Goal: Task Accomplishment & Management: Manage account settings

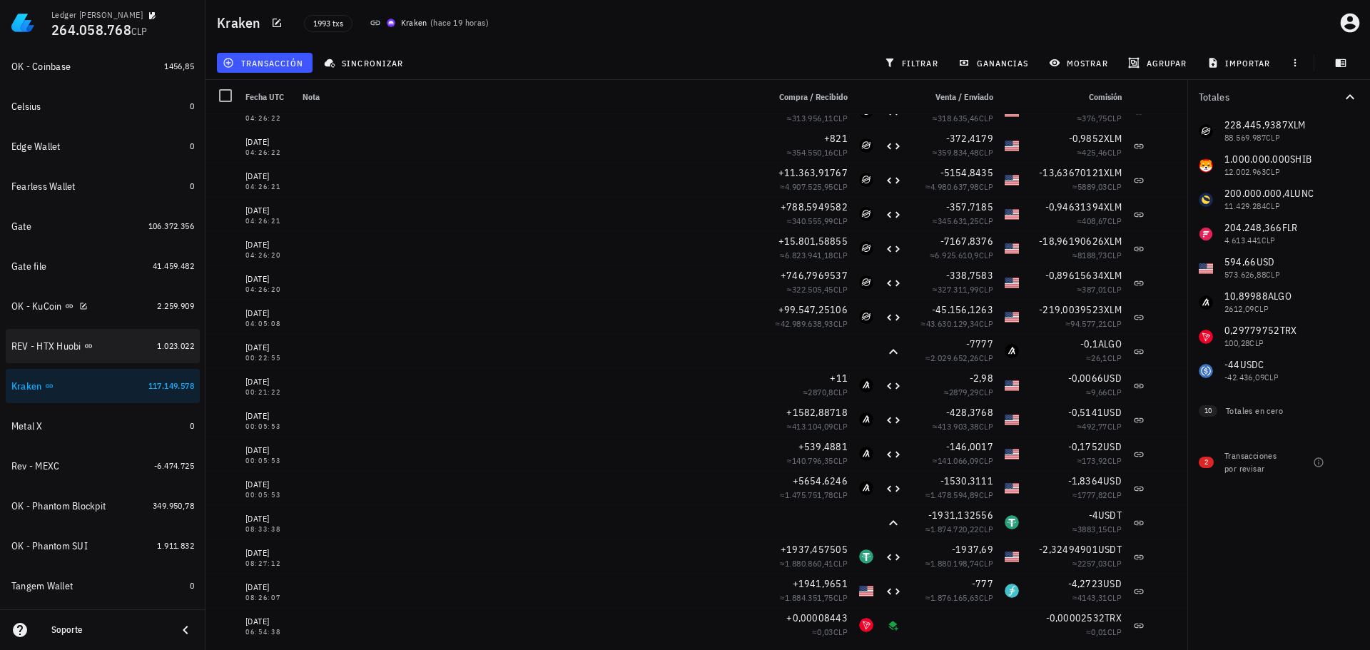
scroll to position [357, 0]
click at [100, 394] on div "Kraken" at bounding box center [76, 385] width 131 height 31
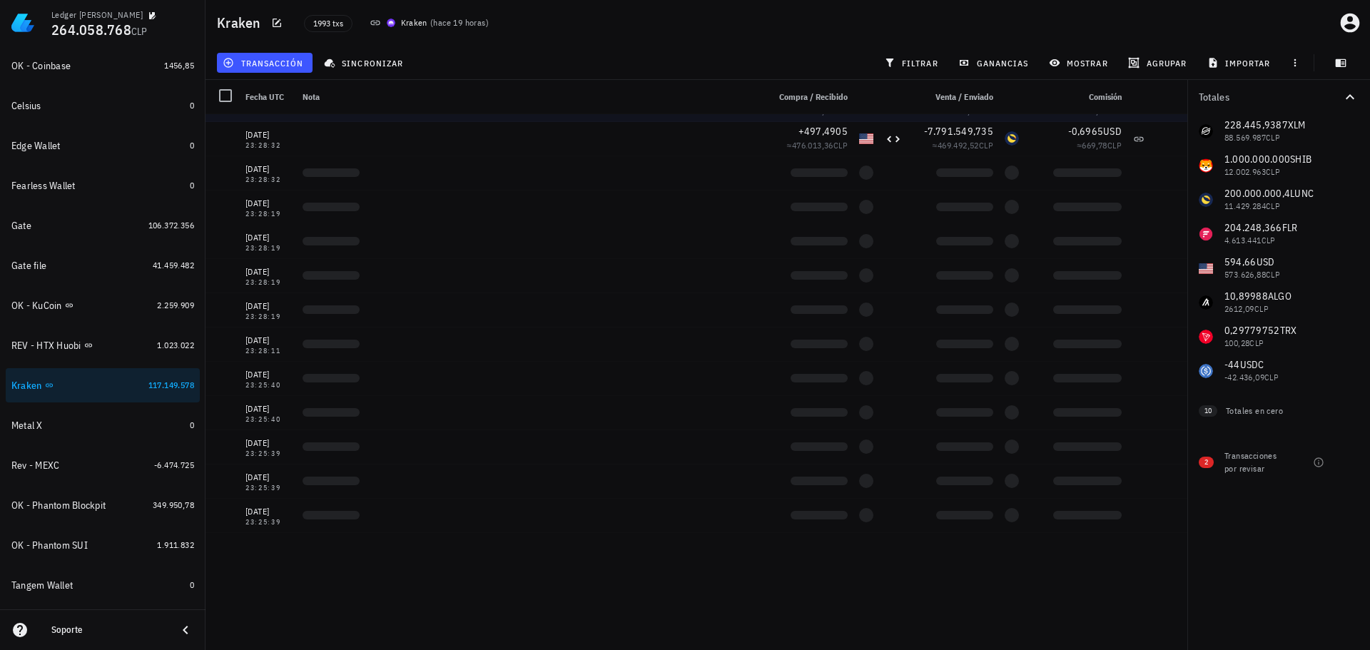
scroll to position [2782, 0]
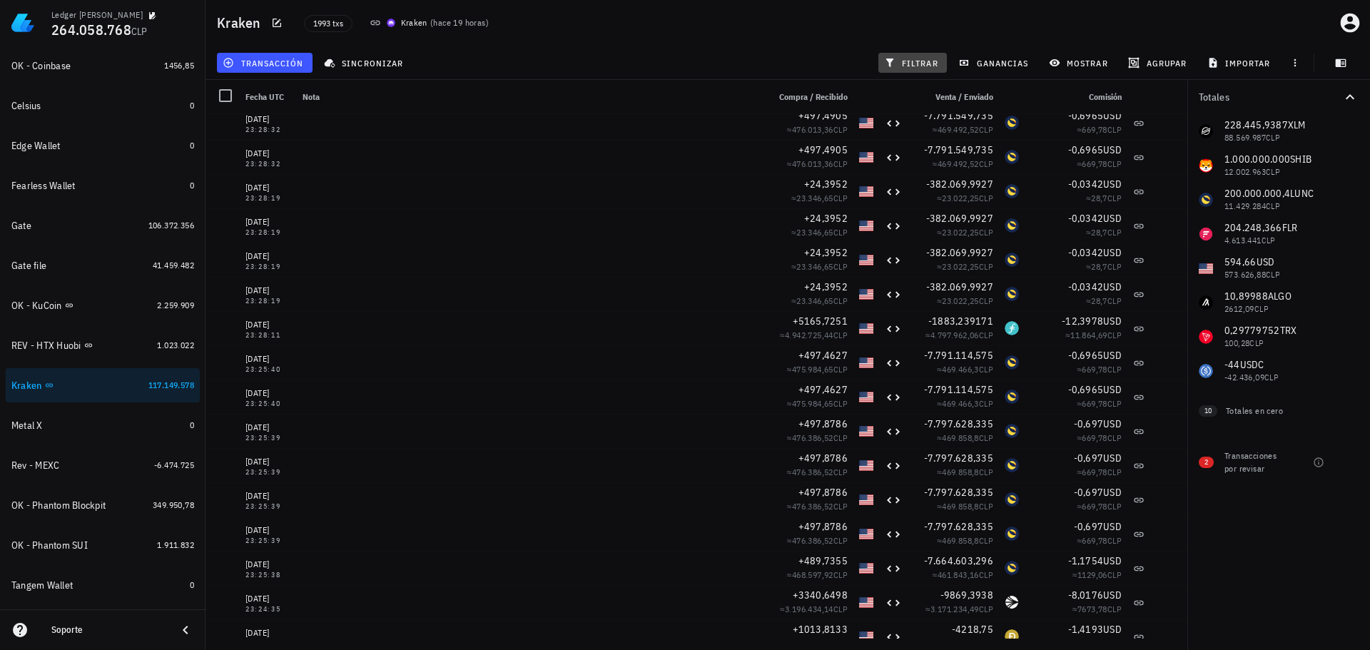
click at [906, 63] on span "filtrar" at bounding box center [912, 62] width 51 height 11
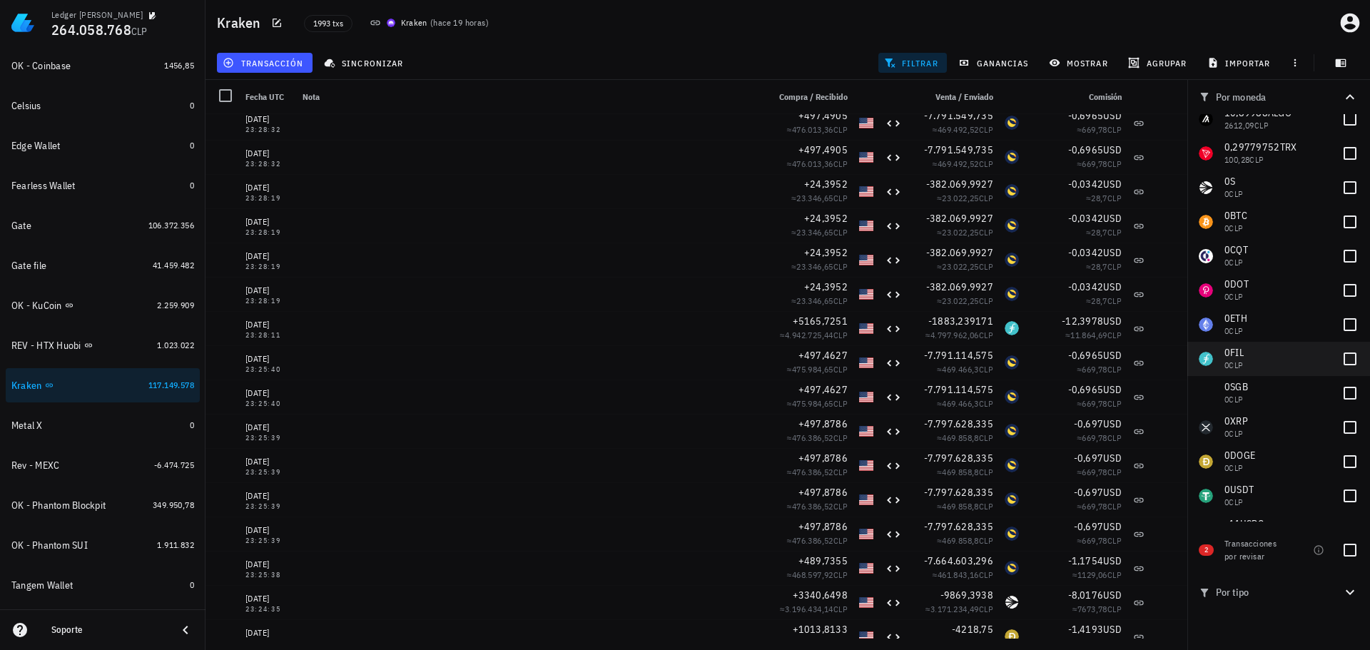
scroll to position [215, 0]
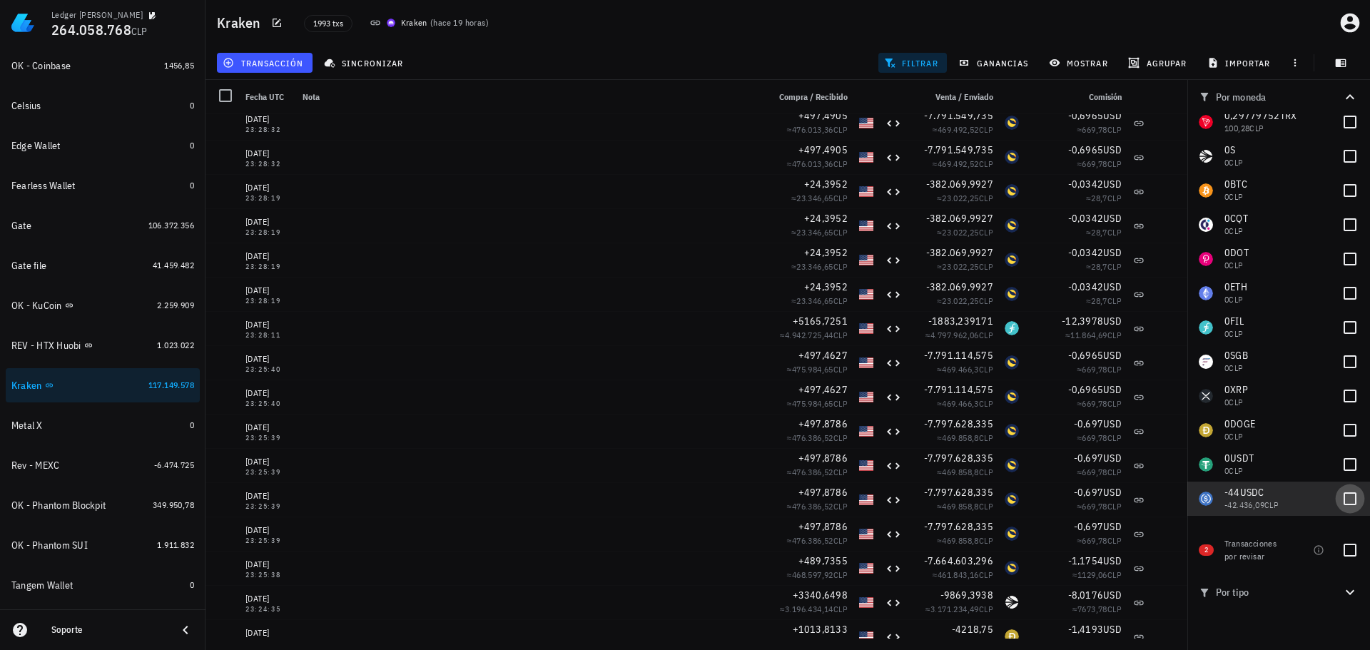
click at [1341, 489] on div at bounding box center [1349, 498] width 24 height 24
checkbox input "true"
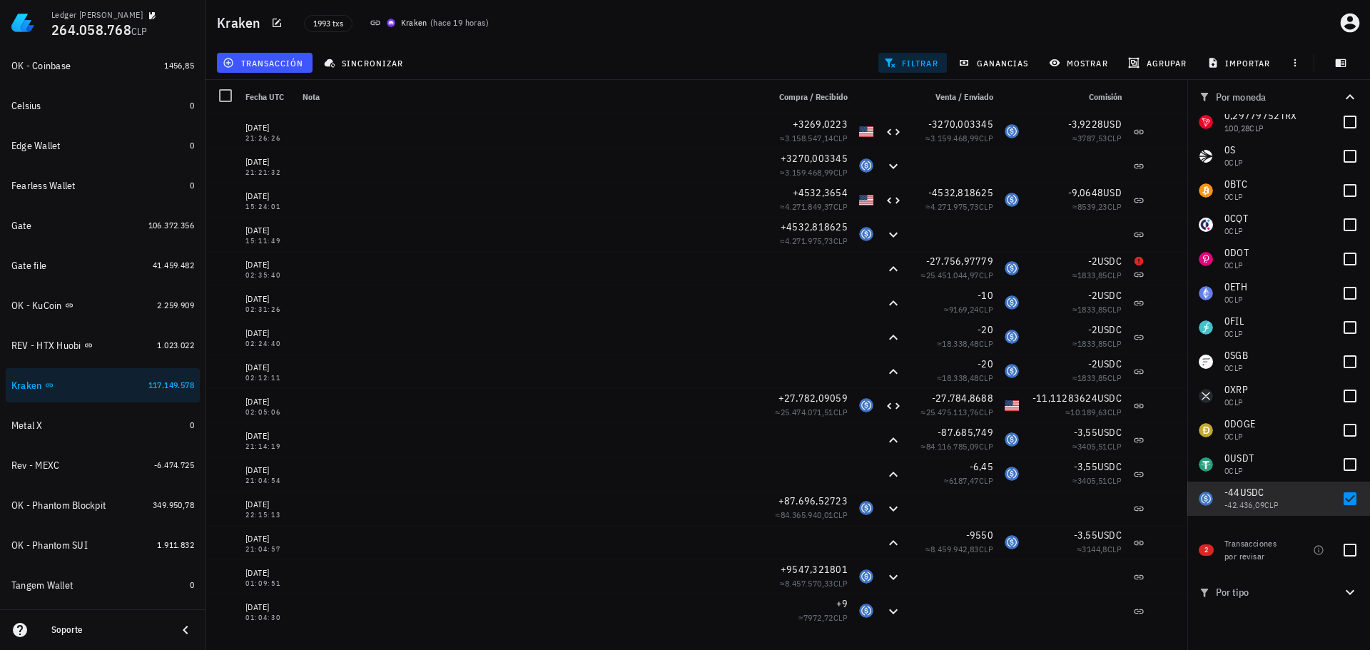
click at [833, 36] on div "1993 txs Kraken ( hace 19 horas )" at bounding box center [607, 23] width 624 height 36
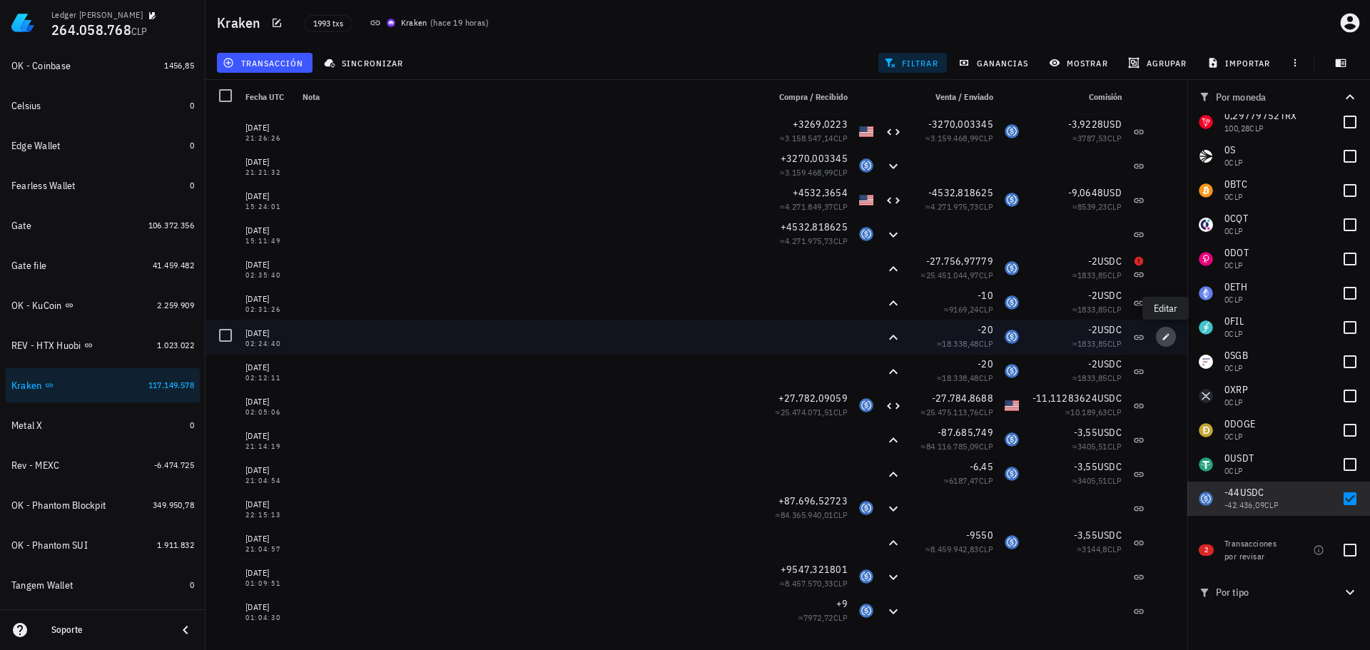
click at [1166, 340] on icon "button" at bounding box center [1165, 336] width 9 height 9
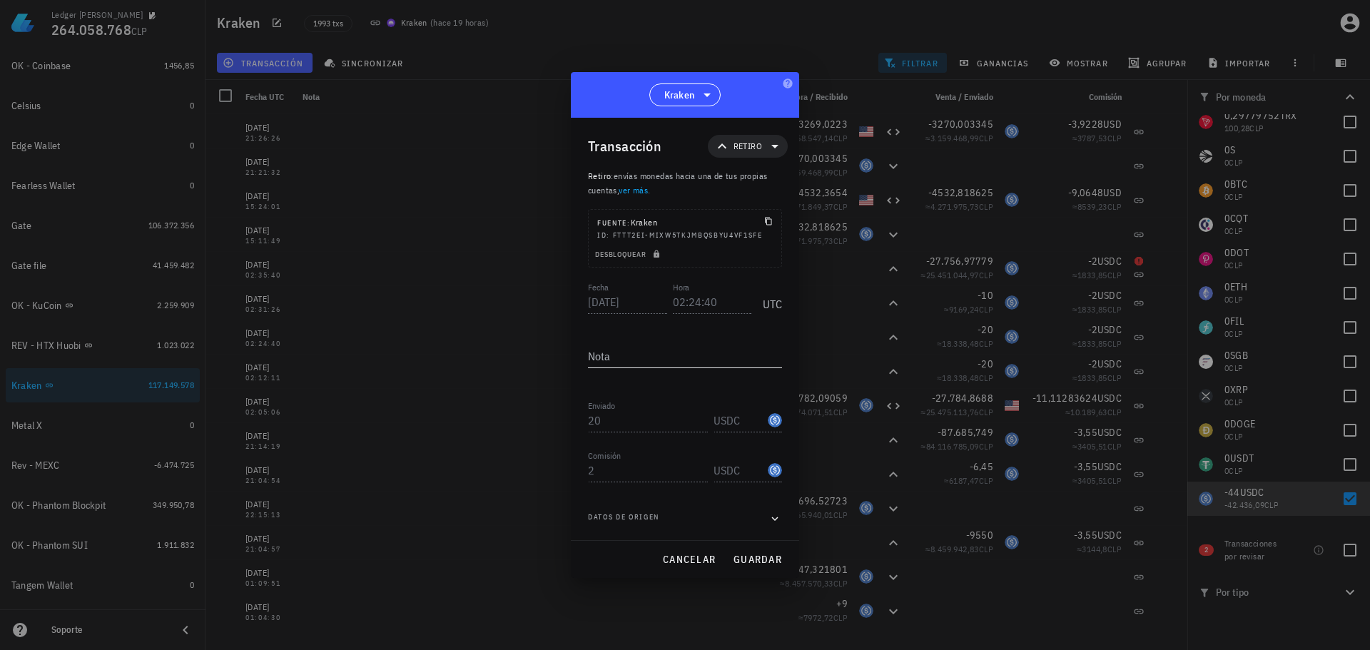
click at [671, 360] on textarea "Nota" at bounding box center [685, 356] width 194 height 23
type textarea "VER SI REALMENTE SE REALIZARON"
click at [748, 555] on span "guardar" at bounding box center [757, 559] width 49 height 13
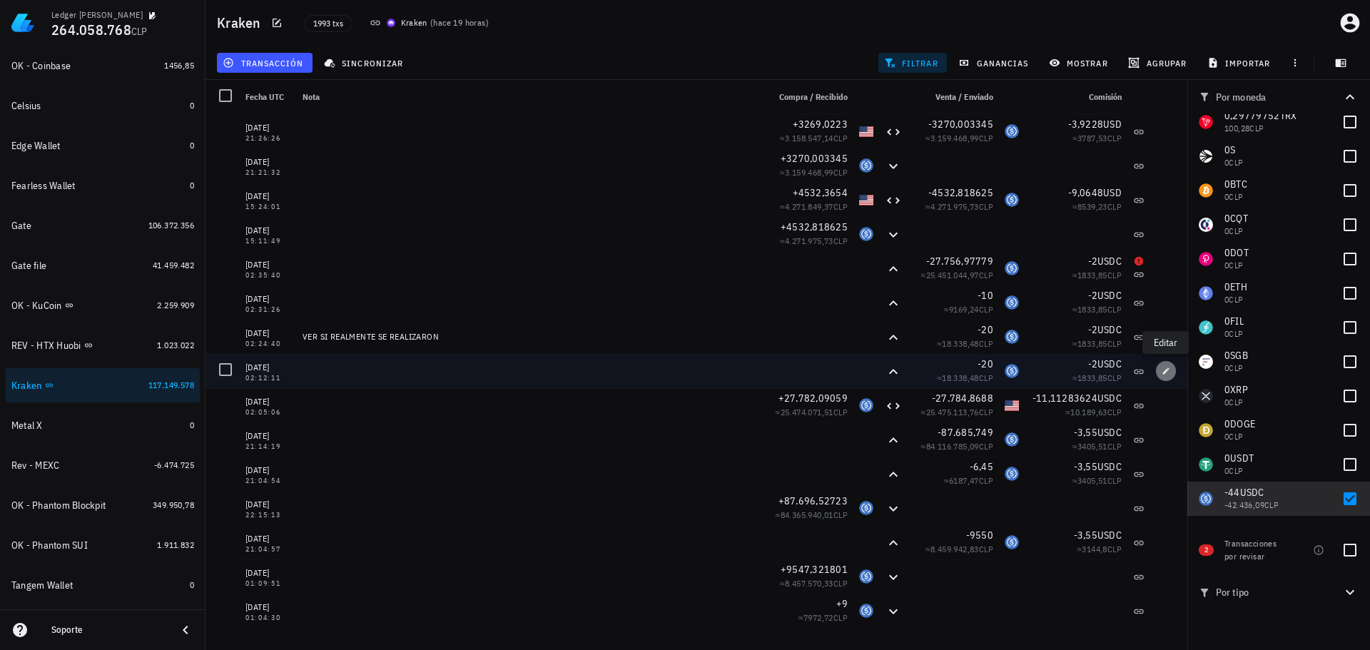
click at [1161, 370] on span "button" at bounding box center [1166, 371] width 20 height 9
type input "02:12:11"
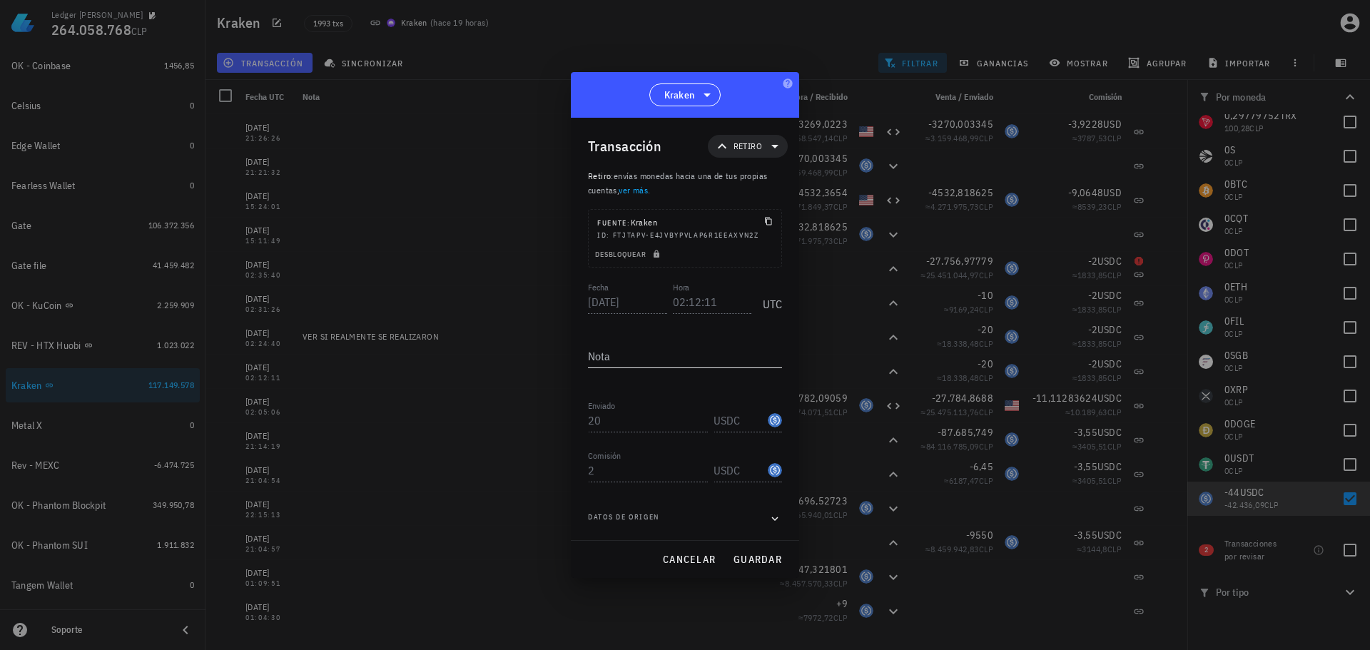
click at [614, 359] on textarea "Nota" at bounding box center [685, 356] width 194 height 23
paste textarea "VER SI REALMENTE SE REALIZARON"
type textarea "VER SI REALMENTE SE REALIZARON"
click at [762, 555] on span "guardar" at bounding box center [757, 559] width 49 height 13
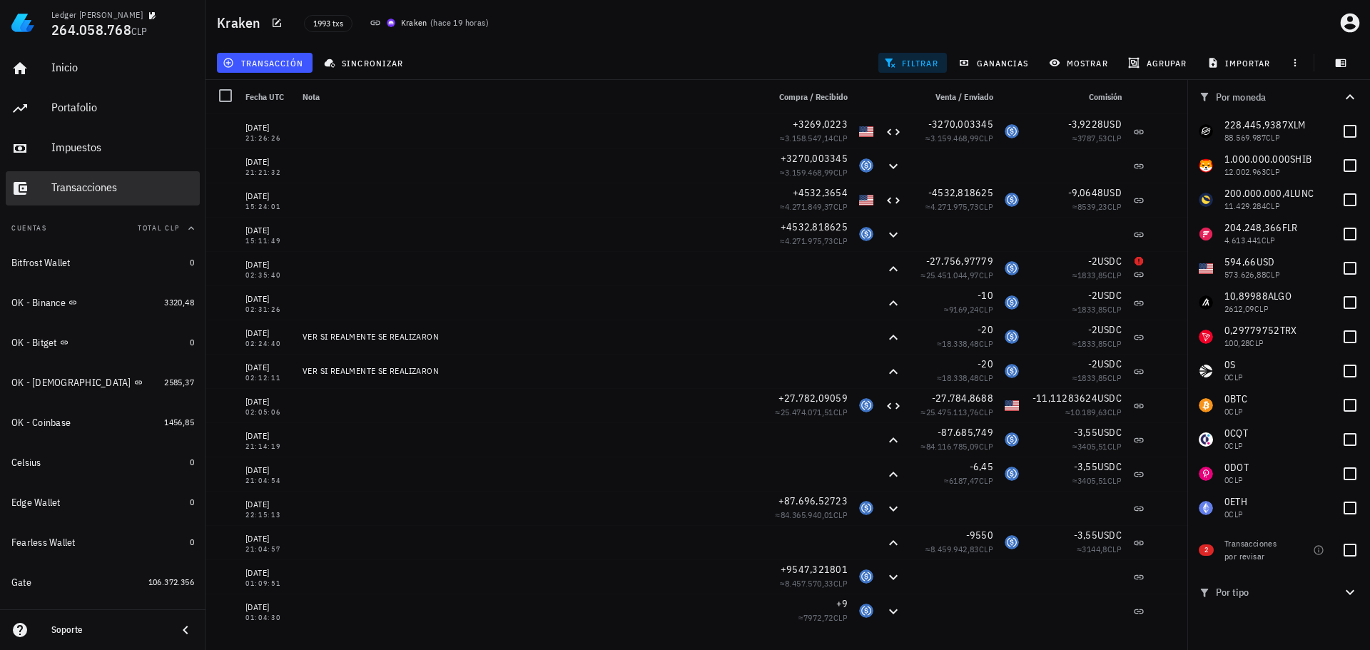
click at [92, 198] on div "Transacciones" at bounding box center [122, 188] width 143 height 32
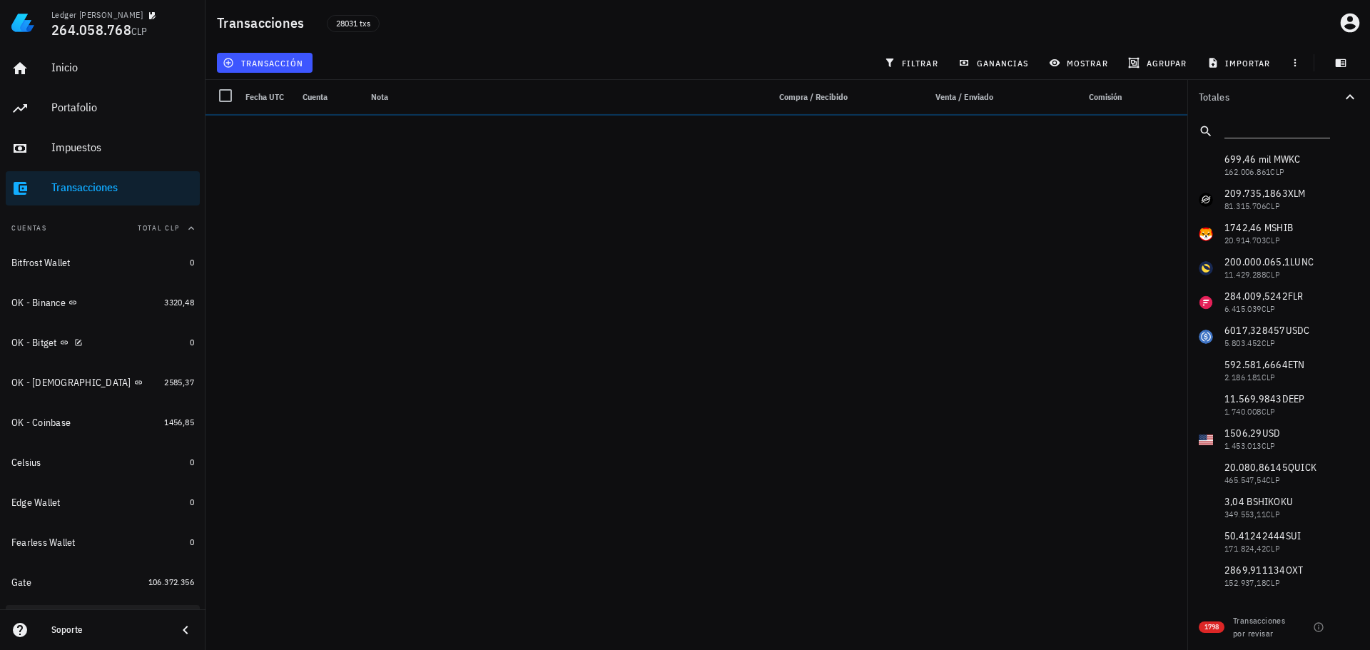
scroll to position [214, 0]
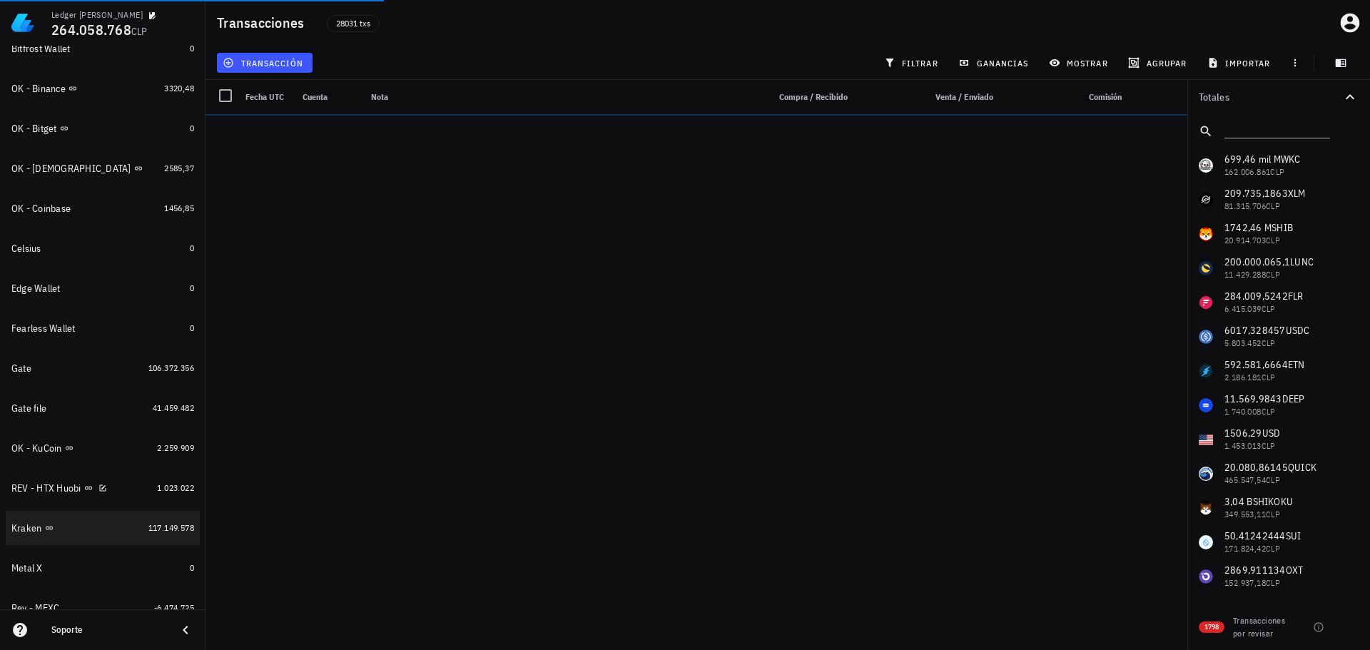
click at [98, 526] on div "Kraken" at bounding box center [76, 528] width 131 height 12
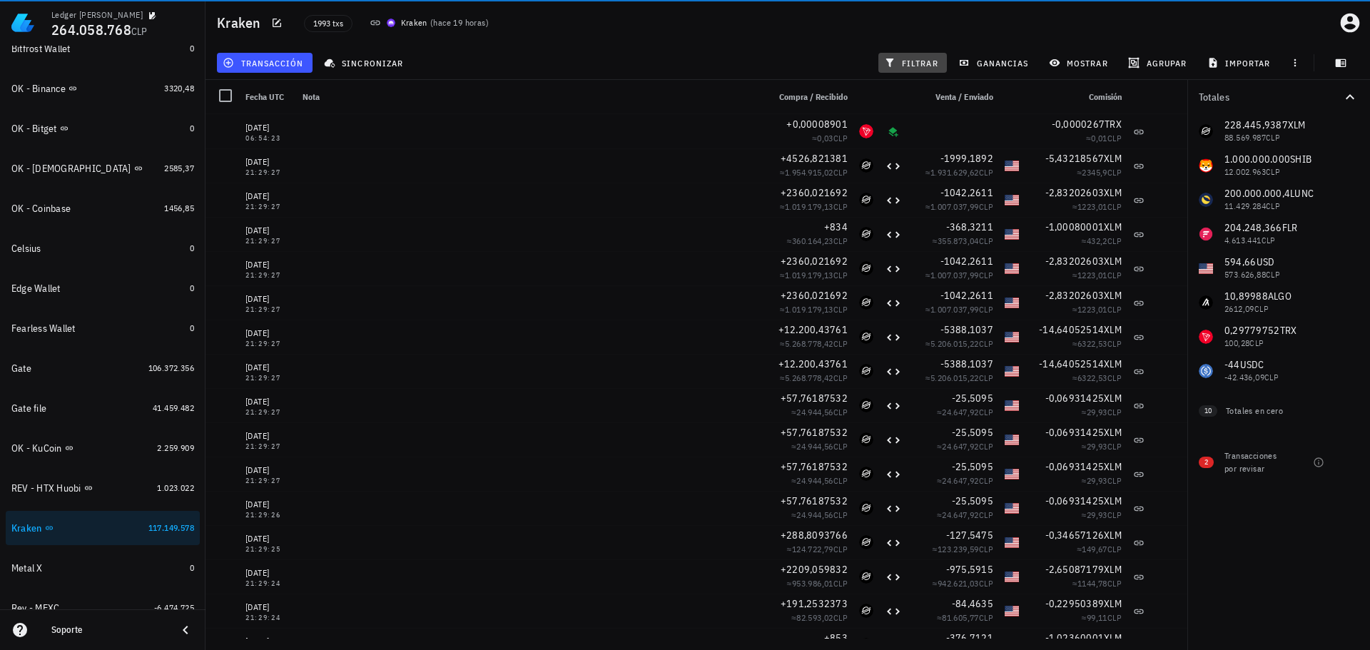
click at [921, 56] on button "filtrar" at bounding box center [912, 63] width 68 height 20
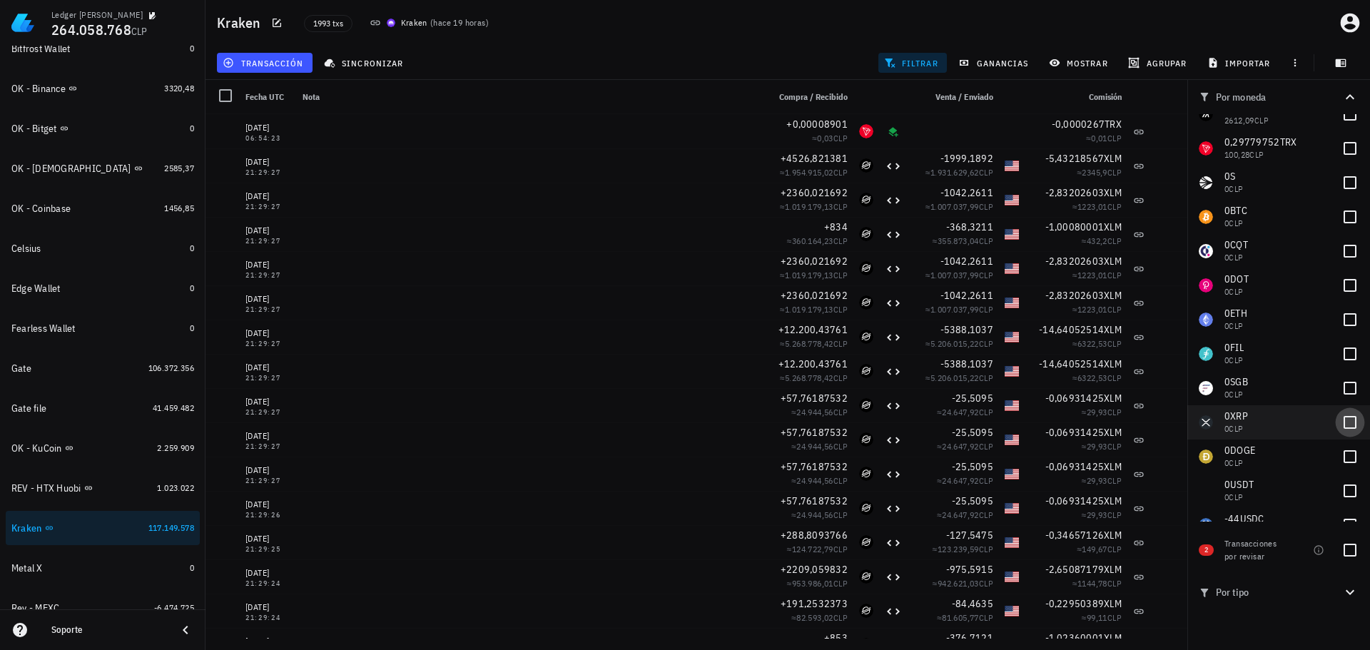
scroll to position [215, 0]
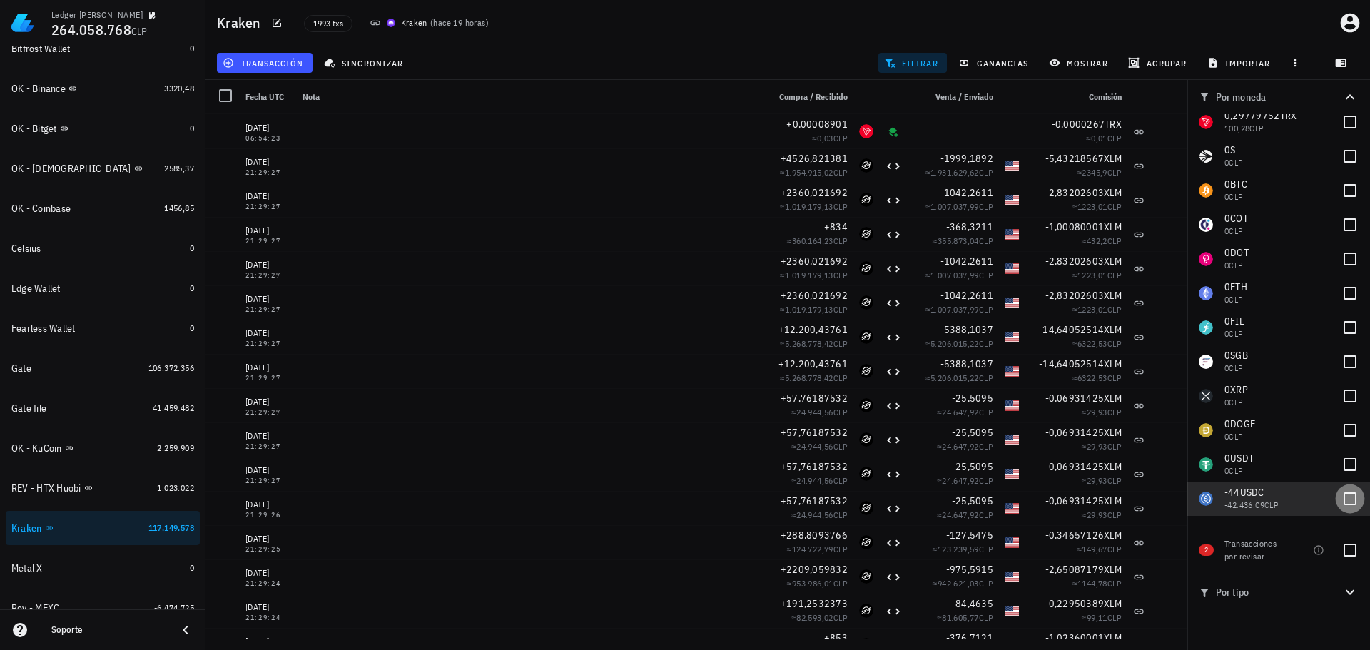
click at [1351, 494] on div at bounding box center [1349, 498] width 24 height 24
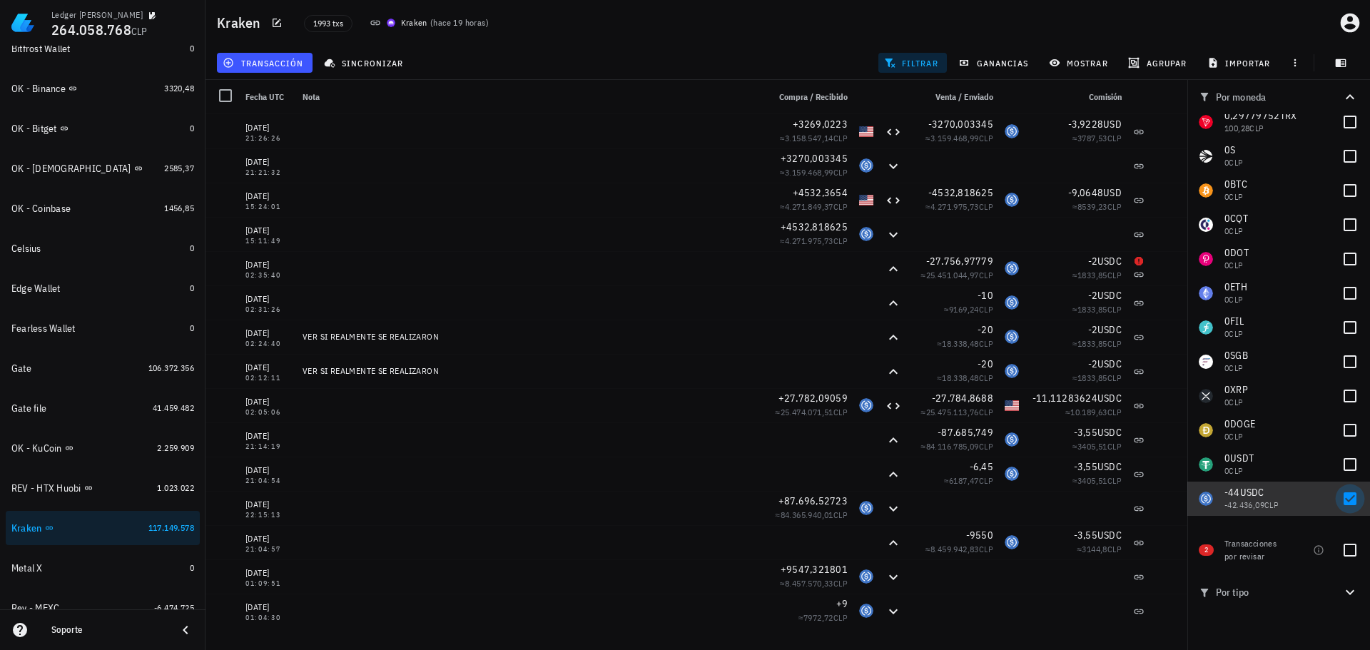
click at [1347, 497] on div at bounding box center [1349, 498] width 24 height 24
checkbox input "false"
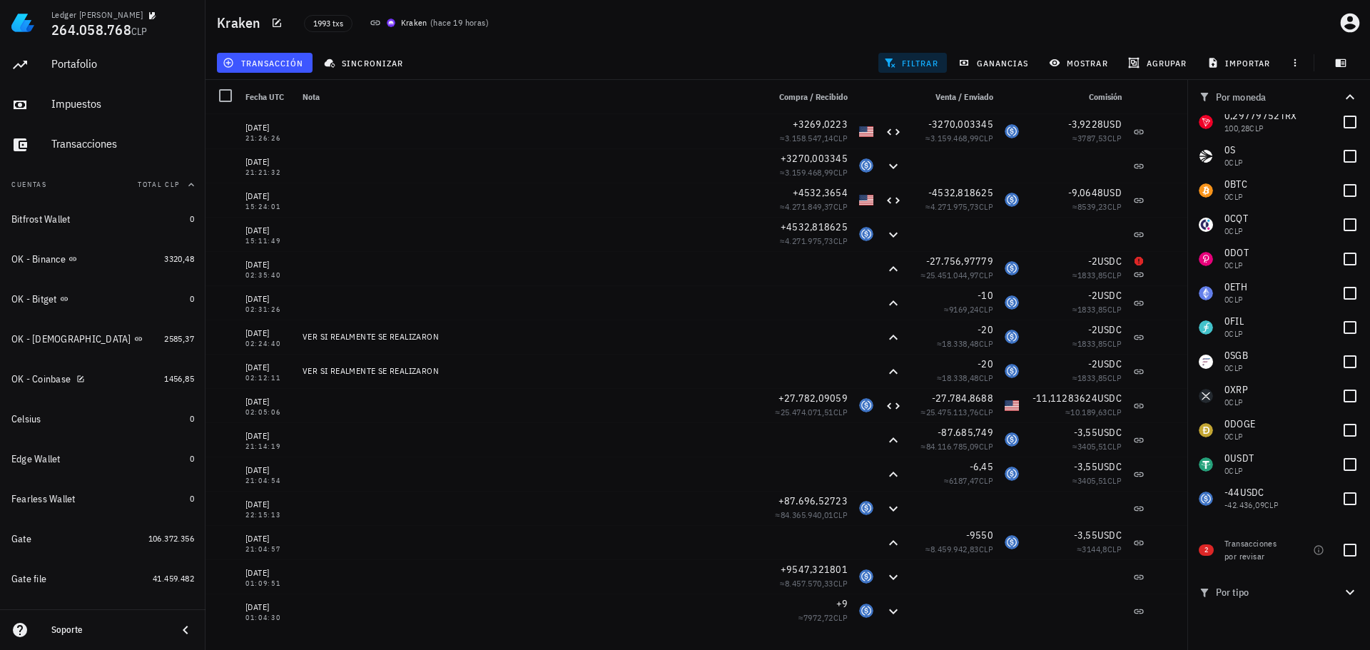
scroll to position [0, 0]
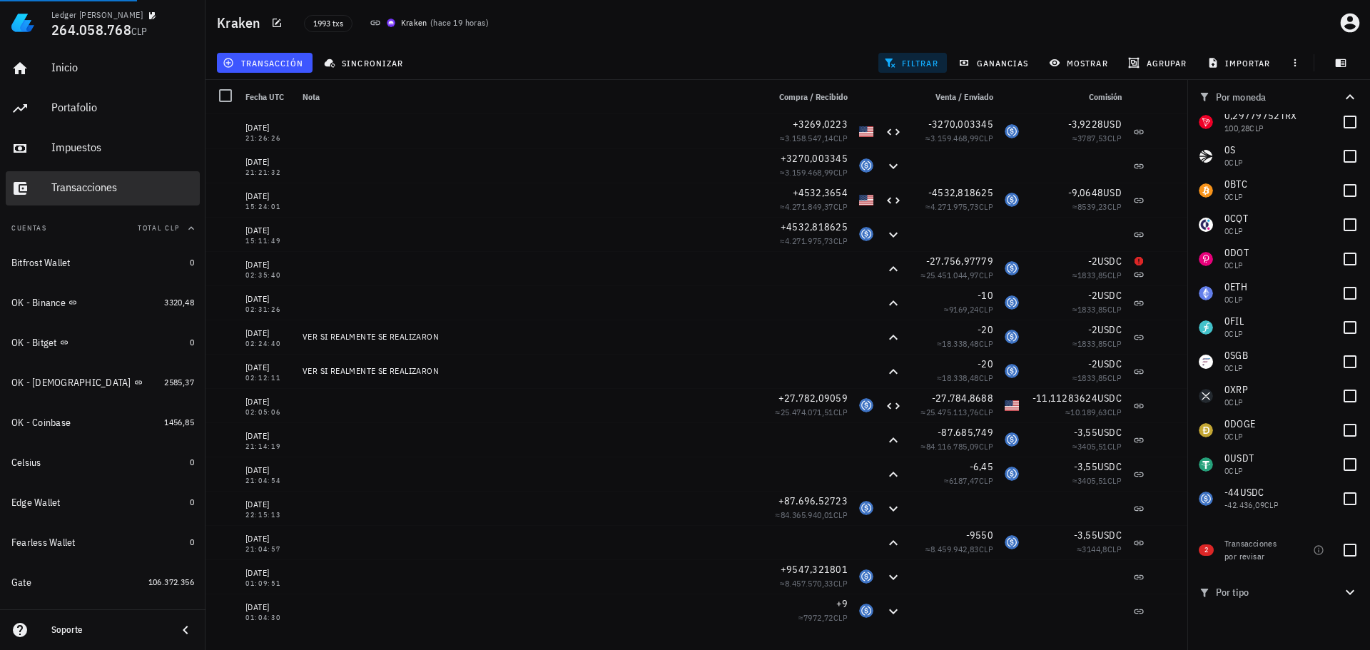
click at [115, 193] on div "Transacciones" at bounding box center [122, 187] width 143 height 14
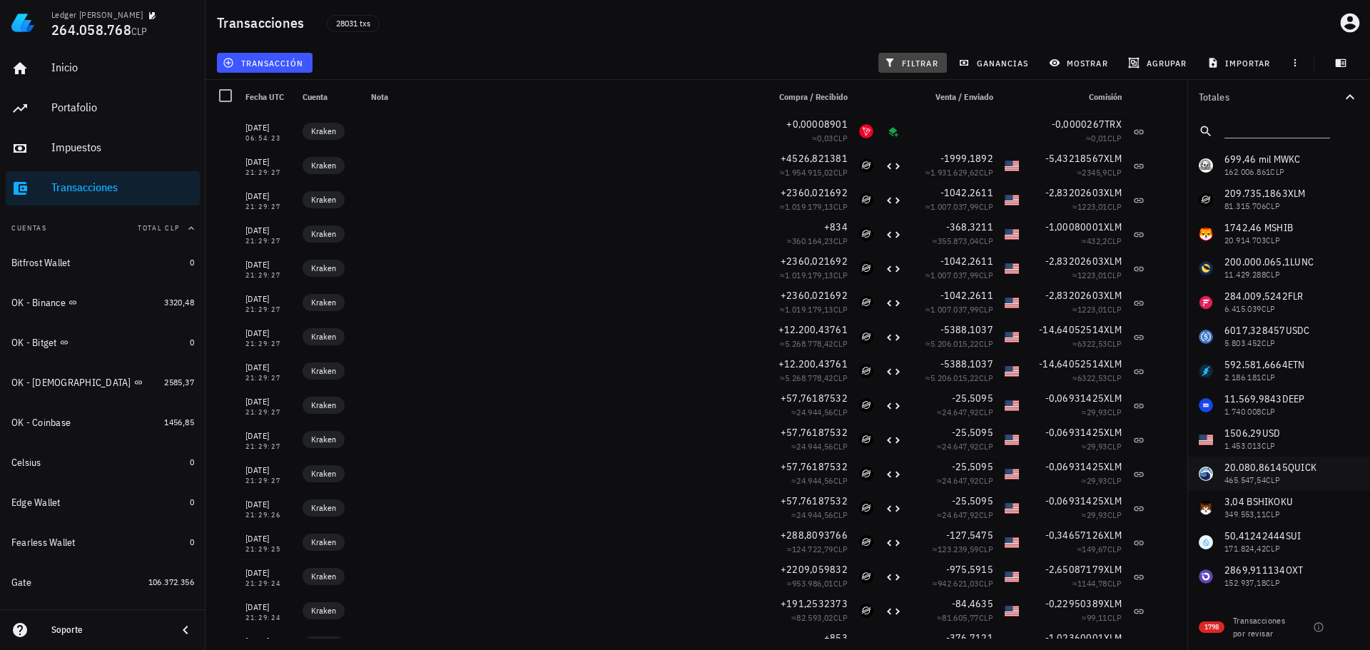
click at [917, 65] on span "filtrar" at bounding box center [912, 62] width 51 height 11
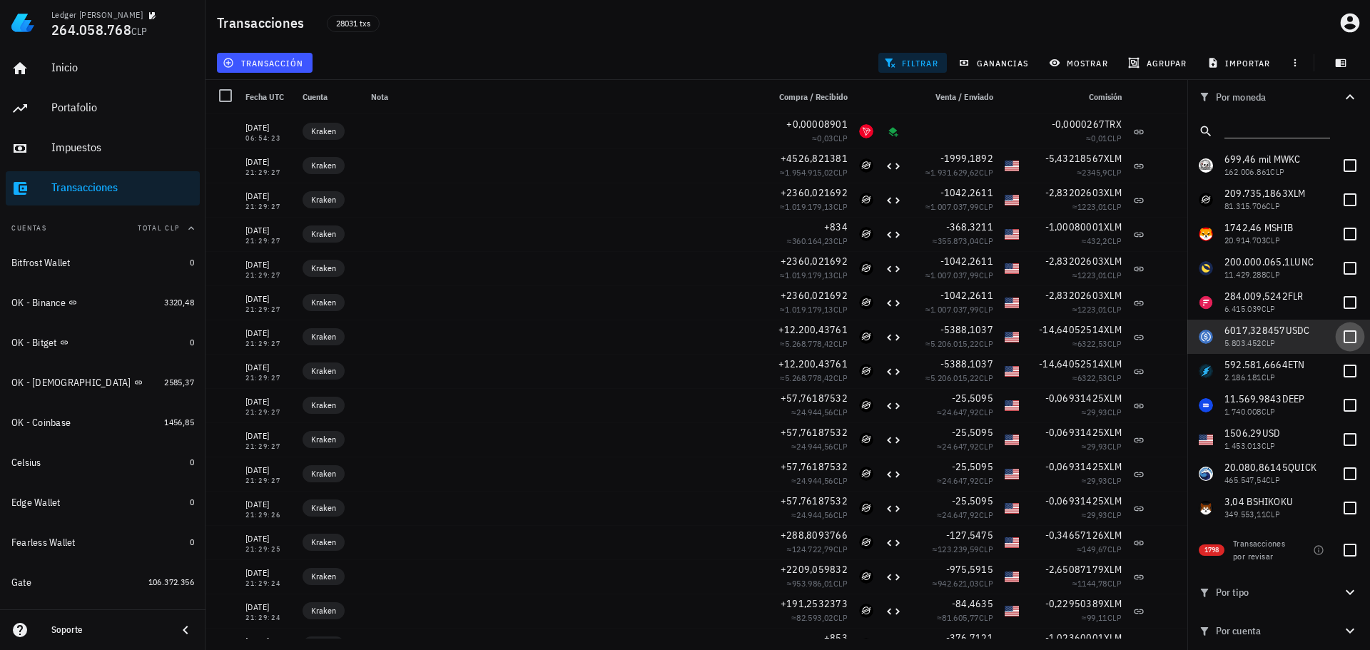
click at [1348, 340] on div at bounding box center [1349, 337] width 24 height 24
checkbox input "true"
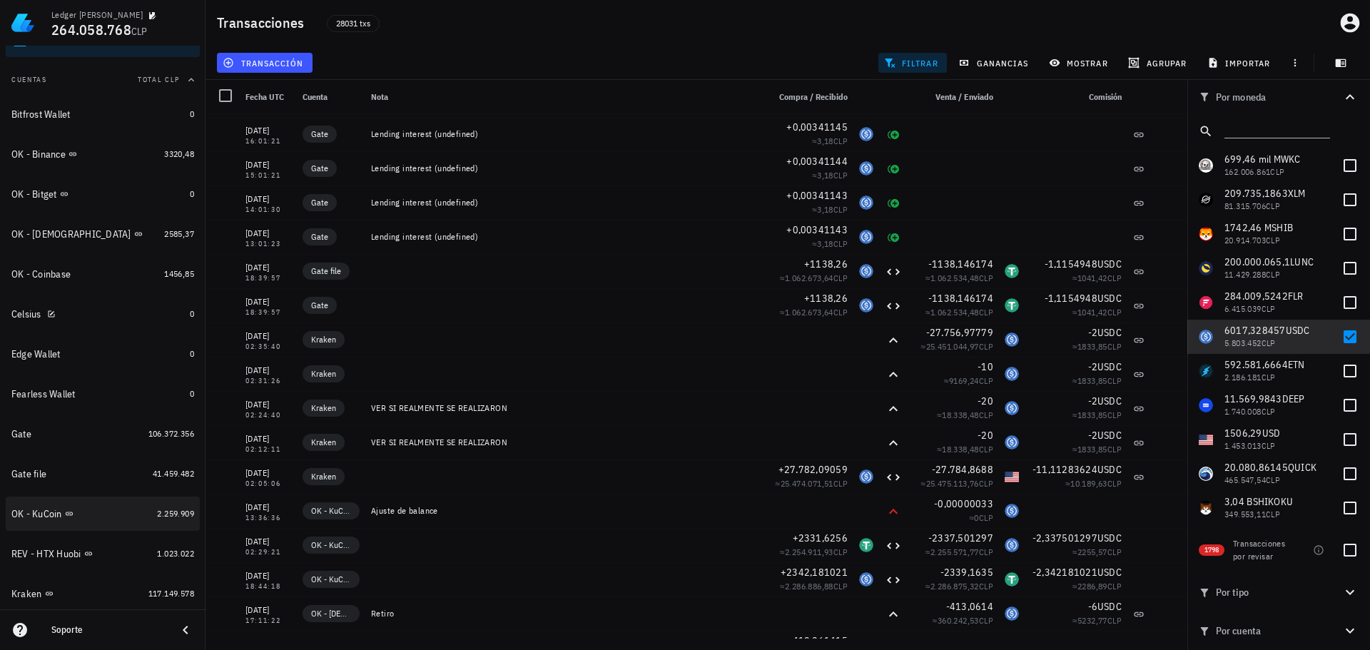
scroll to position [214, 0]
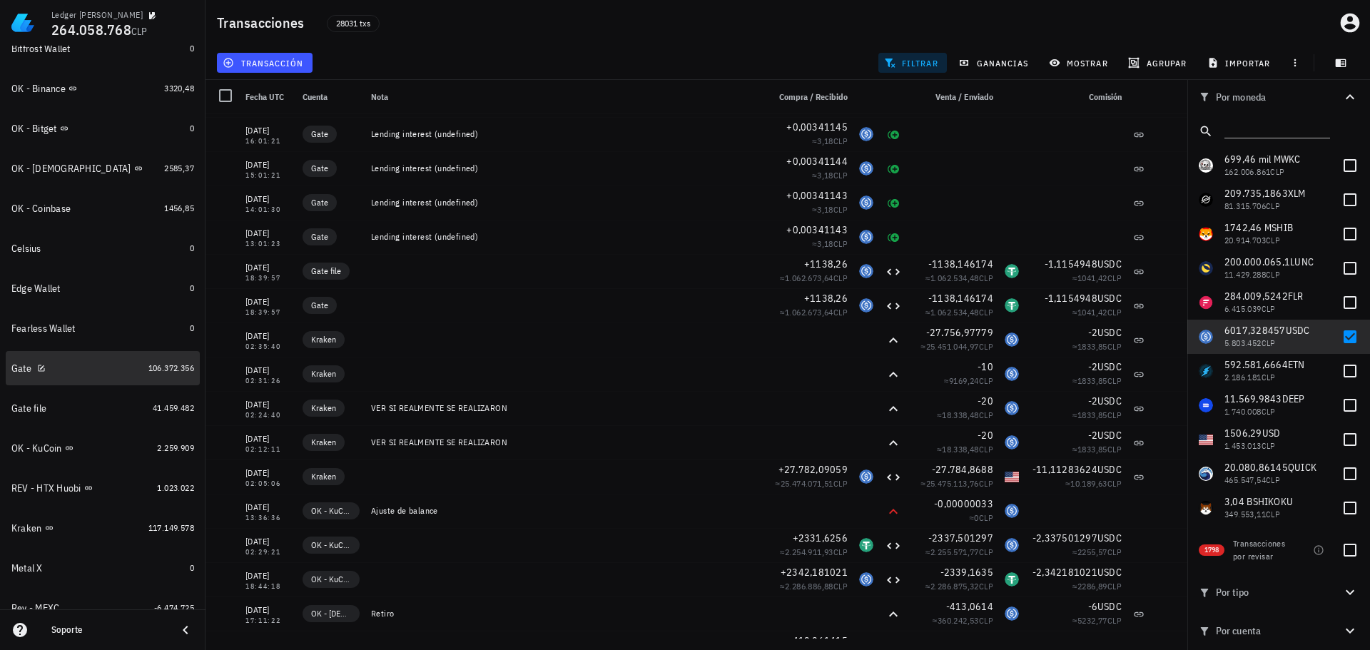
click at [111, 376] on div "Gate" at bounding box center [76, 368] width 131 height 31
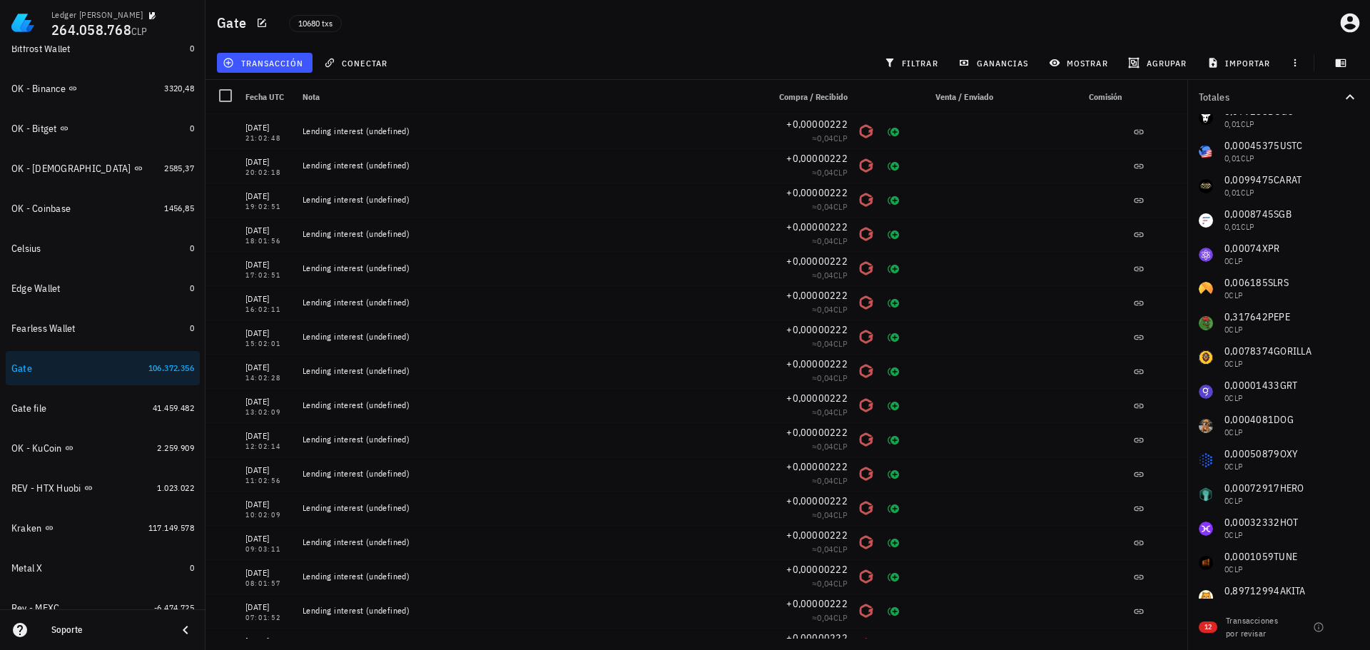
scroll to position [1653, 0]
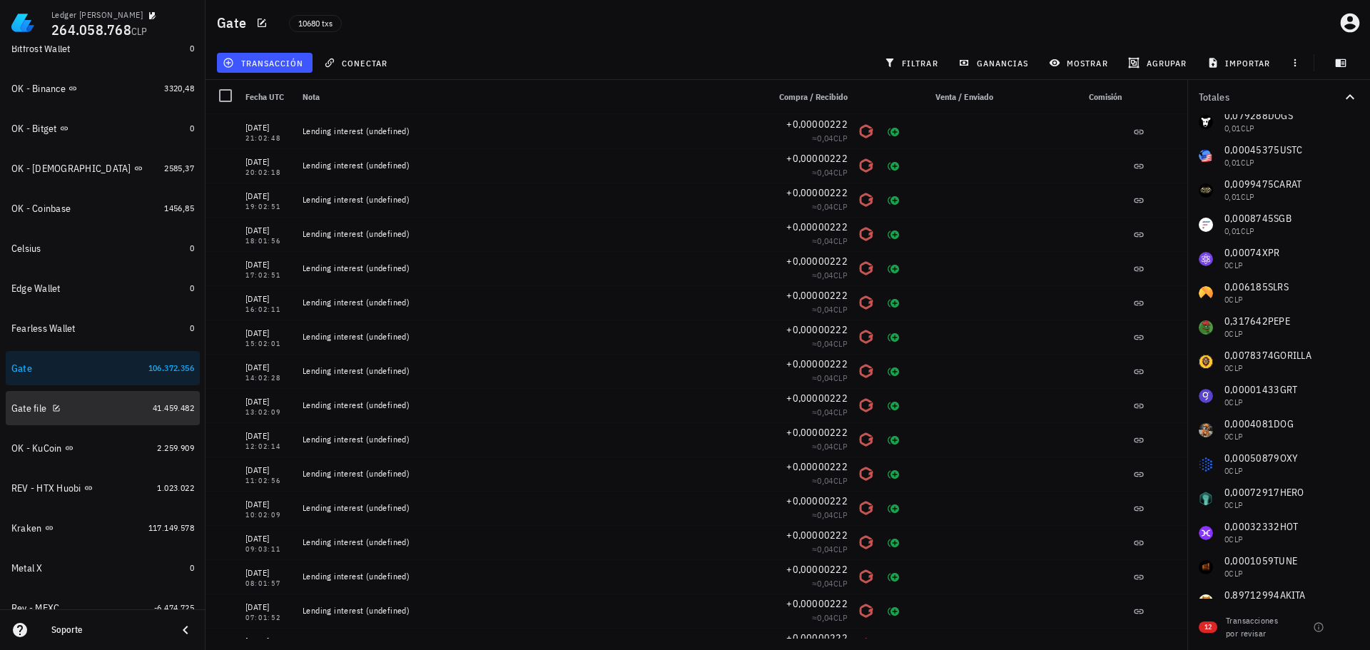
drag, startPoint x: 98, startPoint y: 413, endPoint x: 1134, endPoint y: 372, distance: 1037.3
click at [98, 413] on div "Gate file" at bounding box center [79, 409] width 136 height 14
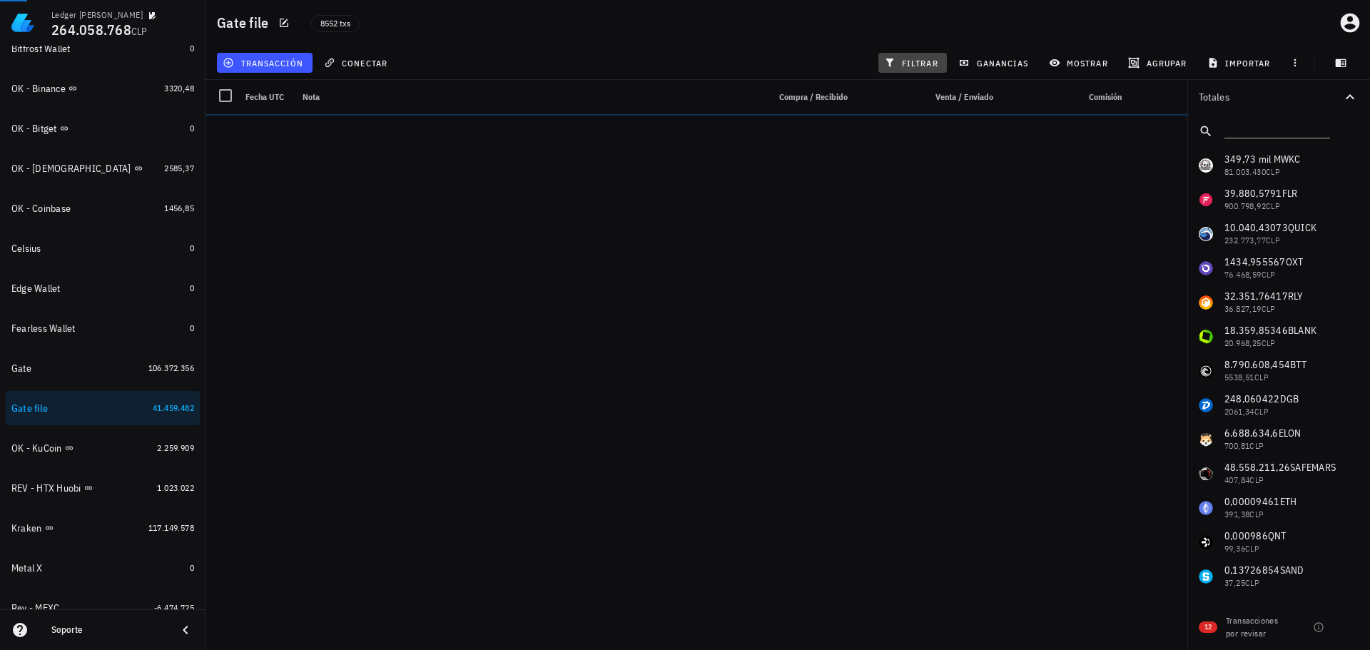
click at [916, 62] on span "filtrar" at bounding box center [912, 62] width 51 height 11
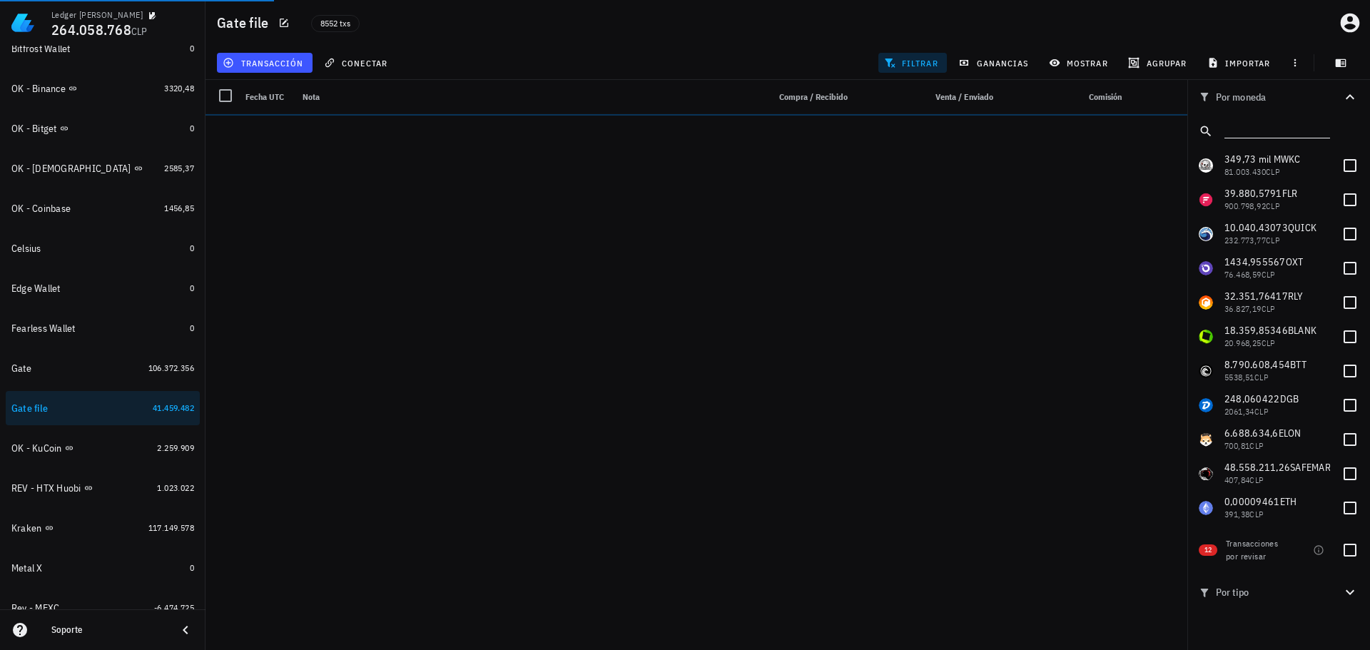
click at [1270, 132] on input "text" at bounding box center [1275, 128] width 103 height 19
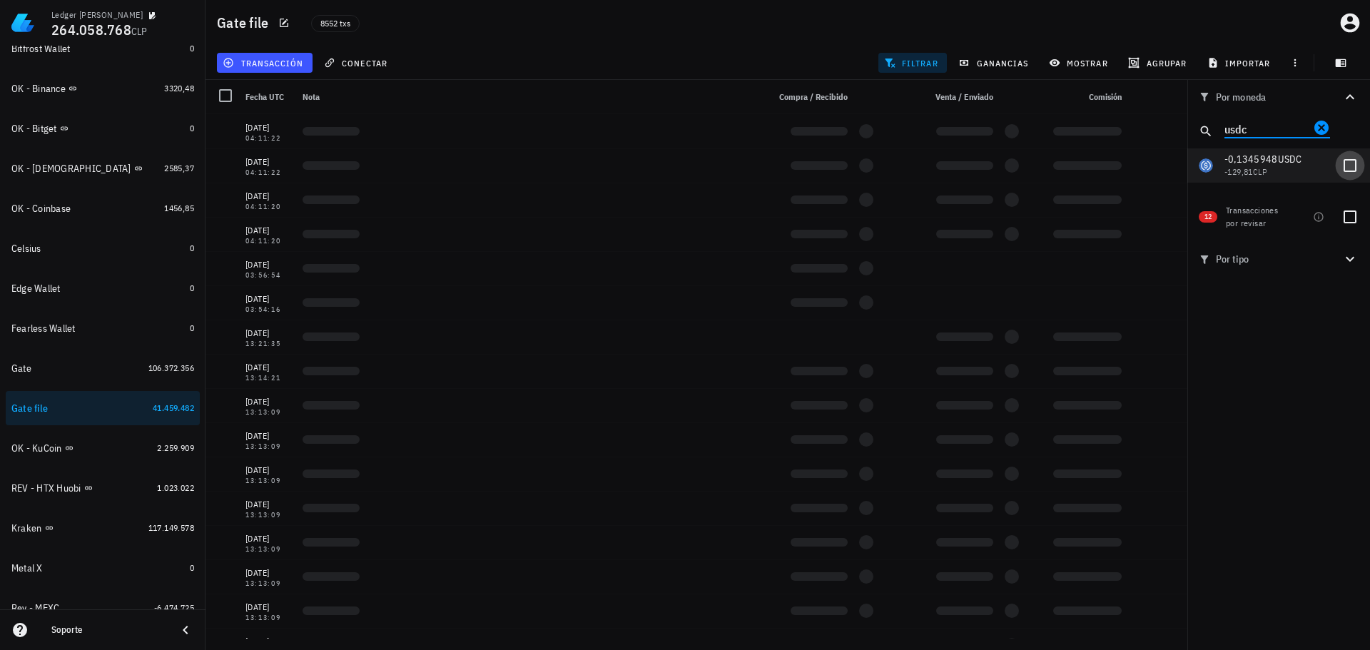
type input "usdc"
click at [1352, 177] on div at bounding box center [1349, 165] width 24 height 24
checkbox input "true"
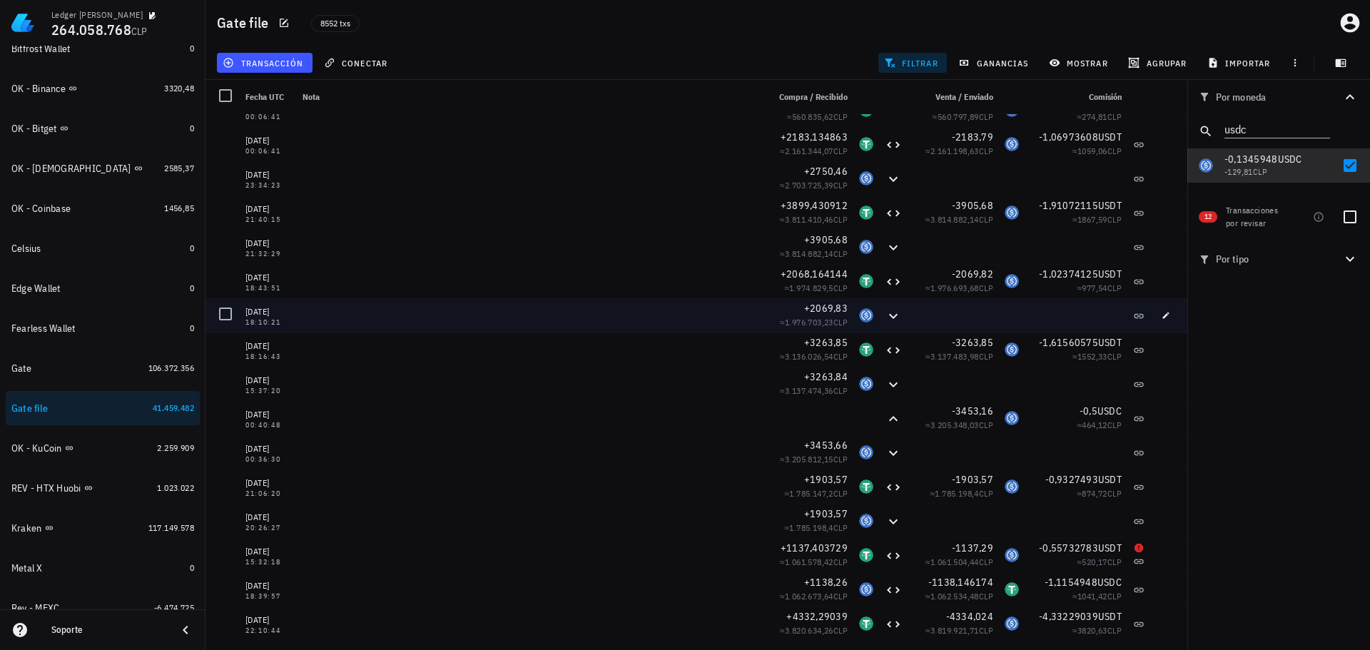
scroll to position [58, 0]
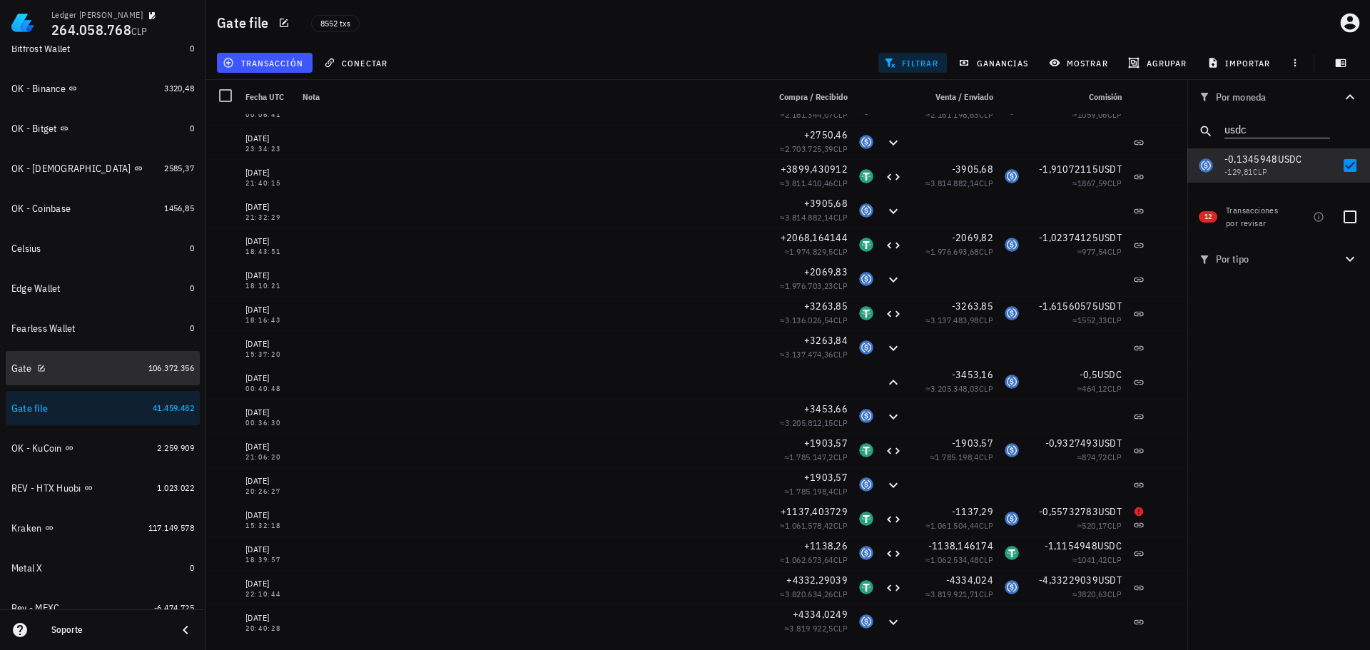
click at [82, 362] on div "Gate" at bounding box center [76, 369] width 131 height 14
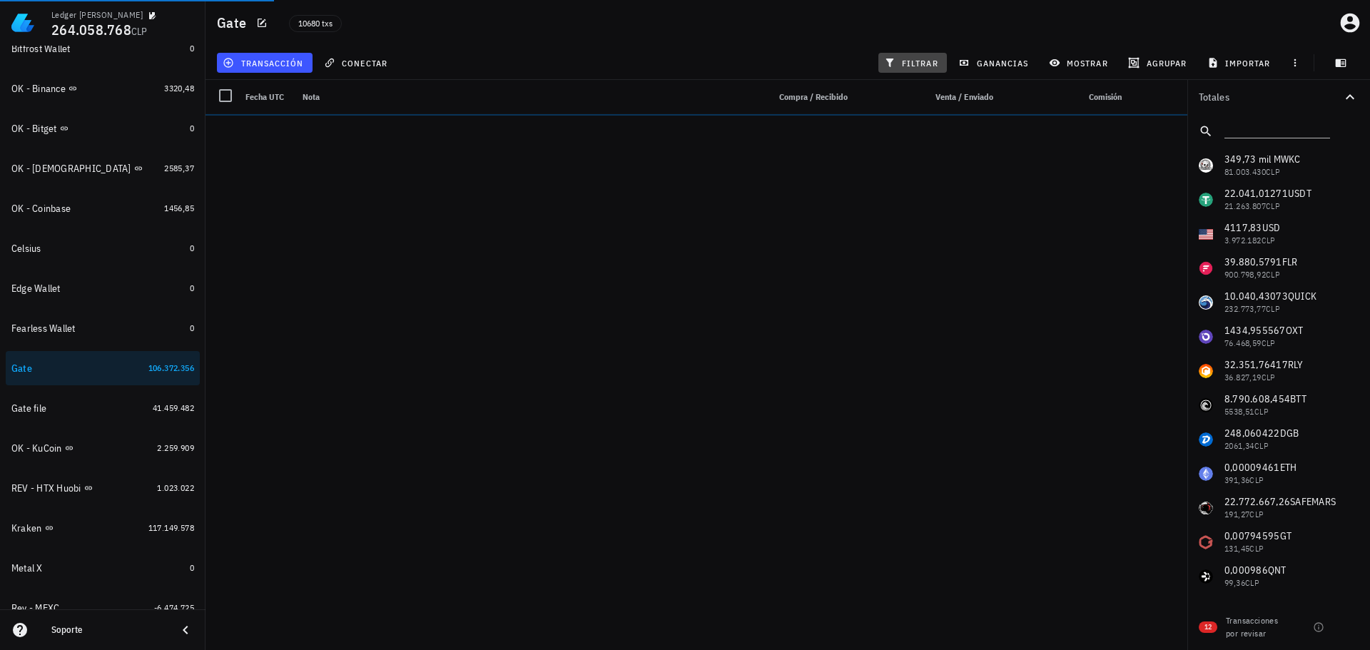
click at [919, 67] on span "filtrar" at bounding box center [912, 62] width 51 height 11
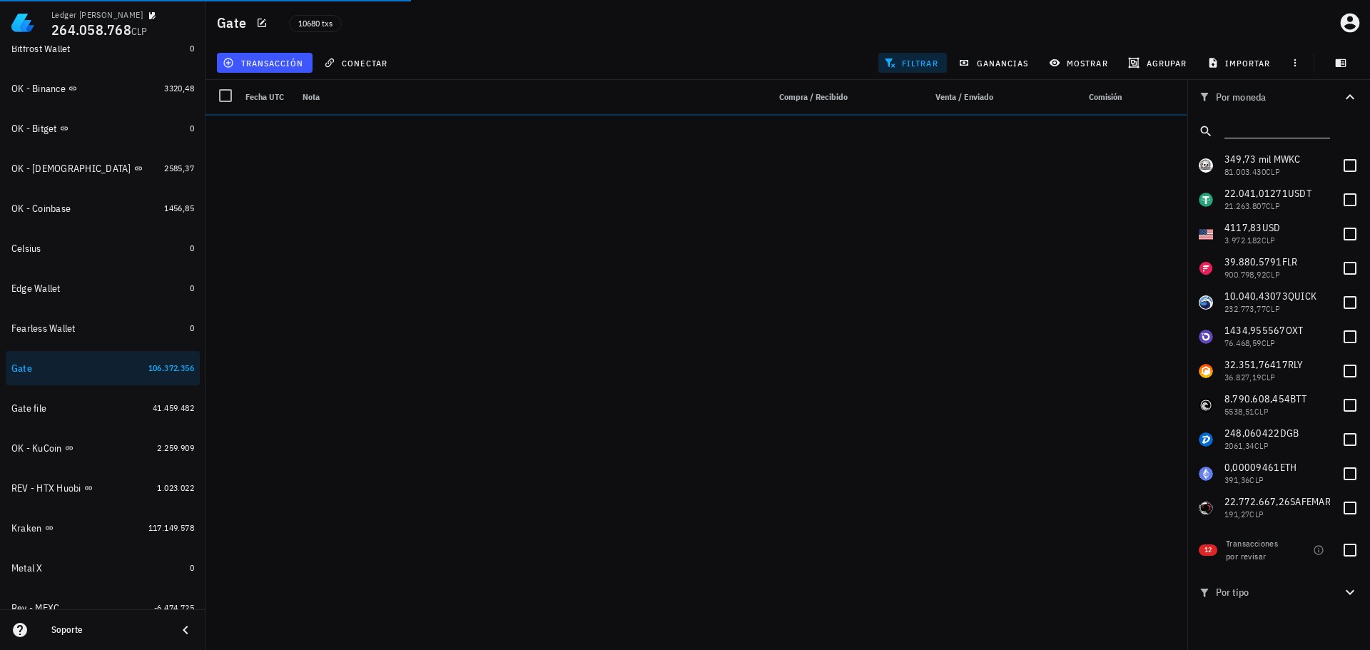
click at [1280, 136] on input "text" at bounding box center [1275, 128] width 103 height 19
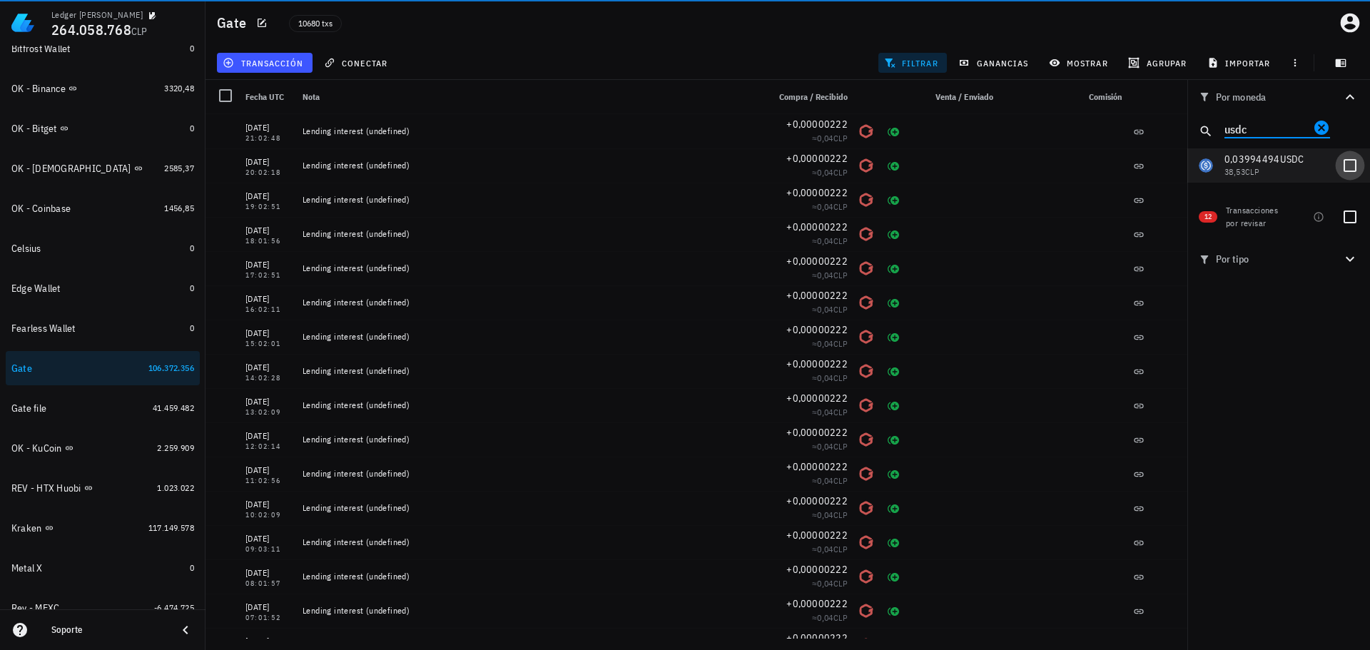
type input "usdc"
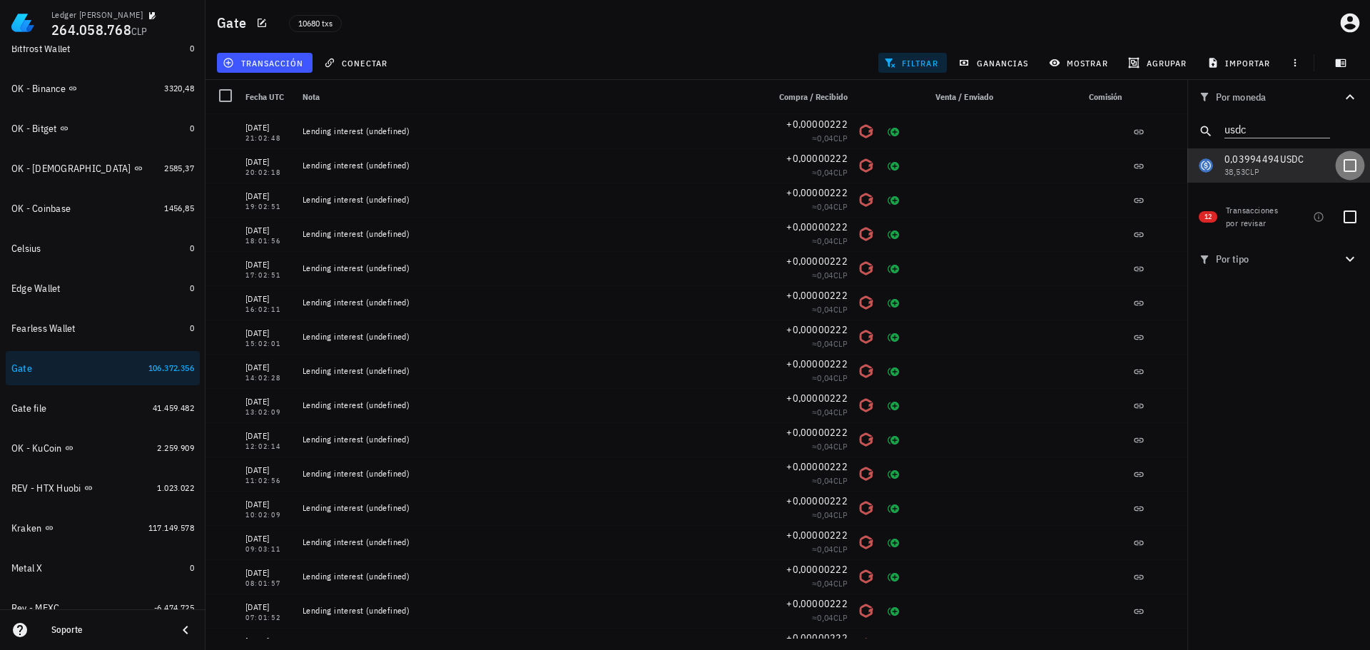
click at [1347, 173] on div at bounding box center [1349, 165] width 24 height 24
checkbox input "true"
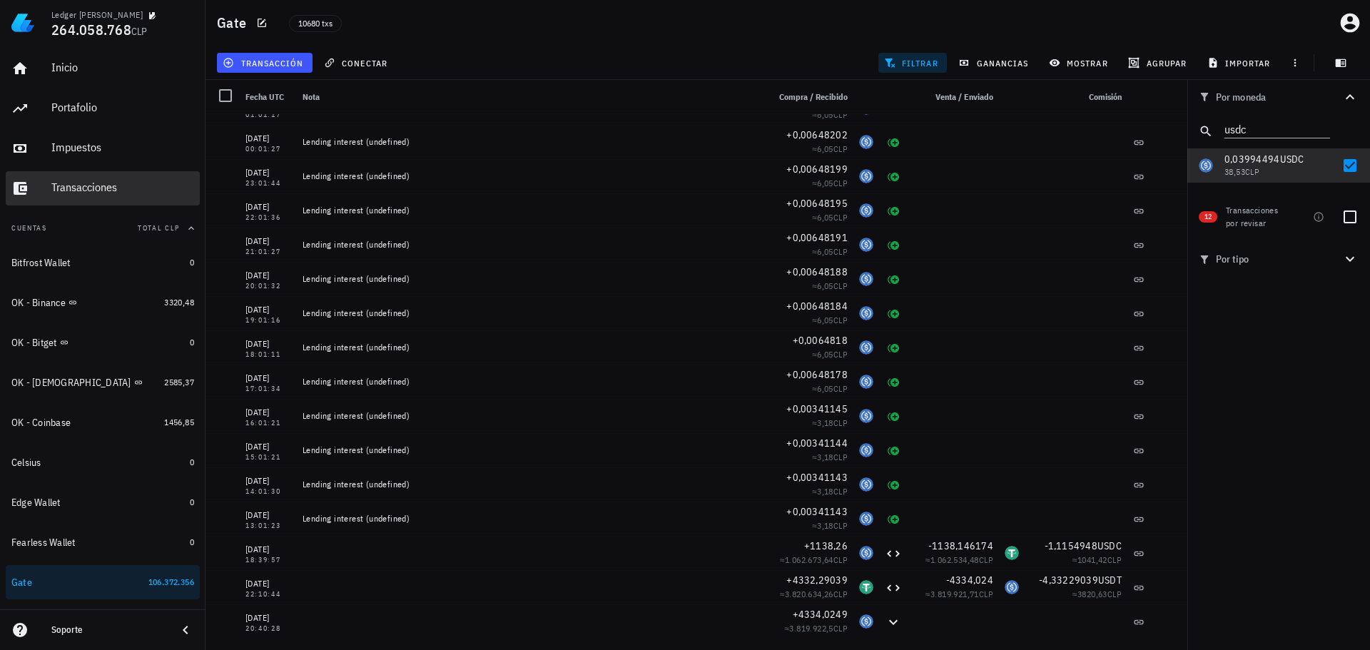
click at [92, 183] on div "Transacciones" at bounding box center [122, 187] width 143 height 14
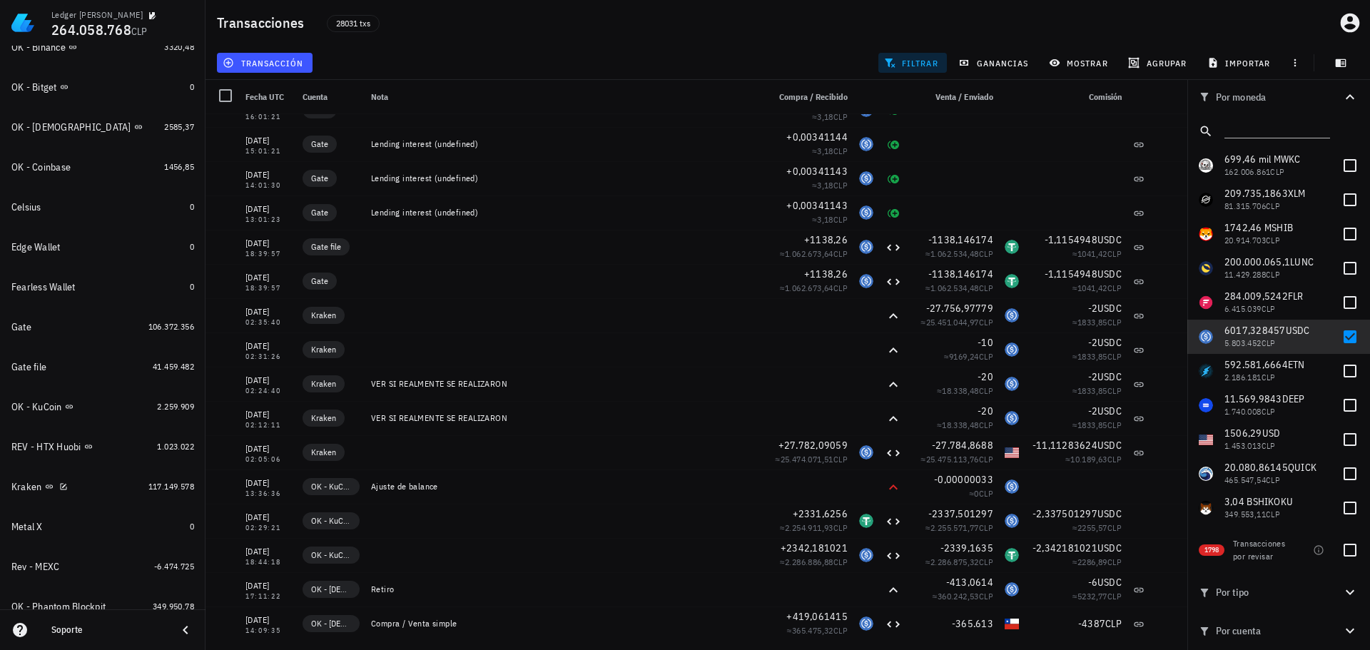
scroll to position [214, 0]
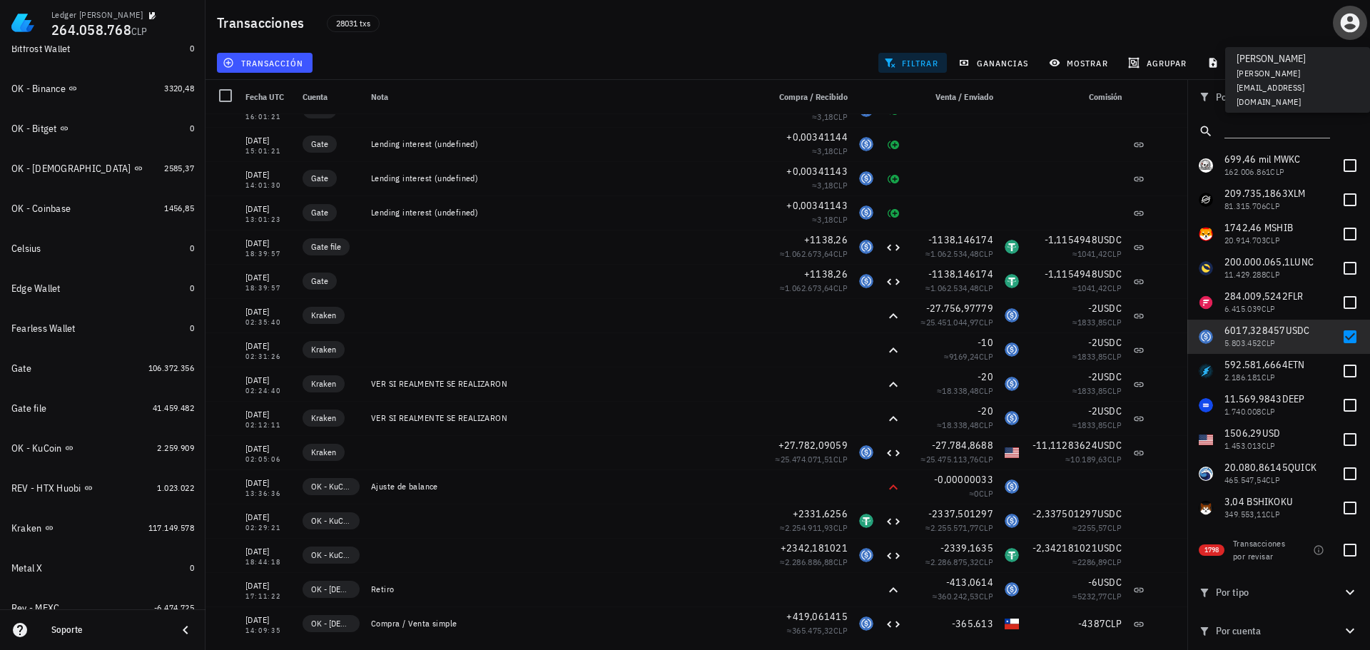
click at [1350, 29] on icon "button" at bounding box center [1349, 22] width 23 height 23
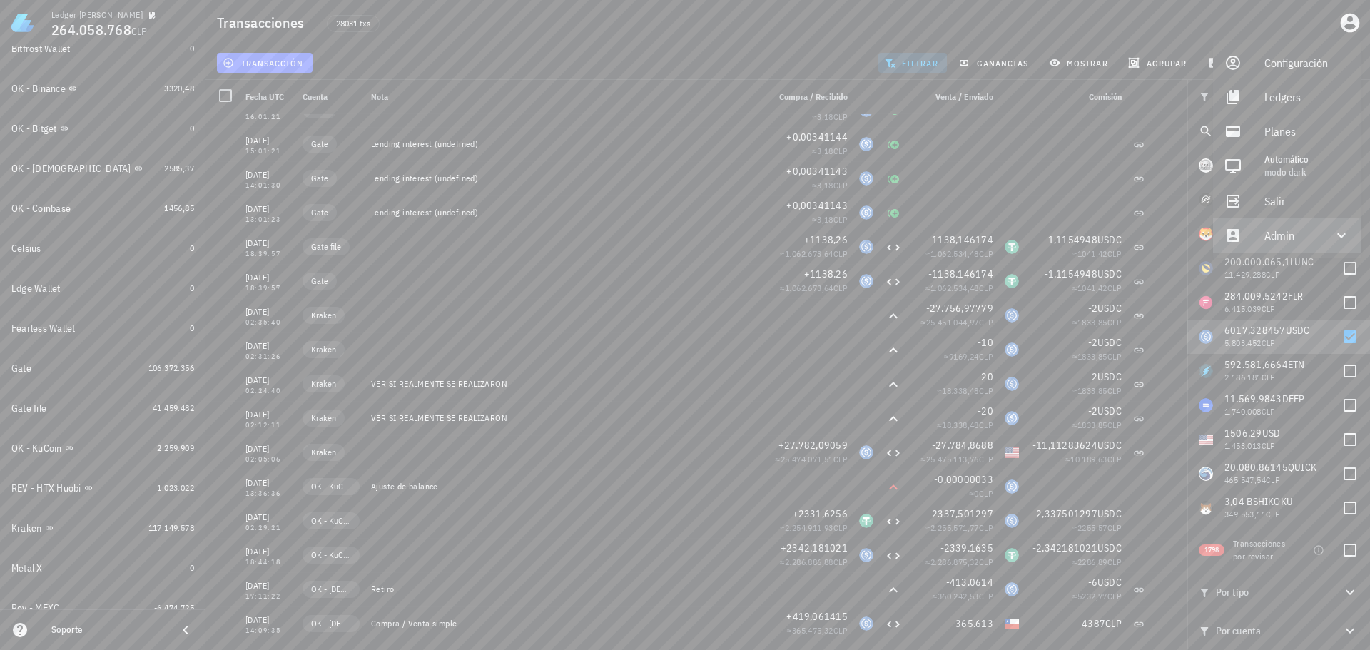
click at [1282, 234] on div "Admin" at bounding box center [1289, 235] width 51 height 29
click at [1268, 270] on div "Impersonar" at bounding box center [1307, 269] width 86 height 29
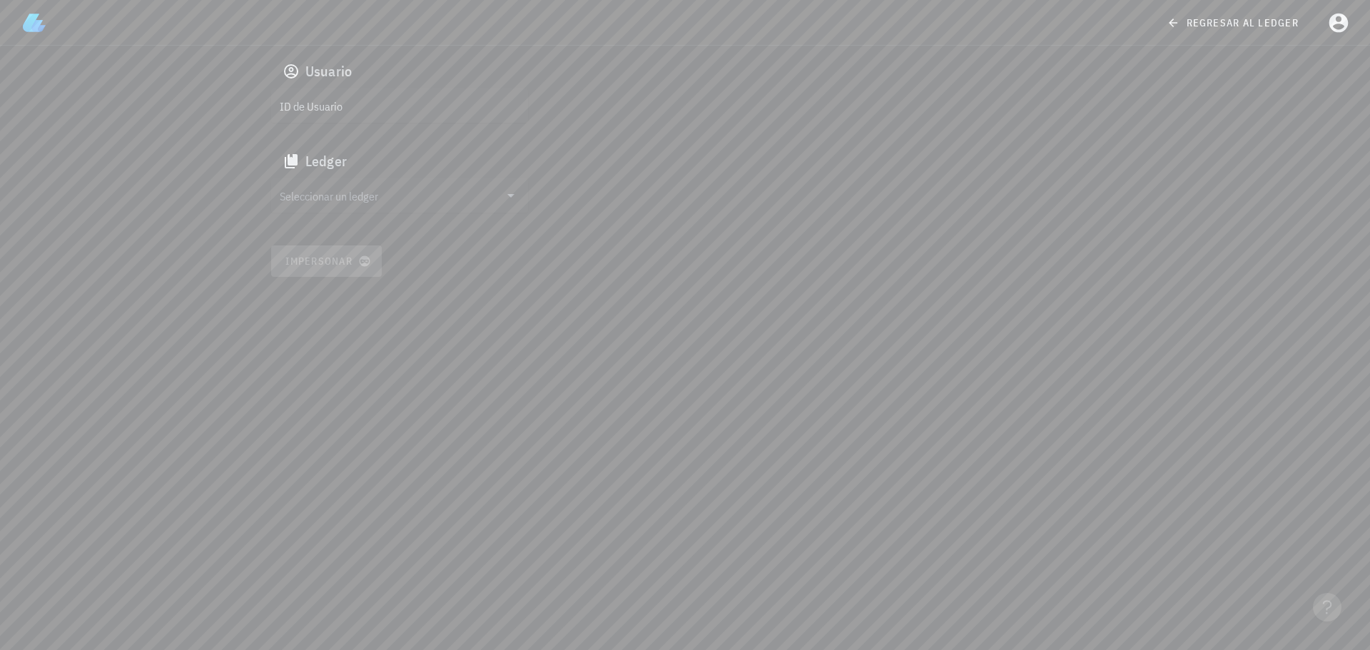
click at [387, 114] on input "ID de Usuario" at bounding box center [398, 105] width 237 height 23
paste input "auth0|687ea42cedb933401978a6a8"
type input "auth0|687ea42cedb933401978a6a8"
click at [370, 205] on input "text" at bounding box center [390, 195] width 220 height 23
click at [374, 202] on div "francisco arancibia" at bounding box center [410, 197] width 211 height 14
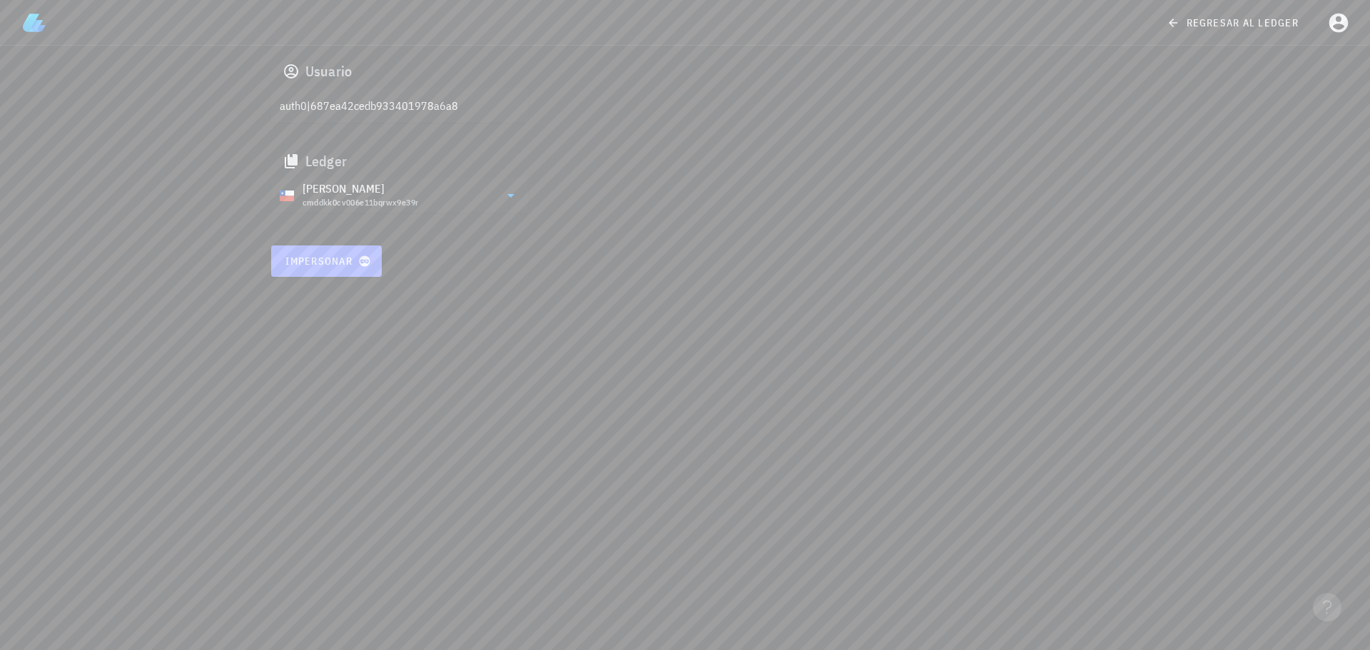
click at [339, 267] on button "Impersonar" at bounding box center [326, 260] width 111 height 31
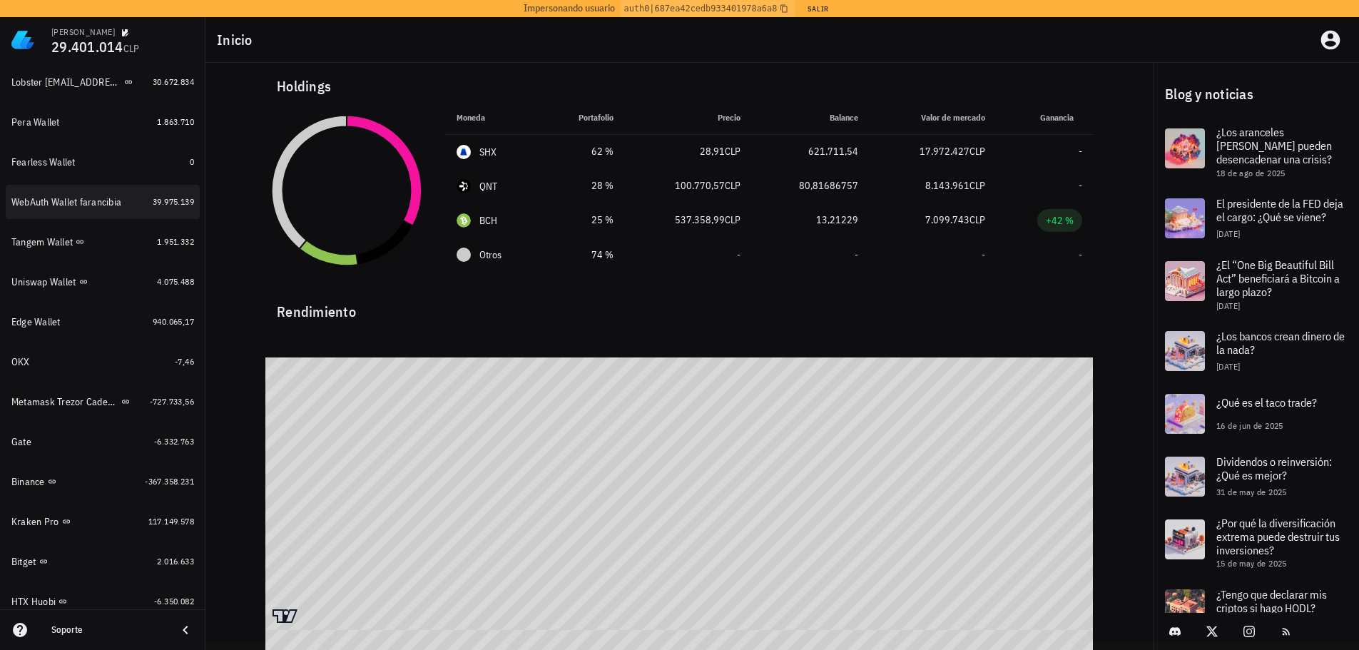
scroll to position [264, 0]
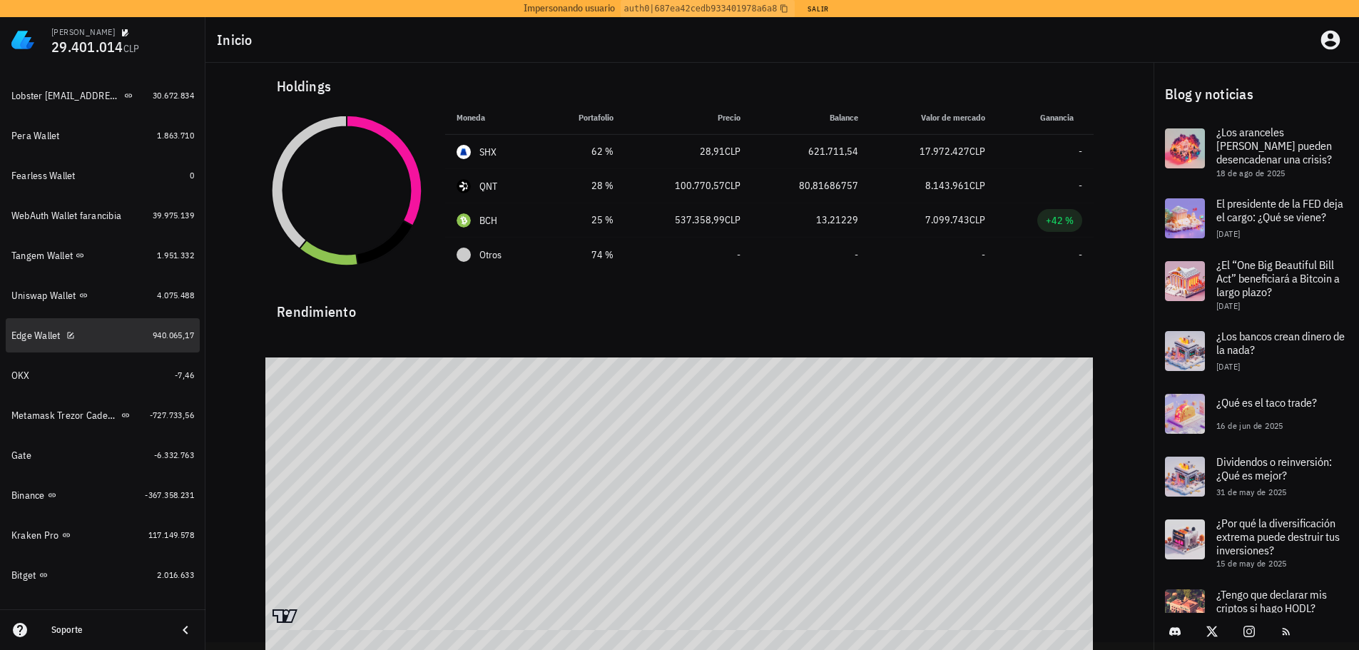
click at [96, 337] on div "Edge Wallet" at bounding box center [79, 336] width 136 height 14
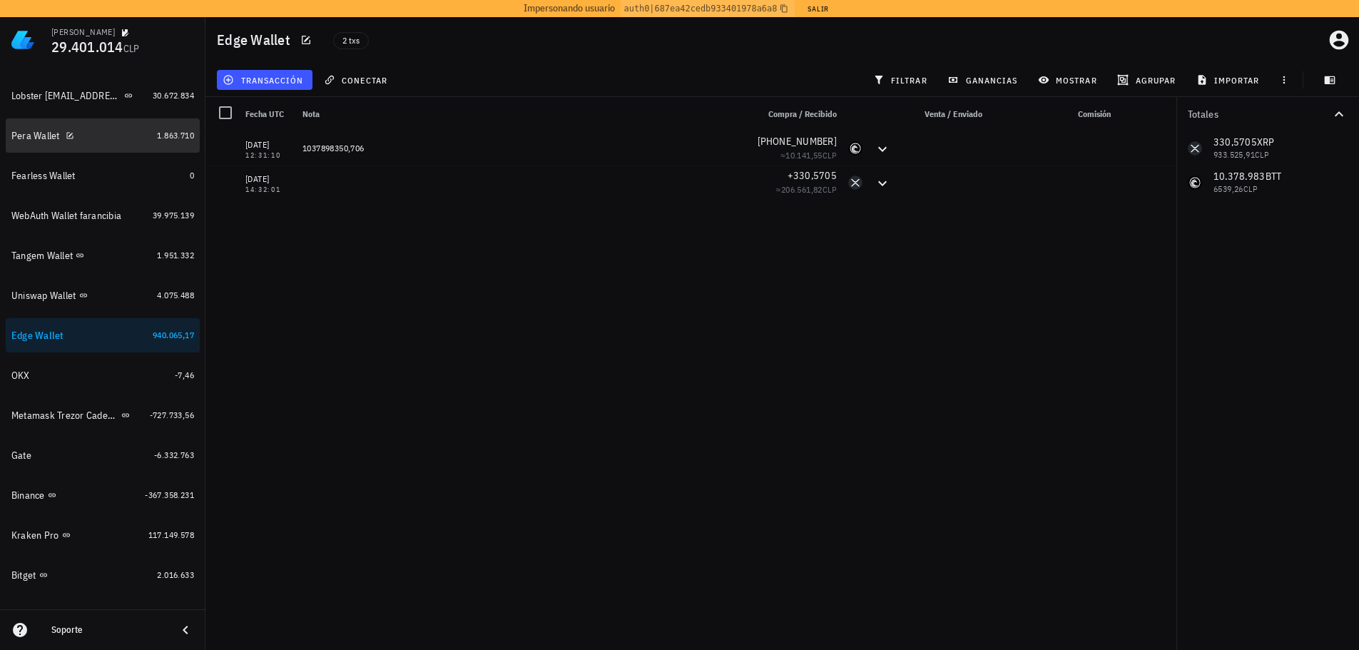
click at [94, 137] on div "Pera Wallet" at bounding box center [81, 136] width 140 height 14
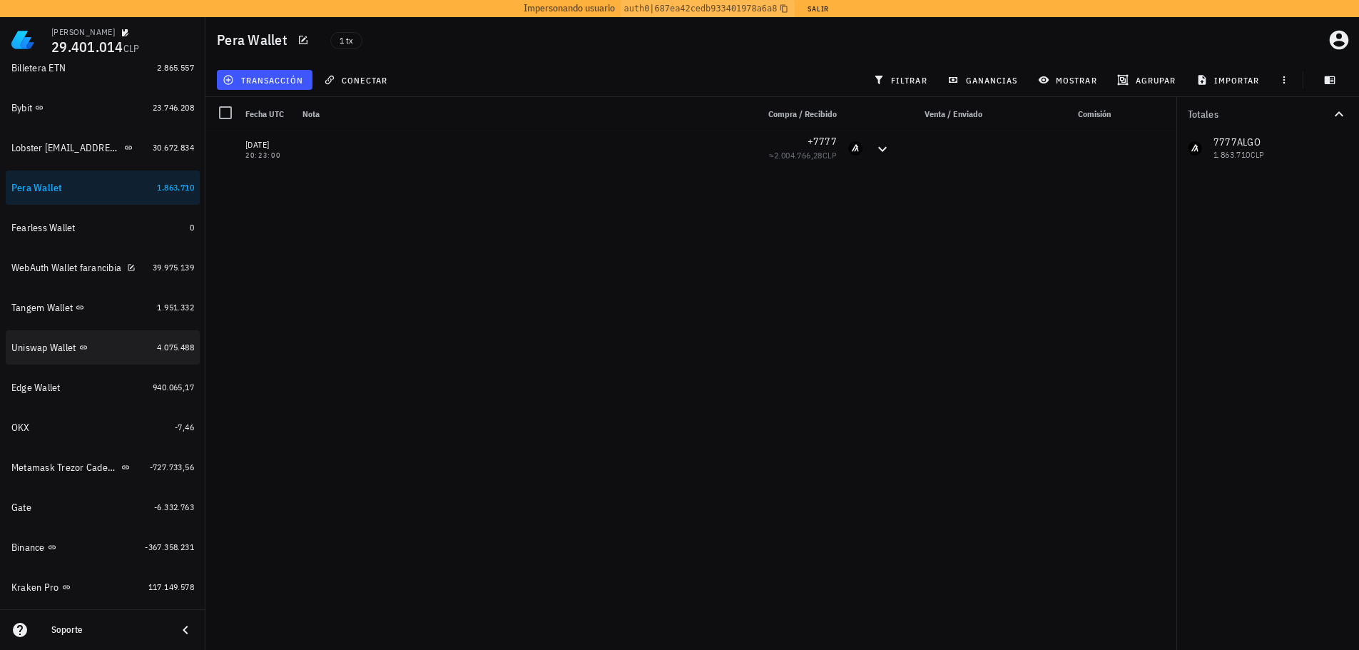
scroll to position [214, 0]
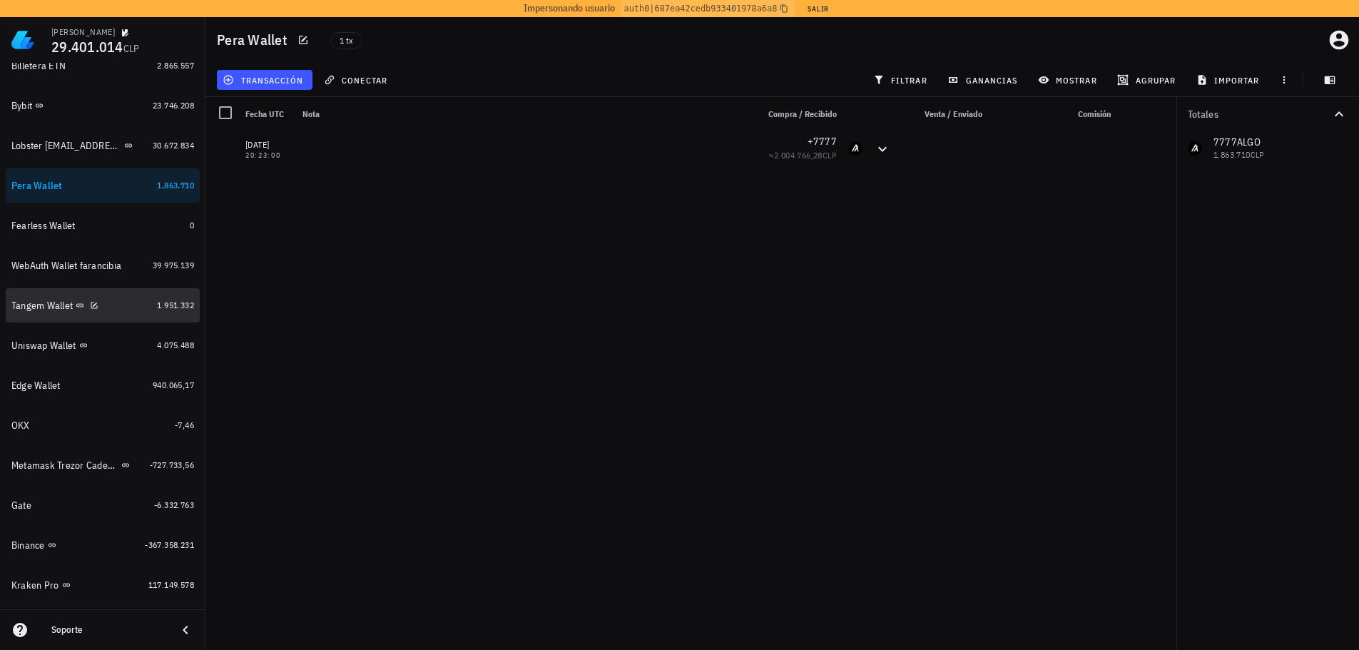
click at [118, 305] on div "Tangem Wallet" at bounding box center [81, 306] width 140 height 14
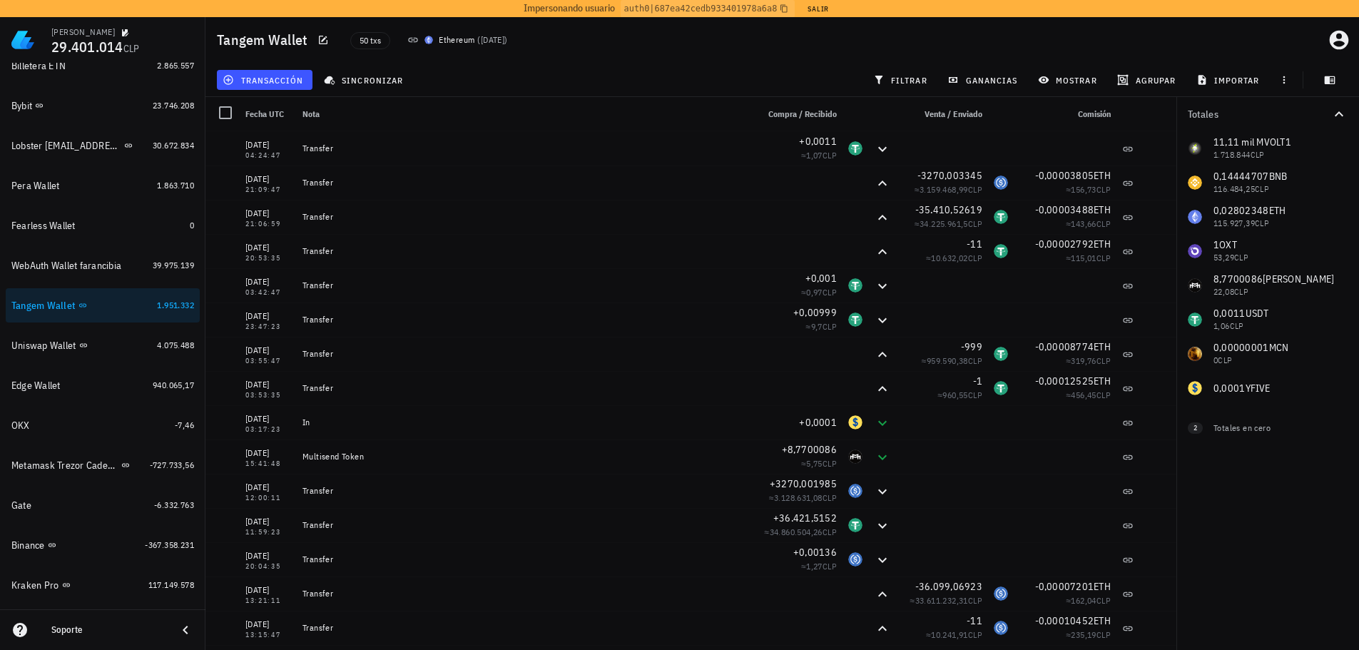
click at [773, 56] on div "50 txs Ethereum ( hace 8 días )" at bounding box center [649, 40] width 615 height 36
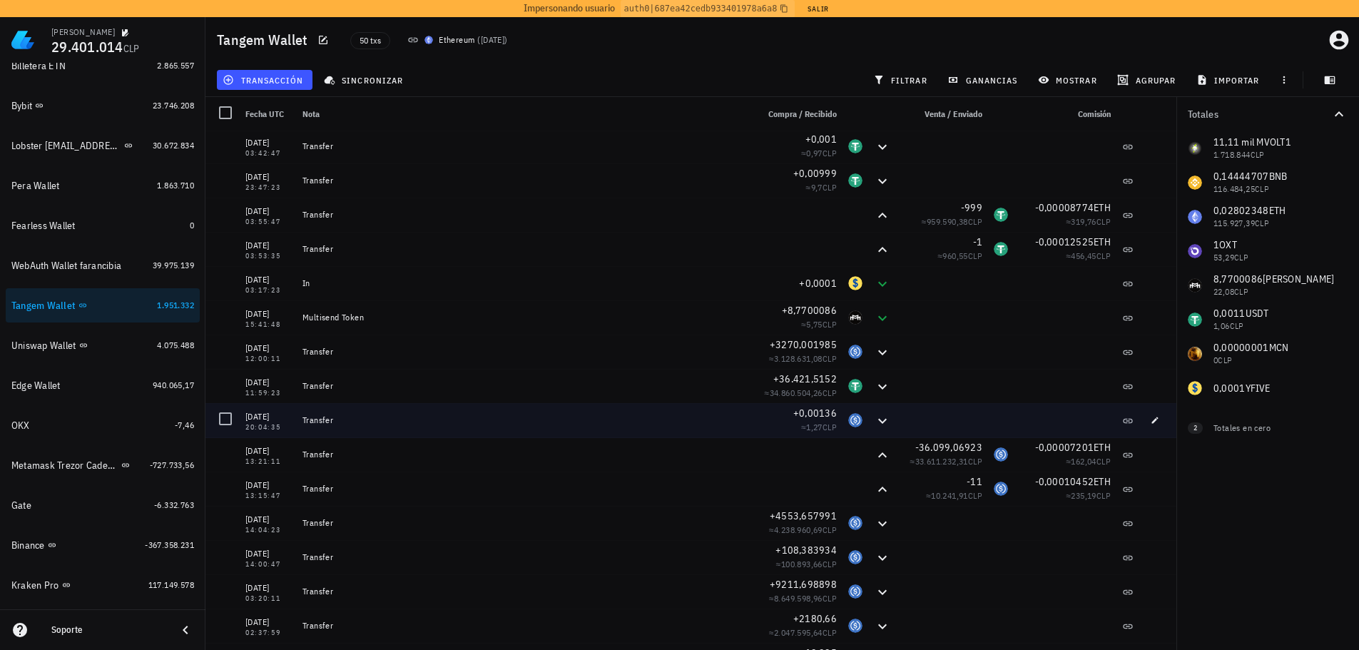
scroll to position [143, 0]
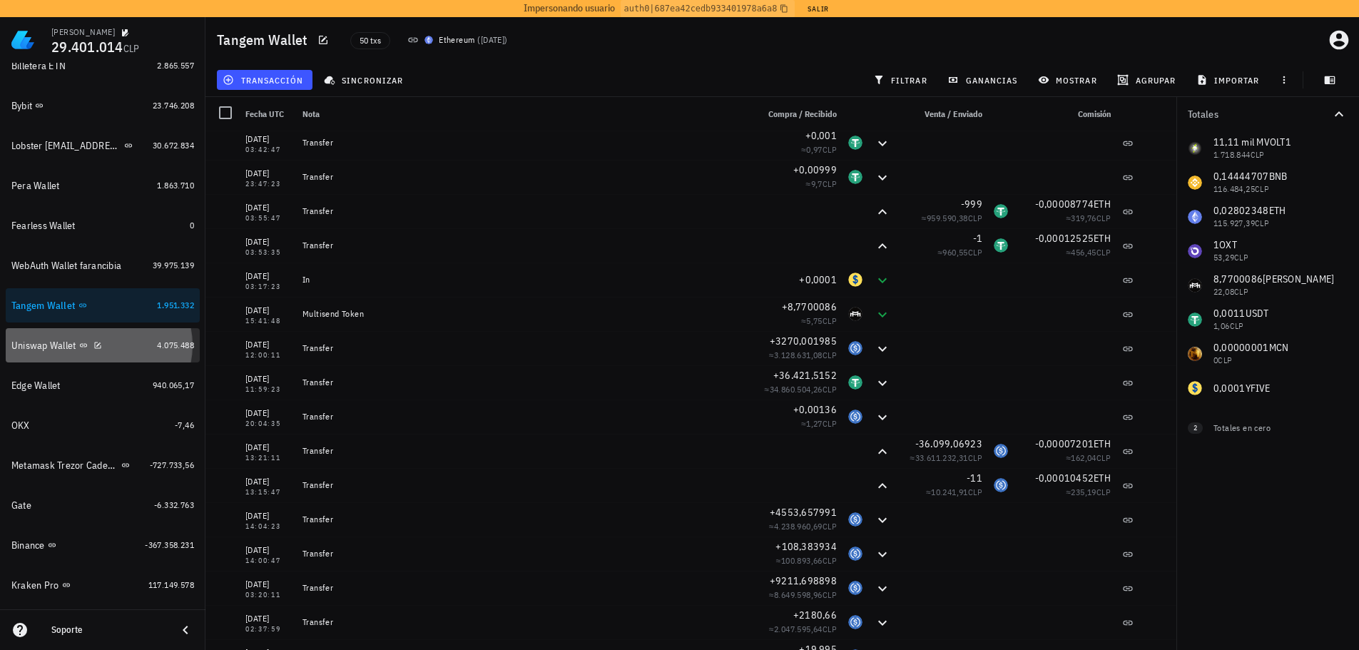
click at [128, 351] on div "Uniswap Wallet" at bounding box center [81, 346] width 140 height 14
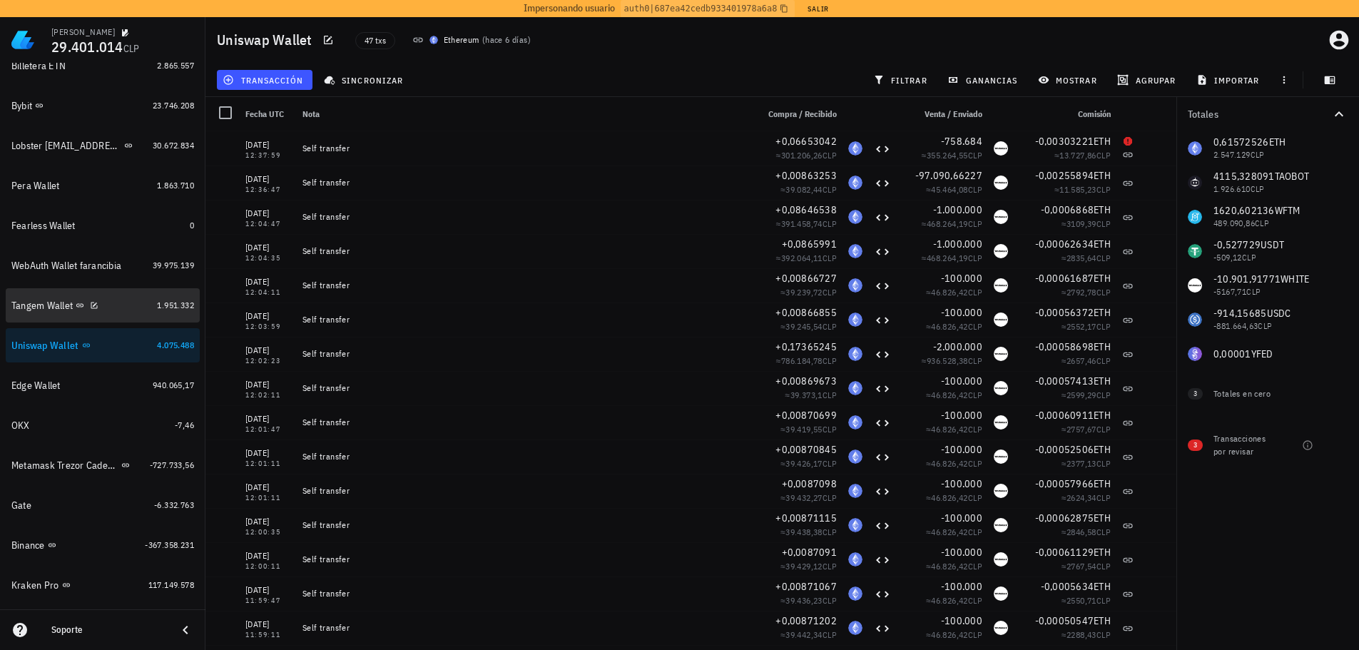
click at [118, 303] on div "Tangem Wallet" at bounding box center [81, 306] width 140 height 14
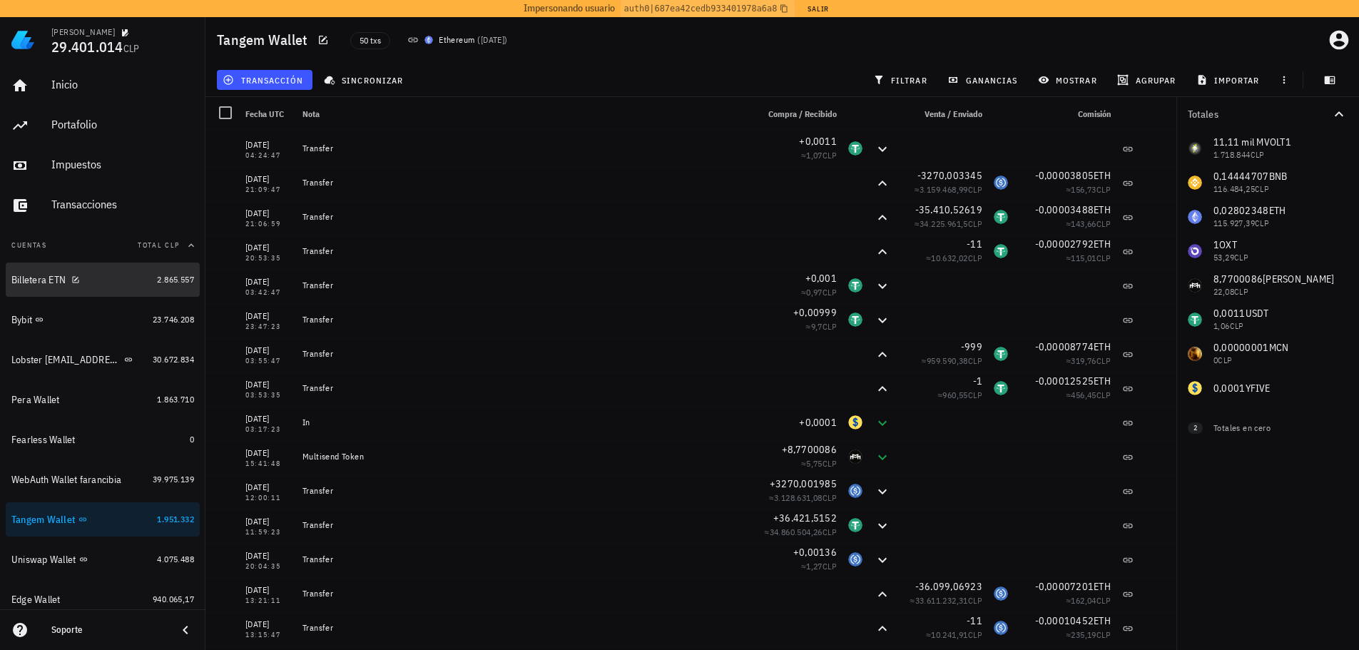
click at [93, 278] on div "Billetera ETN" at bounding box center [81, 280] width 140 height 14
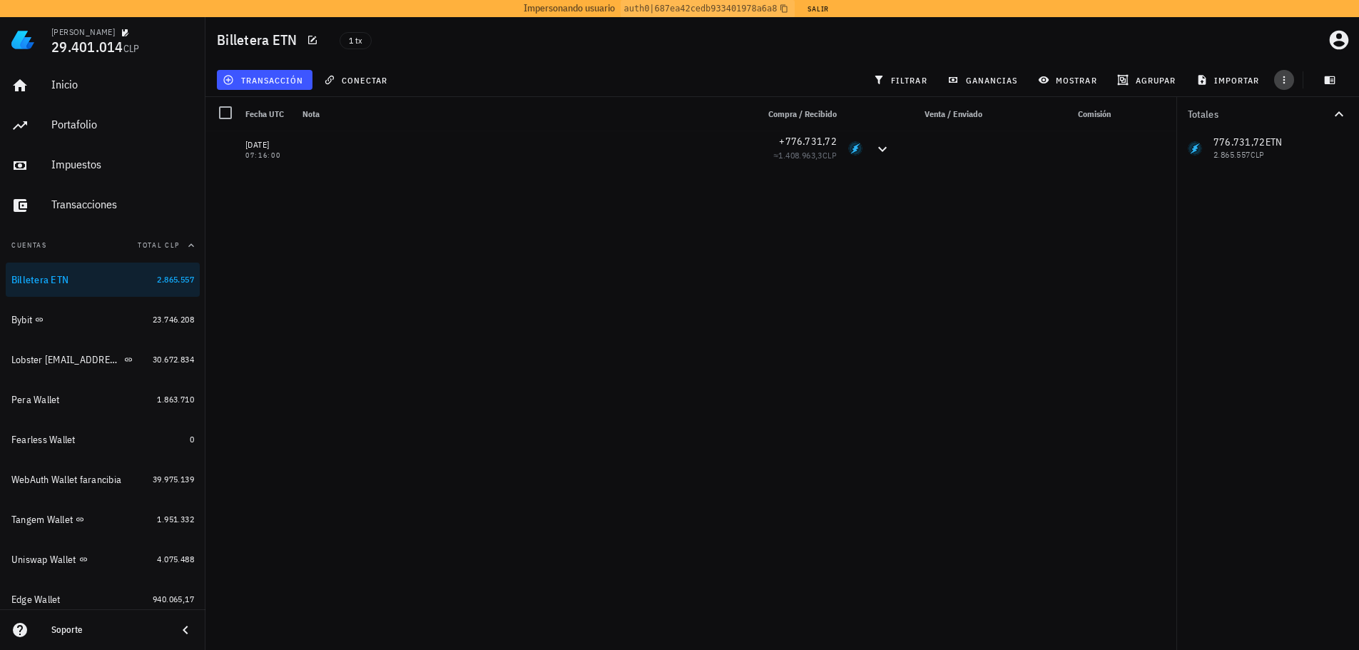
click at [1282, 85] on icon "button" at bounding box center [1283, 79] width 11 height 11
click at [1288, 106] on button "exportar" at bounding box center [1300, 116] width 78 height 20
click at [83, 320] on div "Bybit" at bounding box center [79, 320] width 136 height 14
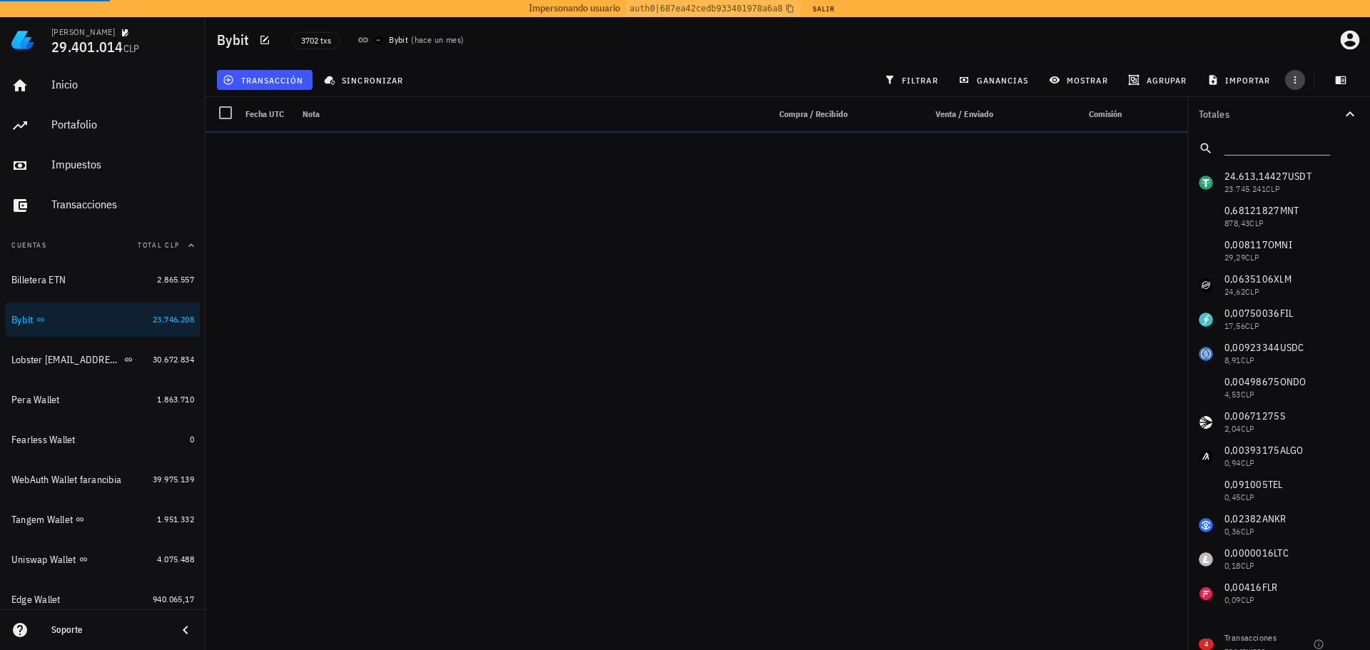
click at [1291, 80] on icon "button" at bounding box center [1294, 79] width 11 height 11
click at [1318, 120] on span "exportar" at bounding box center [1310, 115] width 60 height 11
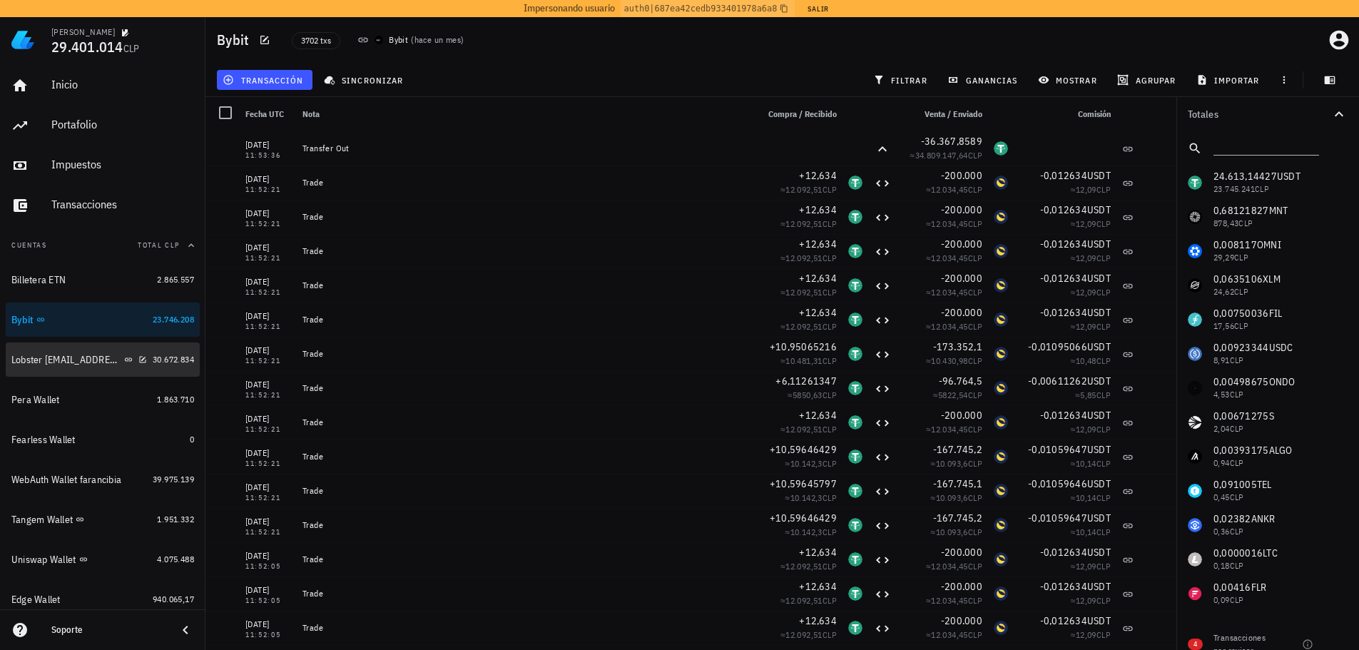
click at [34, 361] on div "Lobster farancibiat@me.com" at bounding box center [66, 360] width 110 height 12
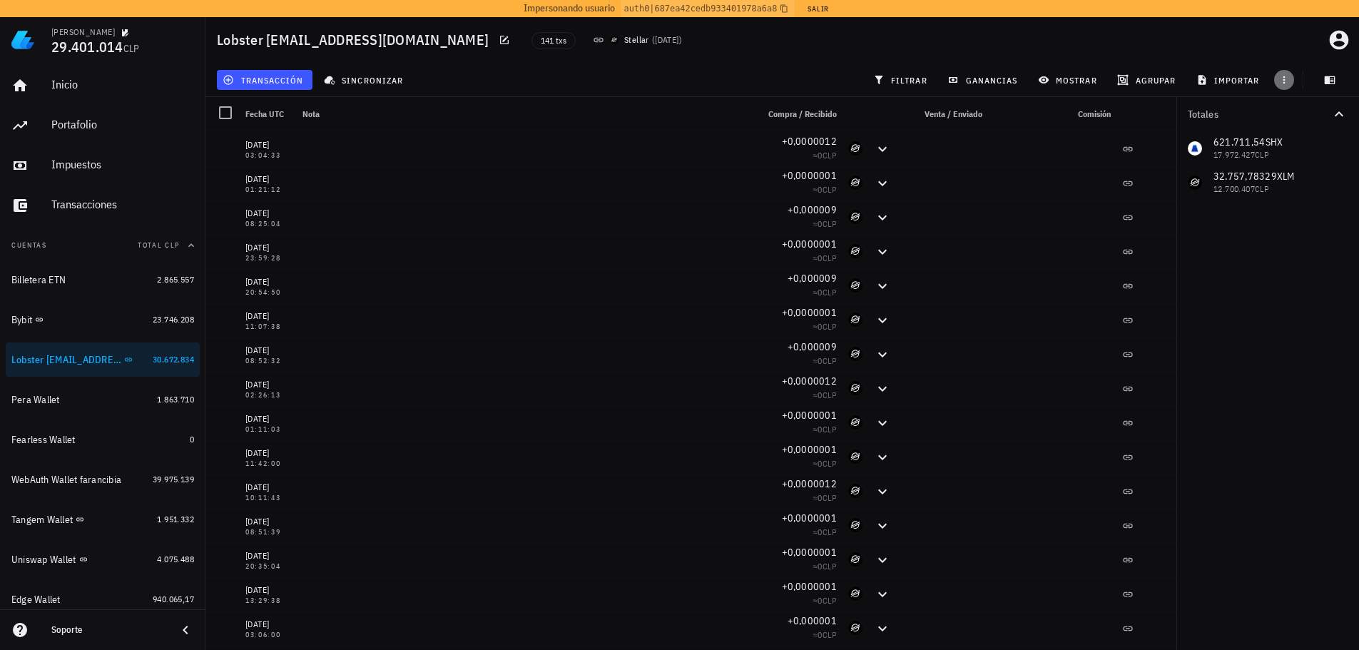
click at [1285, 78] on icon "button" at bounding box center [1283, 79] width 11 height 11
click at [1289, 118] on span "exportar" at bounding box center [1300, 115] width 60 height 11
click at [118, 402] on div "Pera Wallet" at bounding box center [81, 400] width 140 height 14
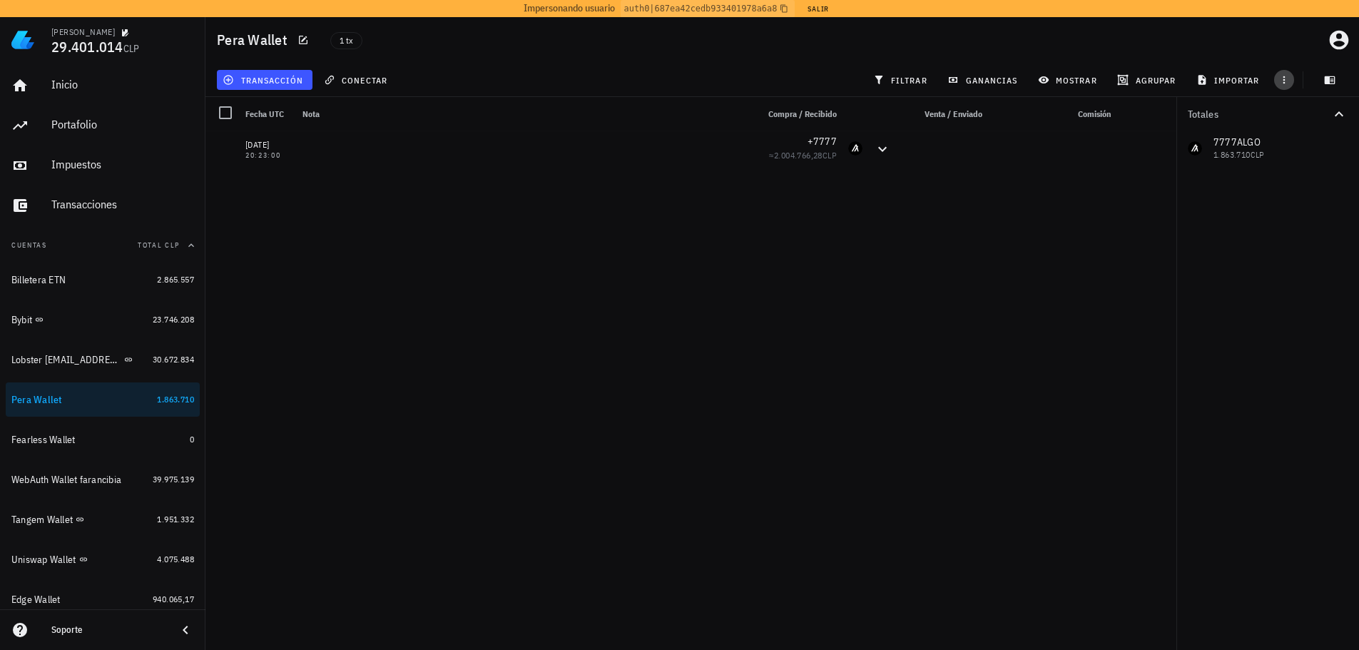
click at [1283, 78] on icon "button" at bounding box center [1283, 79] width 11 height 11
click at [1287, 121] on button "exportar" at bounding box center [1300, 116] width 78 height 20
click at [130, 441] on div "Fearless Wallet" at bounding box center [97, 440] width 173 height 14
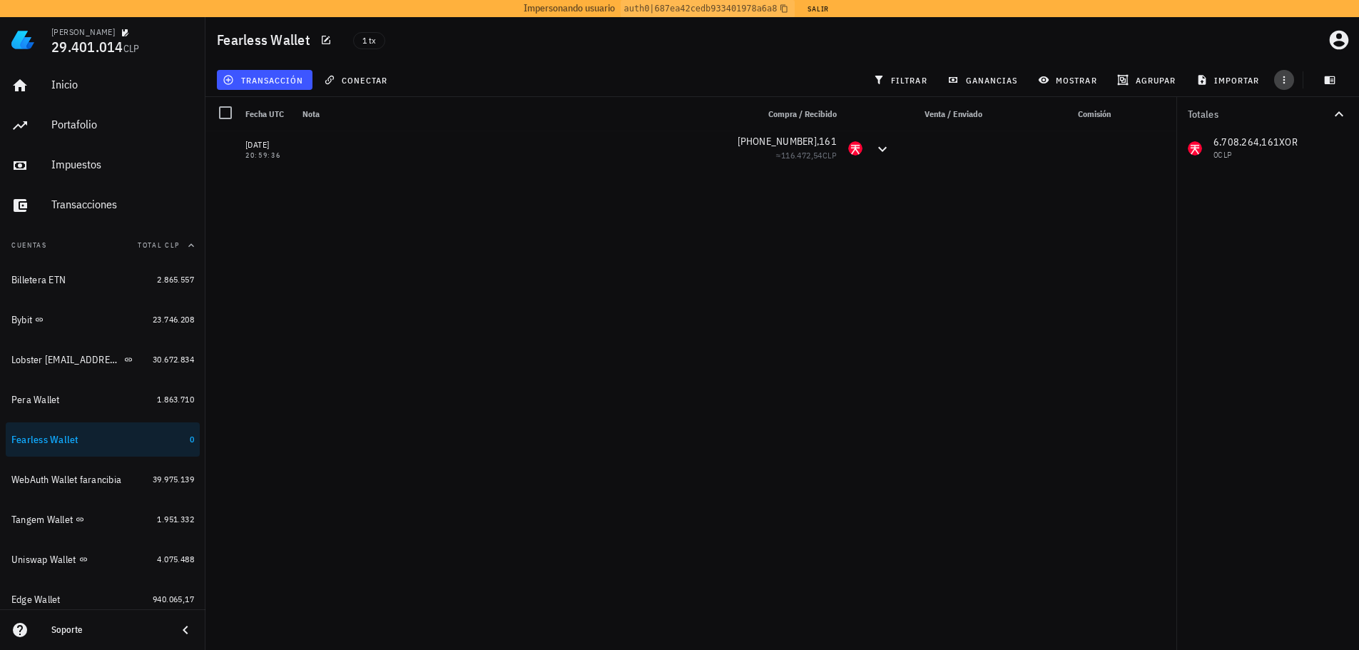
click at [1285, 84] on icon "button" at bounding box center [1283, 79] width 11 height 11
click at [1292, 116] on span "exportar" at bounding box center [1300, 115] width 60 height 11
click at [61, 476] on div "WebAuth Wallet farancibia" at bounding box center [66, 480] width 110 height 12
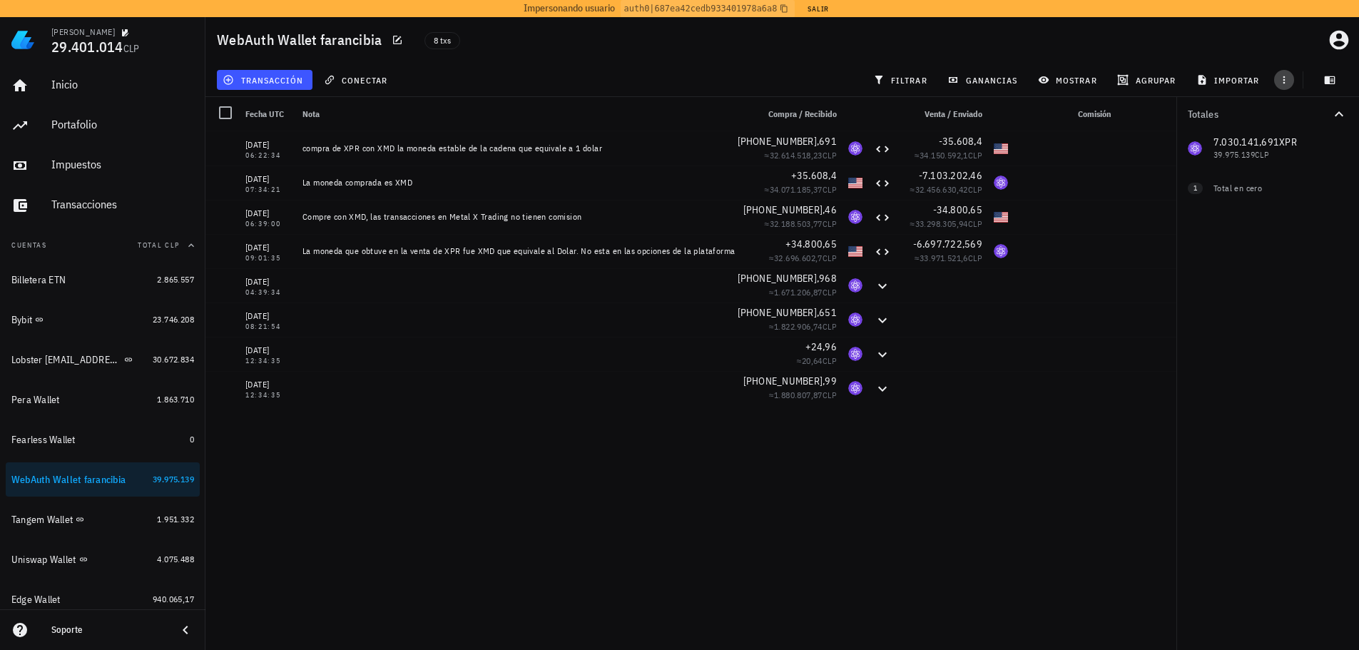
click at [1283, 82] on icon "button" at bounding box center [1283, 79] width 11 height 11
click at [1288, 118] on span "exportar" at bounding box center [1300, 115] width 60 height 11
click at [56, 521] on div "Tangem Wallet" at bounding box center [41, 520] width 61 height 12
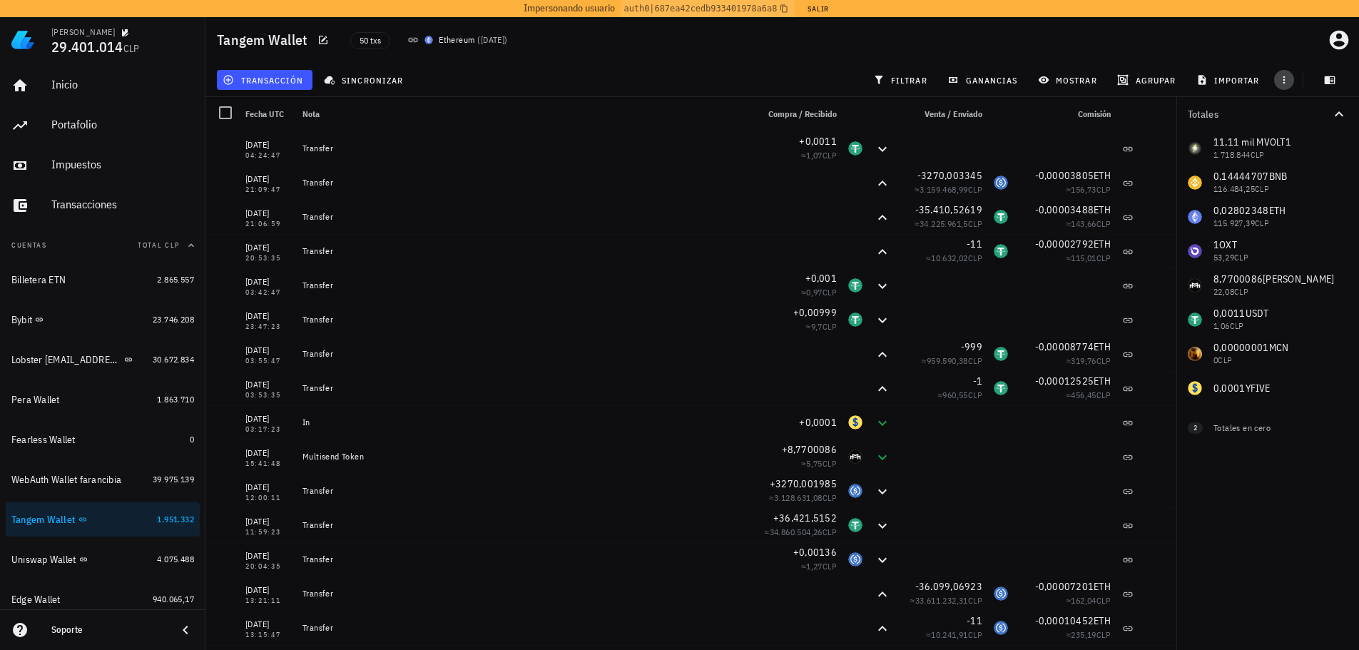
click at [1282, 83] on icon "button" at bounding box center [1283, 79] width 11 height 11
click at [1281, 112] on span "exportar" at bounding box center [1300, 115] width 60 height 11
drag, startPoint x: 59, startPoint y: 559, endPoint x: 72, endPoint y: 559, distance: 12.8
click at [59, 559] on div "Uniswap Wallet" at bounding box center [43, 560] width 65 height 12
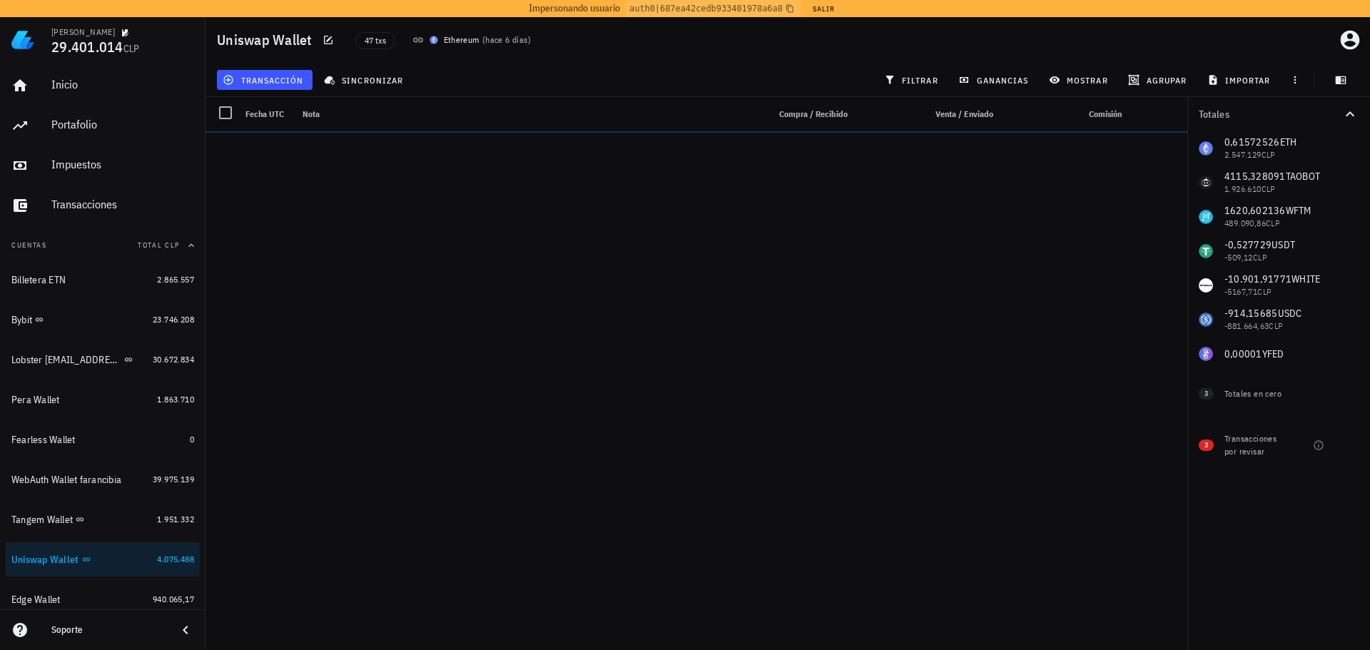
click at [1295, 77] on div at bounding box center [1295, 80] width 26 height 26
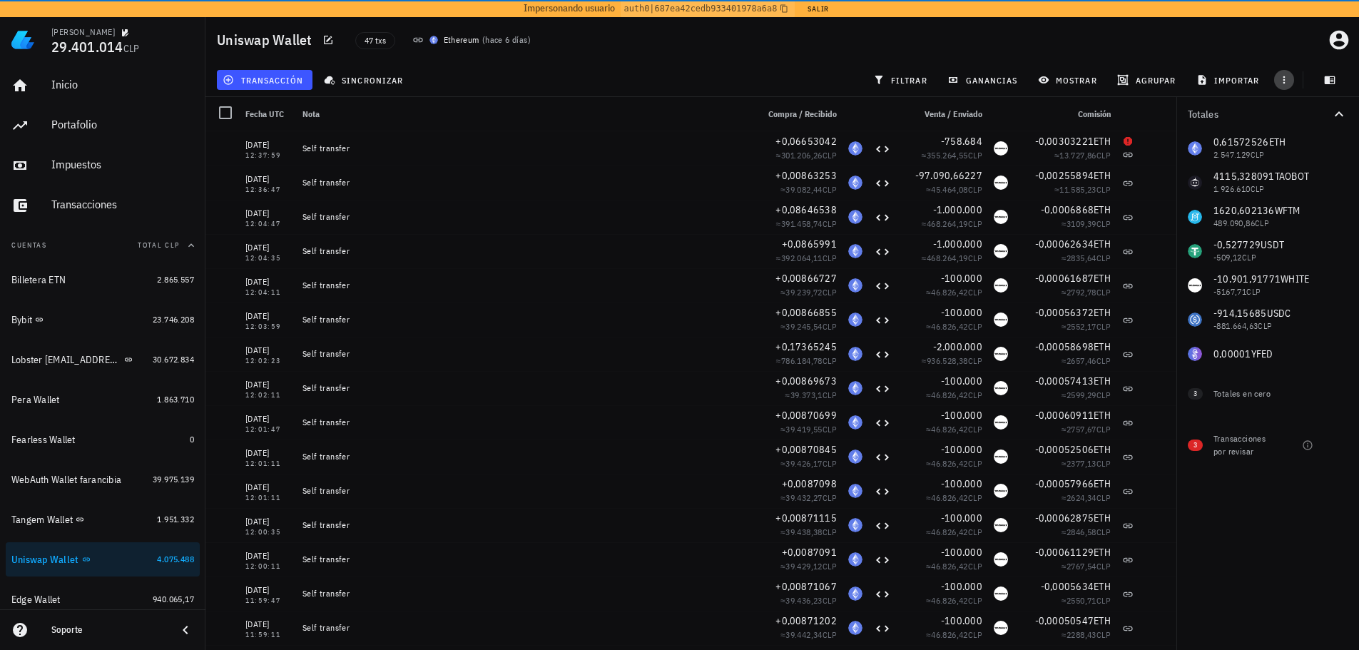
click at [1287, 85] on icon "button" at bounding box center [1283, 79] width 11 height 11
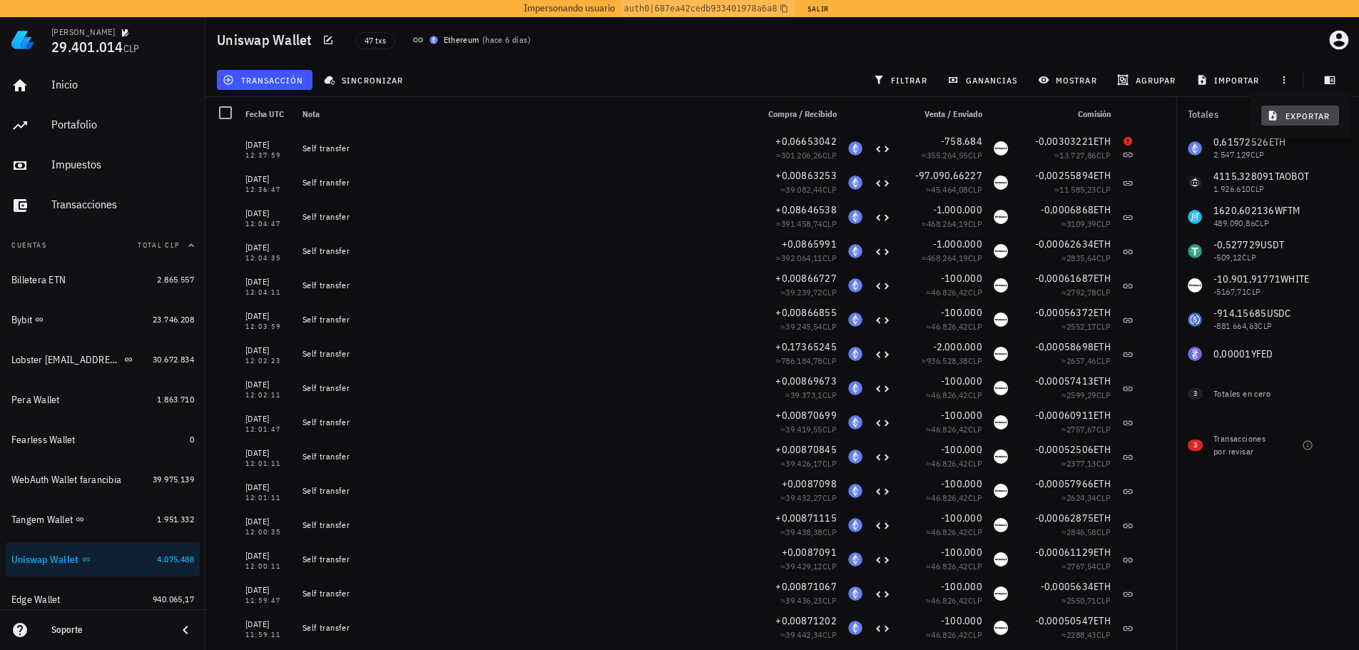
click at [1304, 120] on span "exportar" at bounding box center [1300, 115] width 60 height 11
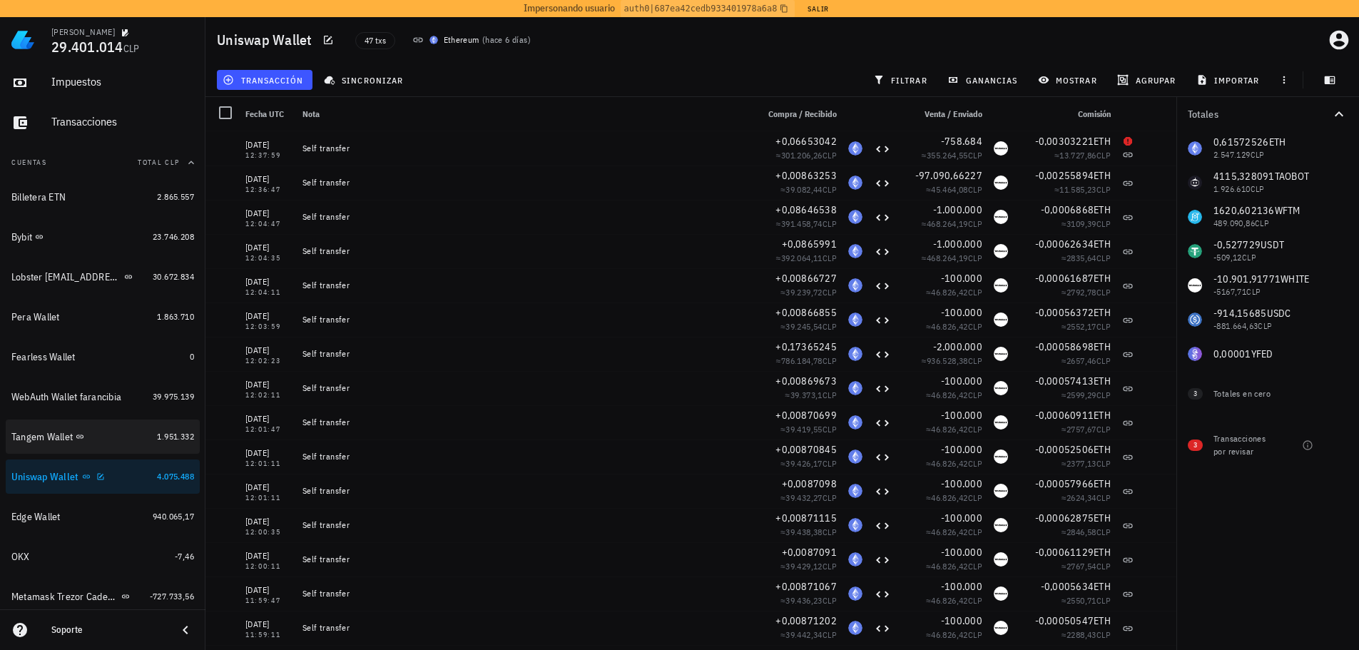
scroll to position [143, 0]
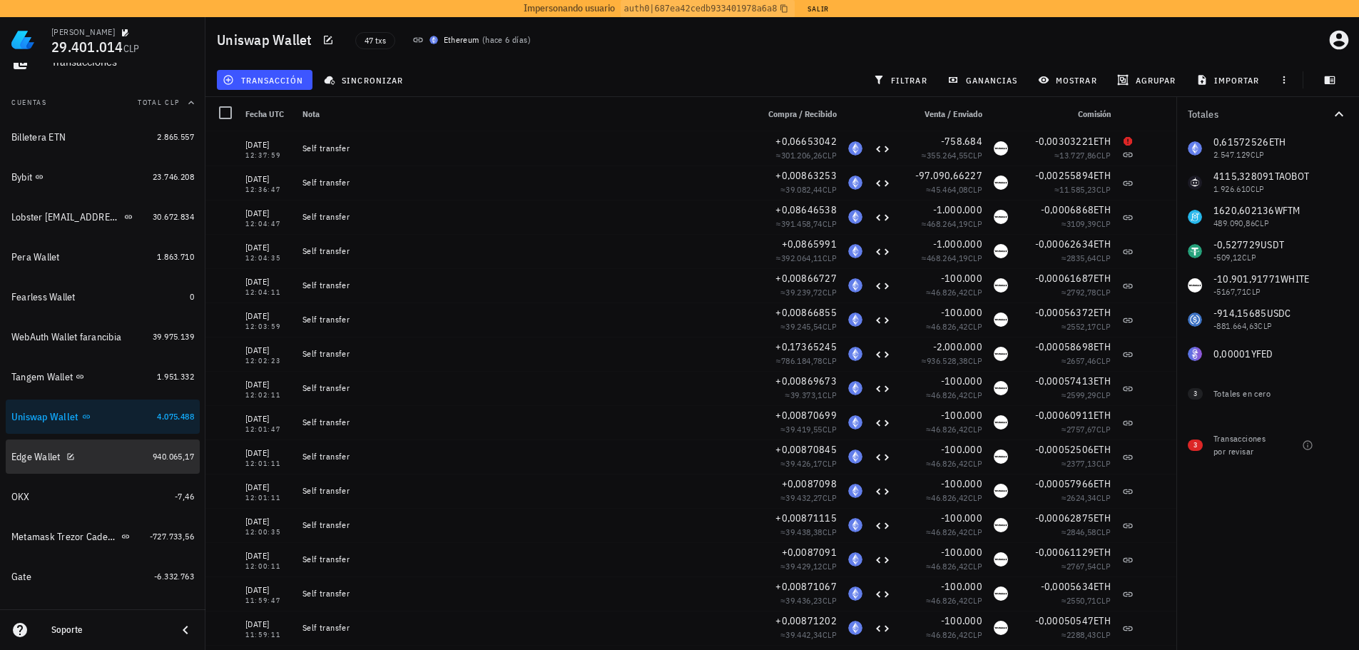
click at [126, 457] on div "Edge Wallet" at bounding box center [79, 457] width 136 height 14
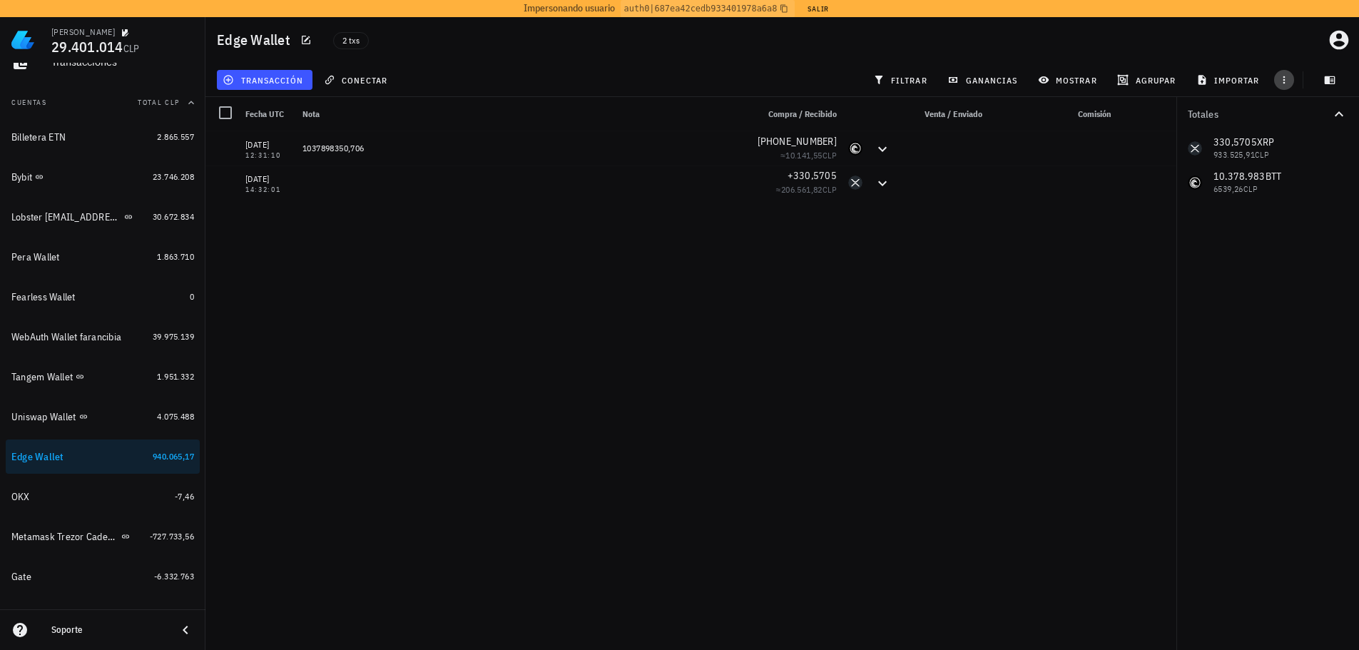
click at [1288, 85] on icon "button" at bounding box center [1283, 79] width 11 height 11
click at [1295, 118] on span "exportar" at bounding box center [1300, 115] width 60 height 11
click at [119, 504] on div "OKX" at bounding box center [90, 496] width 158 height 31
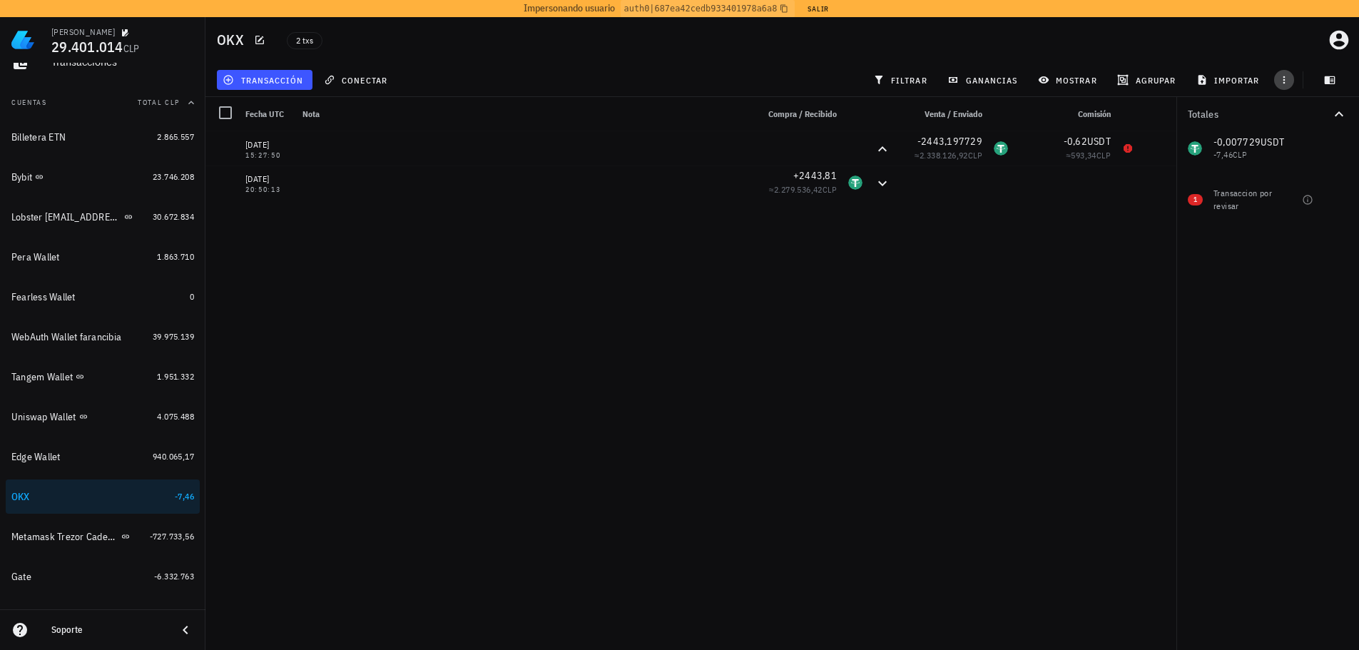
click at [1286, 78] on icon "button" at bounding box center [1283, 79] width 11 height 11
click at [1294, 119] on span "exportar" at bounding box center [1300, 115] width 60 height 11
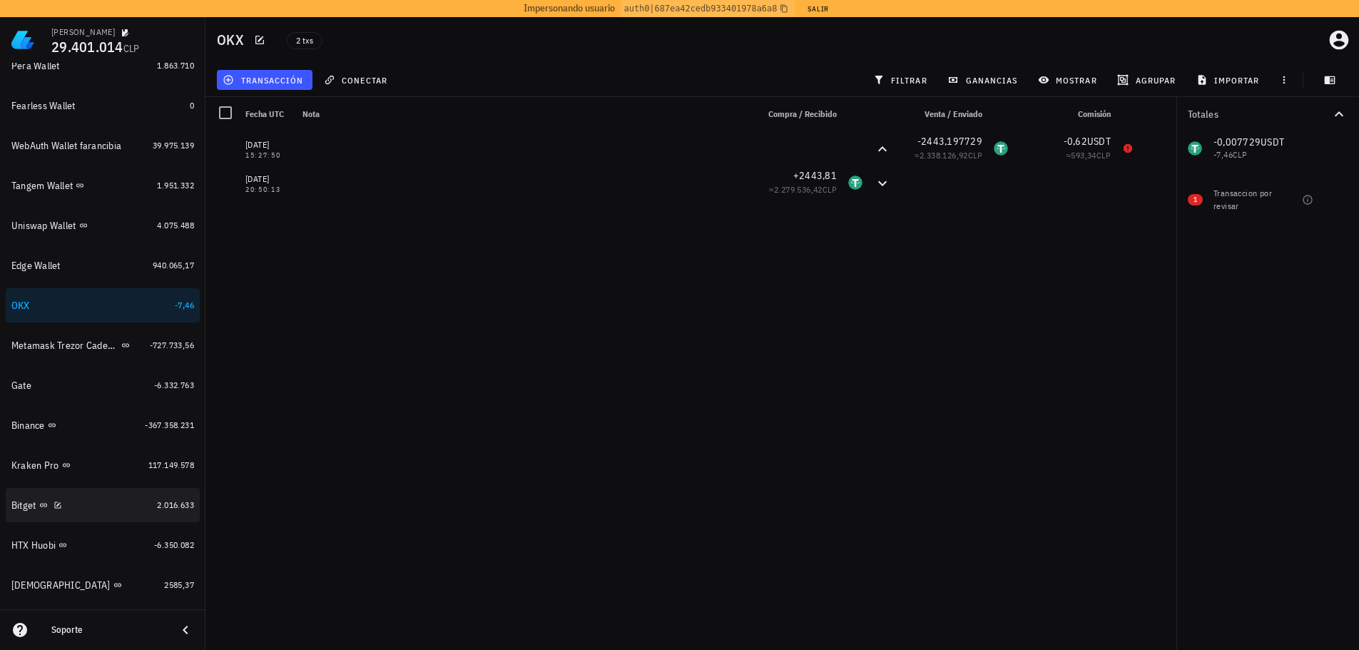
scroll to position [357, 0]
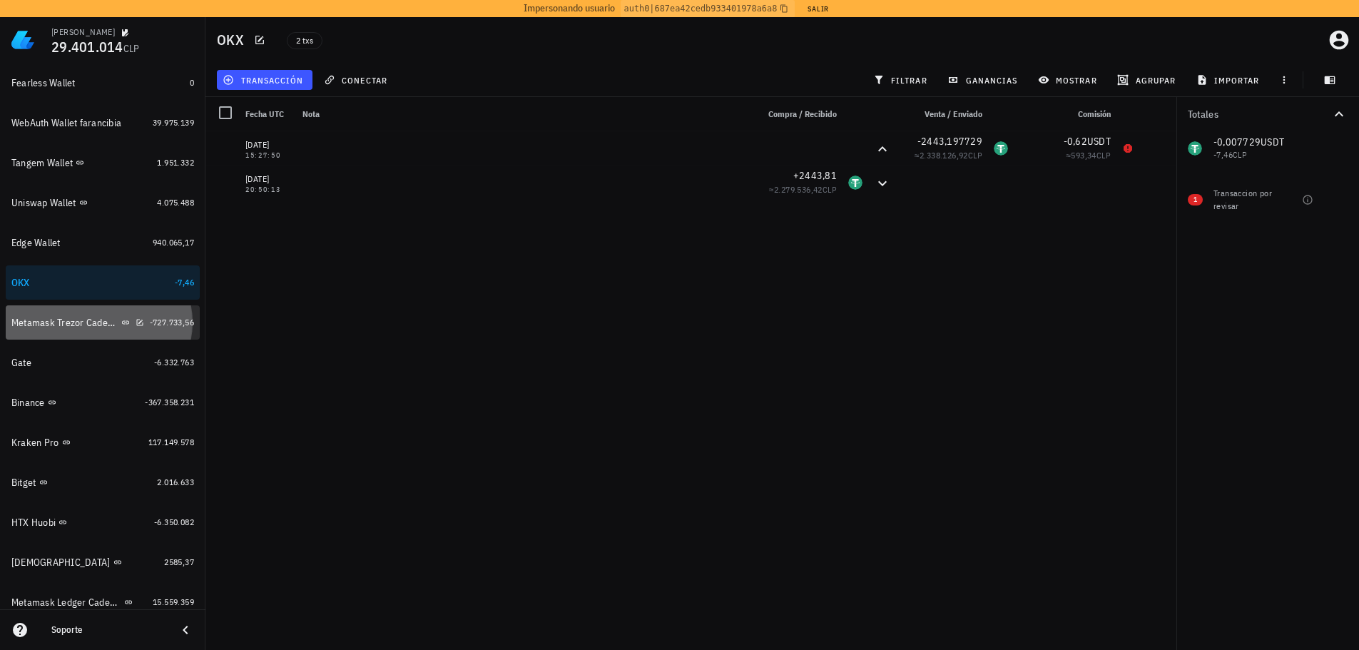
click at [76, 331] on div "Metamask Trezor Cadenas Ethereum, Binance SC," at bounding box center [77, 322] width 133 height 31
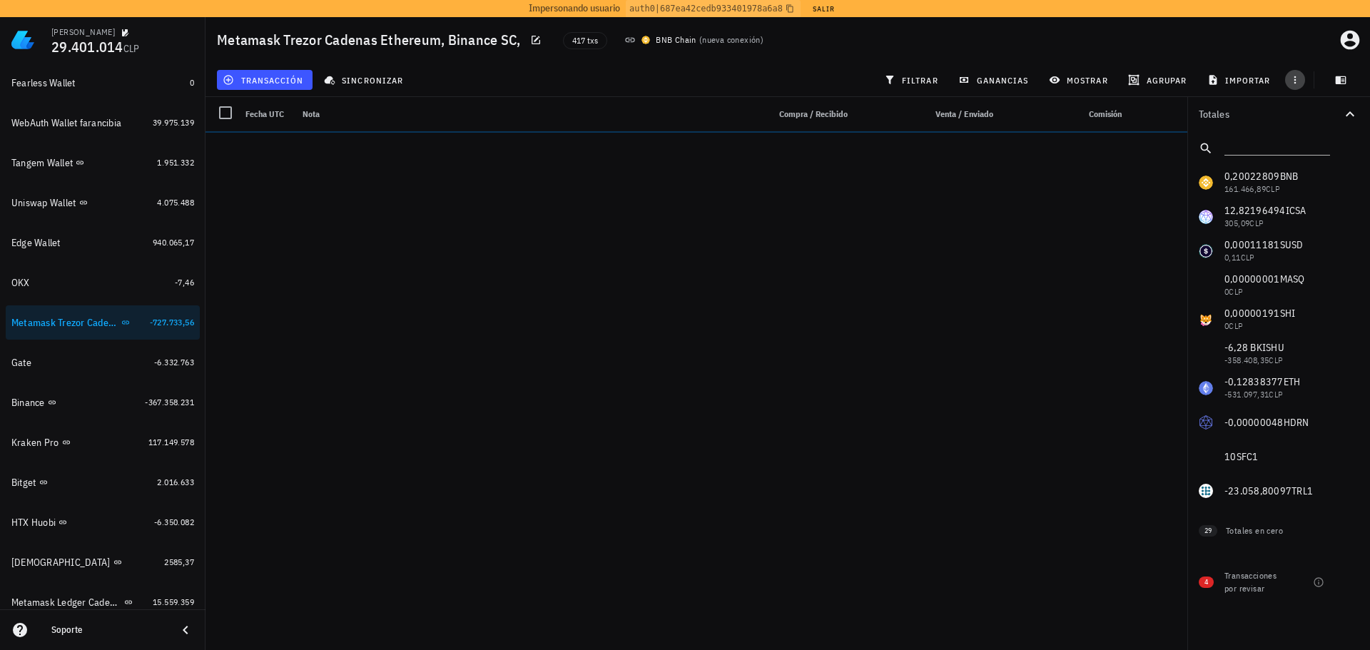
click at [1293, 78] on icon "button" at bounding box center [1294, 79] width 11 height 11
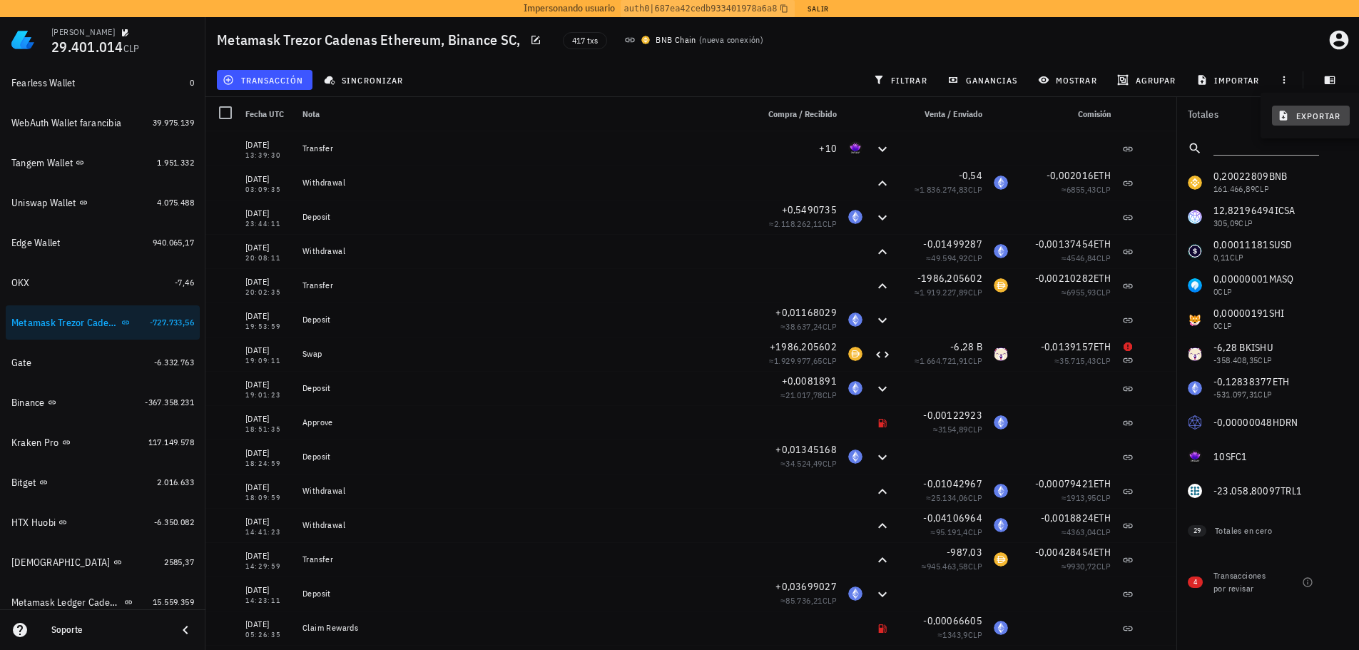
click at [1313, 111] on span "exportar" at bounding box center [1310, 115] width 60 height 11
click at [106, 368] on div "Gate" at bounding box center [79, 363] width 137 height 14
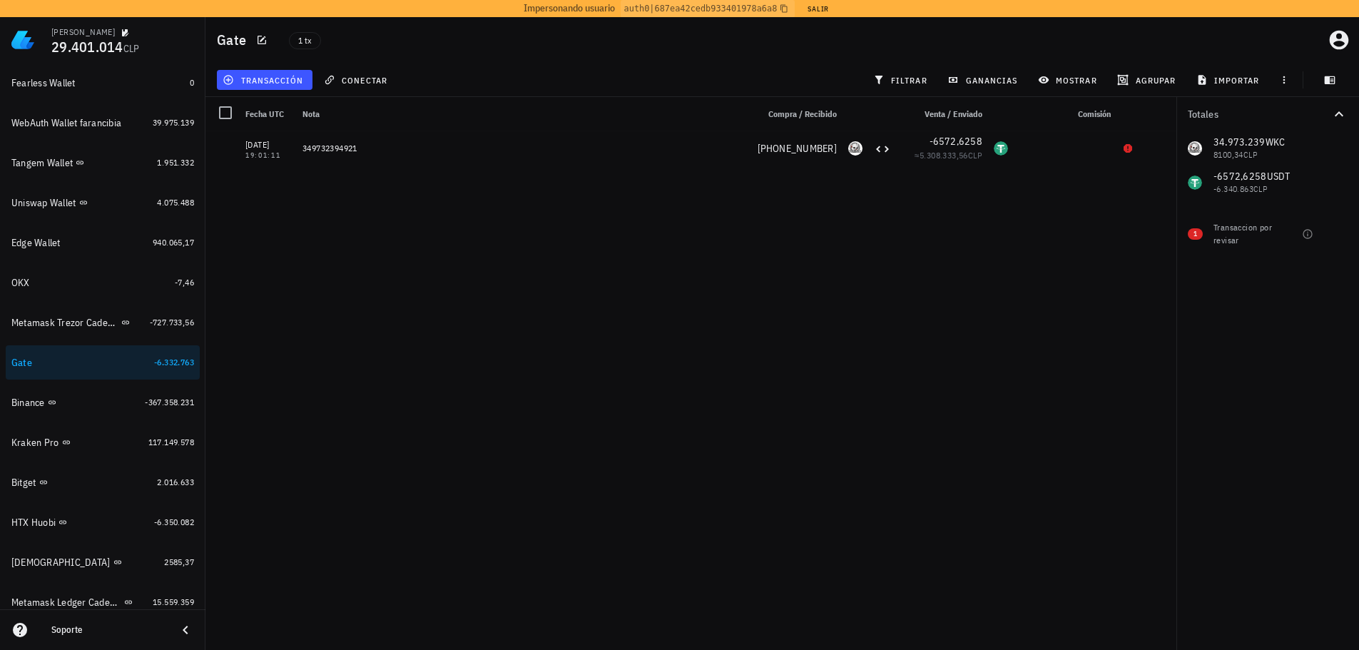
drag, startPoint x: 795, startPoint y: 63, endPoint x: 806, endPoint y: 64, distance: 11.5
click at [795, 63] on div "transacción conectar filtrar ganancias mostrar agrupar importar" at bounding box center [782, 80] width 1136 height 34
click at [1283, 76] on icon "button" at bounding box center [1283, 79] width 11 height 11
click at [1291, 116] on span "exportar" at bounding box center [1300, 115] width 60 height 11
drag, startPoint x: 91, startPoint y: 399, endPoint x: 484, endPoint y: 422, distance: 393.7
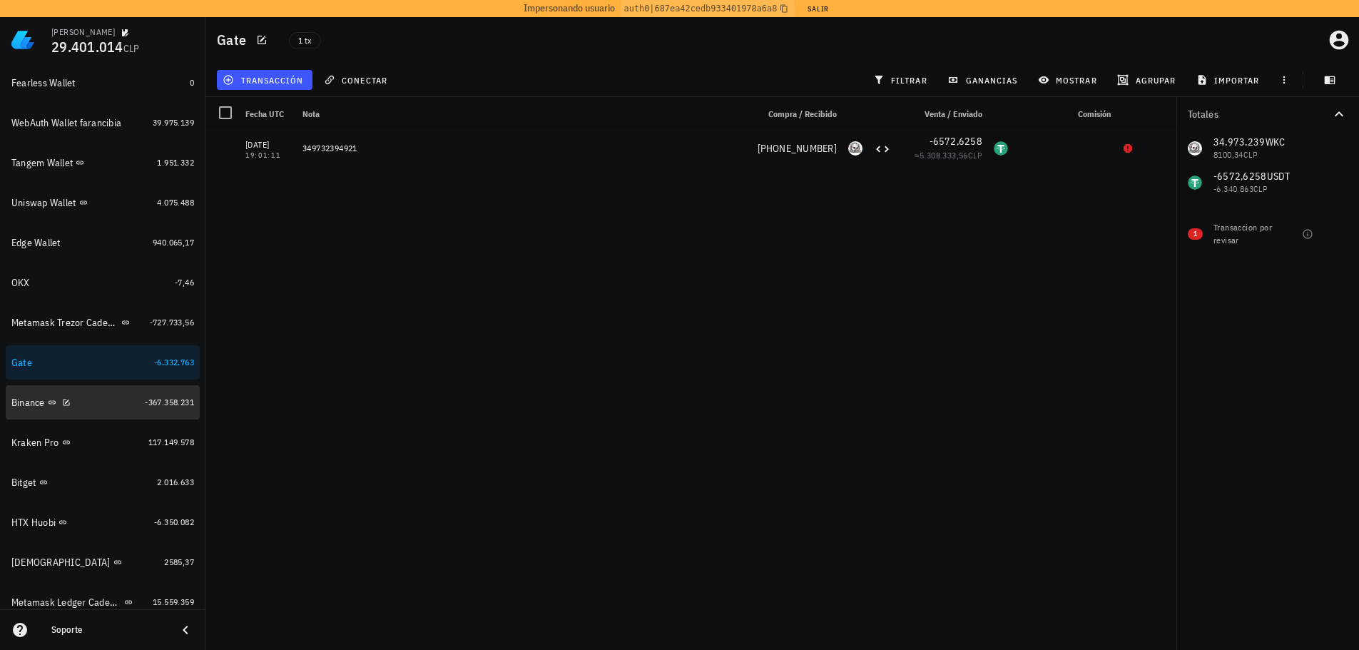
click at [91, 399] on div "Binance" at bounding box center [75, 403] width 128 height 14
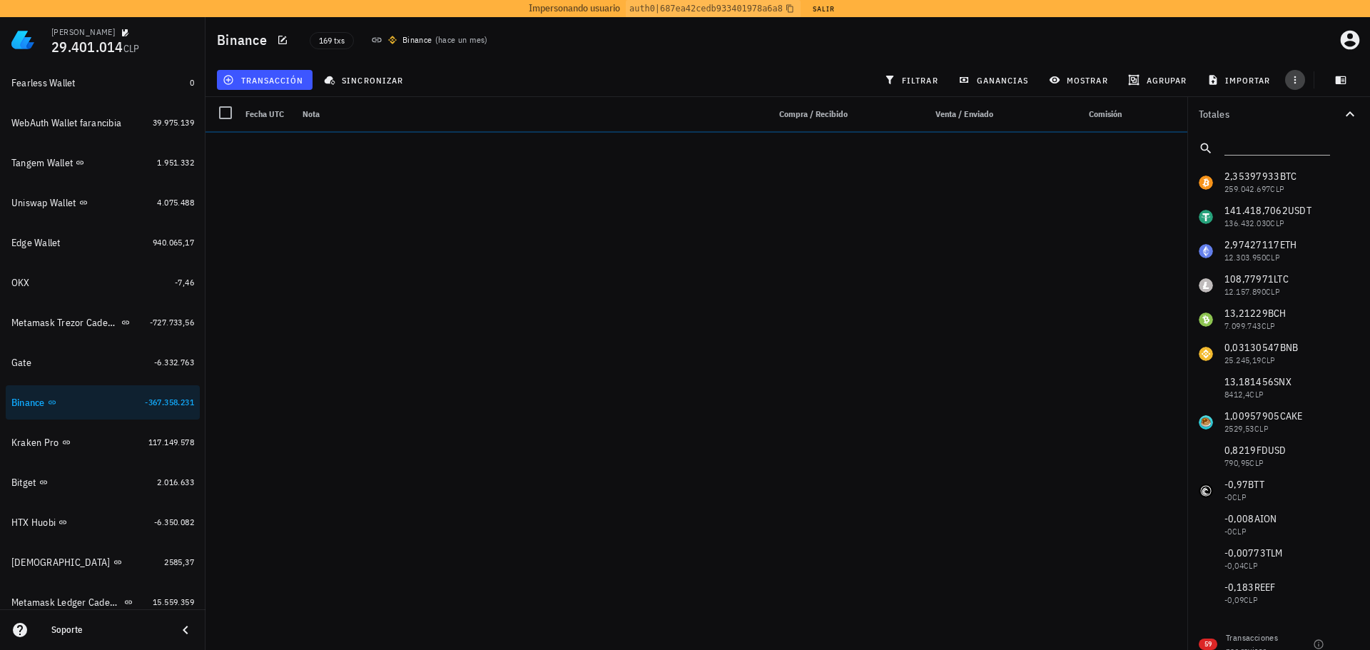
click at [1295, 81] on div at bounding box center [1295, 80] width 26 height 26
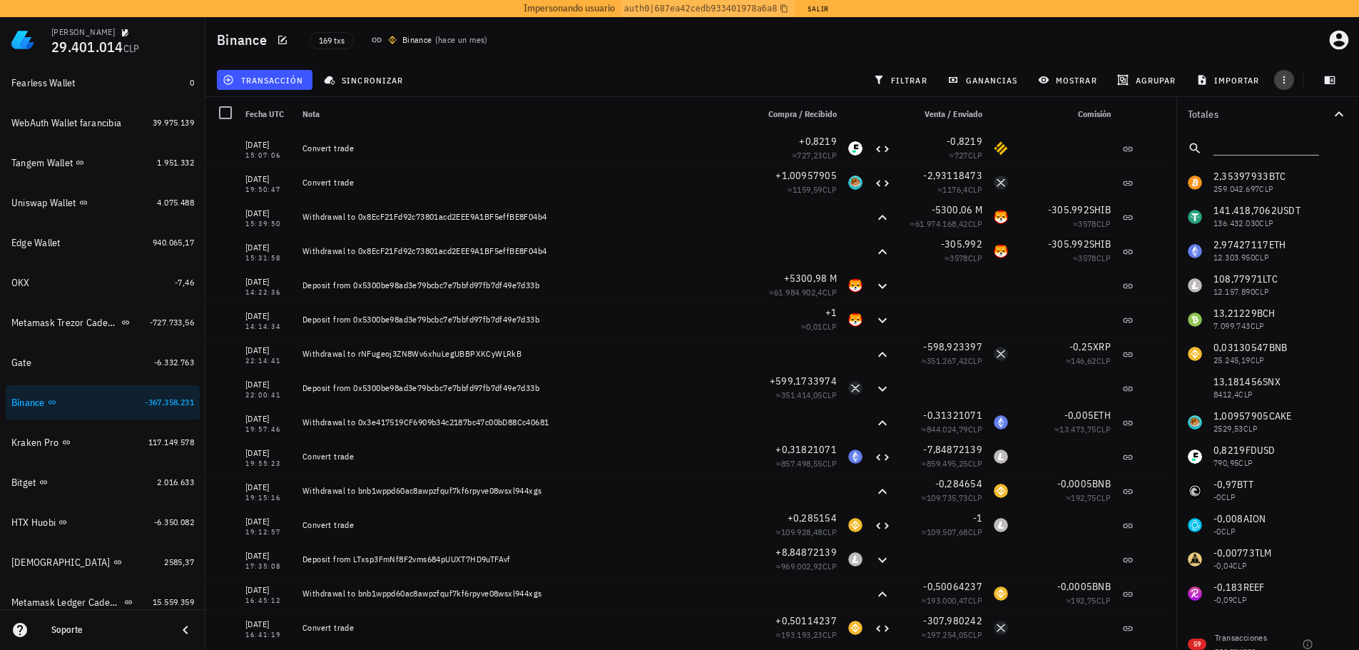
click at [1284, 83] on icon "button" at bounding box center [1284, 80] width 2 height 8
click at [1285, 79] on icon "button" at bounding box center [1283, 79] width 11 height 11
click at [1287, 118] on span "exportar" at bounding box center [1300, 115] width 60 height 11
click at [98, 438] on div "Kraken Pro" at bounding box center [76, 443] width 131 height 14
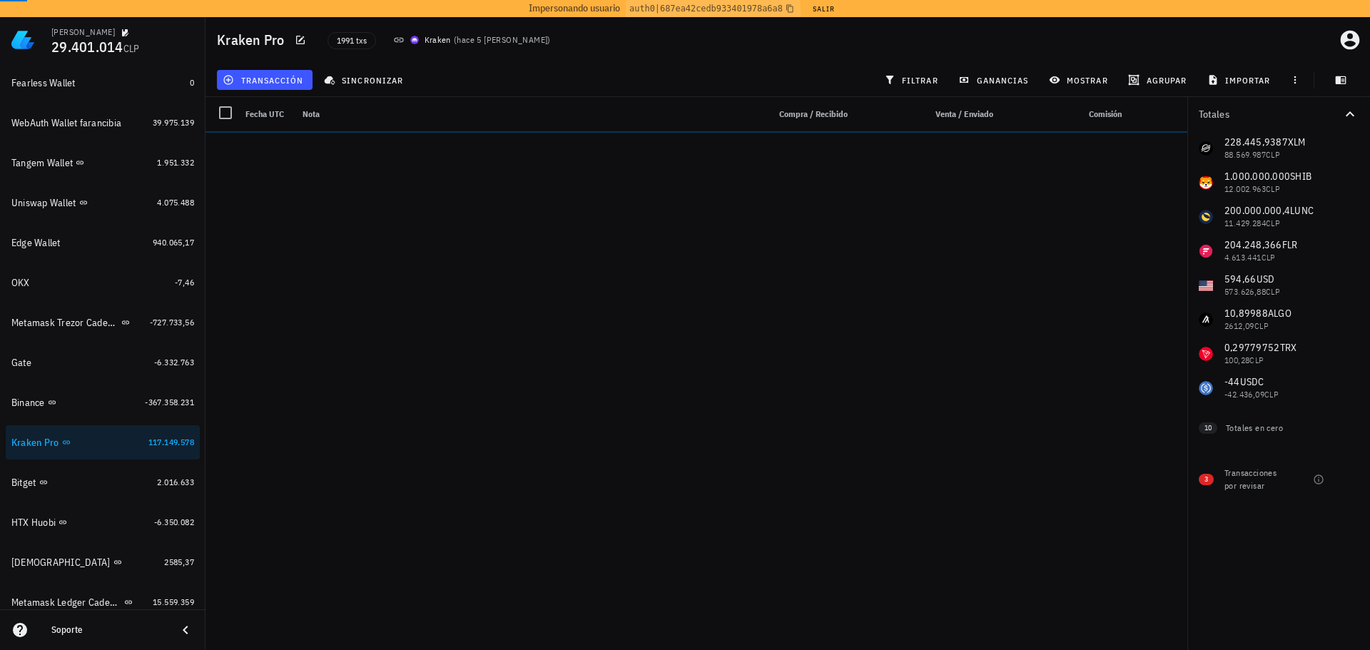
click at [924, 49] on div "1991 txs Kraken ( hace 5 días )" at bounding box center [634, 40] width 631 height 36
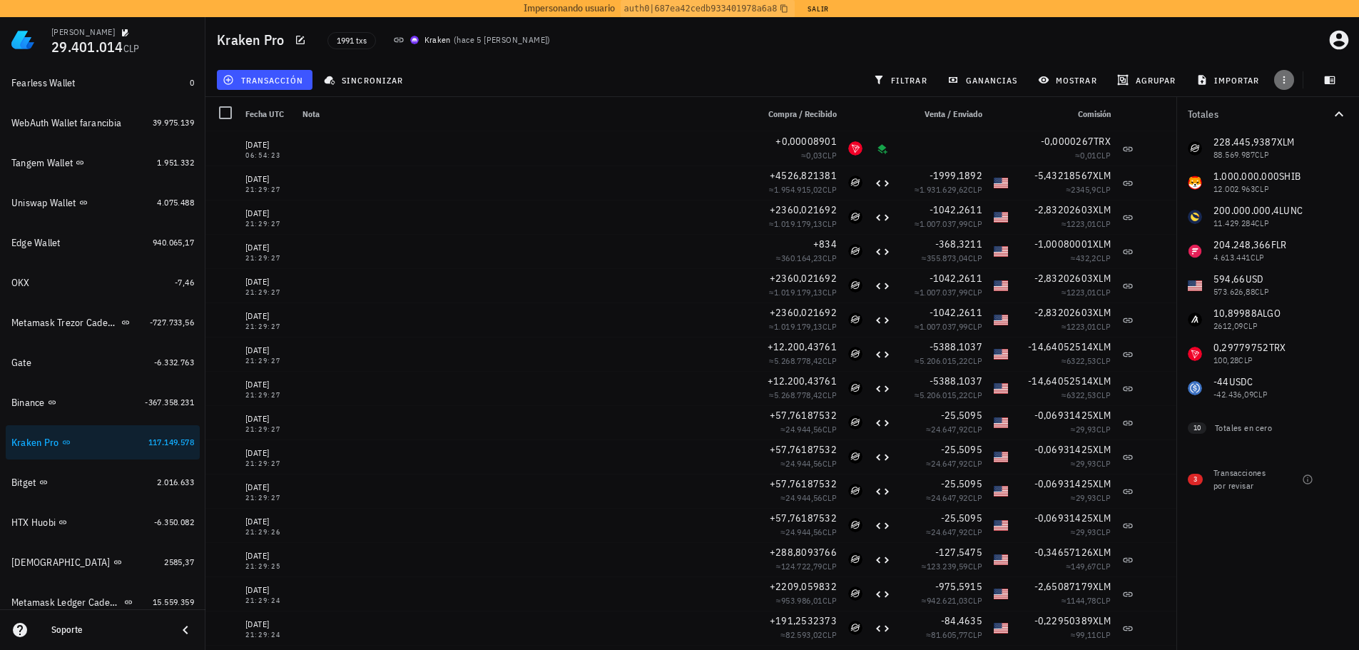
click at [1287, 80] on icon "button" at bounding box center [1283, 79] width 11 height 11
click at [1286, 111] on span "exportar" at bounding box center [1300, 115] width 60 height 11
click at [93, 483] on div "Bitget" at bounding box center [81, 483] width 140 height 14
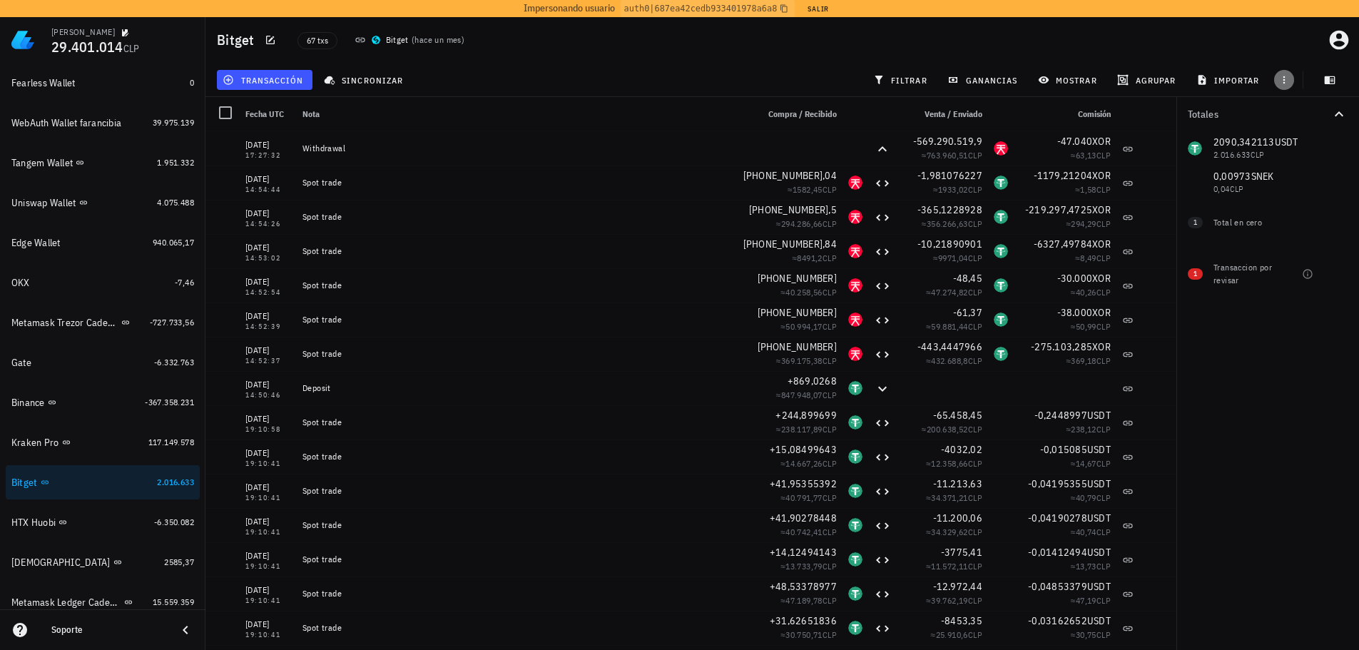
click at [1286, 80] on icon "button" at bounding box center [1283, 79] width 11 height 11
click at [1298, 117] on span "exportar" at bounding box center [1300, 115] width 60 height 11
click at [109, 519] on div "HTX Huobi" at bounding box center [79, 523] width 137 height 14
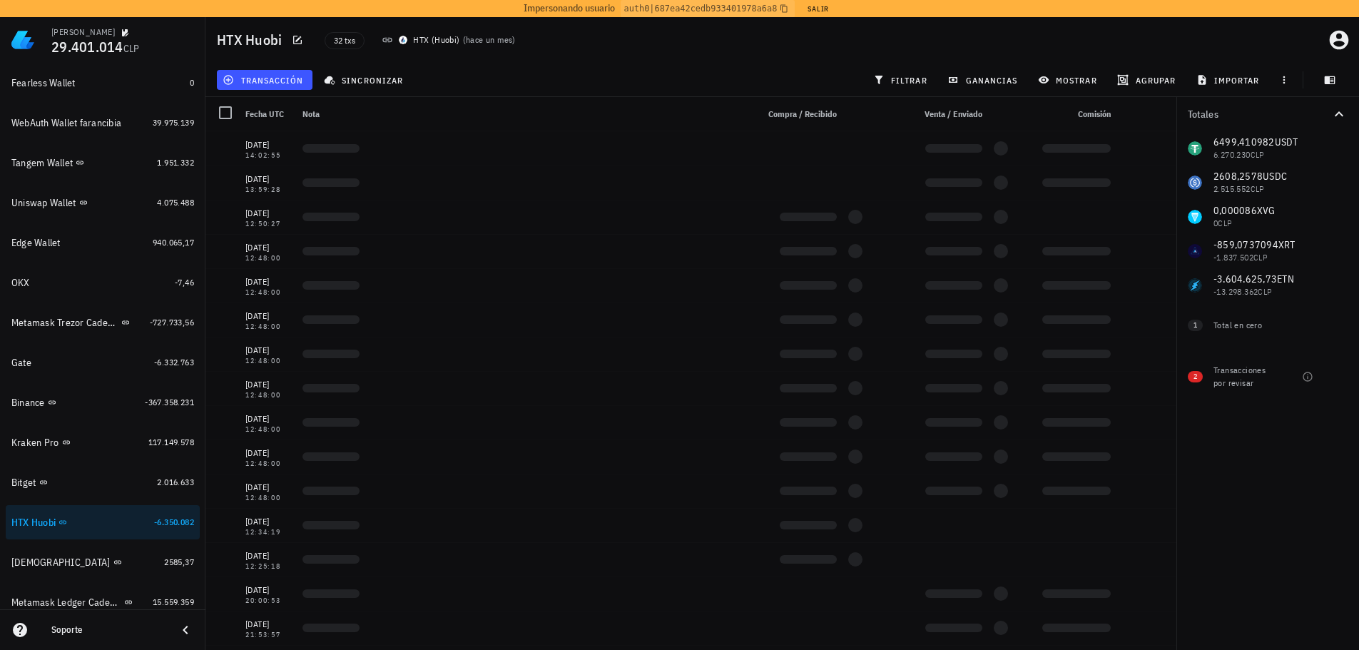
click at [1294, 76] on div at bounding box center [1284, 80] width 26 height 26
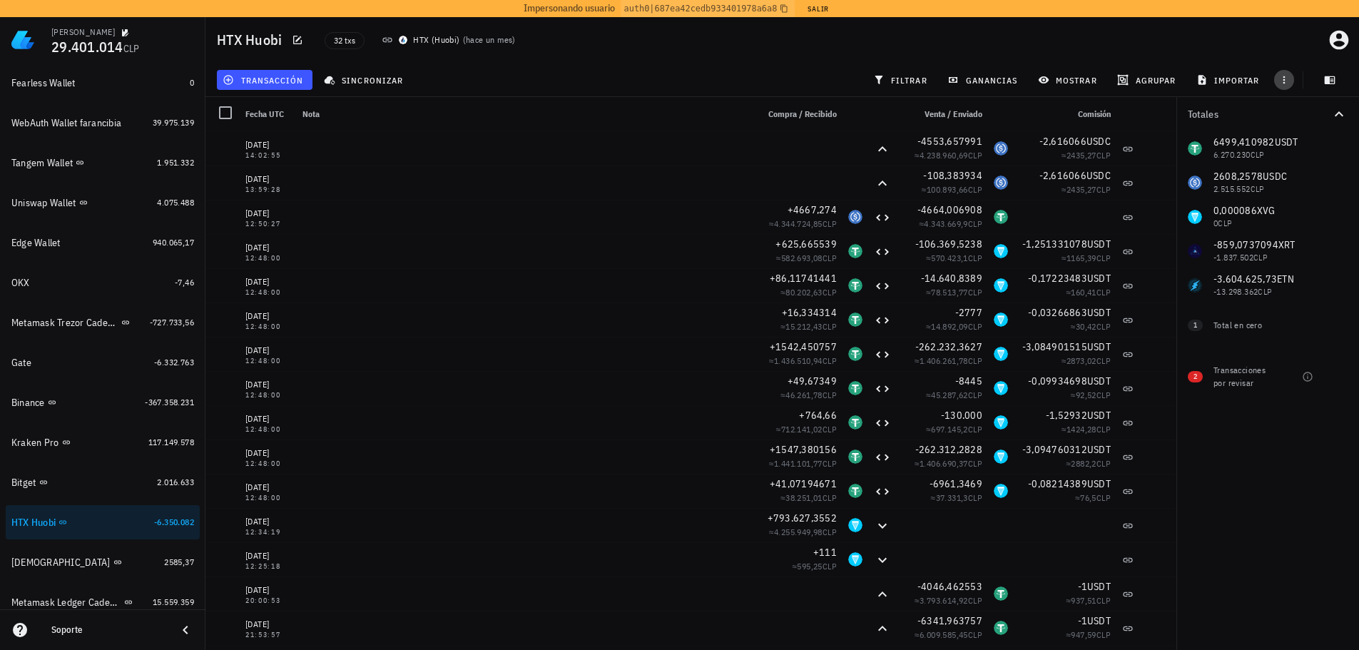
click at [1284, 80] on icon "button" at bounding box center [1284, 80] width 2 height 8
click at [1279, 115] on span "exportar" at bounding box center [1300, 115] width 60 height 11
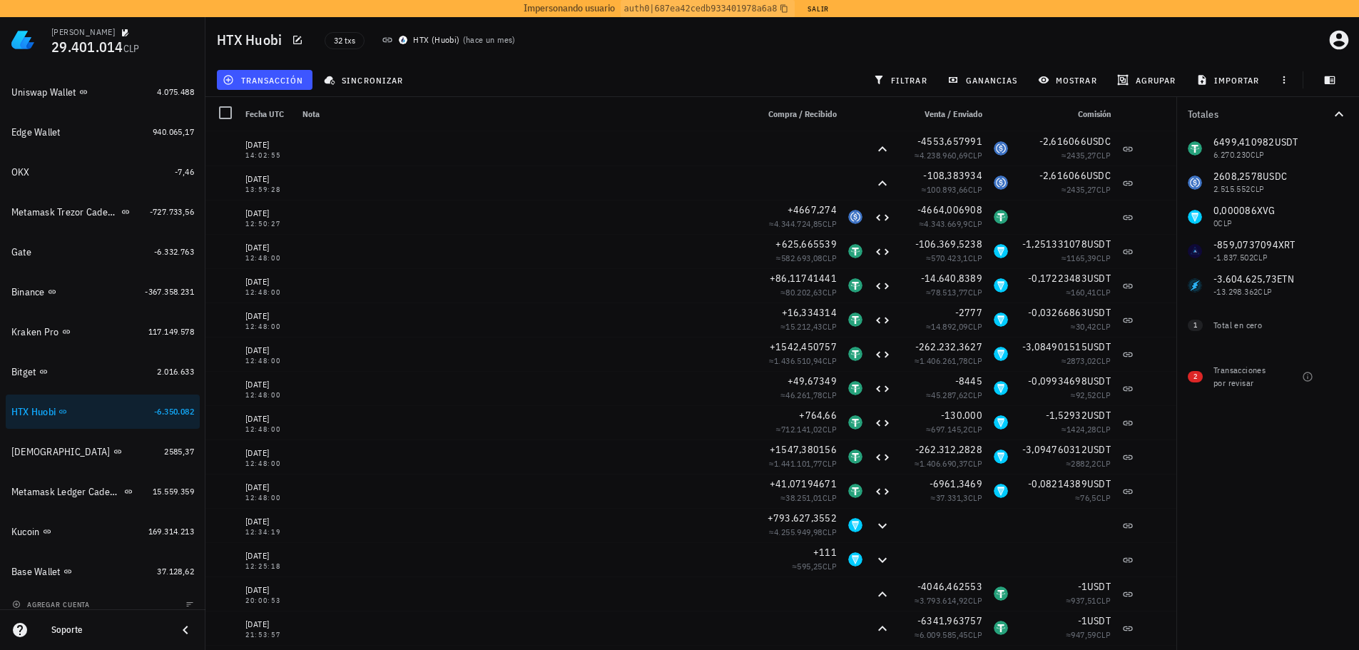
scroll to position [478, 0]
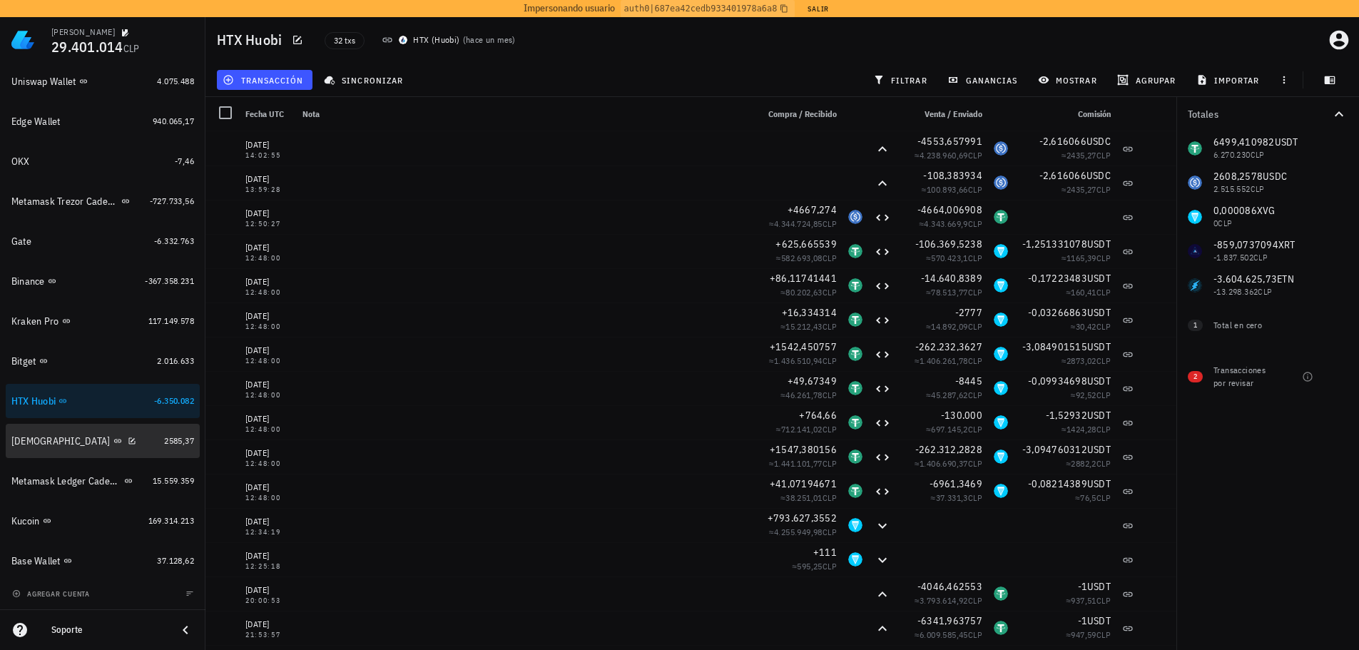
click at [119, 444] on div "Buda" at bounding box center [84, 441] width 147 height 14
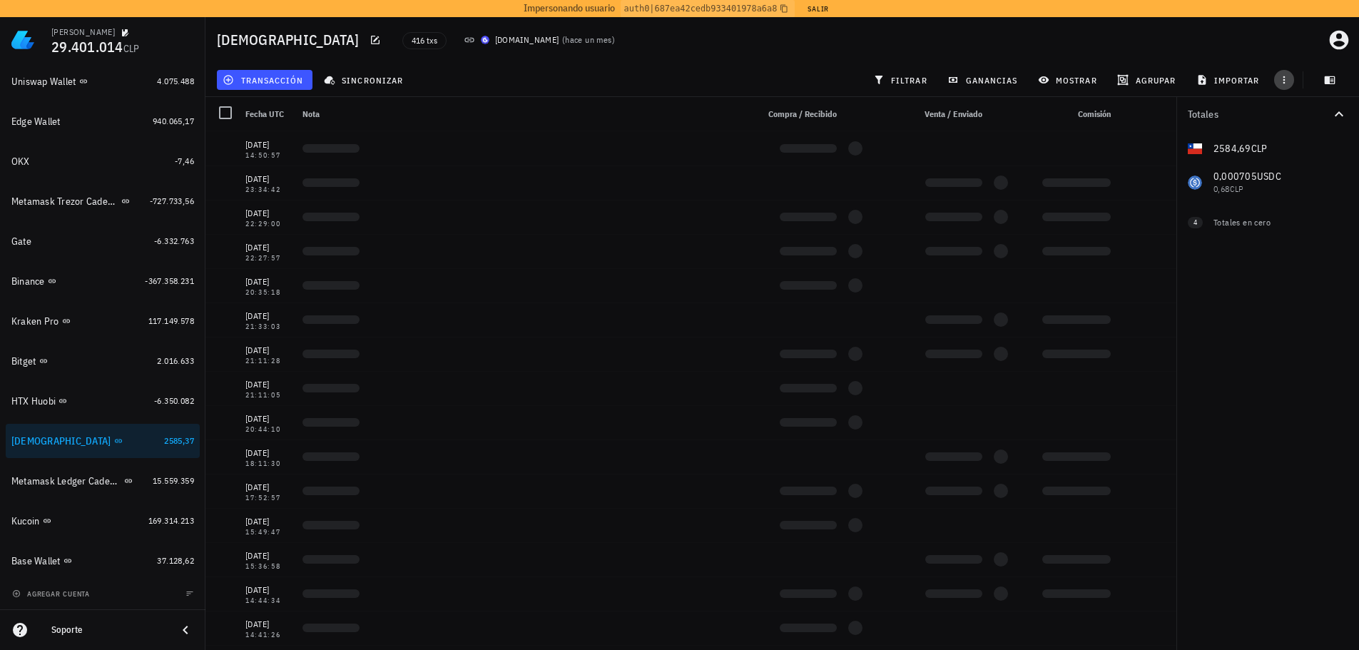
click at [1293, 82] on span "button" at bounding box center [1284, 79] width 20 height 11
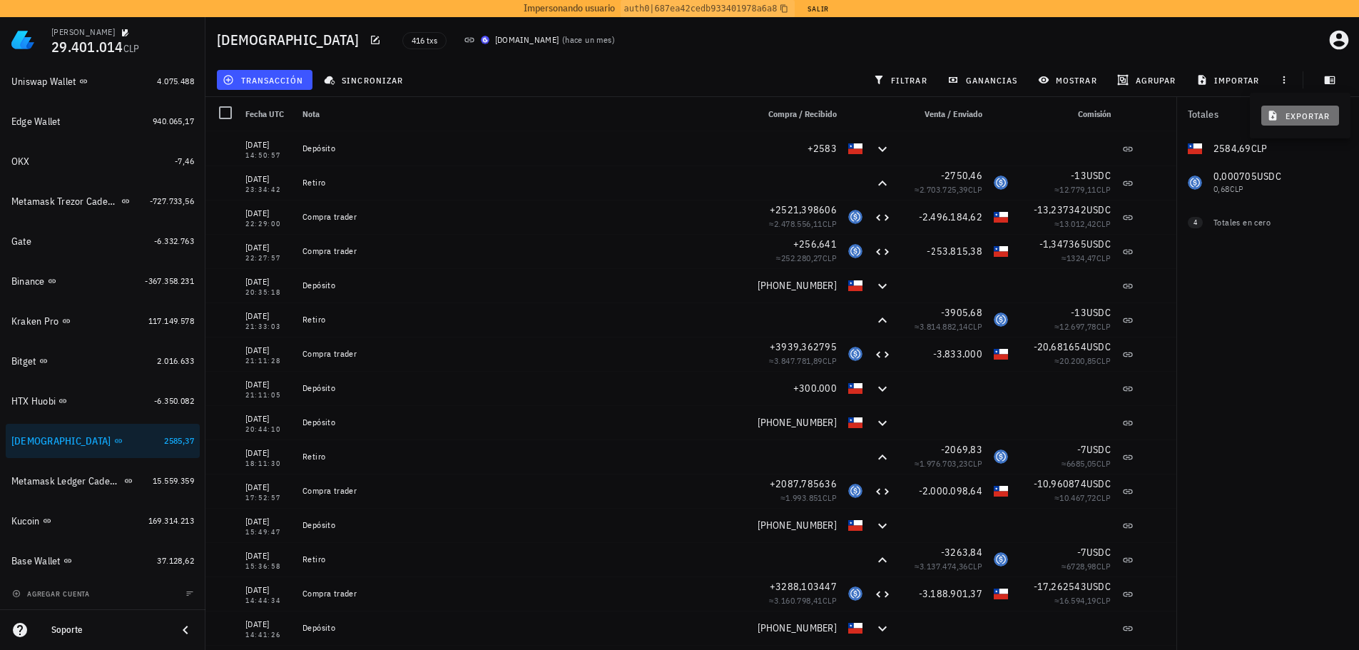
click at [1310, 120] on span "exportar" at bounding box center [1300, 115] width 60 height 11
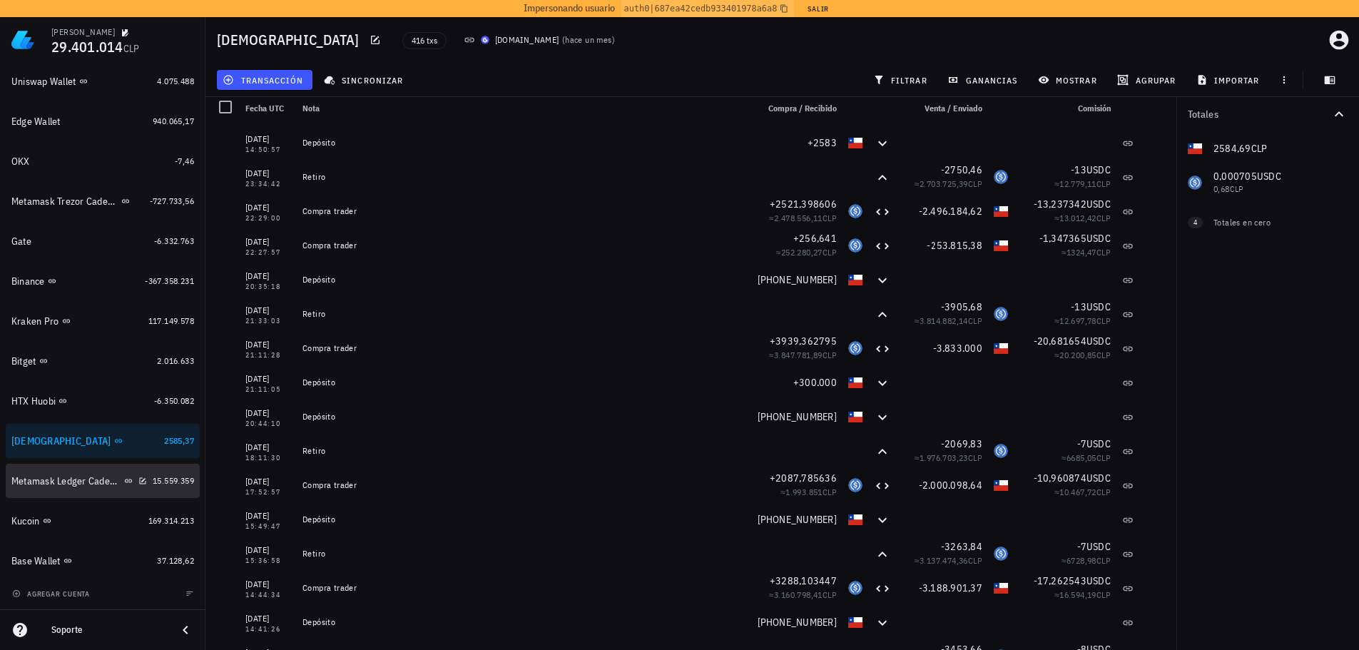
click at [37, 476] on div "Metamask Ledger Cadenas Ethereum, Electroneum y Pulse" at bounding box center [66, 481] width 110 height 12
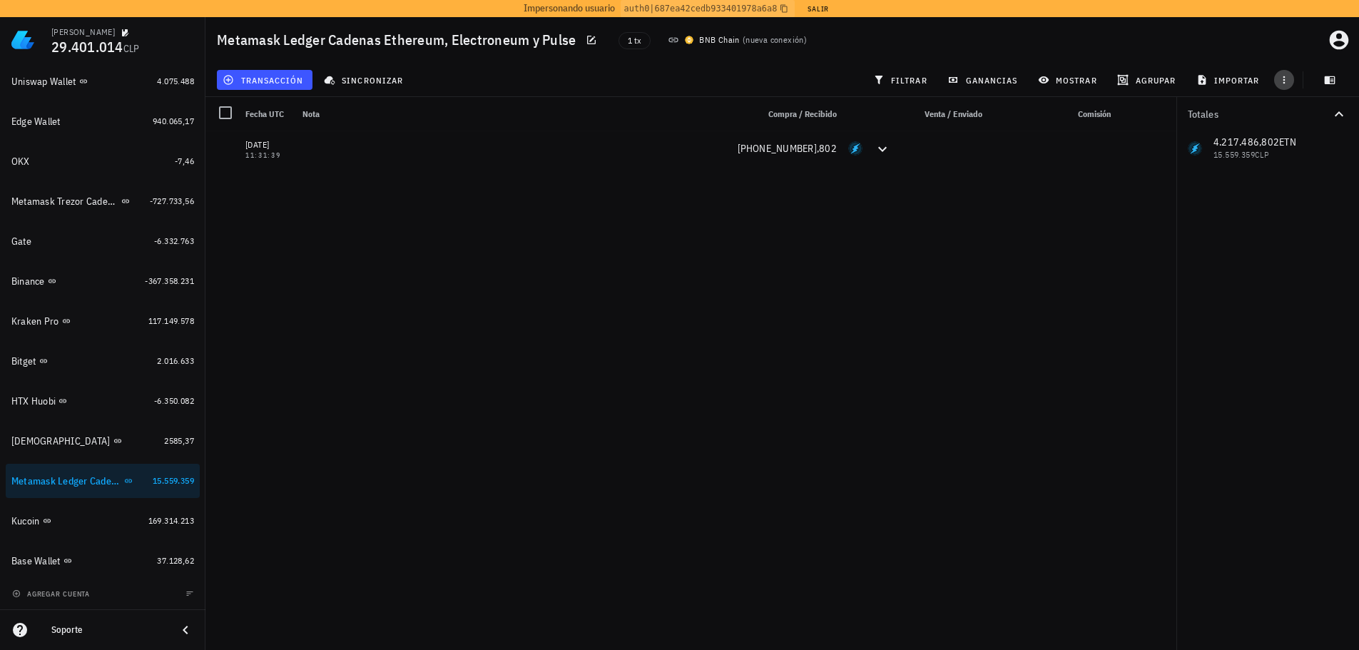
click at [1288, 79] on icon "button" at bounding box center [1283, 79] width 11 height 11
click at [1298, 109] on button "exportar" at bounding box center [1300, 116] width 78 height 20
click at [99, 520] on div "Kucoin" at bounding box center [76, 521] width 131 height 14
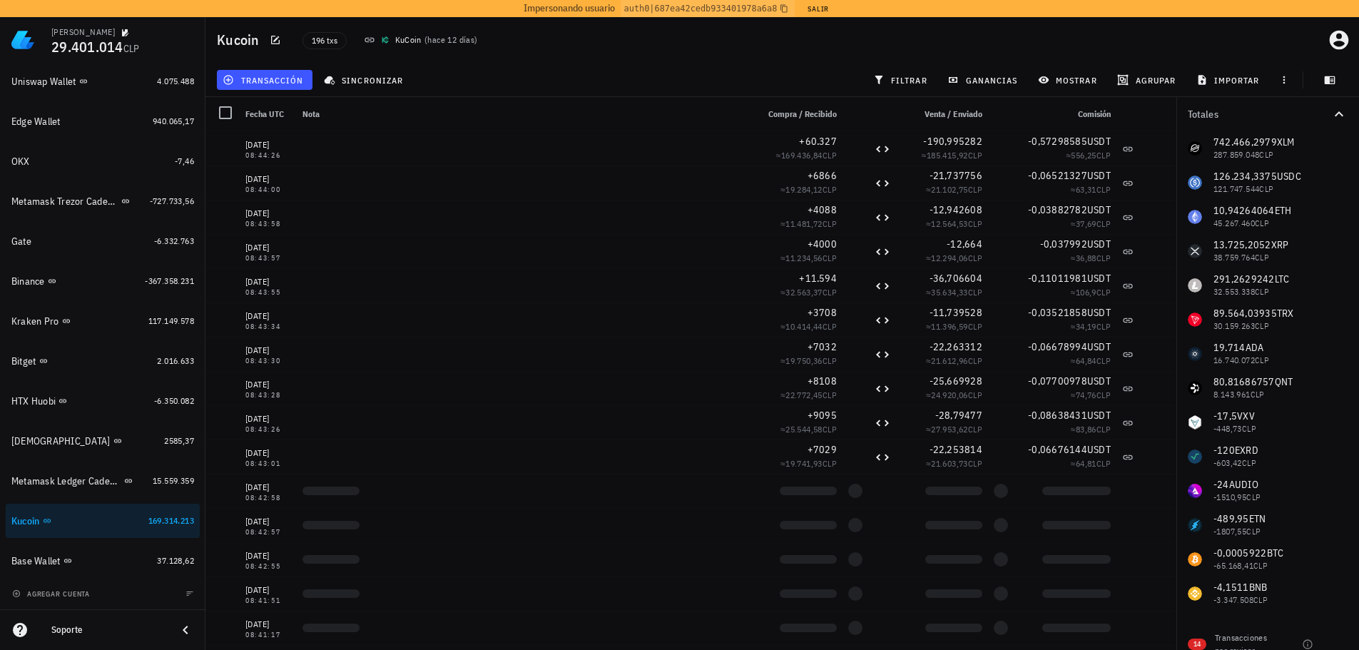
click at [1294, 78] on div at bounding box center [1284, 80] width 26 height 26
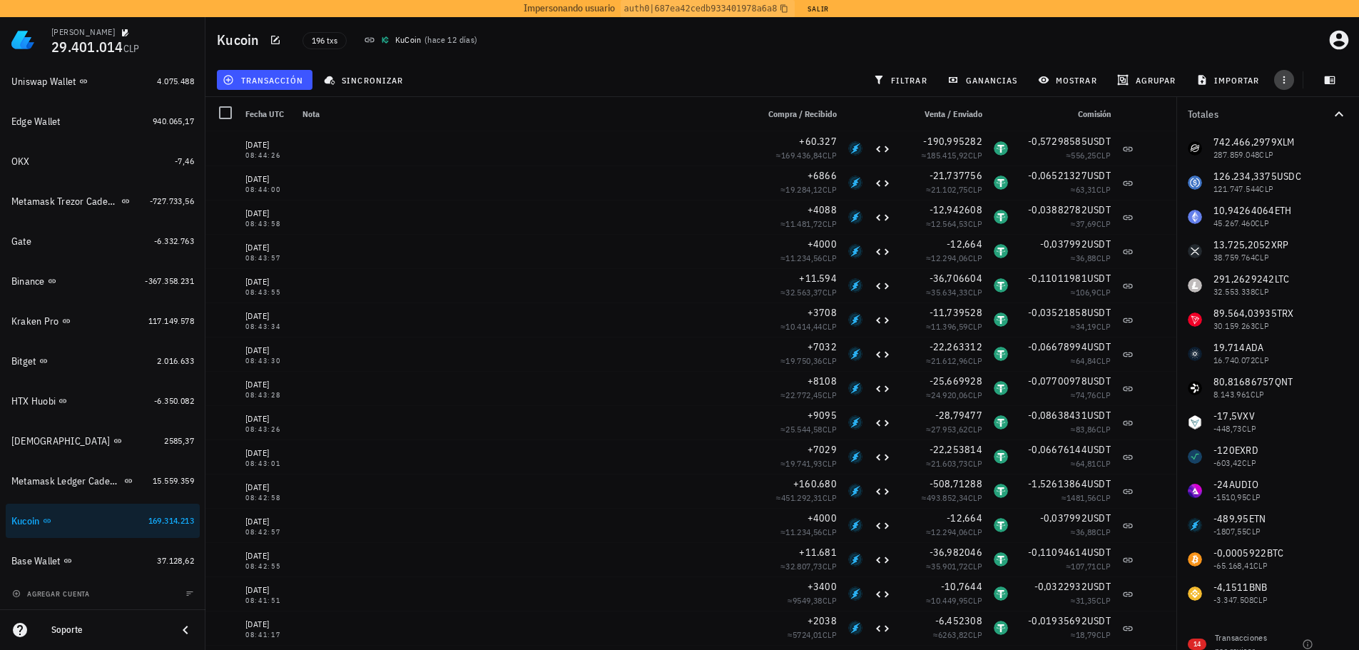
click at [1286, 83] on icon "button" at bounding box center [1283, 79] width 11 height 11
click at [1298, 123] on button "exportar" at bounding box center [1300, 116] width 78 height 20
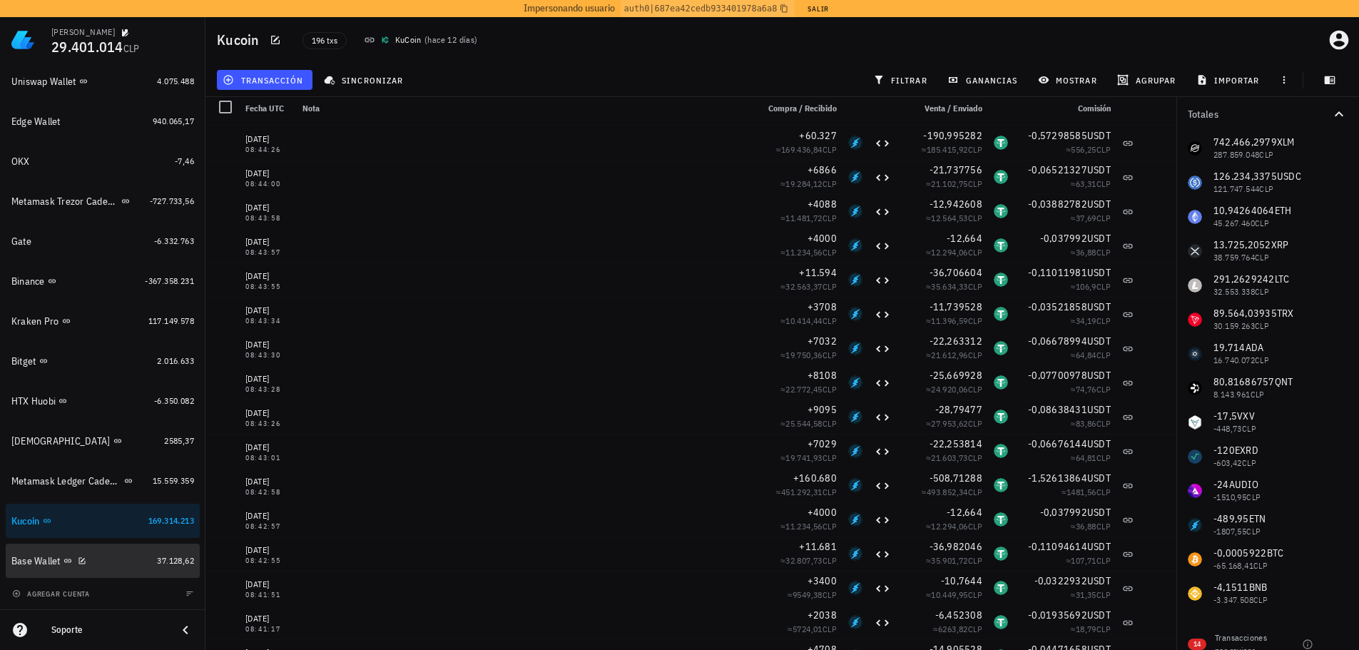
click at [107, 560] on div "Base Wallet" at bounding box center [81, 561] width 140 height 14
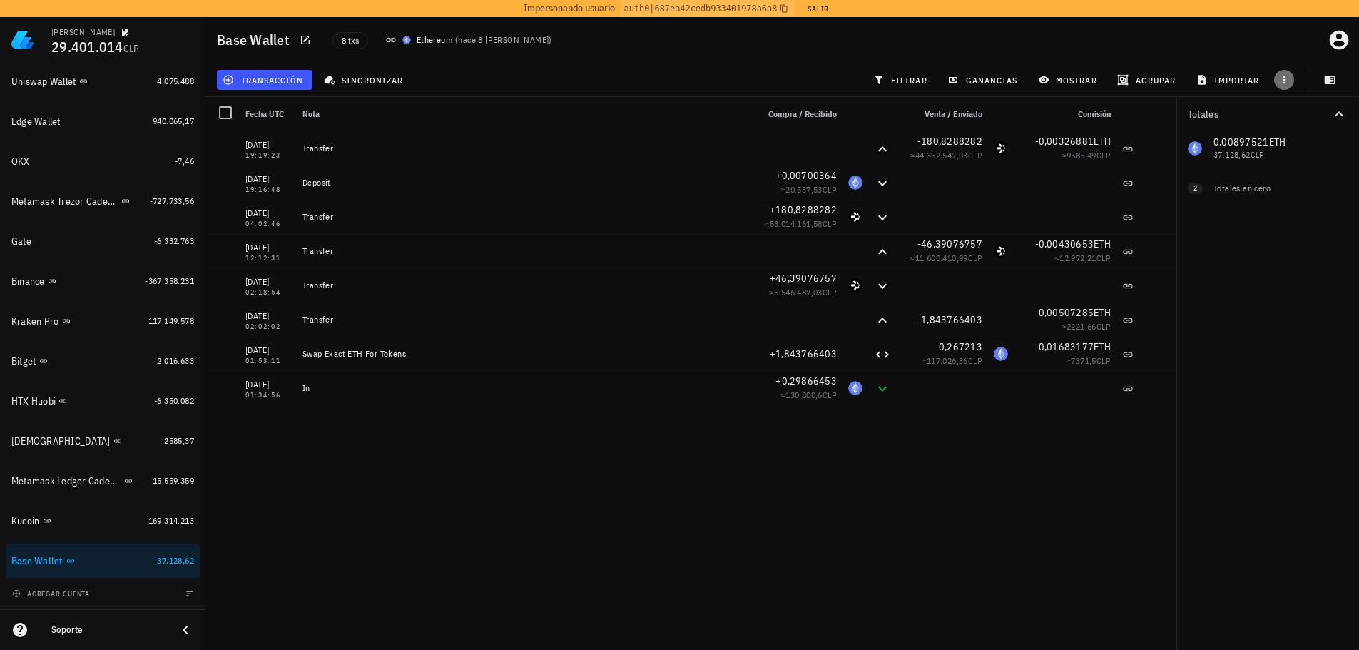
click at [1283, 79] on icon "button" at bounding box center [1283, 79] width 11 height 11
click at [1297, 118] on span "exportar" at bounding box center [1300, 115] width 60 height 11
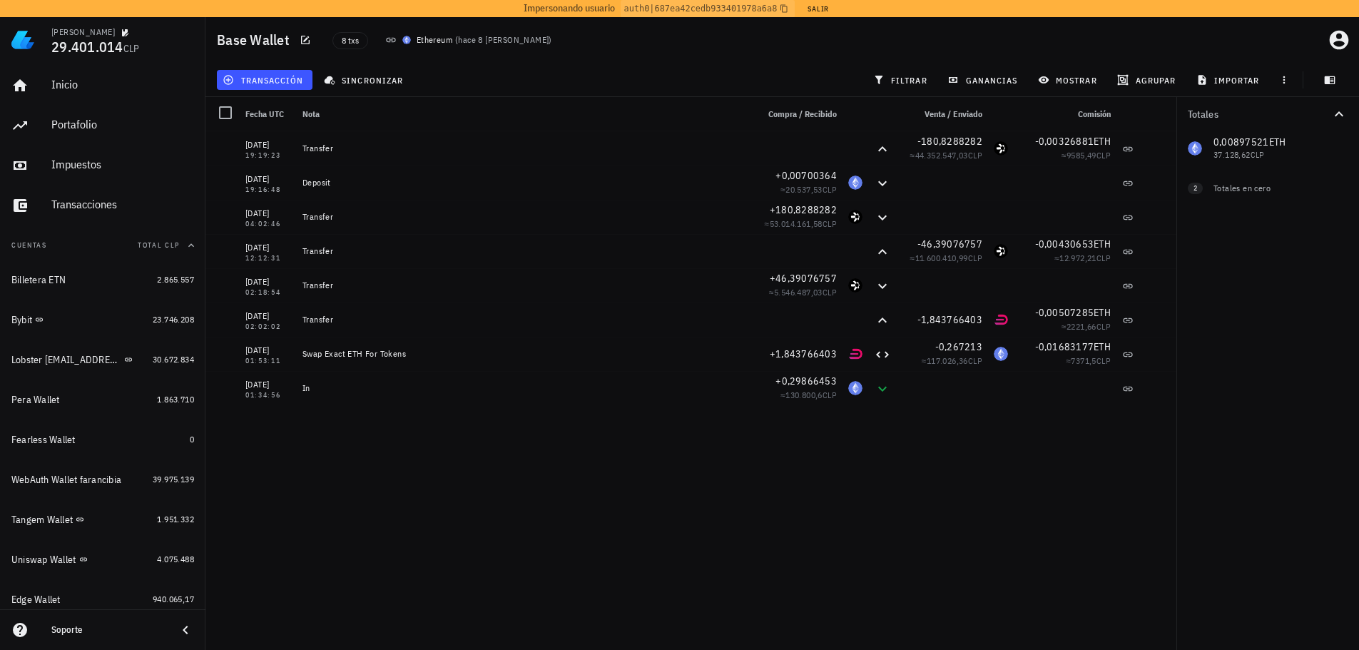
click at [260, 492] on div "09/10/2021 19:19:23 Transfer -180,8288282 ≈ 44.352.547,03 CLP -0,00326881 ETH ≈…" at bounding box center [690, 393] width 971 height 524
click at [289, 470] on div "09/10/2021 19:19:23 Transfer -180,8288282 ≈ 44.352.547,03 CLP -0,00326881 ETH ≈…" at bounding box center [690, 393] width 971 height 524
drag, startPoint x: 316, startPoint y: 392, endPoint x: 243, endPoint y: 106, distance: 295.3
click at [243, 106] on div "Fecha UTC Nota Compra / Recibido Venta / Enviado Comisión 09/10/2021 19:19:23 T…" at bounding box center [690, 376] width 971 height 559
click at [450, 509] on div "09/10/2021 19:19:23 Transfer -180,8288282 ≈ 44.352.547,03 CLP -0,00326881 ETH ≈…" at bounding box center [690, 393] width 971 height 524
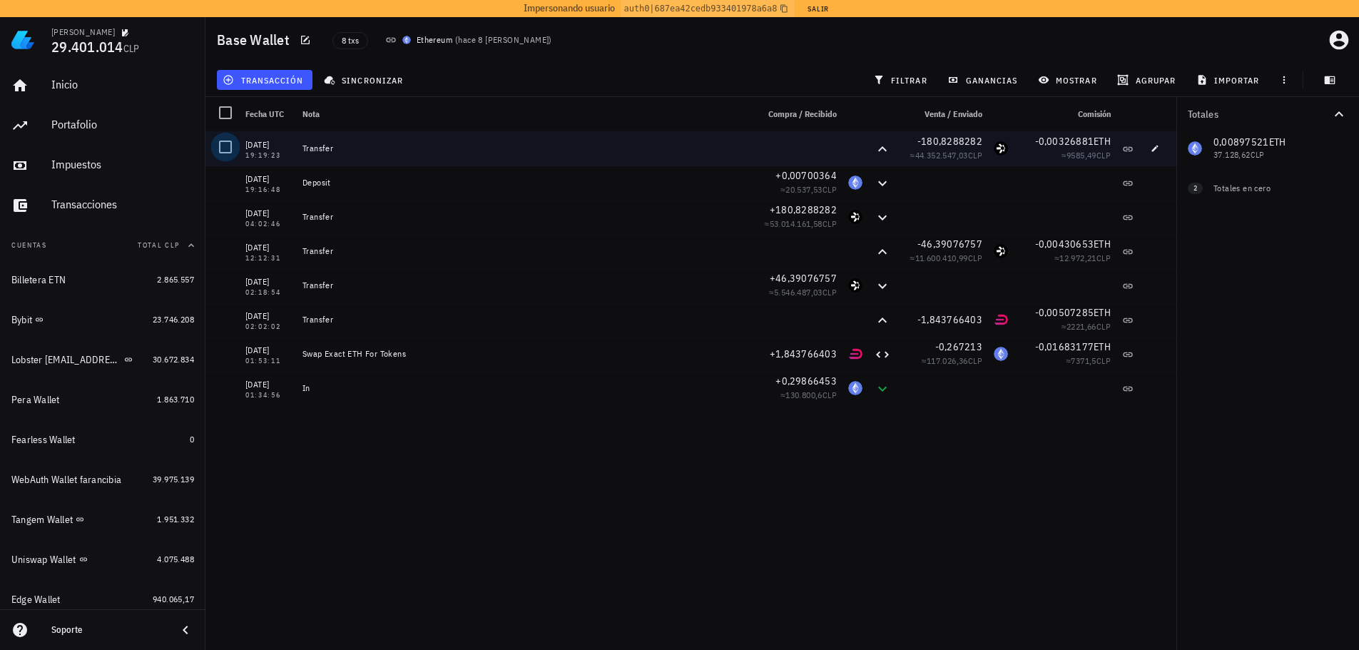
drag, startPoint x: 326, startPoint y: 392, endPoint x: 236, endPoint y: 147, distance: 260.7
click at [236, 147] on div "09/10/2021 19:19:23 Transfer -180,8288282 ≈ 44.352.547,03 CLP -0,00326881 ETH ≈…" at bounding box center [690, 268] width 971 height 274
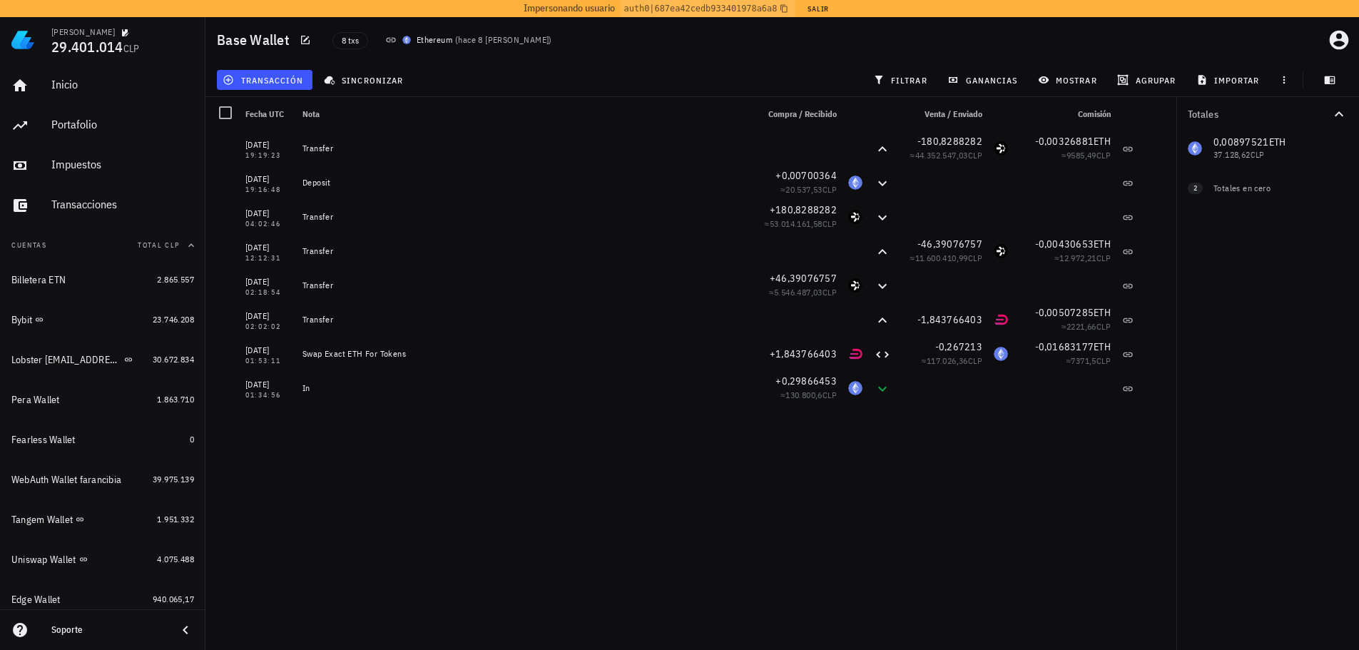
click at [320, 463] on div "09/10/2021 19:19:23 Transfer -180,8288282 ≈ 44.352.547,03 CLP -0,00326881 ETH ≈…" at bounding box center [690, 393] width 971 height 524
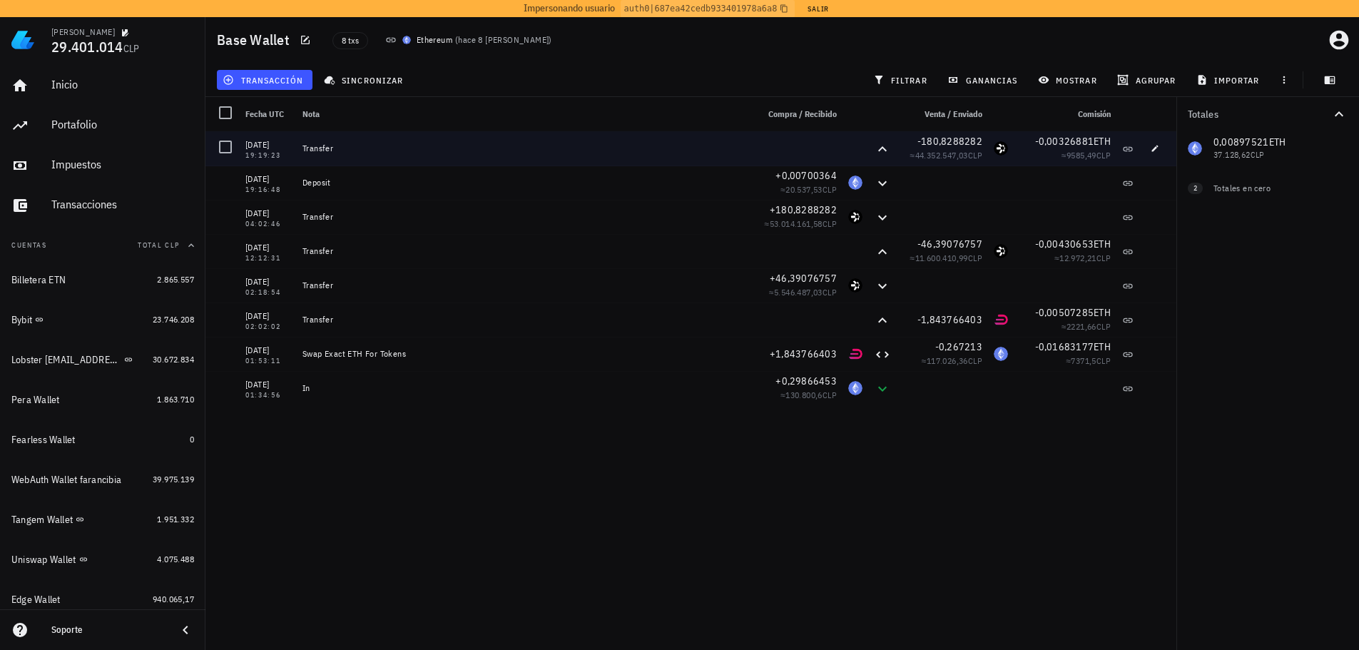
drag, startPoint x: 320, startPoint y: 397, endPoint x: 243, endPoint y: 143, distance: 265.6
click at [243, 143] on div "09/10/2021 19:19:23 Transfer -180,8288282 ≈ 44.352.547,03 CLP -0,00326881 ETH ≈…" at bounding box center [690, 268] width 971 height 274
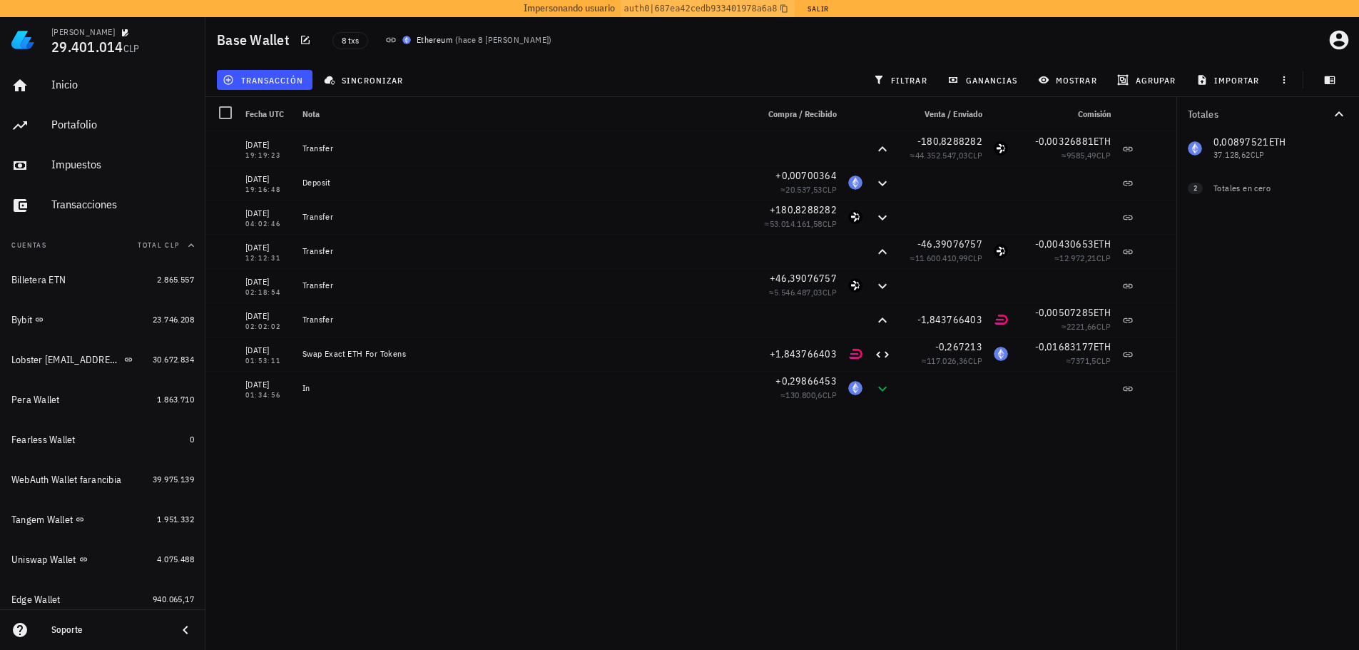
click at [297, 463] on div "09/10/2021 19:19:23 Transfer -180,8288282 ≈ 44.352.547,03 CLP -0,00326881 ETH ≈…" at bounding box center [690, 393] width 971 height 524
click at [301, 467] on div "09/10/2021 19:19:23 Transfer -180,8288282 ≈ 44.352.547,03 CLP -0,00326881 ETH ≈…" at bounding box center [690, 393] width 971 height 524
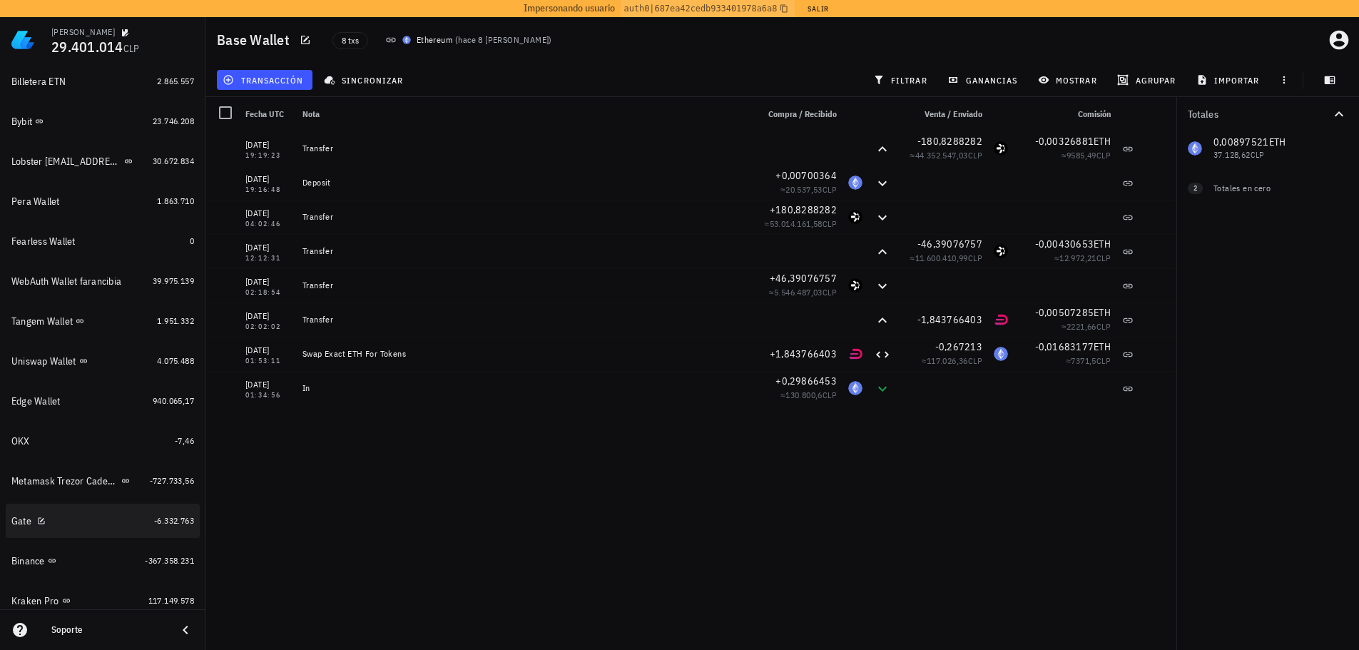
scroll to position [193, 0]
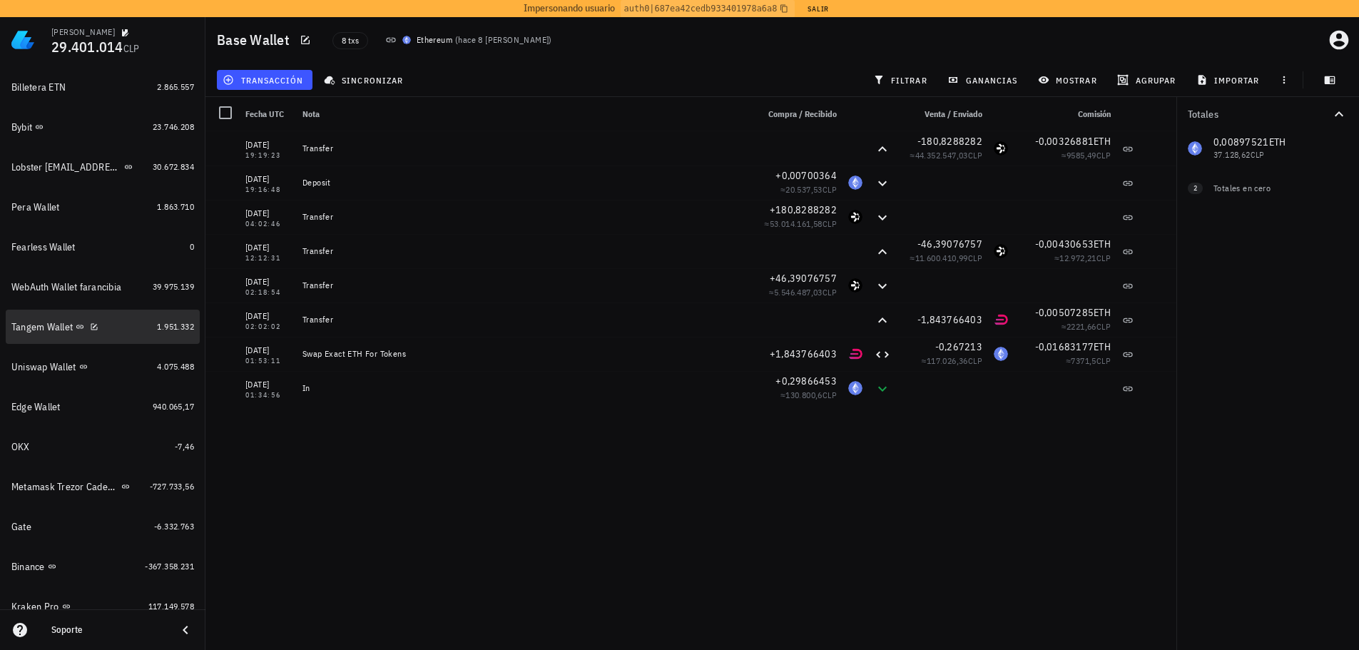
click at [44, 328] on div "Tangem Wallet" at bounding box center [41, 327] width 61 height 12
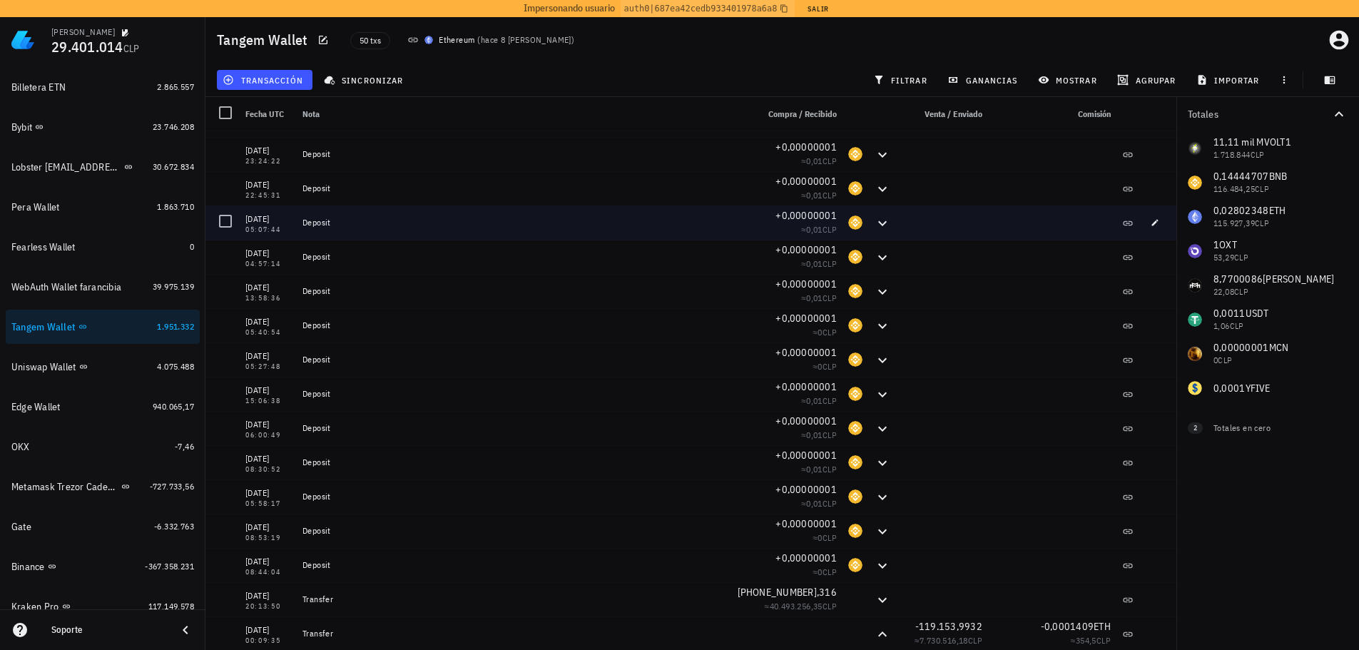
scroll to position [856, 0]
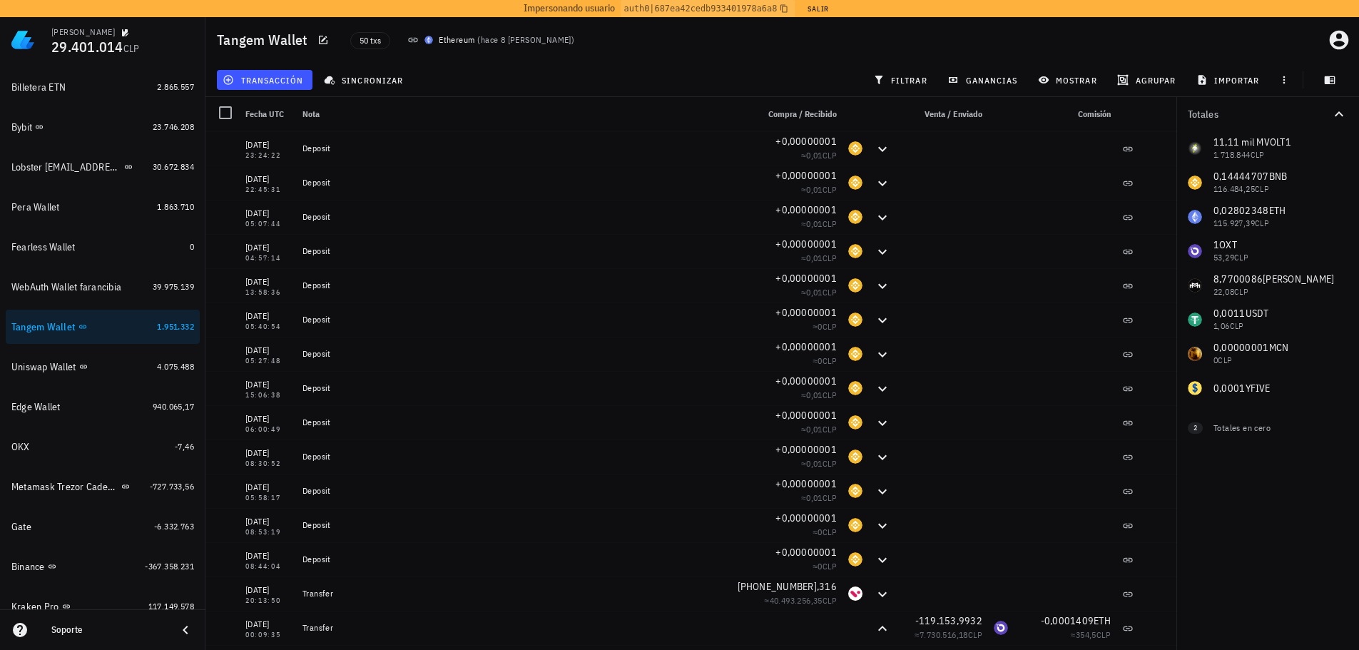
click at [1272, 508] on div "Totales 11,11 mil M VOLT1 1.718.844 CLP 0,14444707 BNB 116.484,25 CLP 0,0280234…" at bounding box center [1267, 373] width 183 height 553
click at [819, 57] on div "50 txs Ethereum ( hace 8 días )" at bounding box center [649, 40] width 615 height 36
click at [554, 41] on div "50 txs Ethereum ( hace 8 días )" at bounding box center [649, 40] width 615 height 36
click at [579, 62] on div "Tangem Wallet 50 txs Ethereum ( hace 8 días )" at bounding box center [781, 40] width 1153 height 46
click at [577, 63] on div "transacción sincronizar filtrar ganancias mostrar [GEOGRAPHIC_DATA] importar" at bounding box center [782, 80] width 1136 height 34
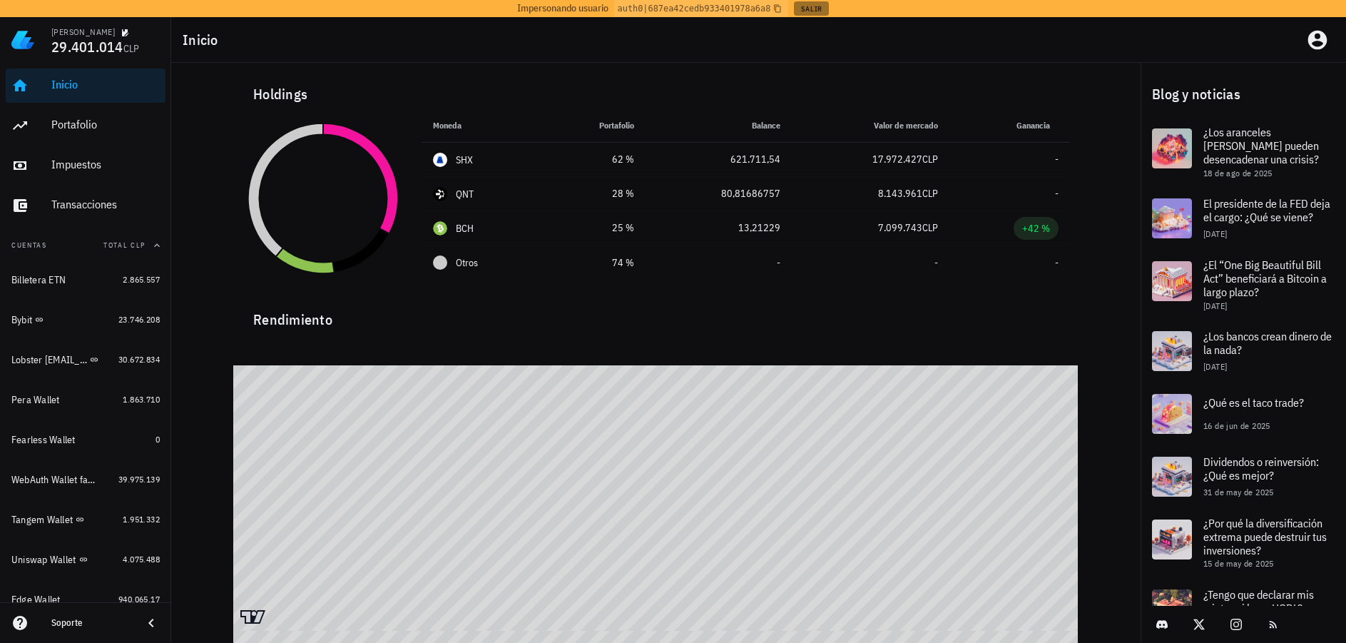
click at [807, 9] on button "Salir" at bounding box center [811, 8] width 35 height 14
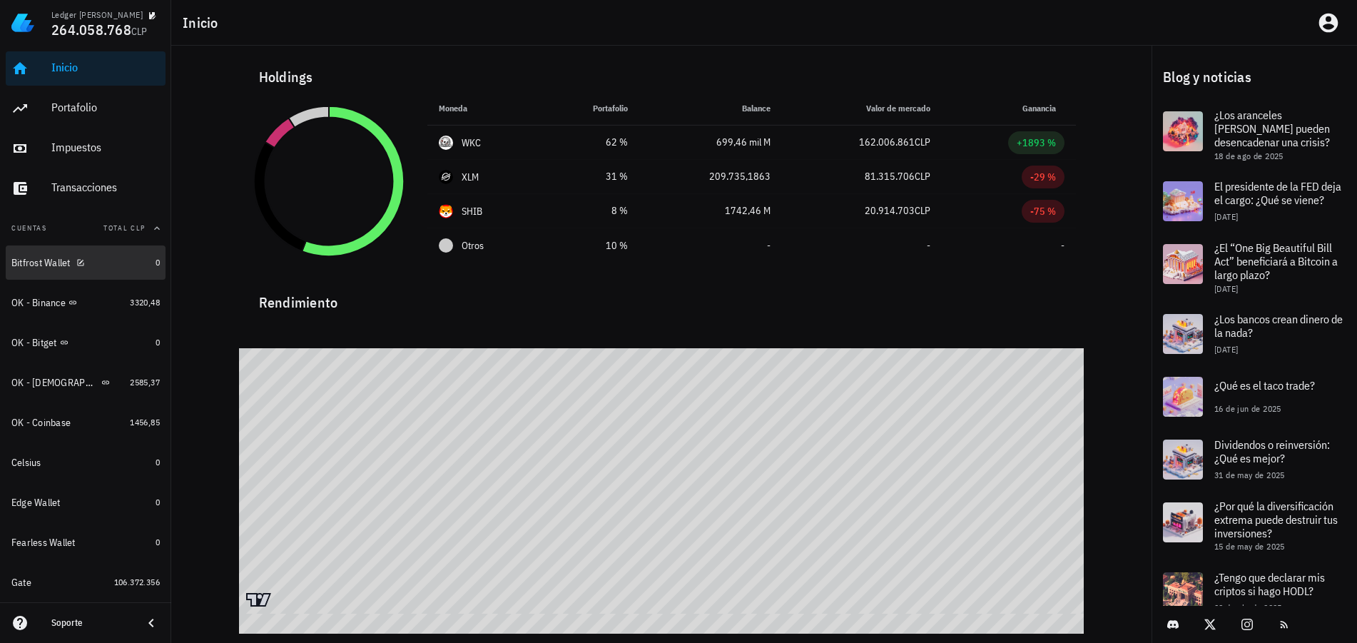
click at [116, 261] on div "Bitfrost Wallet" at bounding box center [80, 263] width 138 height 14
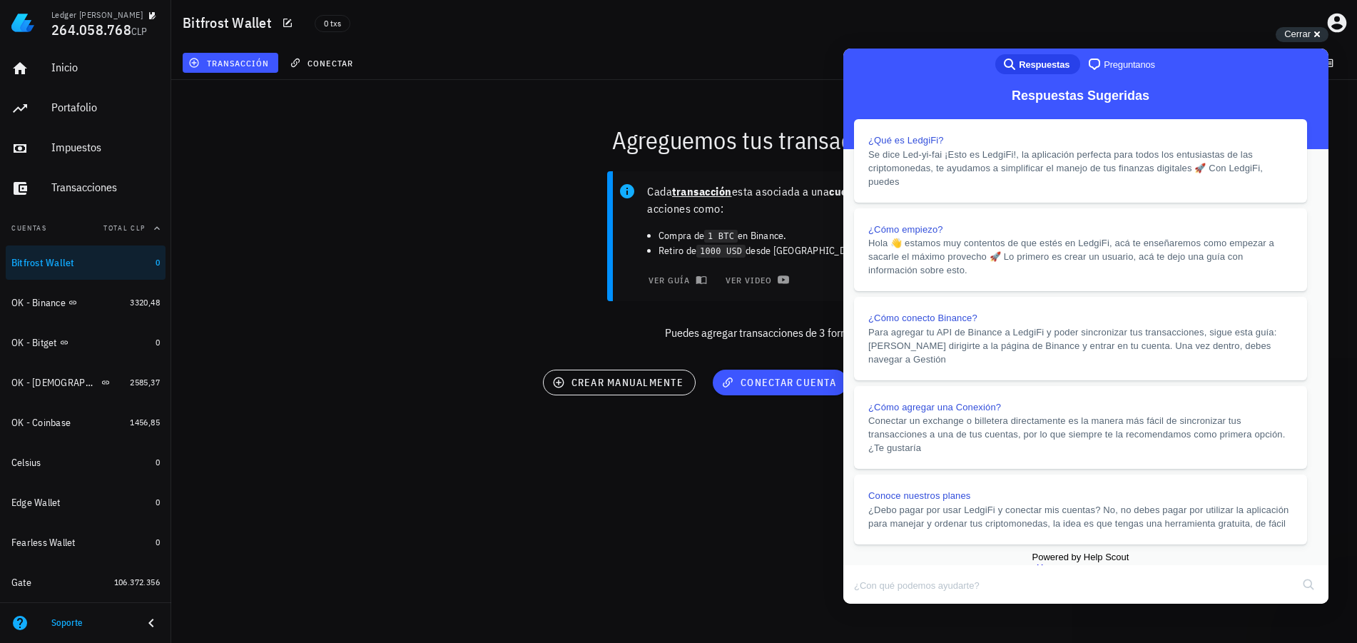
click at [870, 604] on button "Close" at bounding box center [857, 613] width 26 height 19
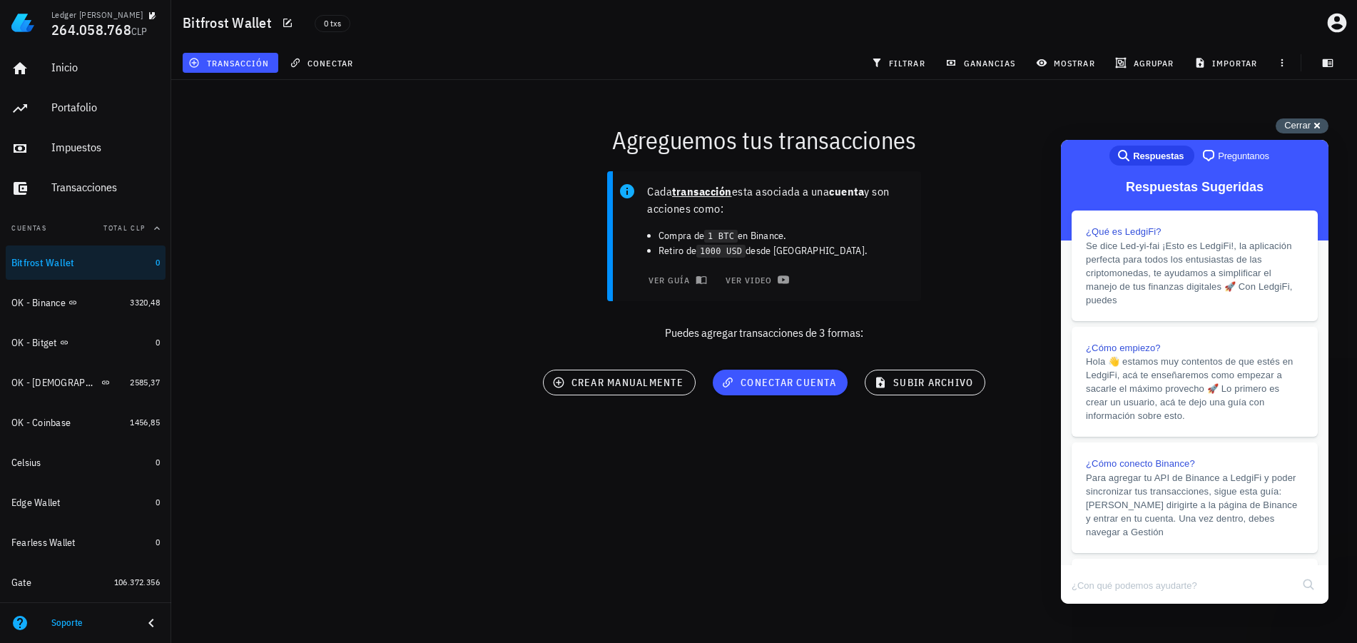
click at [1304, 131] on span "Cerrar" at bounding box center [1297, 125] width 26 height 11
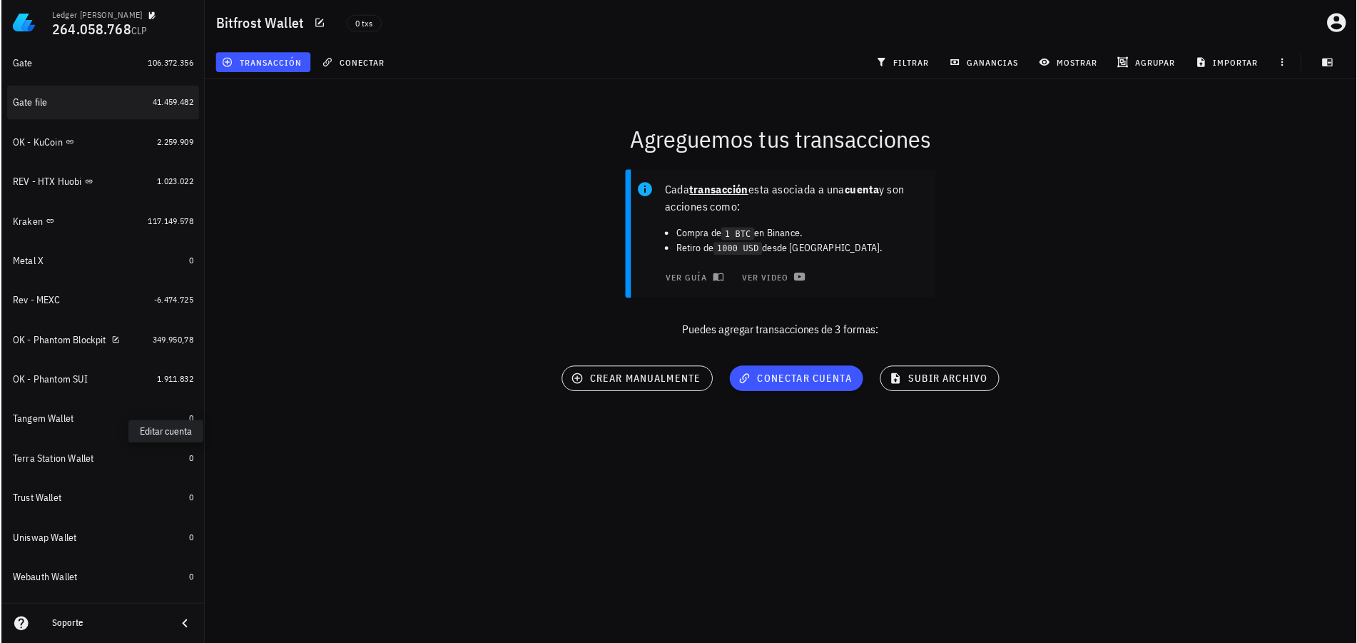
scroll to position [571, 0]
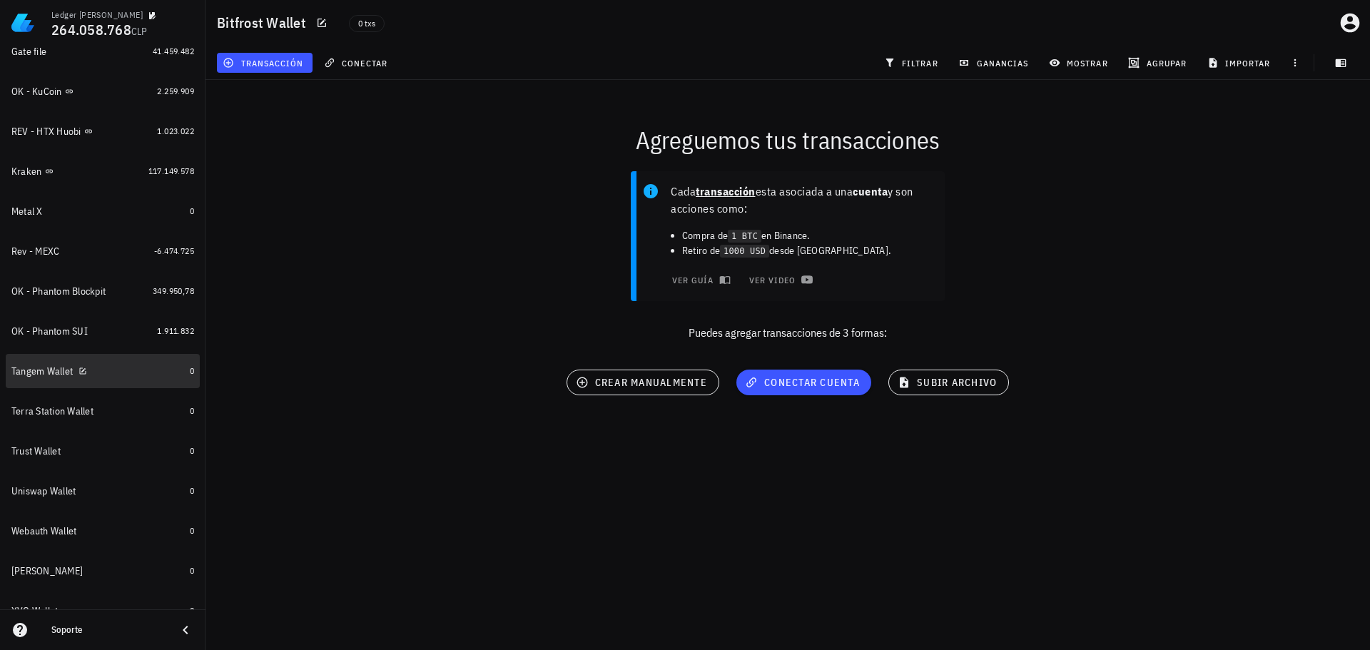
click at [109, 374] on div "Tangem Wallet" at bounding box center [97, 372] width 173 height 14
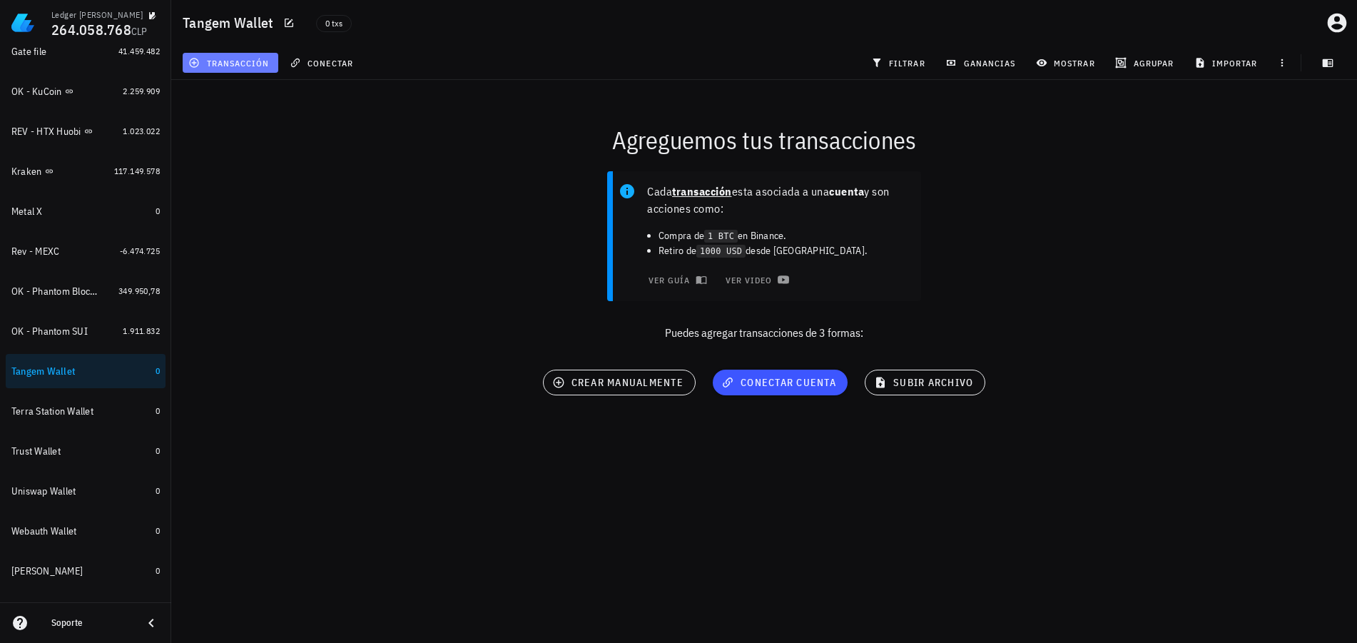
click at [252, 61] on span "transacción" at bounding box center [230, 62] width 78 height 11
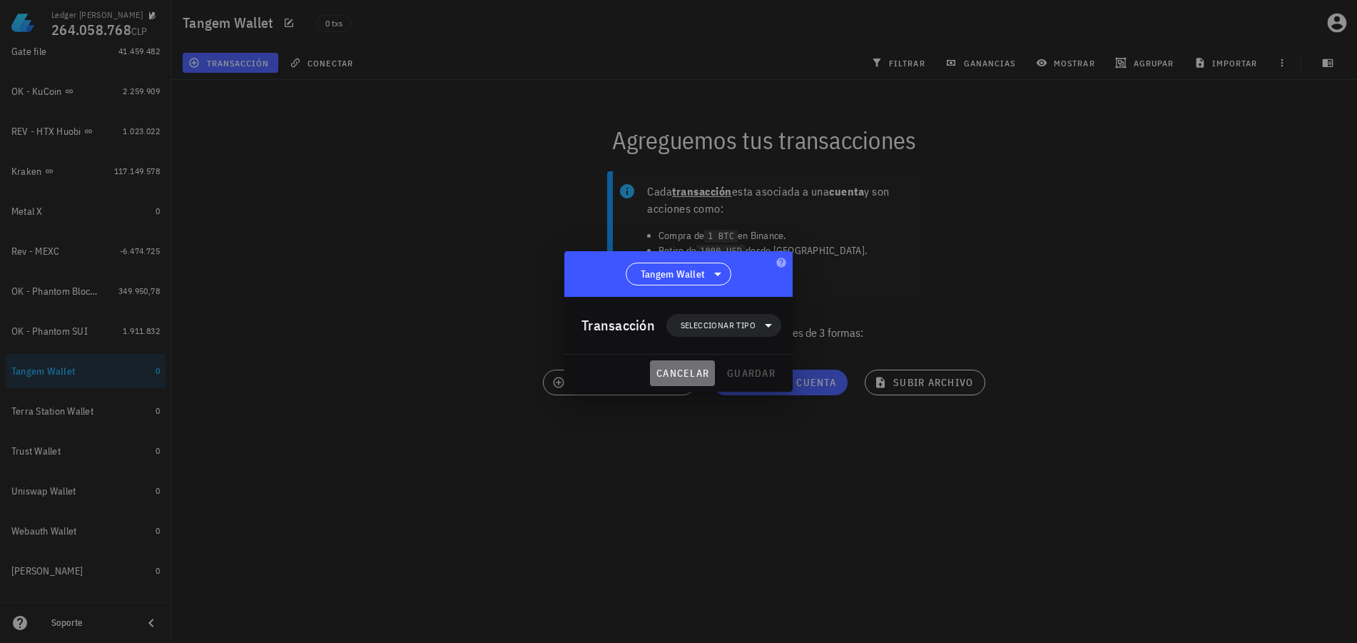
click at [684, 365] on button "cancelar" at bounding box center [682, 373] width 65 height 26
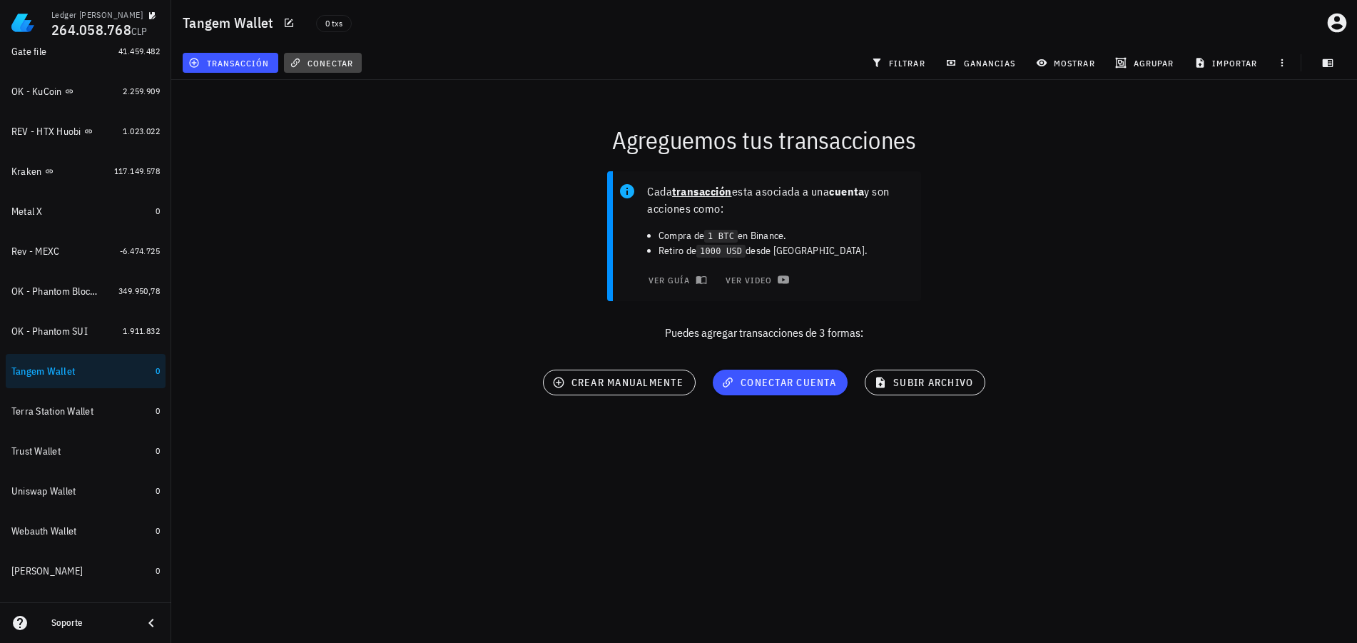
click at [332, 64] on span "conectar" at bounding box center [322, 62] width 61 height 11
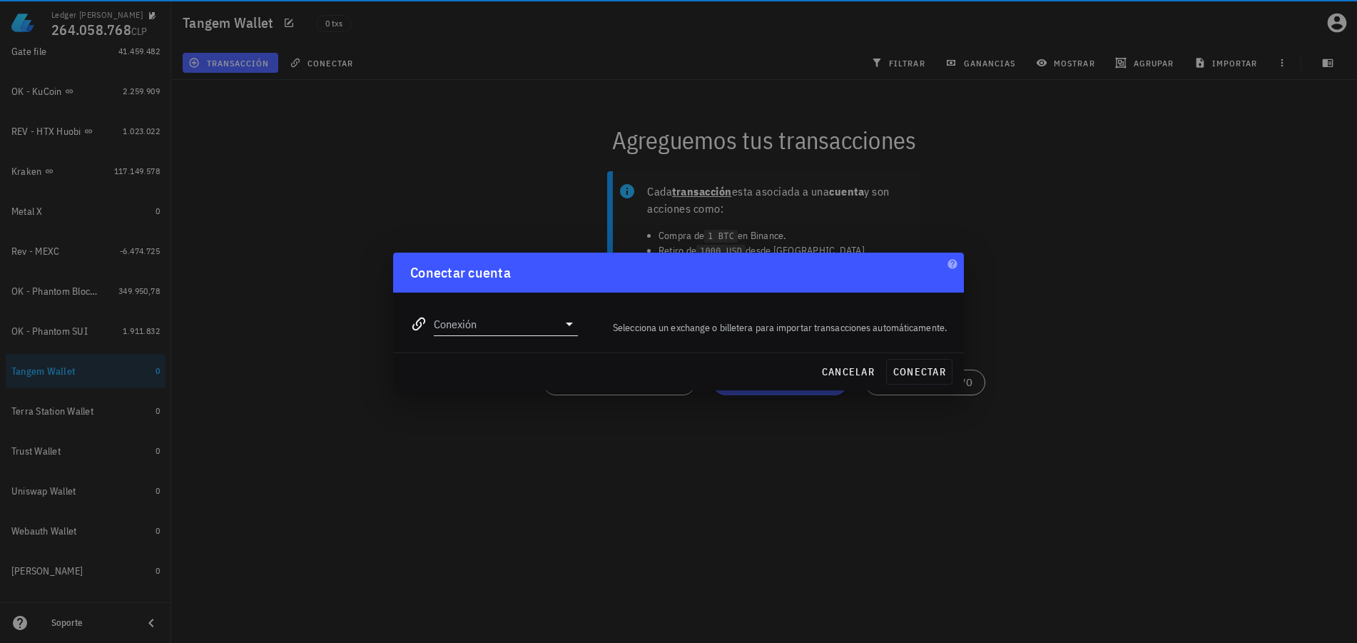
click at [526, 321] on input "Conexión" at bounding box center [496, 323] width 124 height 23
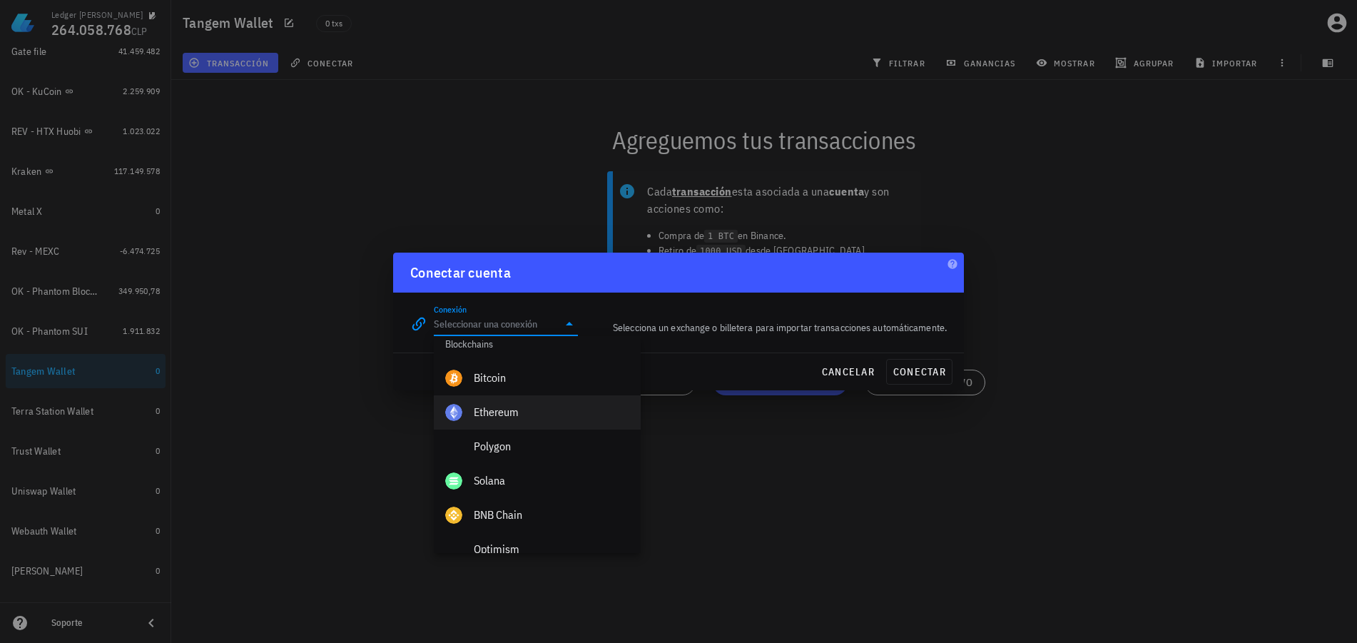
scroll to position [499, 0]
click at [522, 414] on div "Ethereum" at bounding box center [552, 407] width 156 height 14
type input "Ethereum"
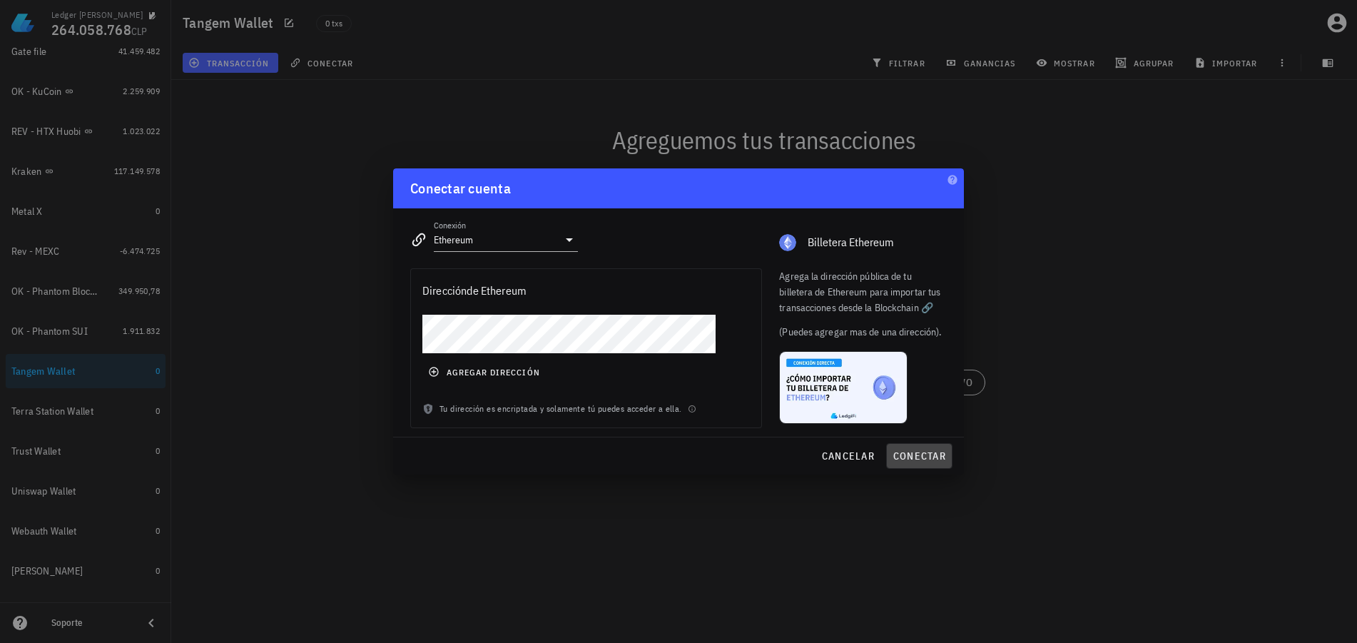
click at [915, 455] on span "conectar" at bounding box center [918, 455] width 53 height 13
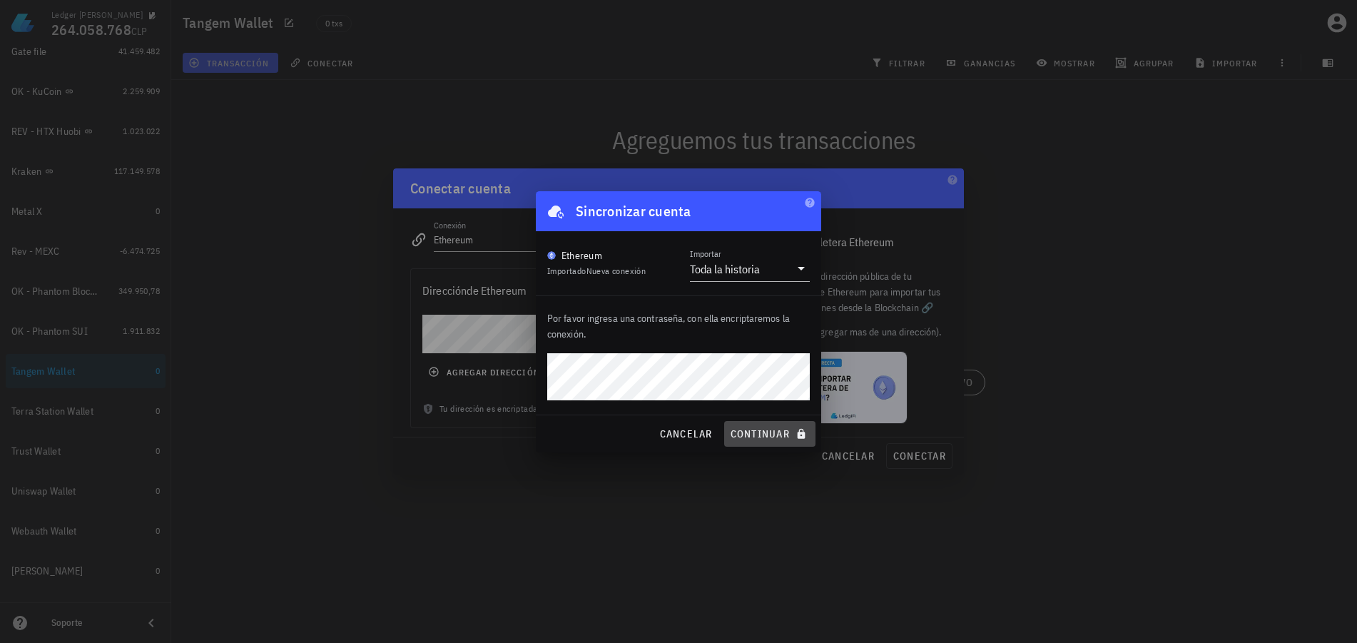
click at [789, 439] on span "continuar" at bounding box center [770, 433] width 80 height 13
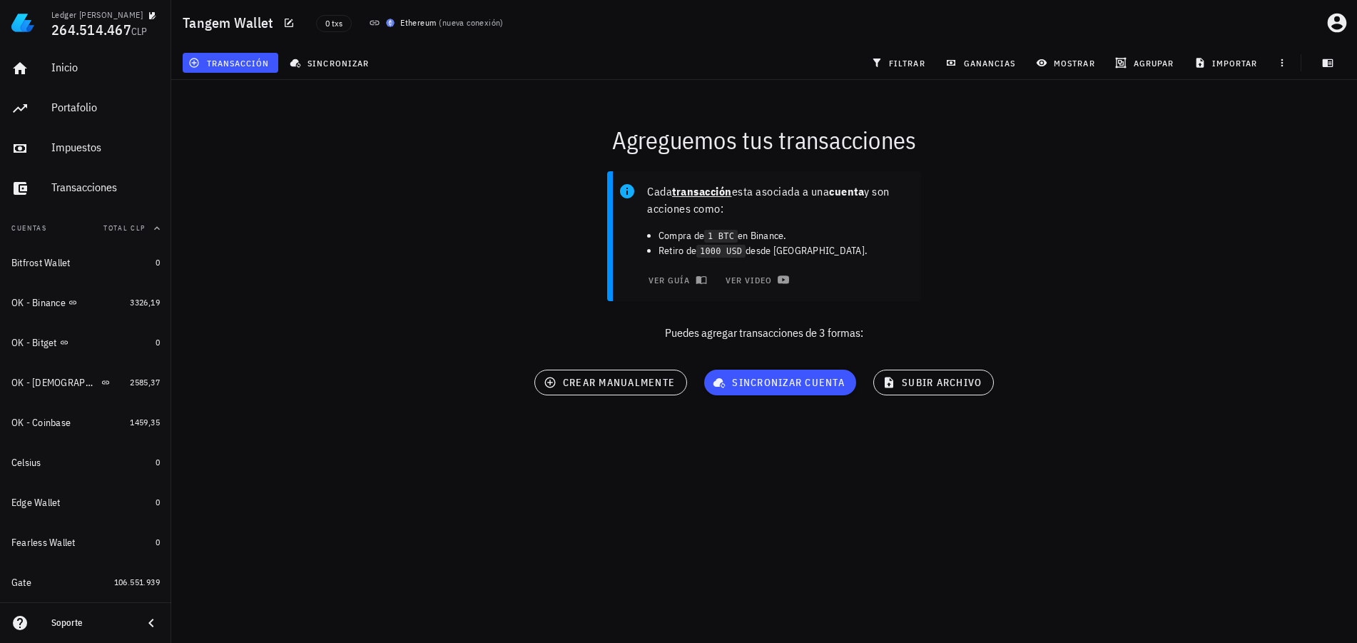
click at [457, 213] on div "Cada transacción esta asociada a una cuenta y son acciones como: Compra de 1 BT…" at bounding box center [764, 262] width 1203 height 198
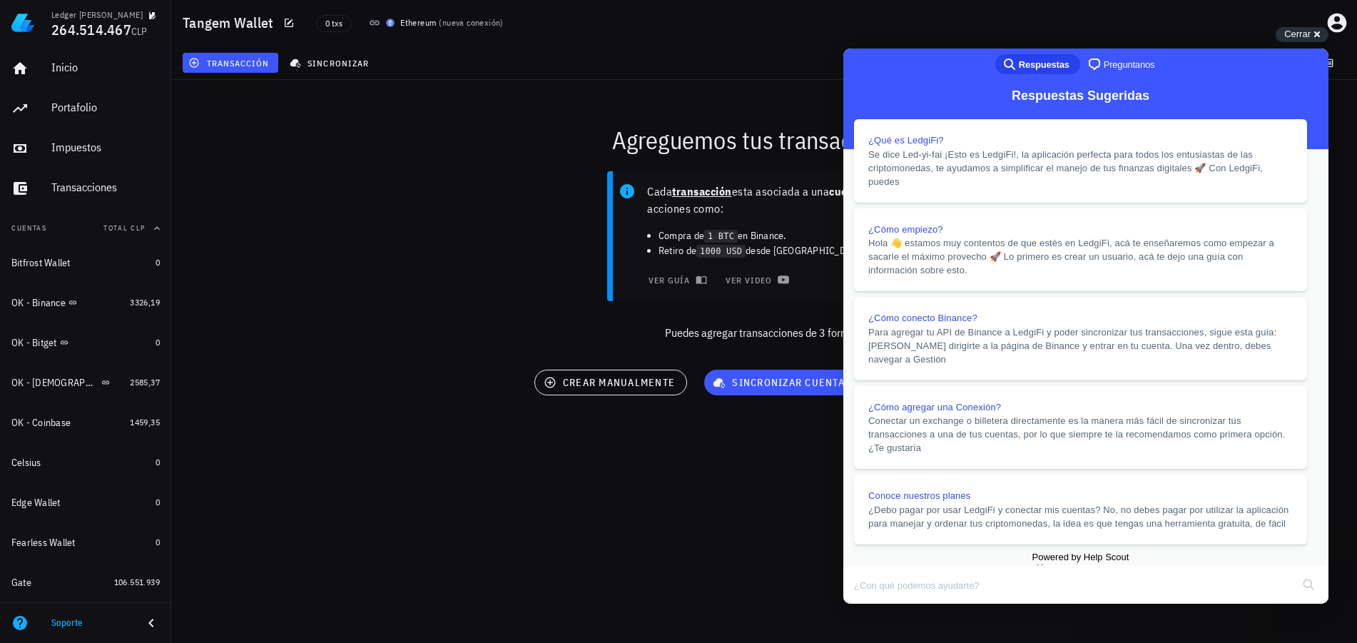
click at [870, 604] on button "Close" at bounding box center [857, 613] width 26 height 19
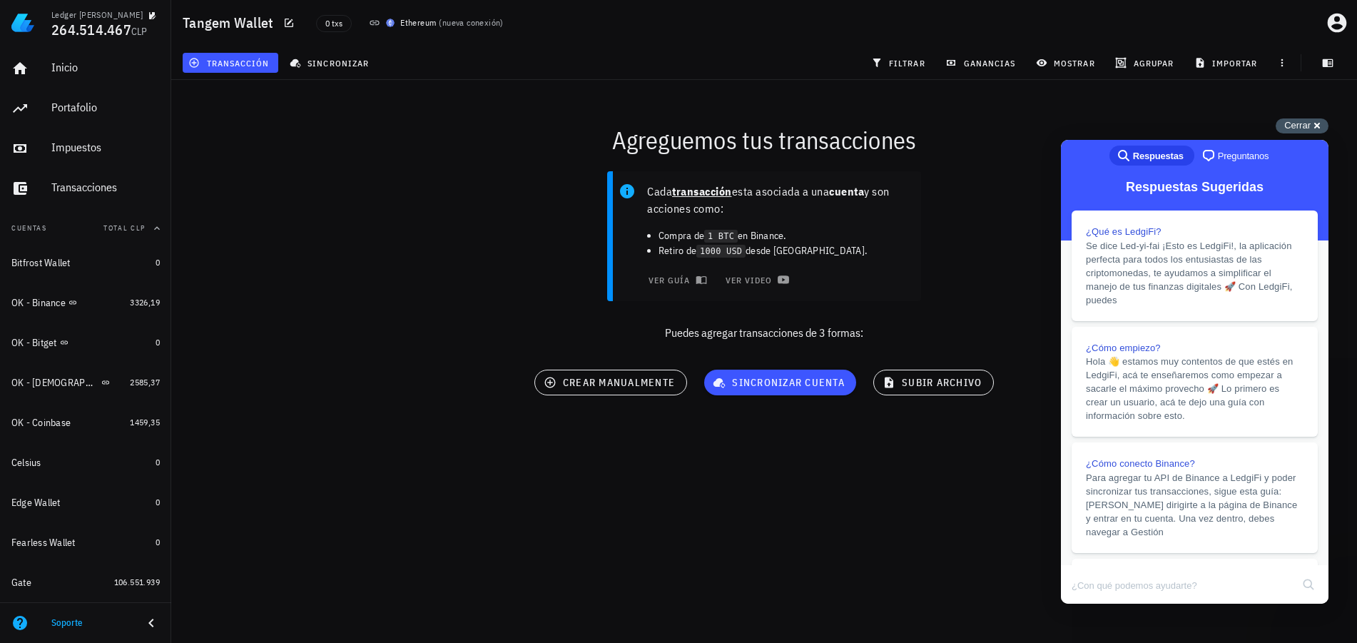
click at [1300, 120] on span "Cerrar" at bounding box center [1297, 125] width 26 height 11
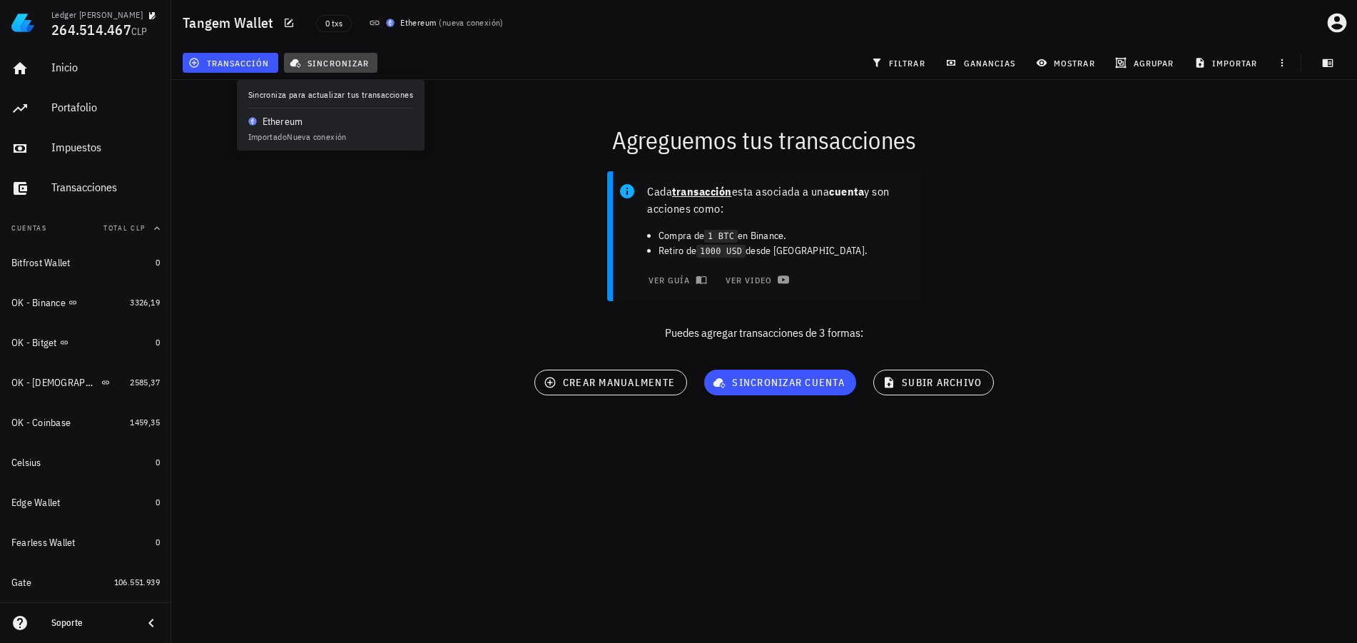
click at [334, 68] on span "sincronizar" at bounding box center [330, 62] width 76 height 11
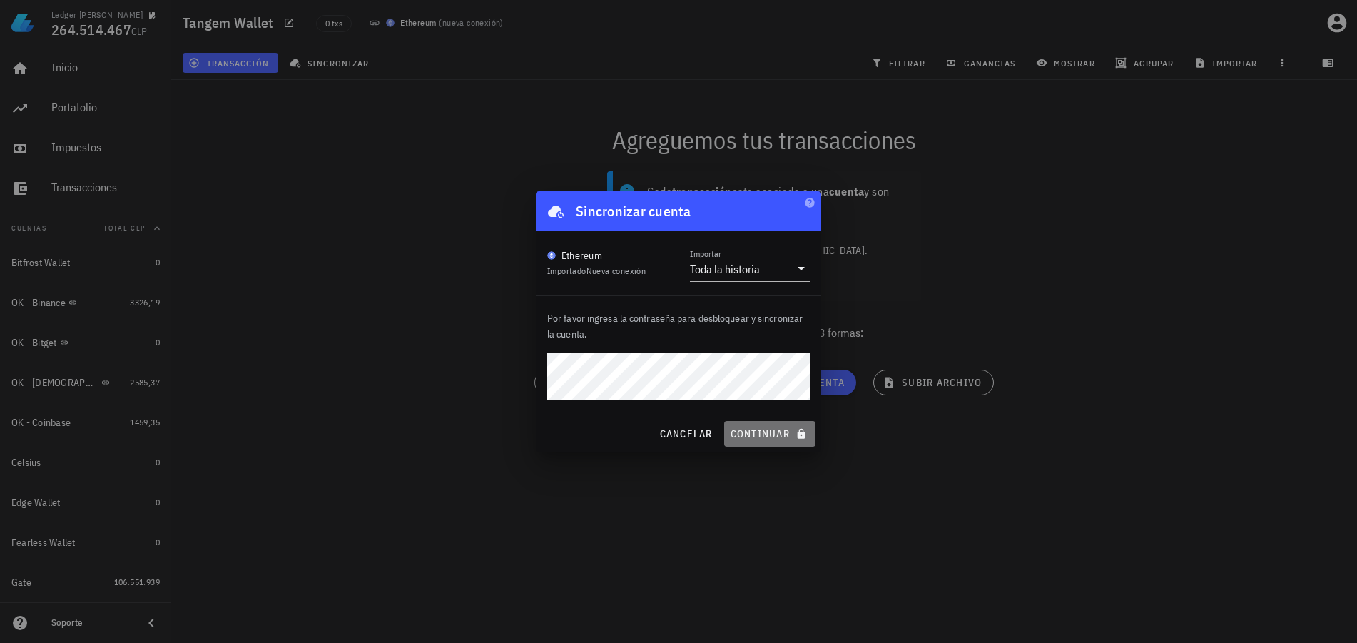
click at [779, 441] on button "continuar" at bounding box center [769, 434] width 91 height 26
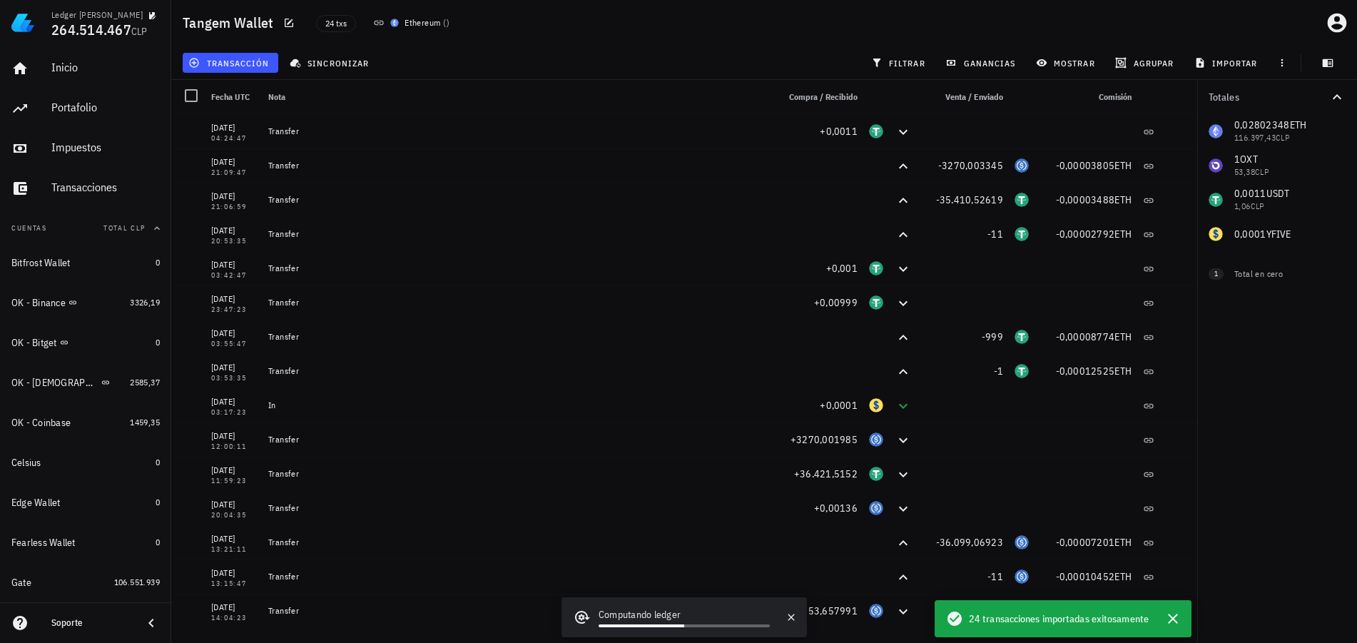
click at [748, 72] on div "transacción sincronizar filtrar ganancias mostrar [GEOGRAPHIC_DATA] importar" at bounding box center [764, 63] width 1168 height 34
click at [1176, 616] on icon "button" at bounding box center [1173, 618] width 10 height 10
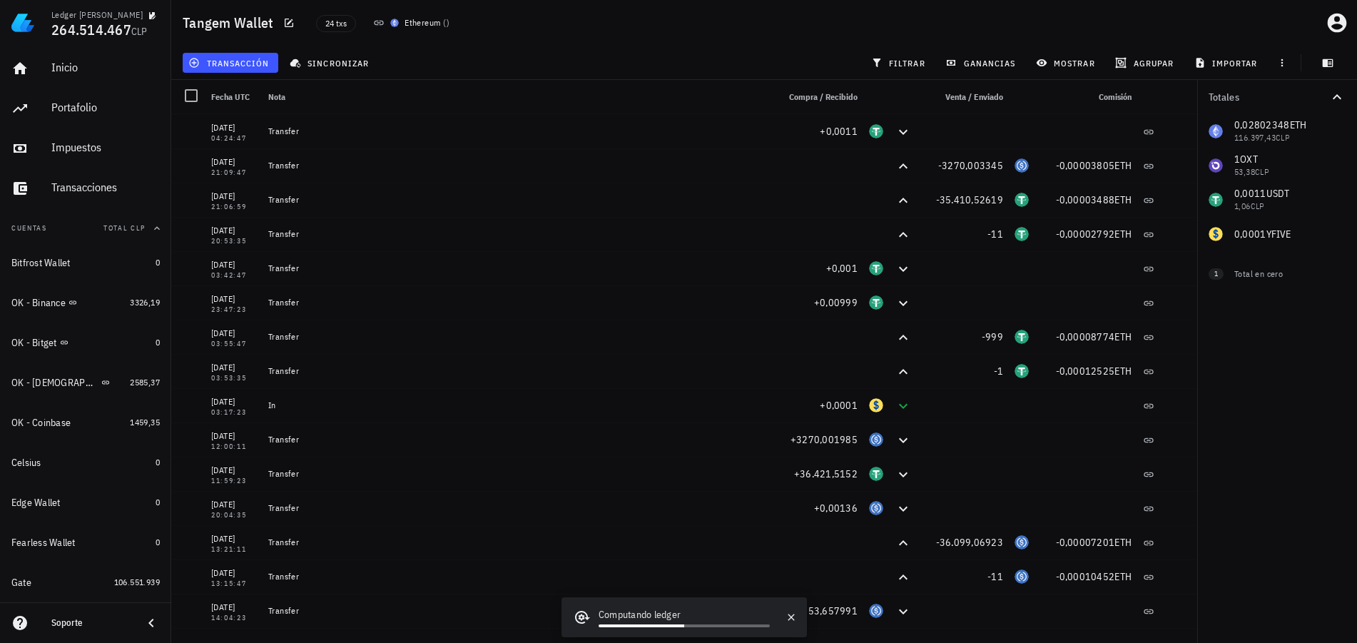
click at [577, 70] on div "transacción sincronizar filtrar ganancias mostrar [GEOGRAPHIC_DATA] importar" at bounding box center [764, 63] width 1168 height 34
click at [289, 26] on icon "button" at bounding box center [289, 23] width 9 height 9
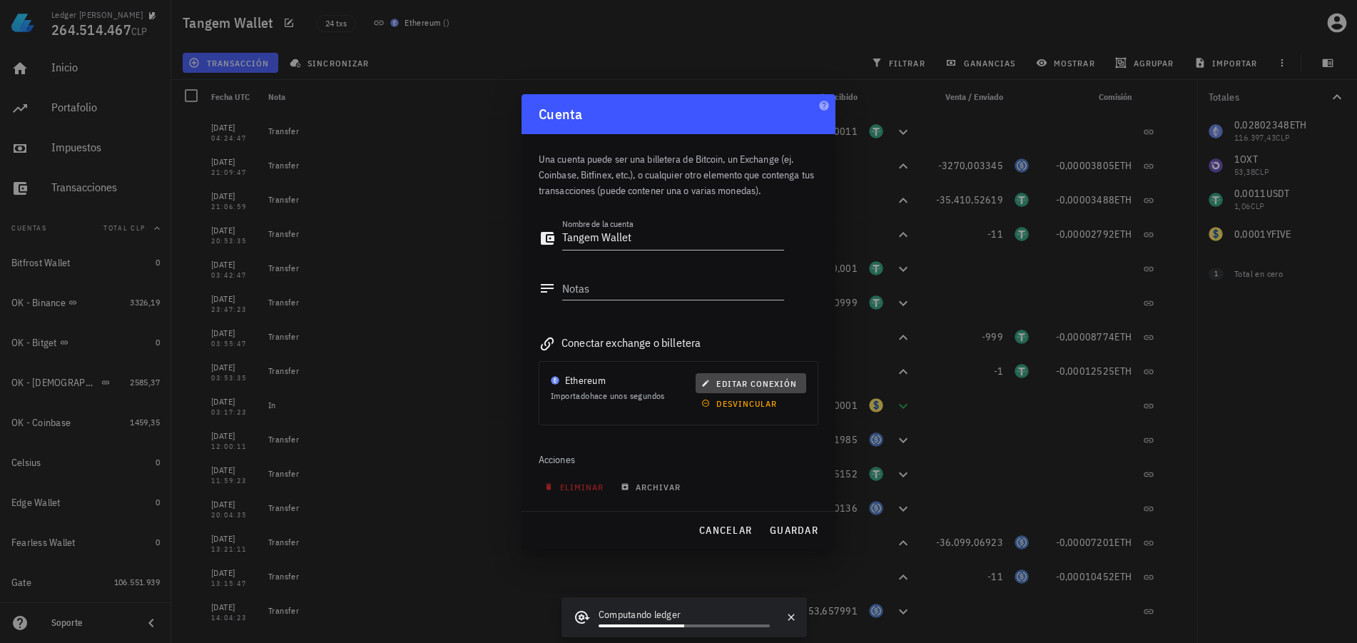
click at [739, 384] on span "editar conexión" at bounding box center [750, 383] width 93 height 11
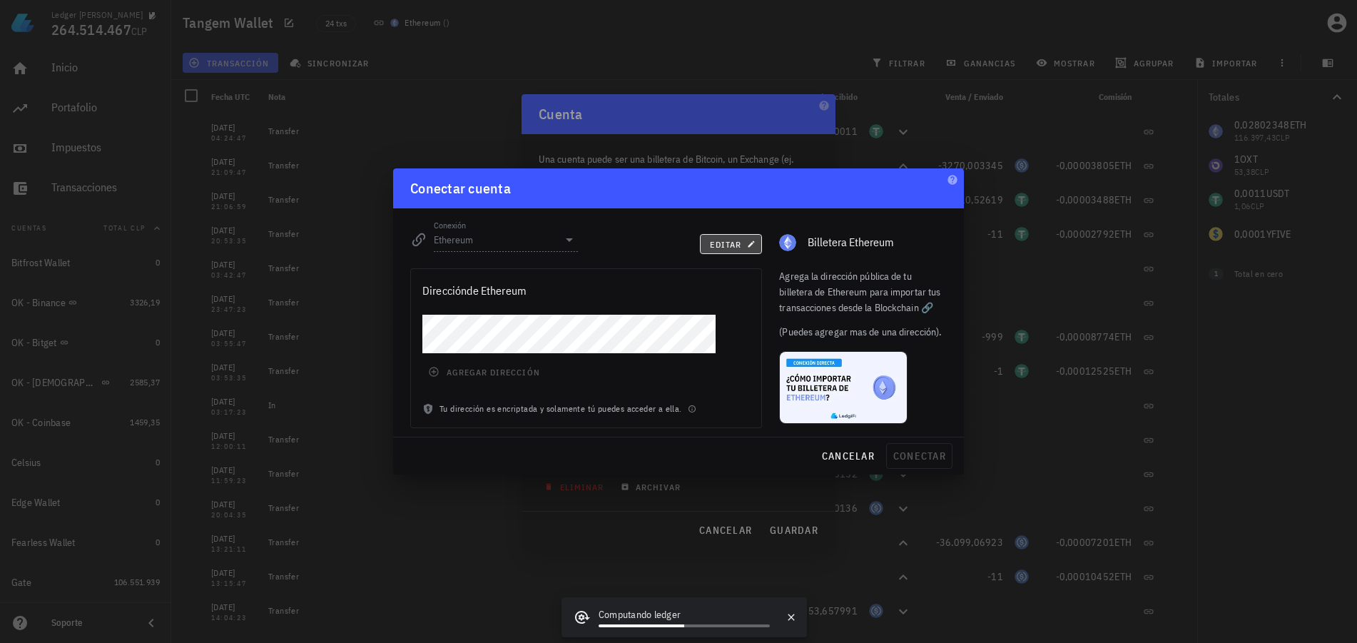
click at [725, 243] on span "editar" at bounding box center [731, 244] width 44 height 11
click at [543, 242] on input "Ethereum" at bounding box center [496, 239] width 124 height 23
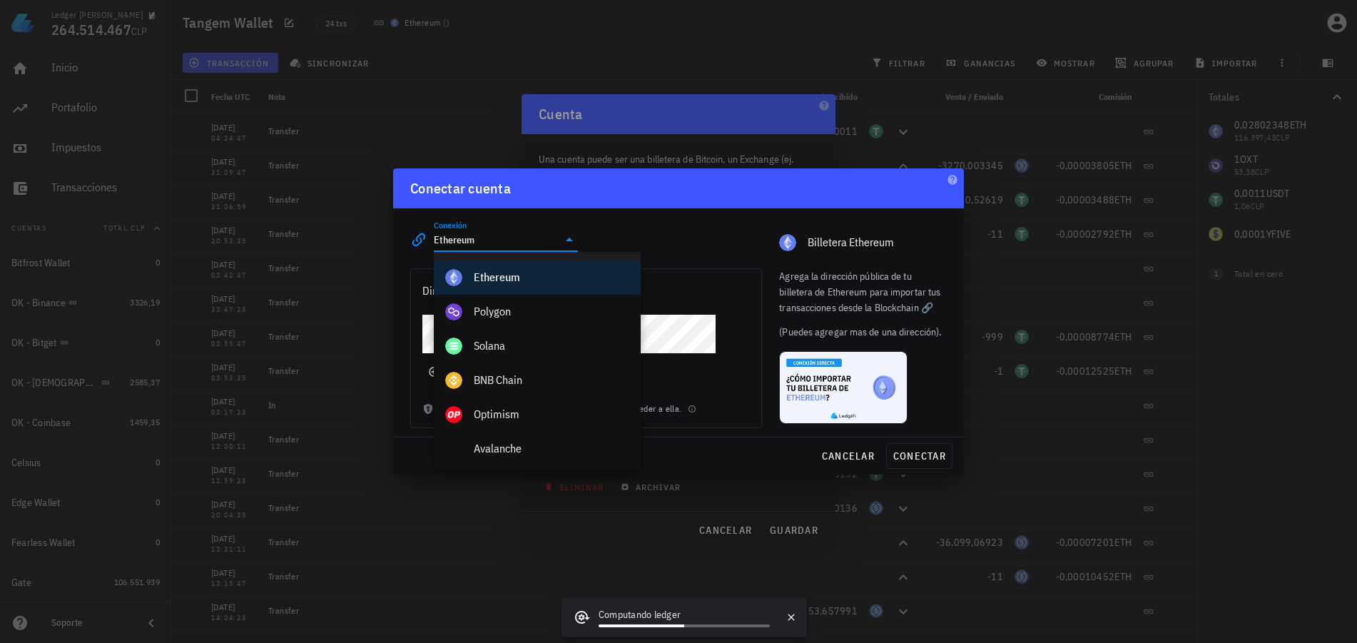
scroll to position [548, 0]
click at [535, 378] on div "BNB Chain" at bounding box center [552, 377] width 156 height 14
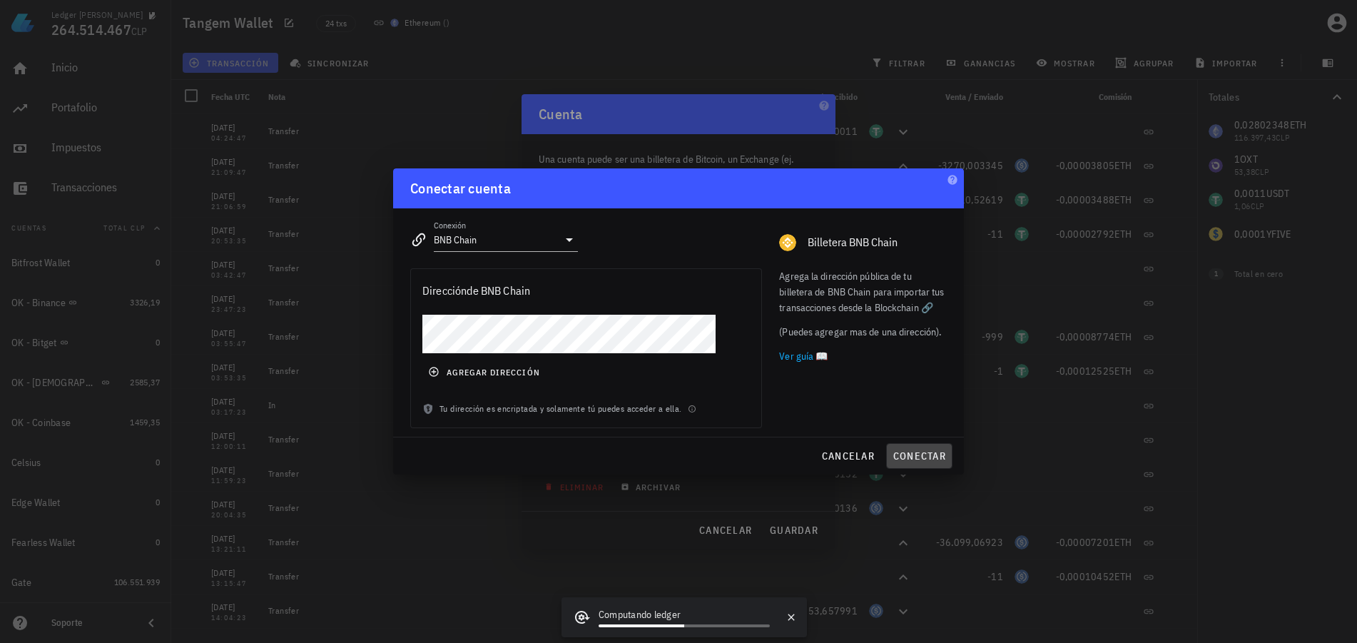
click at [915, 457] on span "conectar" at bounding box center [918, 455] width 53 height 13
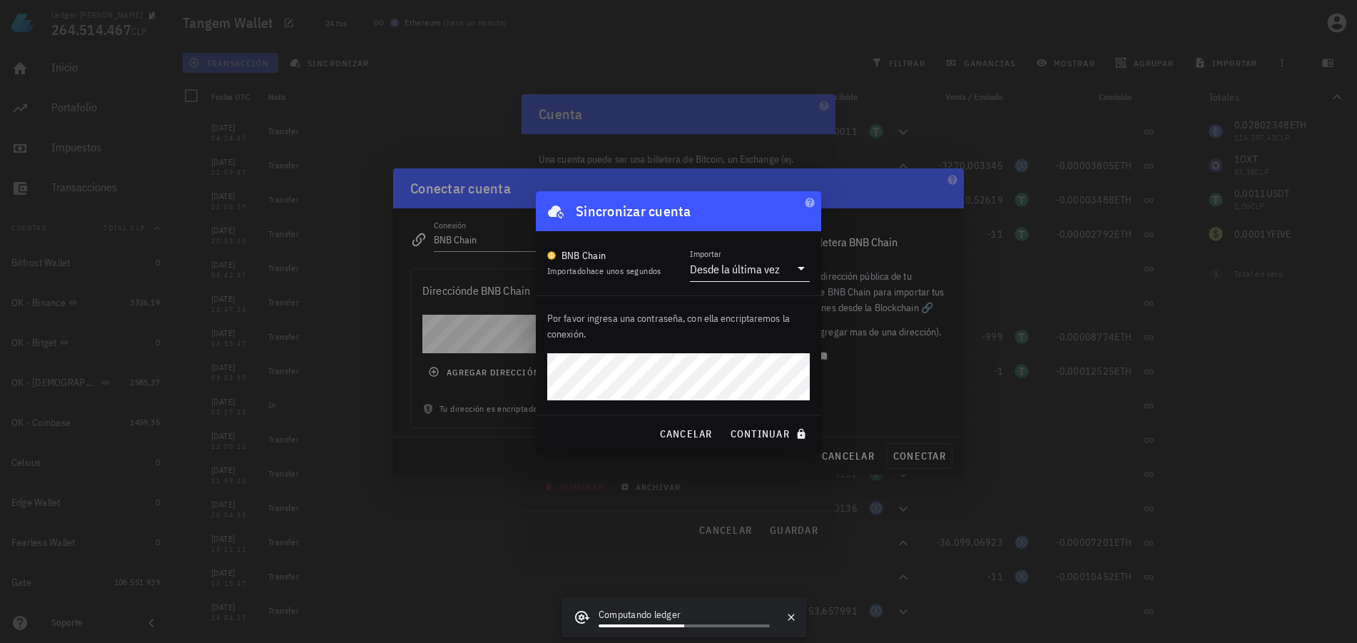
click at [775, 269] on div "Desde la última vez" at bounding box center [735, 269] width 90 height 14
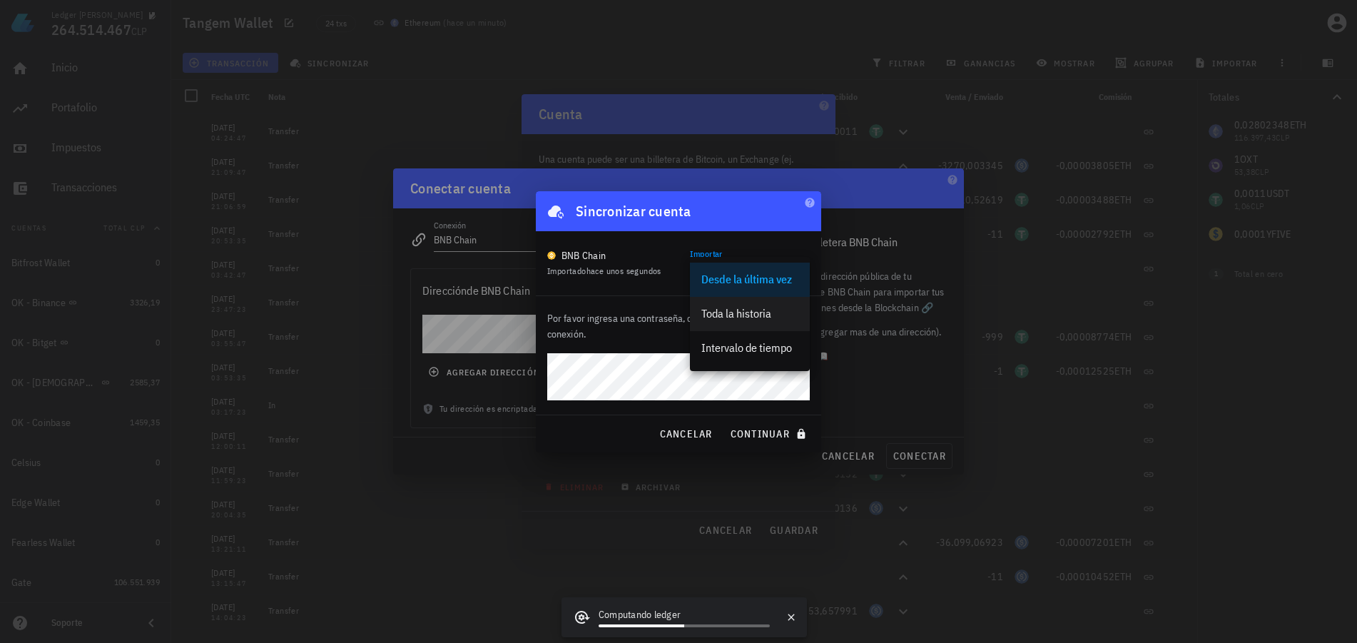
click at [761, 321] on div "Toda la historia" at bounding box center [749, 313] width 97 height 31
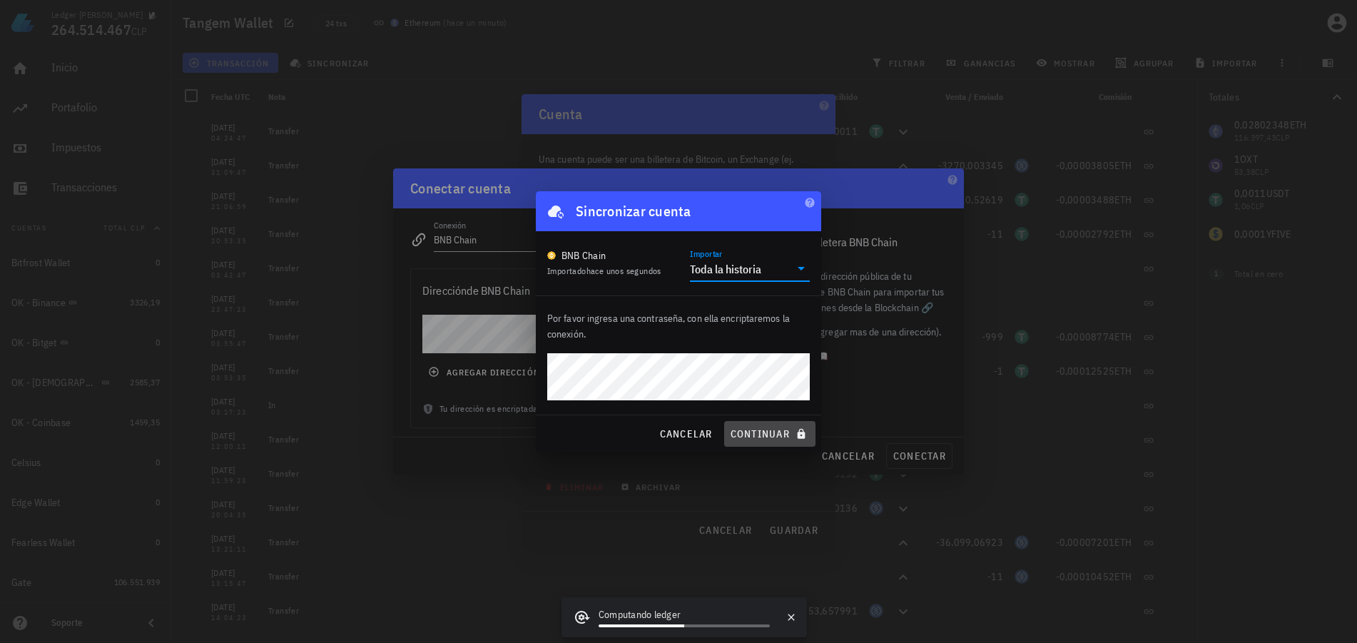
click at [760, 434] on span "continuar" at bounding box center [770, 433] width 80 height 13
type input "Ethereum"
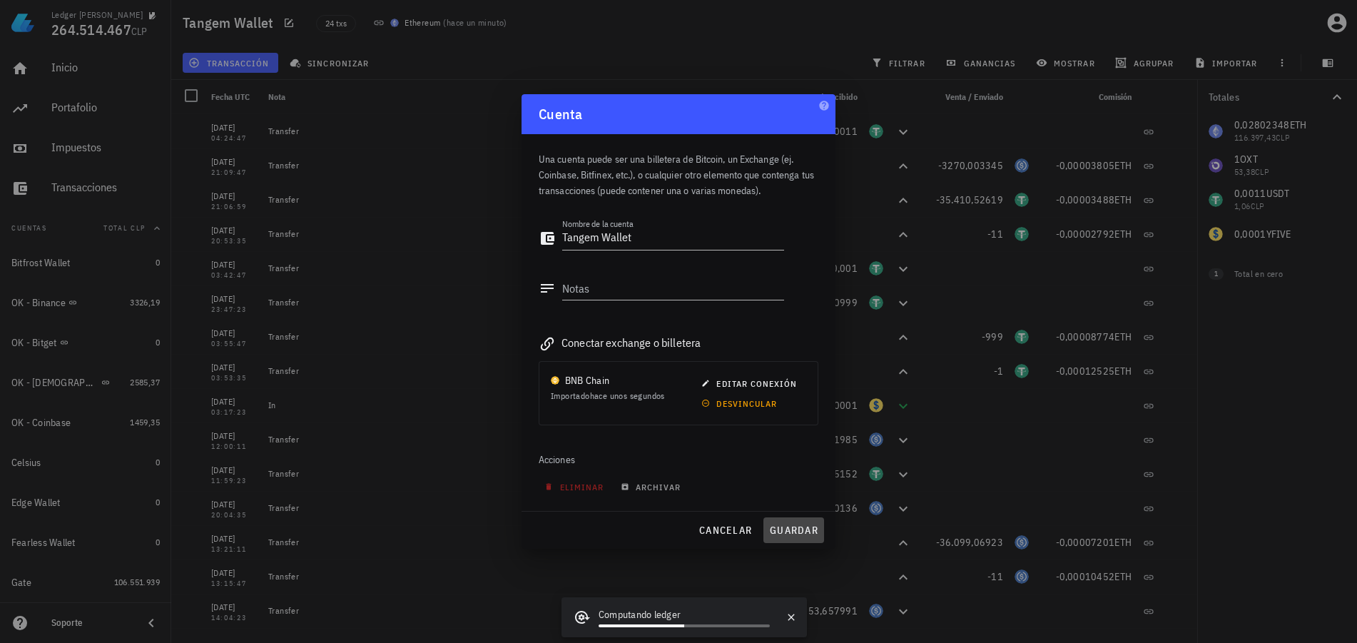
click at [780, 529] on span "guardar" at bounding box center [793, 530] width 49 height 13
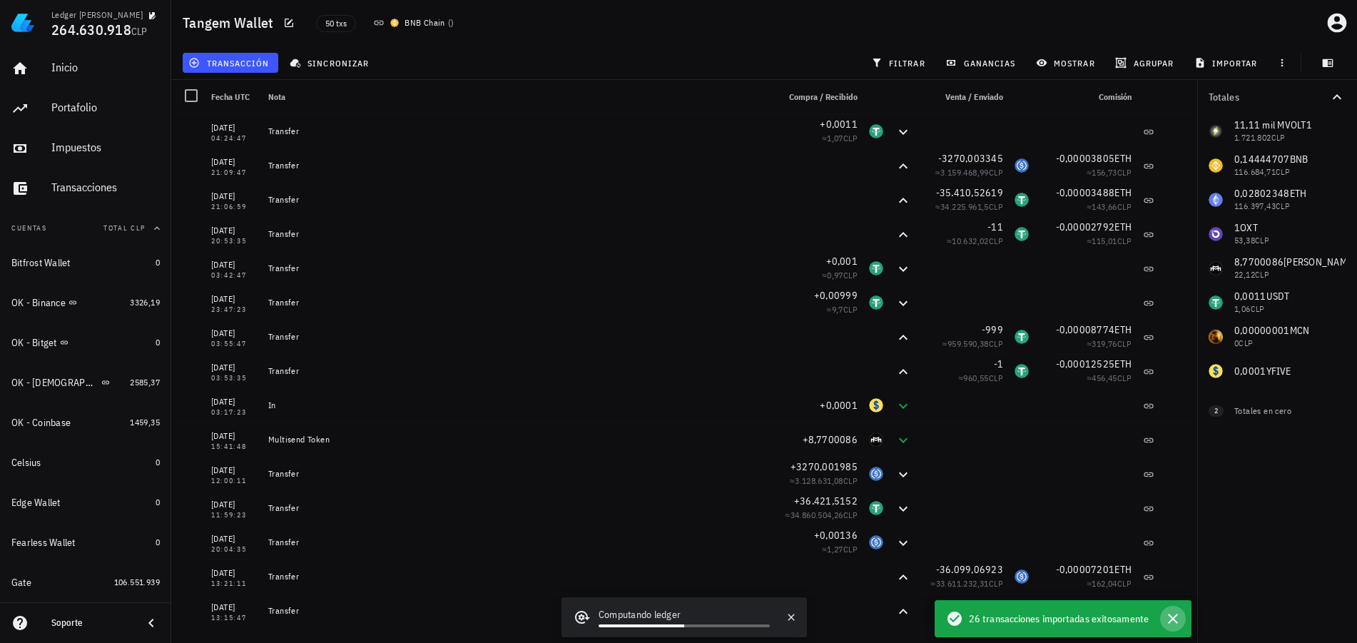
click at [1176, 621] on icon "button" at bounding box center [1173, 618] width 10 height 10
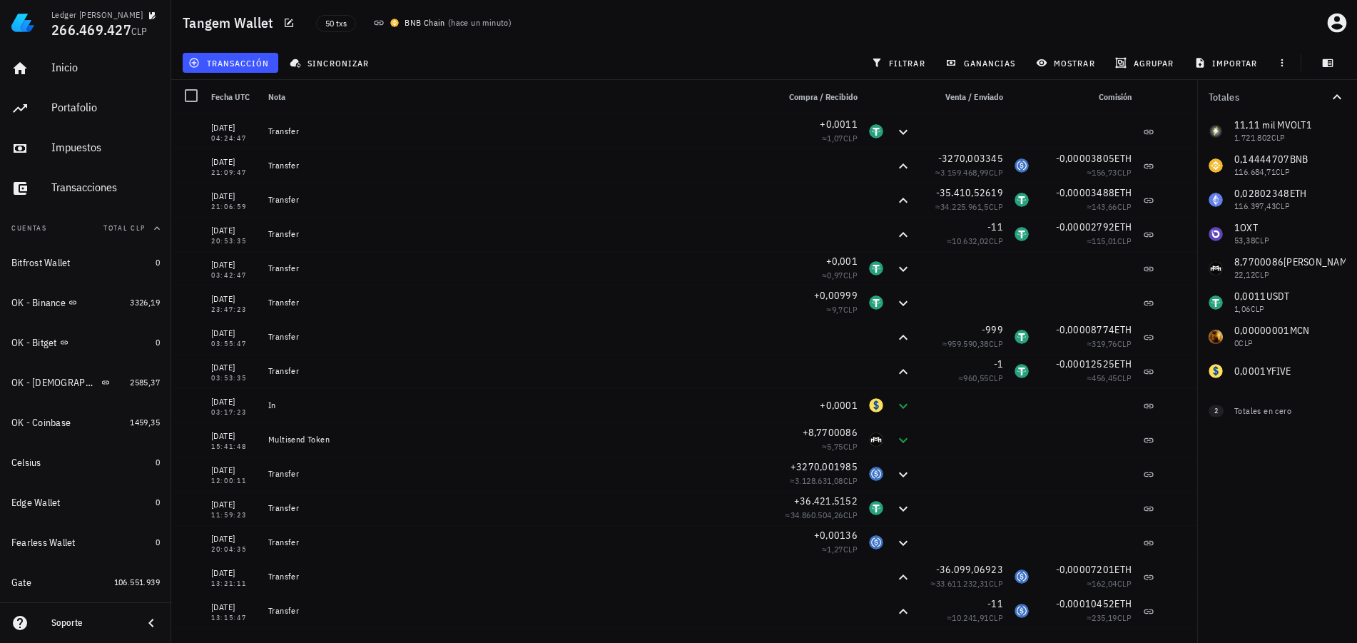
click at [1228, 533] on div "Totales 11,11 mil M VOLT1 1.721.802 CLP 0,14444707 BNB 116.684,71 CLP 0,0280234…" at bounding box center [1277, 361] width 160 height 563
click at [1230, 534] on div "Totales 11,11 mil M VOLT1 1.721.802 CLP 0,14444707 BNB 116.684,71 CLP 0,0280234…" at bounding box center [1277, 361] width 160 height 563
click at [1253, 521] on div "Totales 11,11 mil M VOLT1 1.721.802 CLP 0,14444707 BNB 116.684,71 CLP 0,0280234…" at bounding box center [1277, 361] width 160 height 563
click at [1240, 465] on div "Totales 11,11 mil M VOLT1 1.721.802 CLP 0,14444707 BNB 116.684,71 CLP 0,0280234…" at bounding box center [1277, 361] width 160 height 563
click at [1245, 512] on div "Totales 11,11 mil M VOLT1 1.721.802 CLP 0,14444707 BNB 116.684,71 CLP 0,0280234…" at bounding box center [1277, 361] width 160 height 563
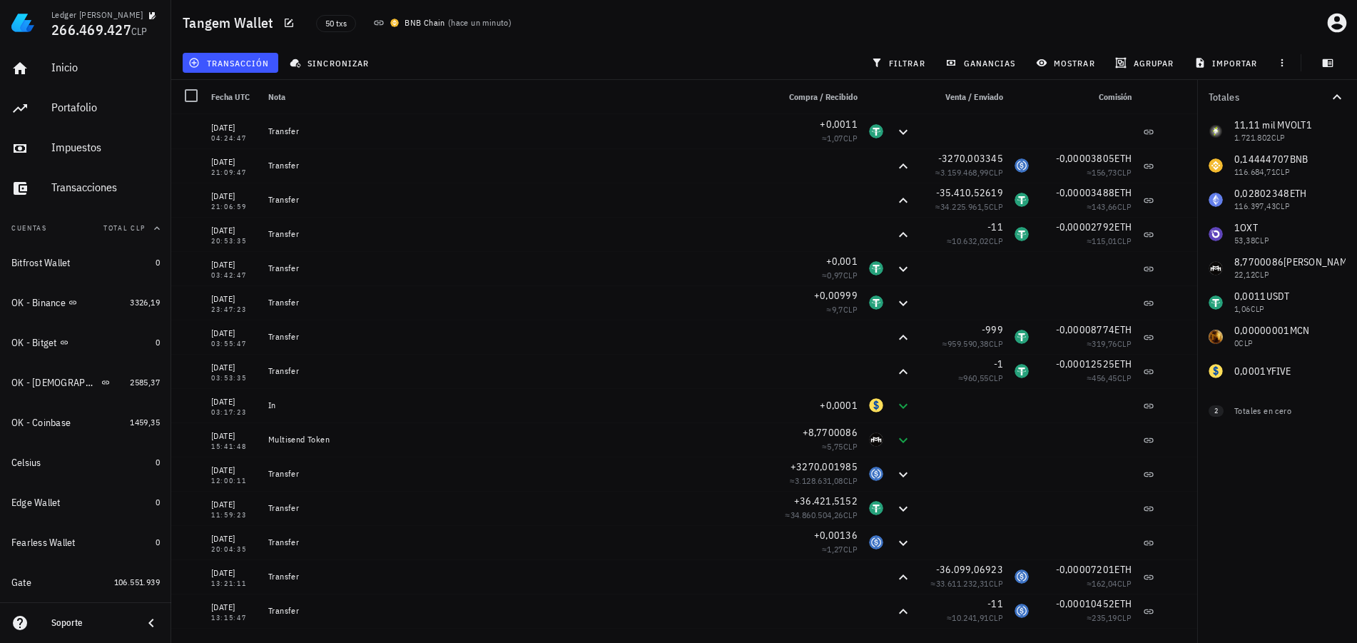
click at [1250, 467] on div "Totales 11,11 mil M VOLT1 1.721.802 CLP 0,14444707 BNB 116.684,71 CLP 0,0280234…" at bounding box center [1277, 361] width 160 height 563
click at [287, 23] on icon "button" at bounding box center [289, 23] width 9 height 9
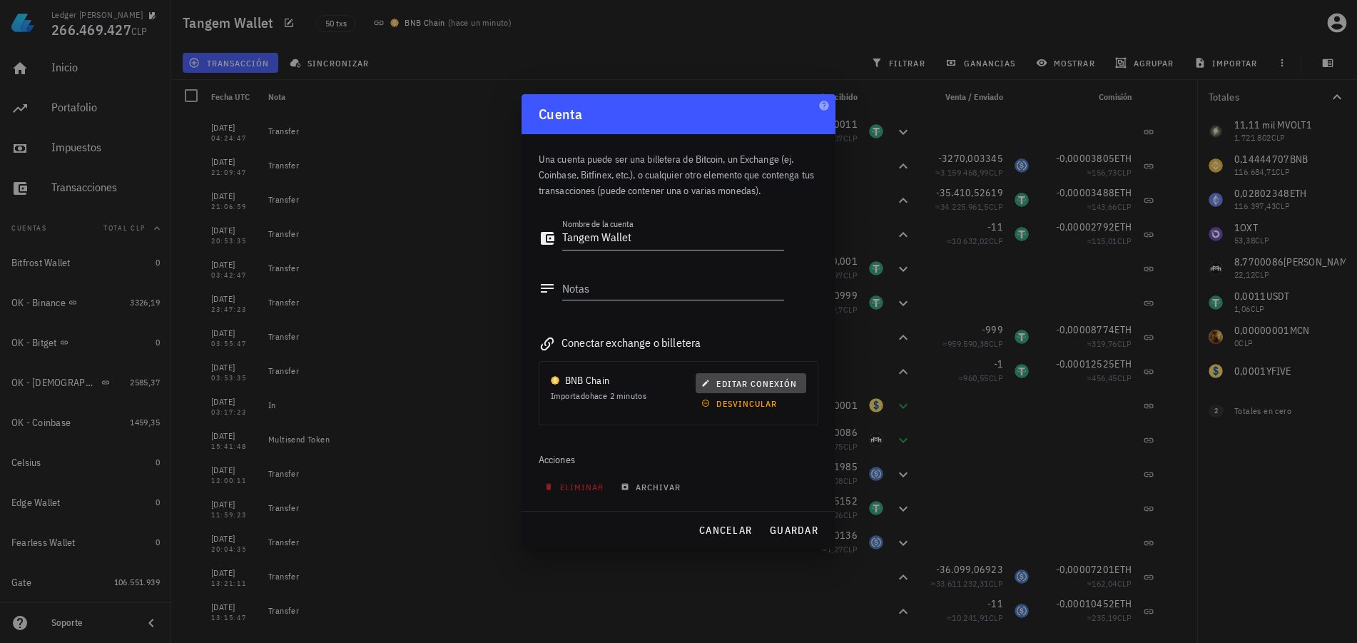
click at [774, 389] on button "editar conexión" at bounding box center [750, 383] width 111 height 20
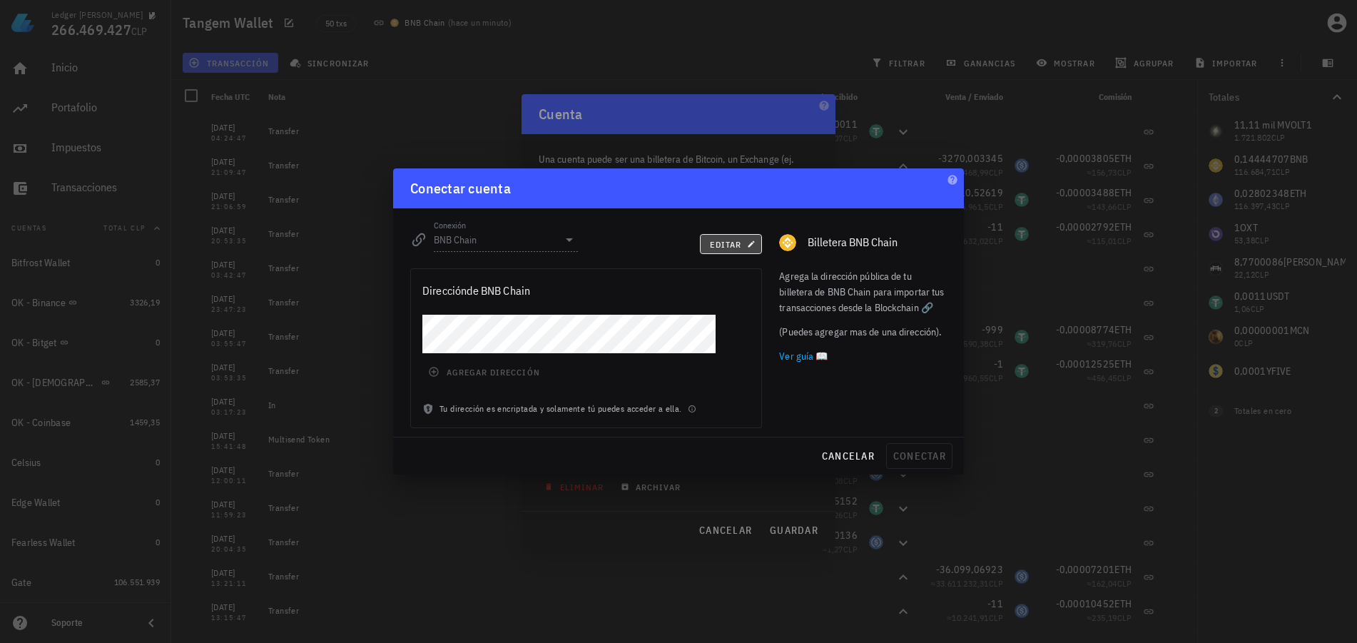
click at [723, 240] on span "editar" at bounding box center [731, 244] width 44 height 11
click at [544, 237] on input "BNB Chain" at bounding box center [496, 239] width 124 height 23
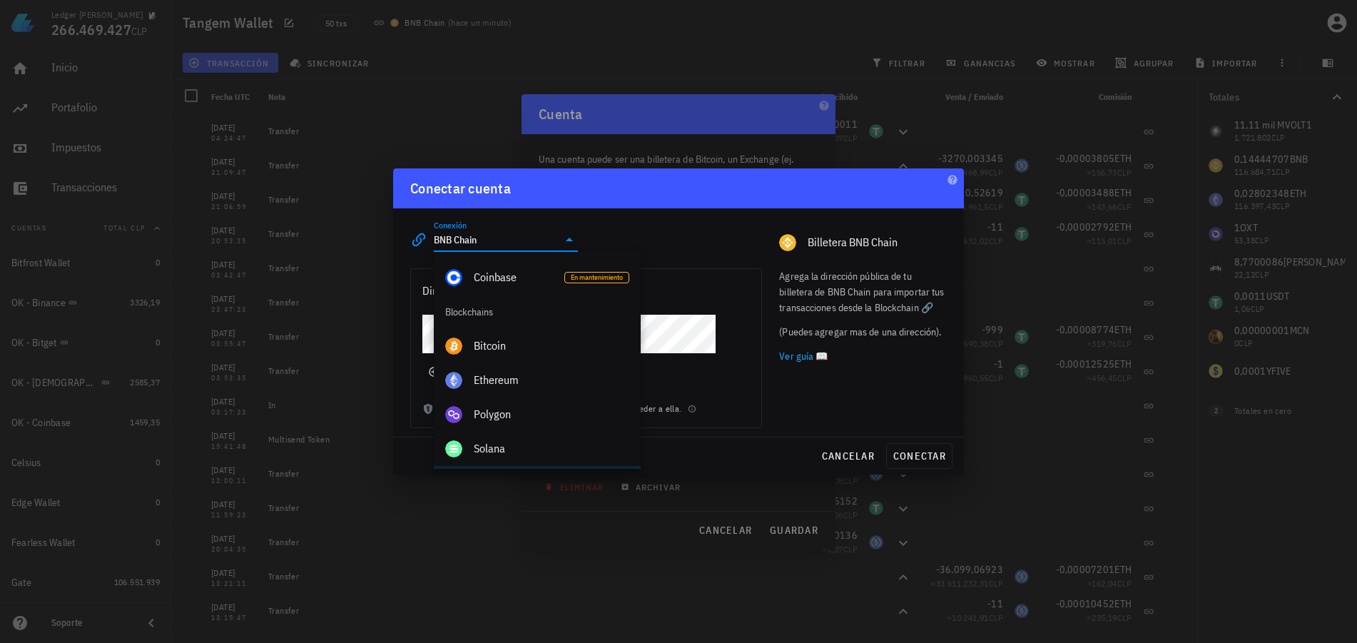
scroll to position [437, 0]
click at [832, 399] on div "Agrega la dirección pública de tu billetera de BNB Chain para importar tus tran…" at bounding box center [862, 348] width 185 height 177
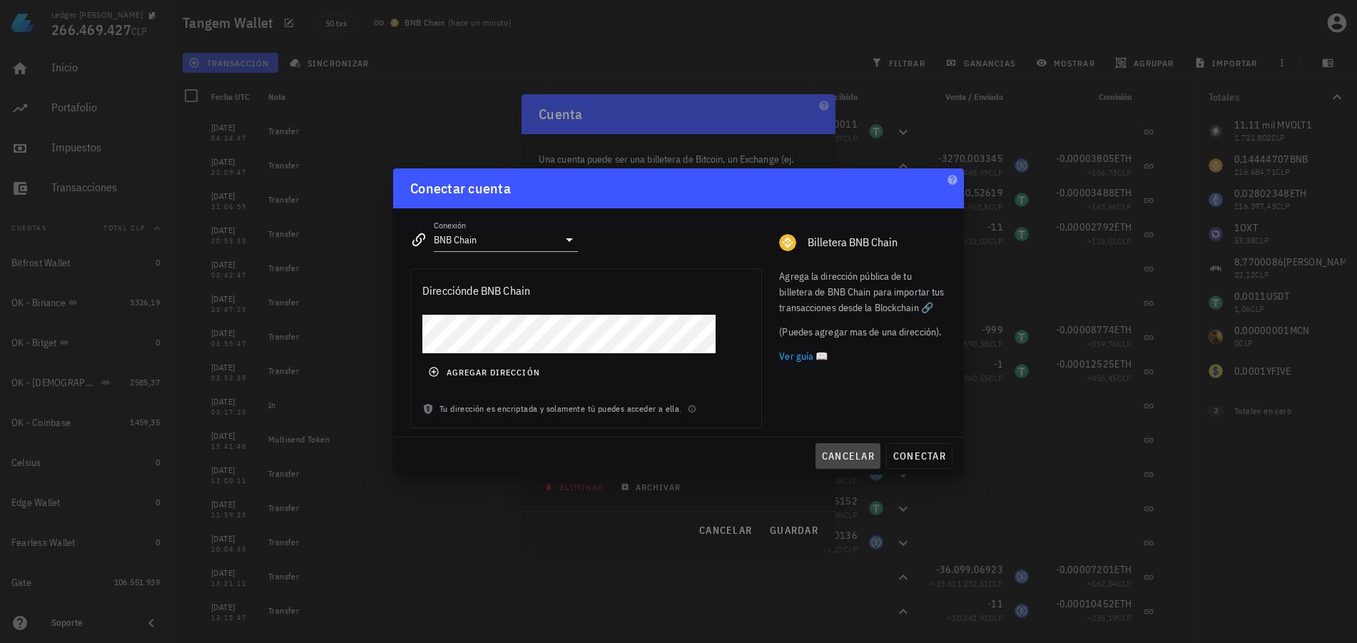
click at [847, 447] on button "cancelar" at bounding box center [847, 456] width 65 height 26
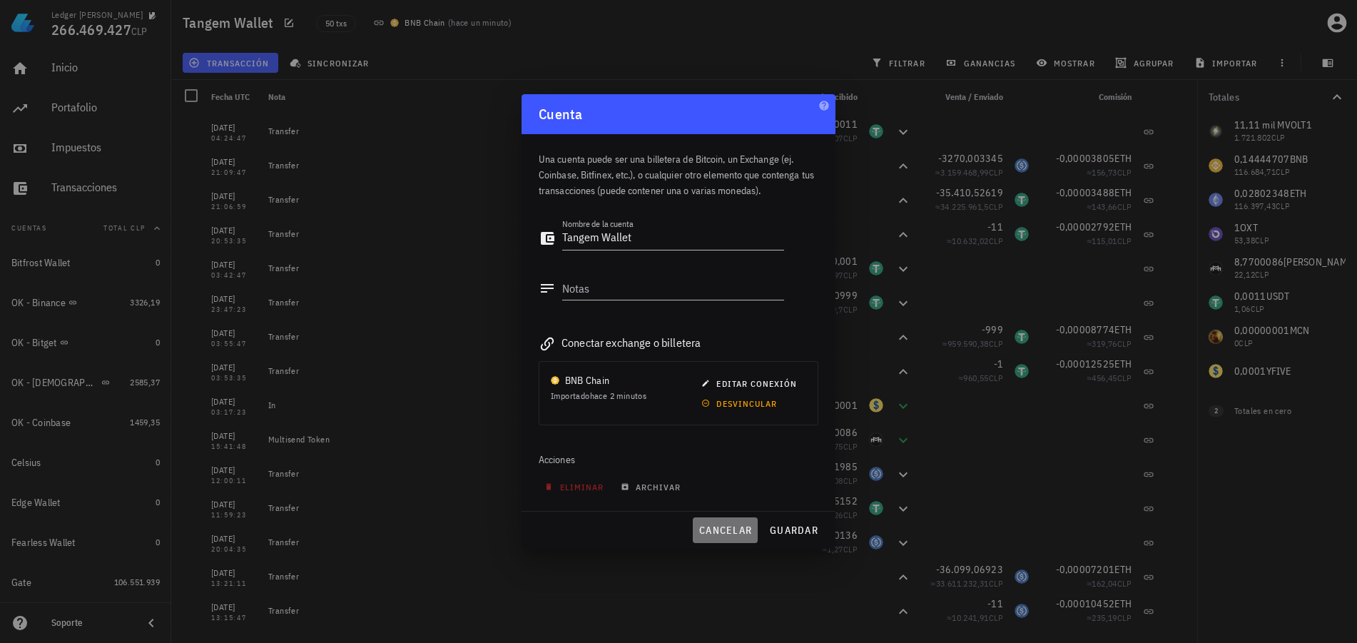
click at [723, 526] on span "cancelar" at bounding box center [724, 530] width 53 height 13
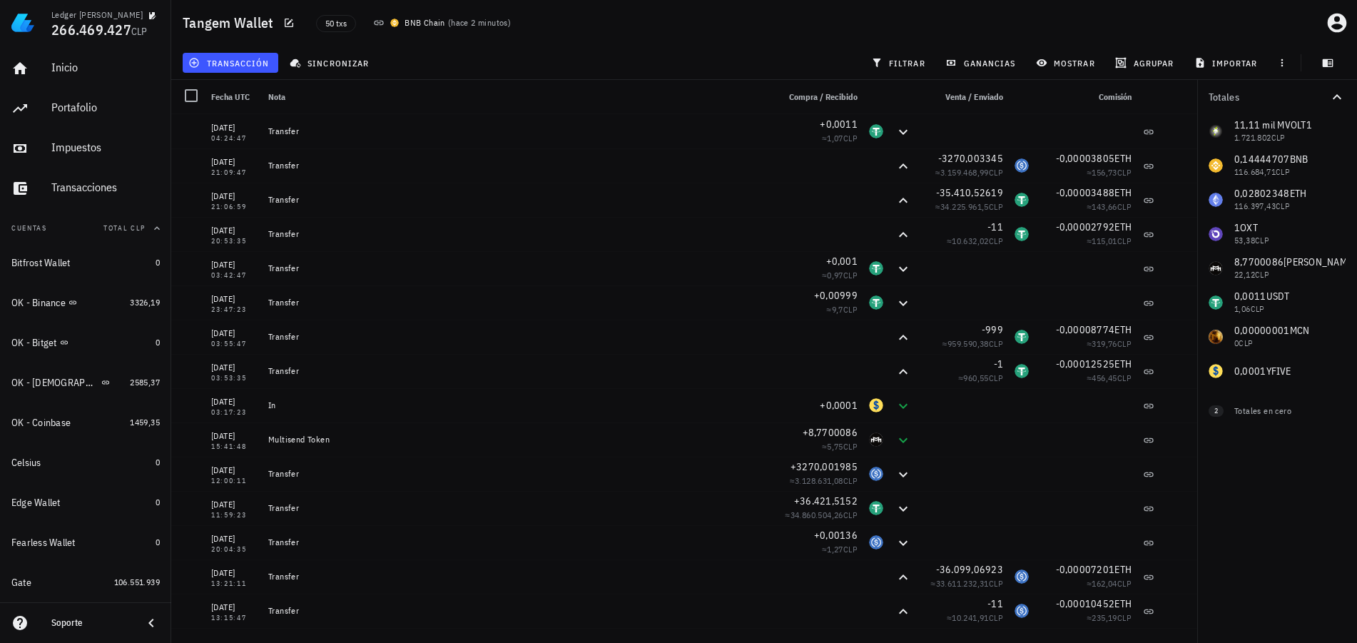
click at [473, 56] on div "transacción sincronizar filtrar ganancias mostrar [GEOGRAPHIC_DATA] importar" at bounding box center [764, 63] width 1168 height 34
click at [287, 18] on icon "button" at bounding box center [288, 22] width 11 height 11
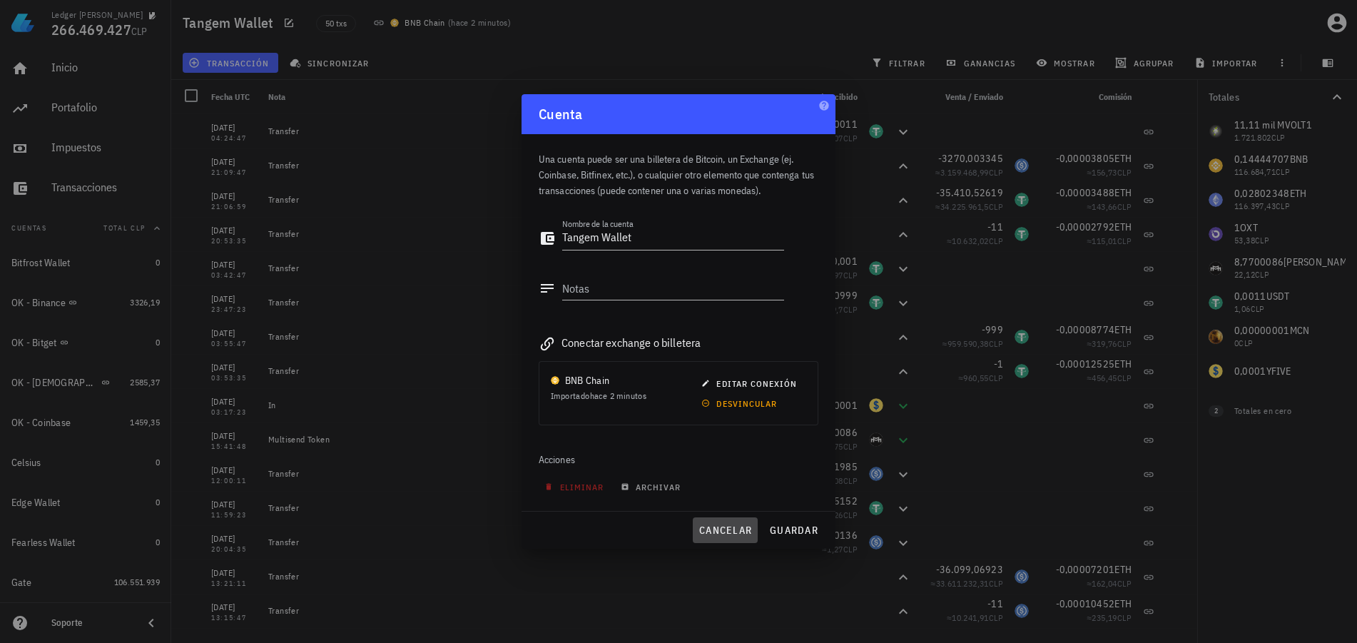
click at [713, 534] on span "cancelar" at bounding box center [724, 530] width 53 height 13
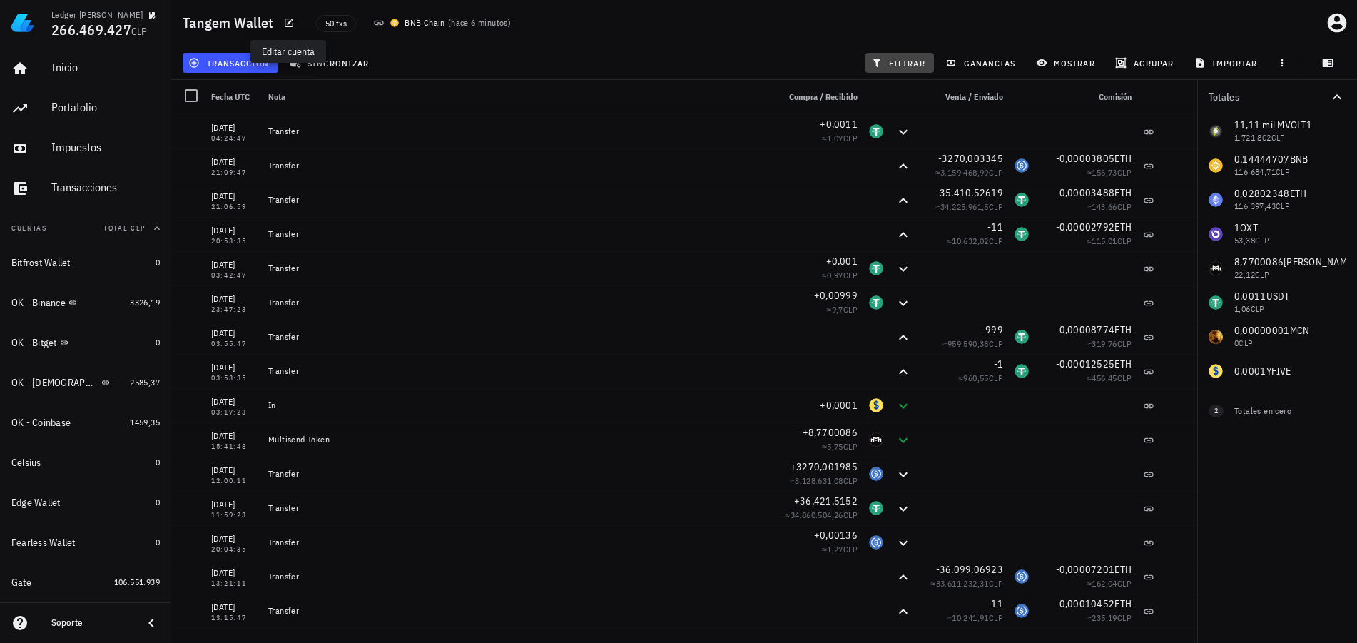
click at [910, 62] on span "filtrar" at bounding box center [899, 62] width 51 height 11
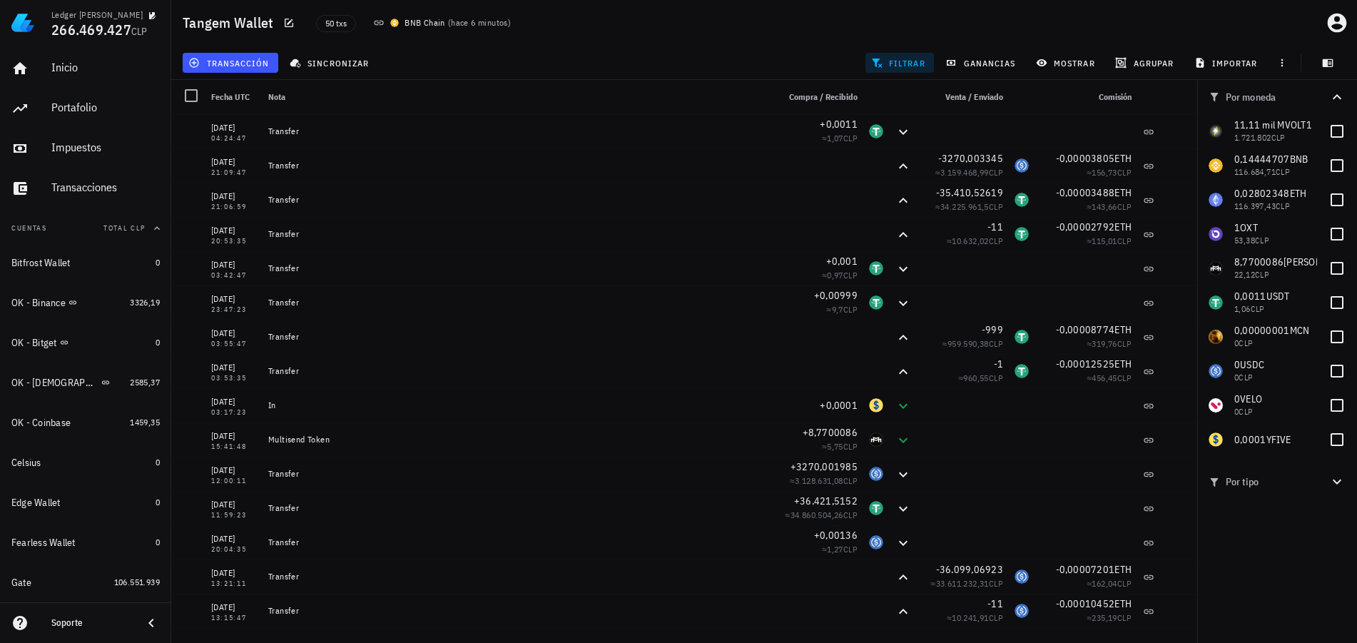
click at [910, 62] on span "filtrar" at bounding box center [899, 62] width 51 height 11
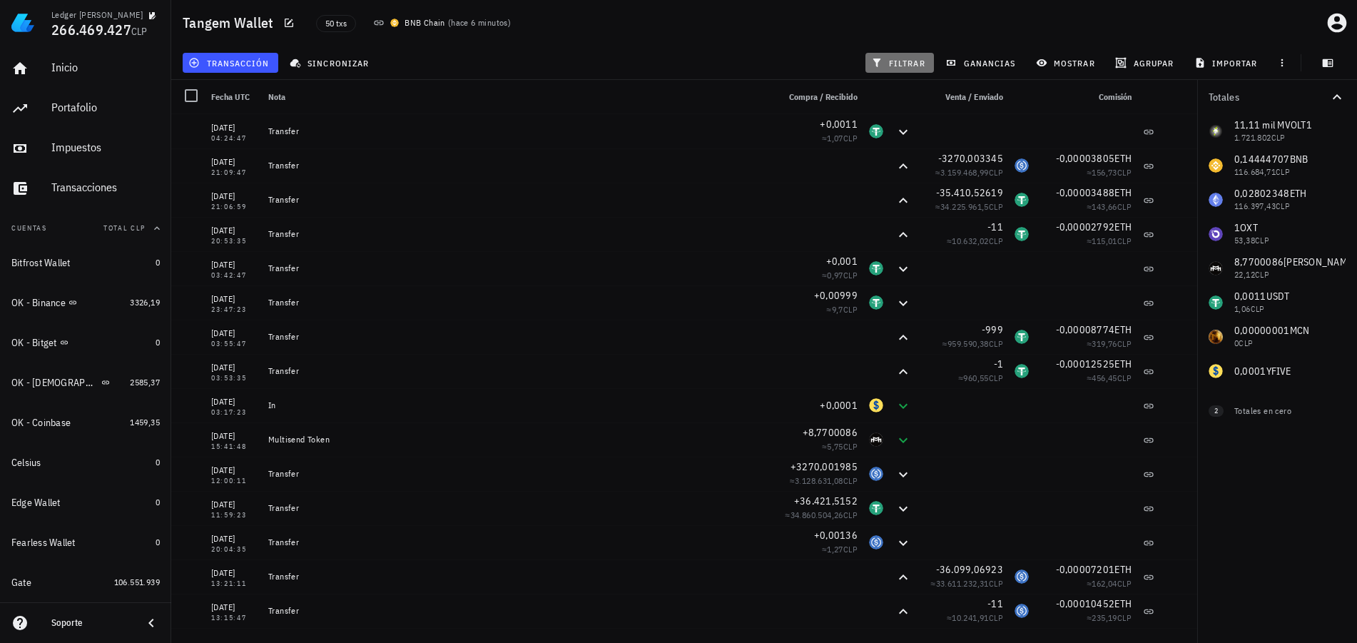
click at [912, 66] on span "filtrar" at bounding box center [899, 62] width 51 height 11
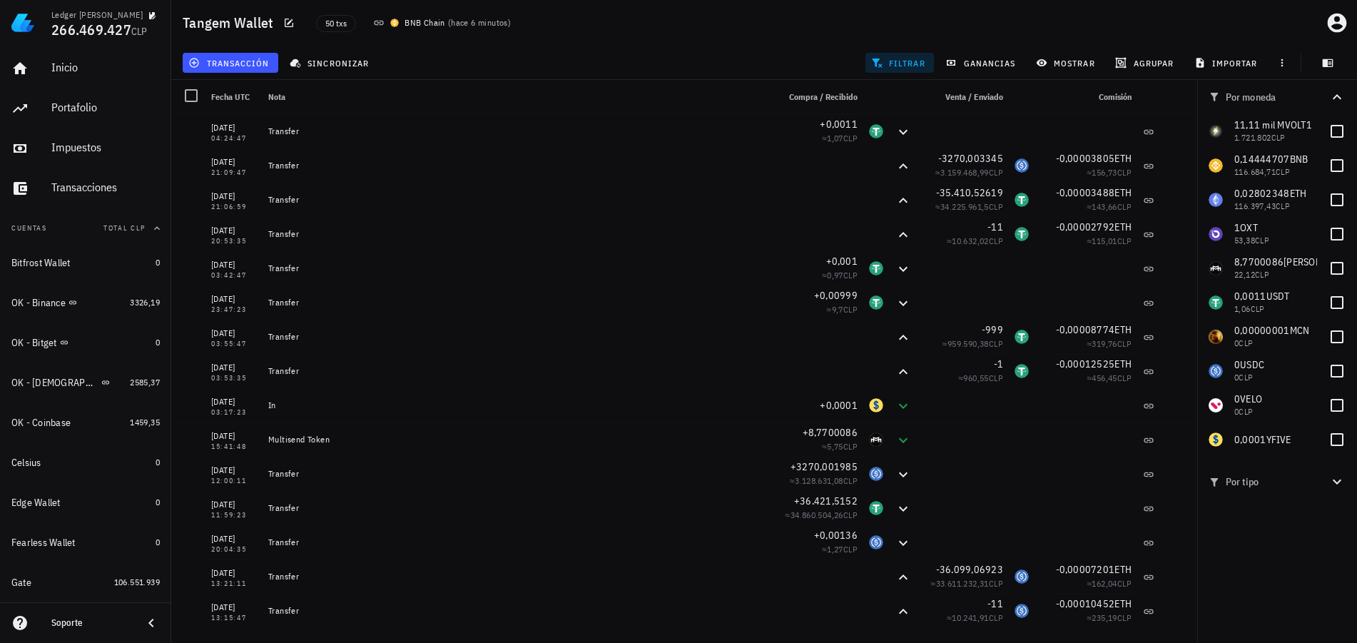
click at [912, 66] on span "filtrar" at bounding box center [899, 62] width 51 height 11
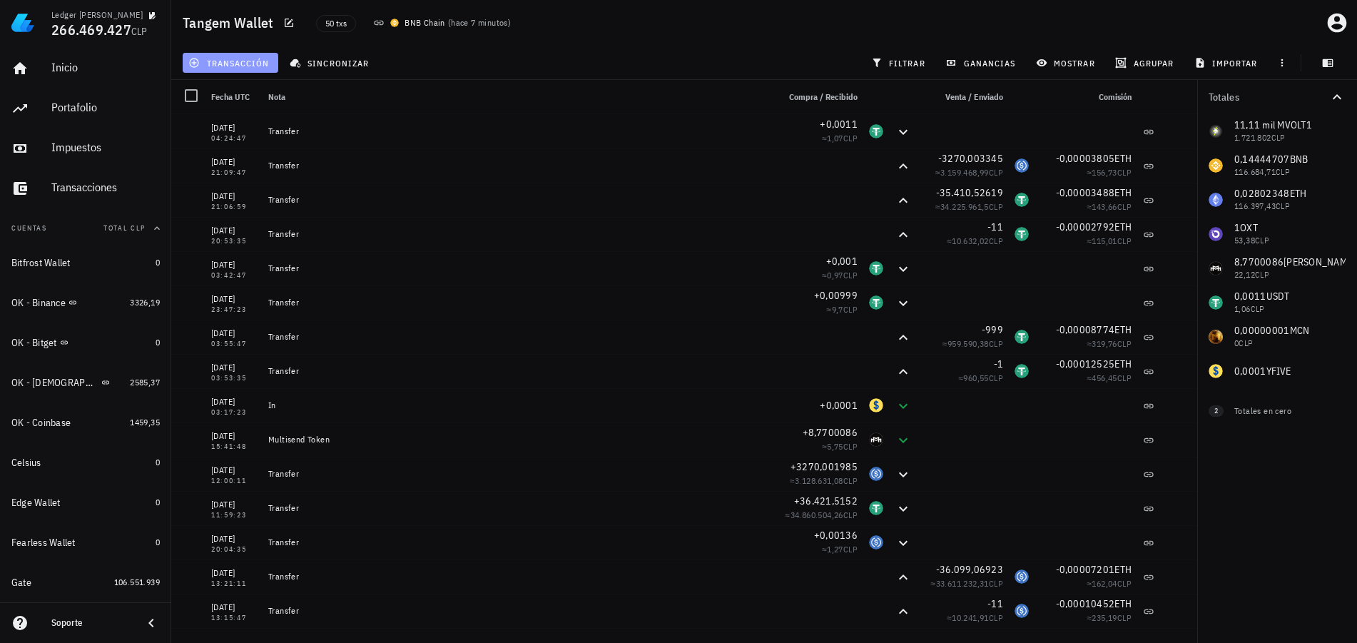
click at [242, 66] on span "transacción" at bounding box center [230, 62] width 78 height 11
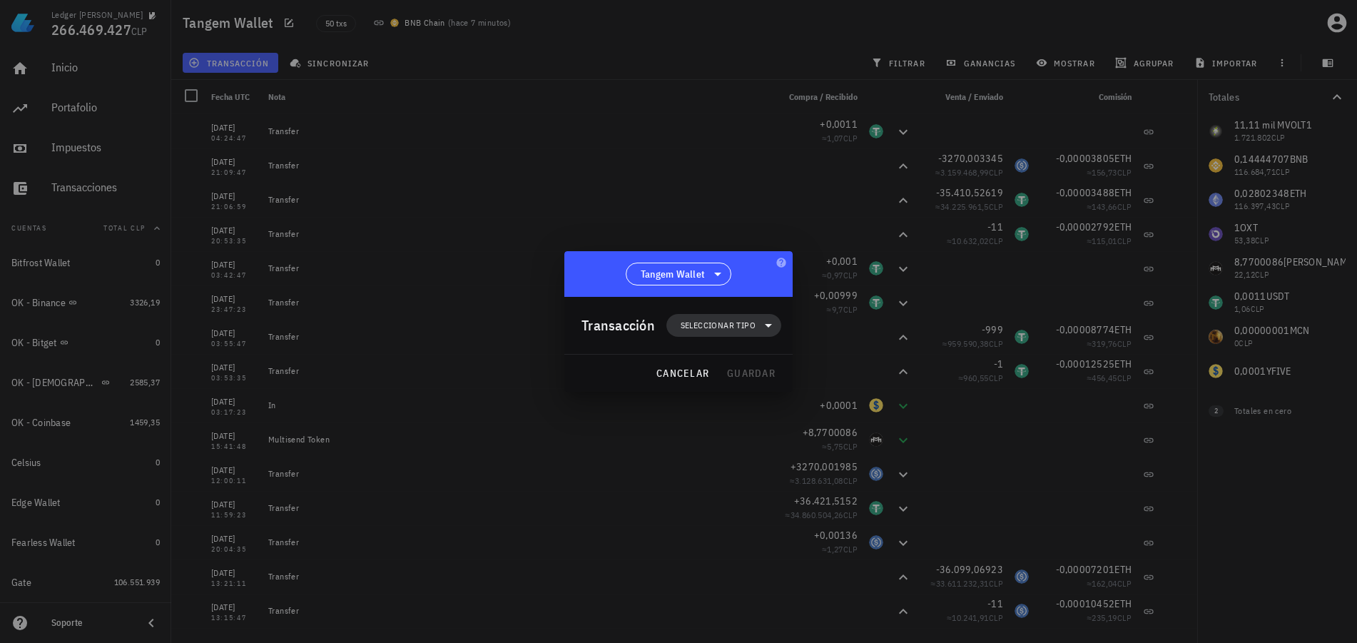
click at [717, 322] on span "Seleccionar tipo" at bounding box center [718, 325] width 75 height 14
click at [758, 395] on div "Ingreso" at bounding box center [732, 388] width 133 height 29
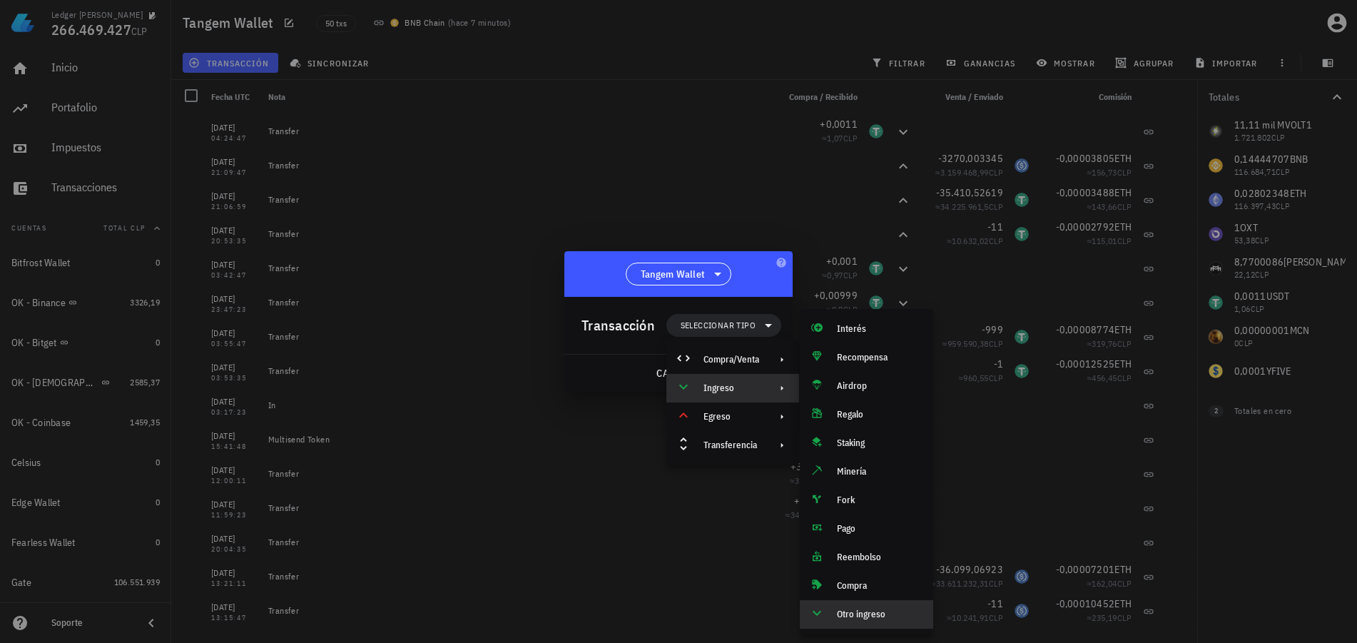
click at [860, 619] on div "Otro ingreso" at bounding box center [879, 613] width 85 height 11
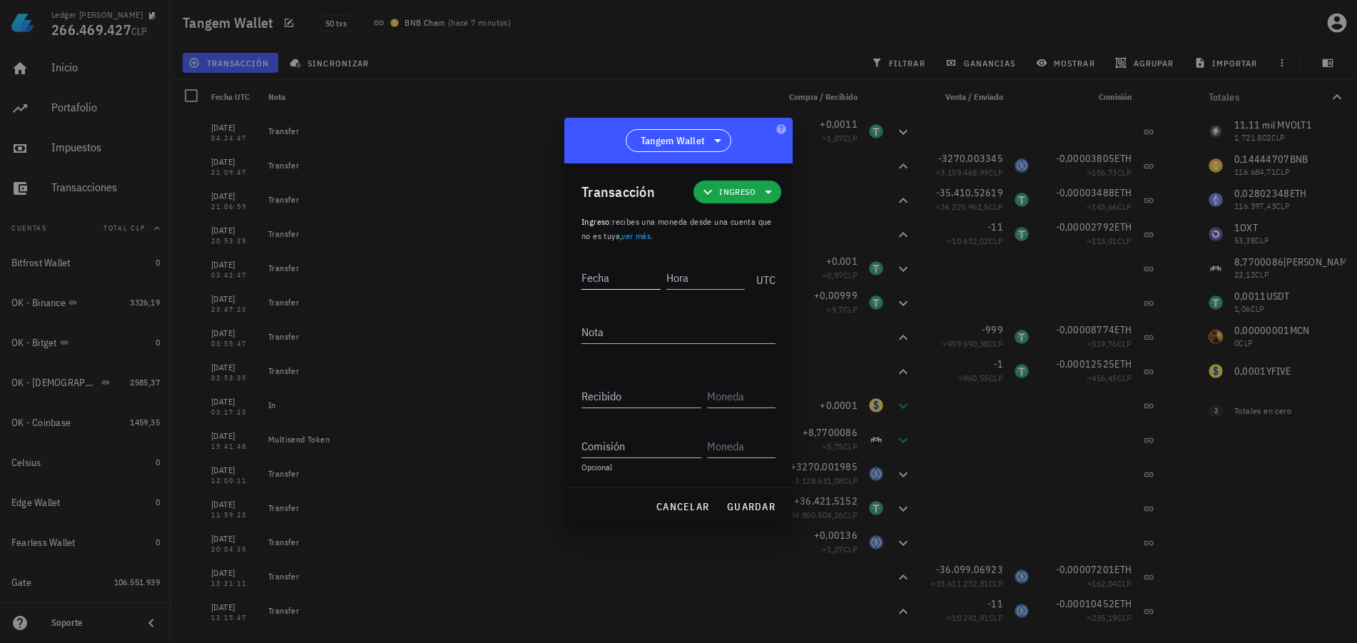
click at [614, 285] on input "Fecha" at bounding box center [620, 277] width 79 height 23
type input "2024-04-07"
type input "21:05:00"
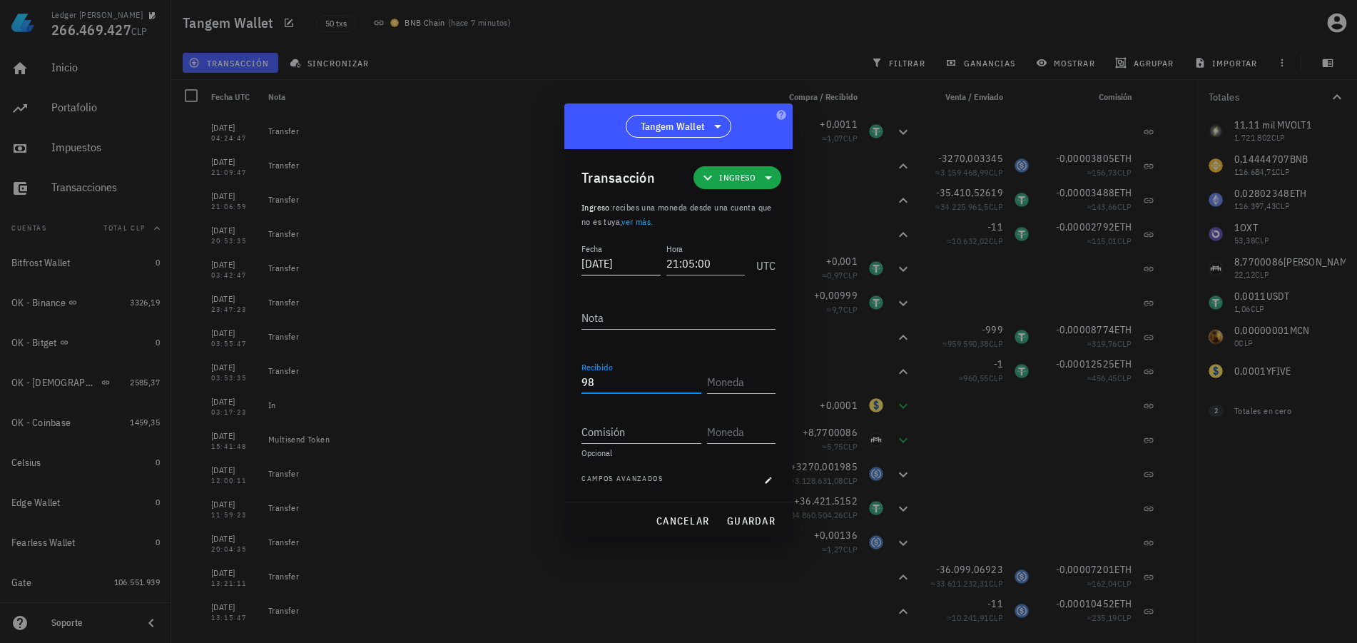
type input "98"
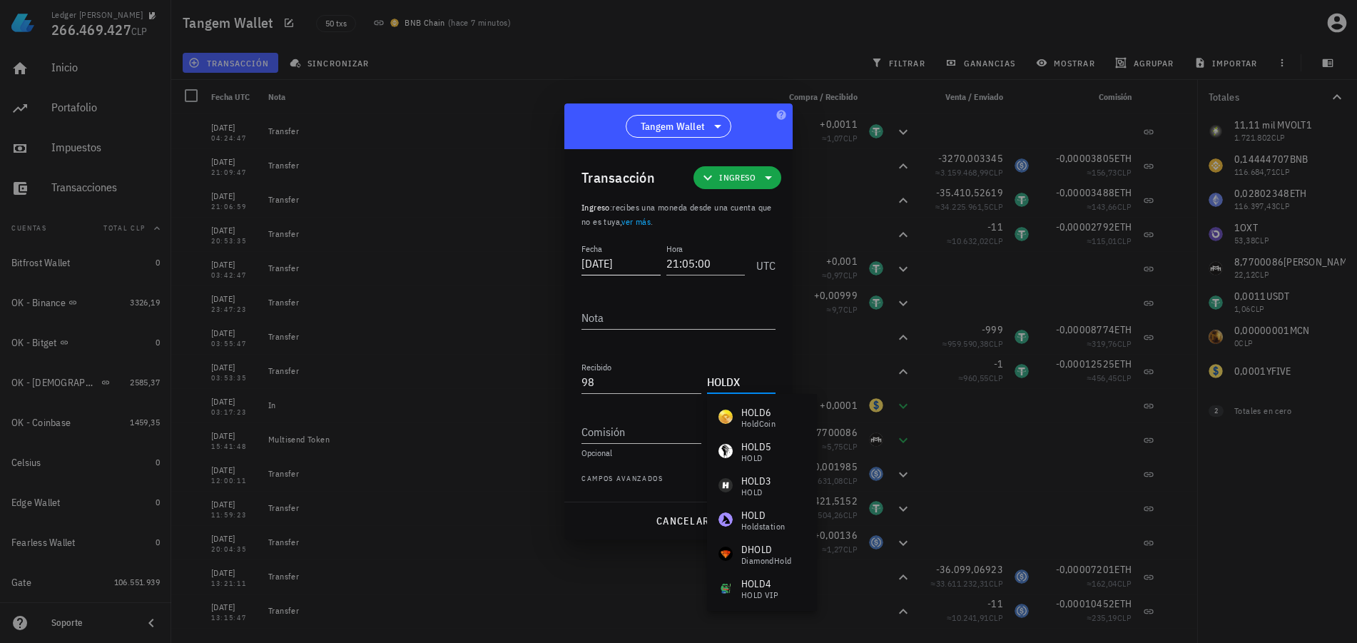
type input "HOLDX"
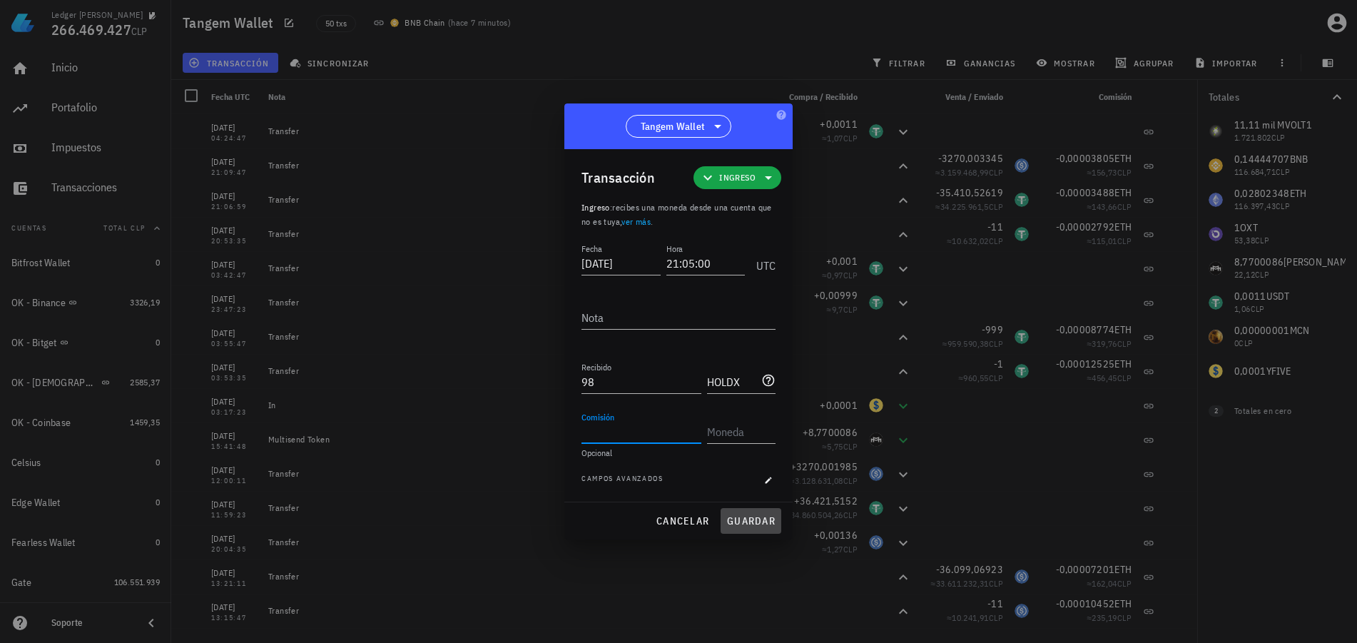
click at [755, 522] on span "guardar" at bounding box center [750, 520] width 49 height 13
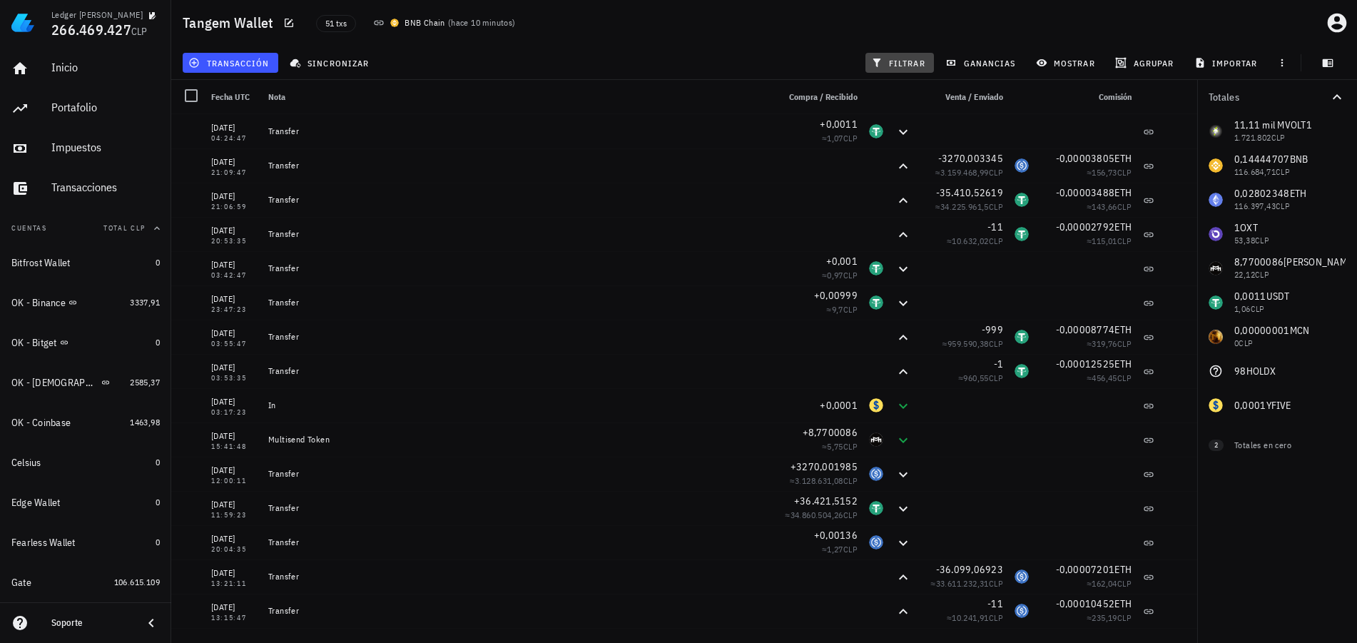
click at [914, 63] on span "filtrar" at bounding box center [899, 62] width 51 height 11
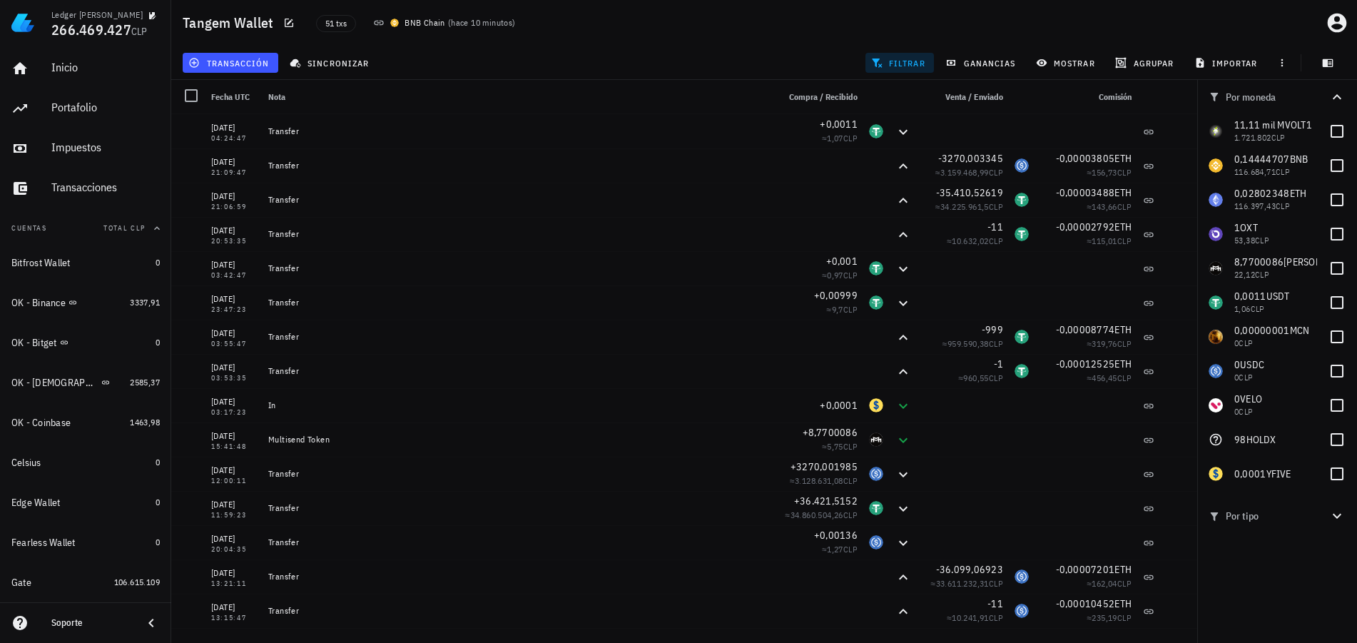
click at [914, 63] on span "filtrar" at bounding box center [899, 62] width 51 height 11
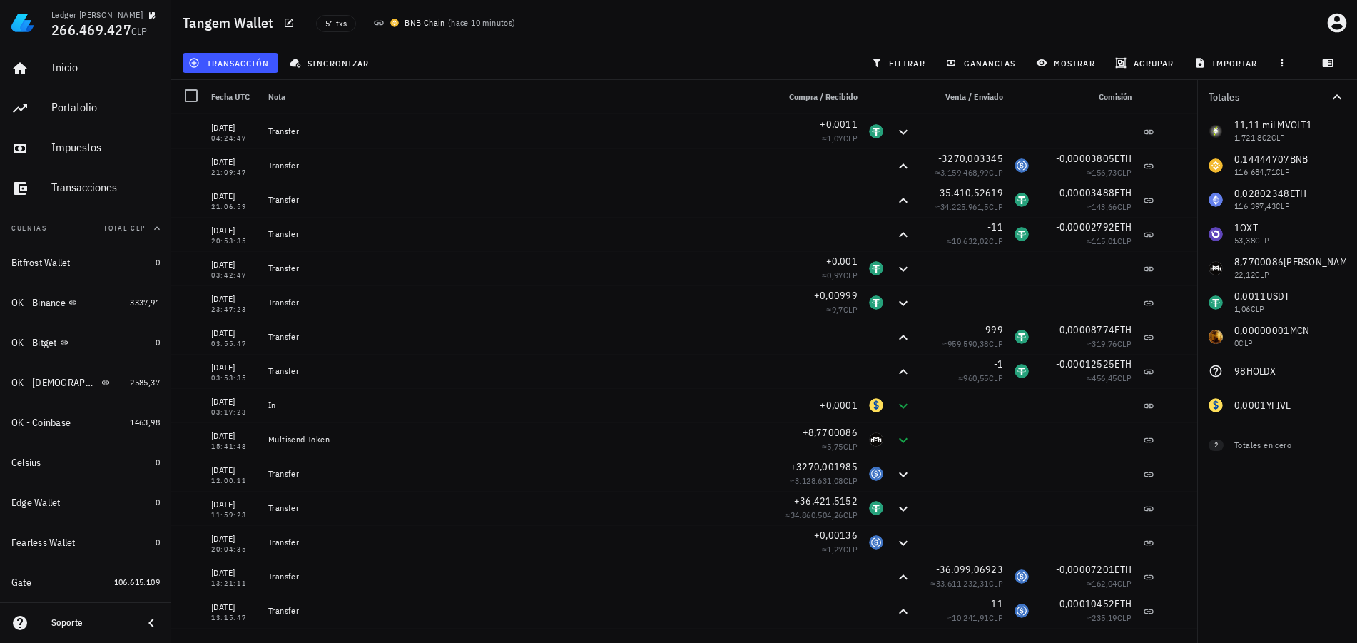
click at [801, 35] on div "51 txs BNB Chain ( hace 10 minutos )" at bounding box center [616, 23] width 618 height 36
click at [1236, 495] on div "Totales 11,11 mil M VOLT1 1.721.802 CLP 0,14444707 BNB 116.684,71 CLP 0,0280234…" at bounding box center [1277, 361] width 160 height 563
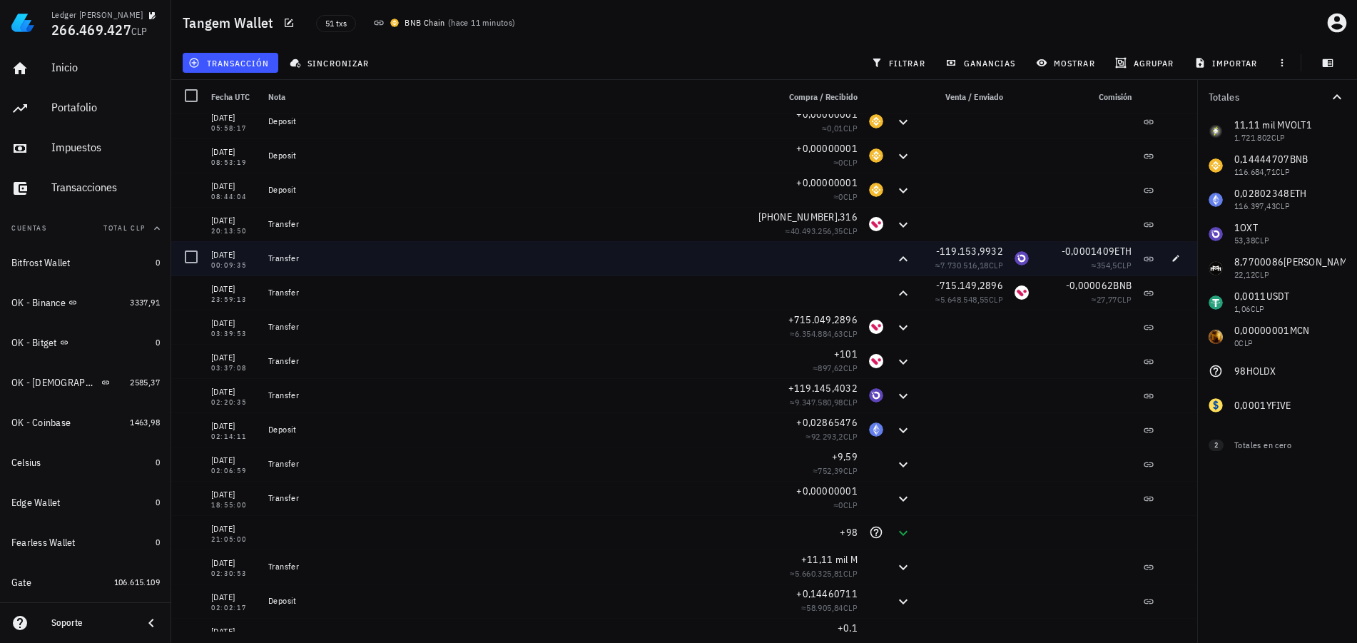
scroll to position [1229, 0]
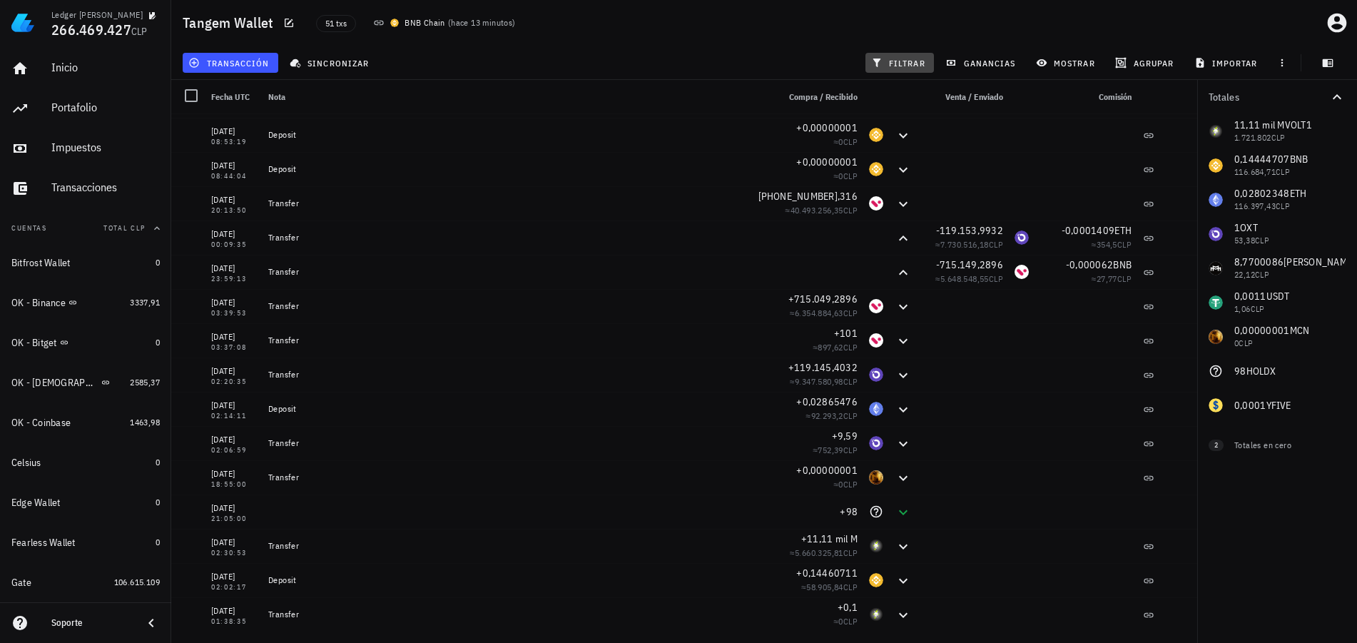
click at [896, 63] on span "filtrar" at bounding box center [899, 62] width 51 height 11
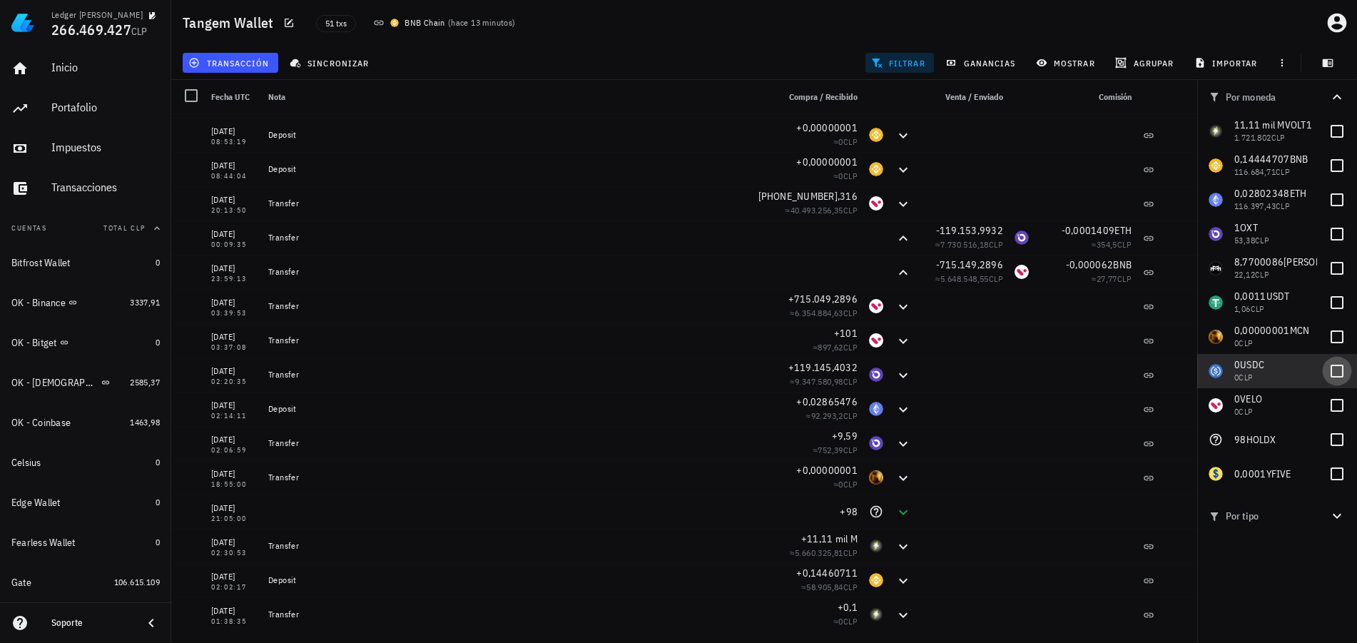
click at [1332, 367] on div at bounding box center [1337, 371] width 24 height 24
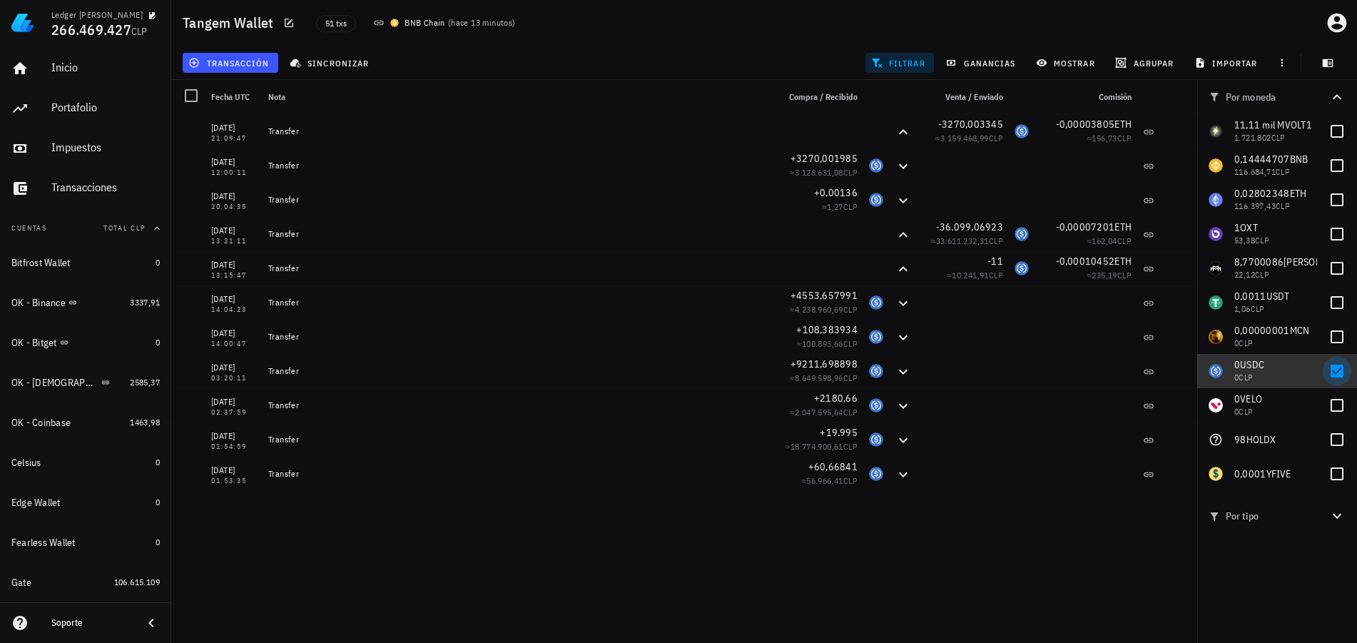
click at [1334, 370] on div at bounding box center [1337, 371] width 24 height 24
checkbox input "false"
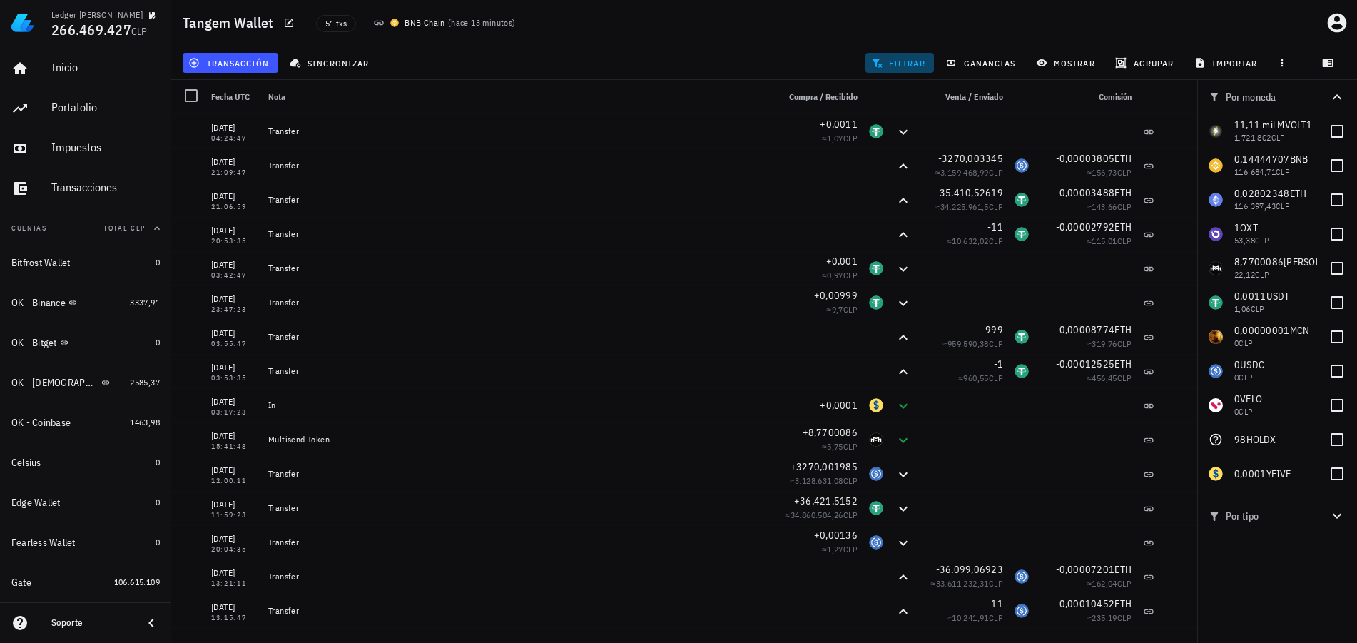
click at [899, 66] on span "filtrar" at bounding box center [899, 62] width 51 height 11
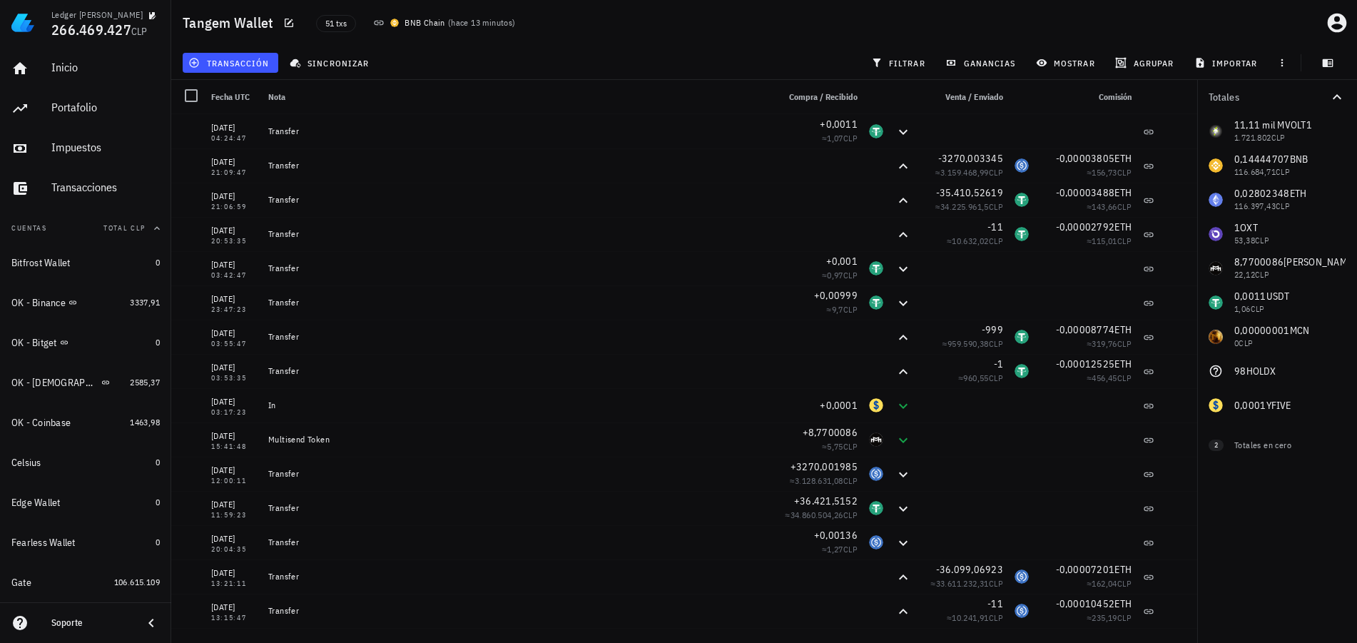
click at [785, 36] on div "51 txs BNB Chain ( hace 13 minutos )" at bounding box center [616, 23] width 618 height 36
click at [1153, 60] on span "agrupar" at bounding box center [1146, 62] width 56 height 11
click at [1150, 61] on span "agrupar" at bounding box center [1146, 62] width 56 height 11
click at [1074, 66] on span "mostrar" at bounding box center [1067, 62] width 56 height 11
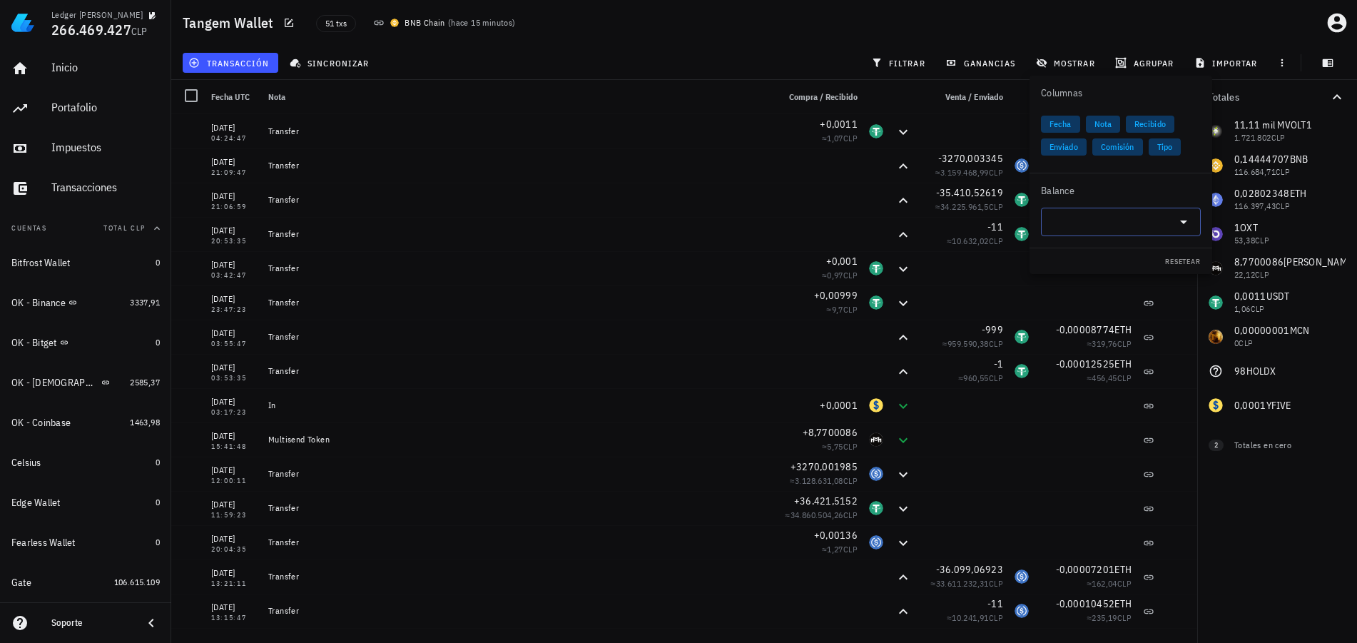
click at [1091, 232] on input "text" at bounding box center [1109, 221] width 120 height 23
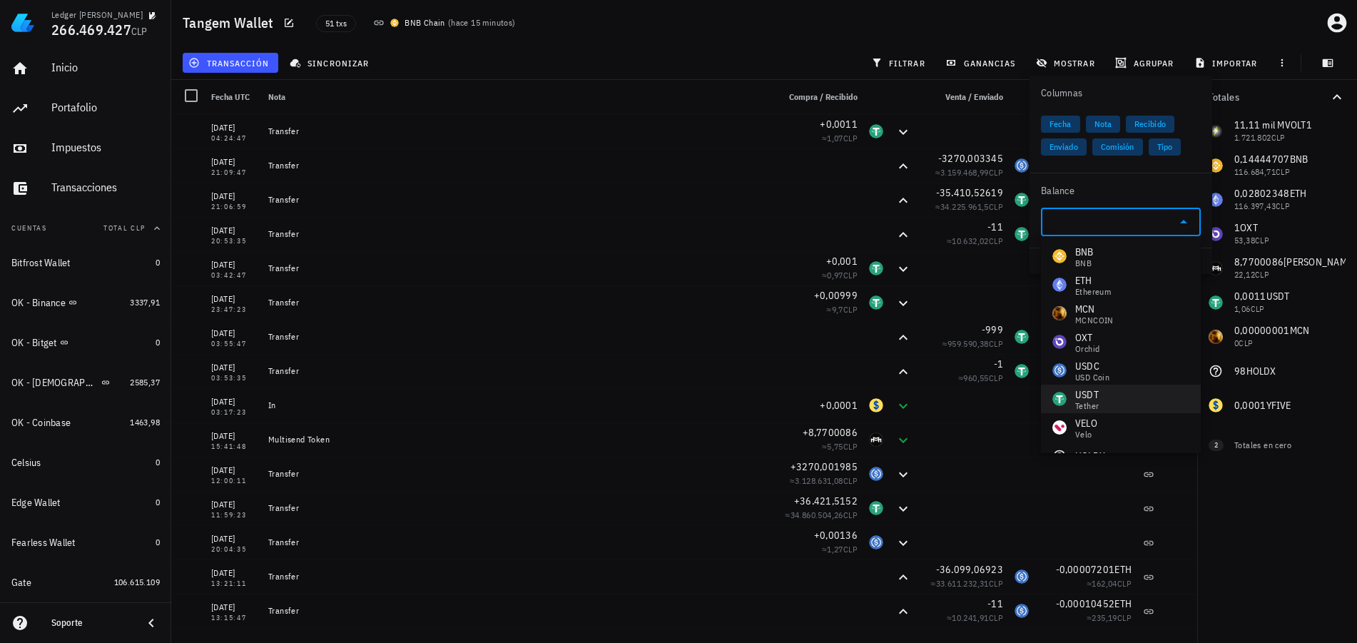
click at [1079, 390] on div "USDT" at bounding box center [1087, 394] width 24 height 14
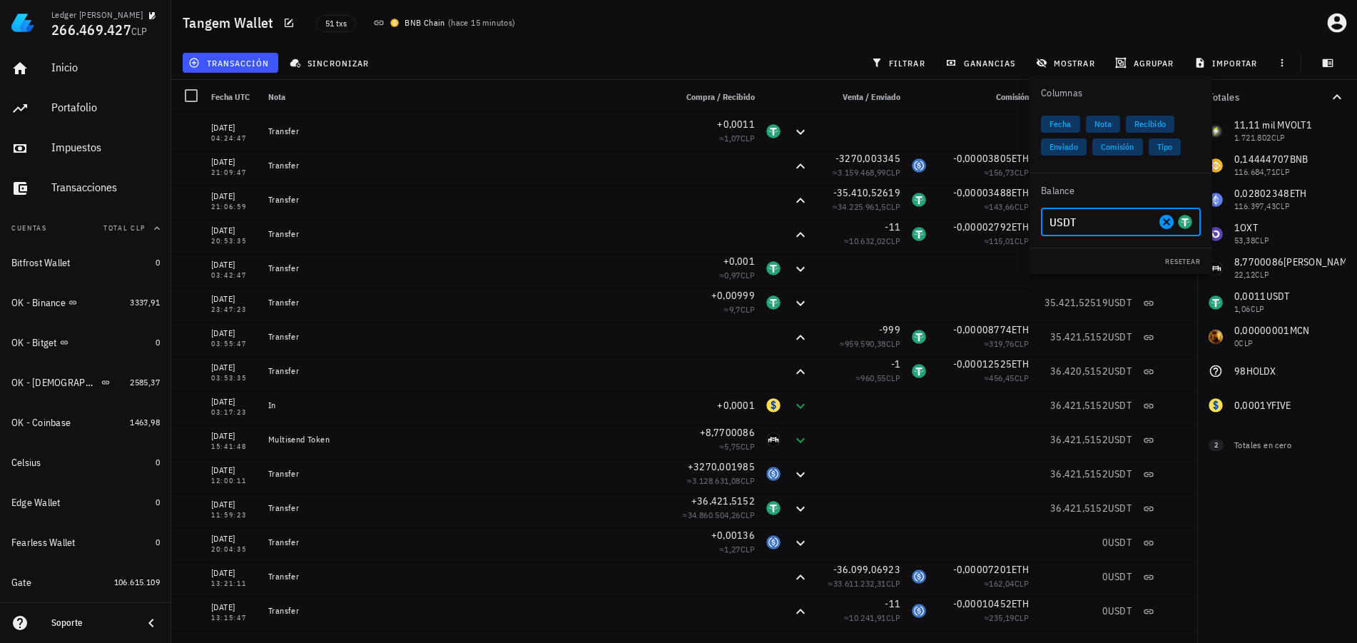
click at [814, 39] on div "51 txs BNB Chain ( hace 15 minutos )" at bounding box center [616, 23] width 618 height 36
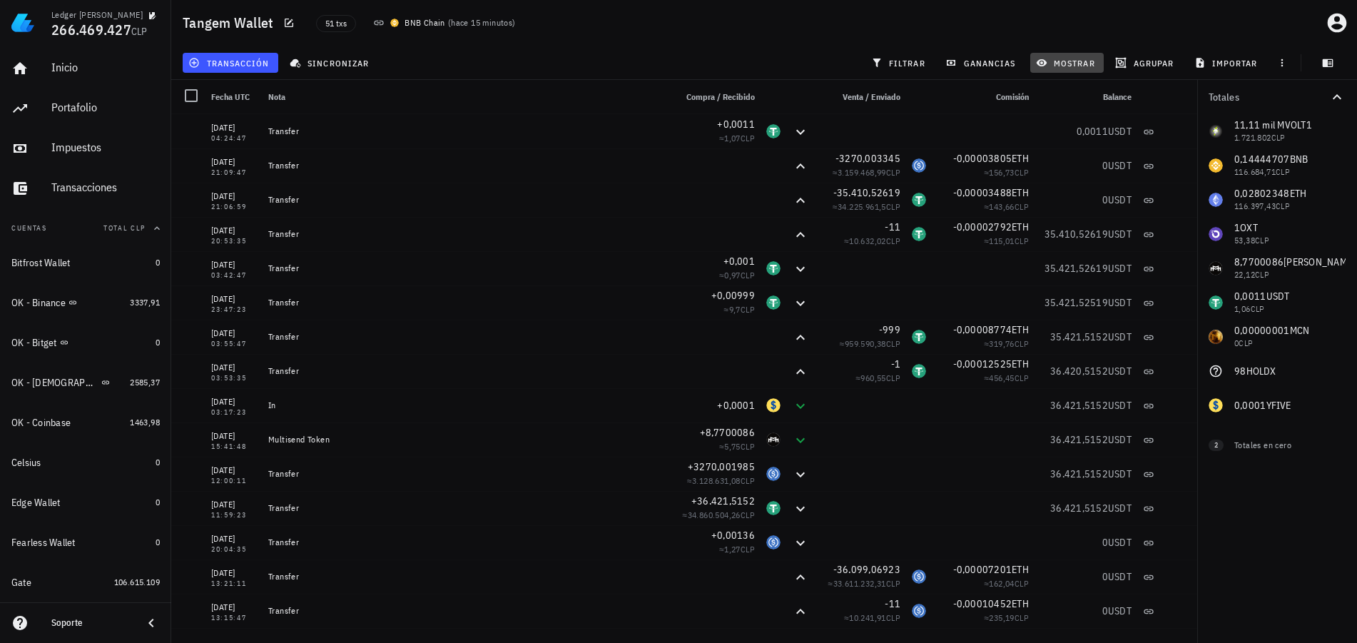
click at [1083, 60] on span "mostrar" at bounding box center [1067, 62] width 56 height 11
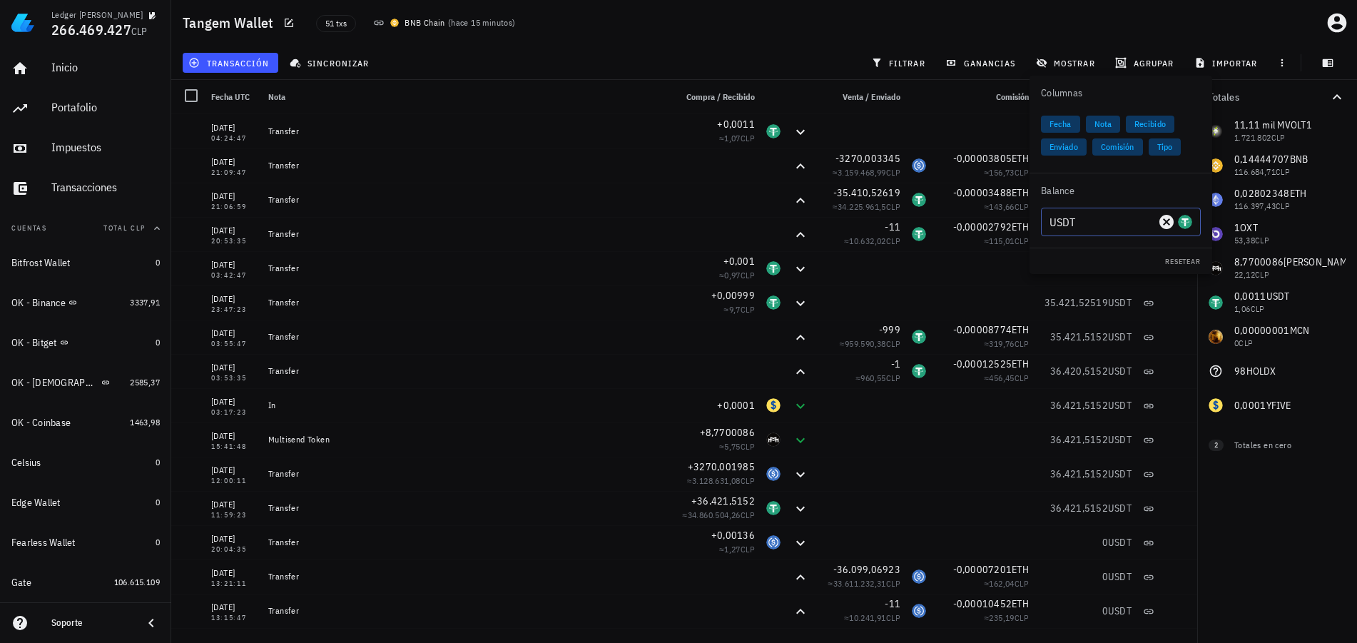
click at [1095, 225] on input "USDT" at bounding box center [1102, 221] width 106 height 23
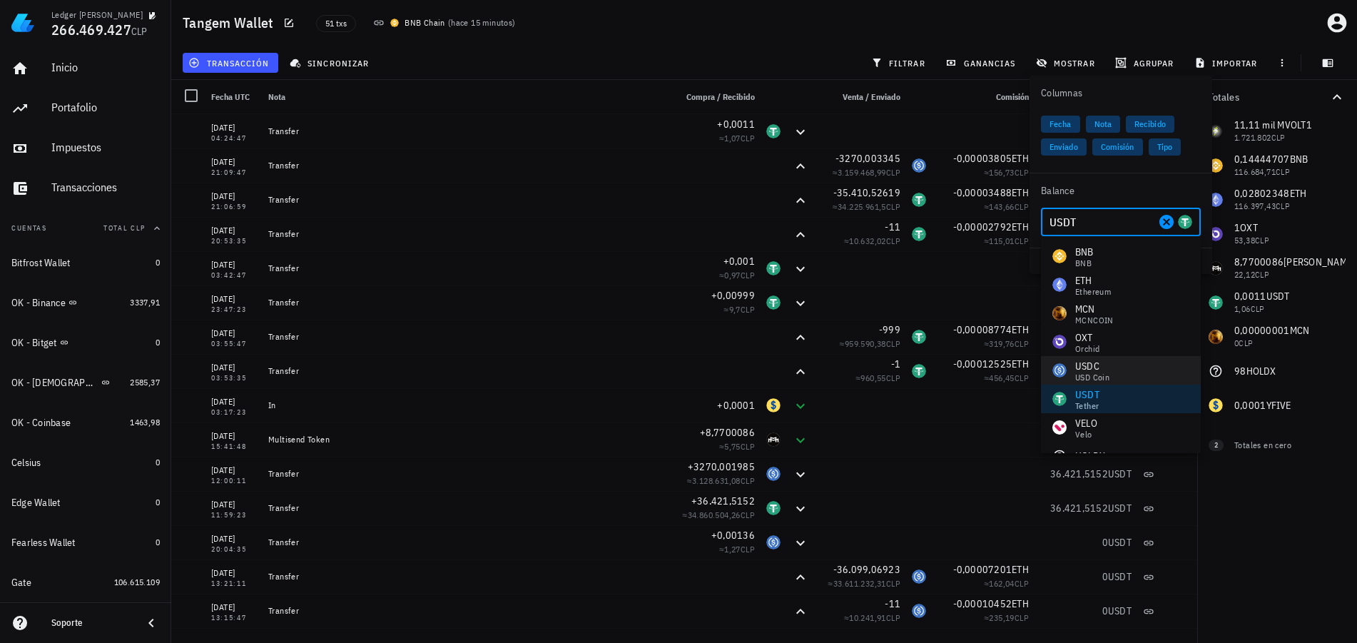
click at [1094, 362] on div "USDC" at bounding box center [1092, 366] width 34 height 14
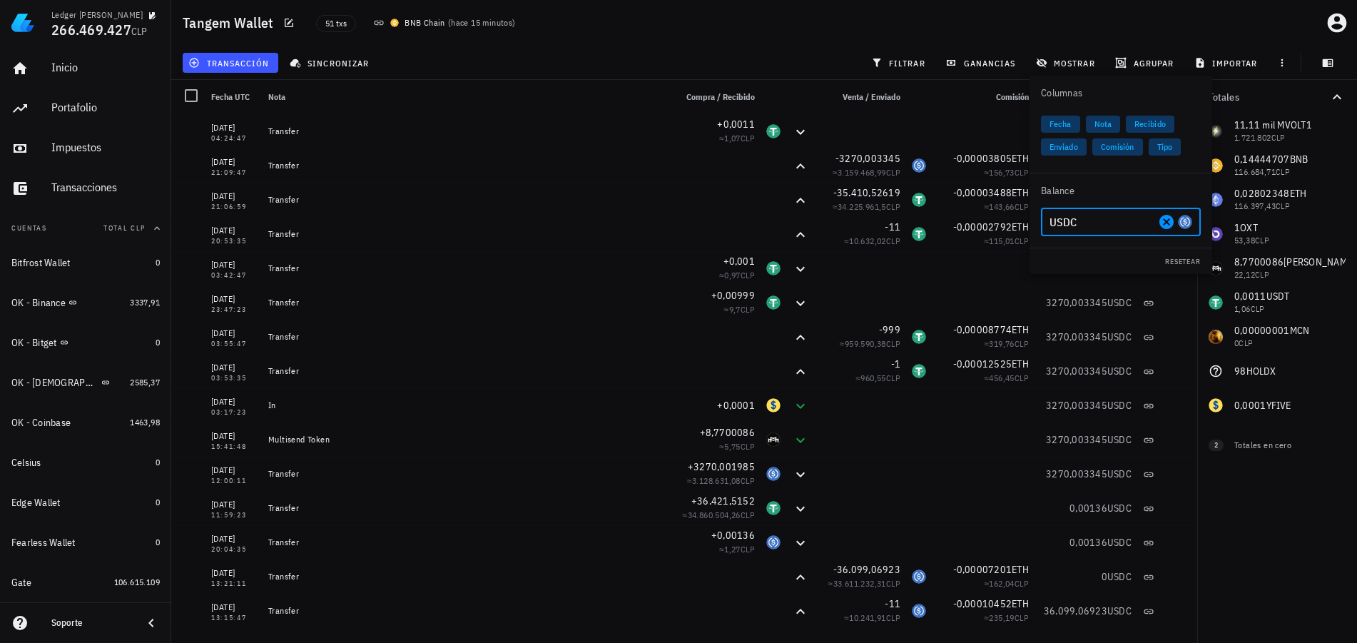
drag, startPoint x: 1083, startPoint y: 223, endPoint x: 1006, endPoint y: 212, distance: 77.9
click at [1009, 213] on div "Ledger Francisco Arancibia 266.469.427 CLP Inicio Portafolio Impuestos Transacc…" at bounding box center [678, 321] width 1357 height 643
click at [1094, 259] on div "Volt Inu" at bounding box center [1090, 263] width 30 height 9
drag, startPoint x: 1094, startPoint y: 223, endPoint x: 987, endPoint y: 214, distance: 108.1
click at [987, 214] on div "Ledger Francisco Arancibia 266.469.427 CLP Inicio Portafolio Impuestos Transacc…" at bounding box center [678, 321] width 1357 height 643
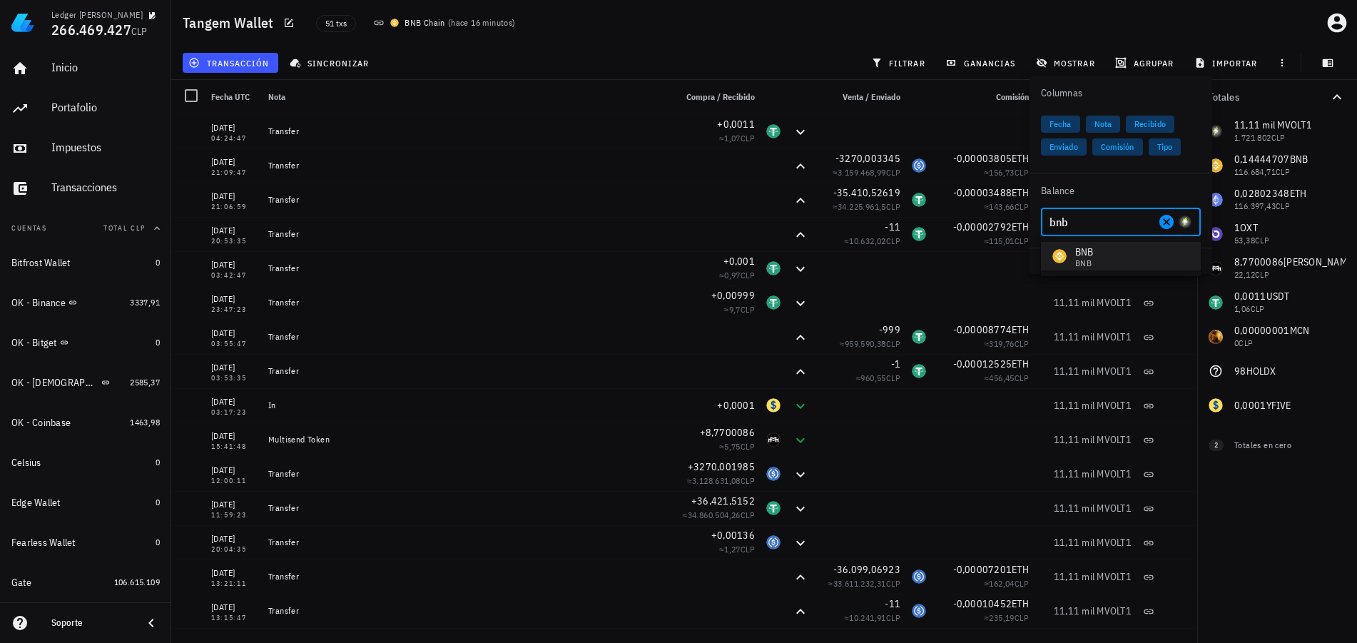
click at [1096, 256] on div "BNB BNB" at bounding box center [1121, 256] width 160 height 29
drag, startPoint x: 1083, startPoint y: 227, endPoint x: 1044, endPoint y: 213, distance: 41.7
click at [1051, 218] on input "BNB" at bounding box center [1102, 221] width 106 height 23
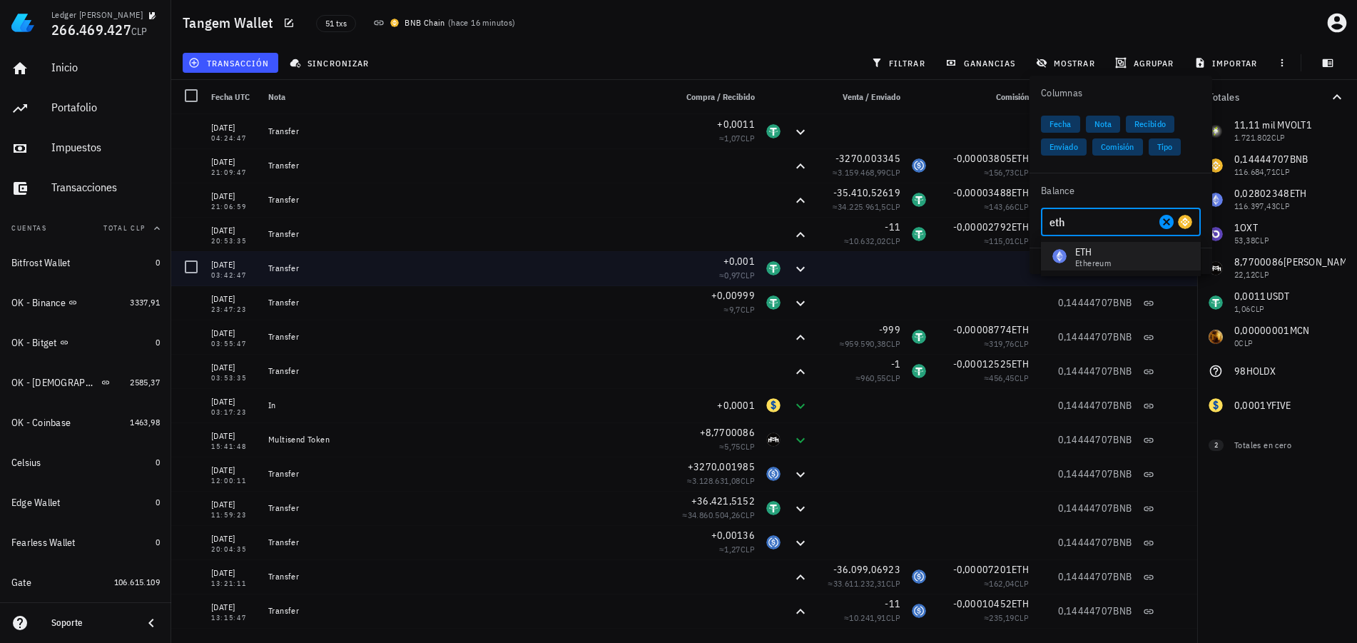
click at [1098, 260] on div "Ethereum" at bounding box center [1093, 263] width 36 height 9
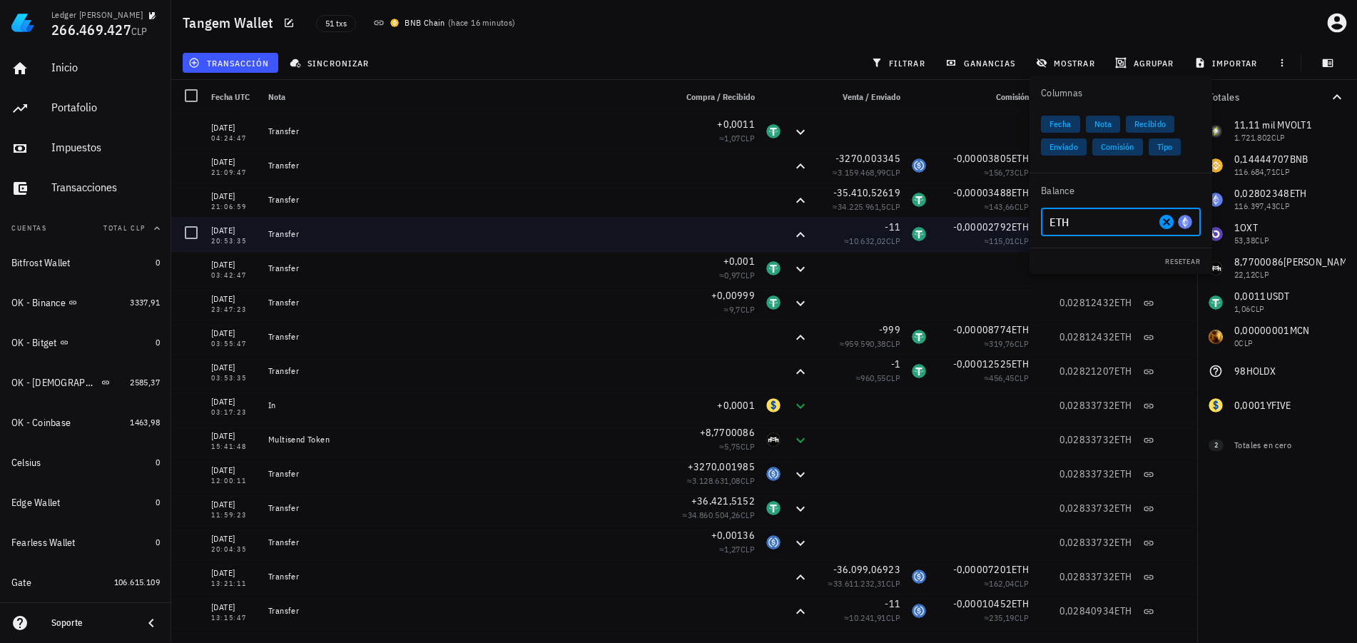
drag, startPoint x: 1096, startPoint y: 223, endPoint x: 999, endPoint y: 217, distance: 97.9
click at [999, 217] on div "Ledger Francisco Arancibia 266.469.427 CLP Inicio Portafolio Impuestos Transacc…" at bounding box center [678, 321] width 1357 height 643
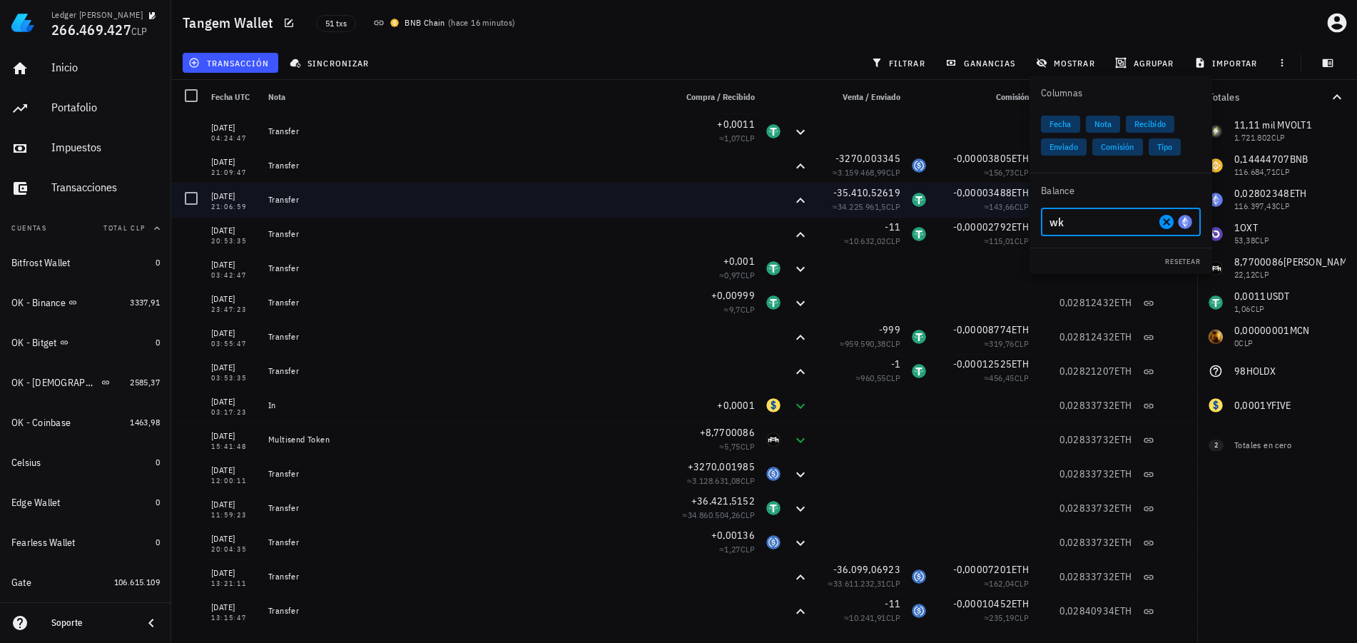
type input "w"
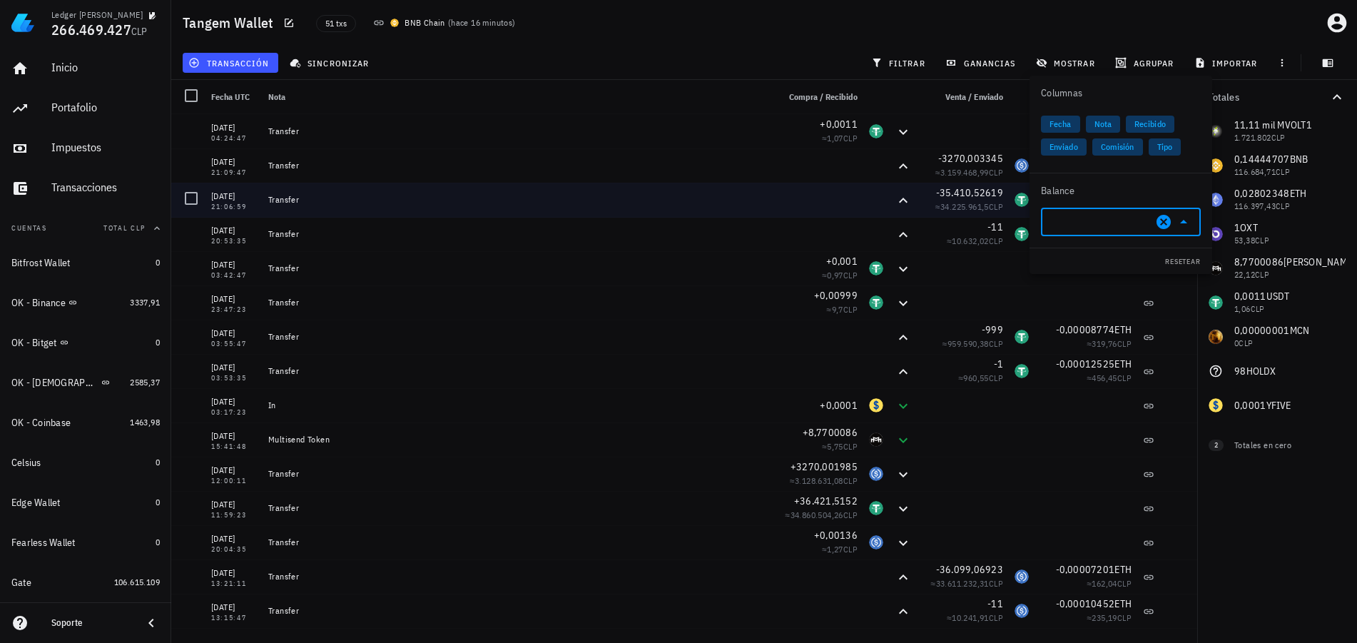
type input "i"
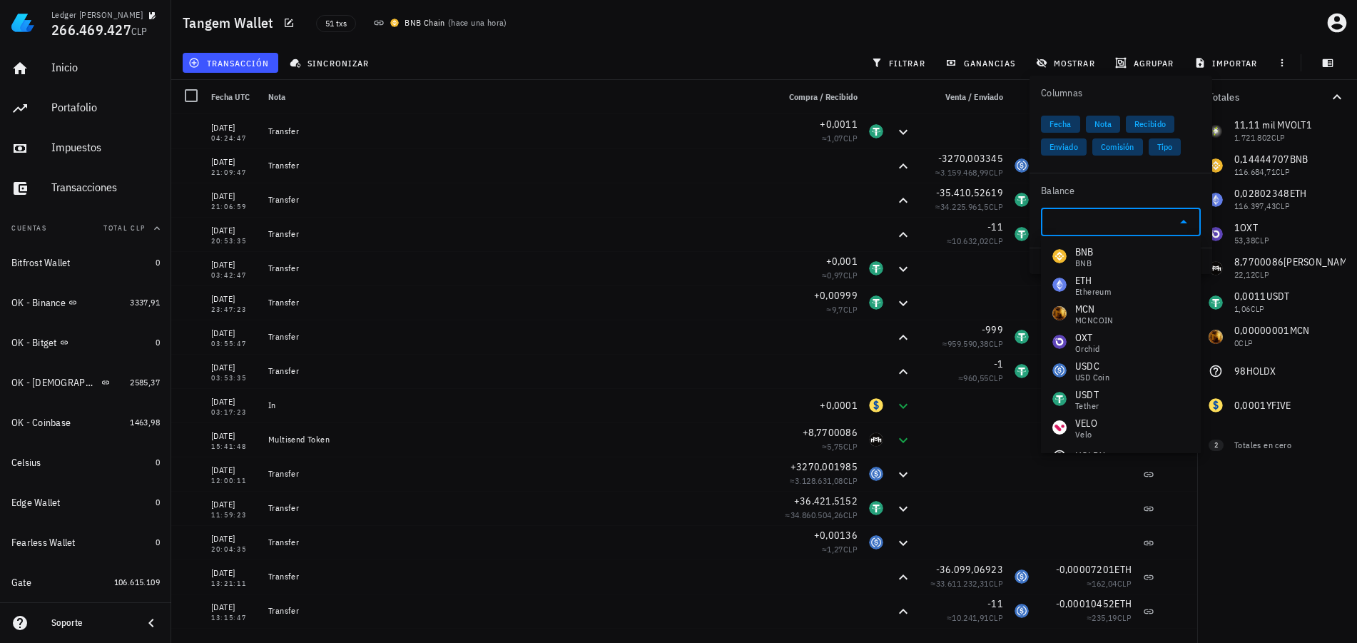
click at [1221, 526] on div "Totales 11,11 mil M VOLT1 1.721.802 CLP 0,14444707 BNB 116.684,71 CLP 0,0280234…" at bounding box center [1277, 361] width 160 height 563
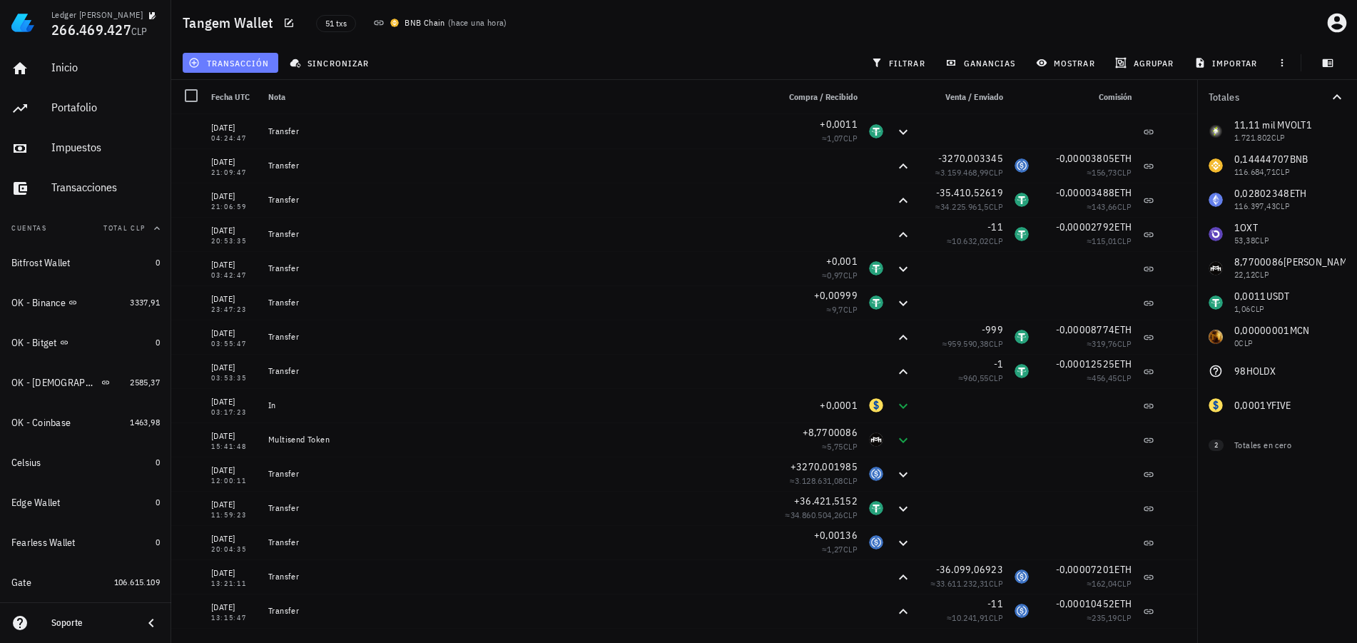
click at [258, 63] on span "transacción" at bounding box center [230, 62] width 78 height 11
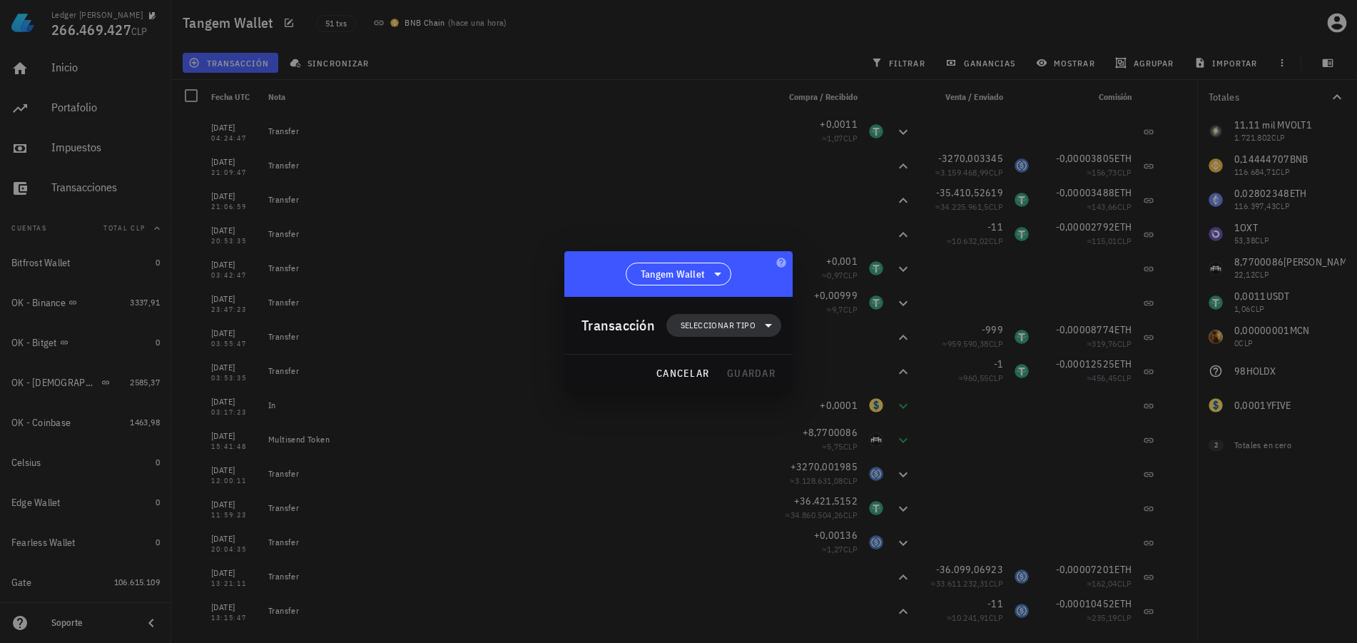
click at [710, 322] on span "Seleccionar tipo" at bounding box center [718, 325] width 75 height 14
click at [719, 387] on div "Ingreso" at bounding box center [731, 387] width 56 height 11
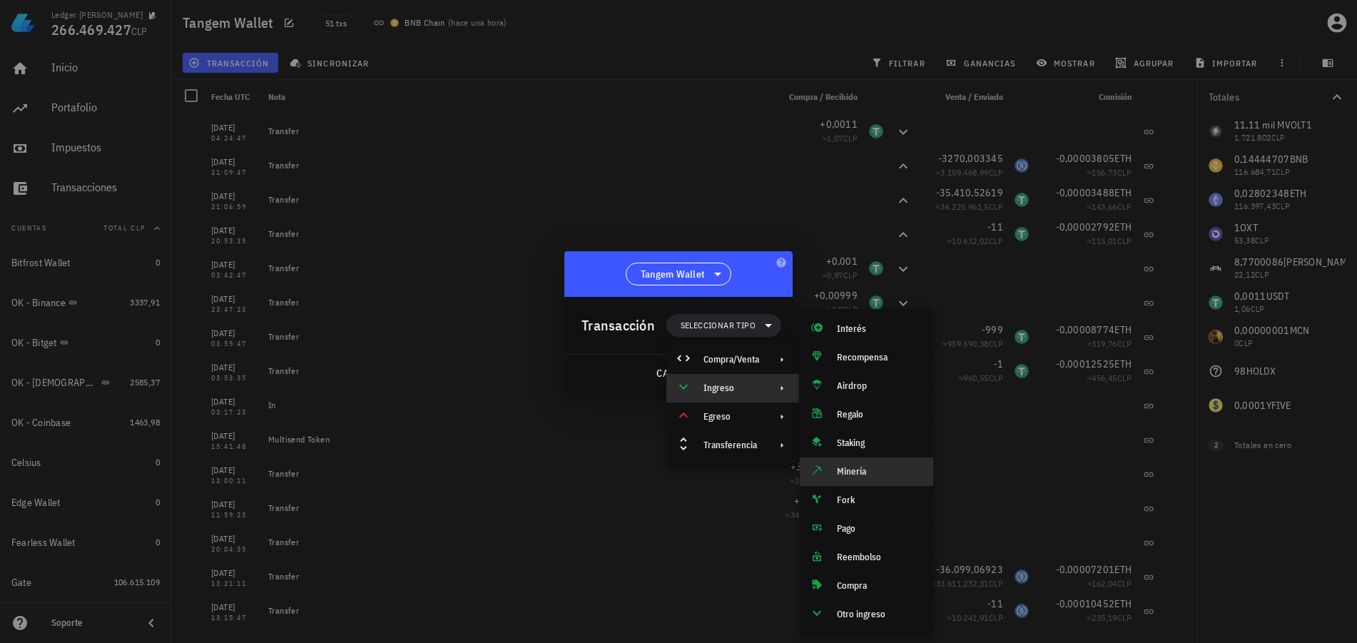
click at [830, 474] on div "Minería" at bounding box center [866, 471] width 133 height 29
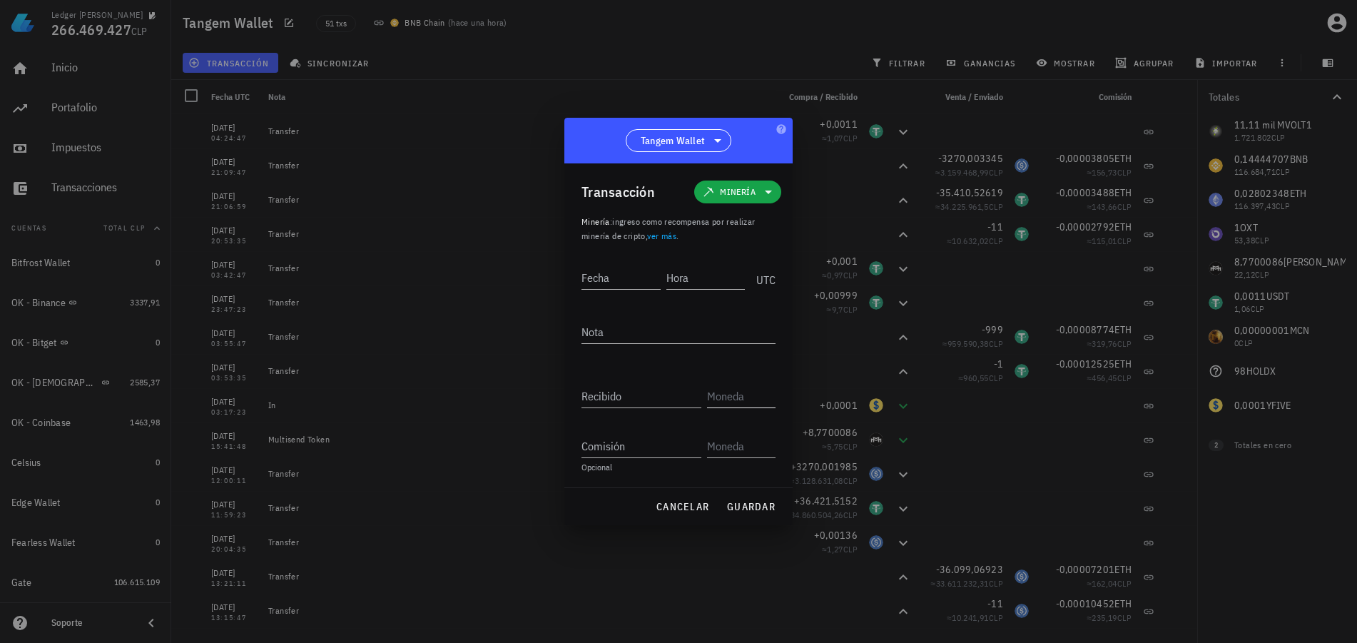
click at [725, 401] on input "text" at bounding box center [740, 395] width 66 height 23
type input "FIL"
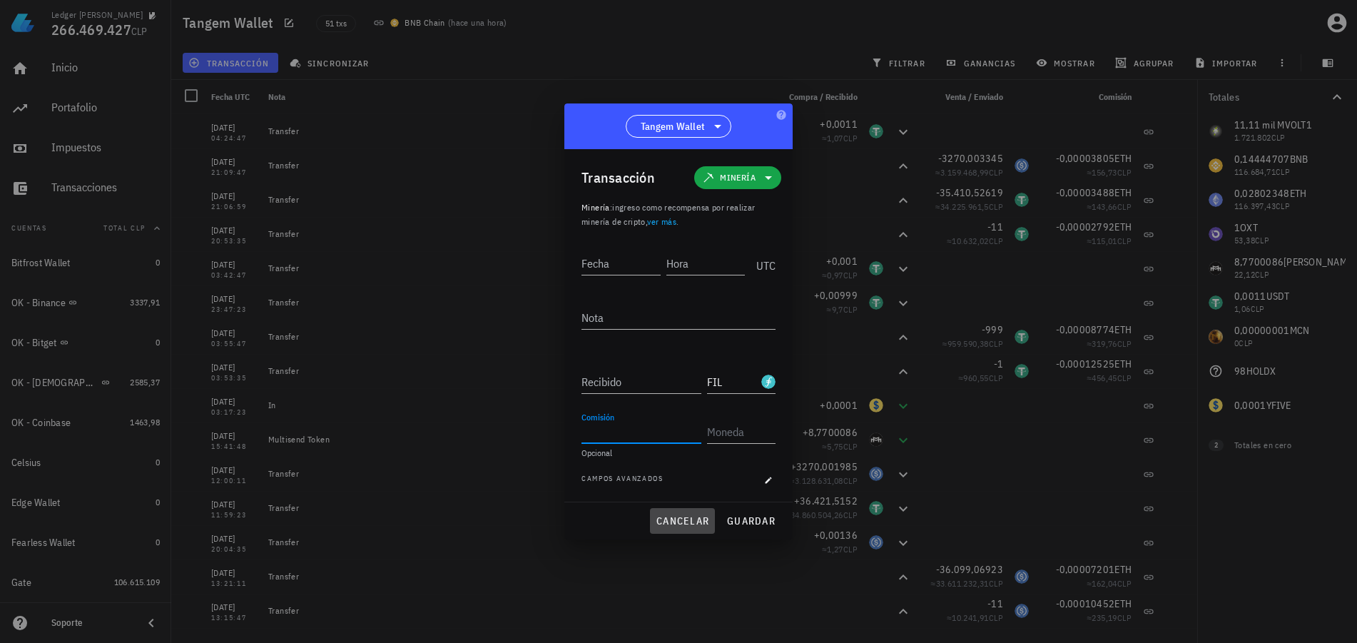
click at [691, 519] on span "cancelar" at bounding box center [682, 520] width 53 height 13
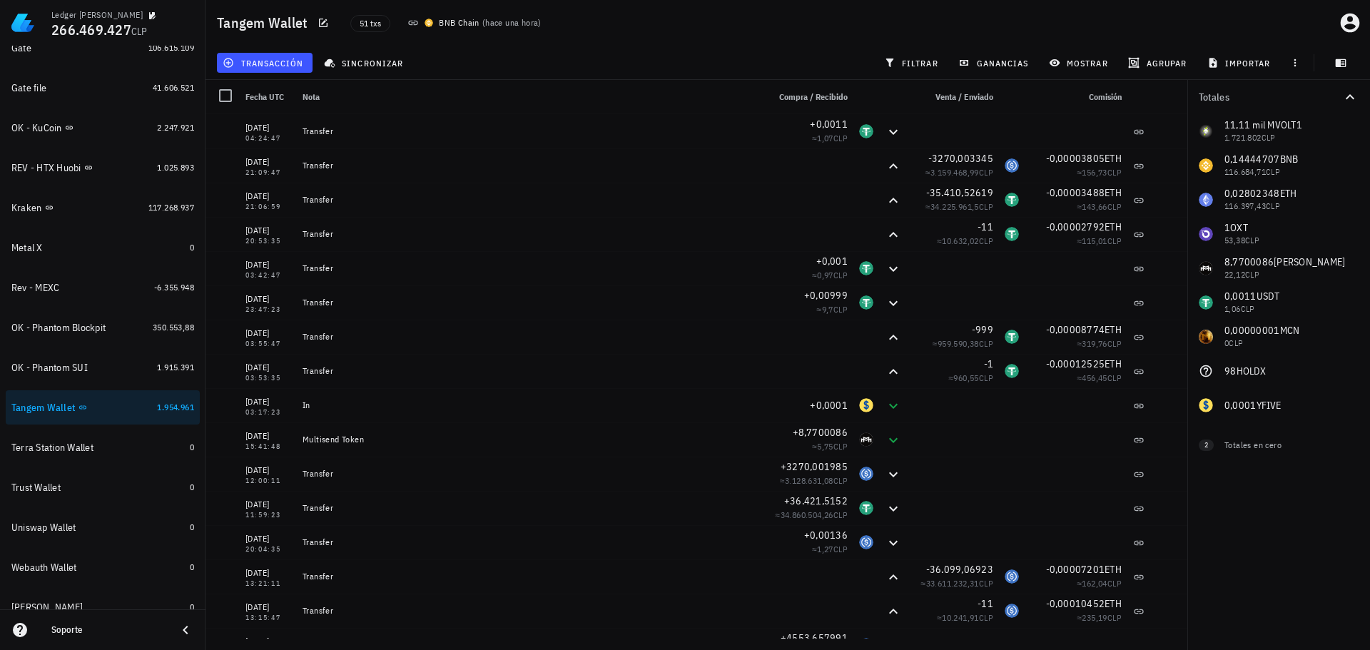
scroll to position [621, 0]
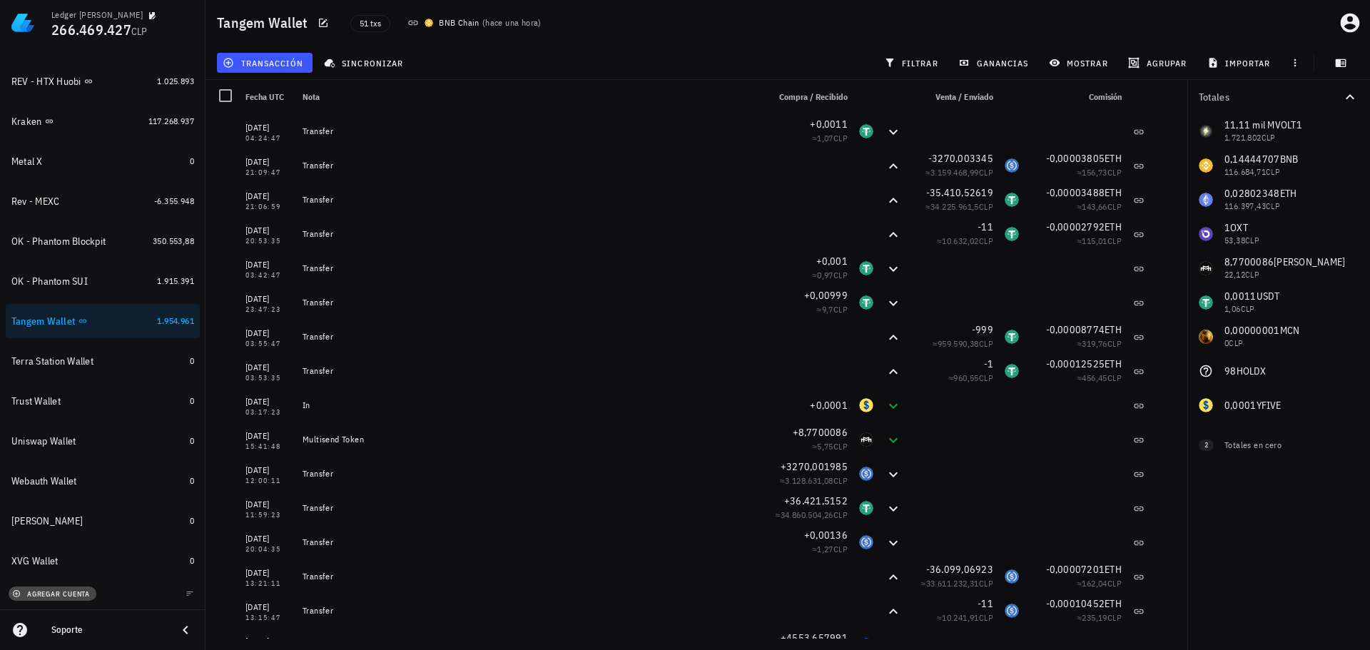
click at [57, 597] on span "agregar cuenta" at bounding box center [52, 593] width 75 height 9
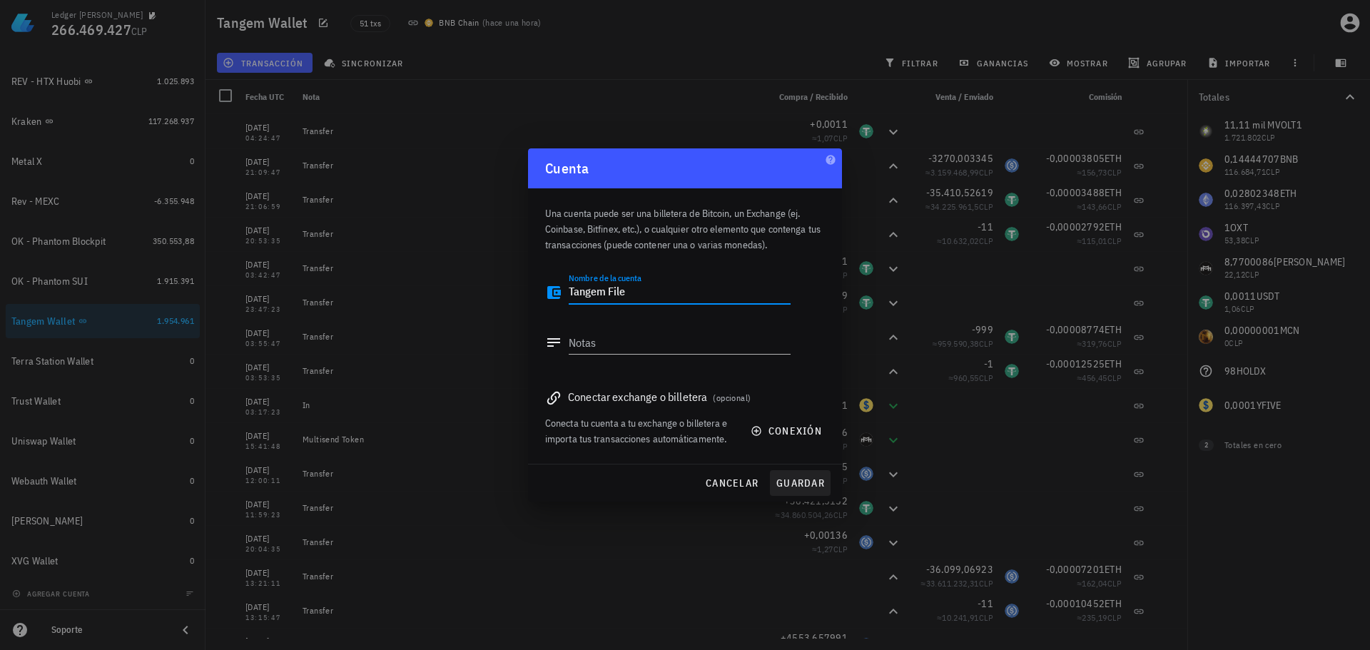
type textarea "Tangem File"
click at [821, 484] on span "guardar" at bounding box center [799, 483] width 49 height 13
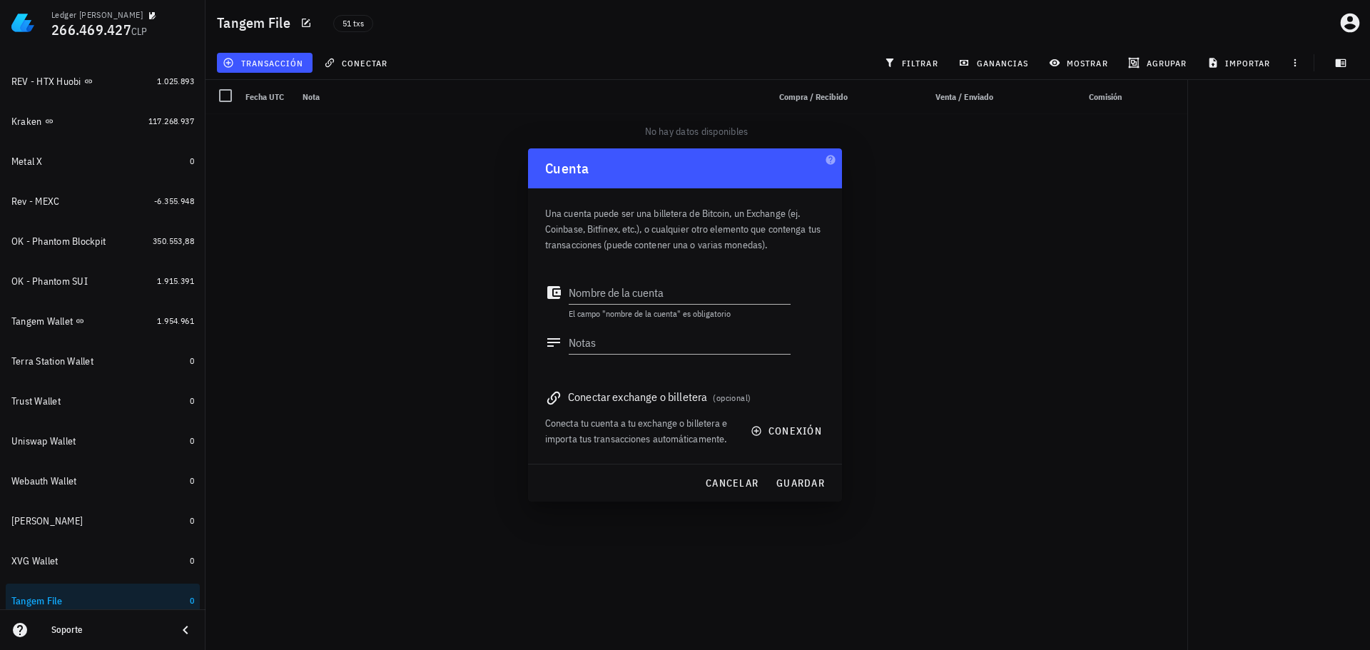
scroll to position [661, 0]
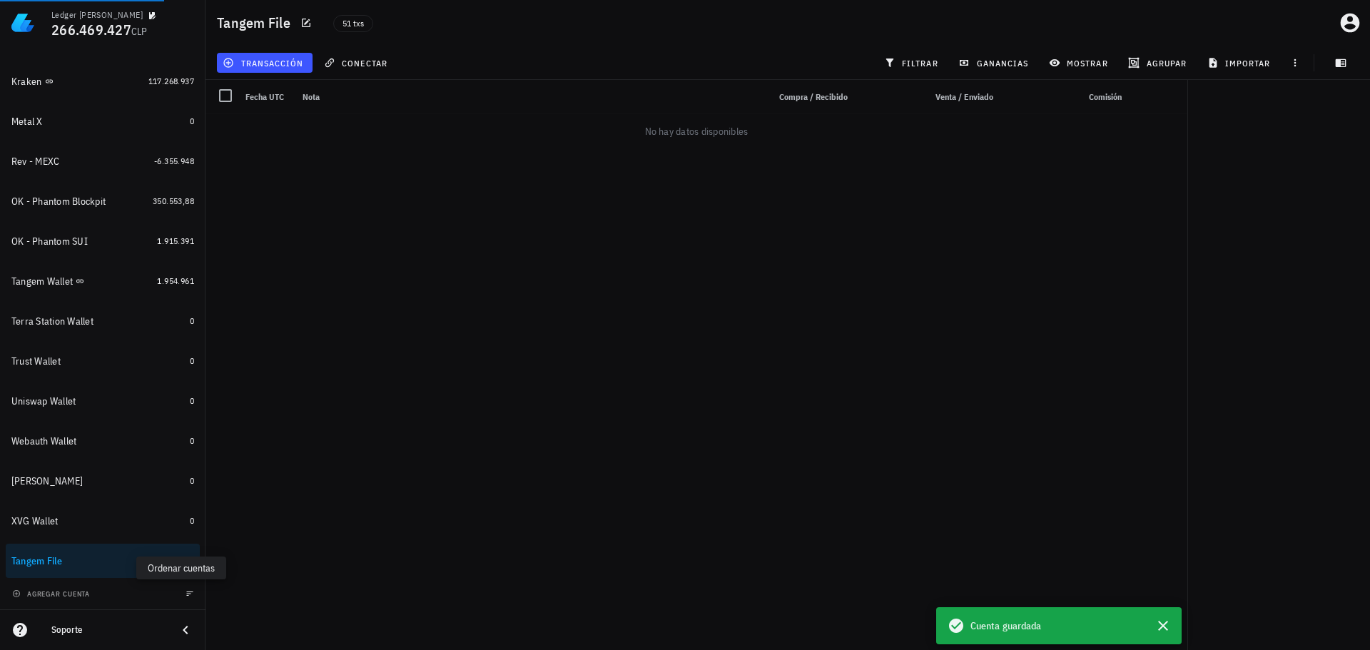
click at [185, 589] on icon "button" at bounding box center [189, 593] width 9 height 9
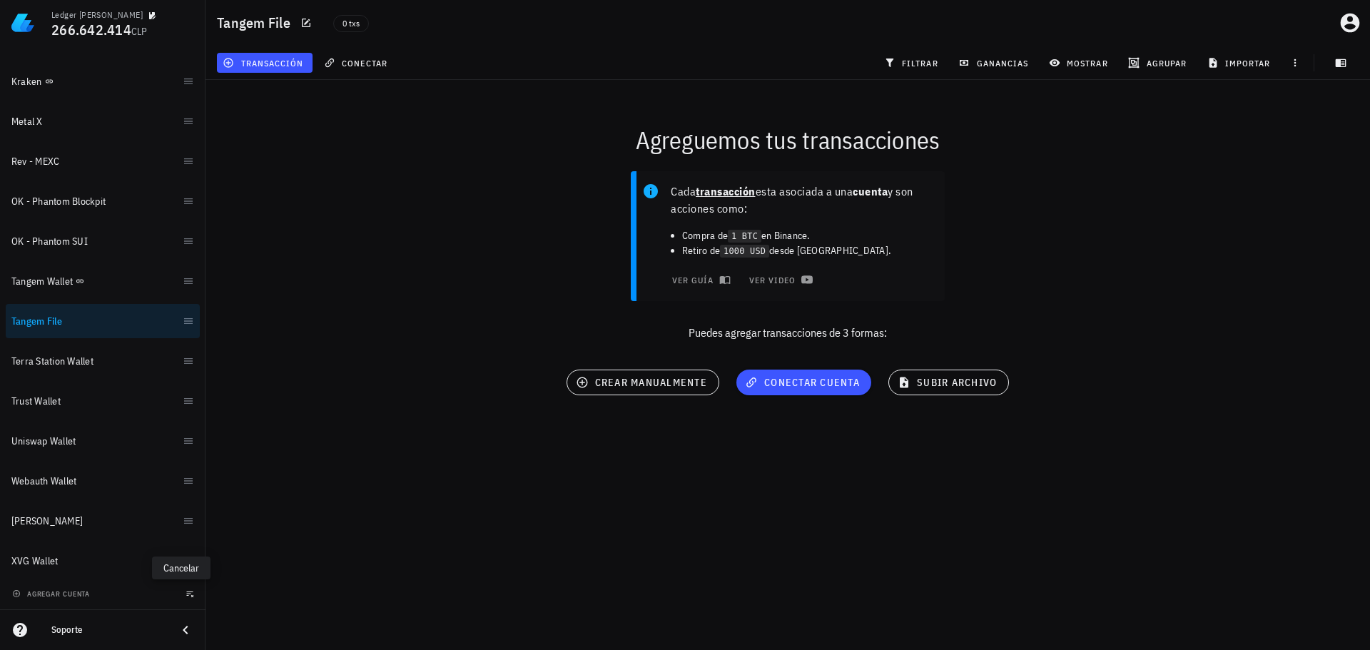
click at [185, 593] on icon "button" at bounding box center [189, 593] width 9 height 9
click at [923, 381] on span "subir archivo" at bounding box center [948, 382] width 96 height 13
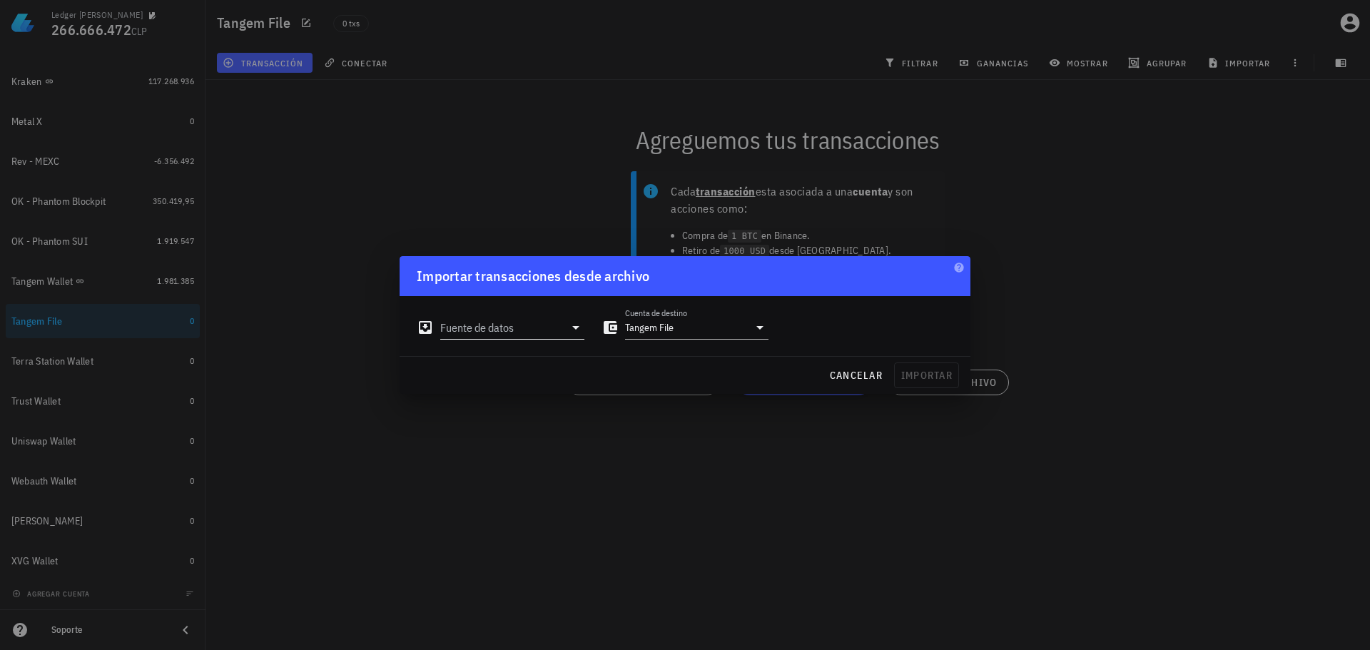
click at [514, 325] on input "Fuente de datos" at bounding box center [502, 327] width 124 height 23
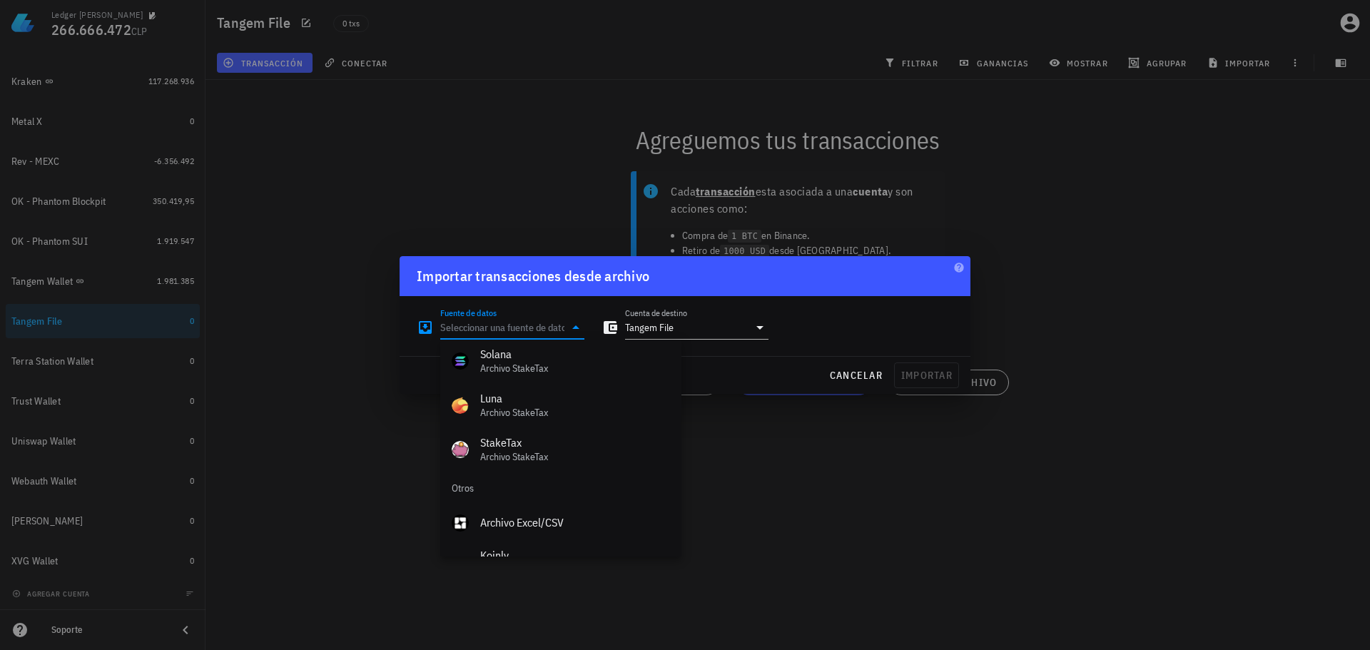
scroll to position [639, 0]
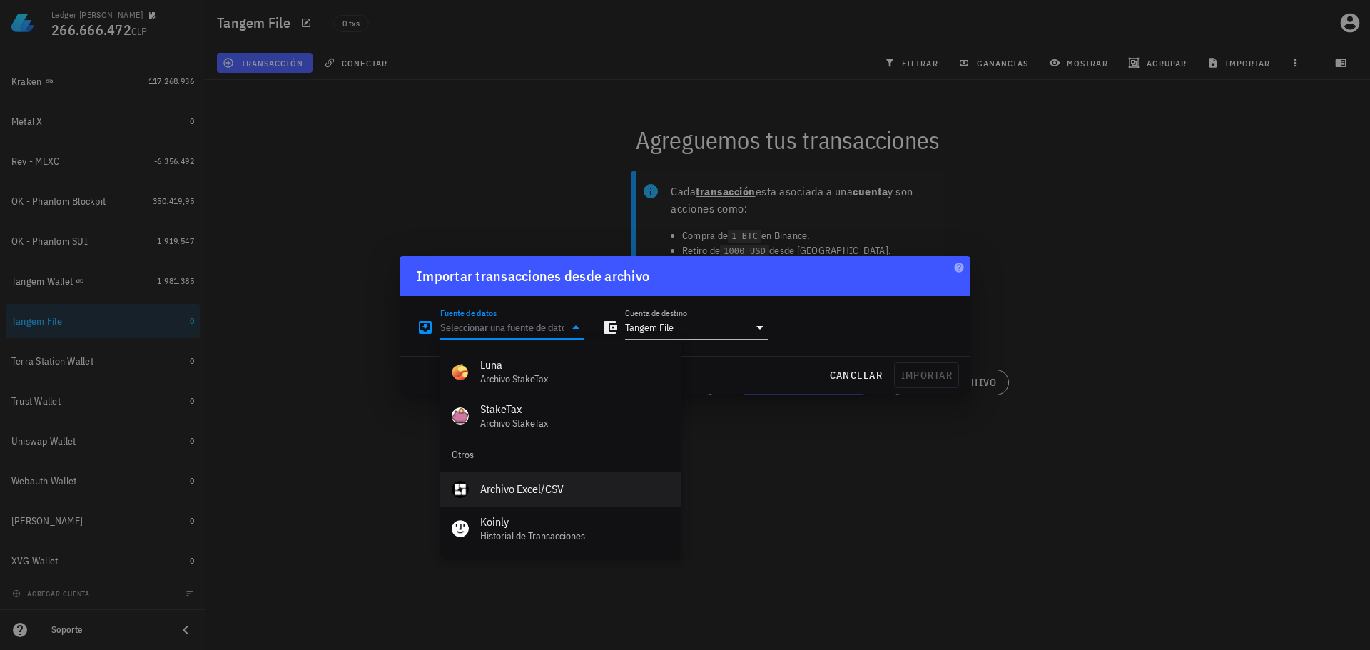
click at [522, 481] on div "Archivo Excel/CSV" at bounding box center [575, 489] width 190 height 31
type input "Archivo Excel/CSV"
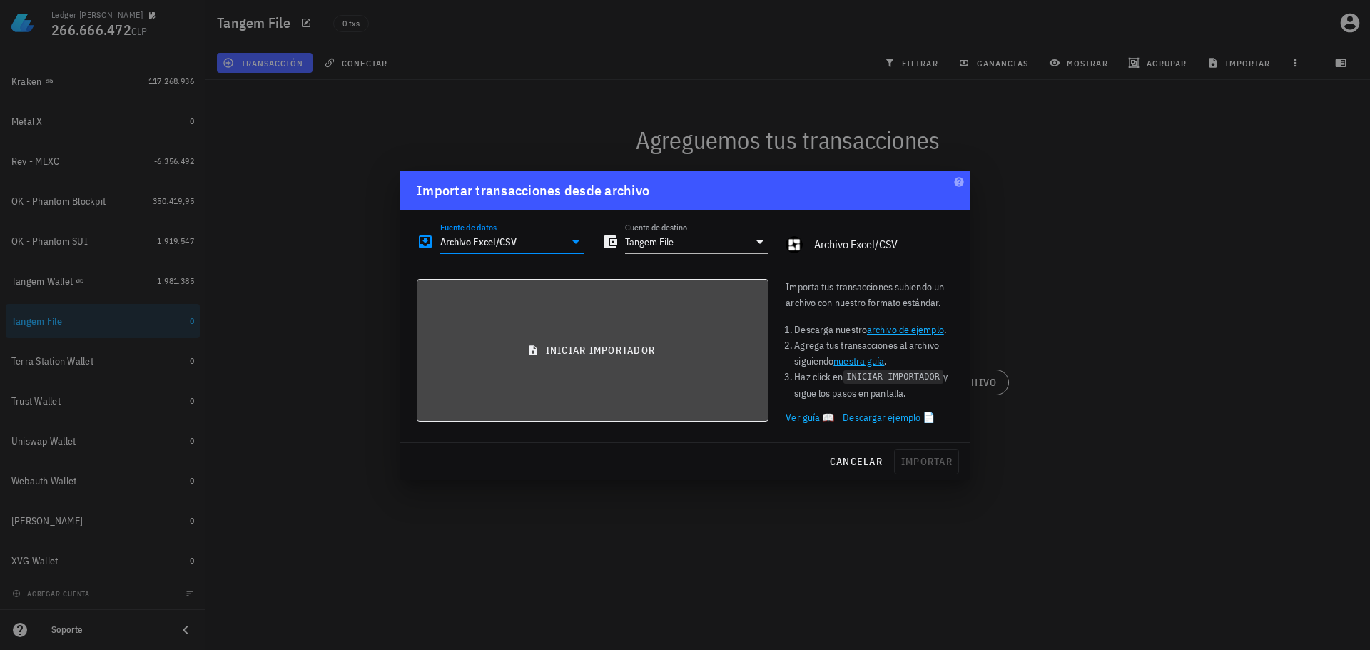
click at [572, 341] on button "iniciar importador" at bounding box center [593, 350] width 352 height 143
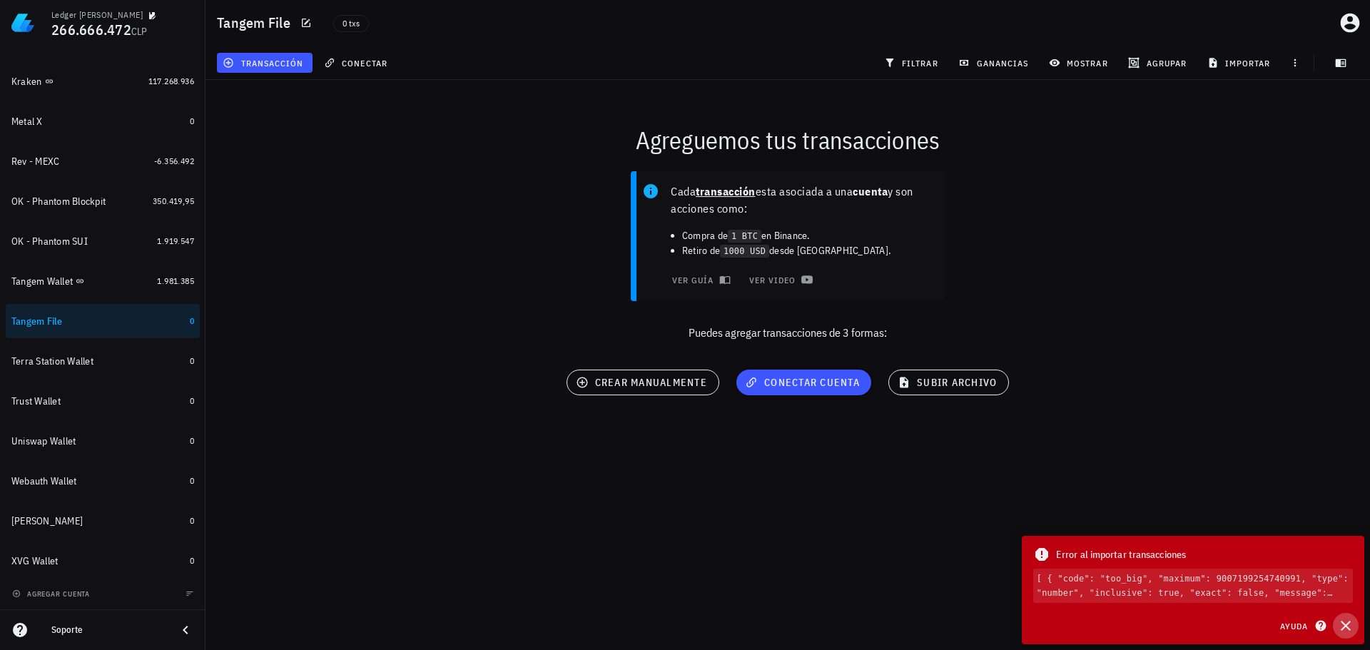
click at [1346, 623] on icon "button" at bounding box center [1345, 625] width 17 height 17
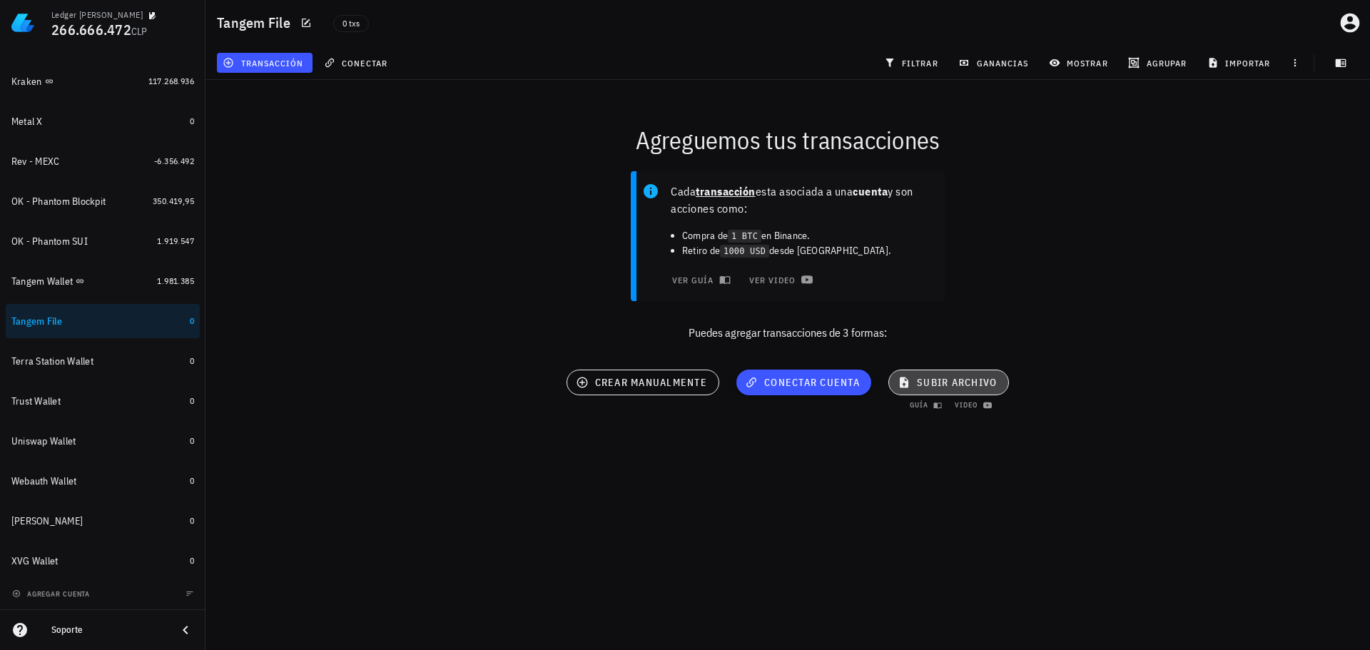
click at [919, 381] on span "subir archivo" at bounding box center [948, 382] width 96 height 13
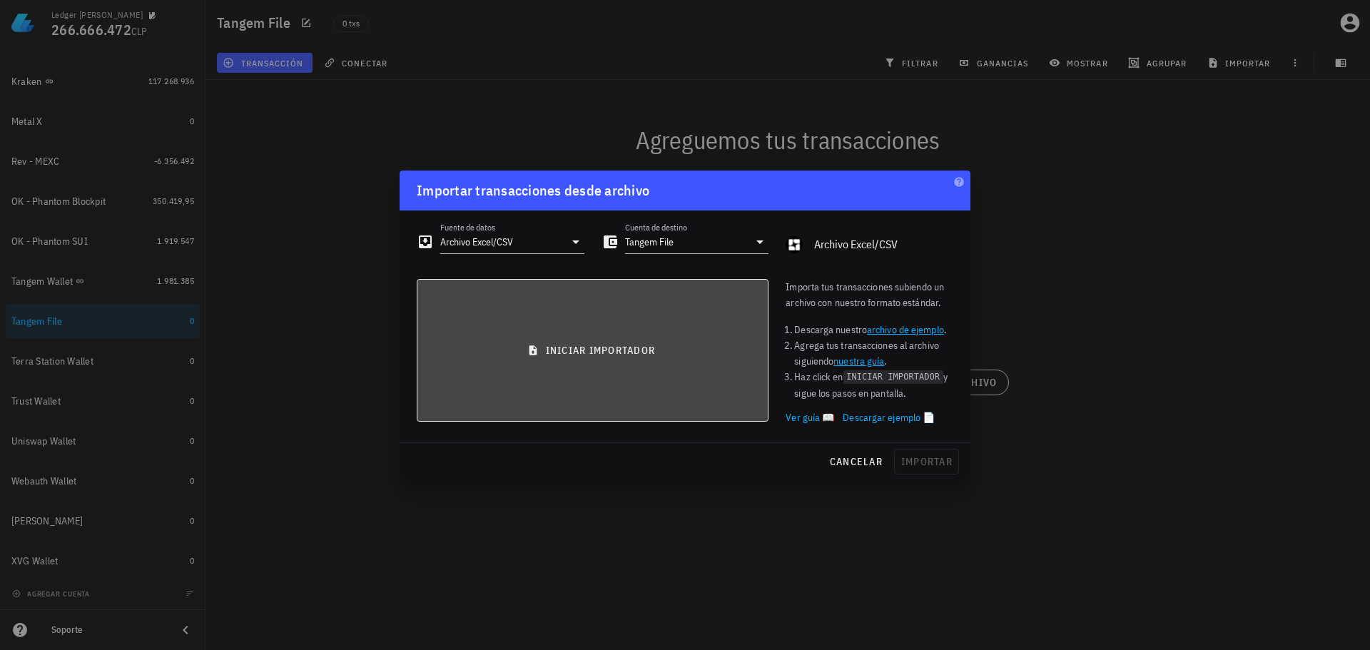
click at [591, 354] on span "iniciar importador" at bounding box center [592, 350] width 327 height 13
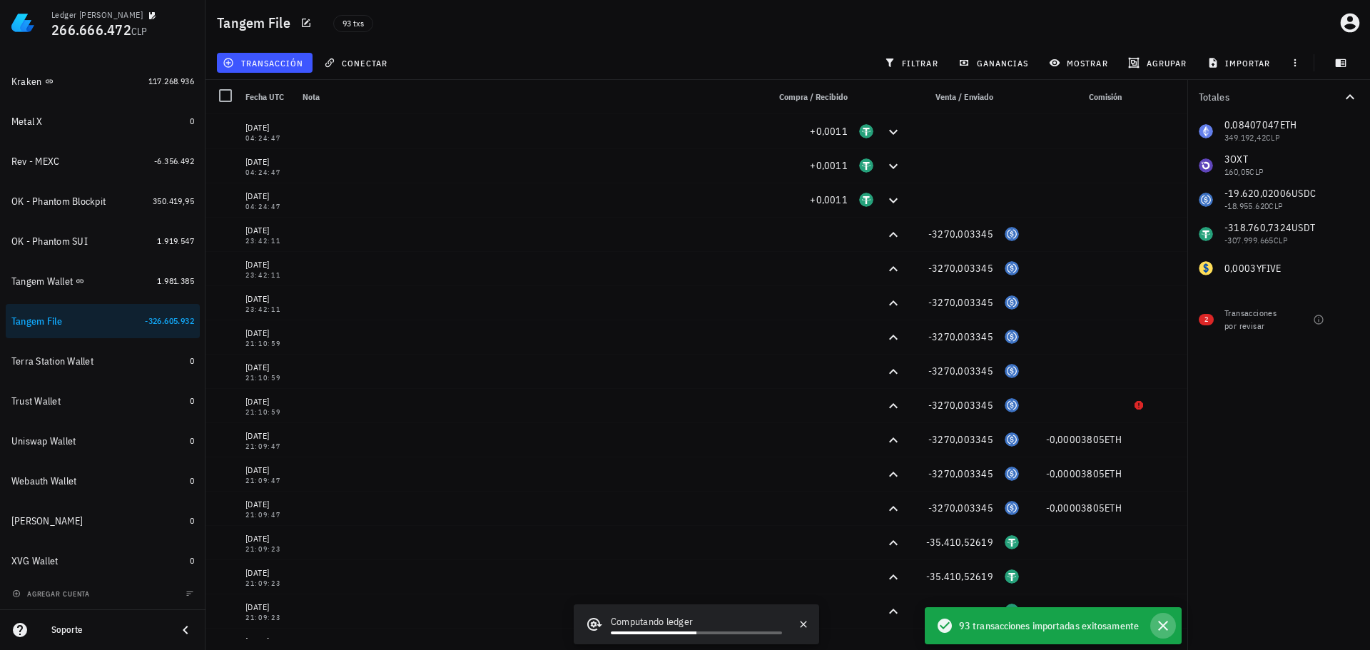
click at [1162, 628] on icon "button" at bounding box center [1162, 625] width 17 height 17
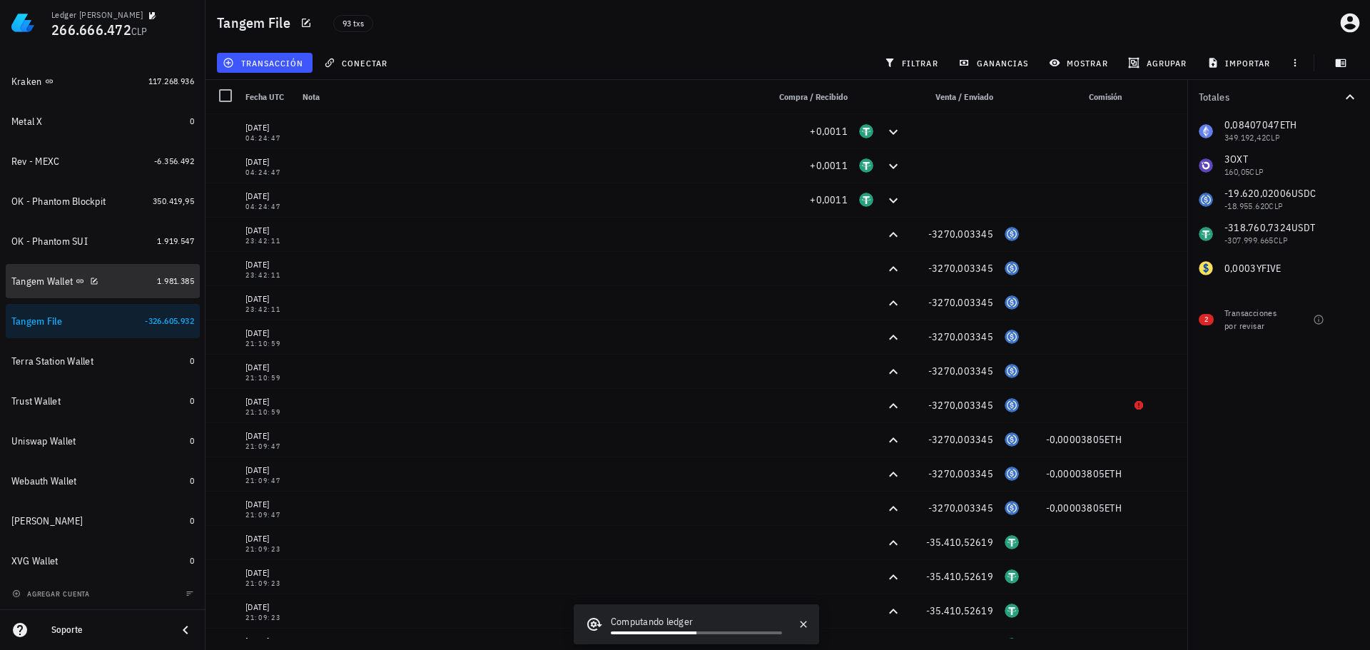
click at [52, 284] on div "Tangem Wallet" at bounding box center [41, 281] width 61 height 12
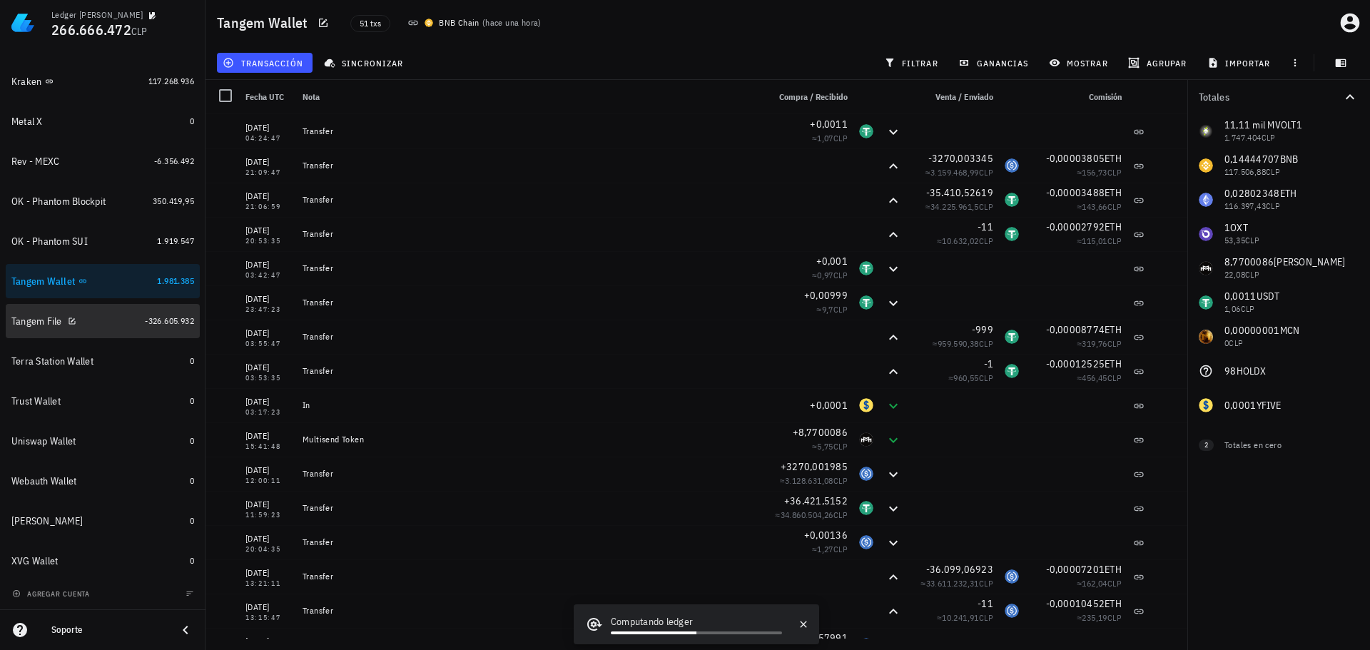
click at [98, 320] on div "Tangem File" at bounding box center [75, 322] width 128 height 14
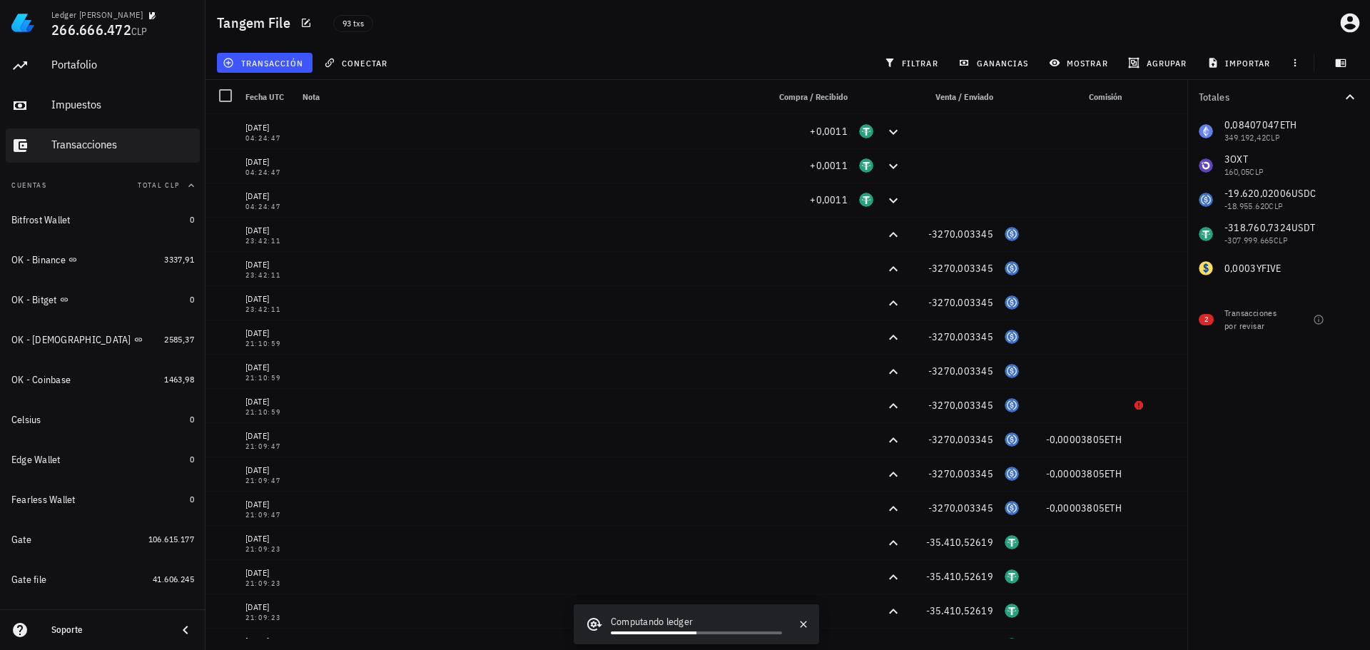
scroll to position [19, 0]
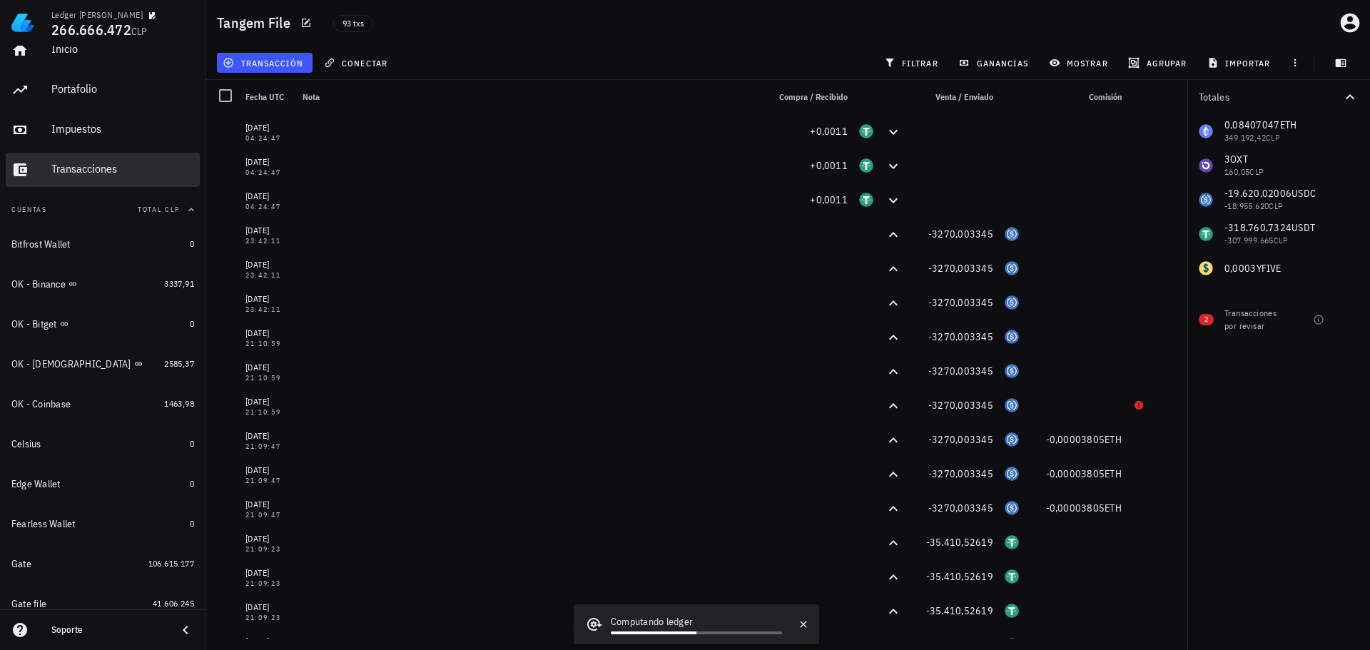
click at [101, 165] on div "Transacciones" at bounding box center [122, 169] width 143 height 14
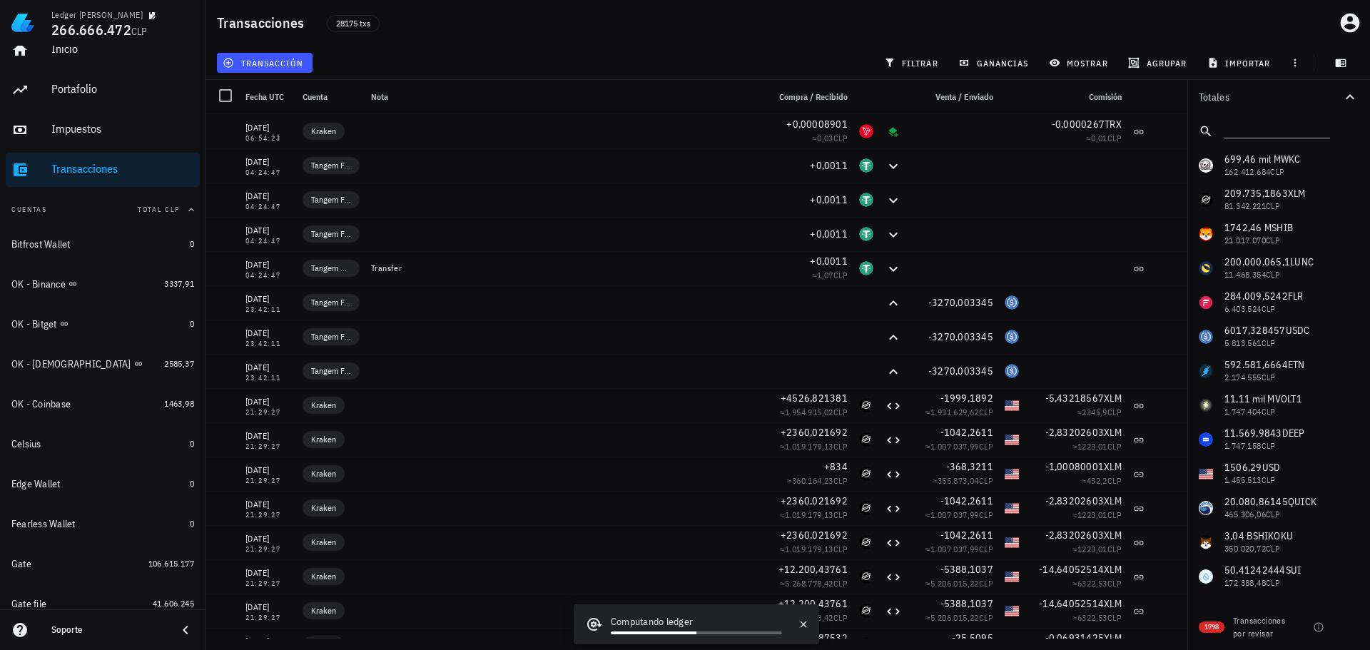
click at [676, 49] on div "transacción filtrar ganancias mostrar agrupar importar" at bounding box center [787, 63] width 1147 height 34
click at [914, 61] on span "filtrar" at bounding box center [912, 62] width 51 height 11
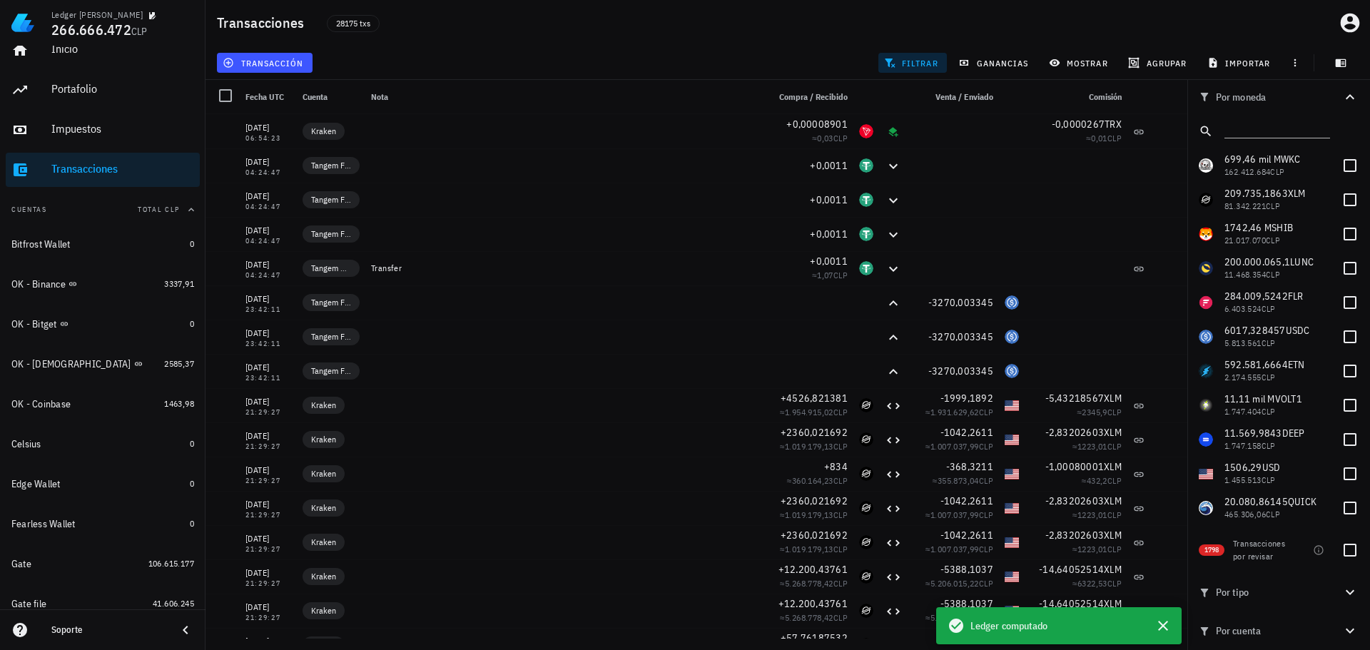
click at [1325, 634] on span "Por cuenta" at bounding box center [1269, 631] width 143 height 16
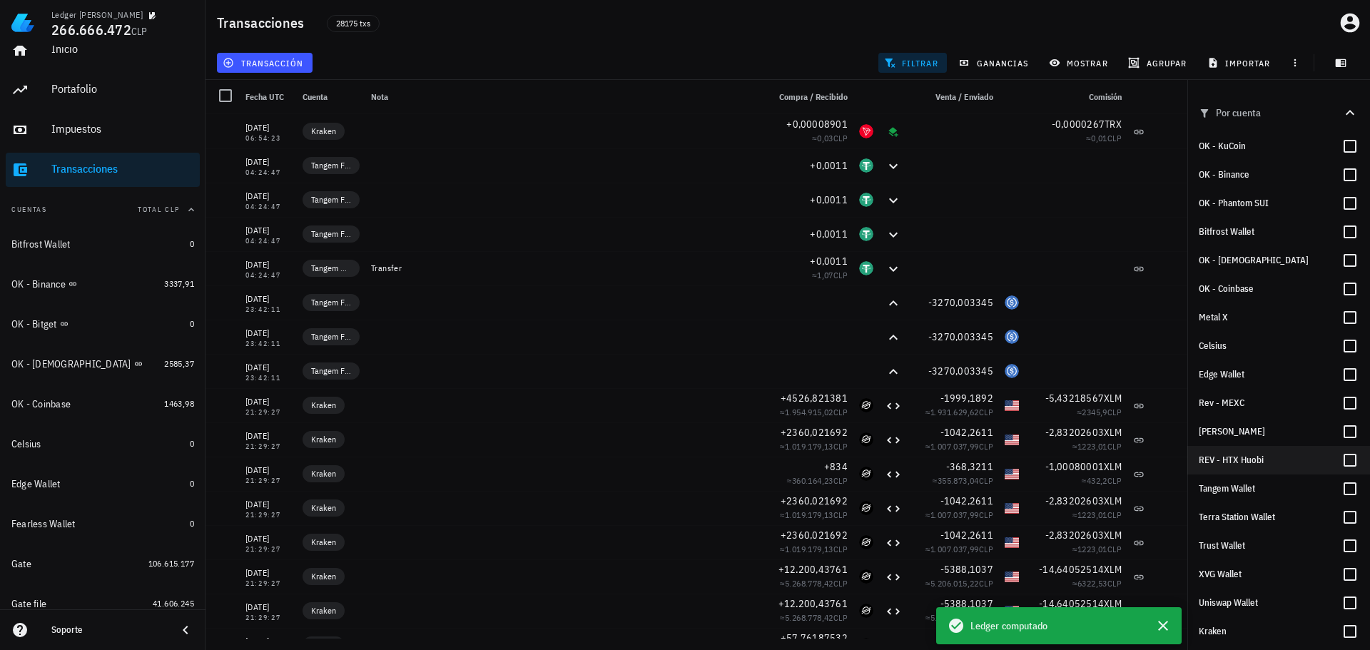
scroll to position [571, 0]
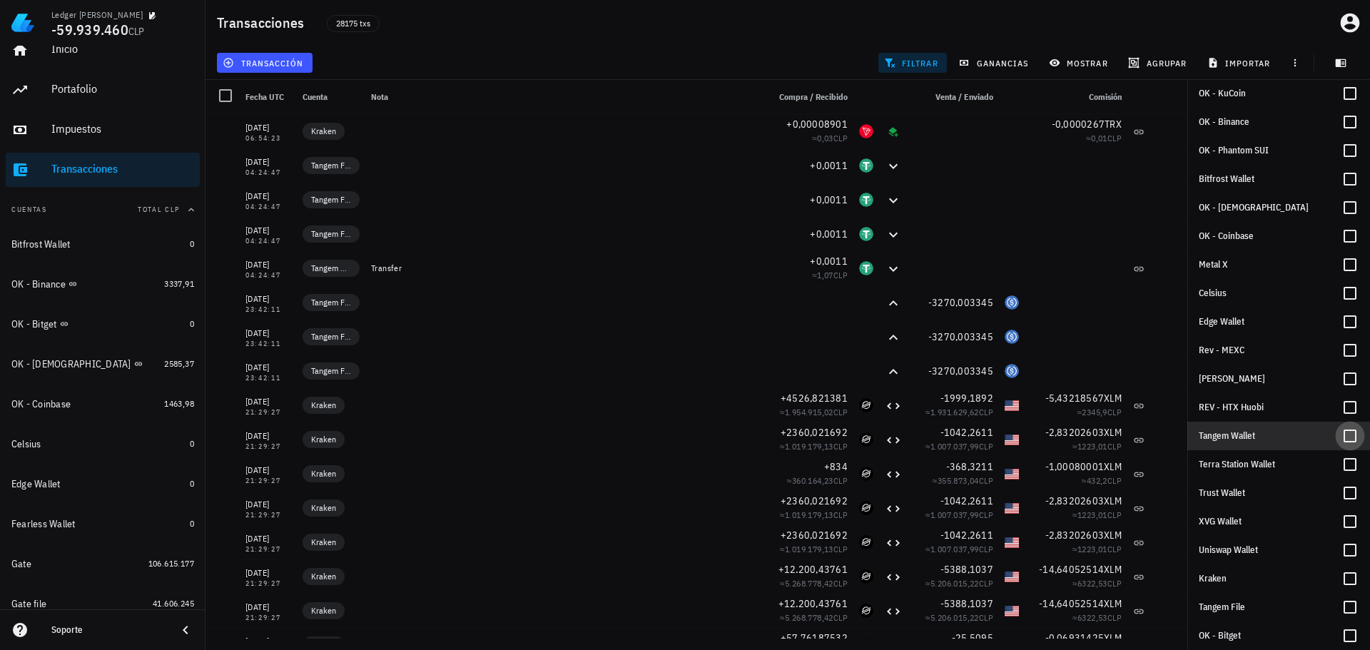
click at [1342, 439] on div at bounding box center [1349, 436] width 24 height 24
checkbox input "true"
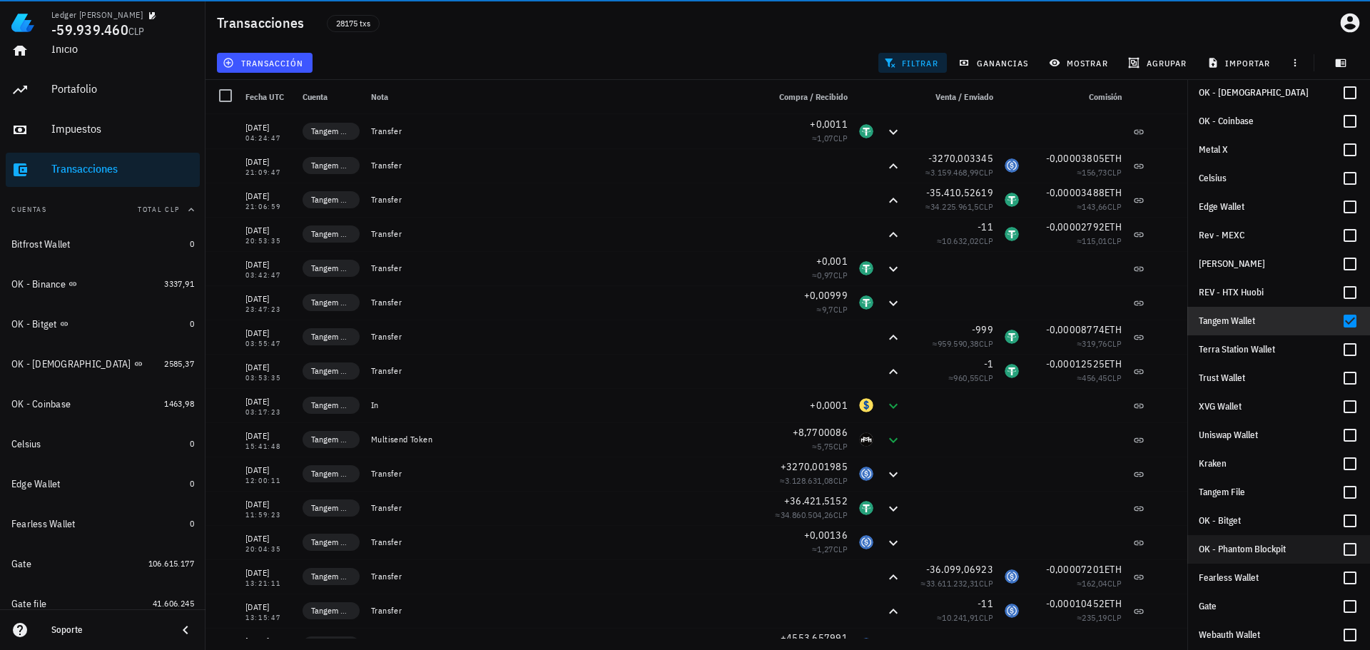
scroll to position [713, 0]
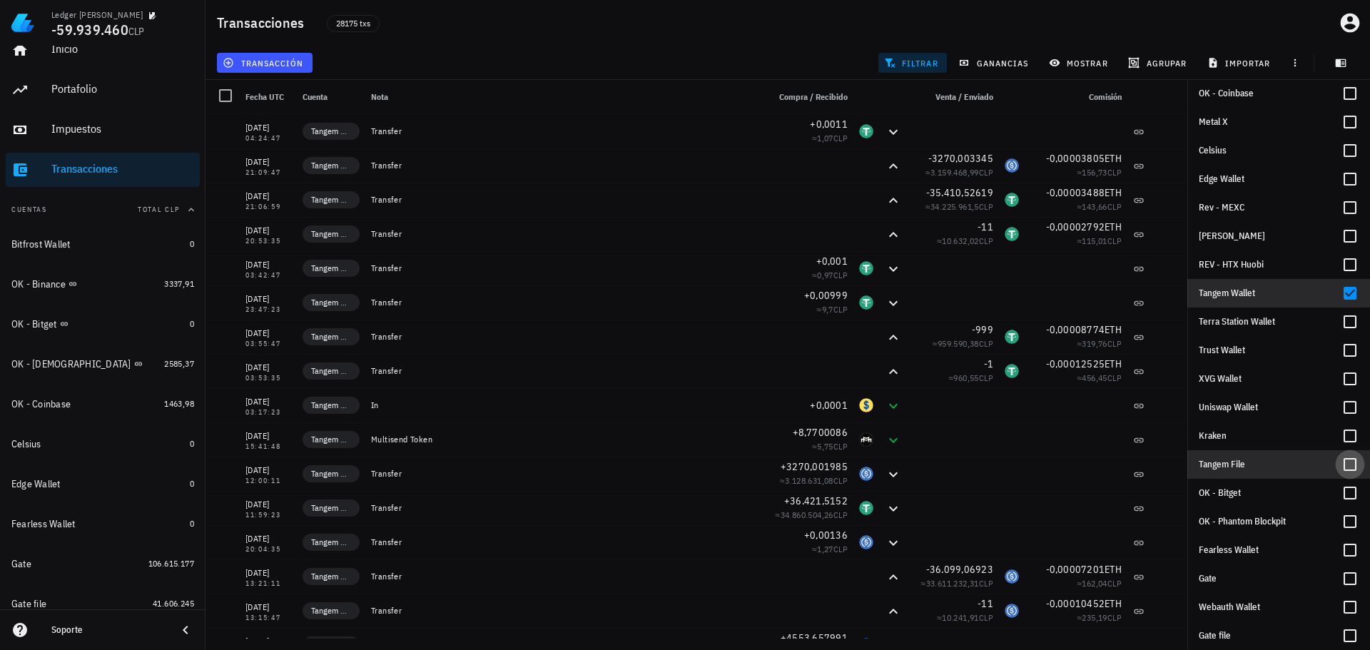
click at [1337, 464] on div at bounding box center [1349, 464] width 24 height 24
checkbox input "true"
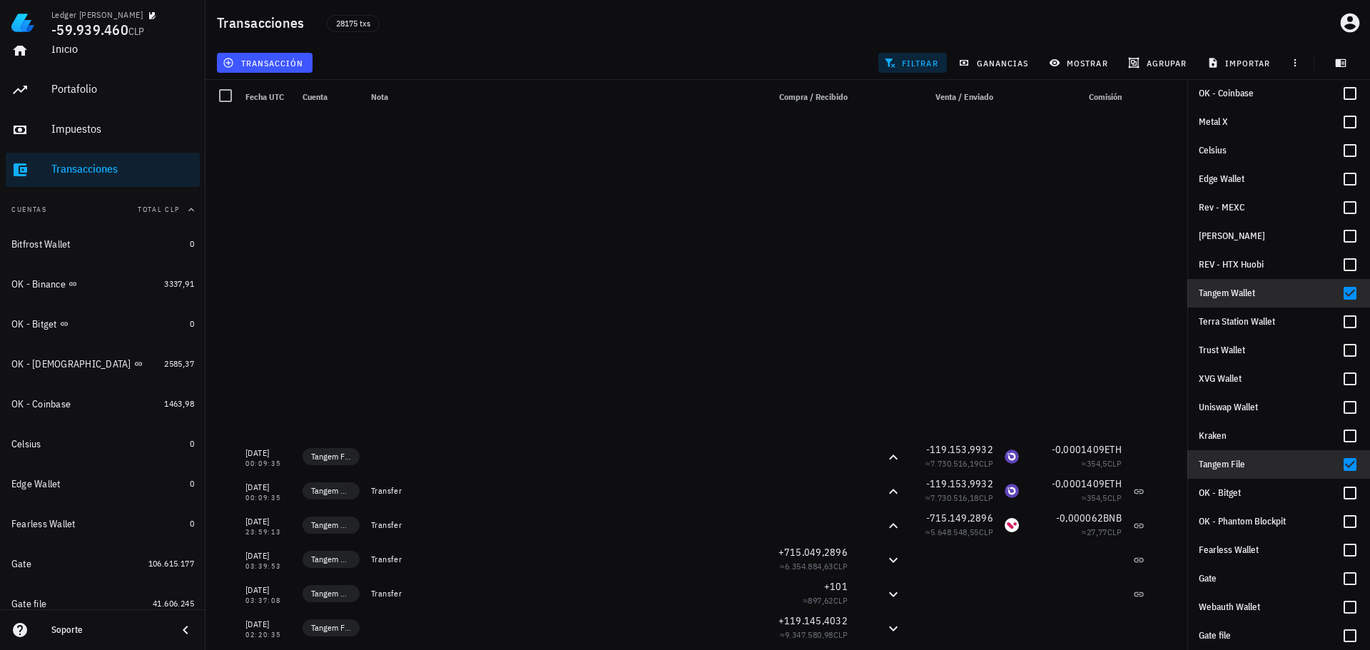
scroll to position [4406, 0]
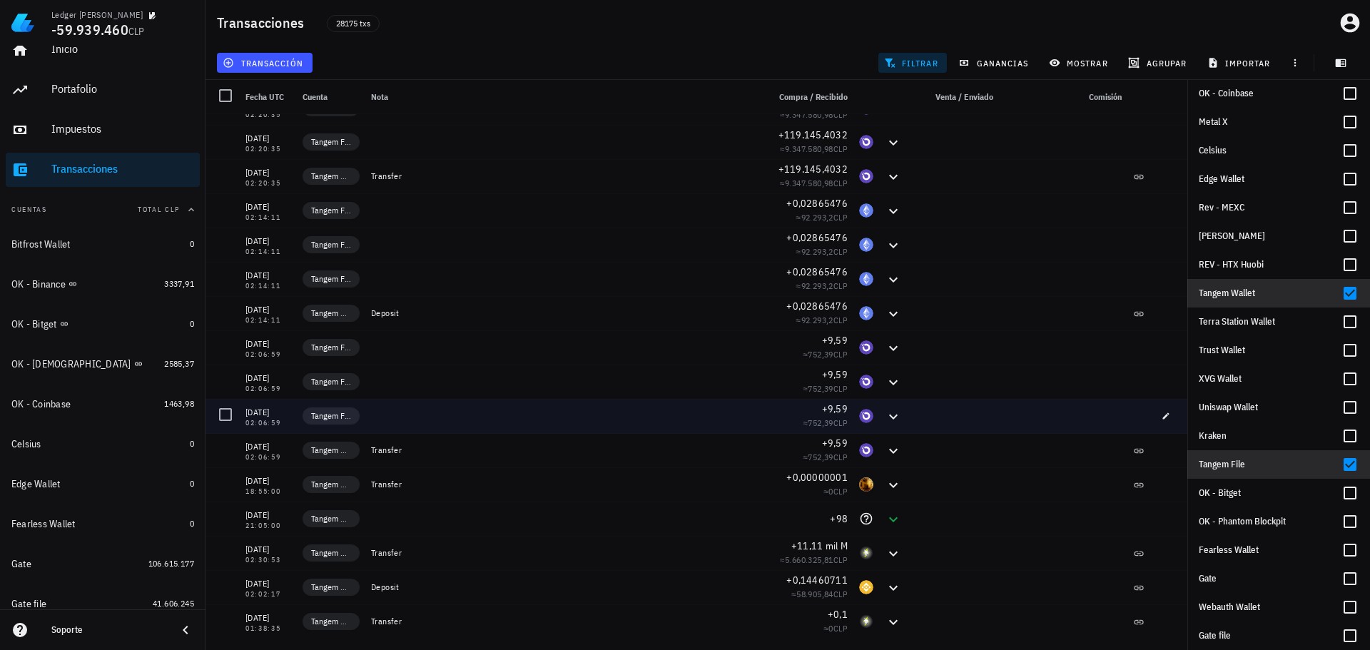
drag, startPoint x: 230, startPoint y: 417, endPoint x: 230, endPoint y: 397, distance: 20.0
click at [230, 417] on div at bounding box center [225, 414] width 24 height 24
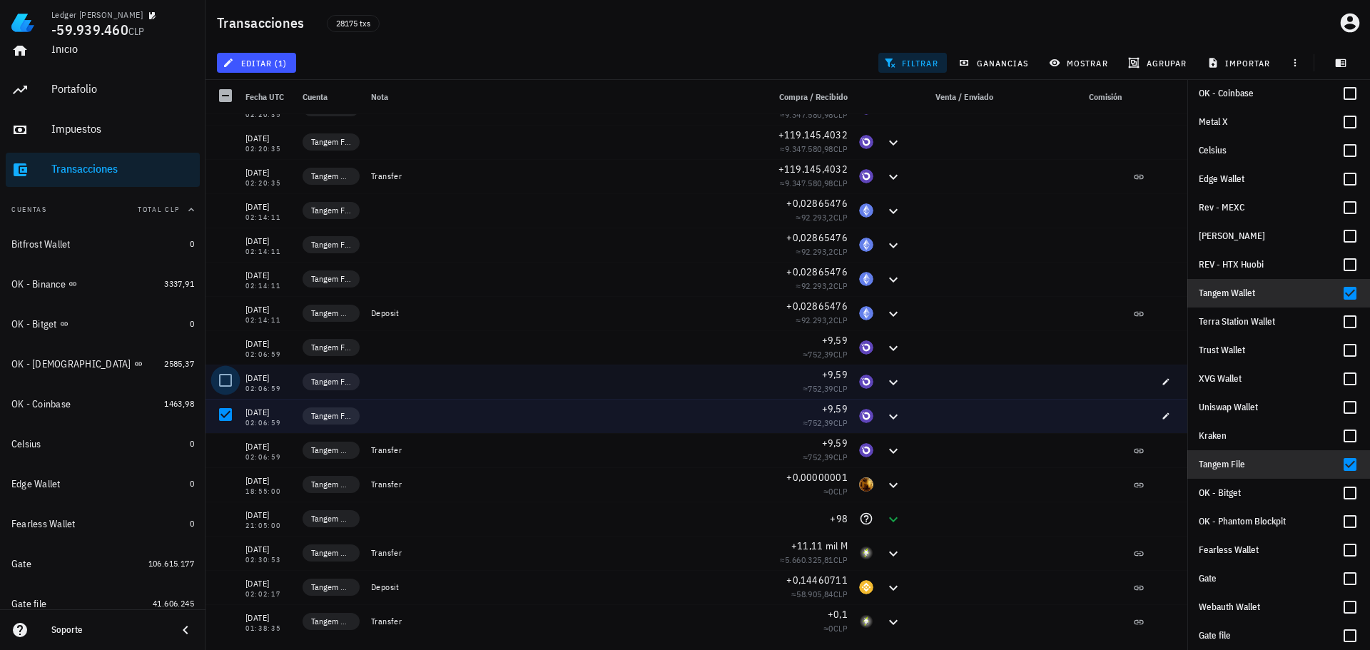
click at [228, 380] on div at bounding box center [225, 380] width 24 height 24
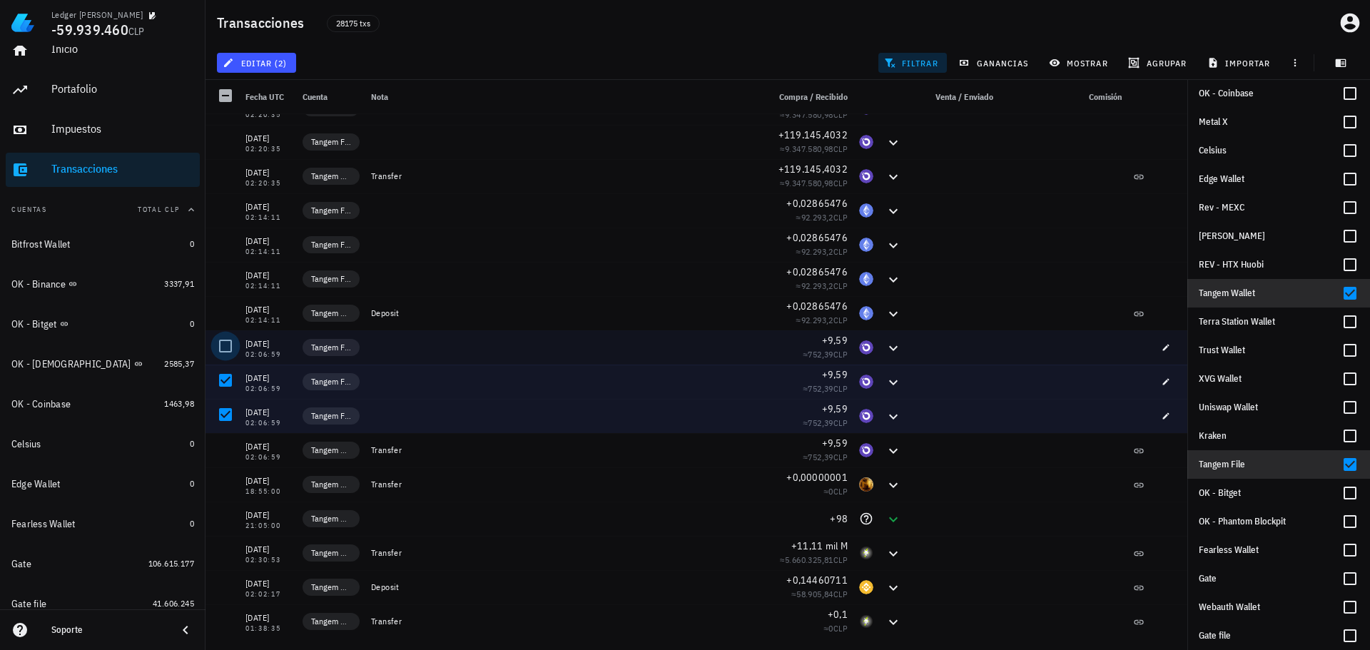
click at [220, 337] on div at bounding box center [225, 346] width 24 height 24
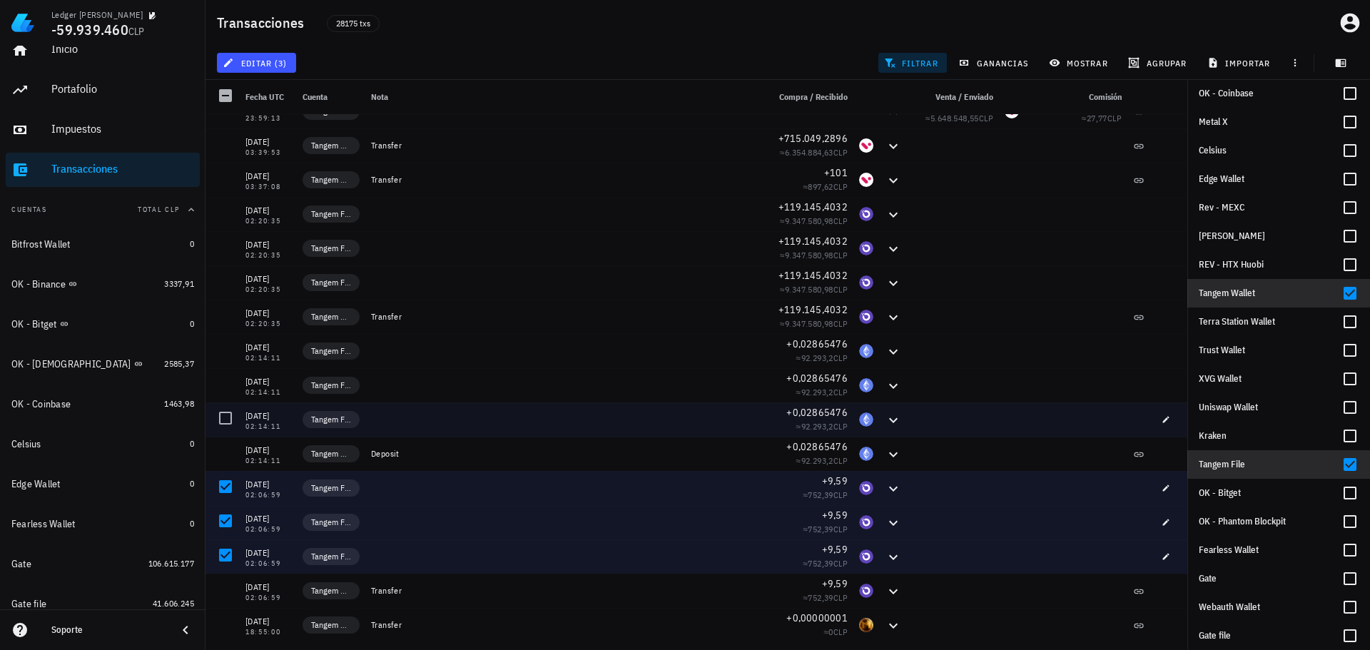
scroll to position [4264, 0]
drag, startPoint x: 228, startPoint y: 421, endPoint x: 230, endPoint y: 395, distance: 25.7
click at [228, 420] on div at bounding box center [225, 420] width 24 height 24
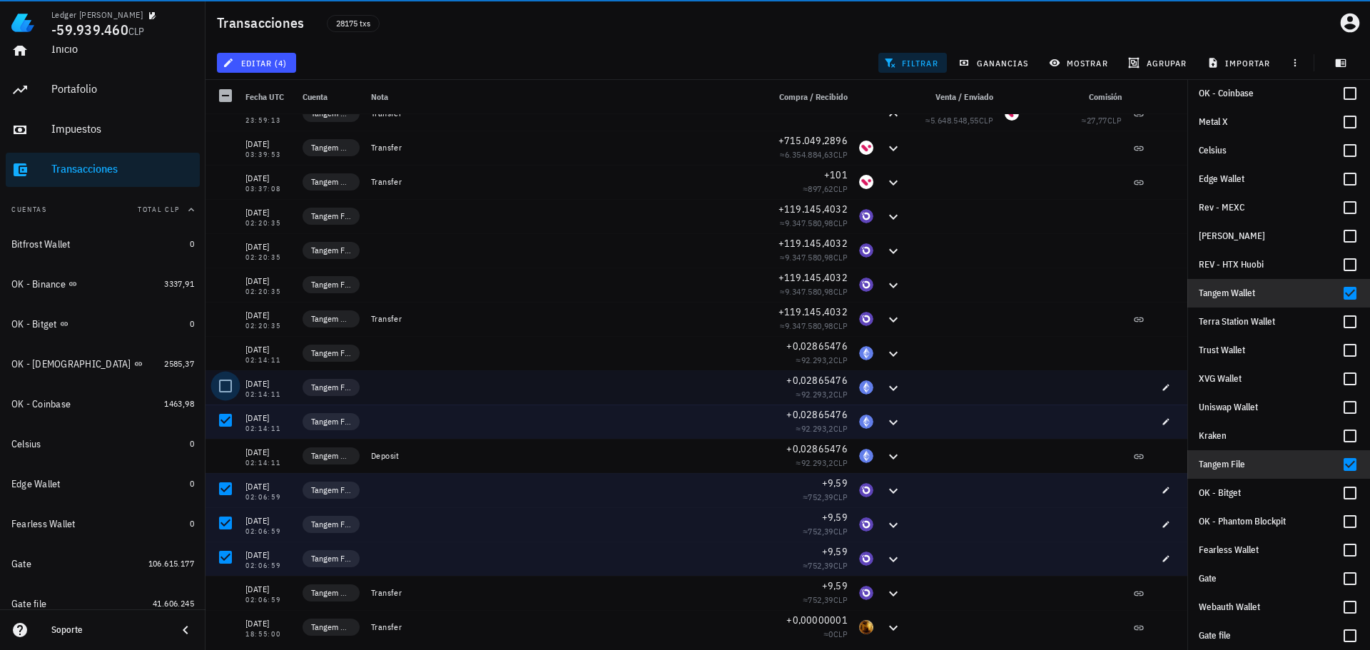
click at [226, 378] on div at bounding box center [225, 386] width 24 height 24
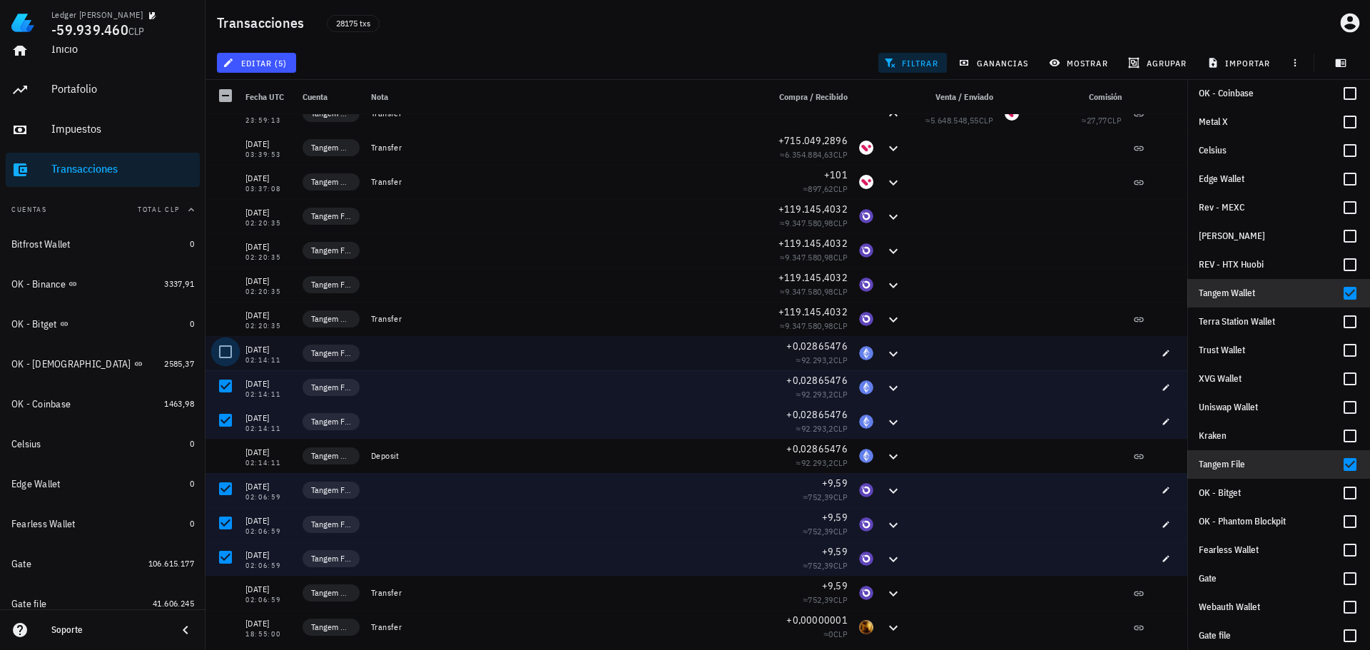
click at [226, 342] on div at bounding box center [225, 352] width 24 height 24
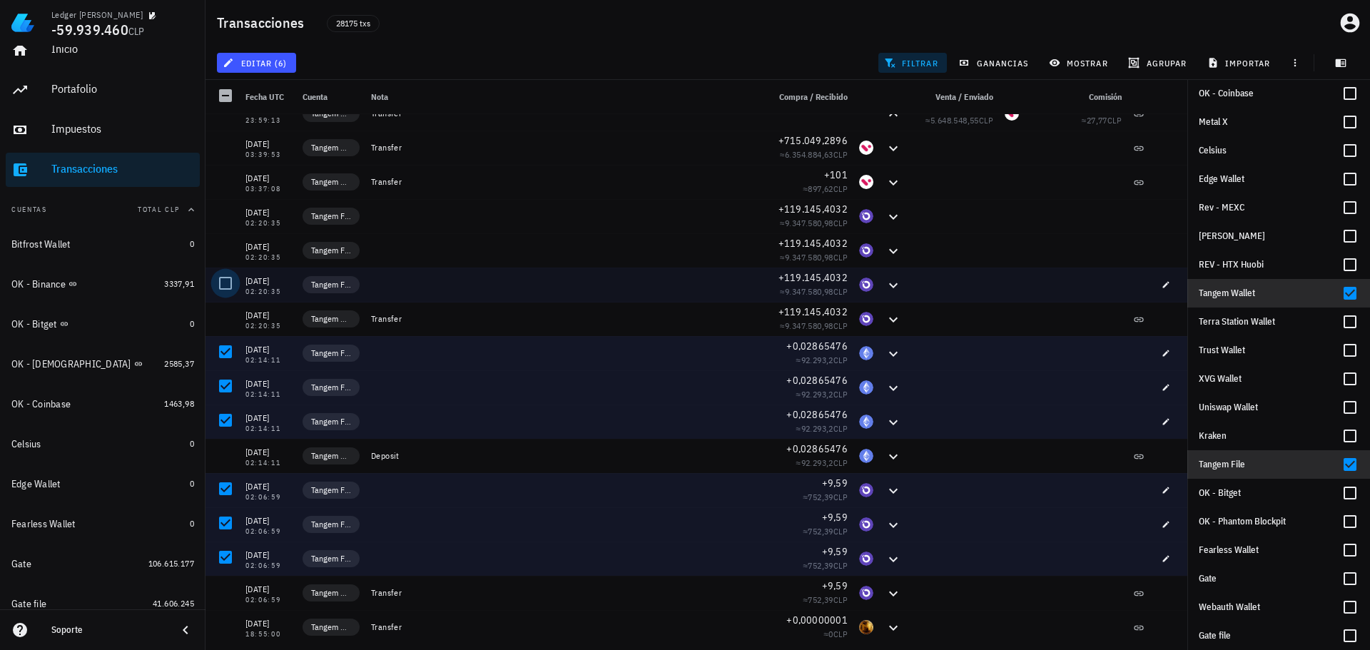
click at [227, 280] on div at bounding box center [225, 283] width 24 height 24
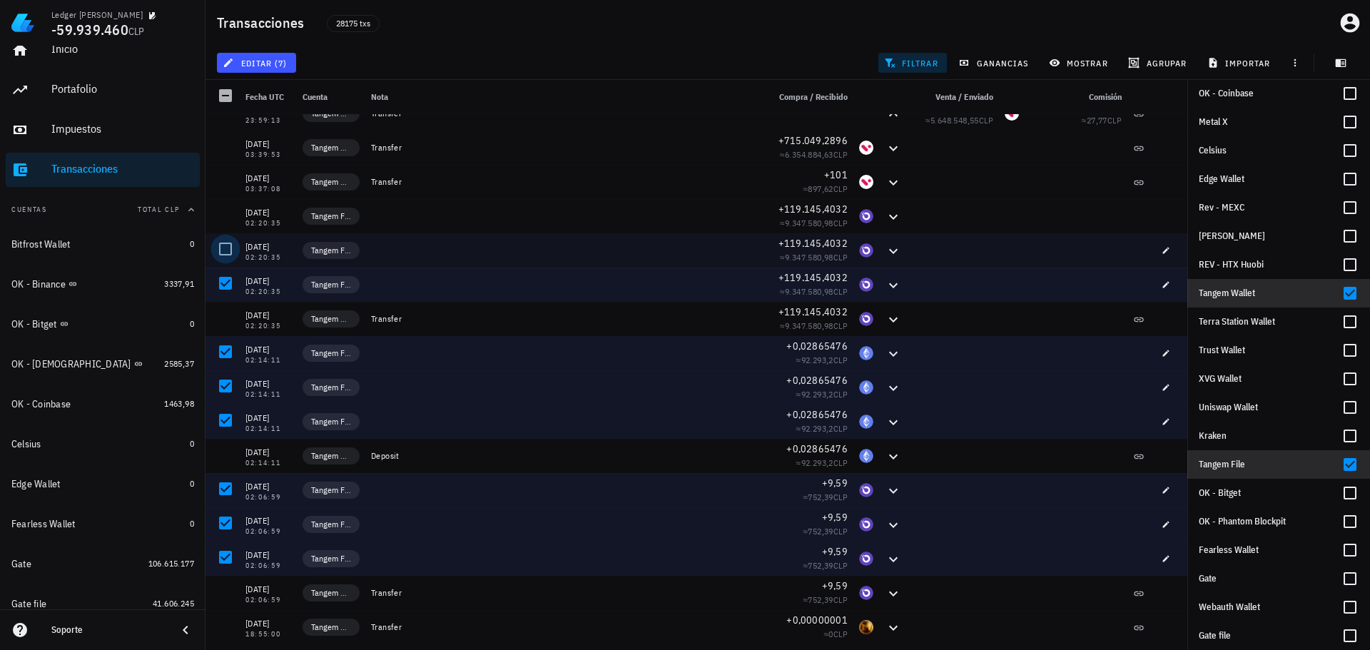
click at [223, 240] on div at bounding box center [225, 249] width 24 height 24
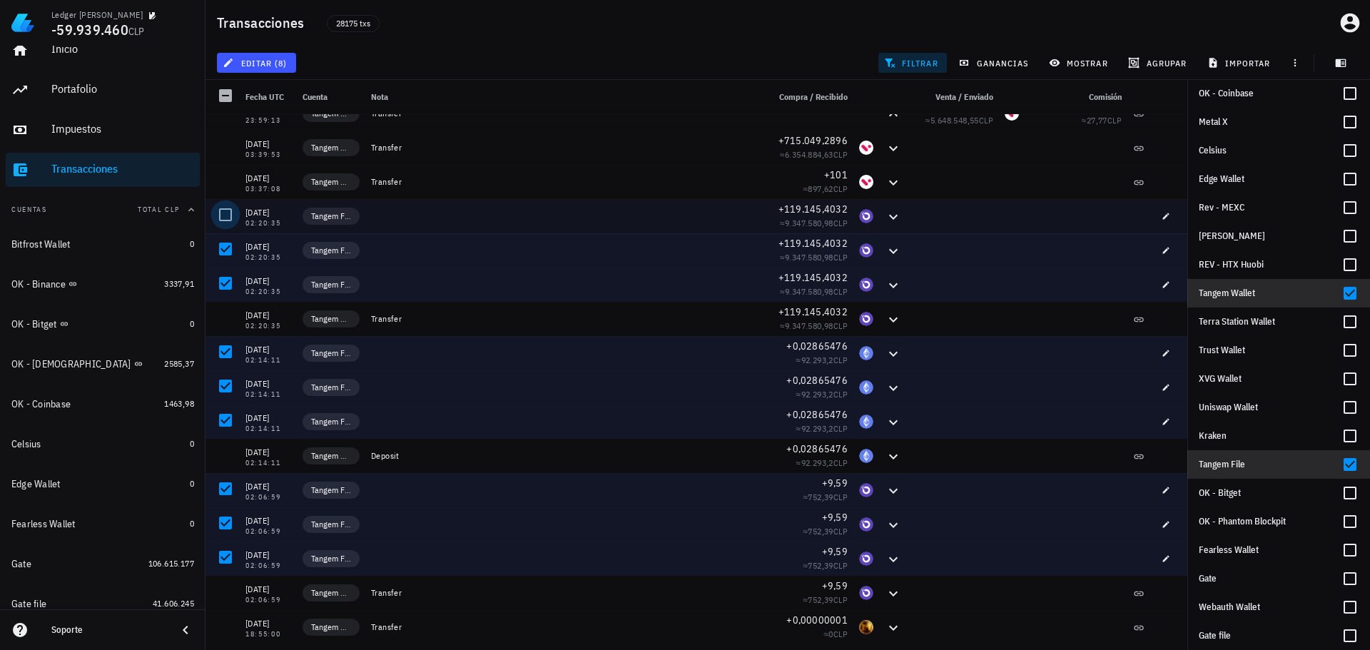
click at [224, 205] on div at bounding box center [225, 215] width 24 height 24
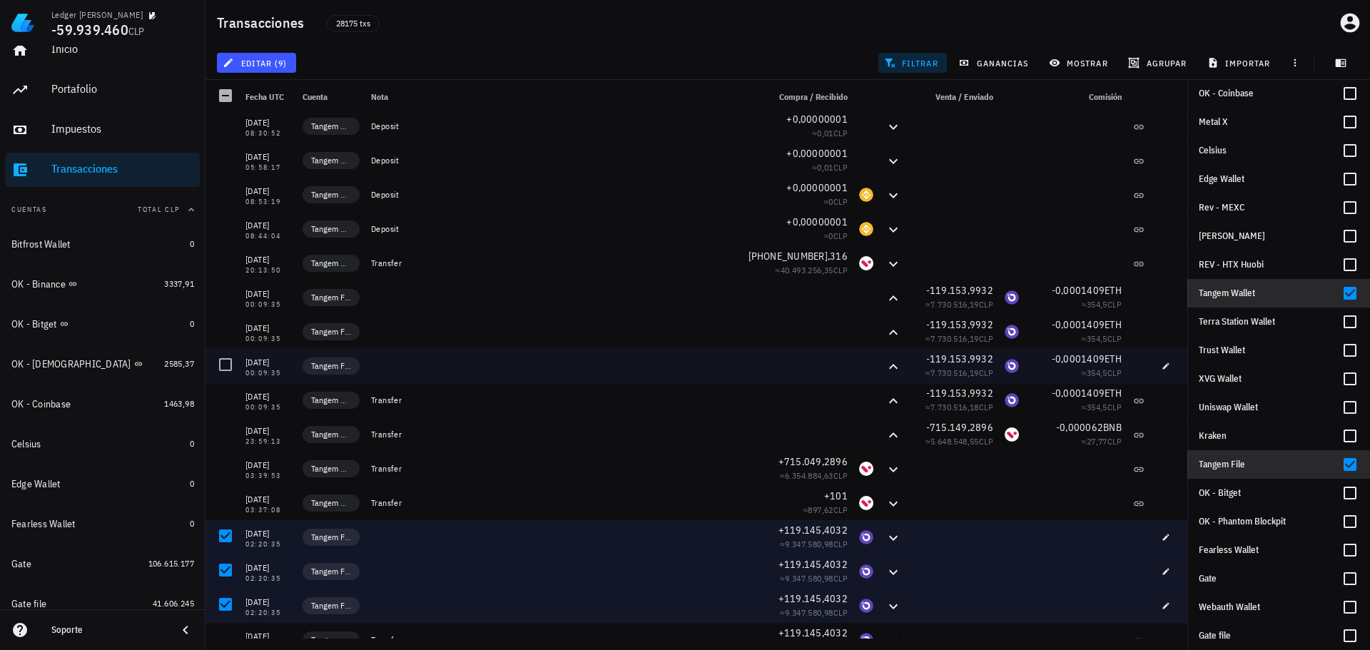
scroll to position [3907, 0]
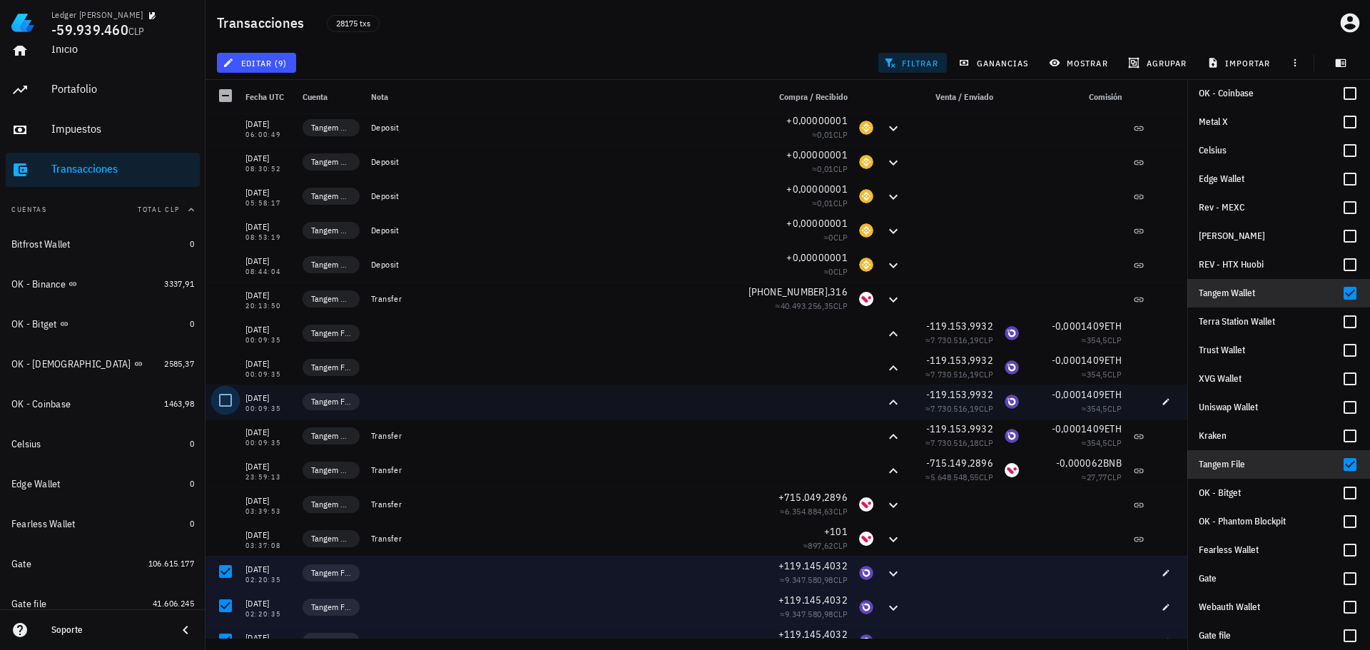
click at [219, 402] on div at bounding box center [225, 400] width 24 height 24
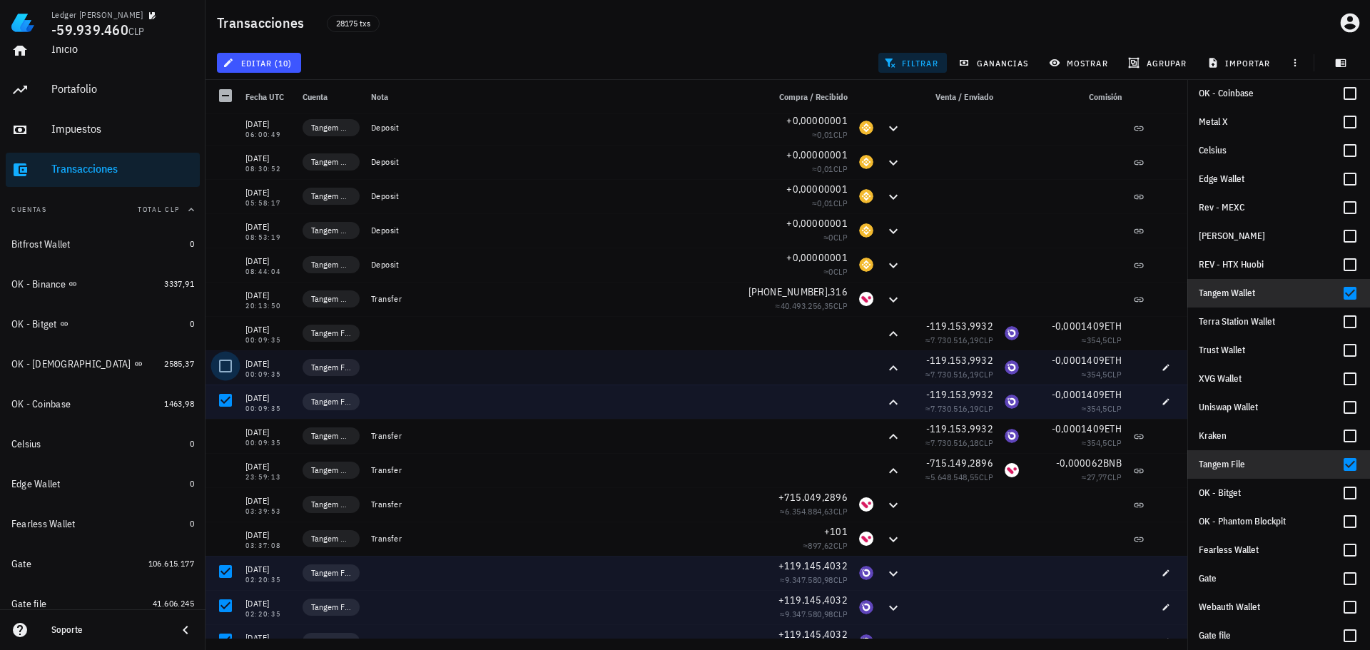
click at [227, 367] on div at bounding box center [225, 366] width 24 height 24
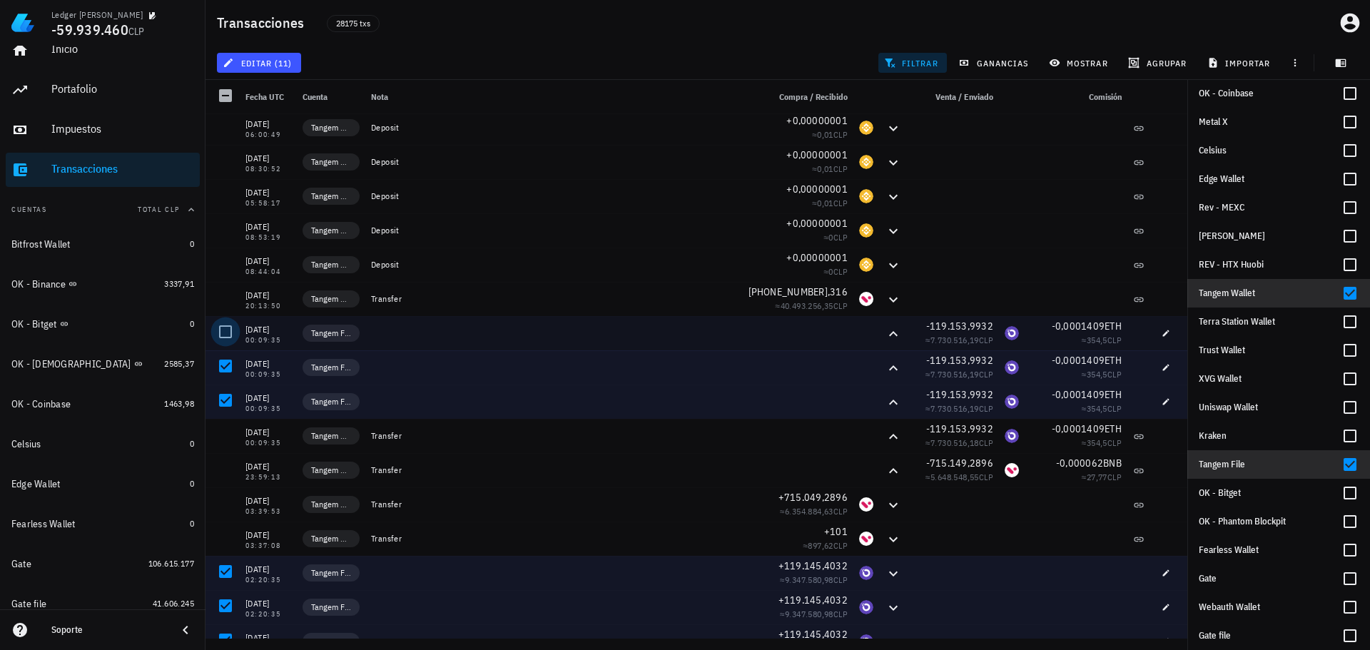
click at [226, 332] on div at bounding box center [225, 332] width 24 height 24
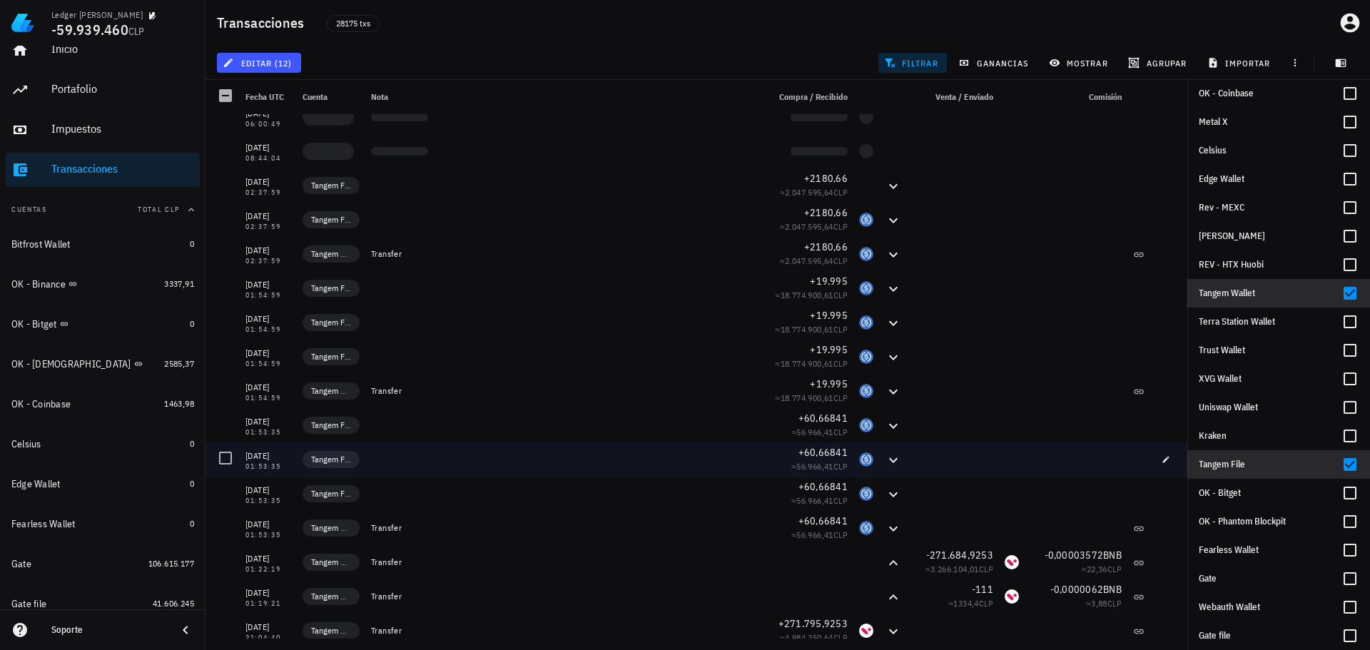
scroll to position [3051, 0]
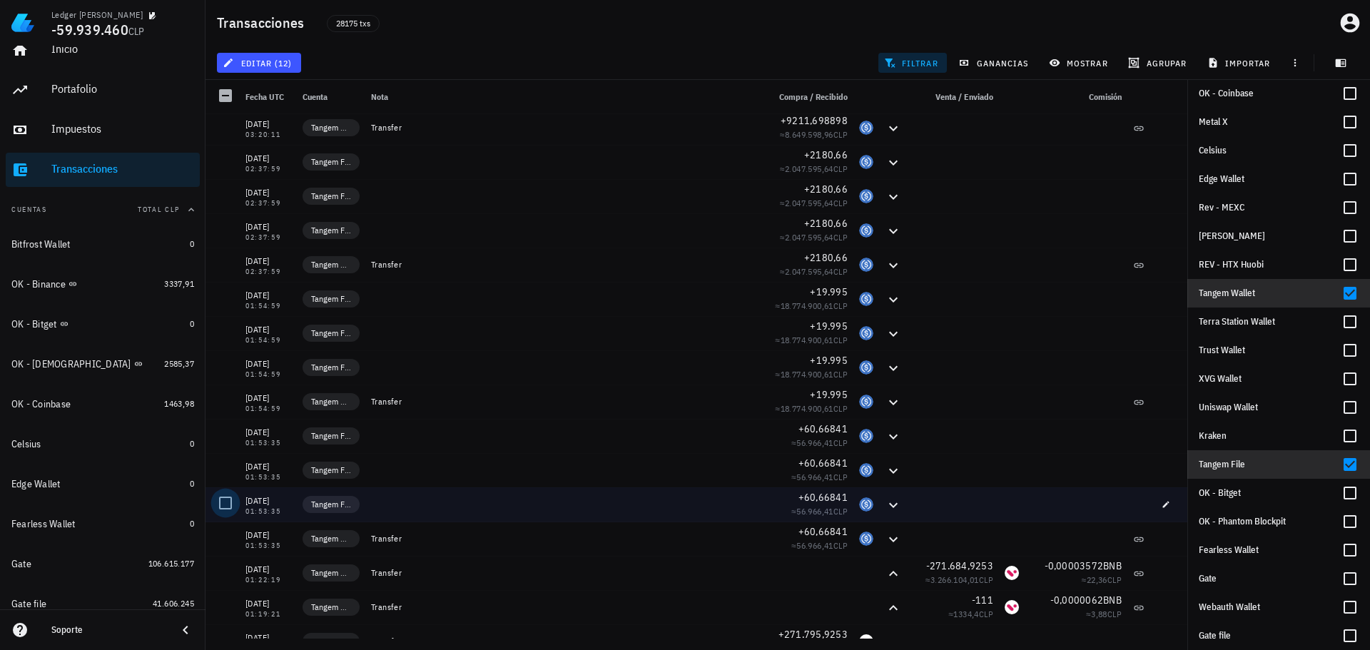
click at [225, 503] on div at bounding box center [225, 503] width 24 height 24
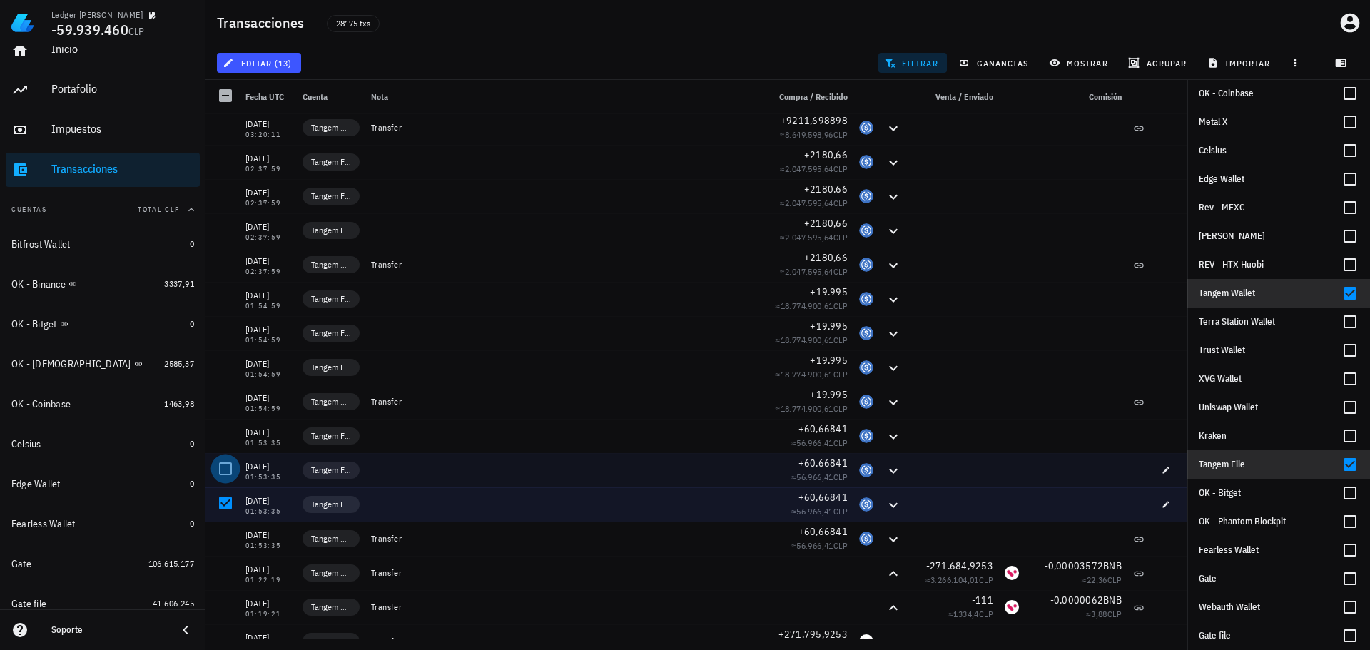
click at [225, 462] on div at bounding box center [225, 469] width 24 height 24
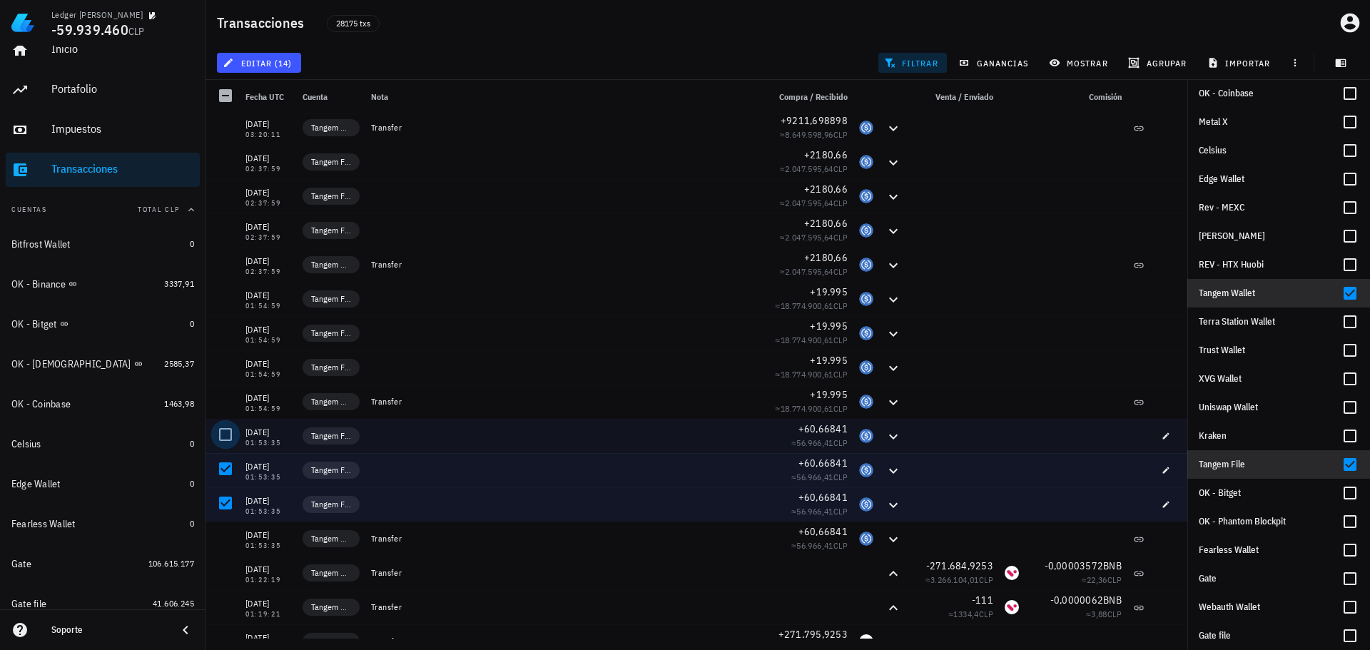
click at [222, 432] on div at bounding box center [225, 434] width 24 height 24
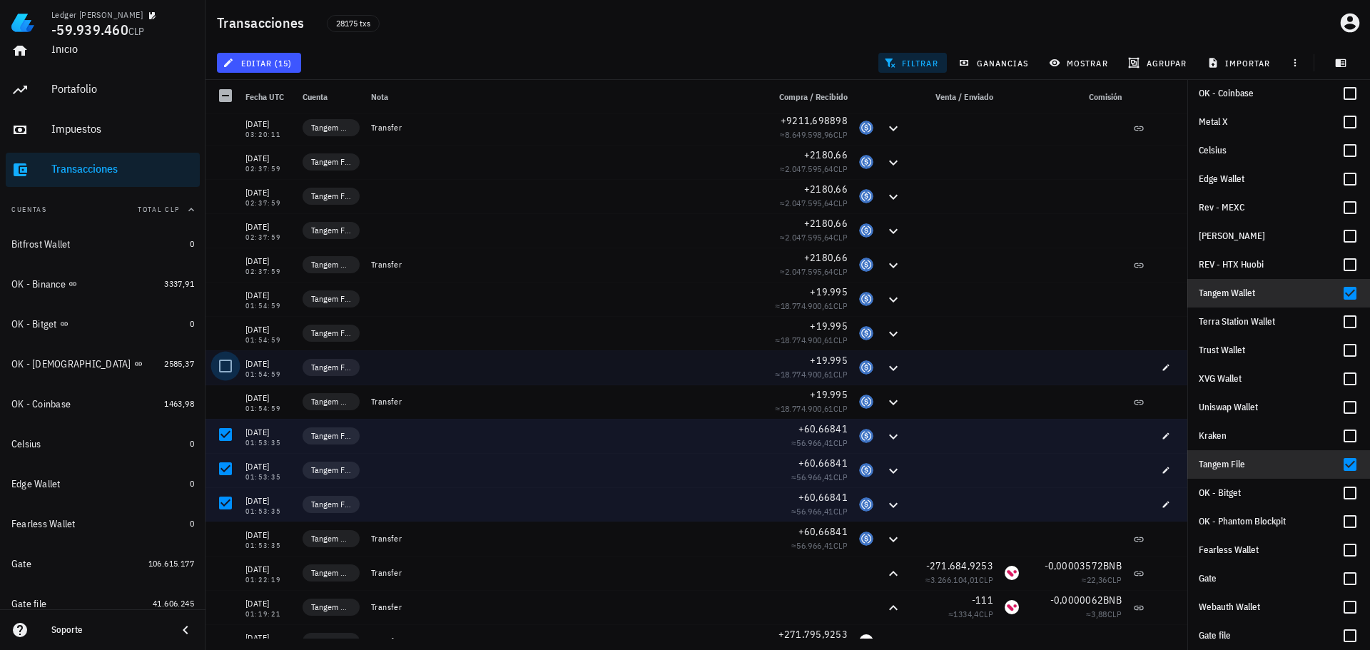
click at [232, 369] on div at bounding box center [225, 366] width 24 height 24
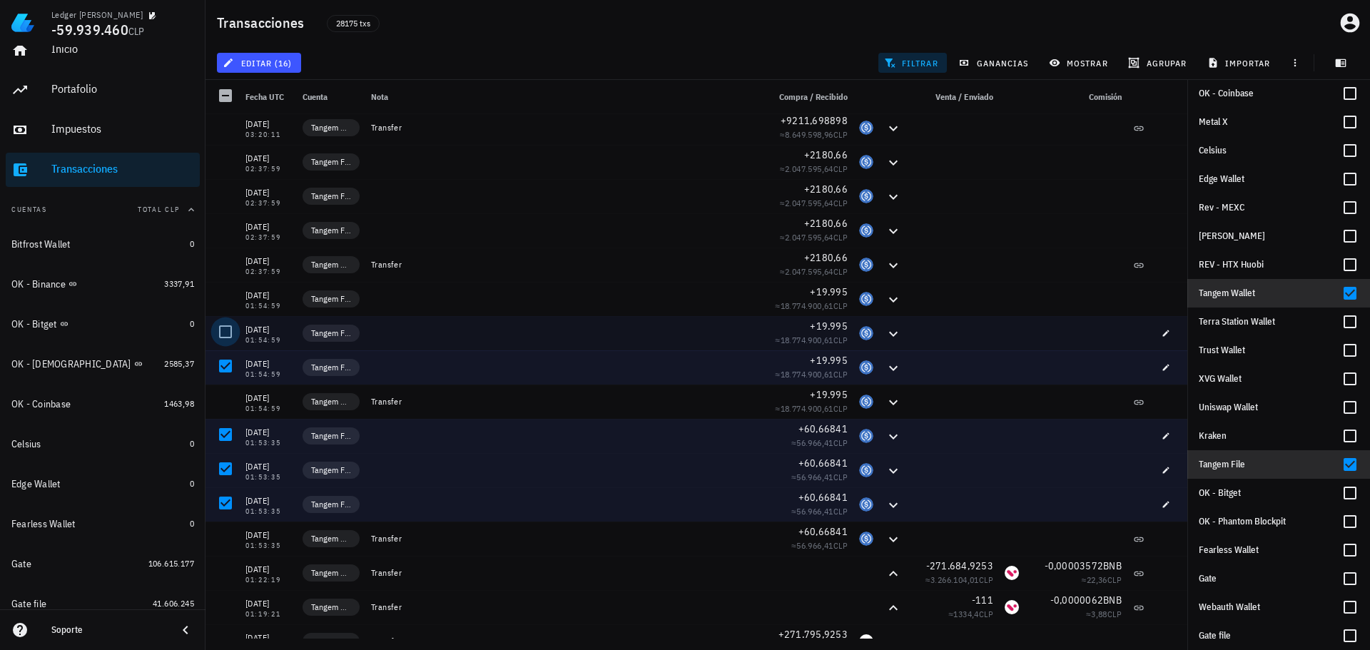
click at [229, 329] on div at bounding box center [225, 332] width 24 height 24
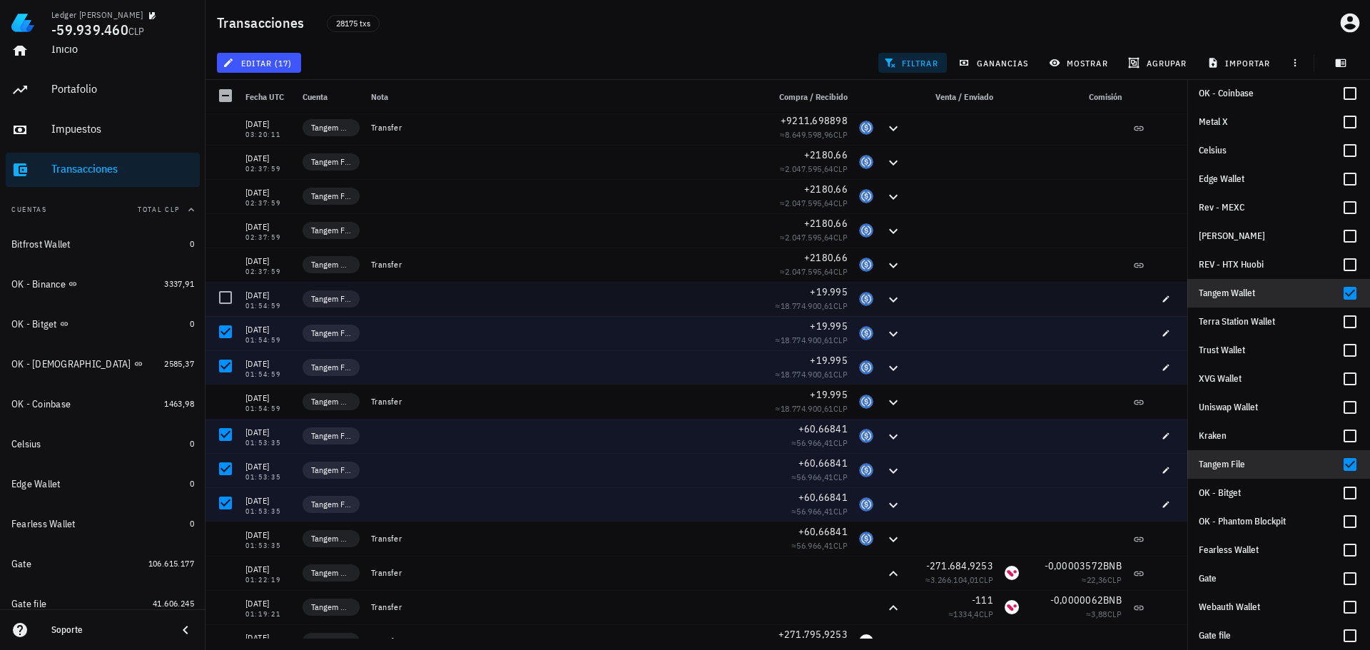
click at [225, 288] on div at bounding box center [225, 297] width 24 height 24
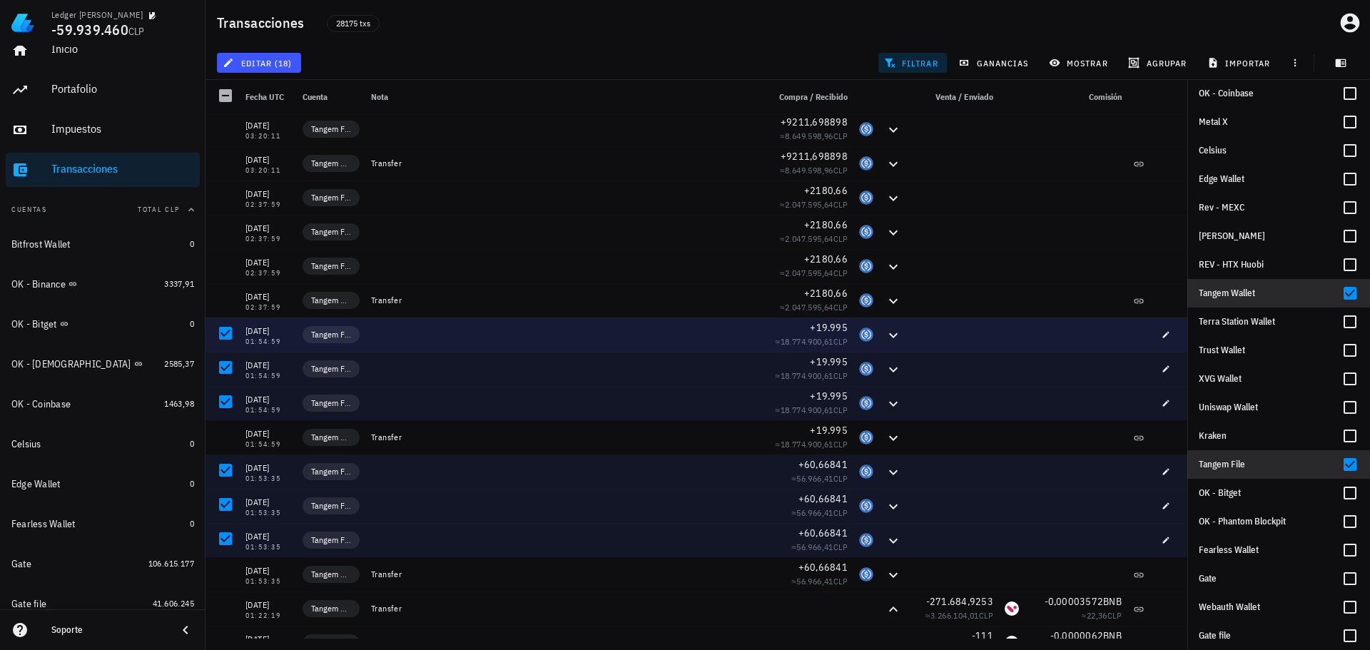
scroll to position [2908, 0]
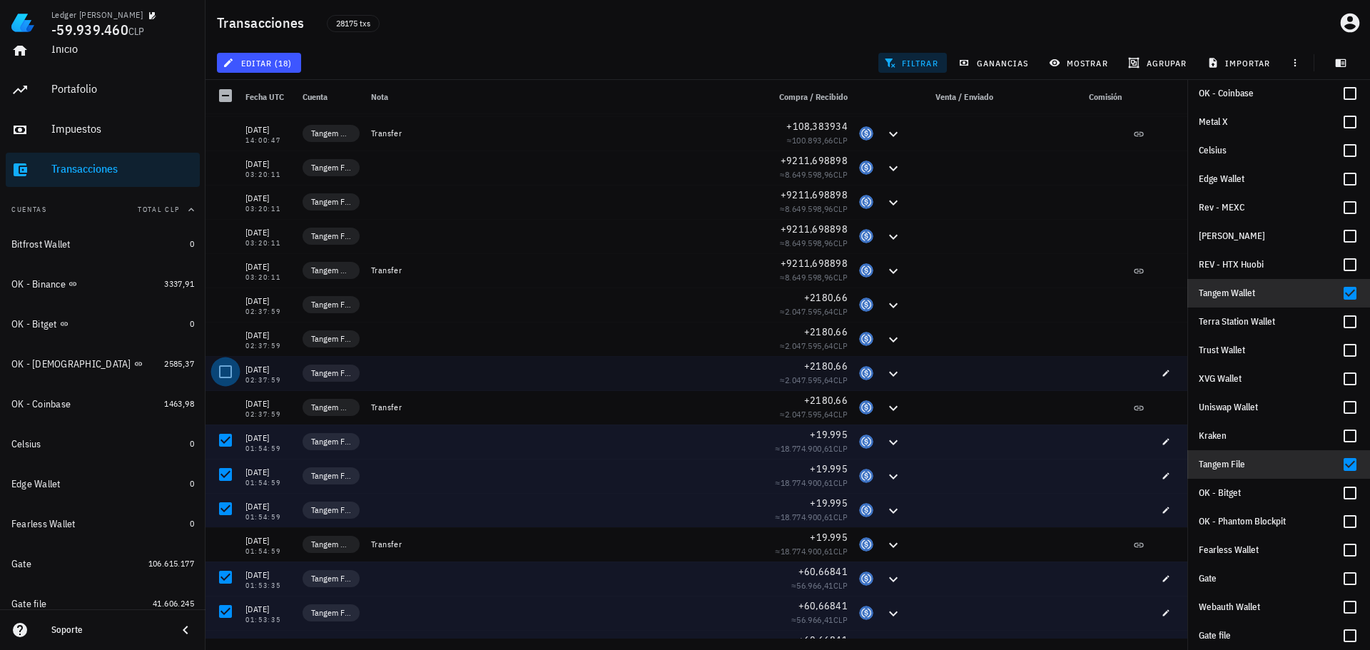
click at [223, 371] on div at bounding box center [225, 372] width 24 height 24
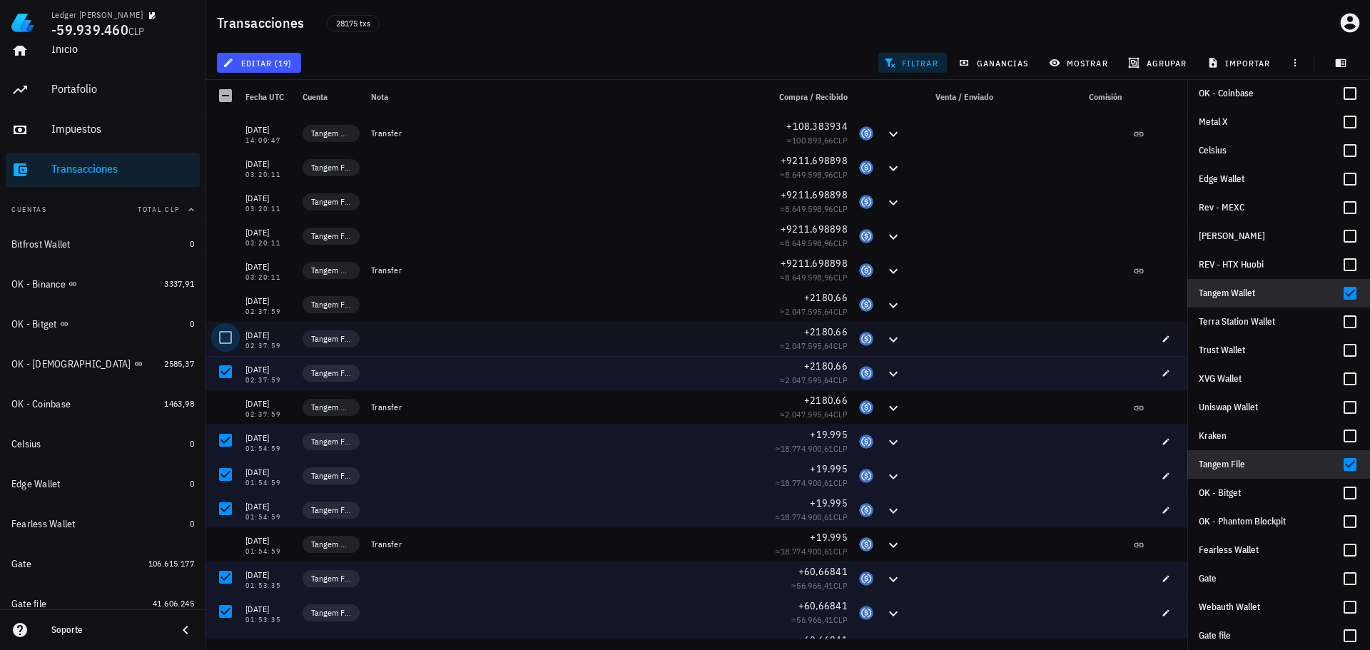
click at [228, 336] on div at bounding box center [225, 337] width 24 height 24
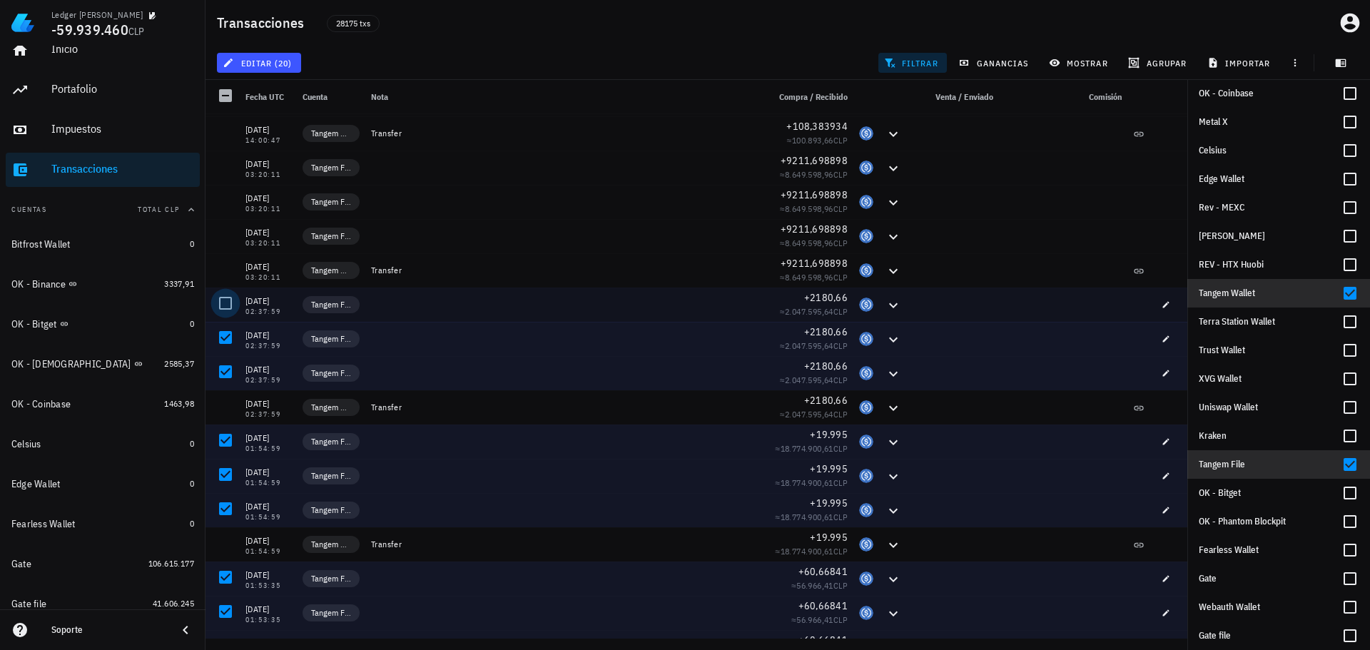
click at [230, 305] on div at bounding box center [225, 303] width 24 height 24
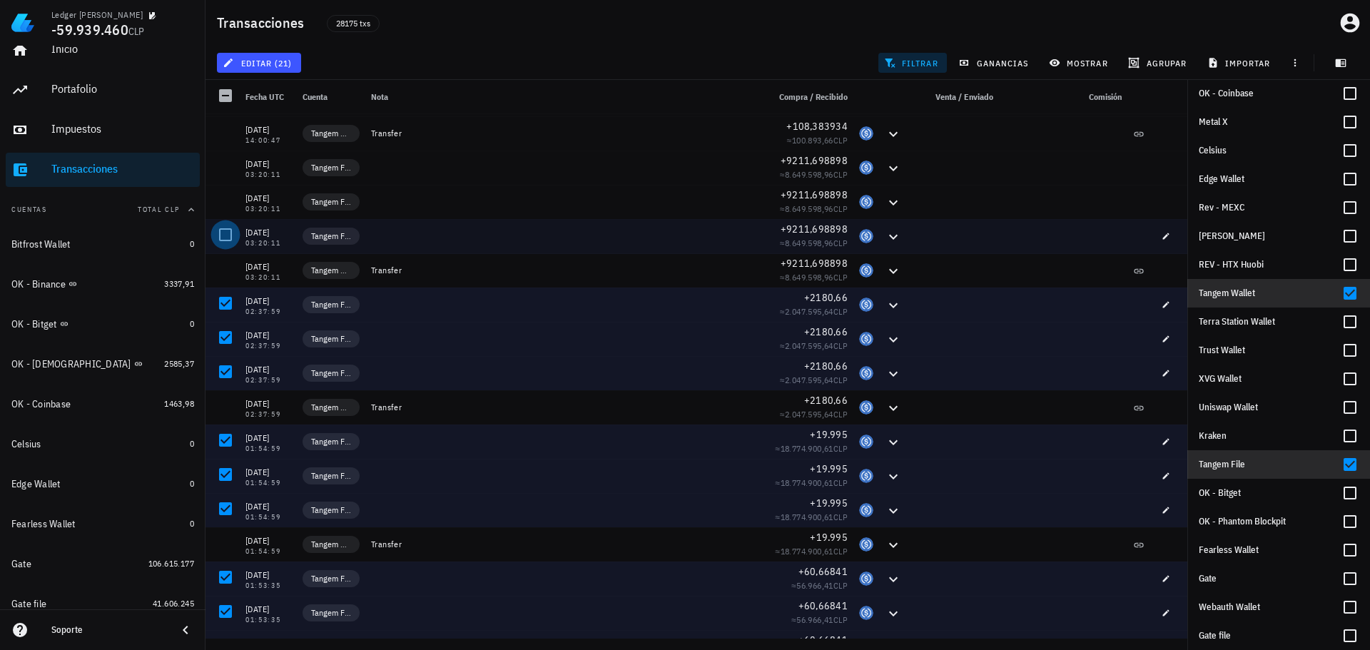
click at [228, 230] on div at bounding box center [225, 235] width 24 height 24
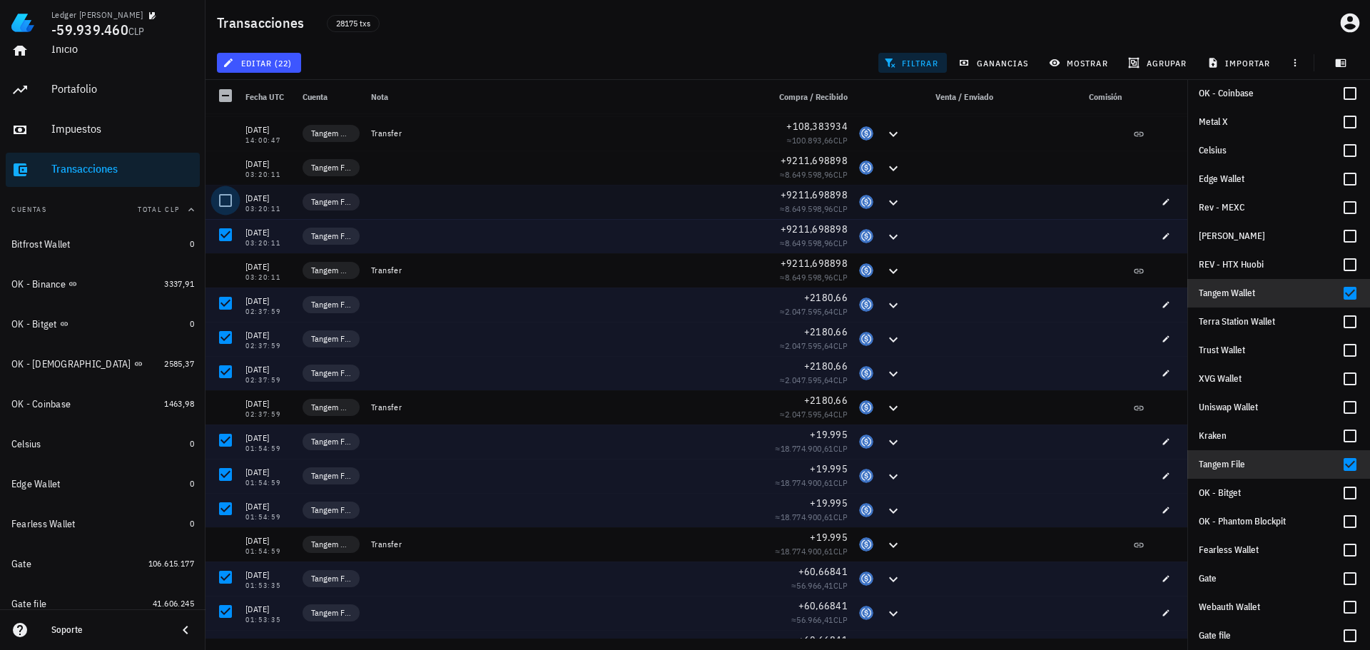
click at [229, 198] on div at bounding box center [225, 200] width 24 height 24
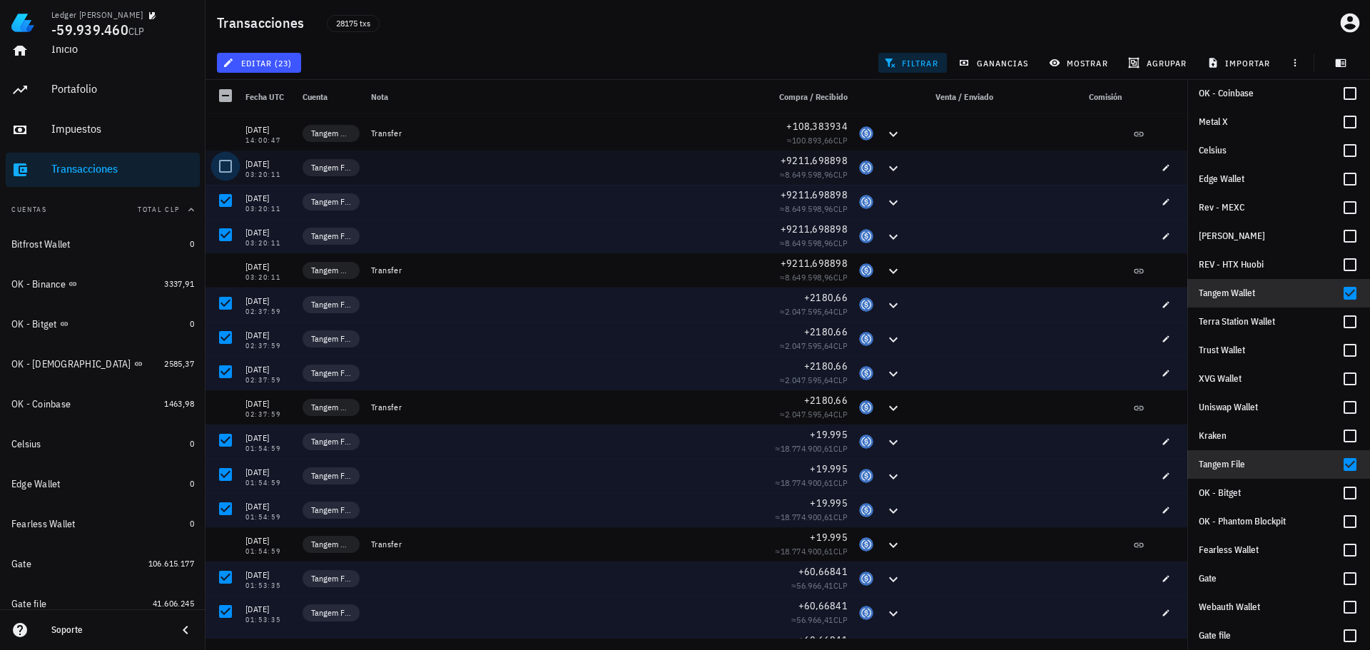
click at [234, 169] on div at bounding box center [225, 166] width 24 height 24
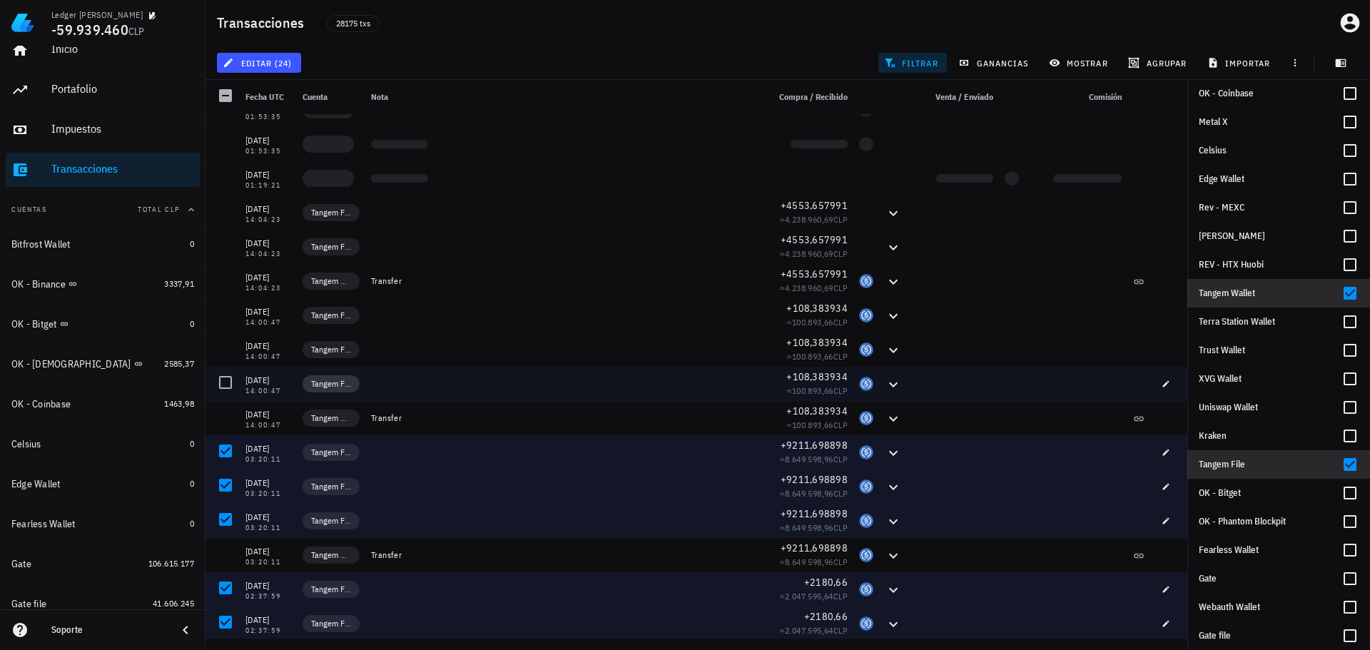
scroll to position [2623, 0]
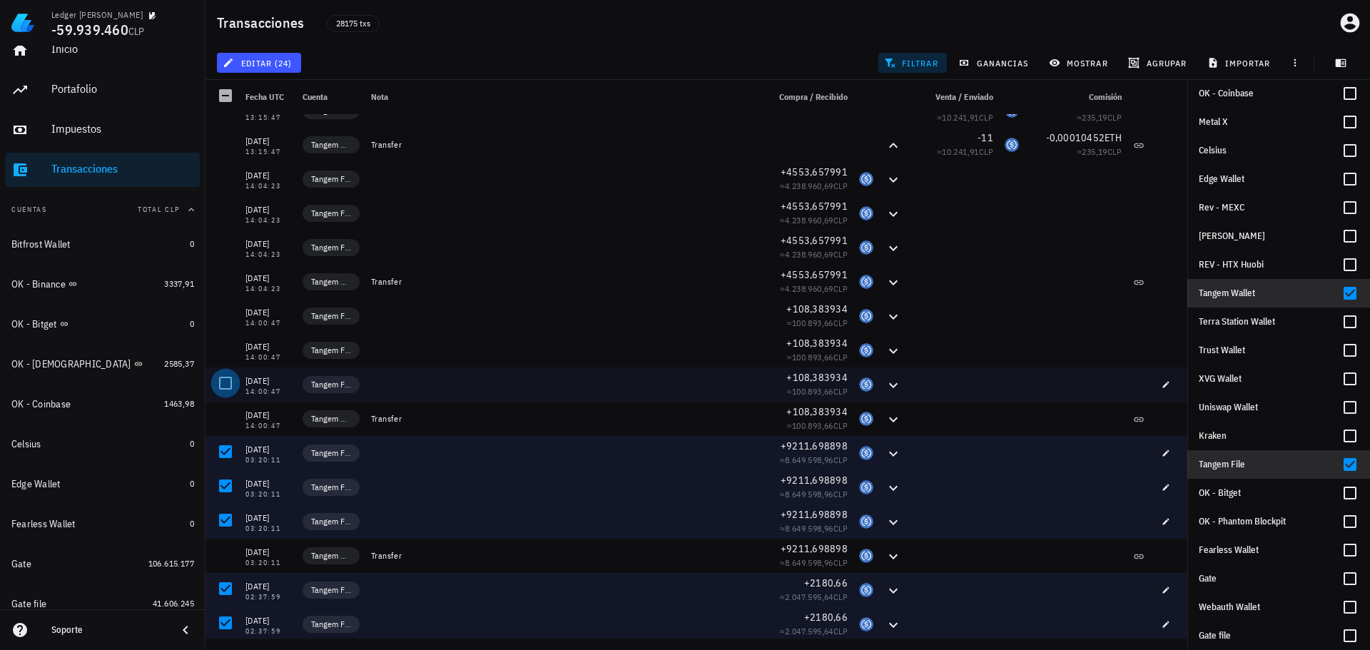
click at [225, 377] on div at bounding box center [225, 383] width 24 height 24
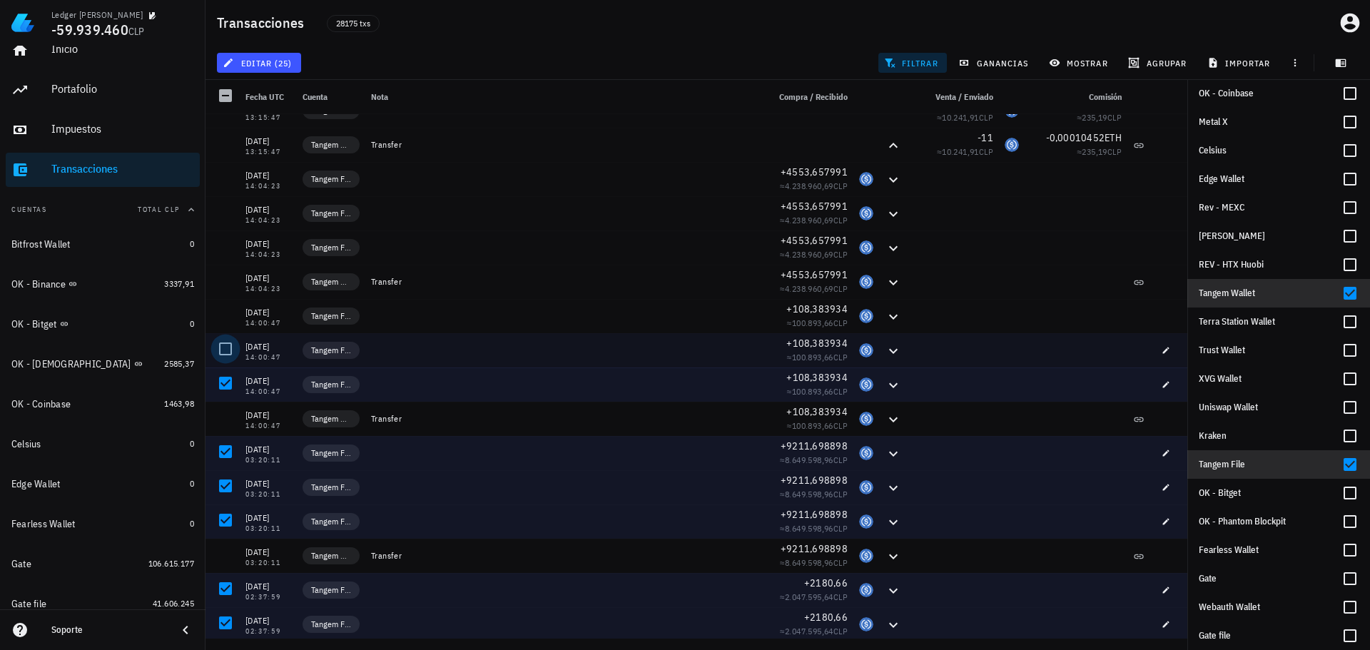
click at [223, 342] on div at bounding box center [225, 349] width 24 height 24
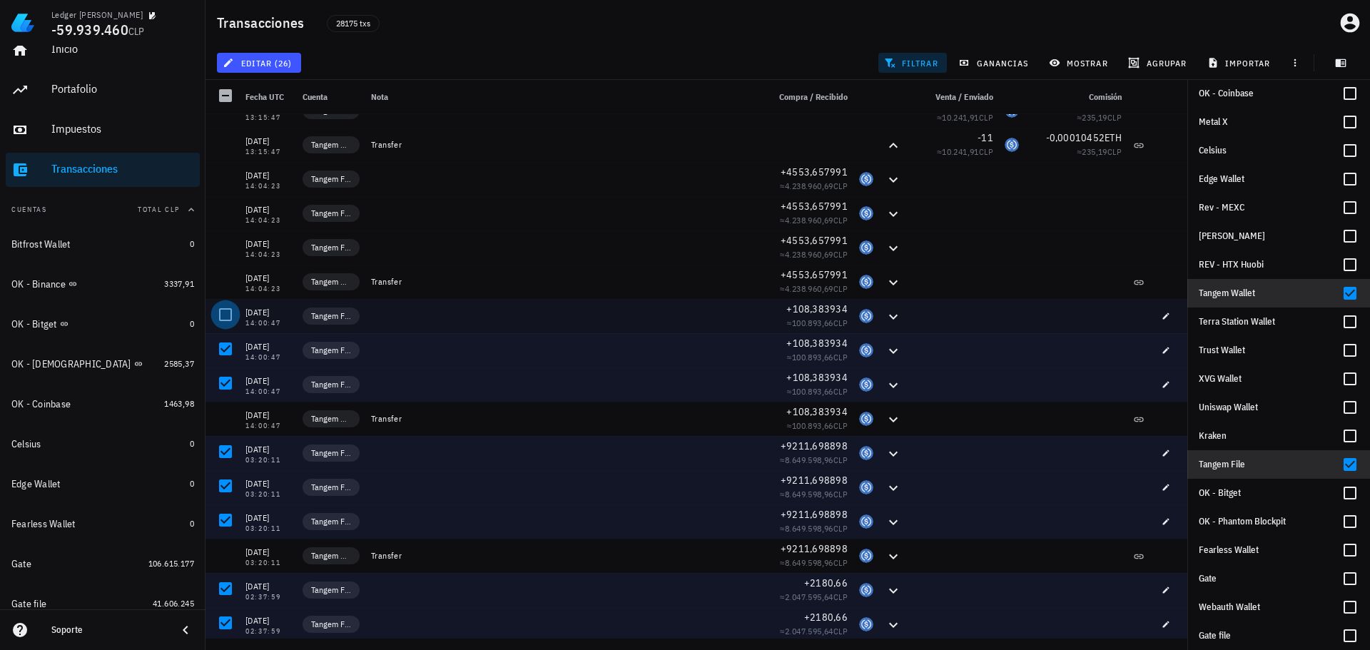
click at [222, 315] on div at bounding box center [225, 314] width 24 height 24
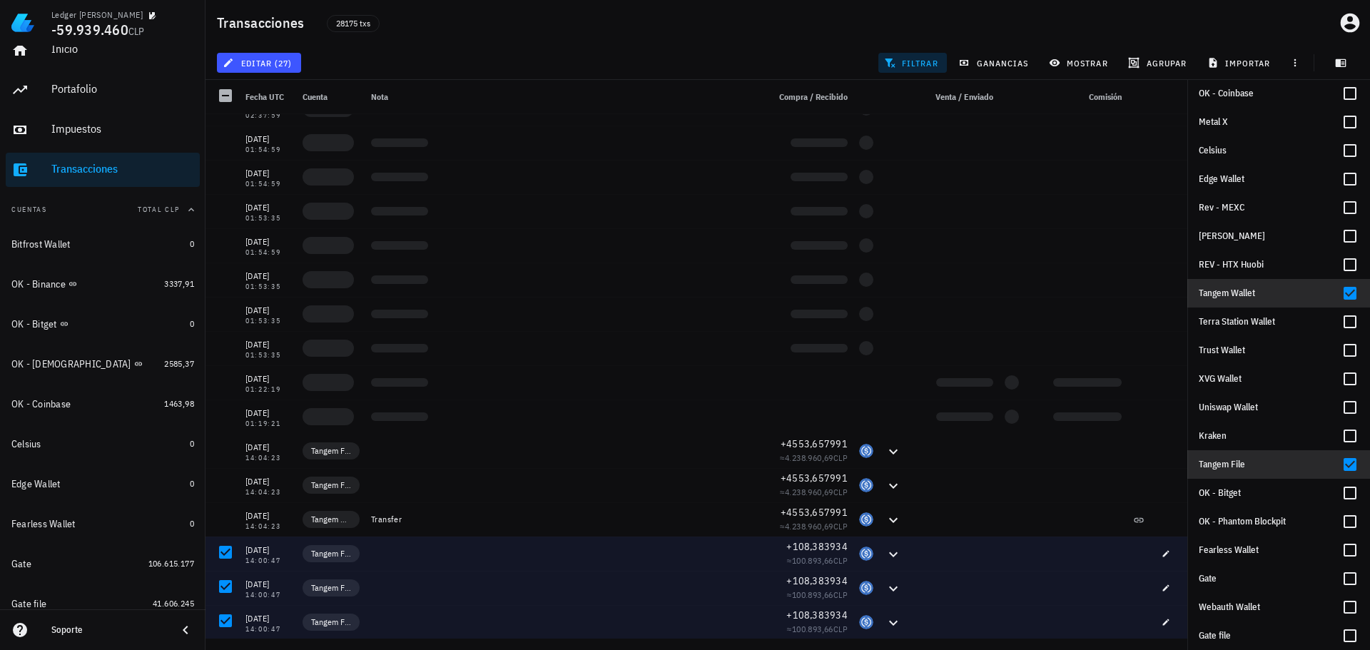
scroll to position [2338, 0]
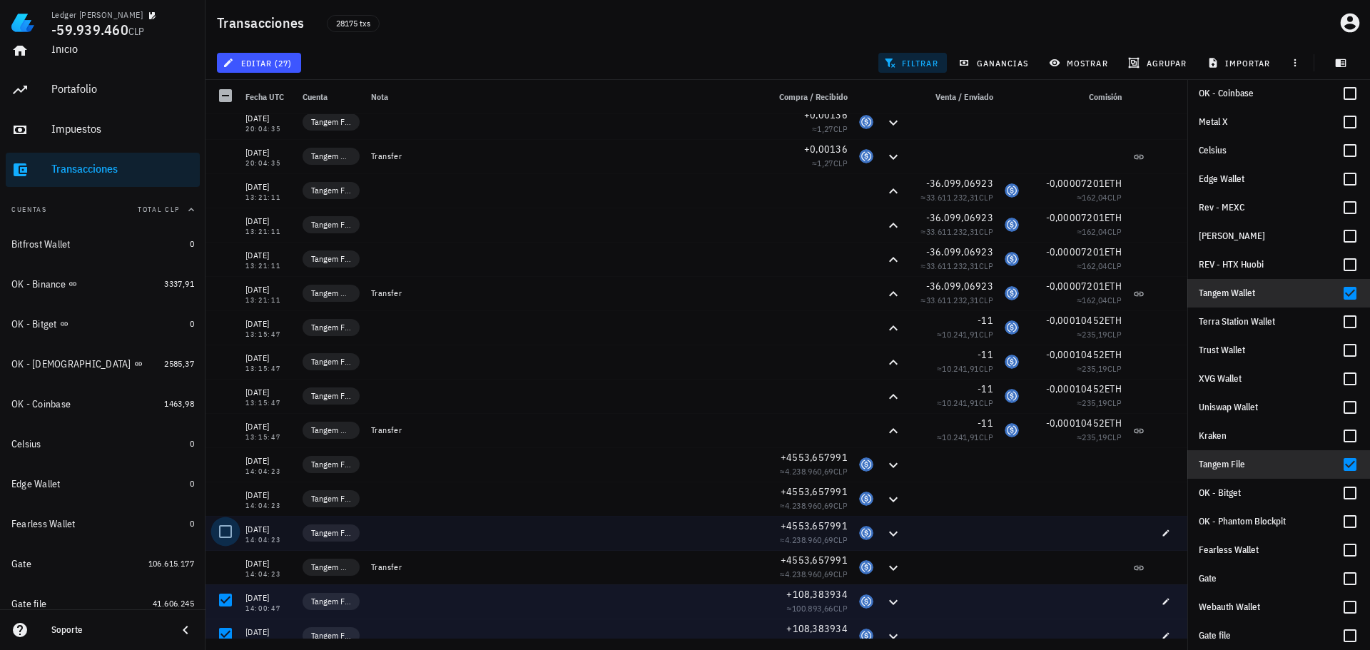
click at [230, 529] on div at bounding box center [225, 531] width 24 height 24
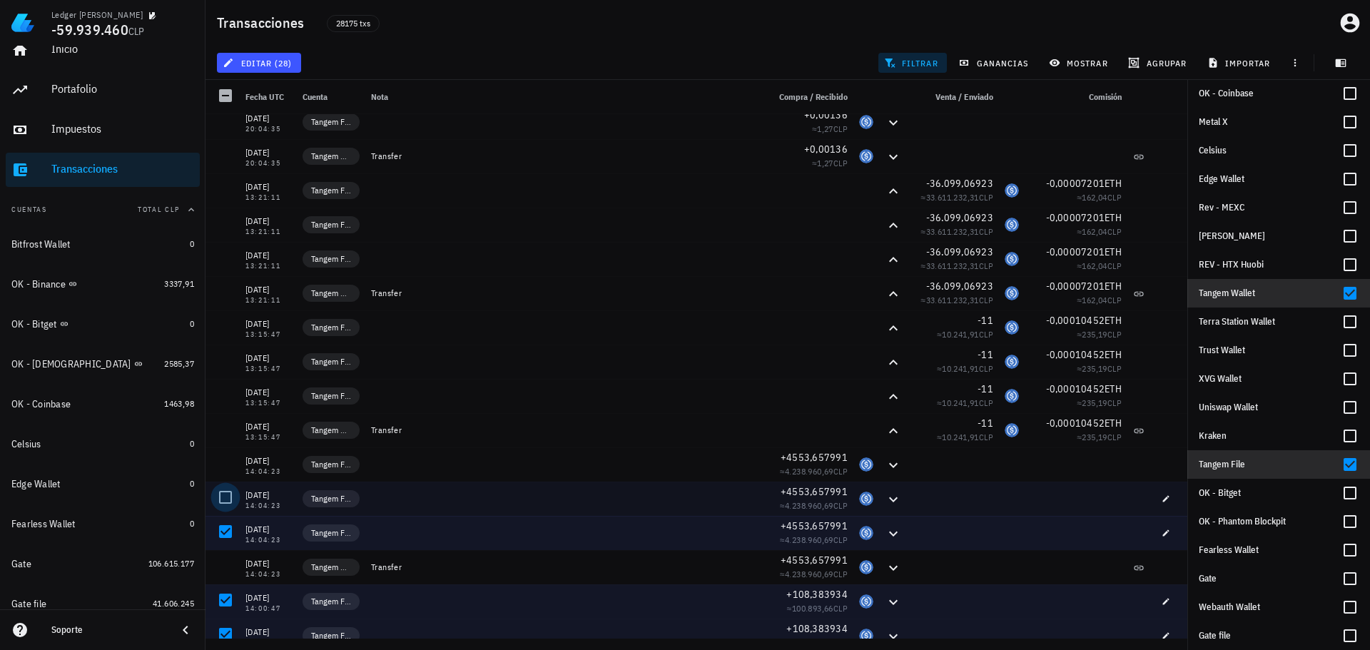
click at [230, 497] on div at bounding box center [225, 497] width 24 height 24
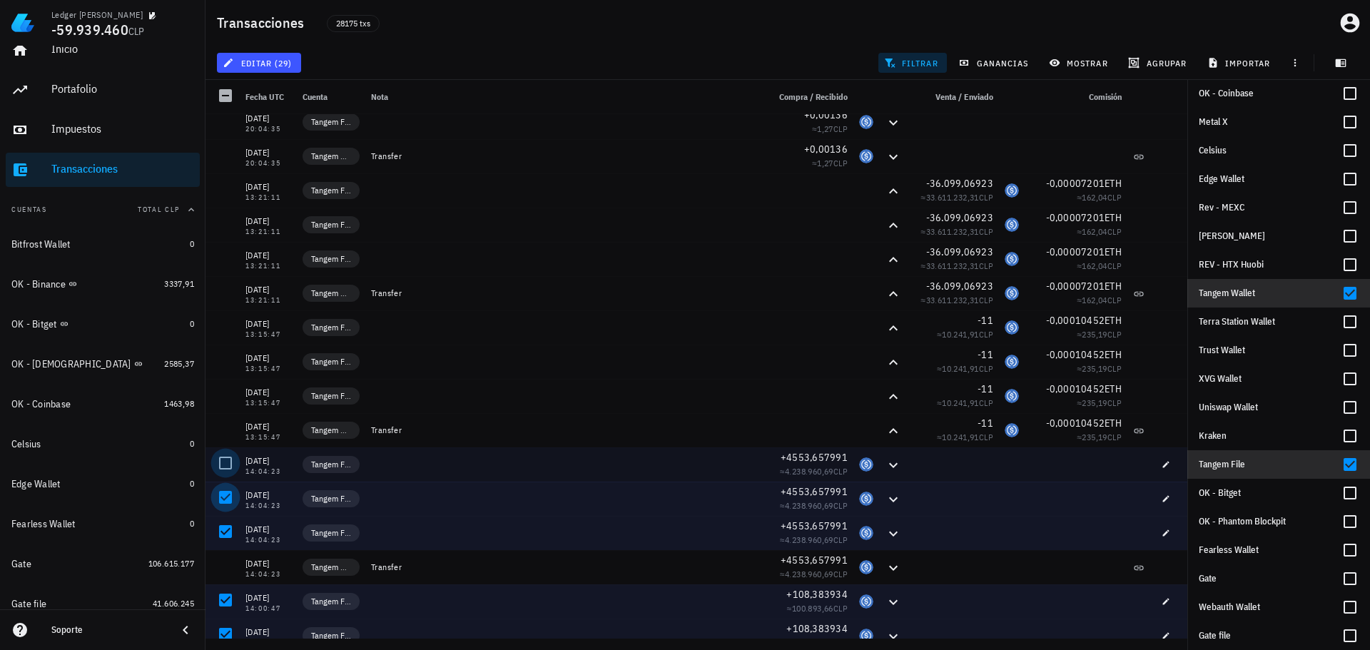
click at [225, 462] on div at bounding box center [225, 463] width 24 height 24
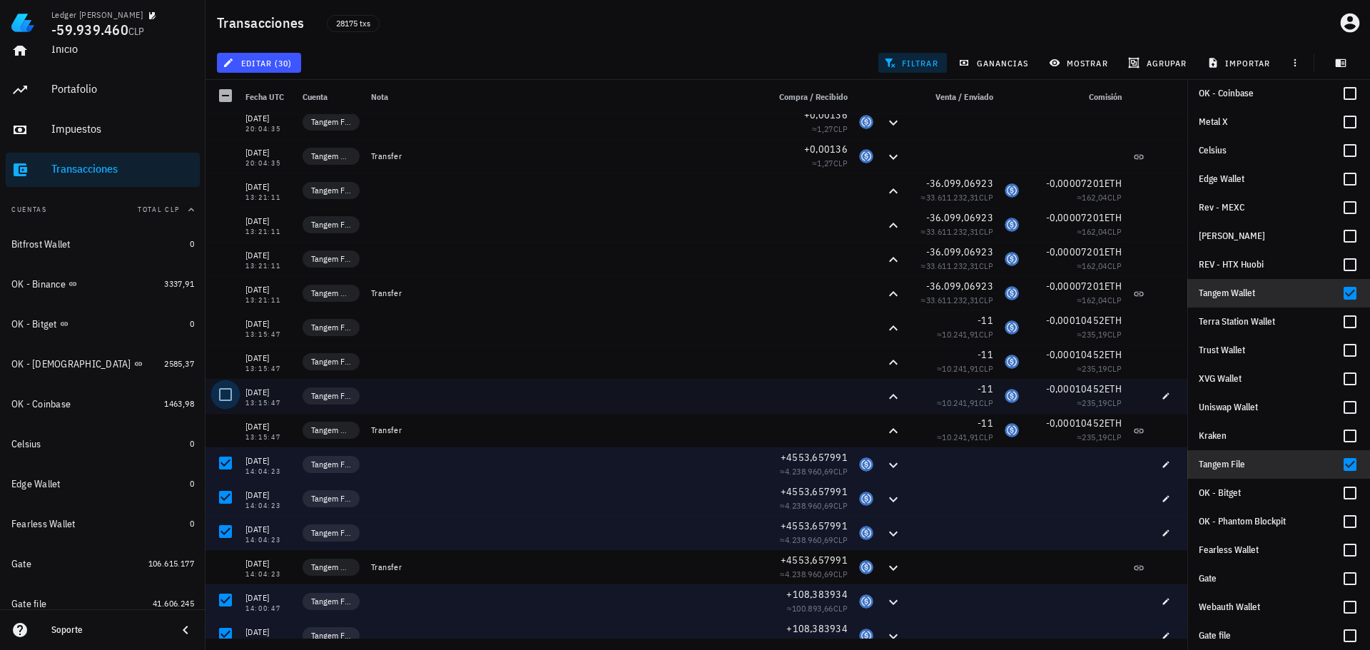
click at [223, 389] on div at bounding box center [225, 394] width 24 height 24
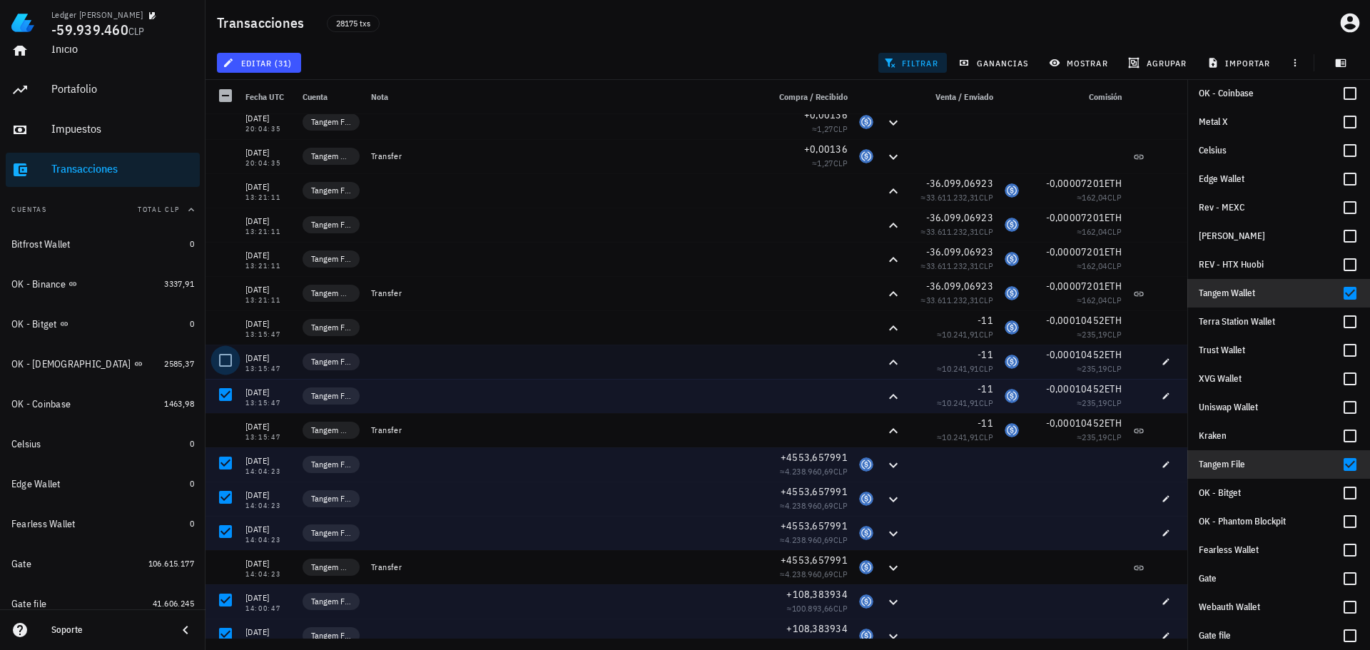
click at [224, 357] on div at bounding box center [225, 360] width 24 height 24
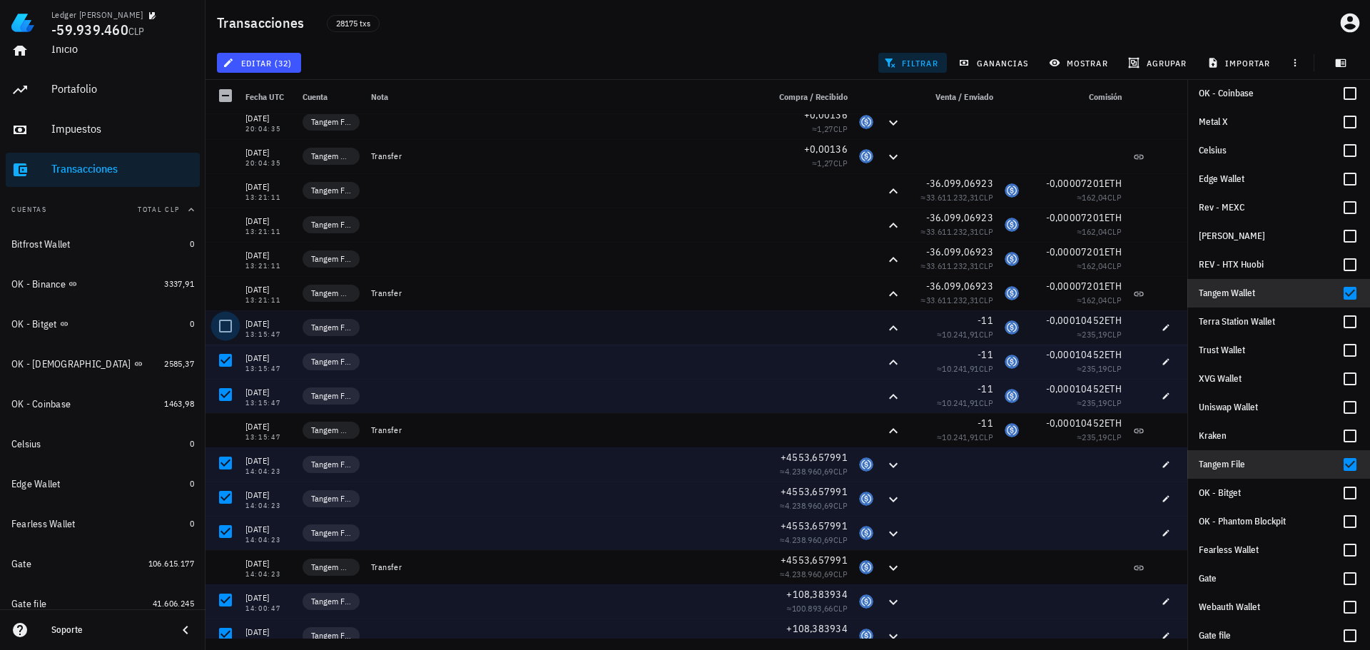
click at [223, 327] on div at bounding box center [225, 326] width 24 height 24
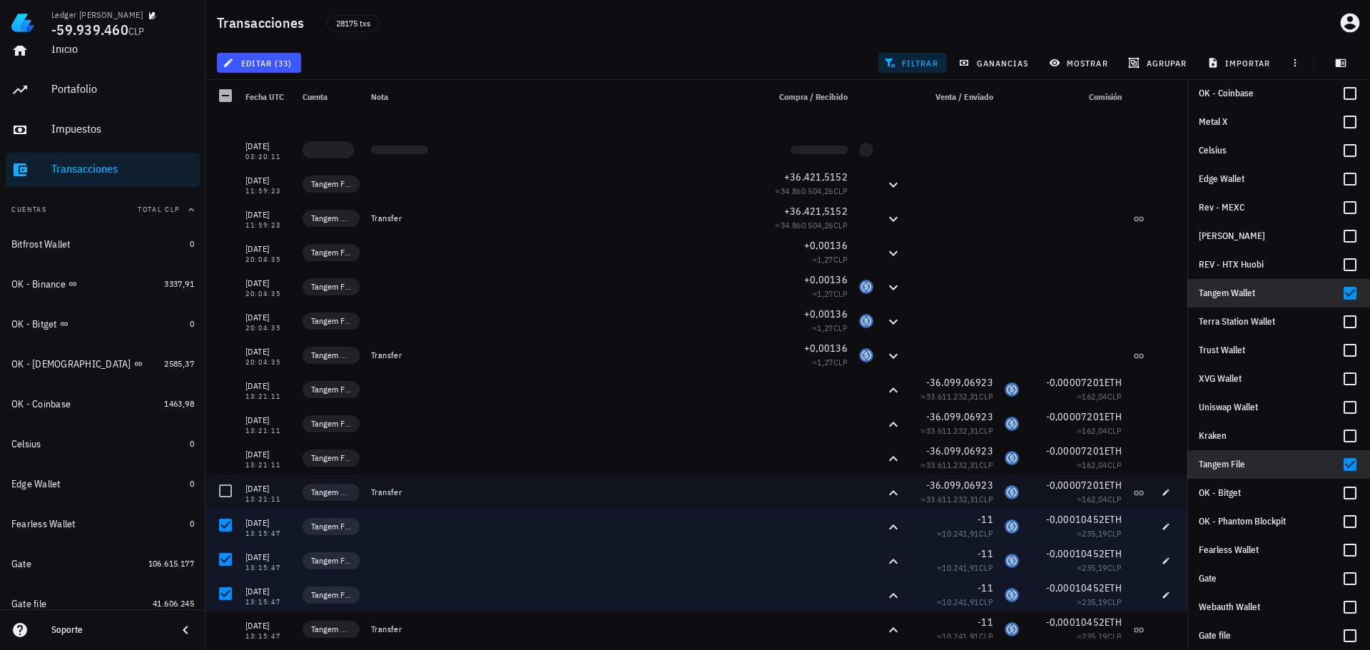
scroll to position [2052, 0]
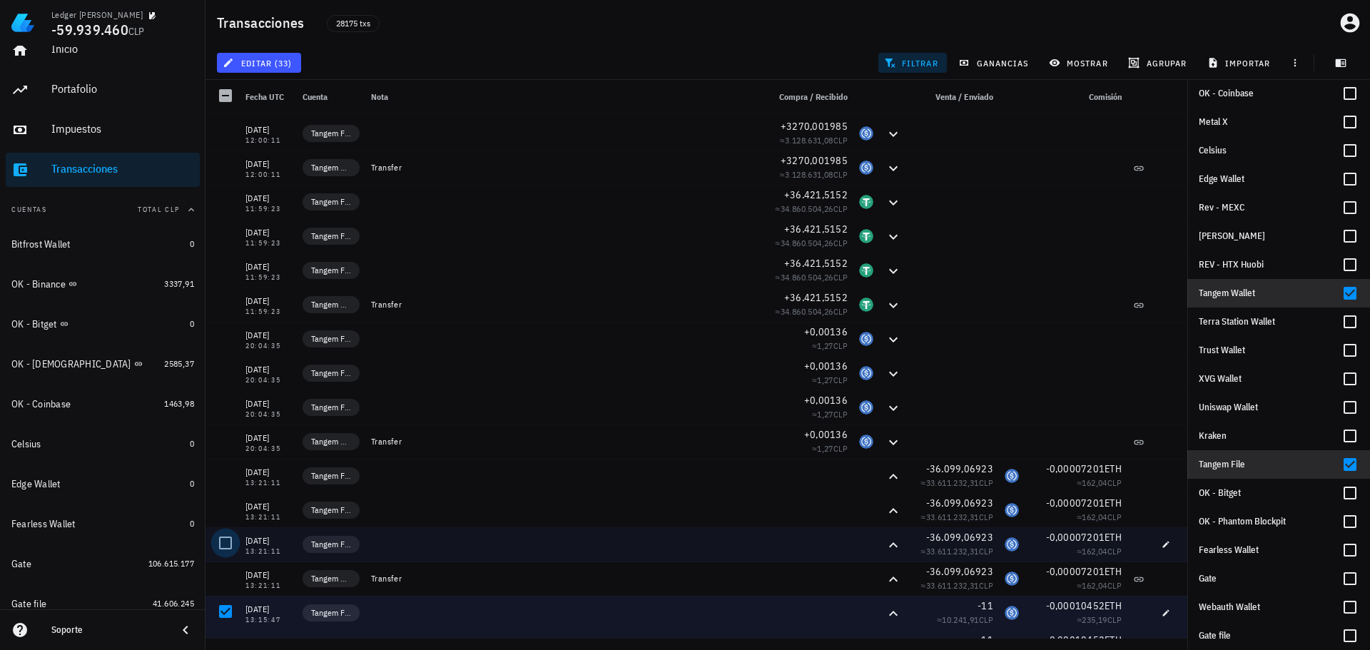
click at [224, 539] on div at bounding box center [225, 543] width 24 height 24
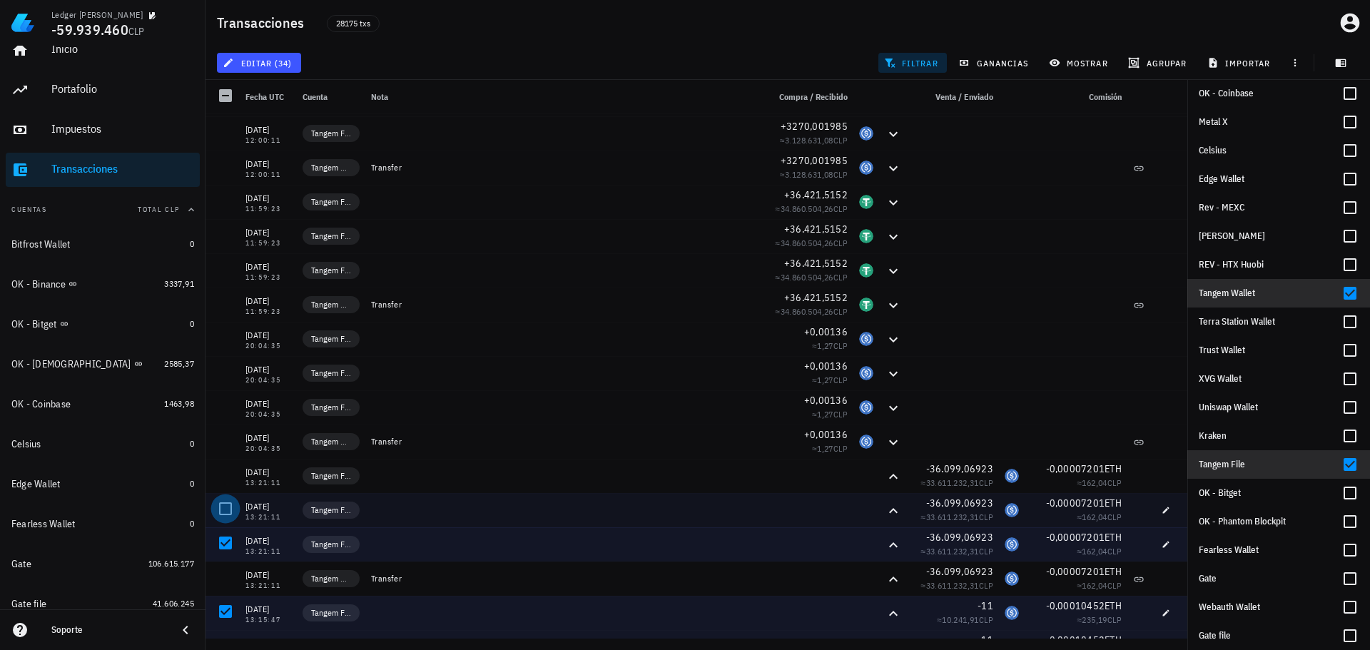
click at [222, 500] on div at bounding box center [225, 508] width 24 height 24
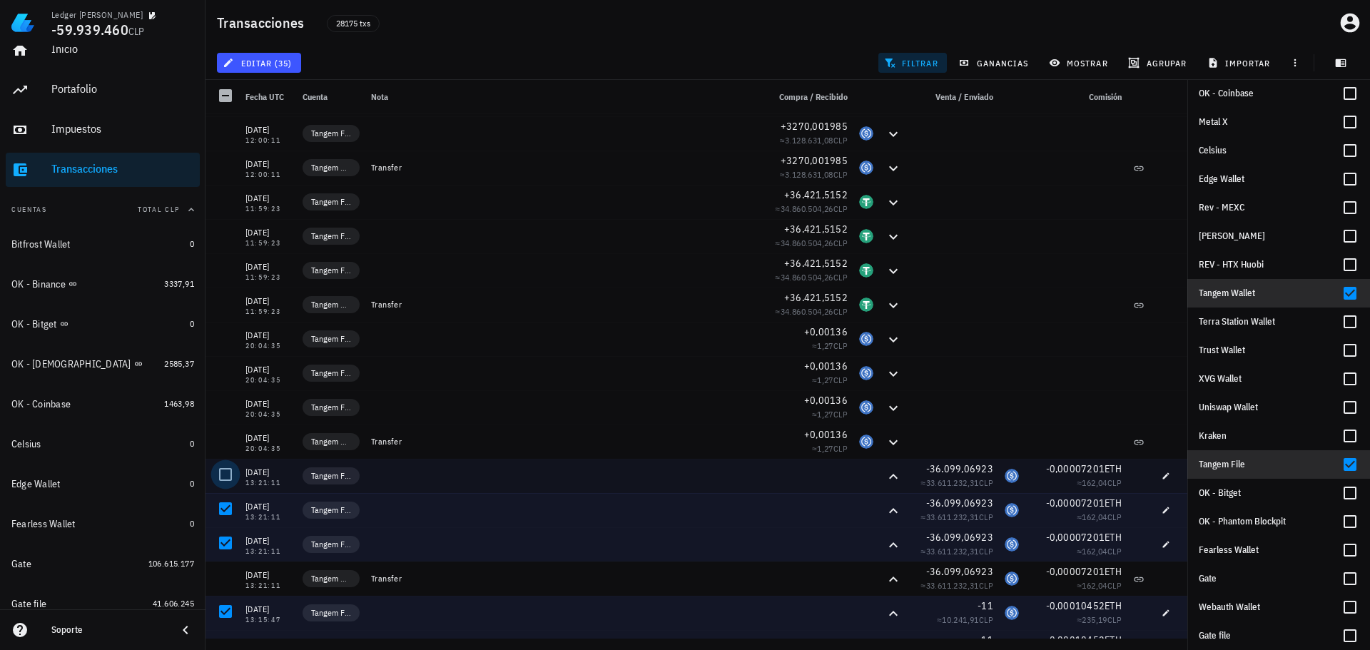
click at [224, 470] on div at bounding box center [225, 474] width 24 height 24
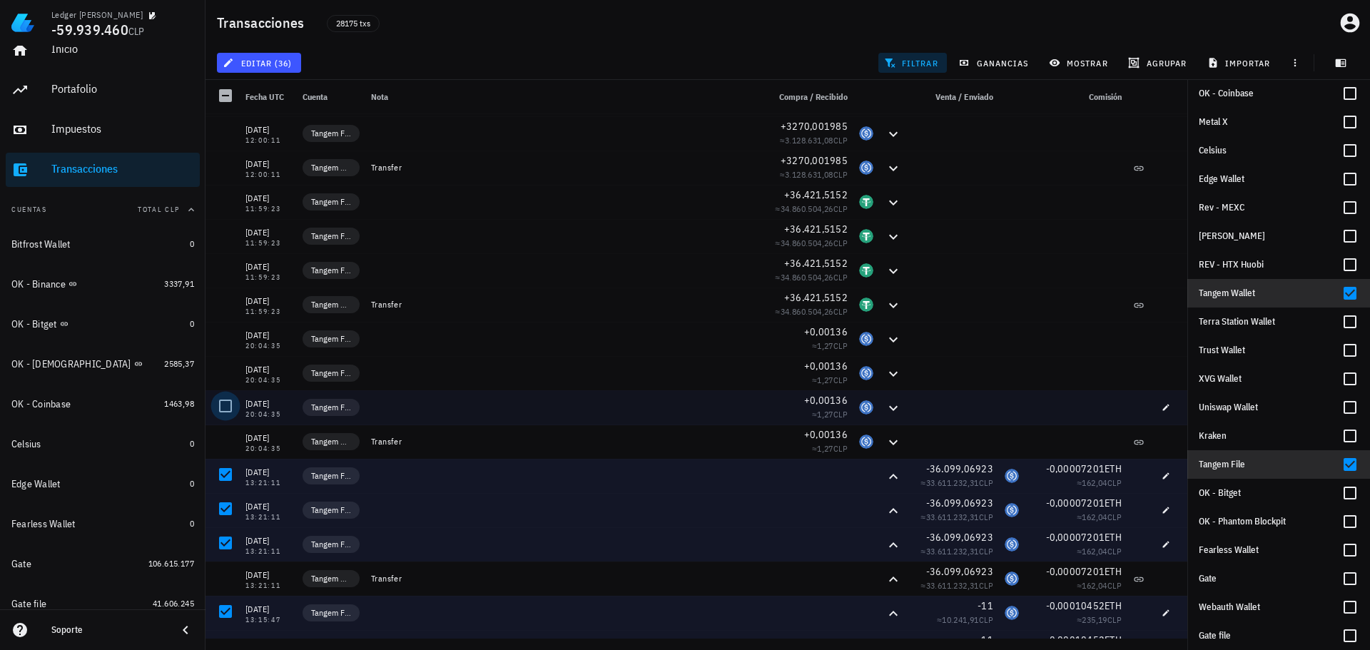
click at [220, 403] on div at bounding box center [225, 406] width 24 height 24
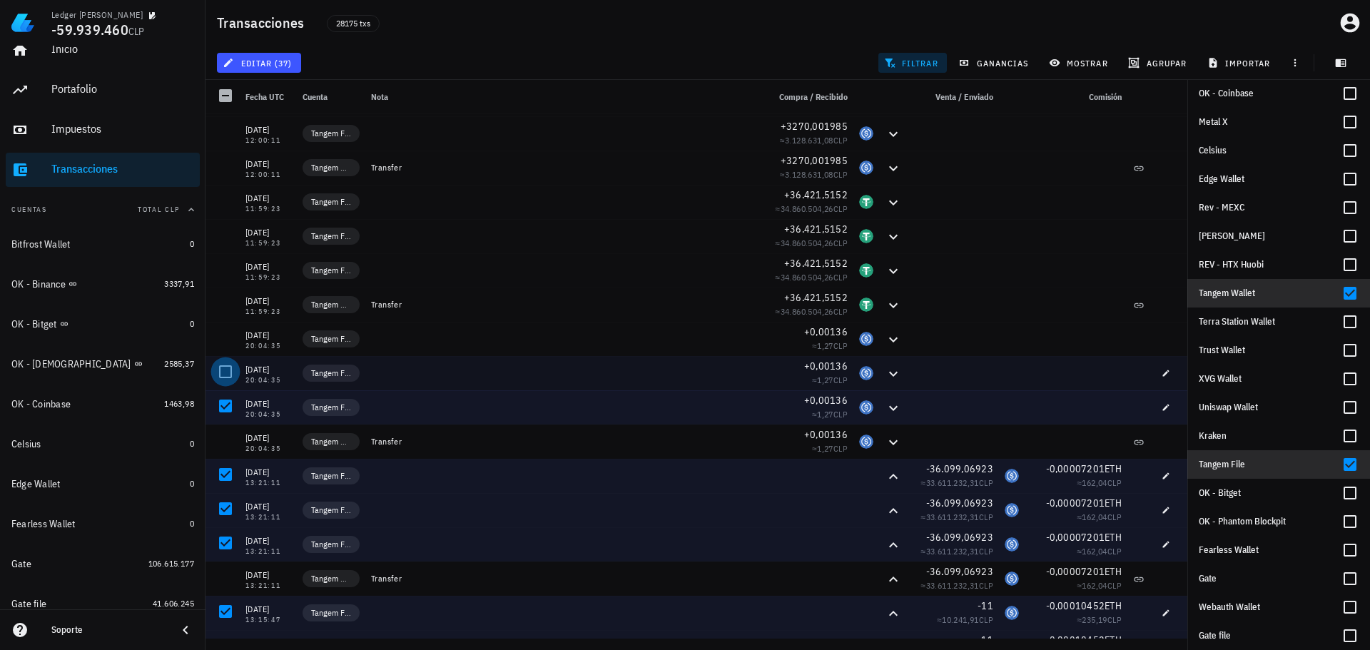
click at [217, 368] on div at bounding box center [225, 372] width 24 height 24
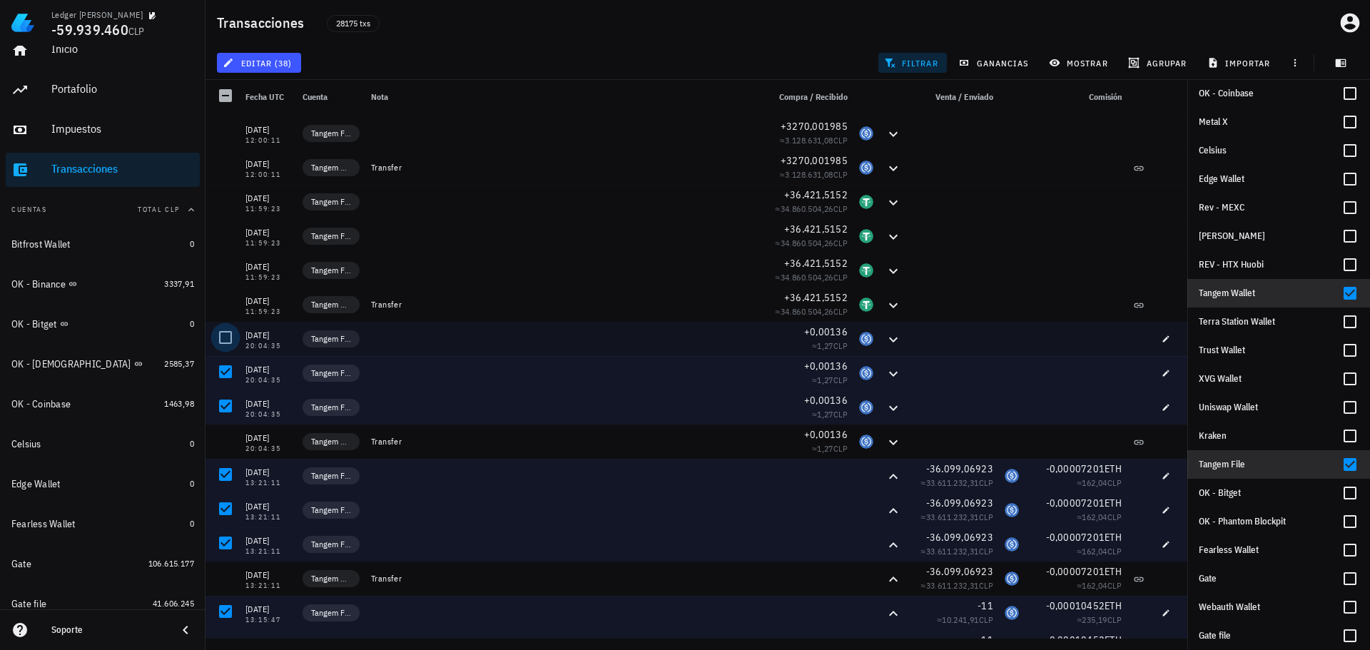
click at [222, 336] on div at bounding box center [225, 337] width 24 height 24
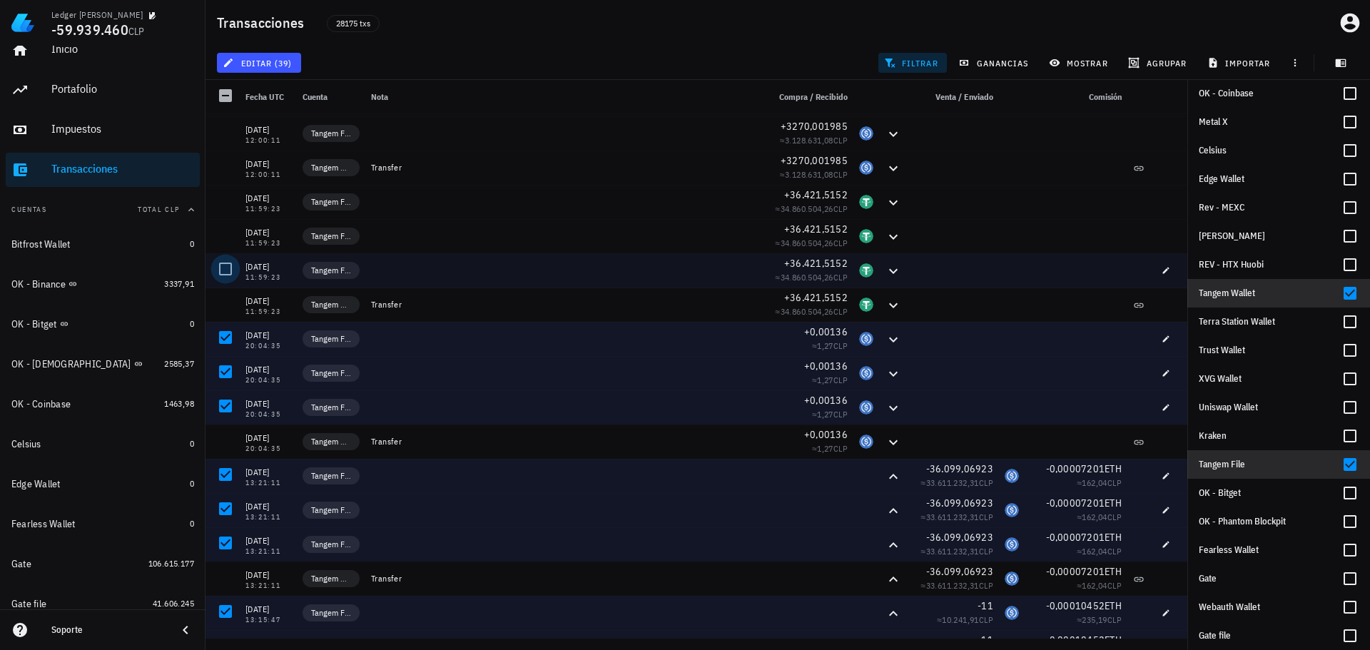
click at [229, 266] on div at bounding box center [225, 269] width 24 height 24
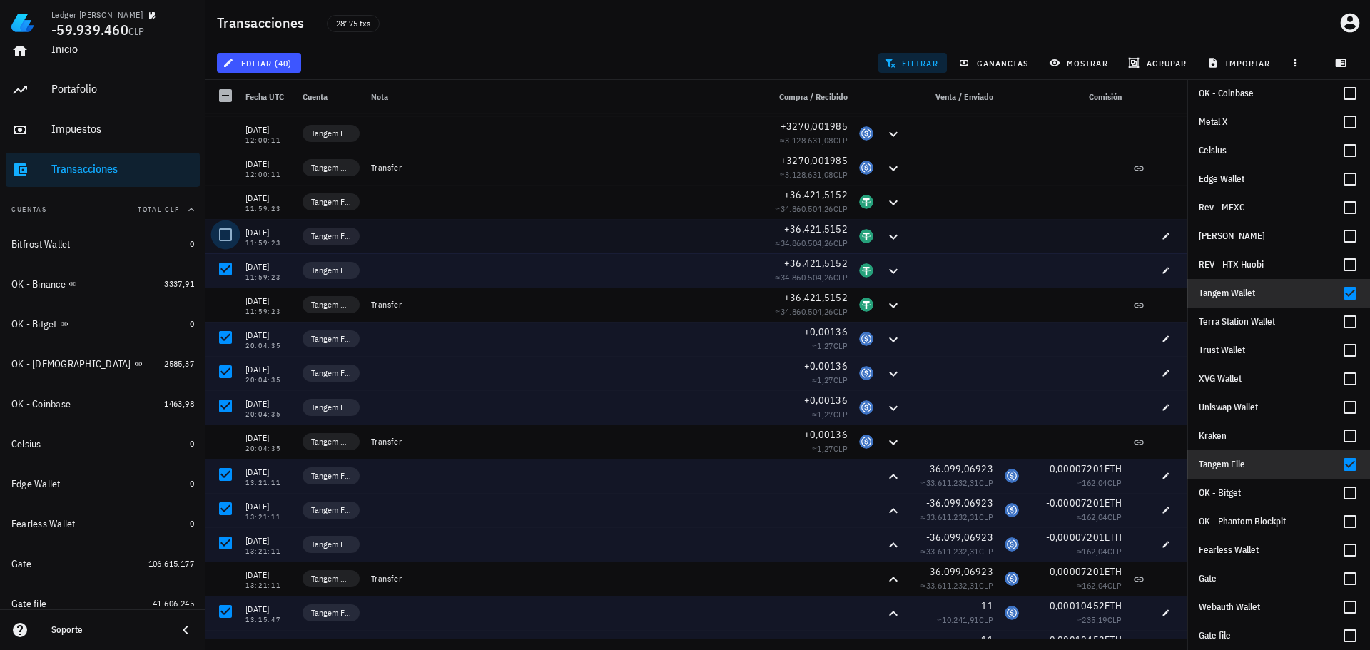
click at [225, 229] on div at bounding box center [225, 235] width 24 height 24
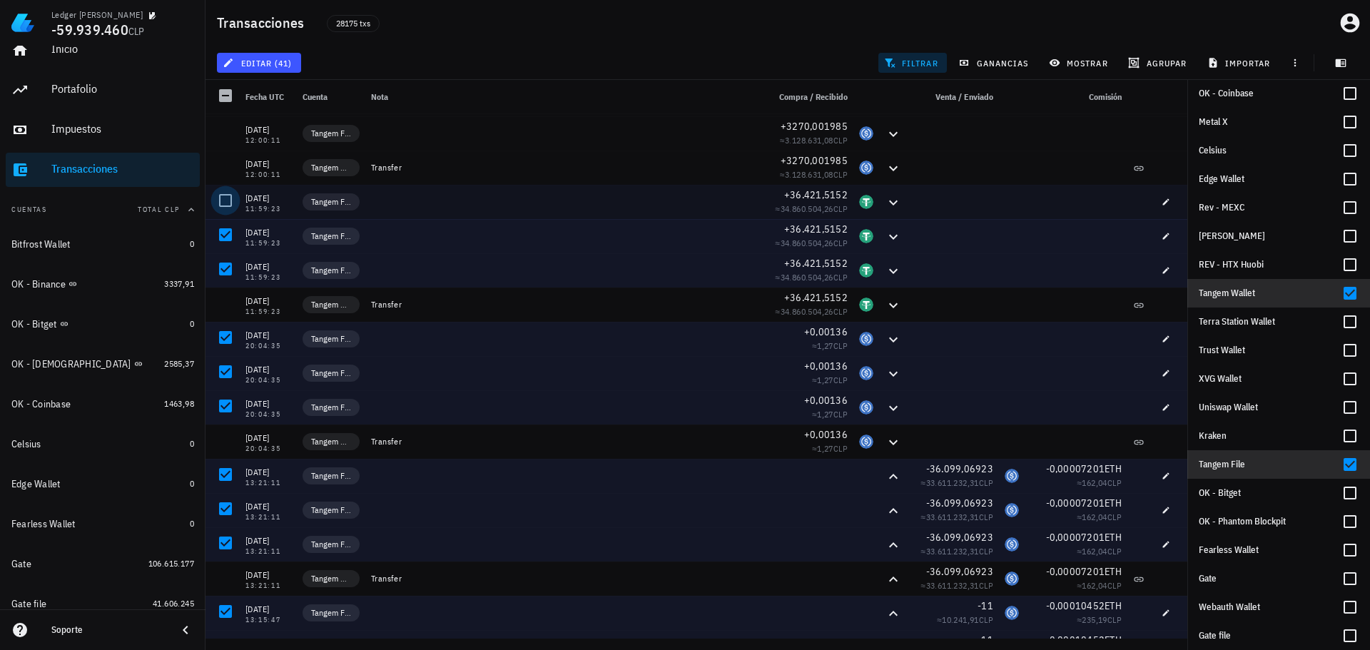
click at [232, 200] on div at bounding box center [225, 200] width 24 height 24
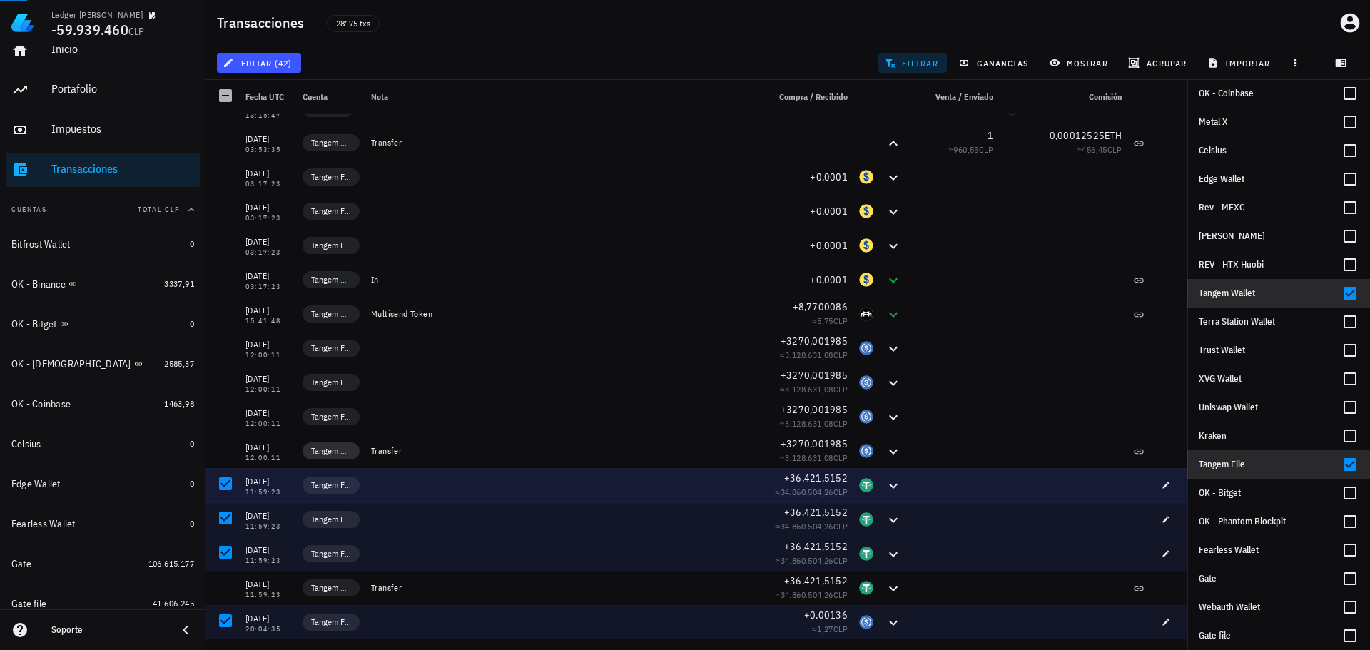
scroll to position [1767, 0]
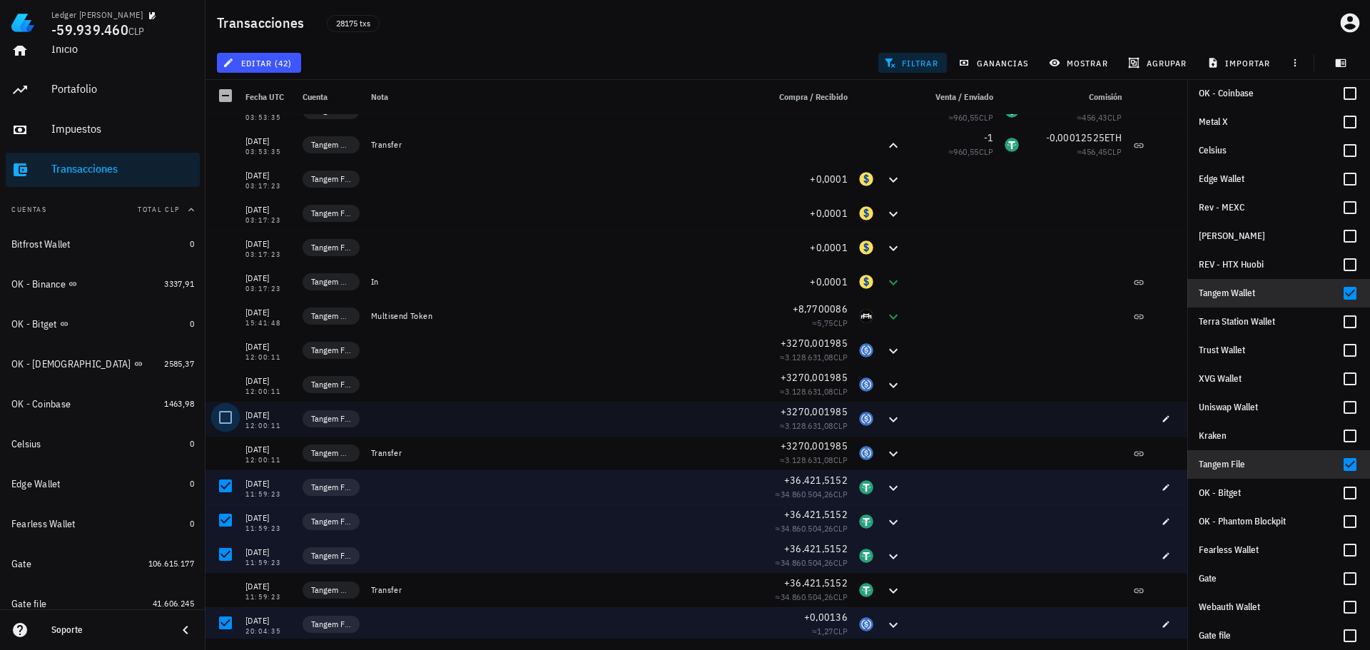
click at [226, 412] on div at bounding box center [225, 417] width 24 height 24
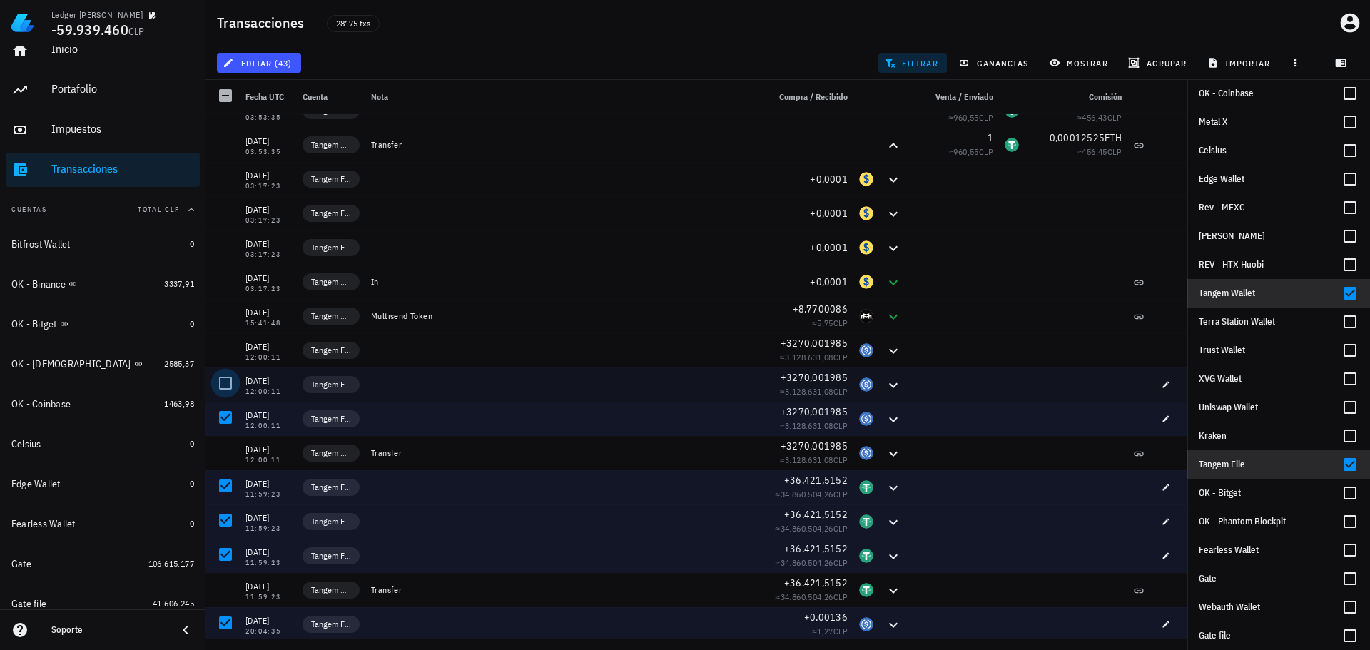
click at [225, 375] on div at bounding box center [225, 383] width 24 height 24
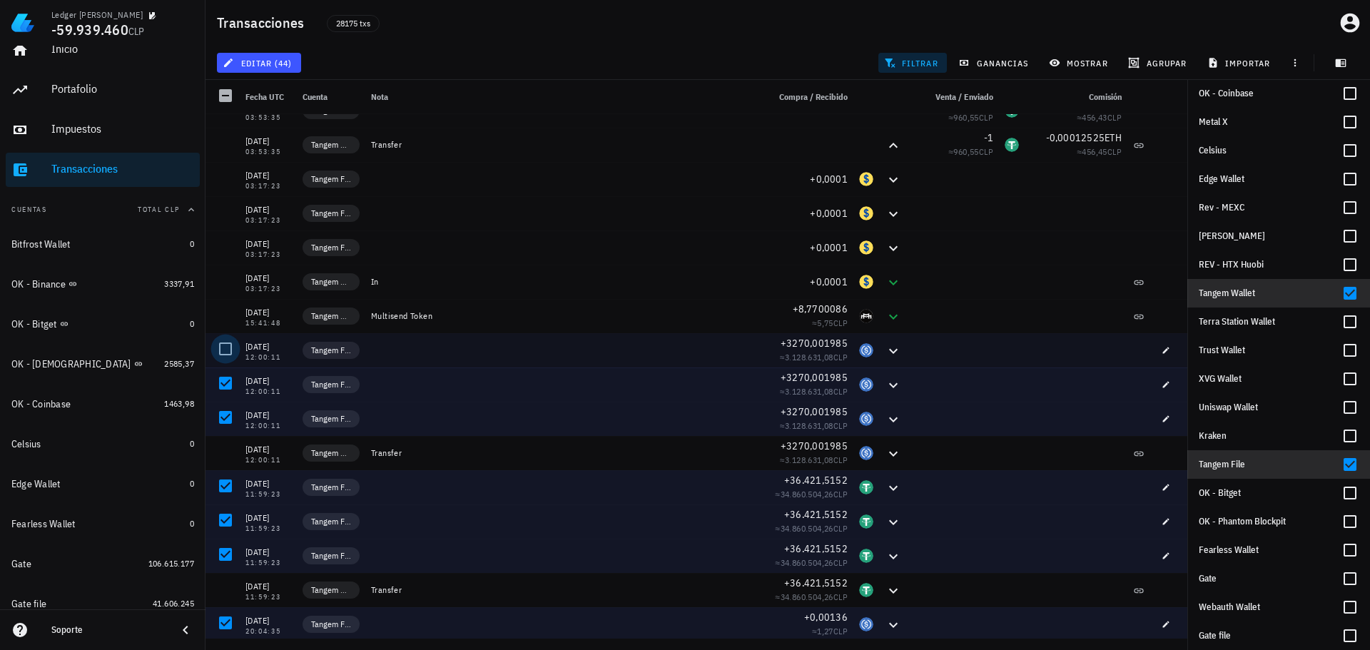
click at [220, 345] on div at bounding box center [225, 349] width 24 height 24
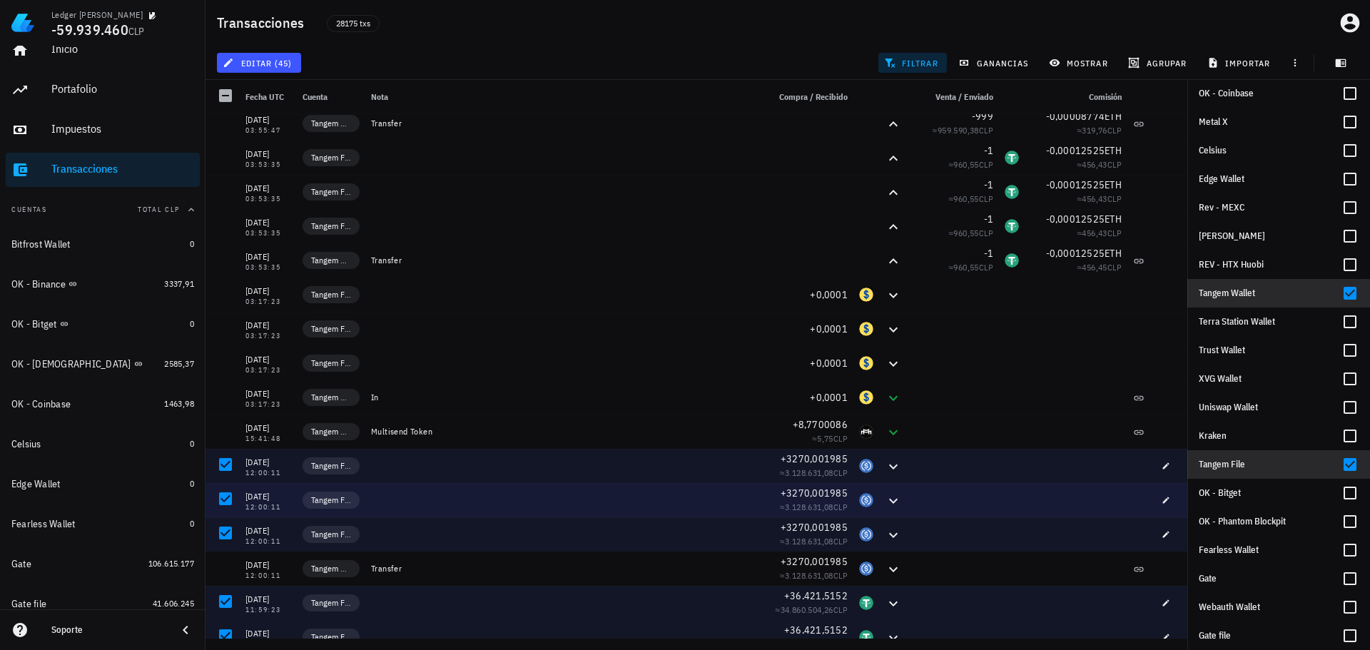
scroll to position [1624, 0]
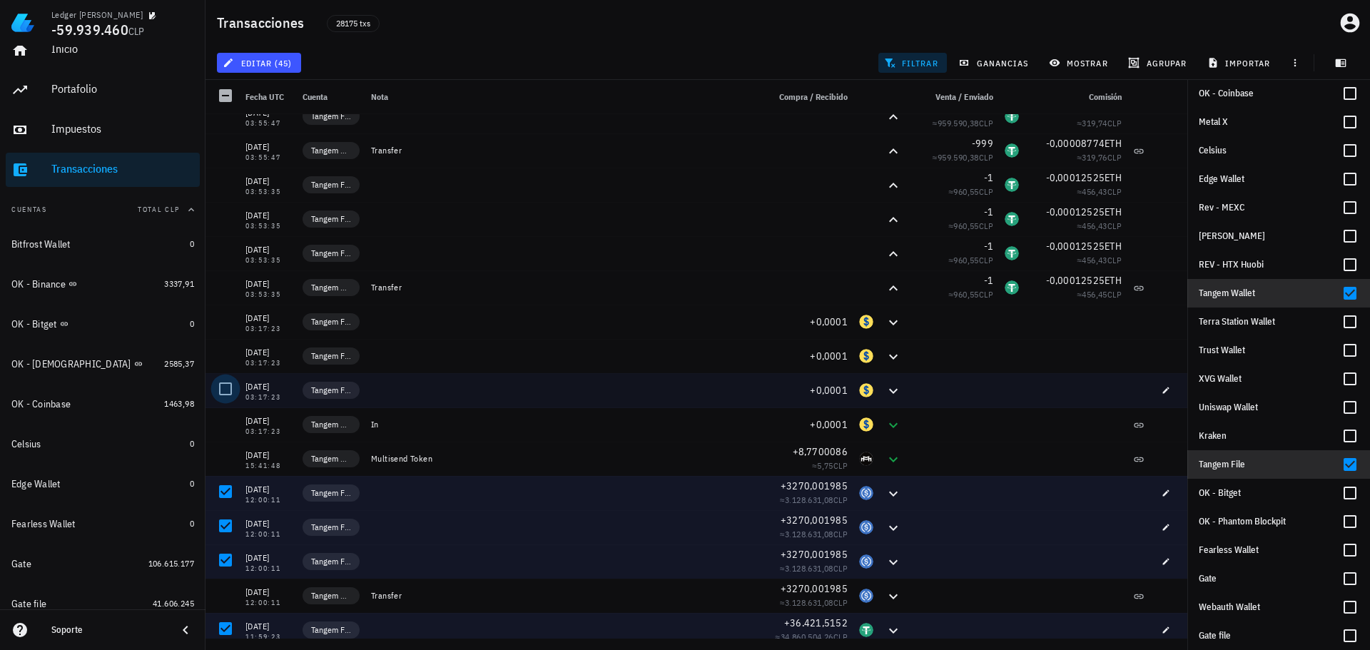
click at [220, 385] on div at bounding box center [225, 389] width 24 height 24
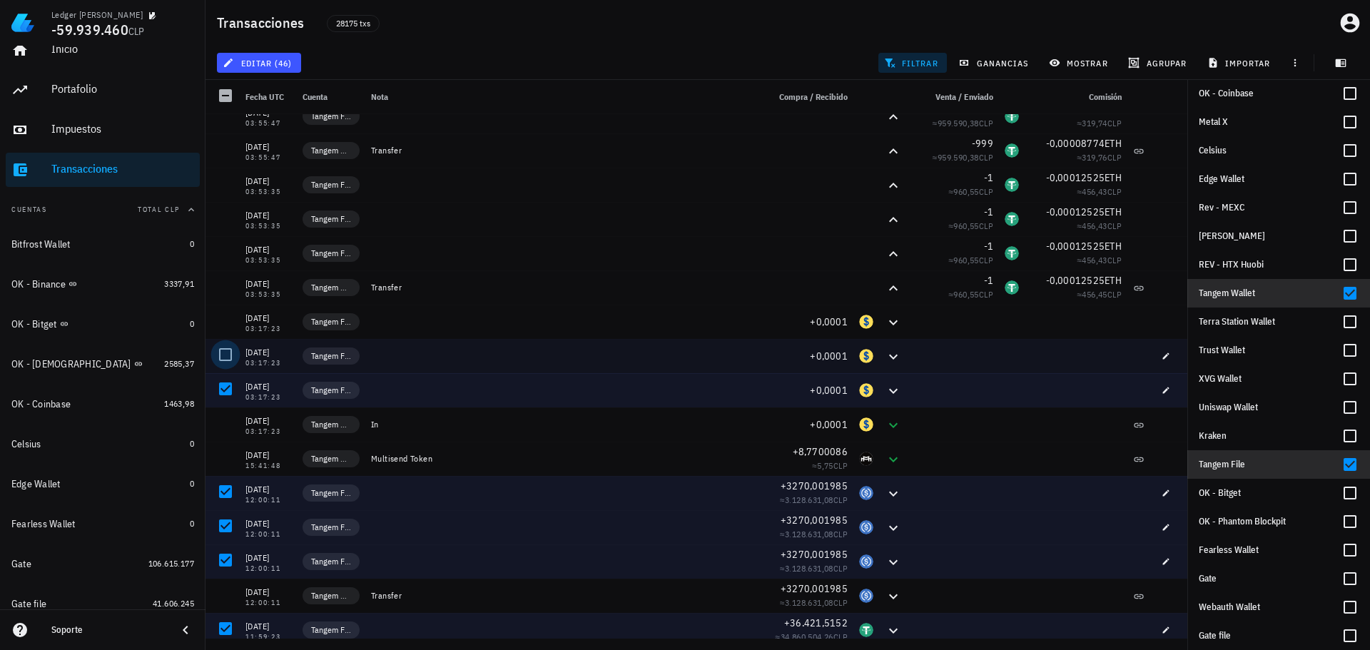
click at [224, 352] on div at bounding box center [225, 354] width 24 height 24
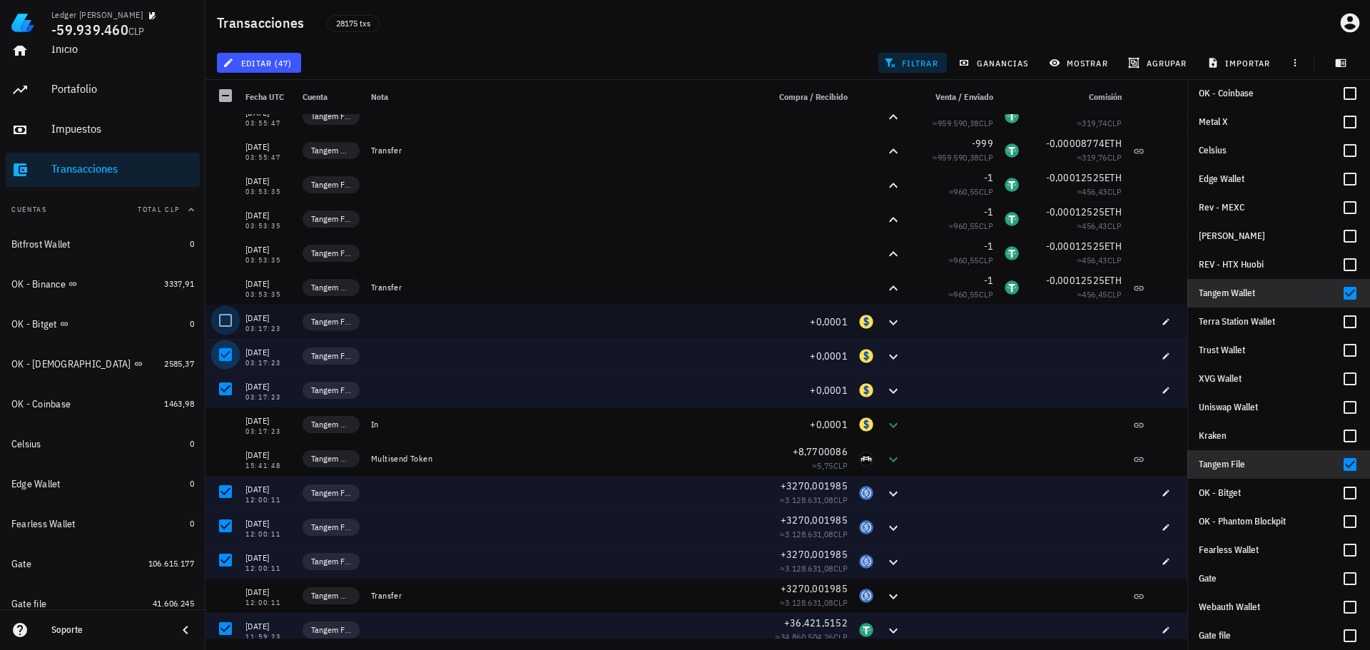
click at [228, 317] on div at bounding box center [225, 320] width 24 height 24
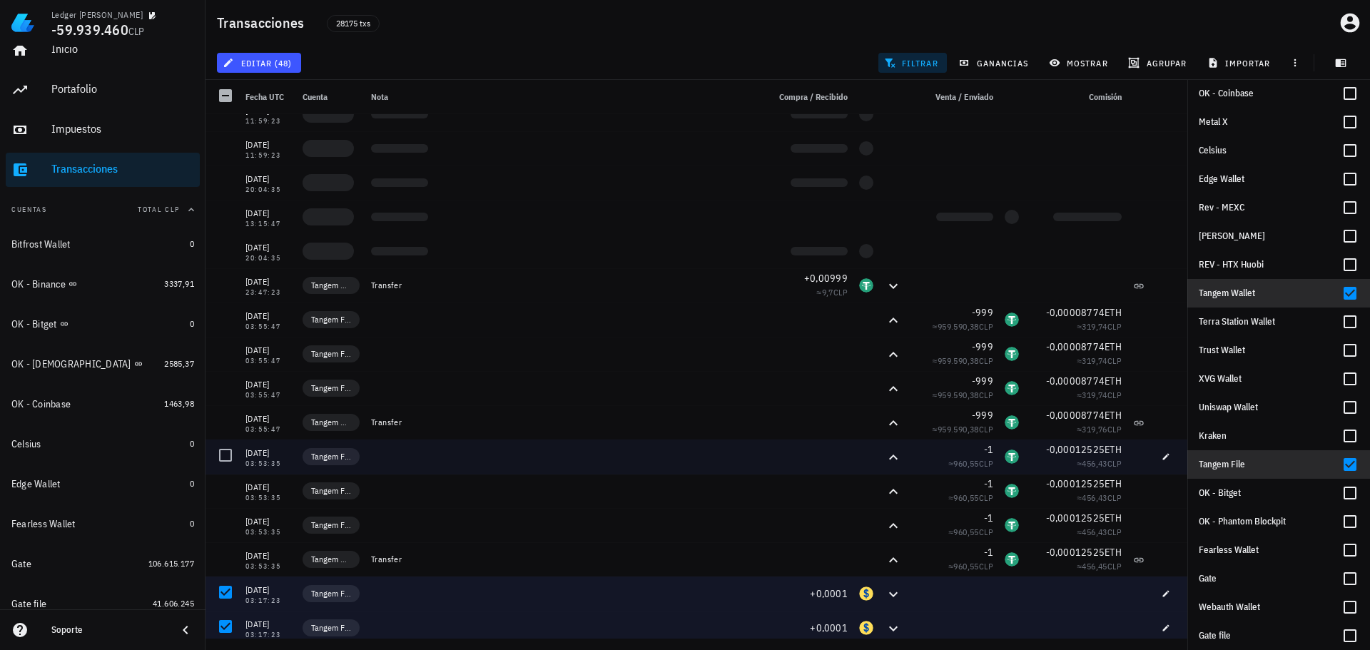
scroll to position [1339, 0]
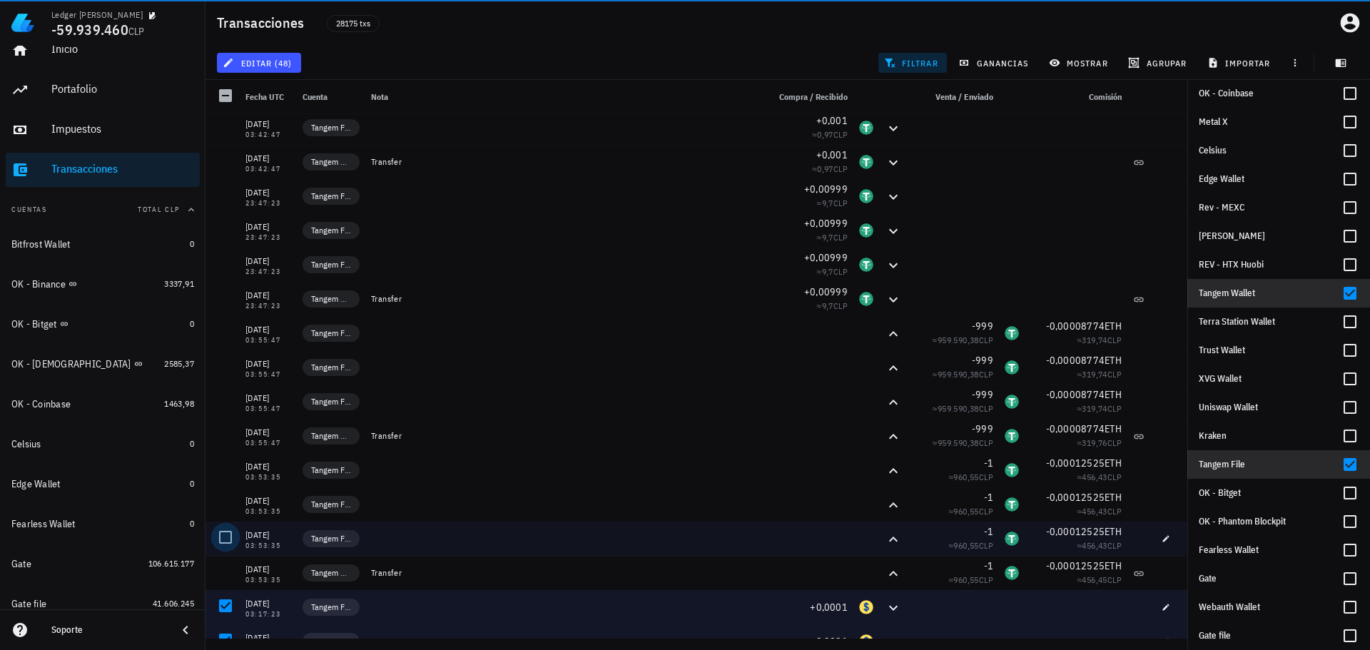
click at [226, 534] on div at bounding box center [225, 537] width 24 height 24
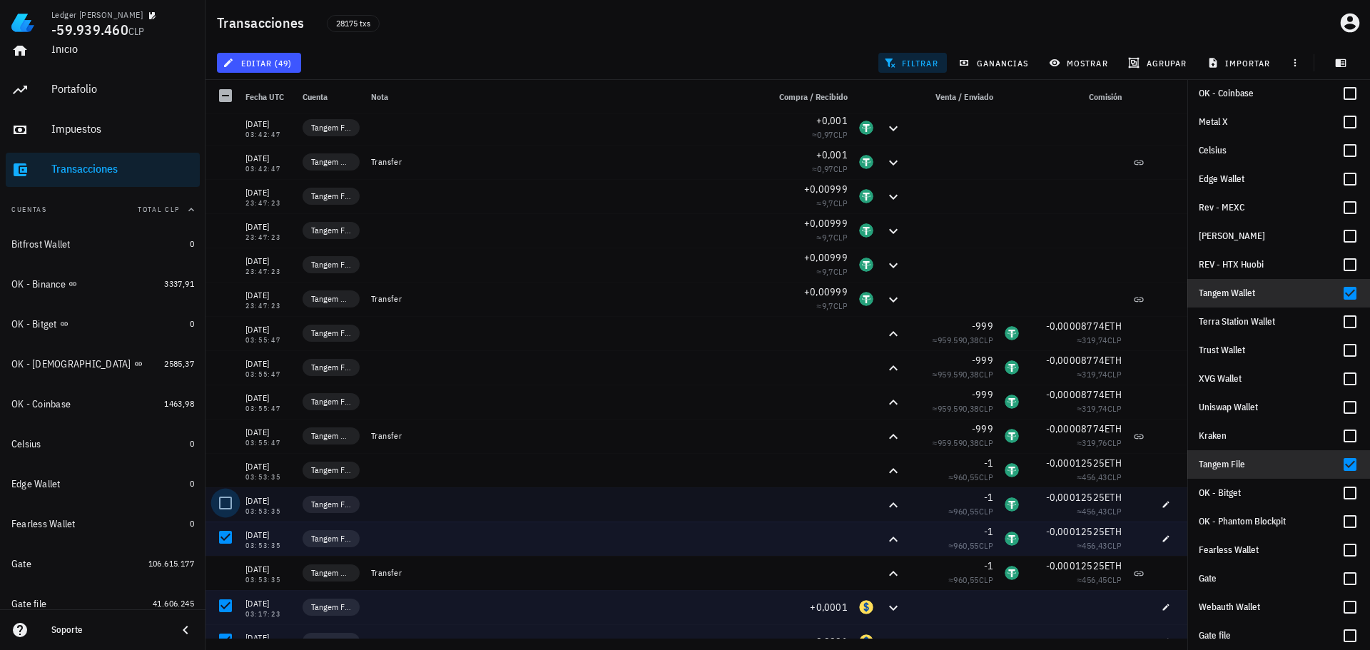
click at [223, 505] on div at bounding box center [225, 503] width 24 height 24
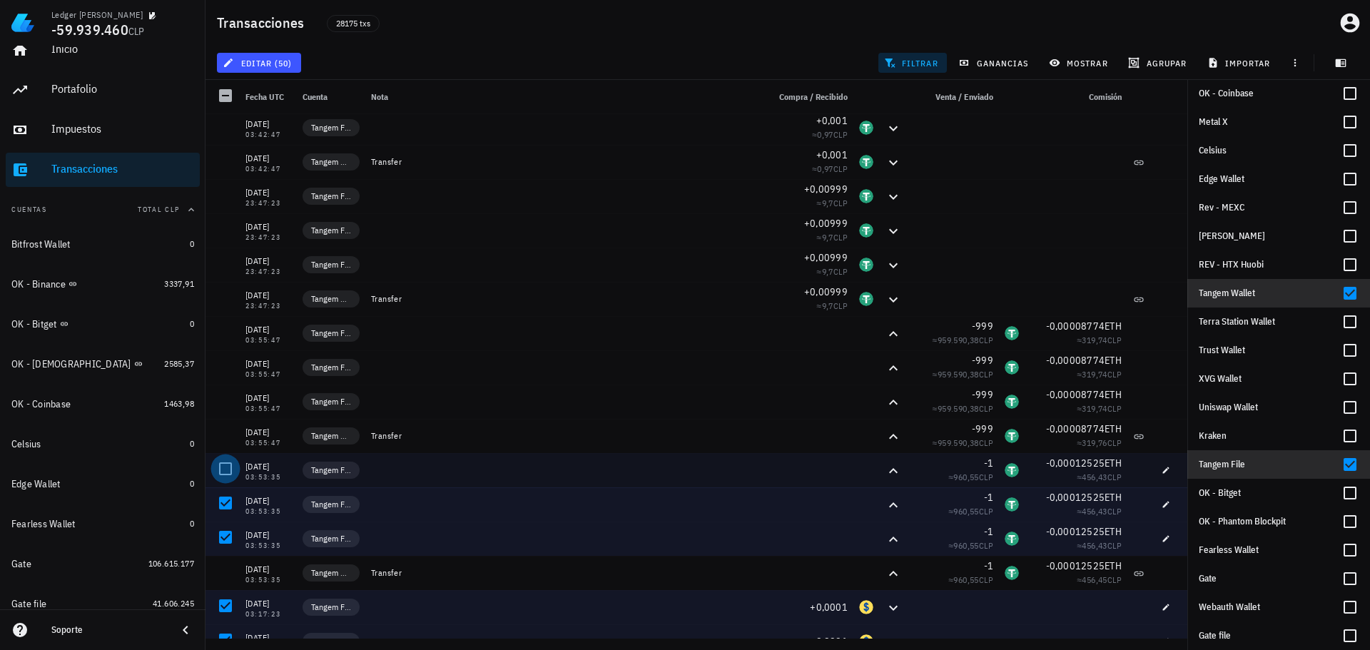
click at [229, 469] on div at bounding box center [225, 469] width 24 height 24
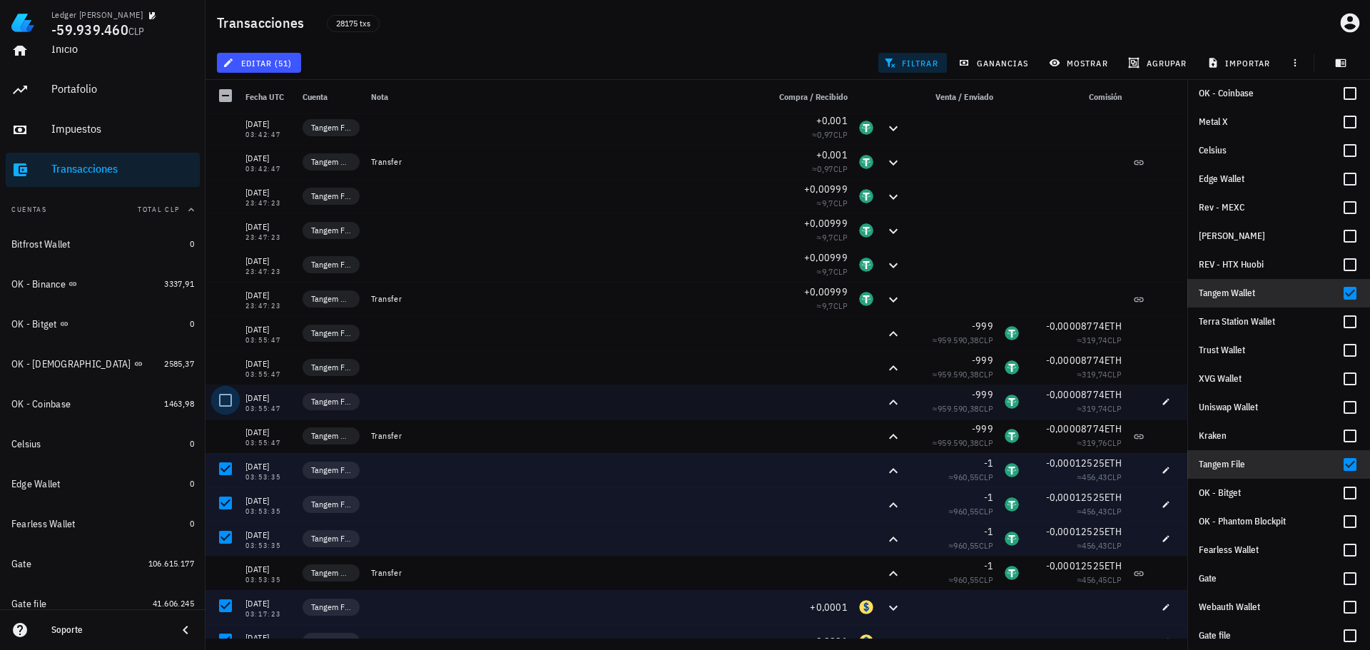
click at [234, 399] on div at bounding box center [225, 400] width 24 height 24
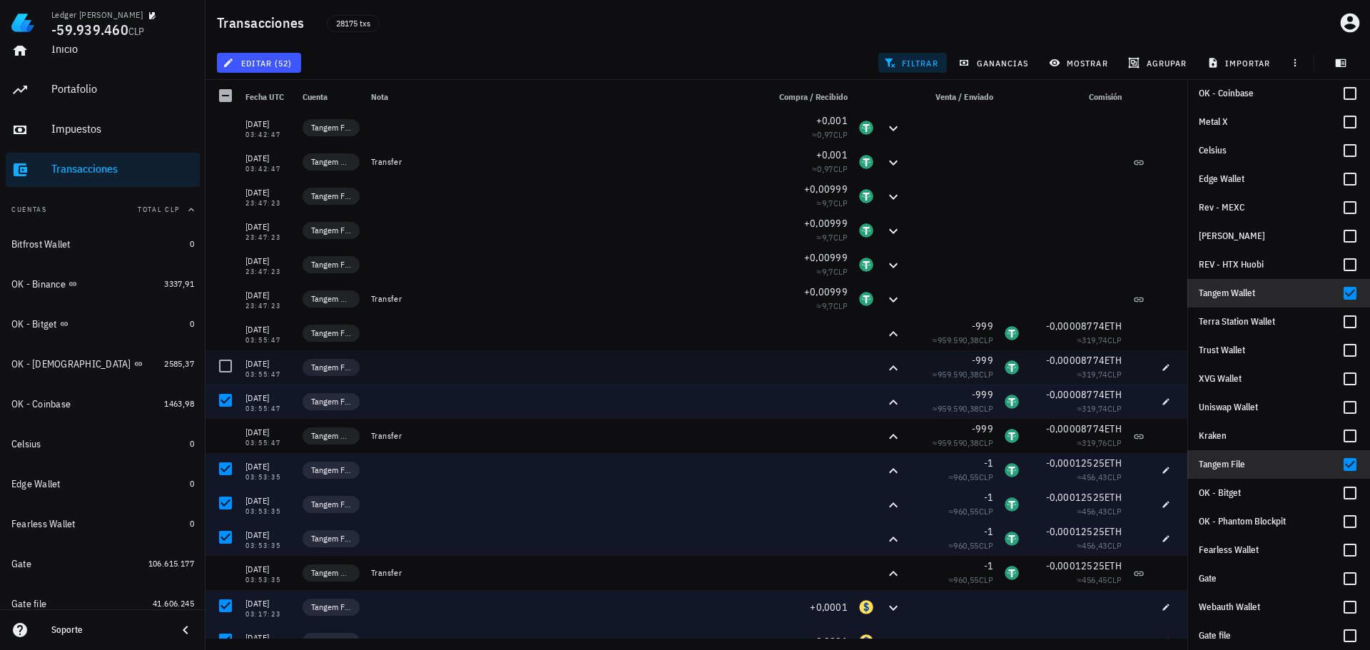
click at [231, 360] on div at bounding box center [225, 366] width 24 height 24
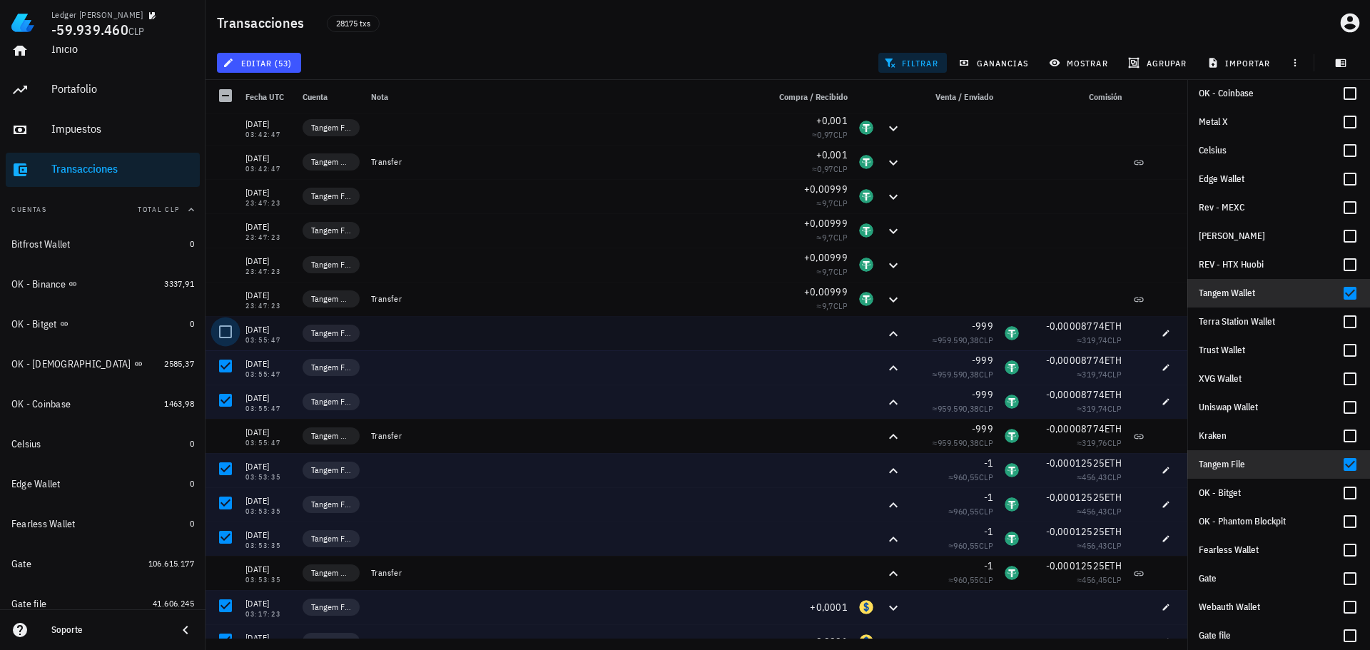
click at [224, 328] on div at bounding box center [225, 332] width 24 height 24
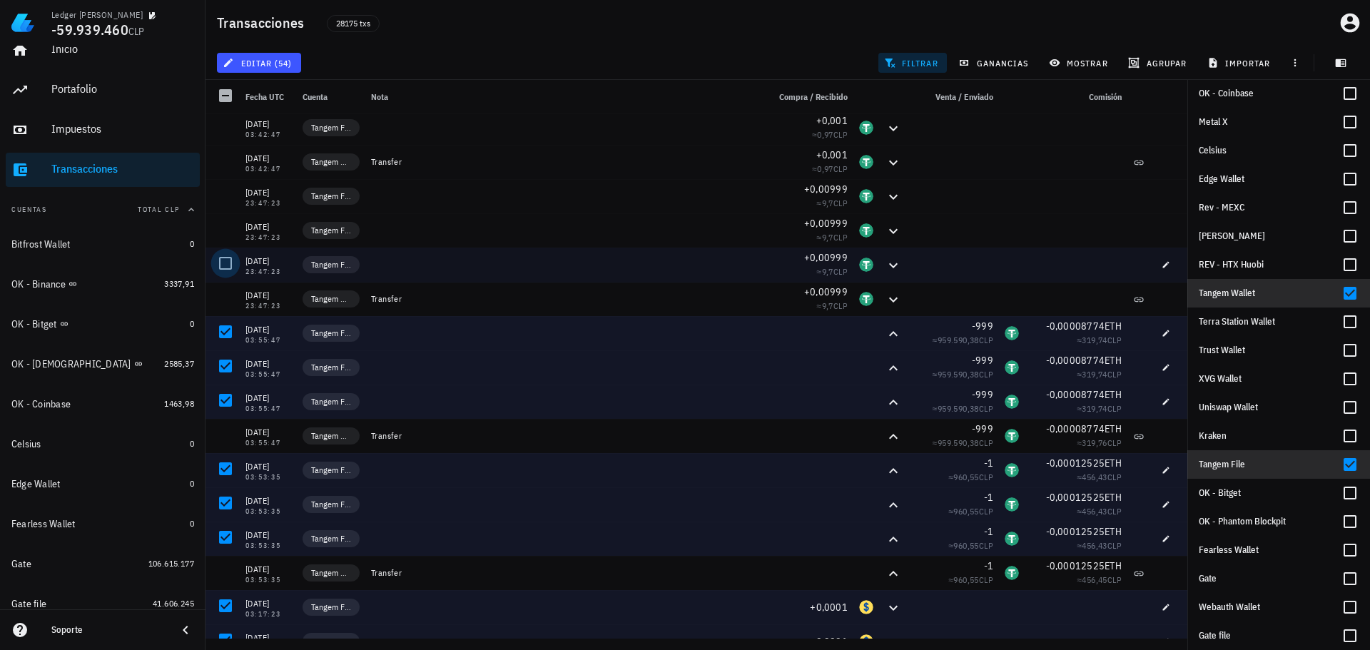
drag, startPoint x: 226, startPoint y: 264, endPoint x: 227, endPoint y: 252, distance: 12.1
click at [226, 263] on div at bounding box center [225, 263] width 24 height 24
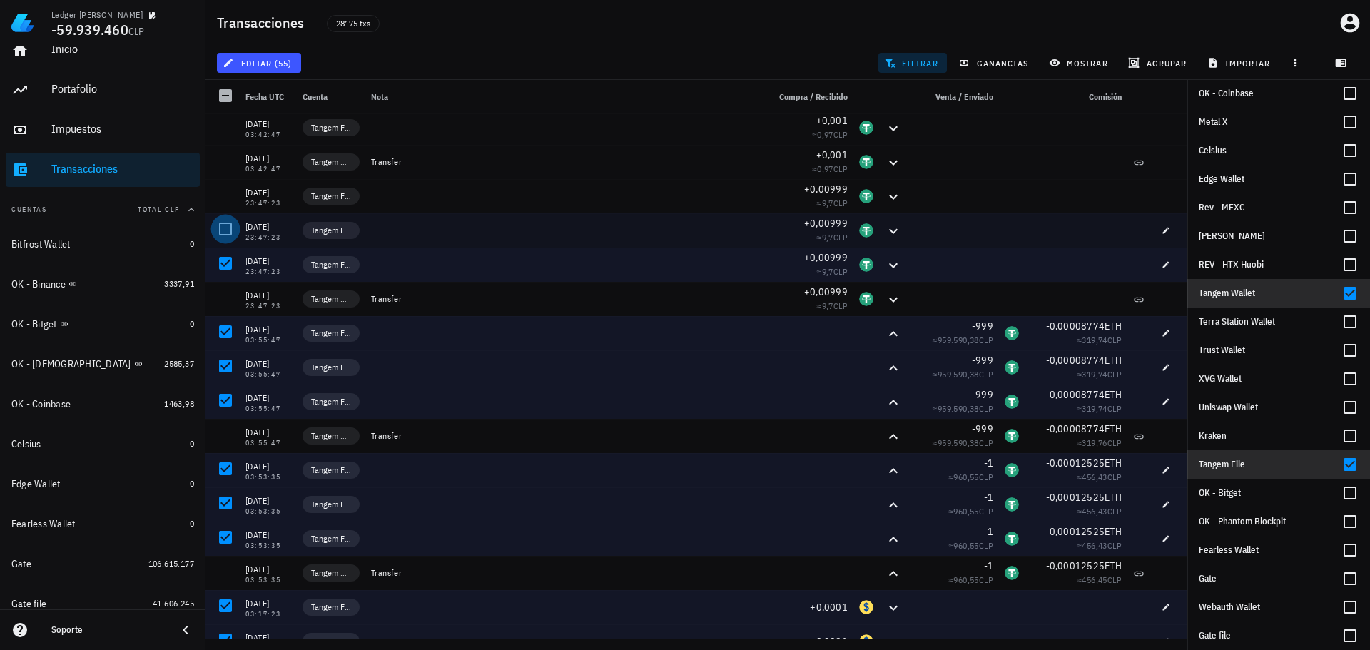
click at [230, 223] on div at bounding box center [225, 229] width 24 height 24
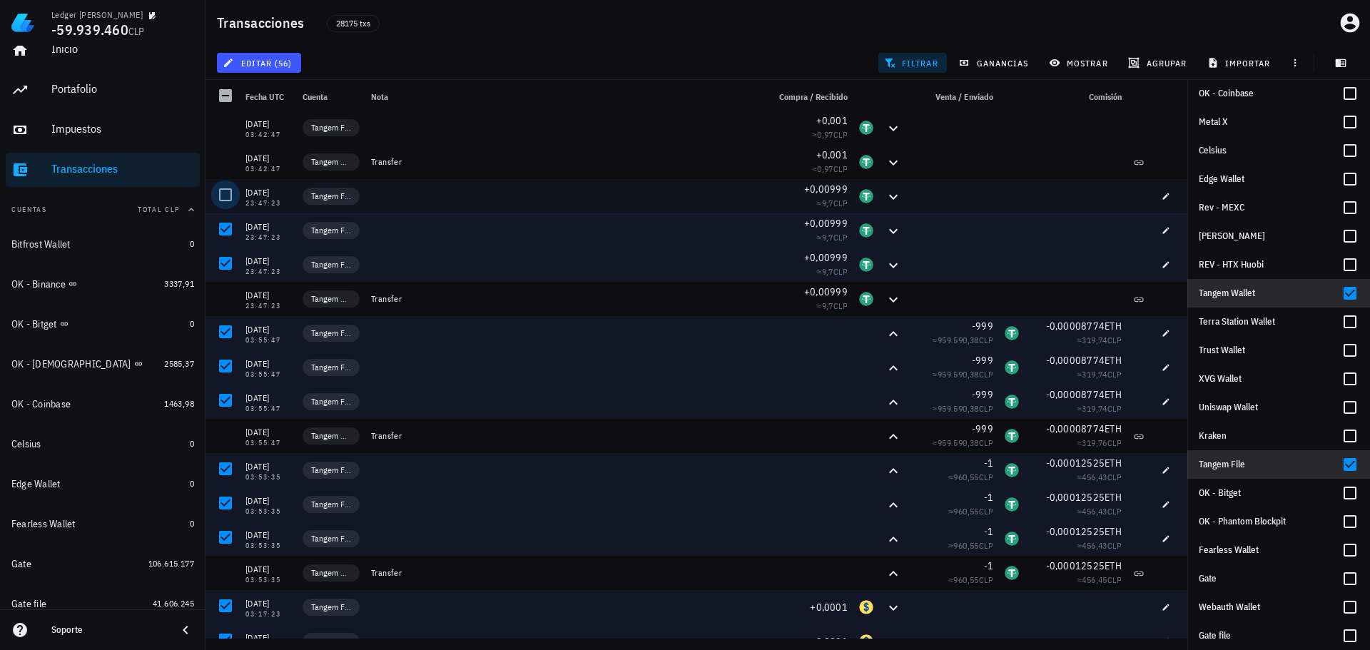
click at [233, 199] on div at bounding box center [225, 195] width 24 height 24
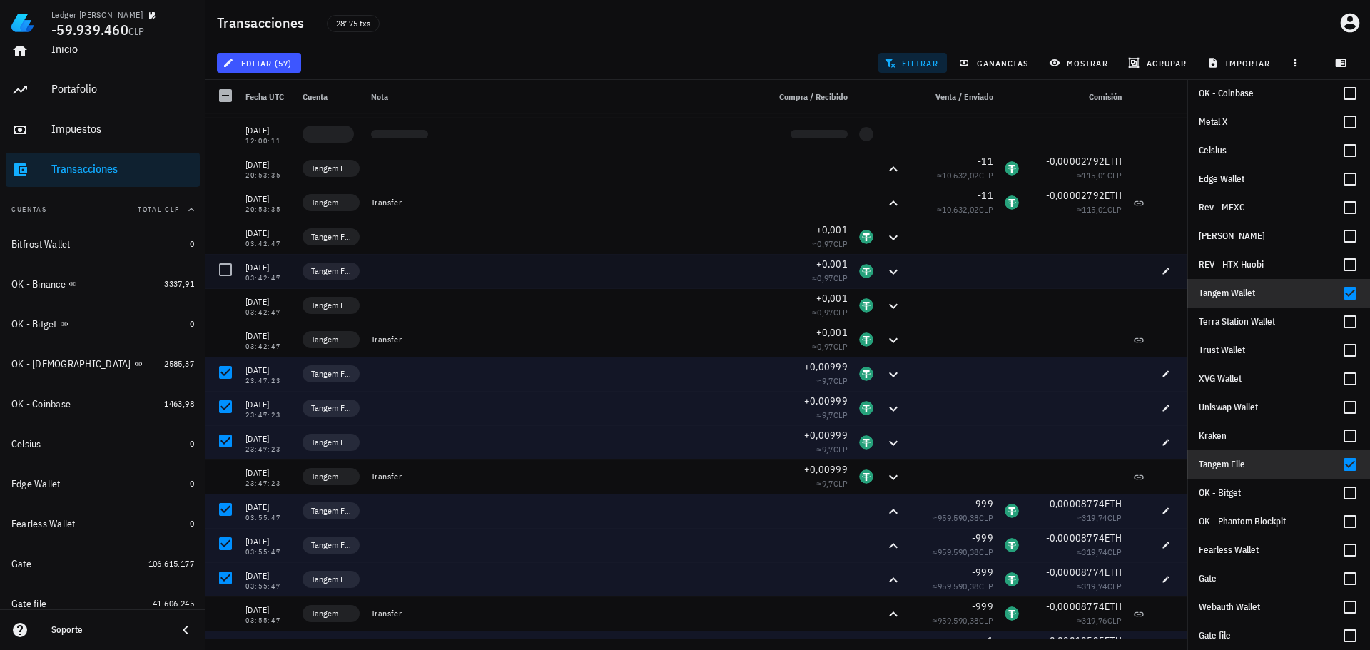
scroll to position [1054, 0]
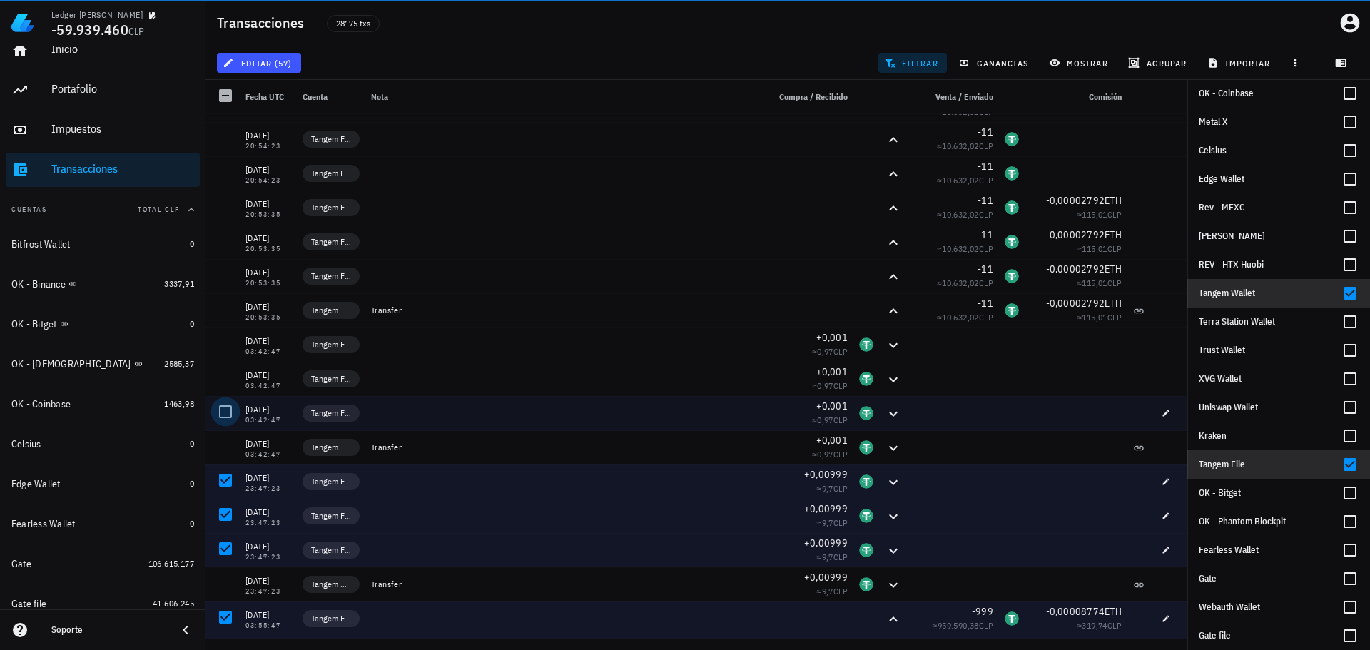
click at [223, 410] on div at bounding box center [225, 411] width 24 height 24
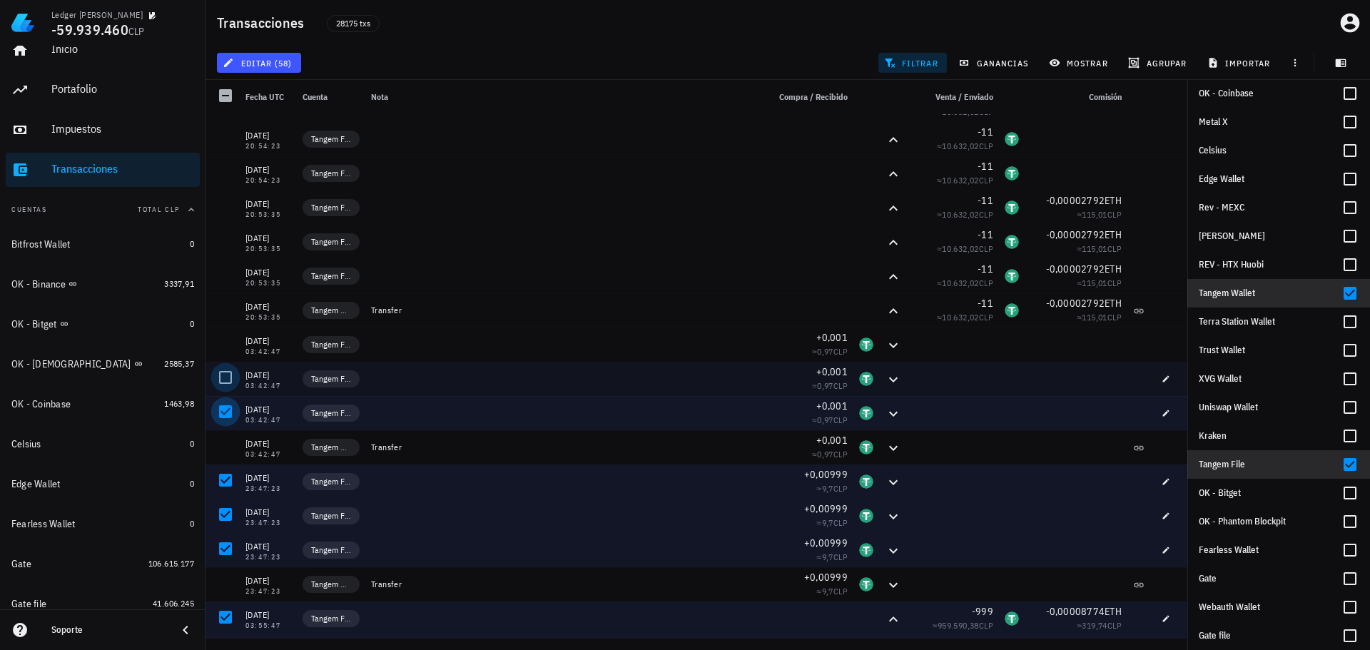
click at [217, 373] on div at bounding box center [225, 377] width 24 height 24
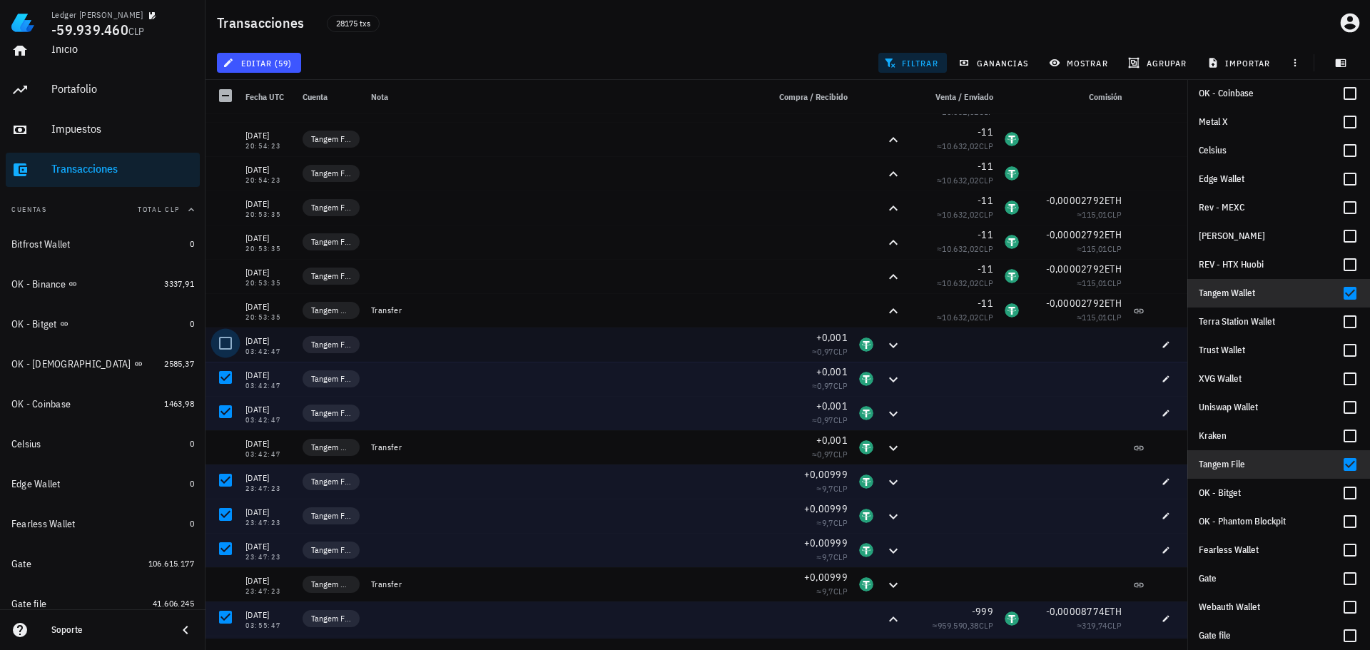
click at [227, 337] on div at bounding box center [225, 343] width 24 height 24
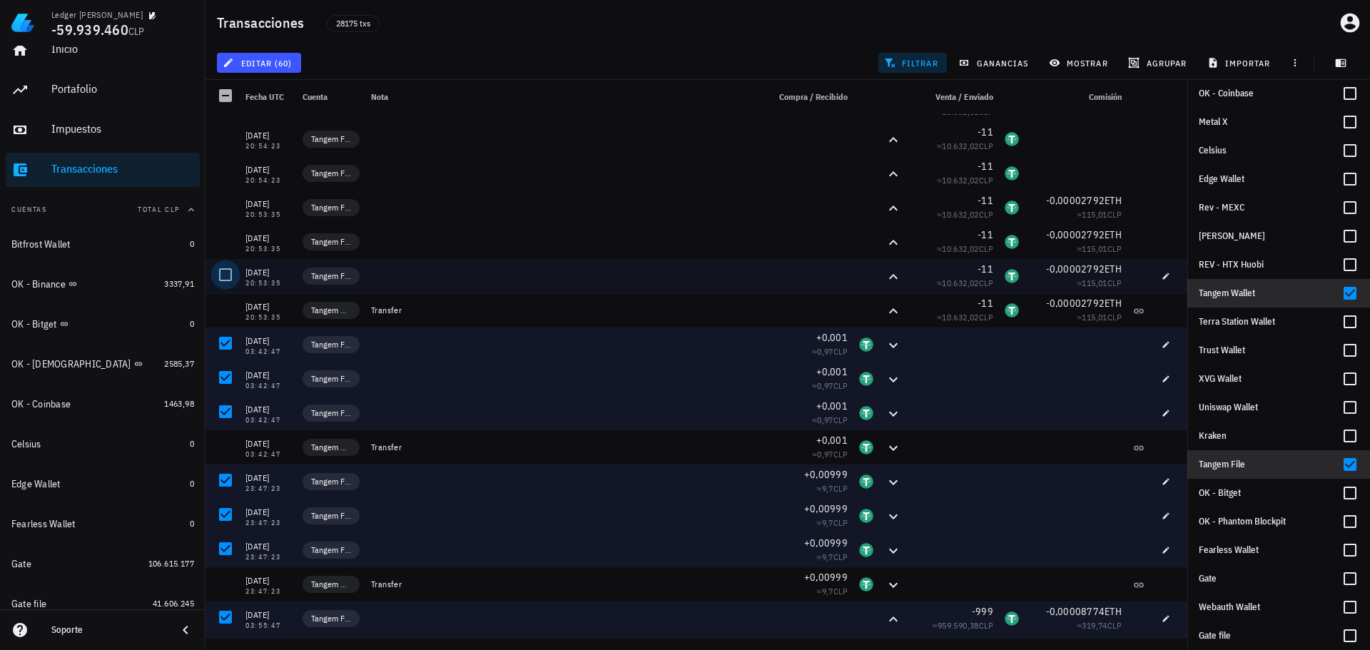
click at [225, 277] on div at bounding box center [225, 275] width 24 height 24
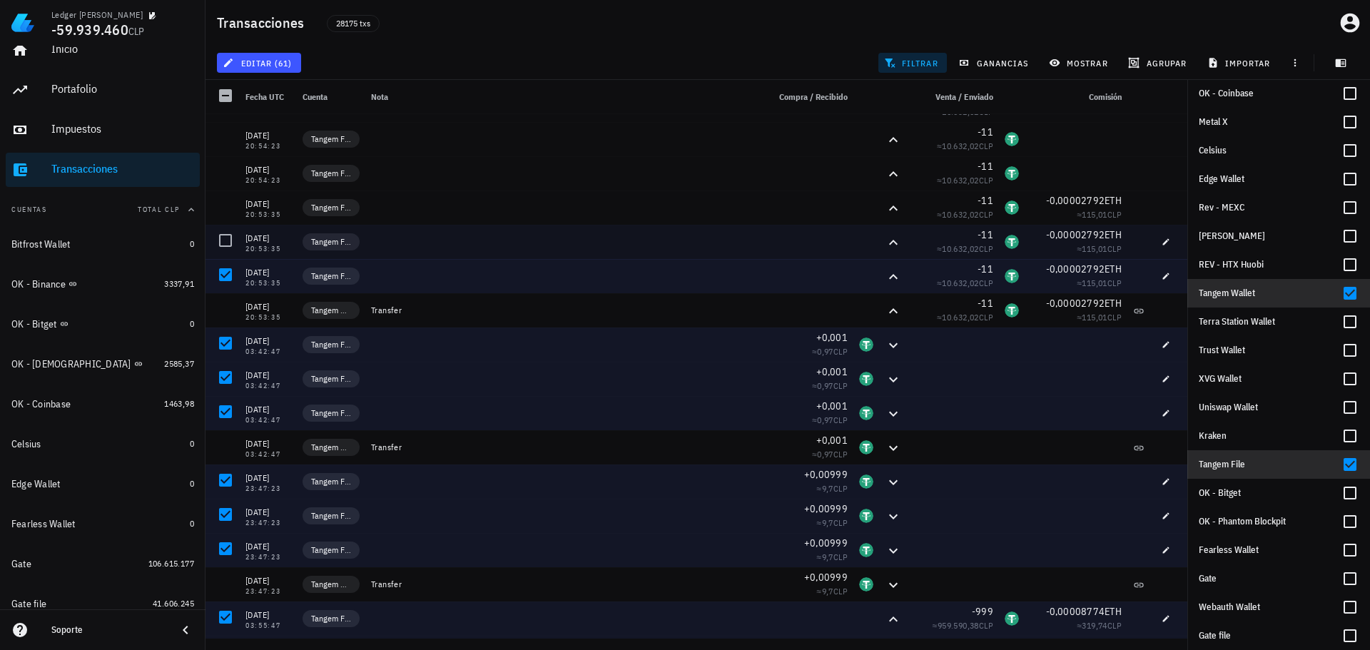
drag, startPoint x: 227, startPoint y: 240, endPoint x: 228, endPoint y: 220, distance: 19.3
click at [227, 239] on div at bounding box center [225, 240] width 24 height 24
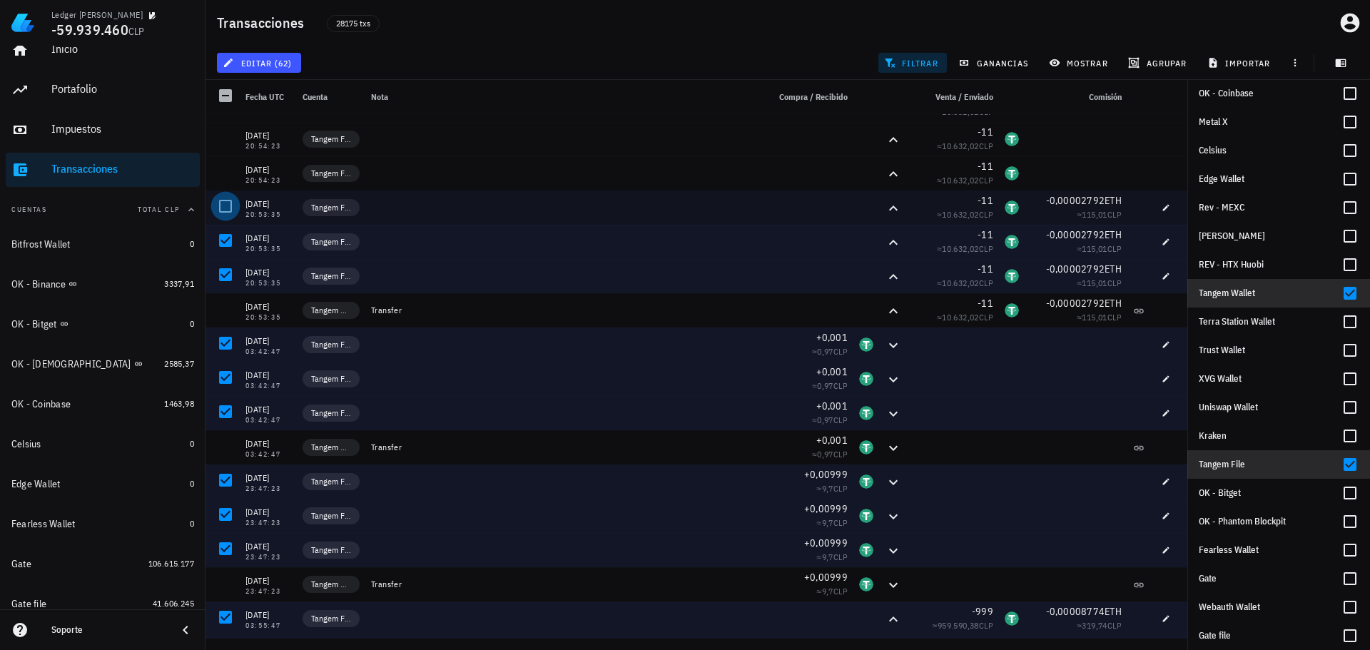
click at [231, 200] on div at bounding box center [225, 206] width 24 height 24
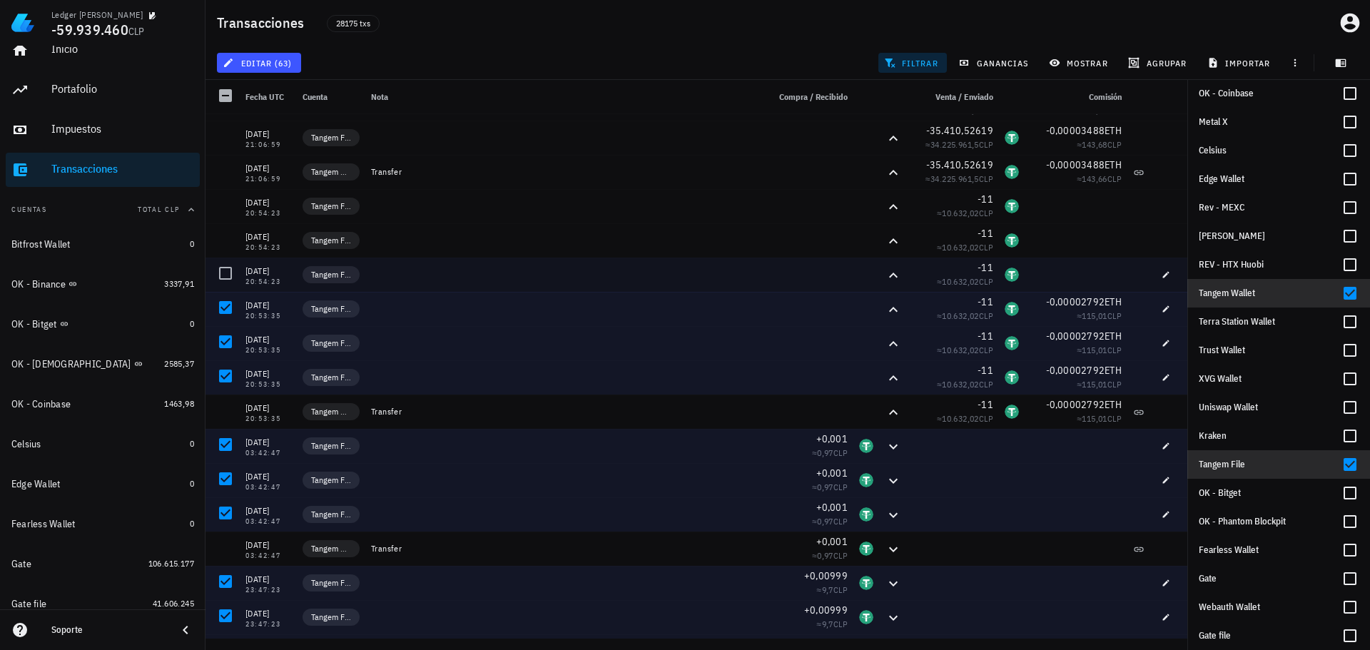
scroll to position [840, 0]
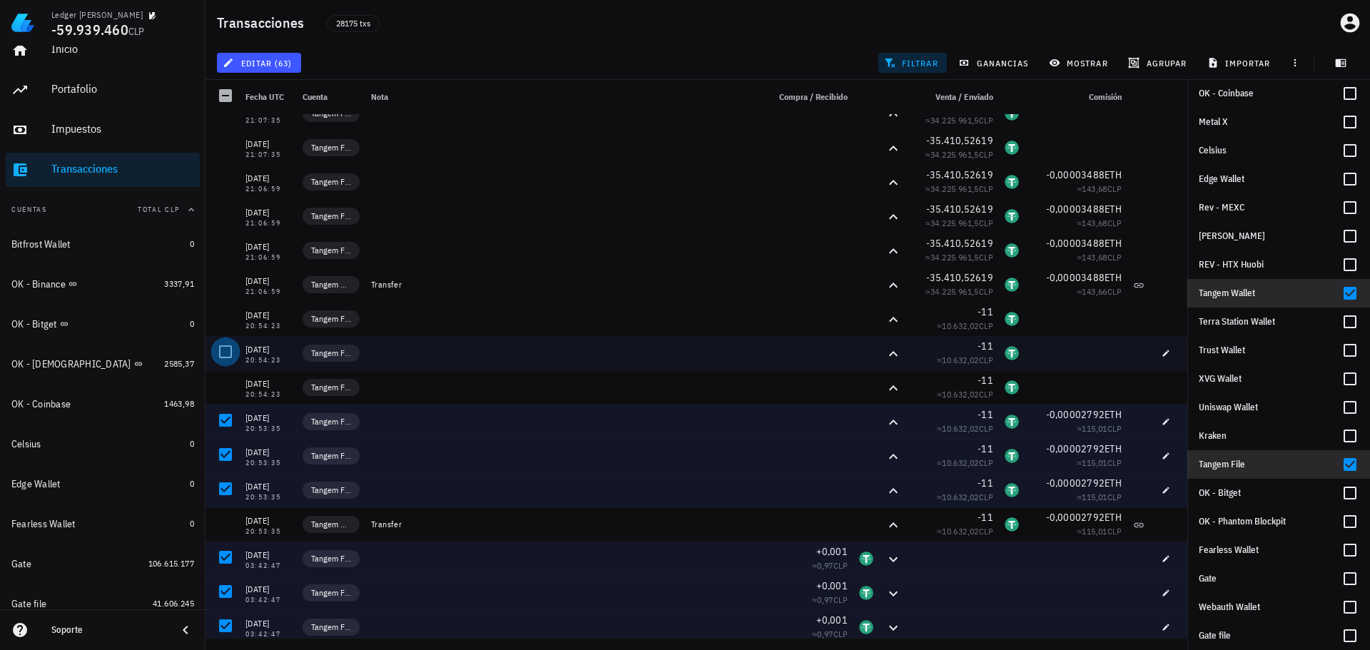
click at [218, 355] on div at bounding box center [225, 352] width 24 height 24
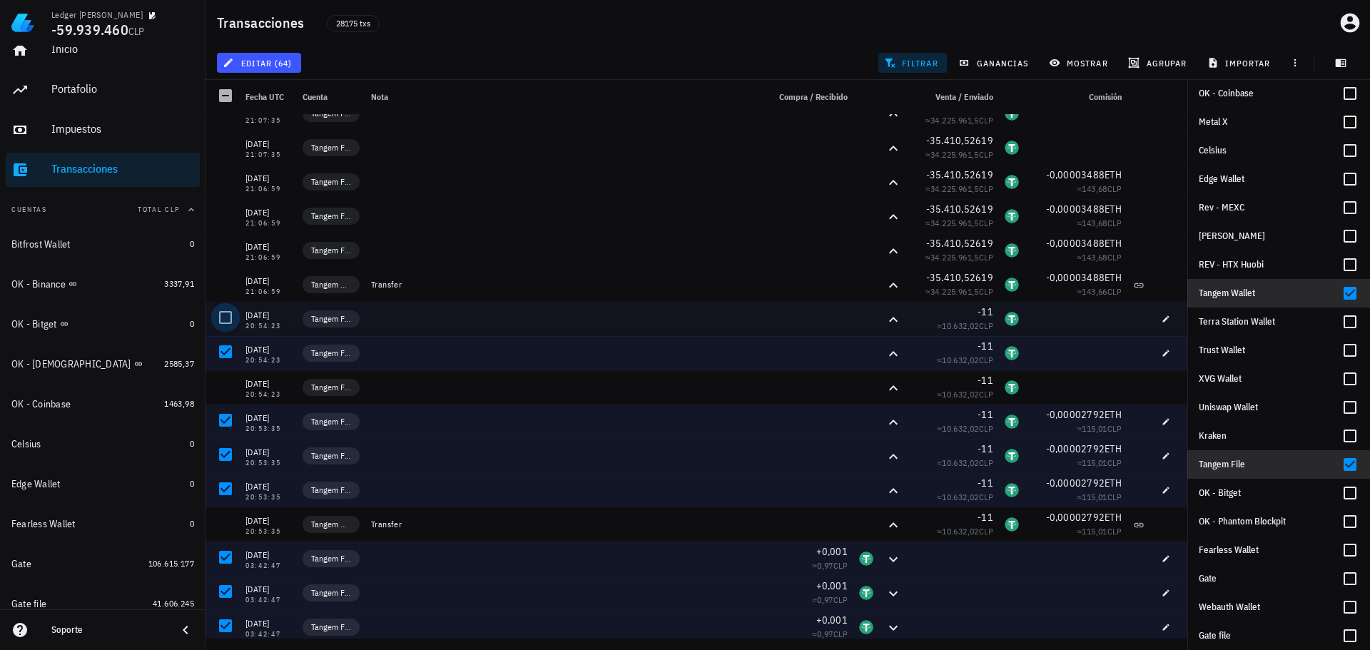
click at [220, 322] on div at bounding box center [225, 317] width 24 height 24
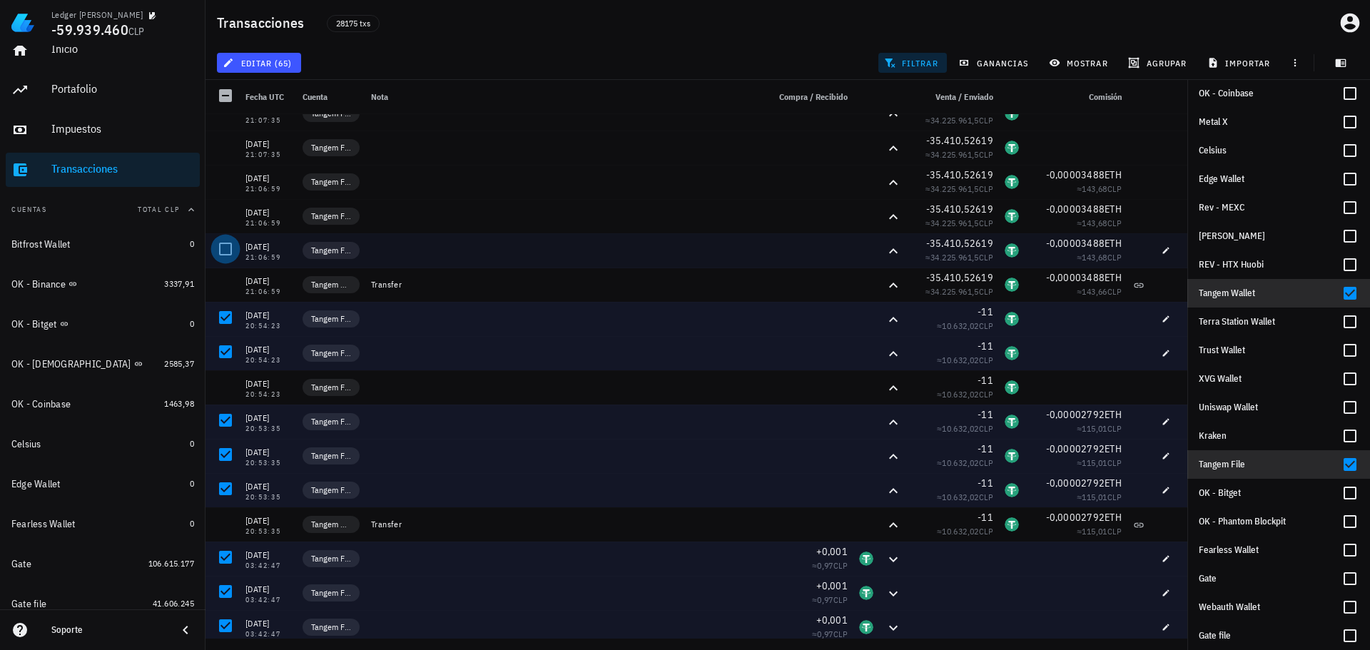
click at [217, 252] on div at bounding box center [225, 249] width 24 height 24
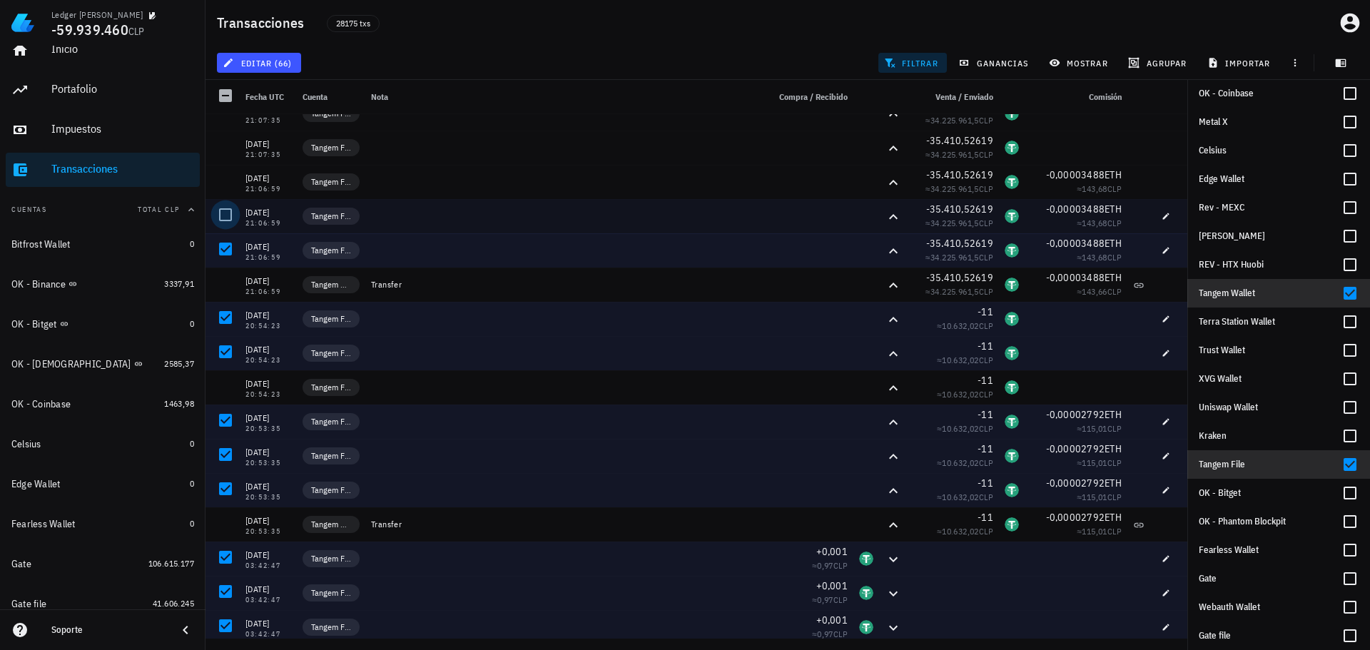
click at [225, 223] on div at bounding box center [225, 215] width 24 height 24
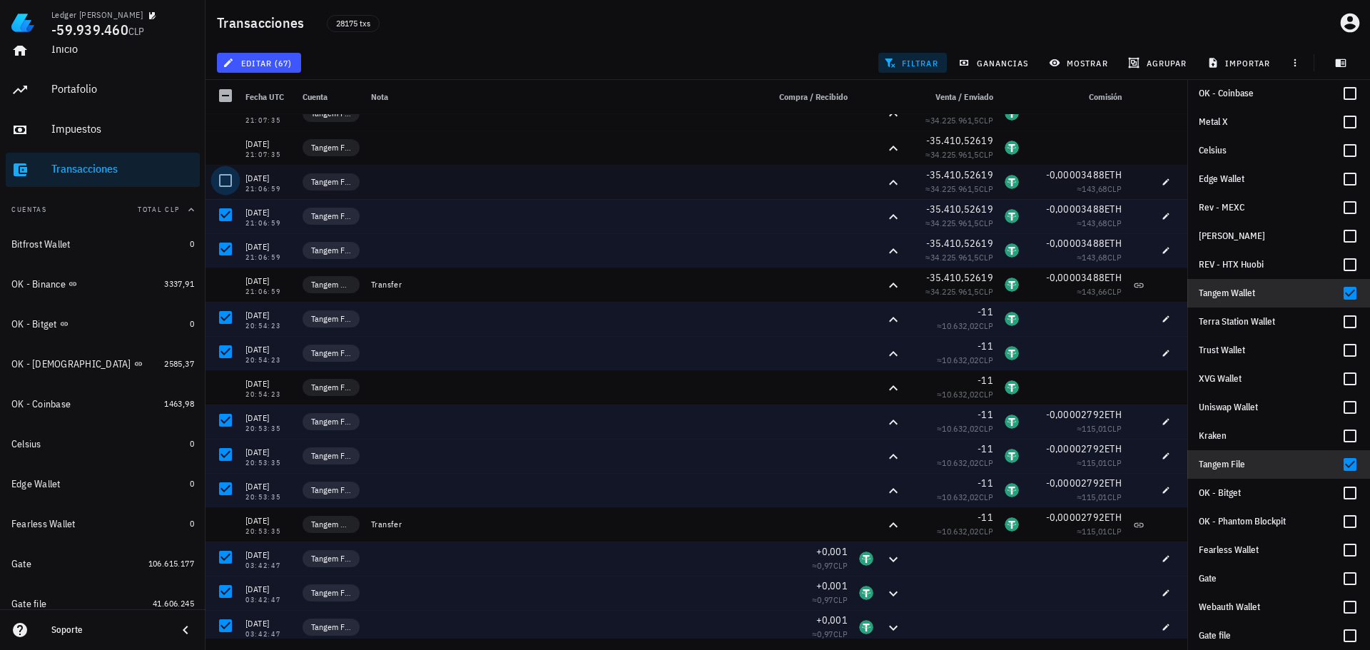
click at [224, 180] on div at bounding box center [225, 180] width 24 height 24
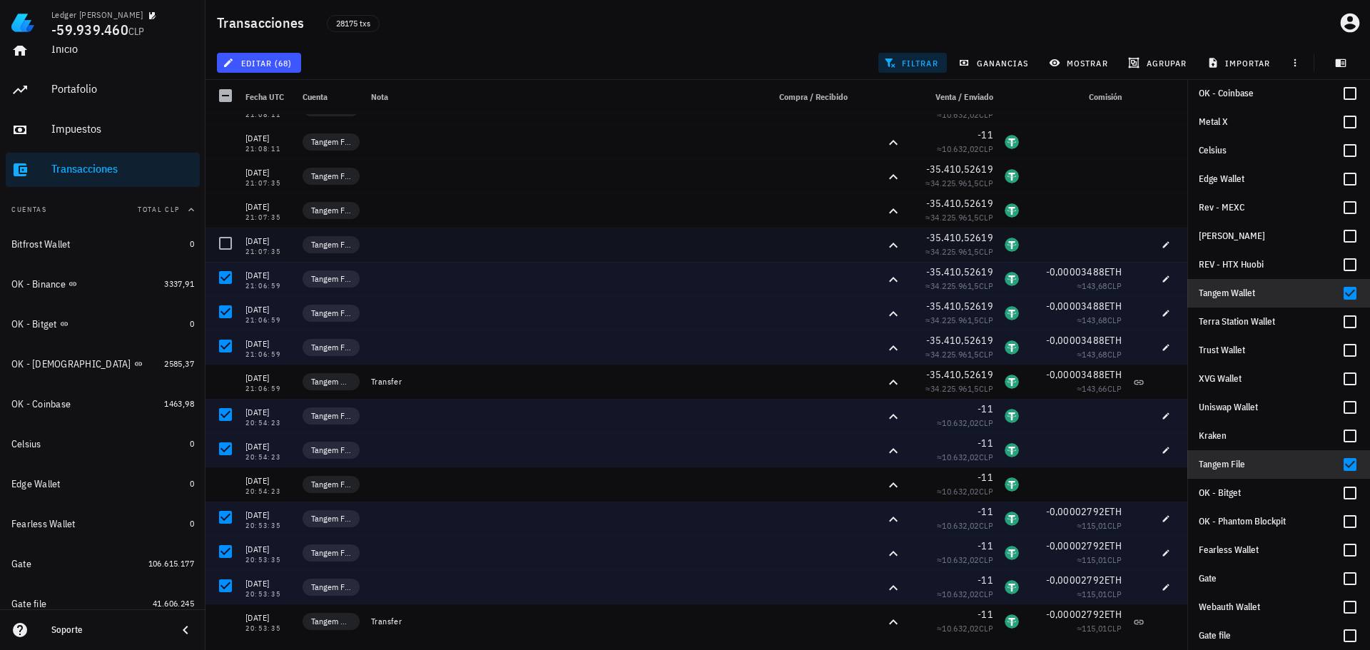
scroll to position [697, 0]
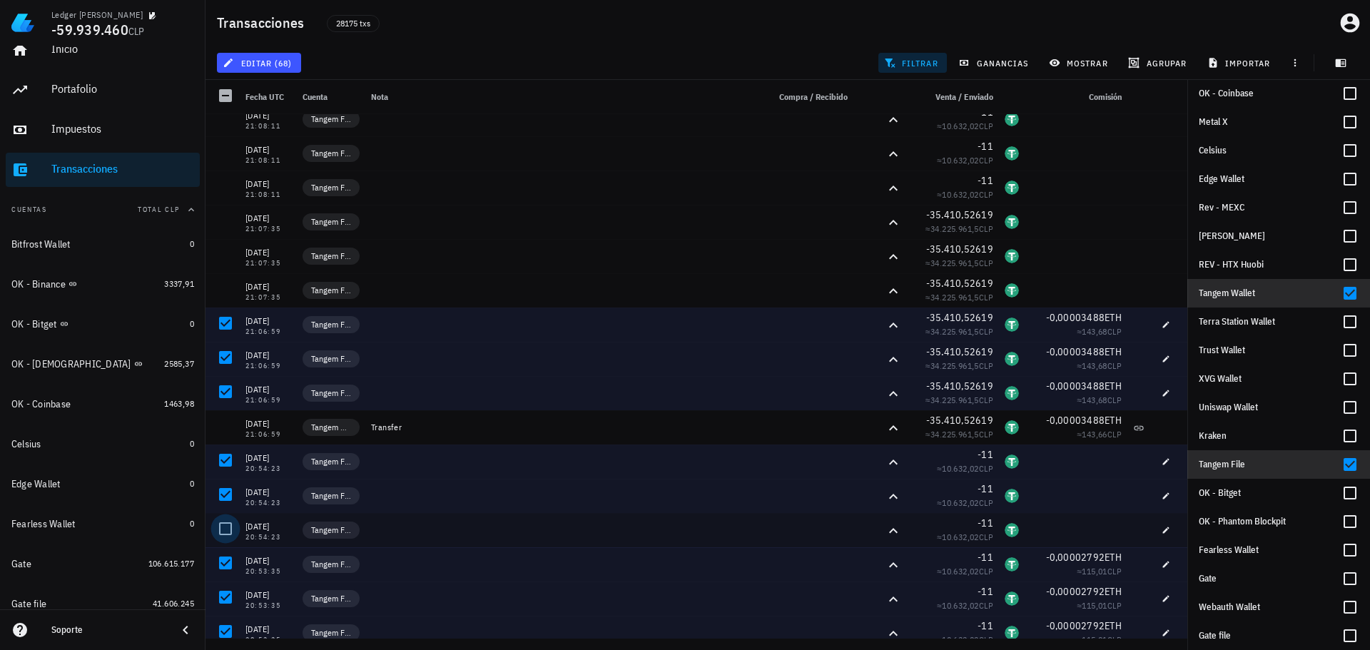
click at [231, 531] on div at bounding box center [225, 528] width 24 height 24
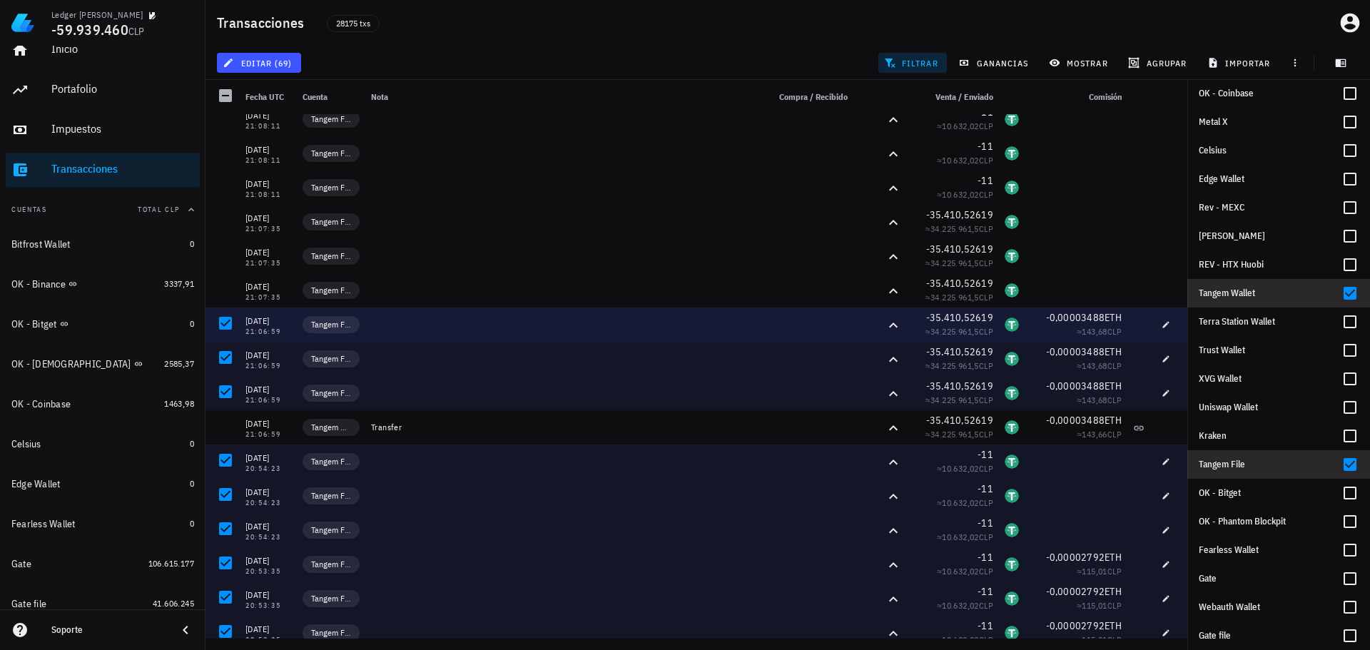
scroll to position [626, 0]
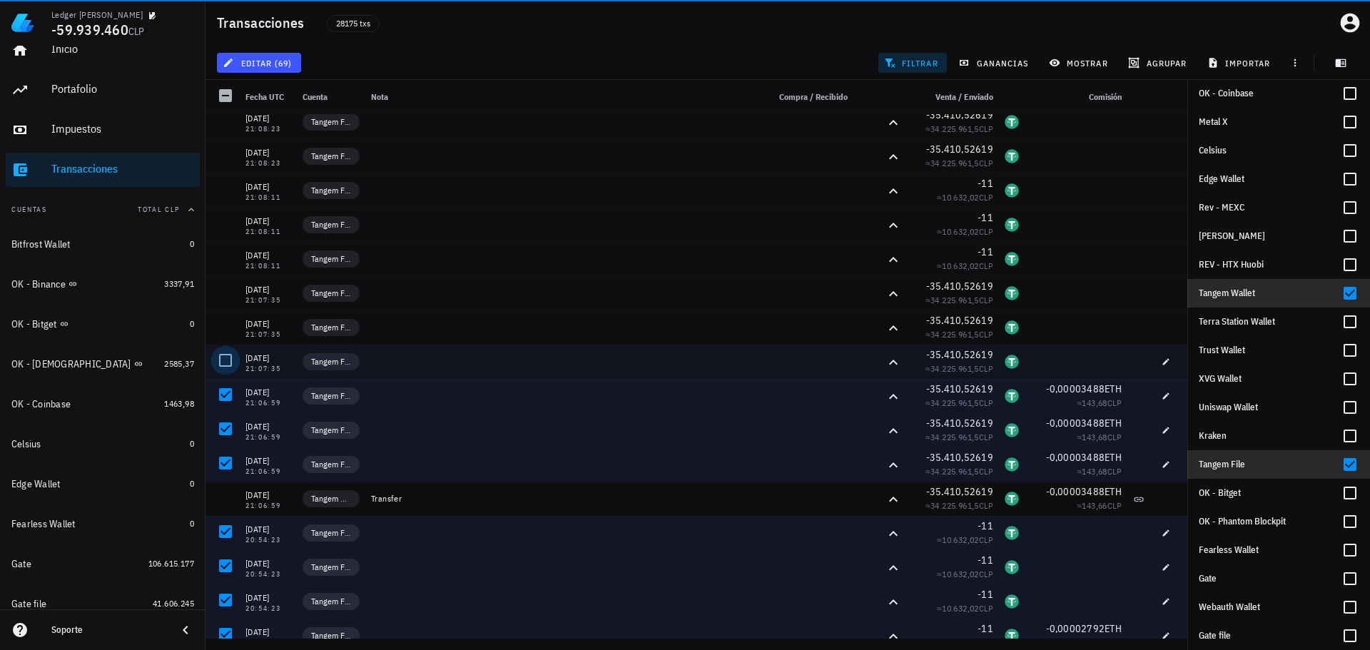
click at [227, 362] on div at bounding box center [225, 360] width 24 height 24
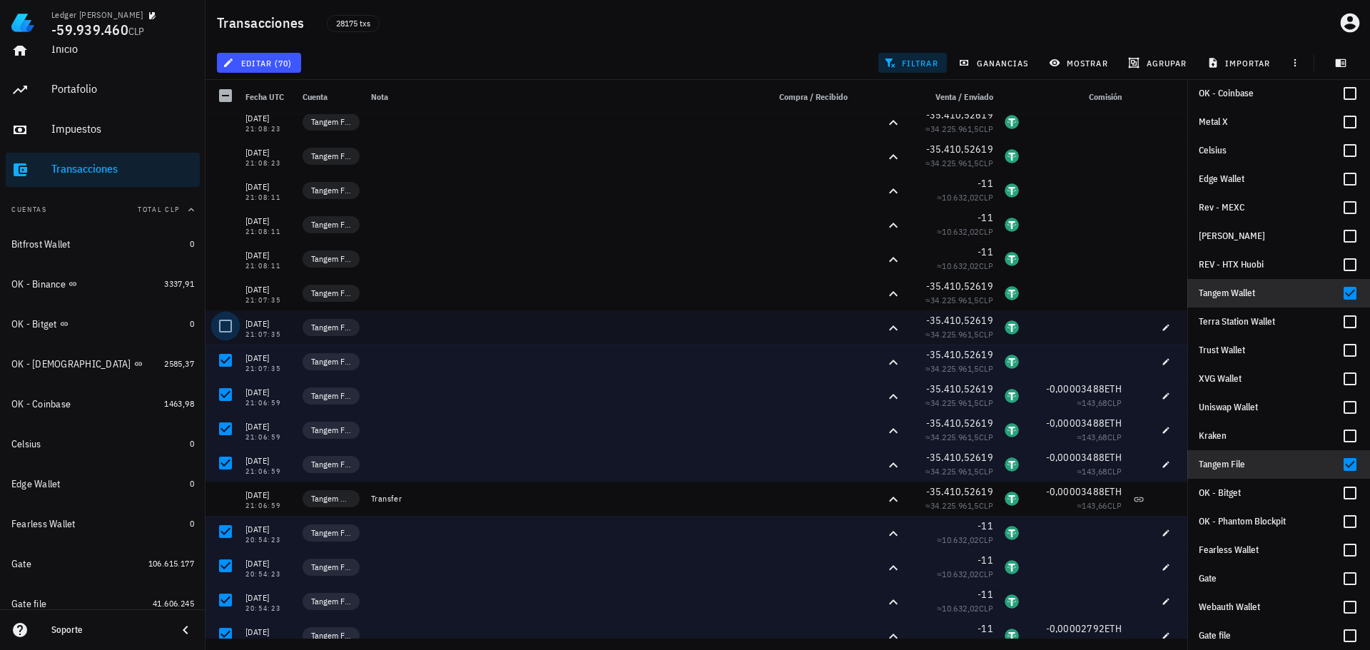
click at [233, 322] on div at bounding box center [225, 326] width 24 height 24
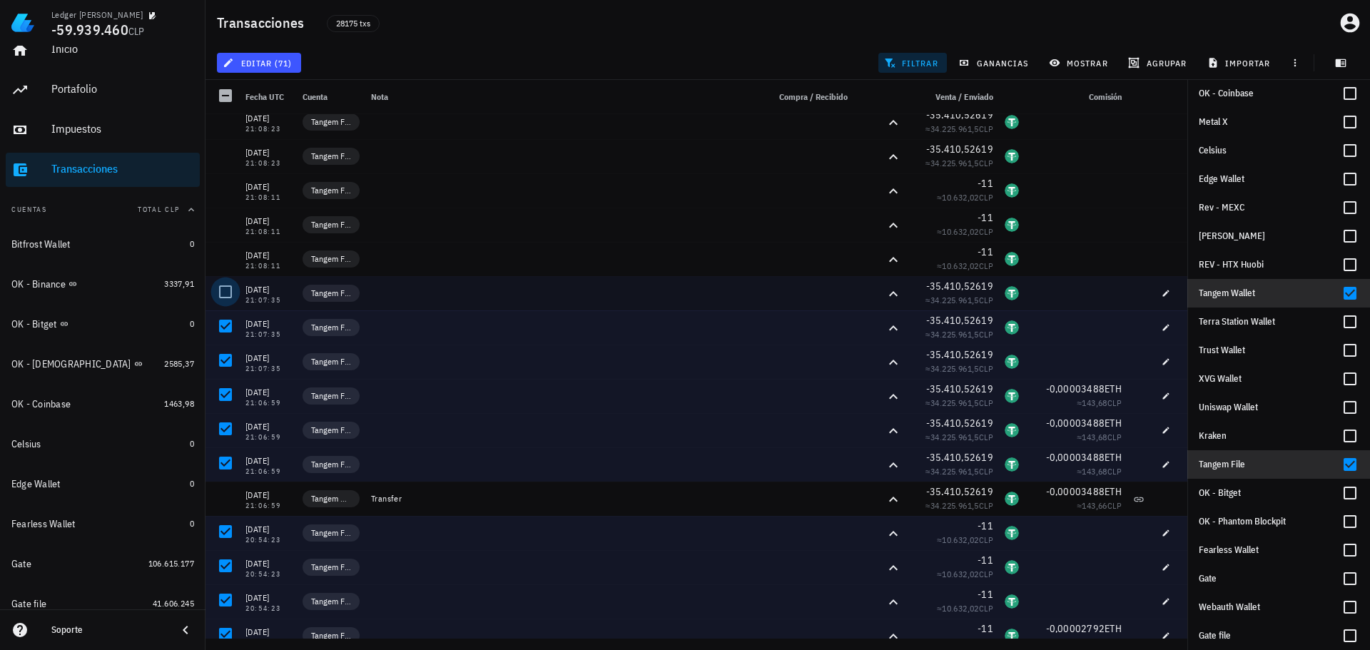
click at [229, 292] on div at bounding box center [225, 292] width 24 height 24
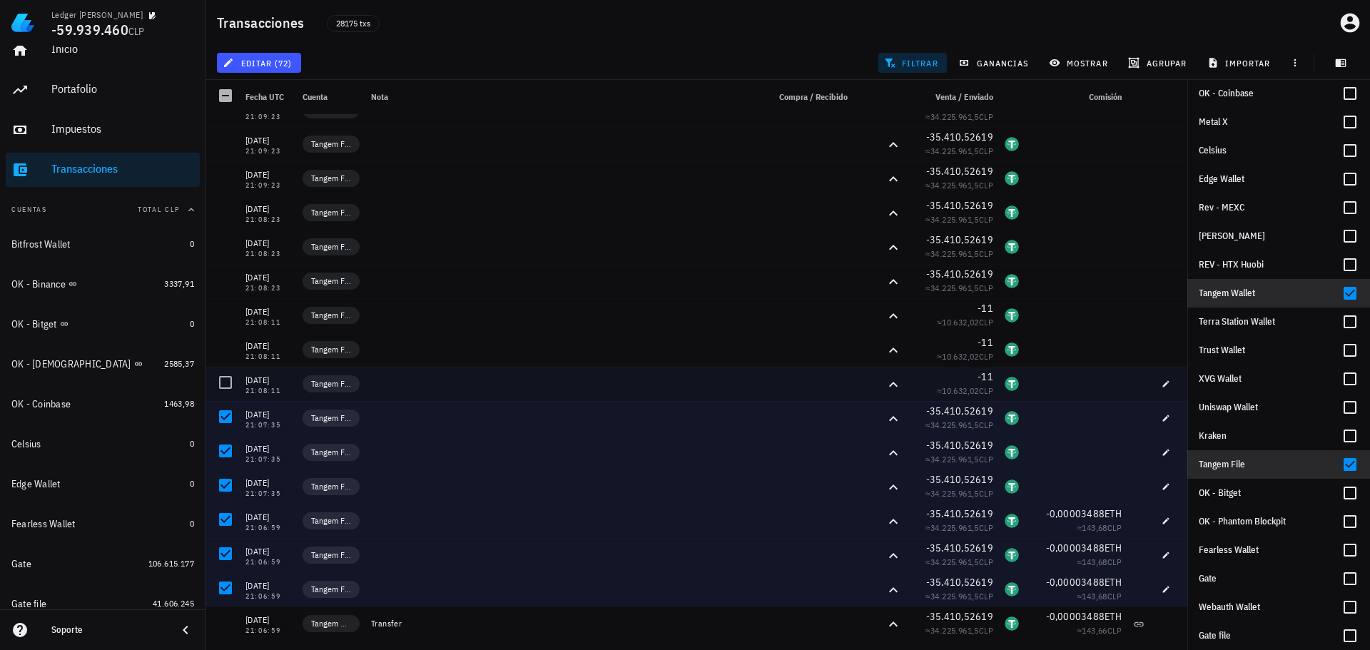
scroll to position [483, 0]
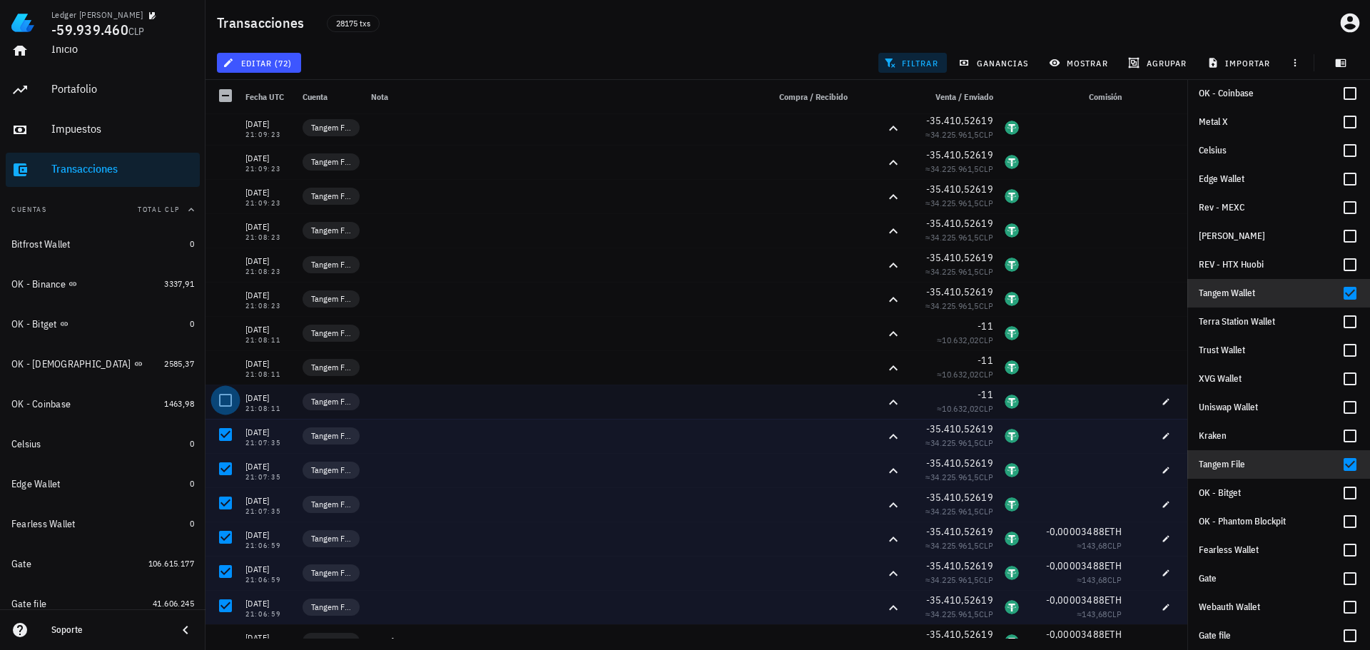
click at [225, 399] on div at bounding box center [225, 400] width 24 height 24
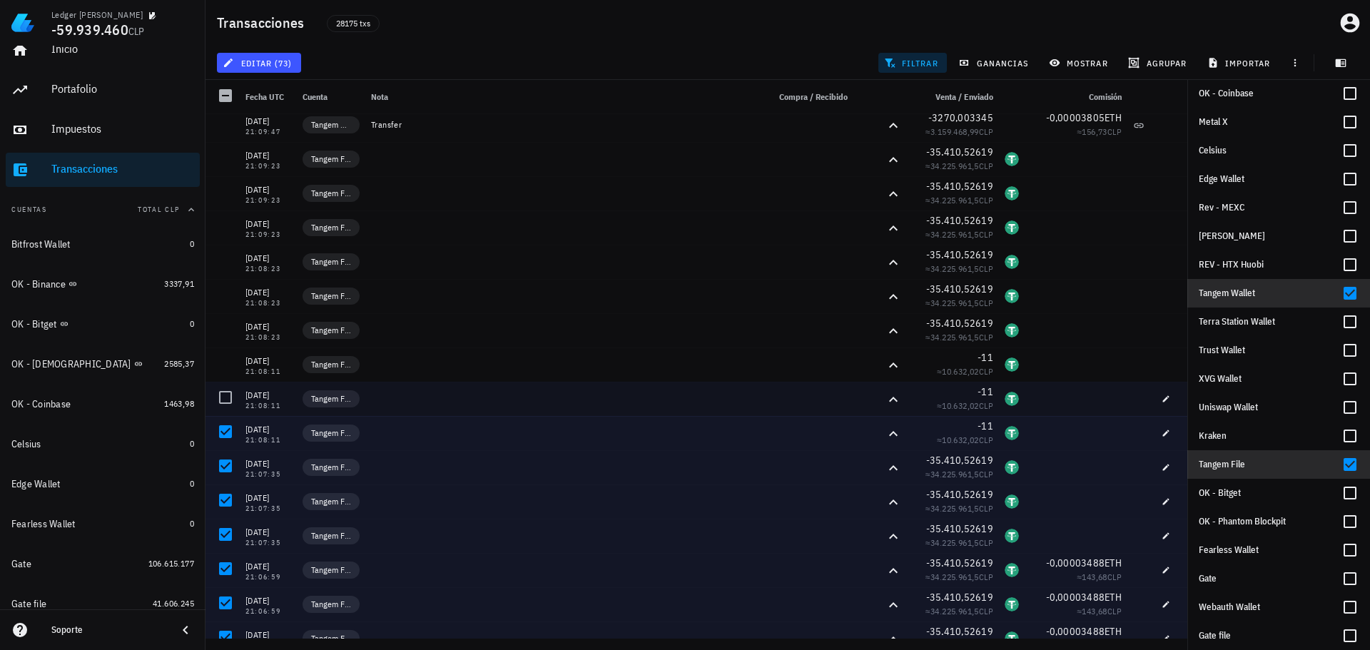
scroll to position [340, 0]
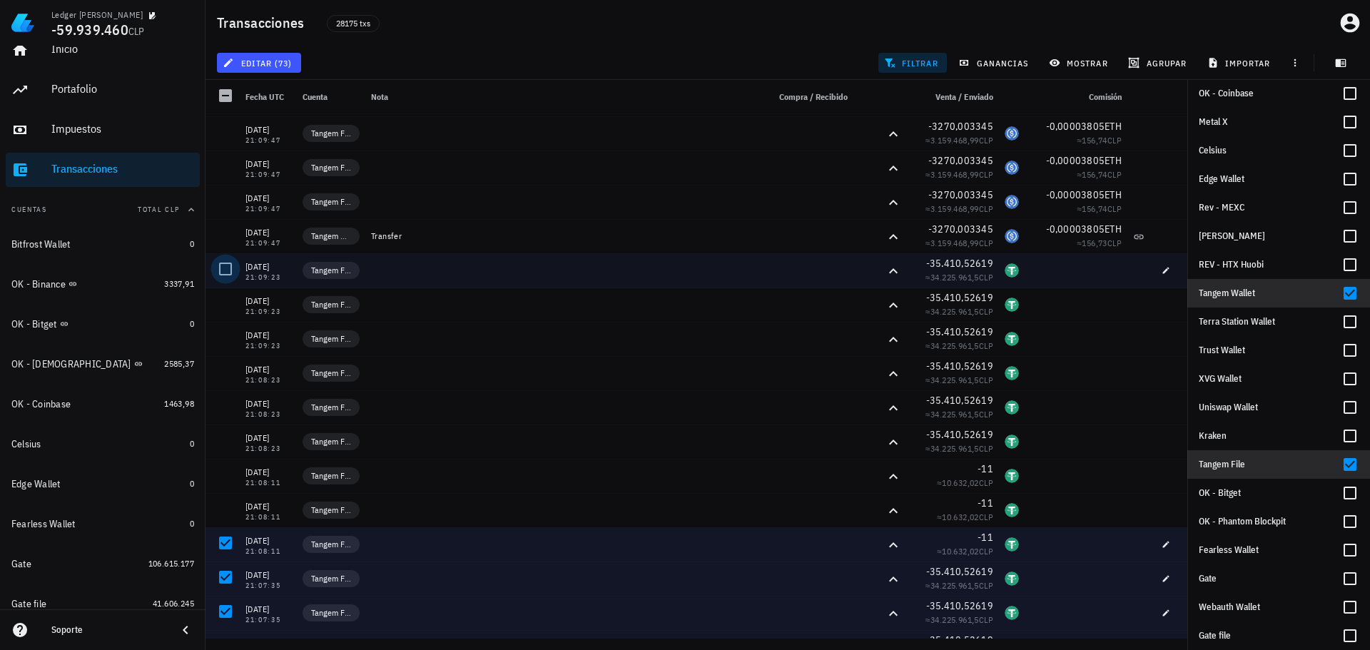
click at [230, 270] on div at bounding box center [225, 269] width 24 height 24
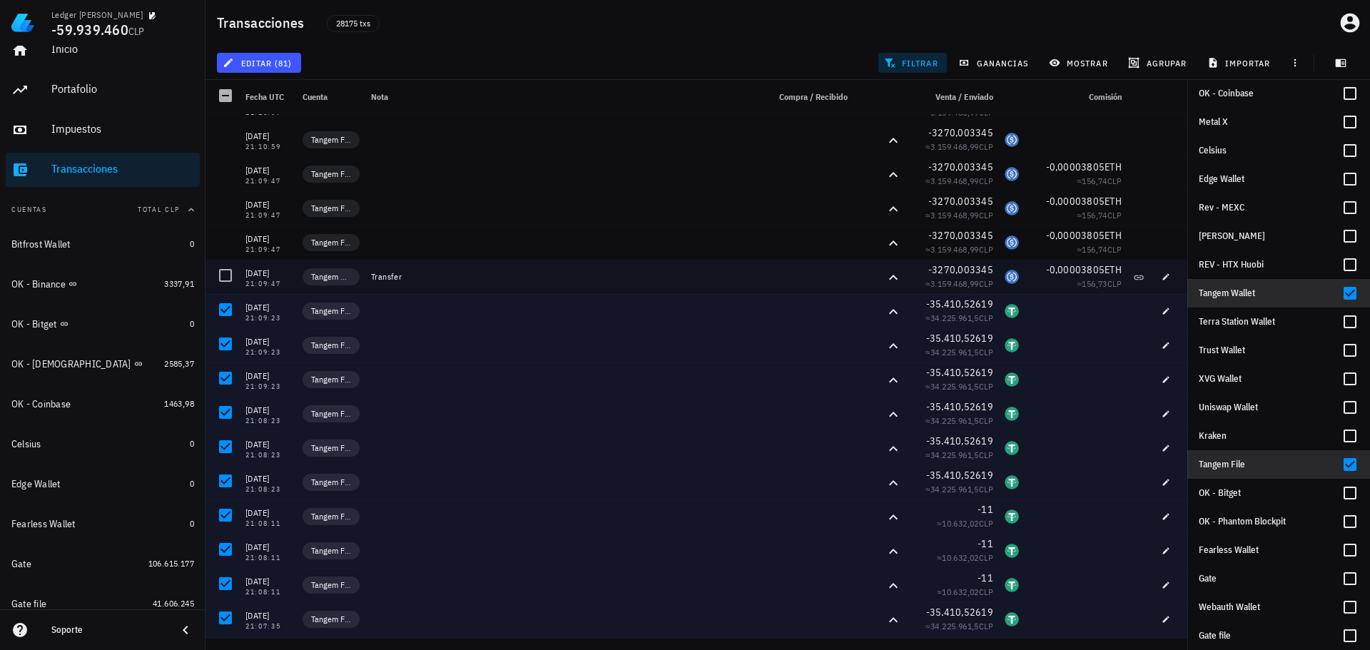
scroll to position [198, 0]
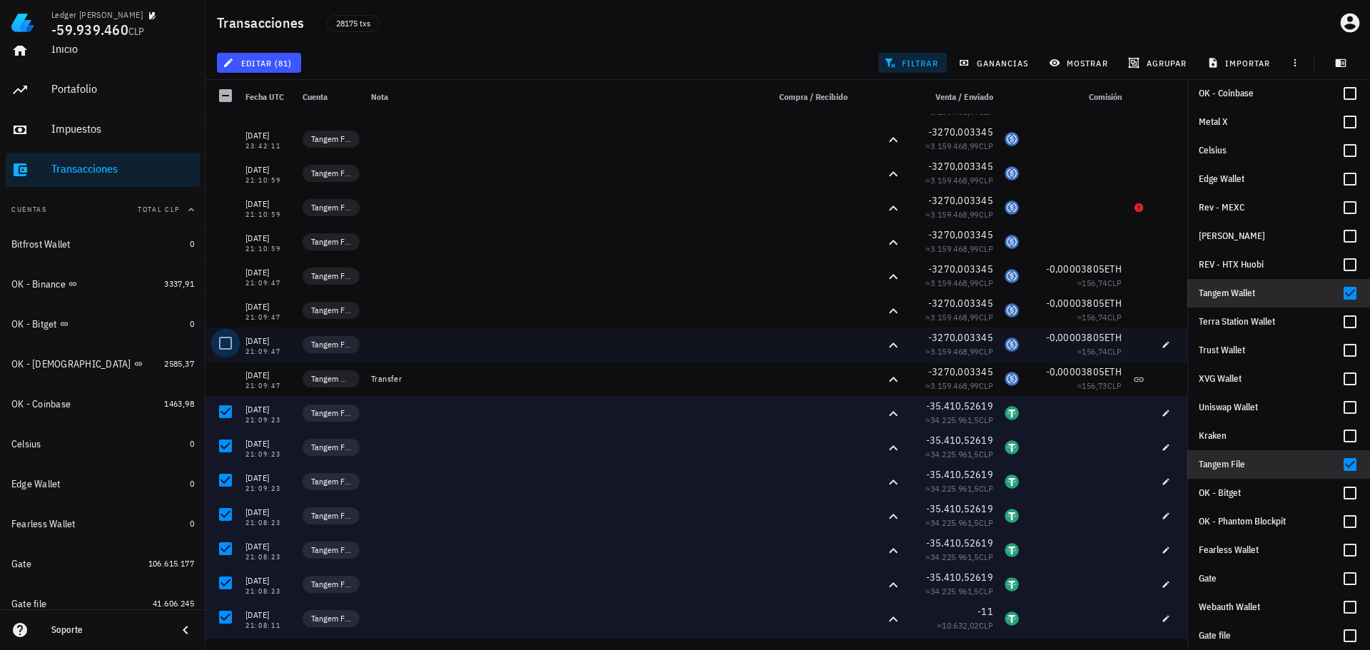
click at [227, 341] on div at bounding box center [225, 343] width 24 height 24
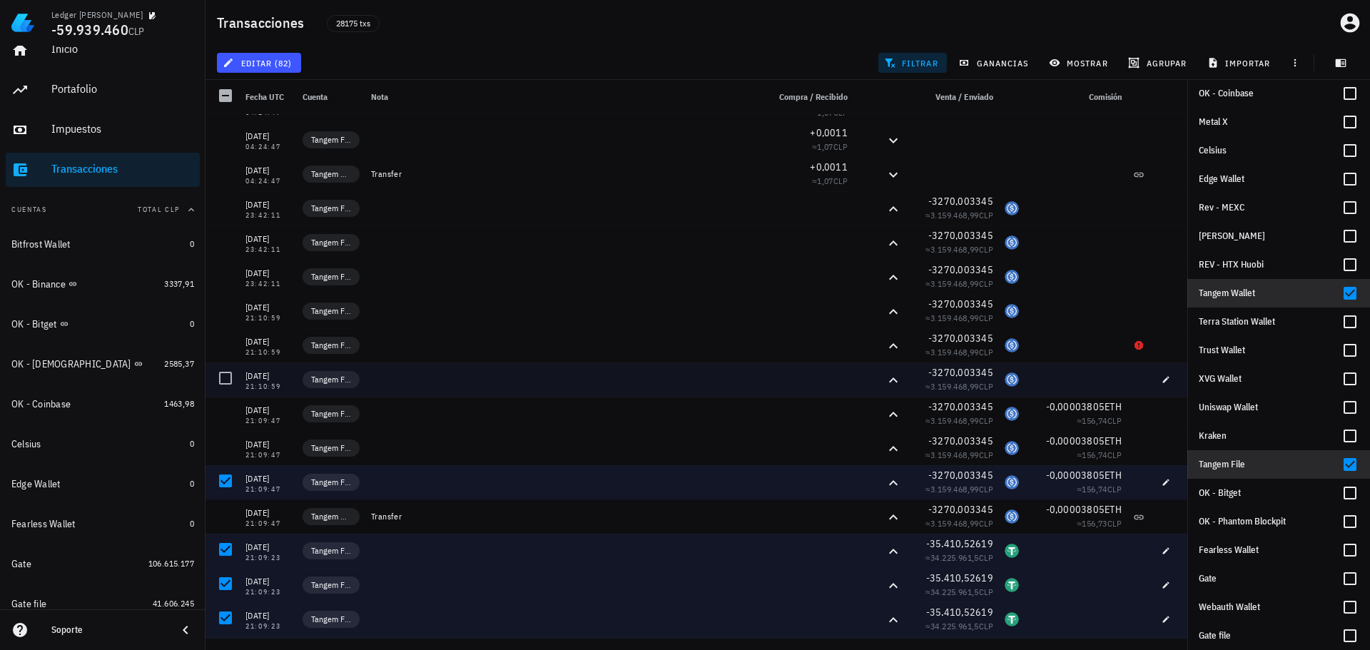
scroll to position [55, 0]
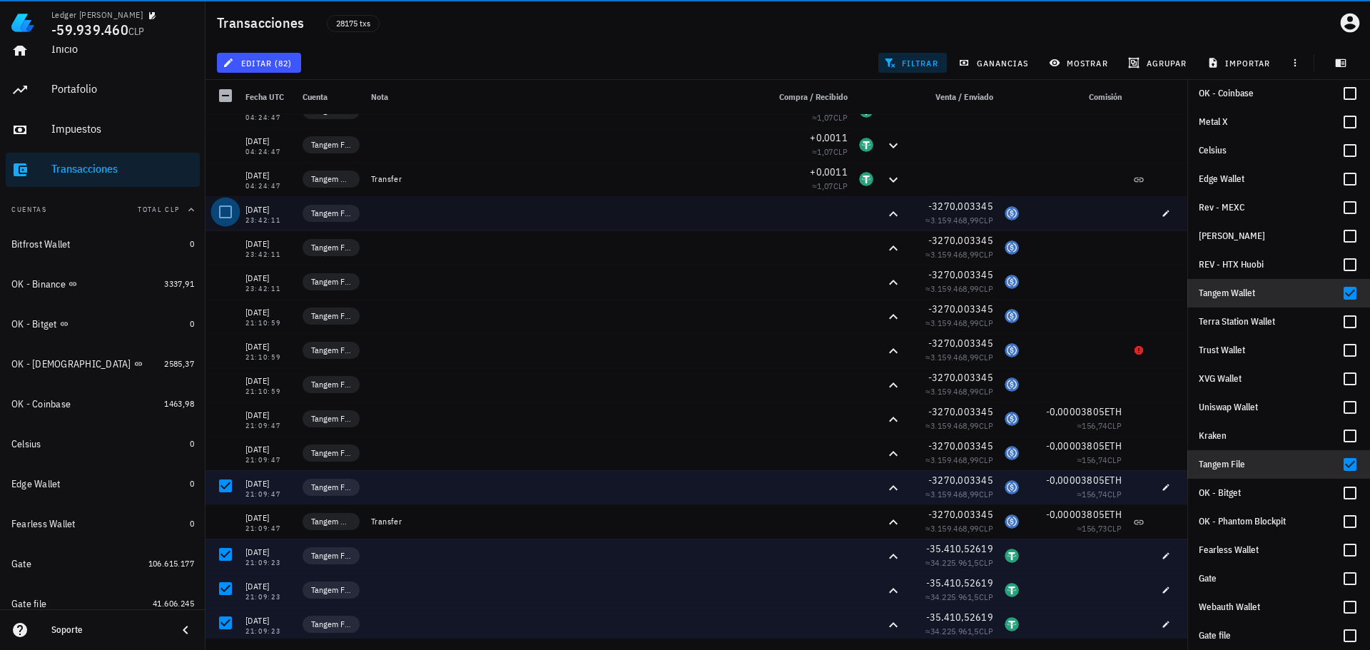
click at [223, 213] on div at bounding box center [225, 212] width 24 height 24
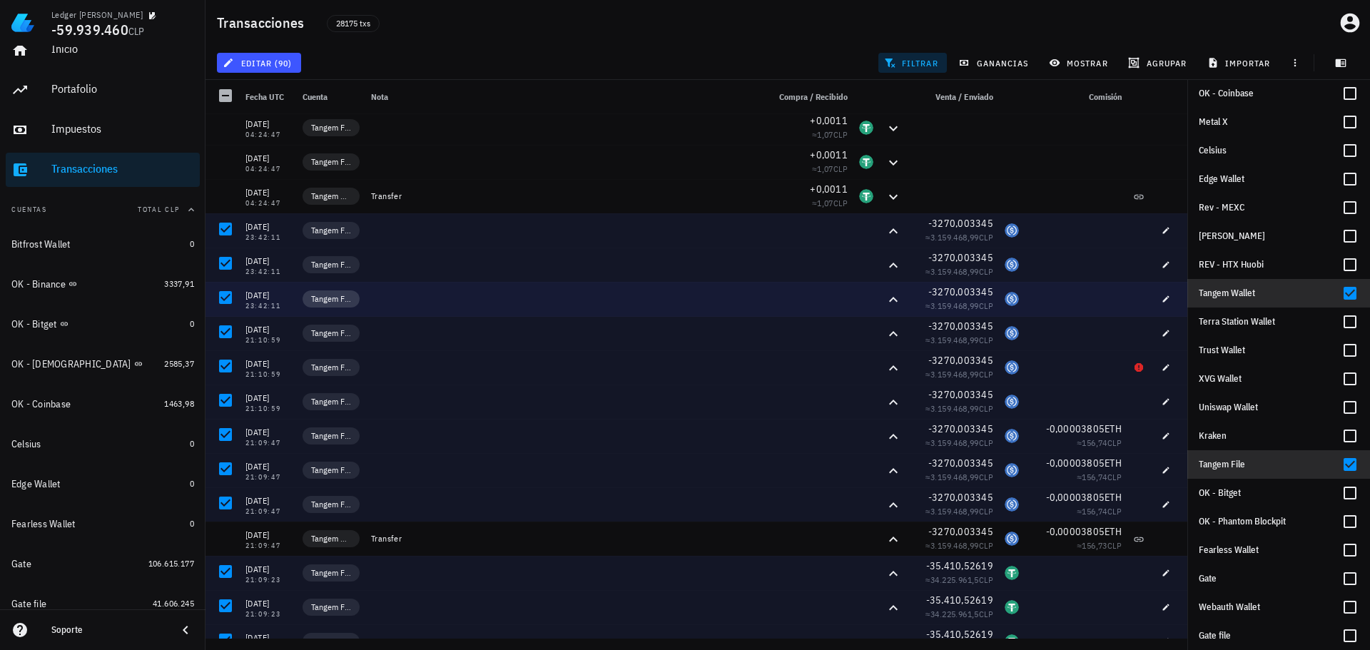
scroll to position [0, 0]
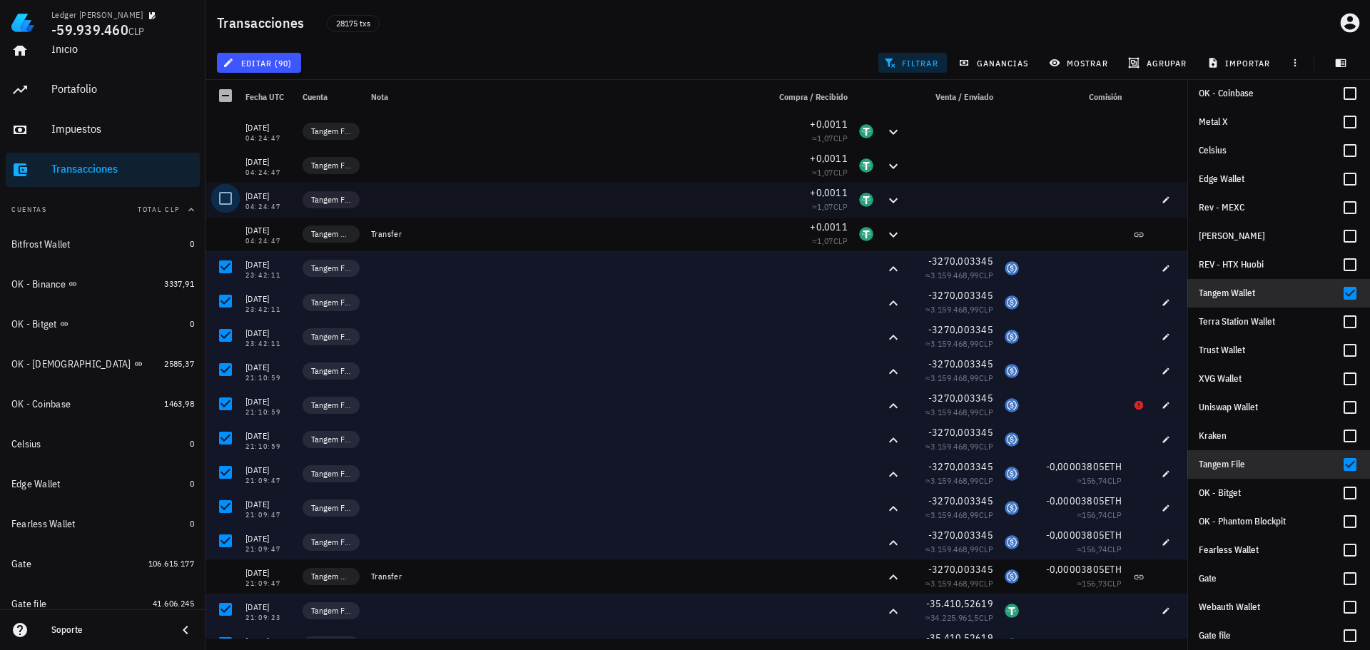
drag, startPoint x: 223, startPoint y: 200, endPoint x: 225, endPoint y: 193, distance: 7.3
click at [223, 200] on div at bounding box center [225, 198] width 24 height 24
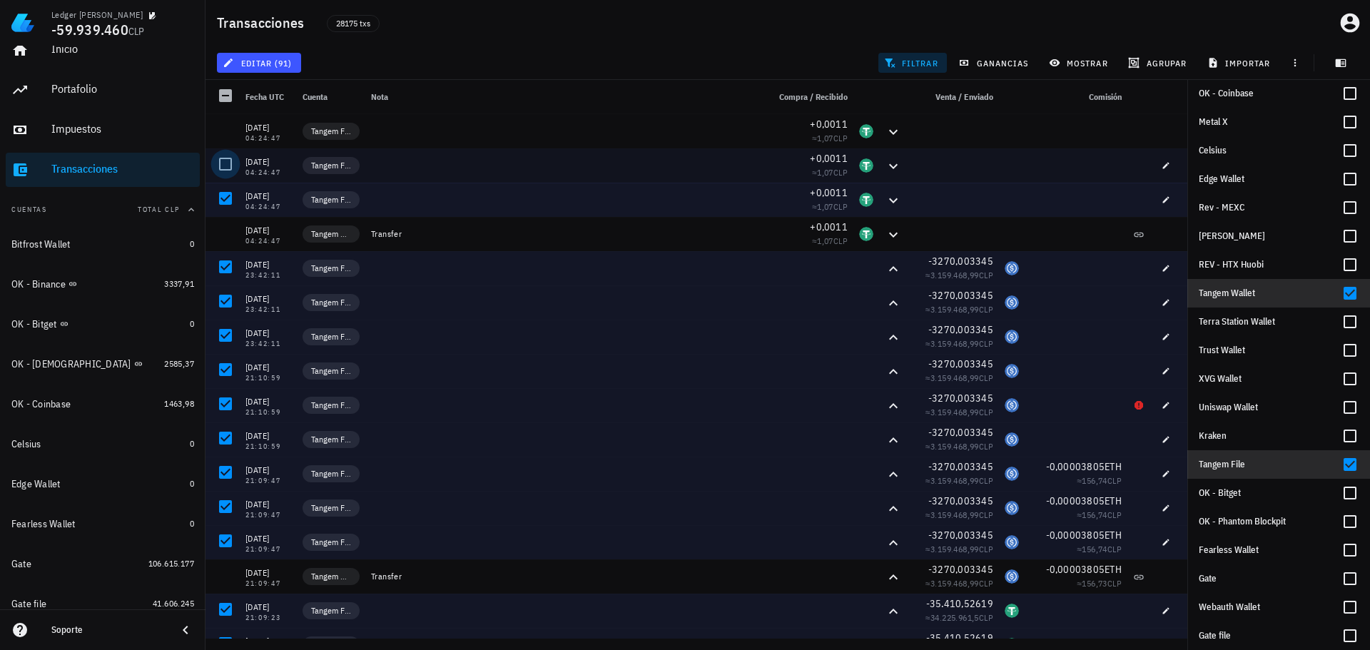
click at [223, 162] on div at bounding box center [225, 164] width 24 height 24
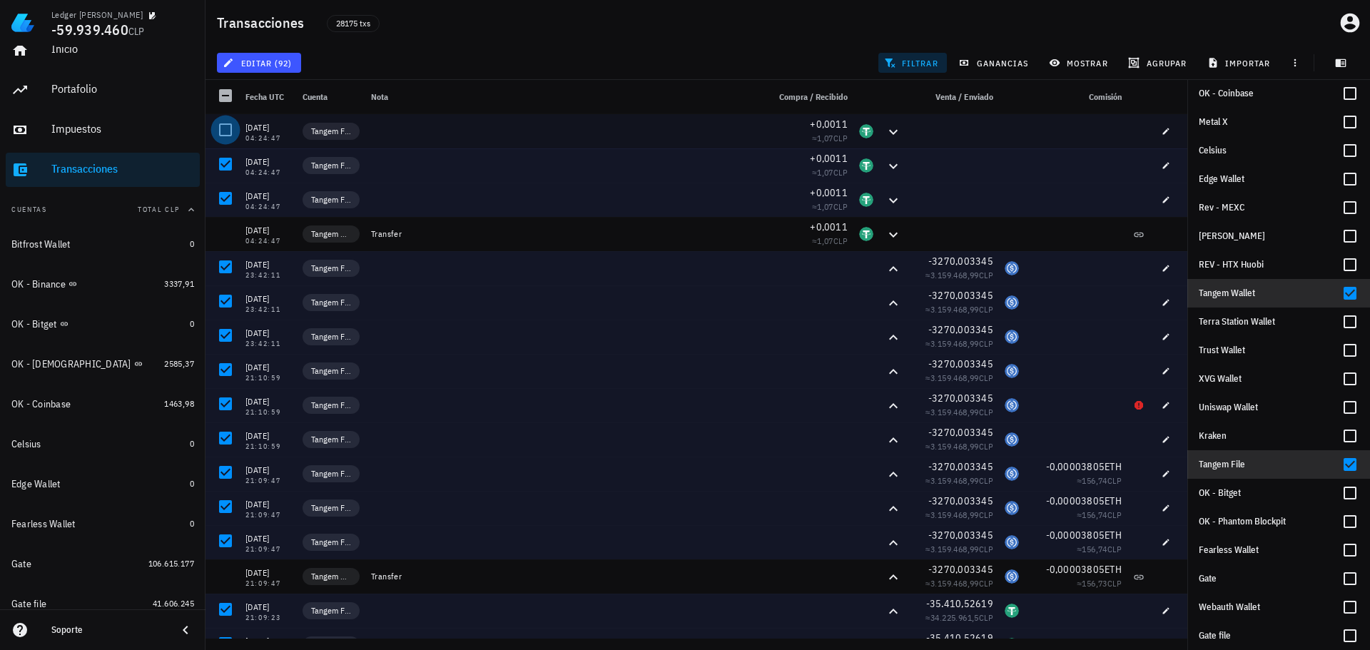
click at [222, 129] on div at bounding box center [225, 130] width 24 height 24
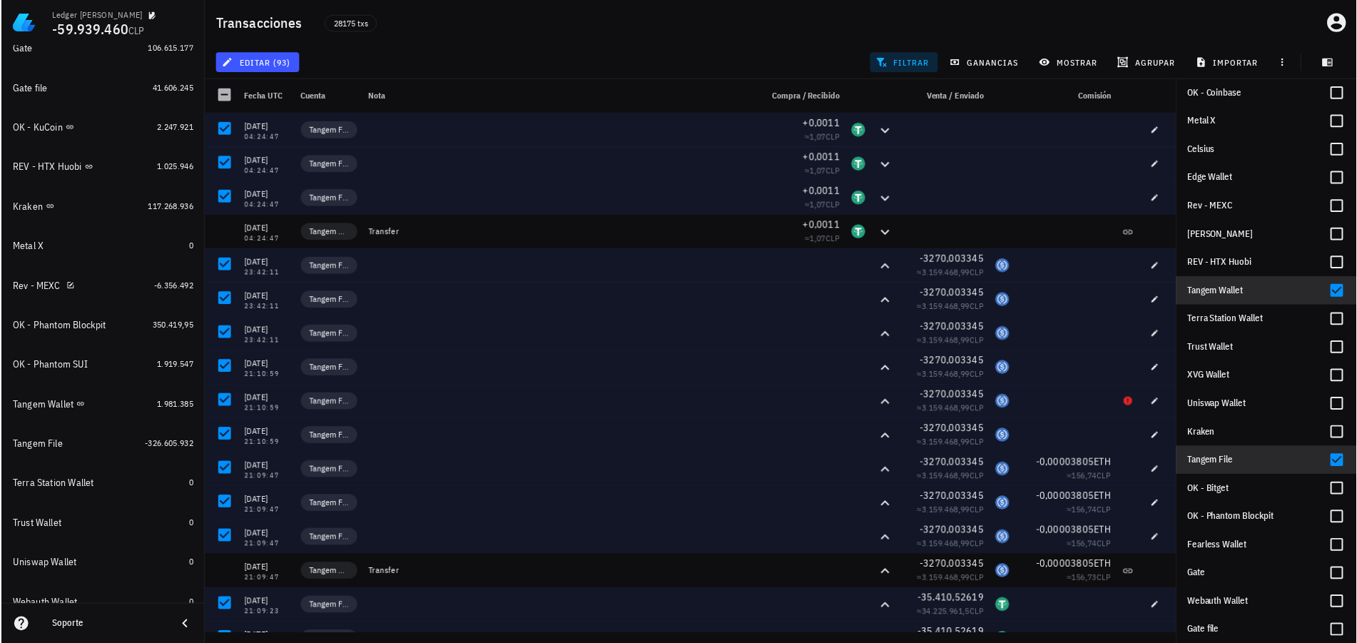
scroll to position [589, 0]
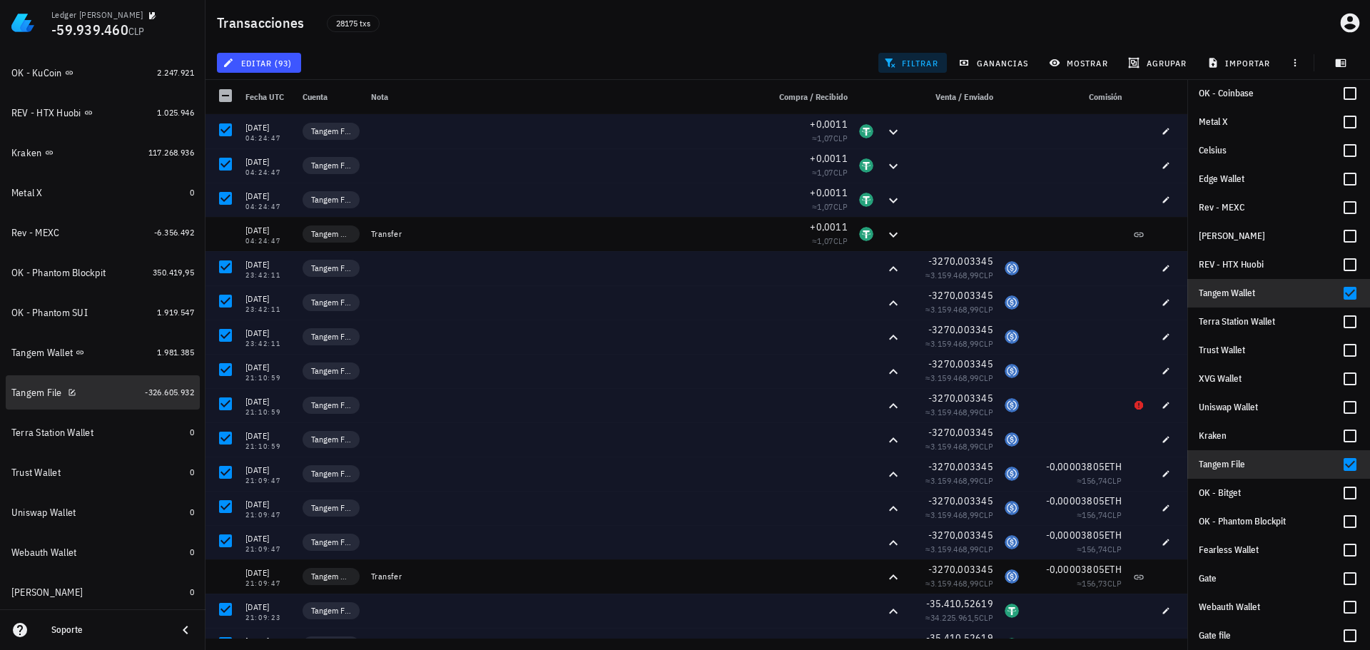
click at [105, 393] on div "Tangem File" at bounding box center [75, 393] width 128 height 14
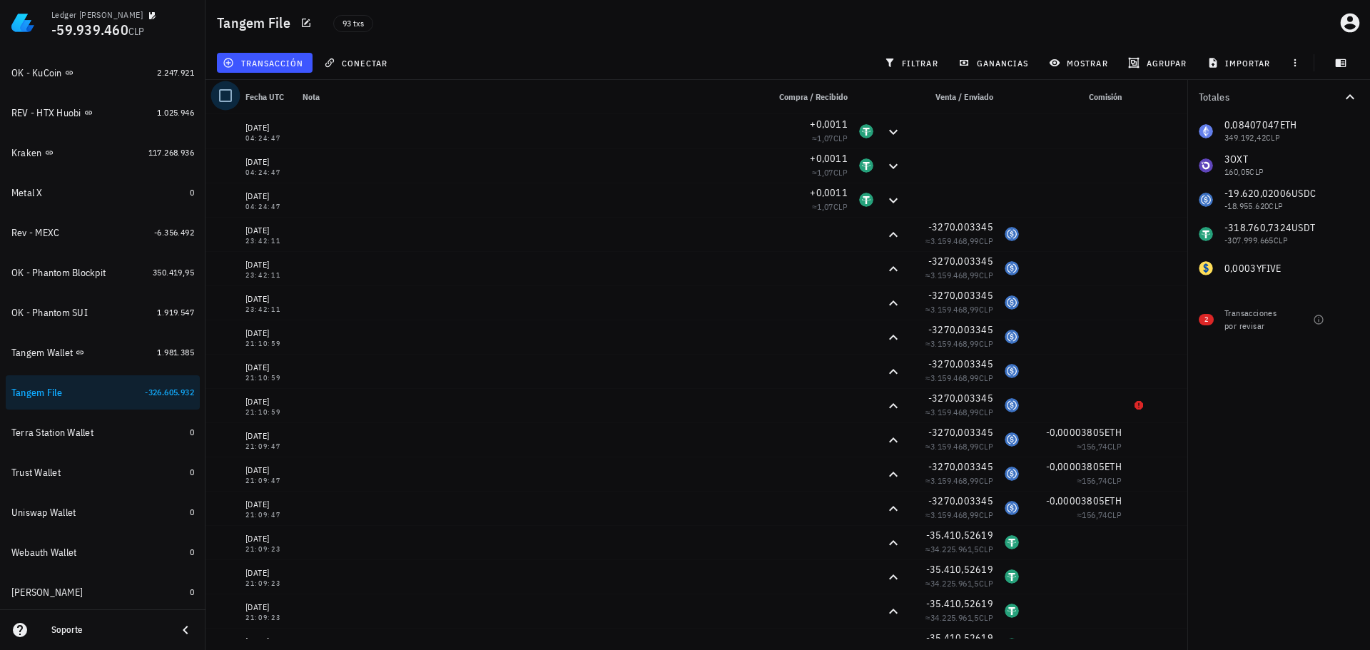
drag, startPoint x: 214, startPoint y: 98, endPoint x: 228, endPoint y: 95, distance: 13.9
click at [218, 98] on div at bounding box center [225, 95] width 24 height 24
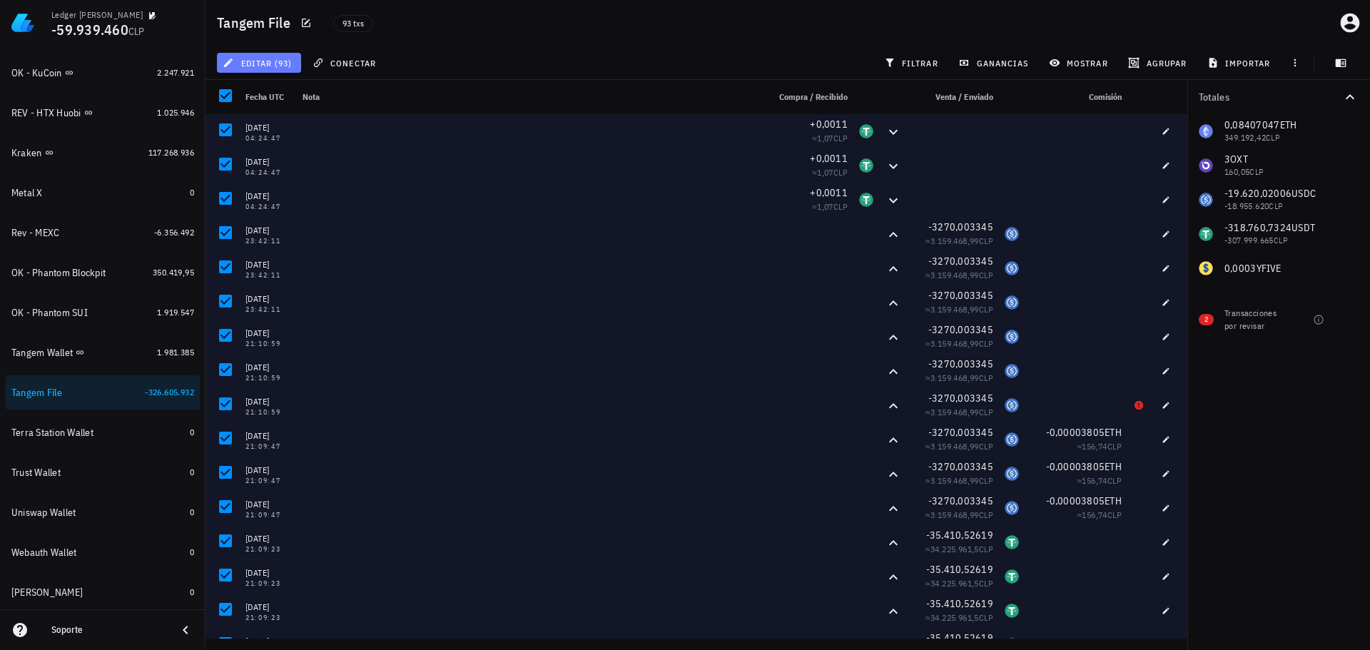
click at [273, 64] on span "editar (93)" at bounding box center [258, 62] width 66 height 11
click at [271, 105] on div "Eliminar" at bounding box center [270, 95] width 39 height 23
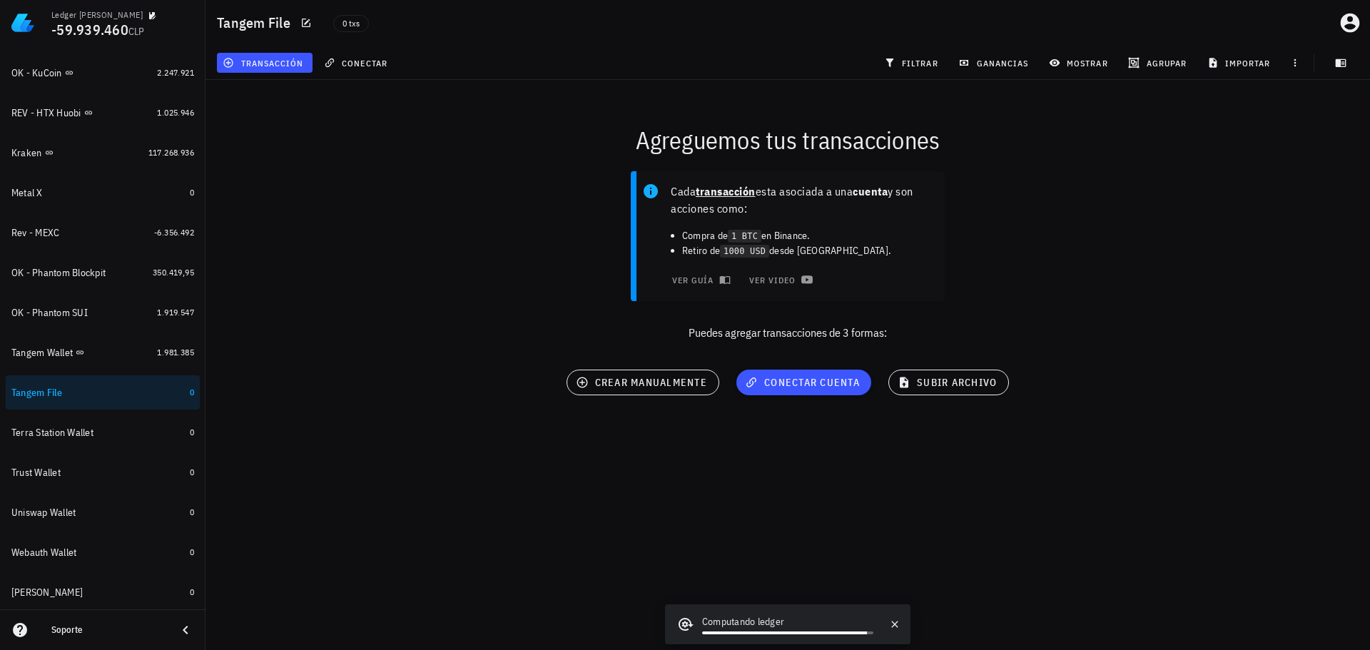
click at [354, 143] on div "Agreguemos tus transacciones" at bounding box center [787, 140] width 1181 height 46
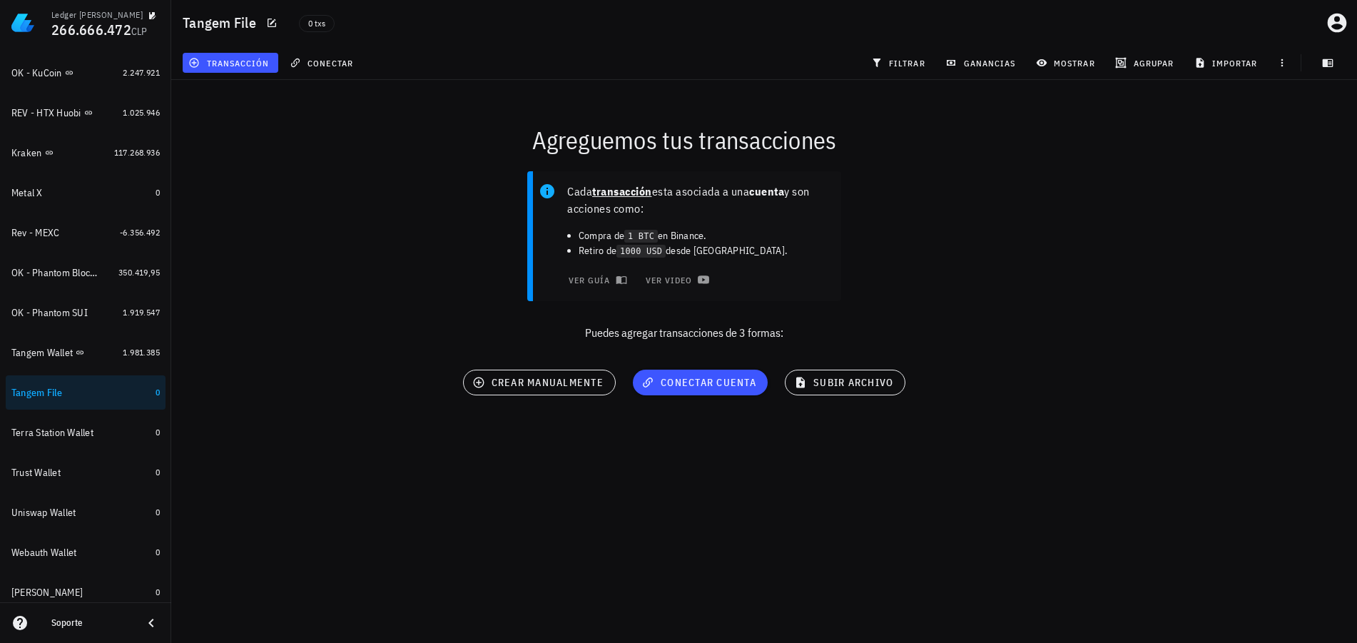
click at [1240, 260] on main "Agreguemos tus transacciones Cada transacción esta asociada a una cuenta y son …" at bounding box center [678, 224] width 1357 height 449
click at [51, 352] on div "Tangem Wallet" at bounding box center [41, 353] width 61 height 12
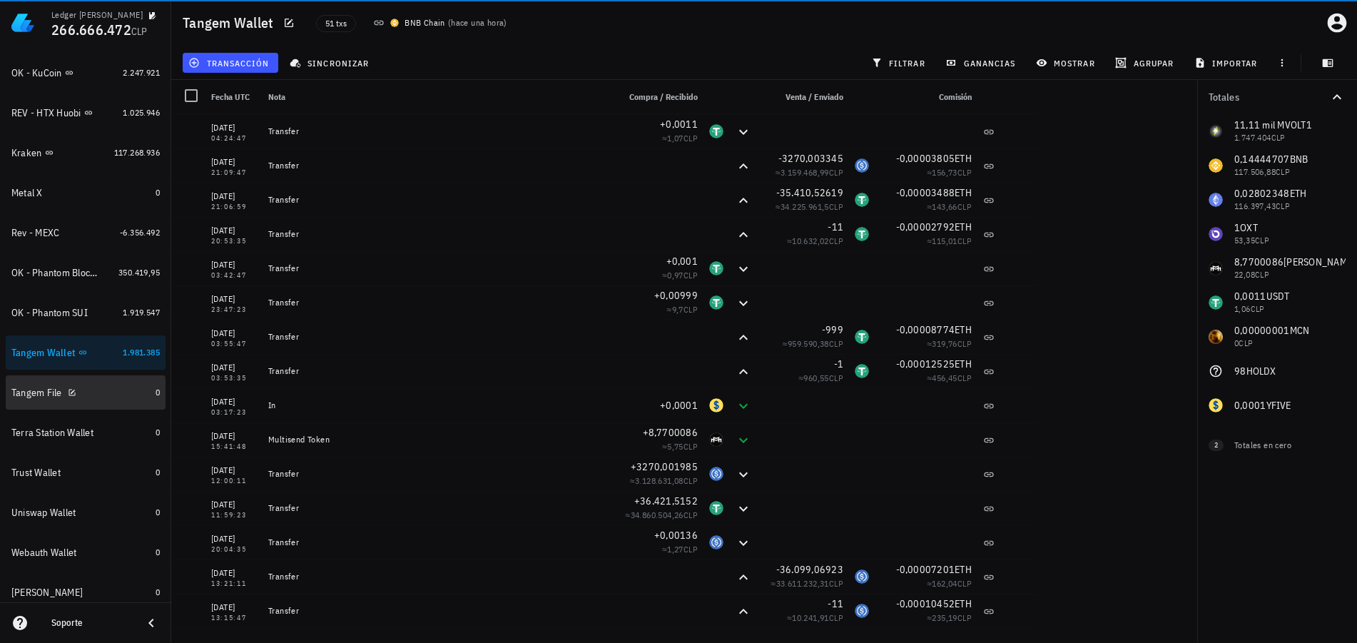
click at [78, 394] on div "Tangem File" at bounding box center [80, 393] width 138 height 14
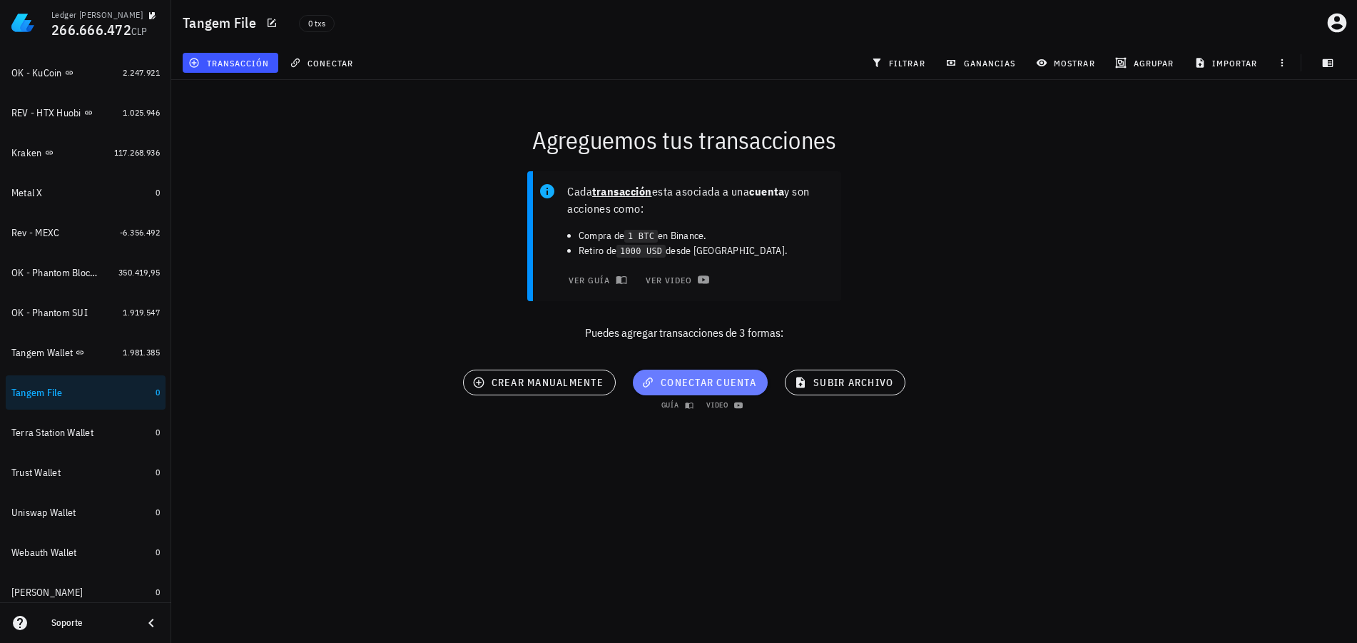
click at [735, 381] on span "conectar cuenta" at bounding box center [700, 382] width 112 height 13
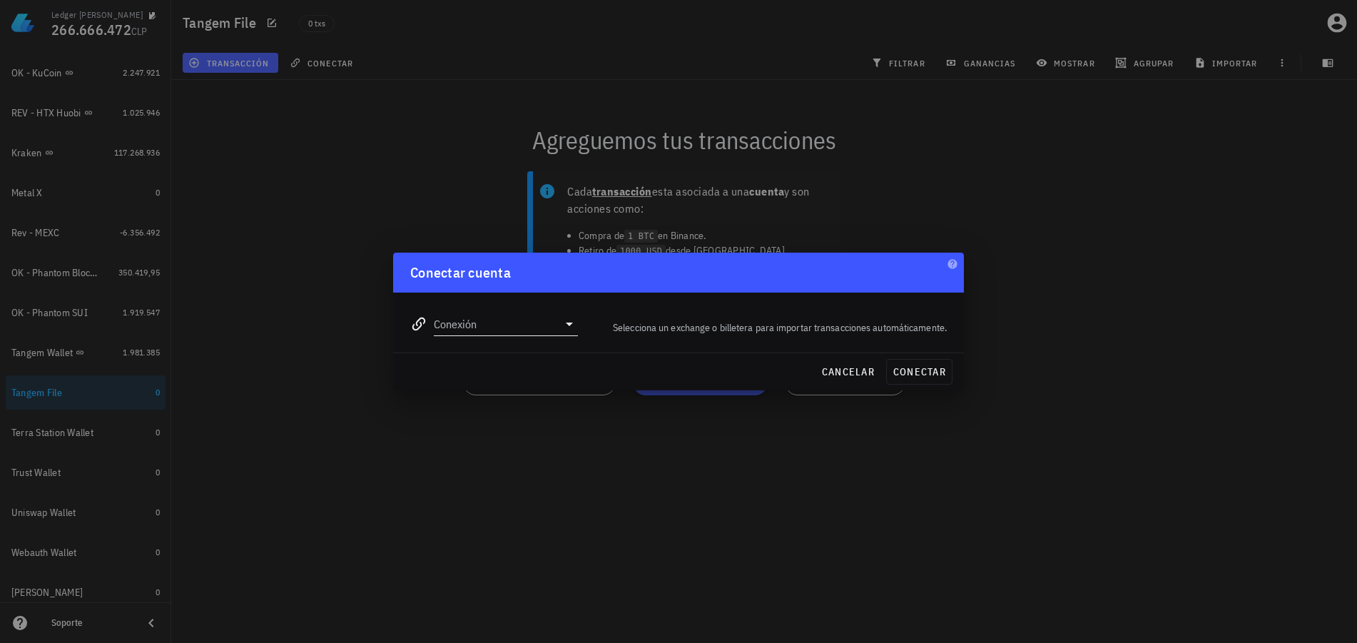
click at [521, 331] on input "Conexión" at bounding box center [496, 323] width 124 height 23
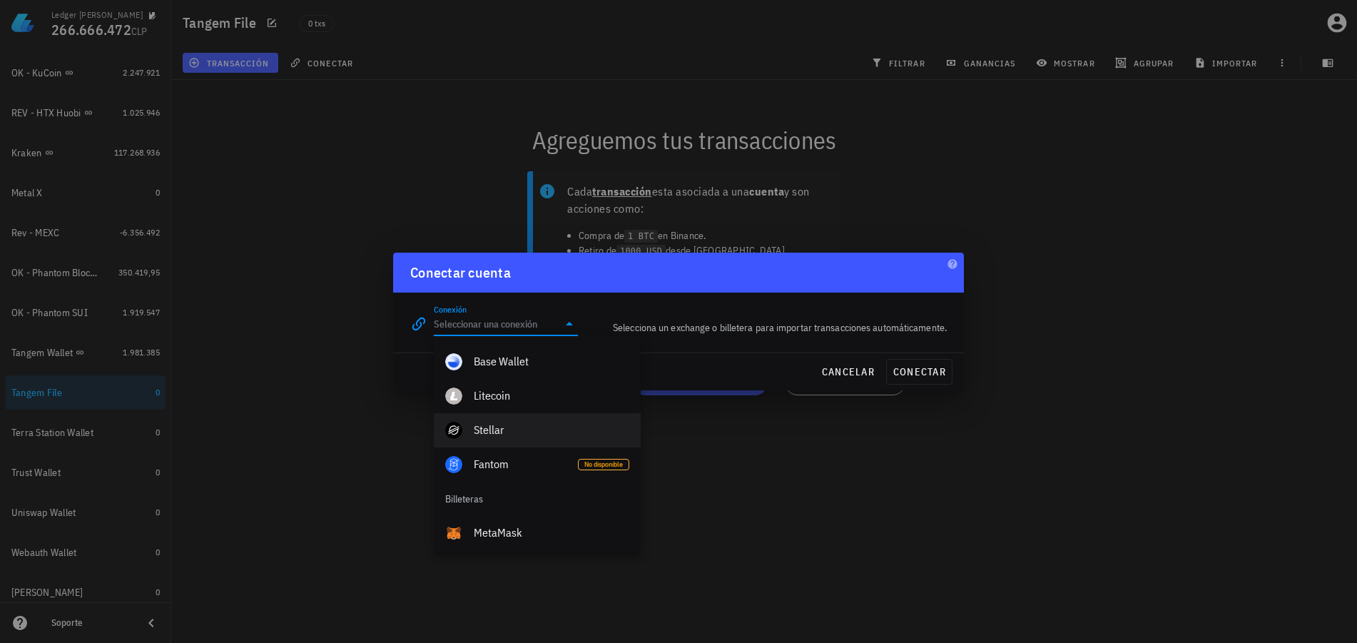
click at [509, 424] on div "Stellar" at bounding box center [552, 430] width 156 height 14
type input "Stellar"
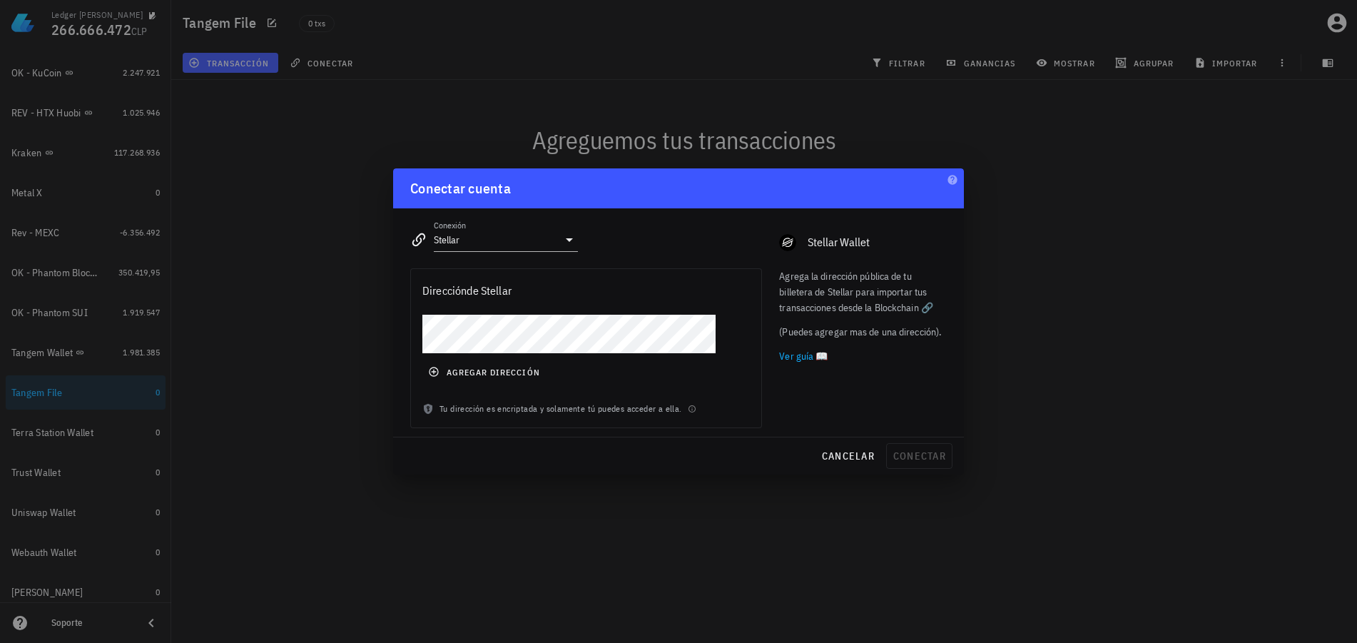
click at [682, 377] on div "agregar dirección" at bounding box center [586, 358] width 350 height 87
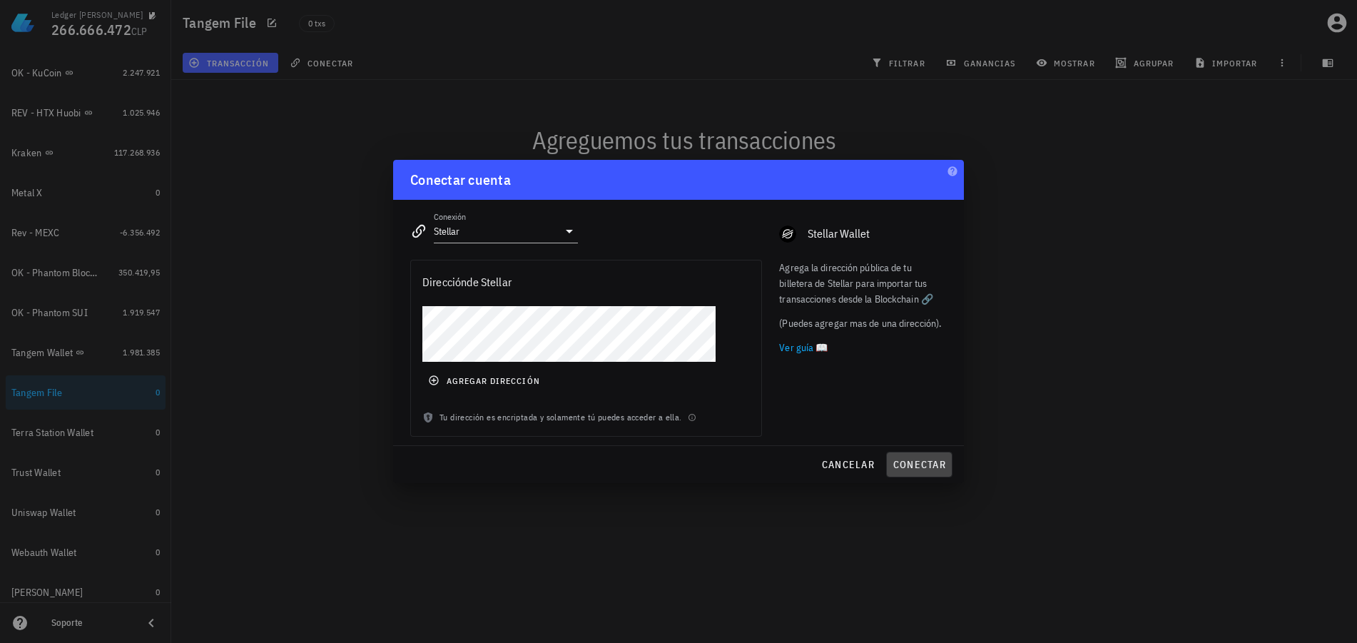
click at [909, 464] on span "conectar" at bounding box center [918, 464] width 53 height 13
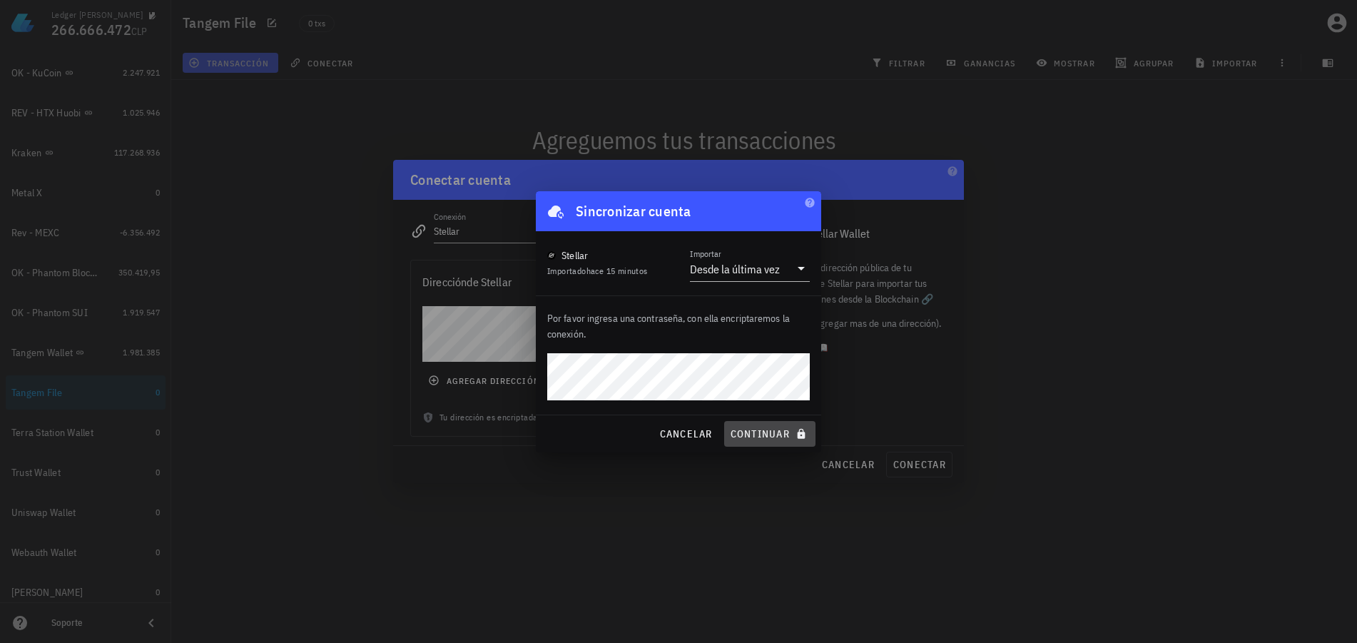
click at [797, 429] on icon "submit" at bounding box center [800, 433] width 11 height 11
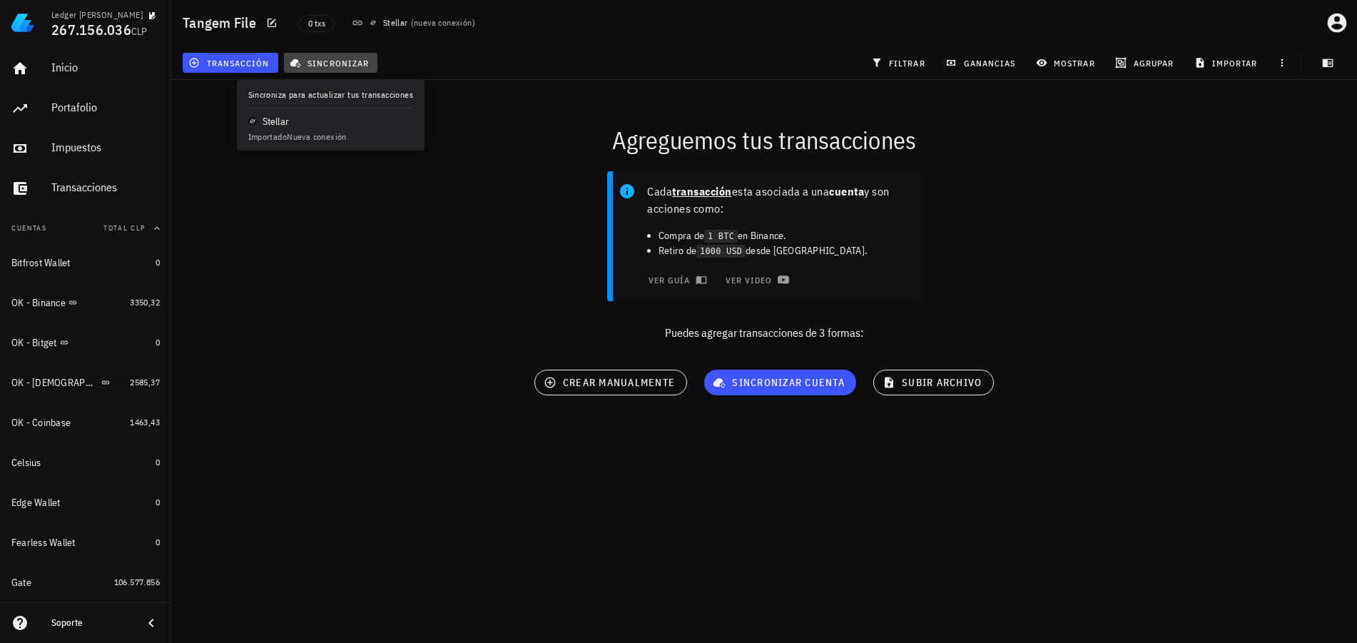
click at [320, 58] on span "sincronizar" at bounding box center [330, 62] width 76 height 11
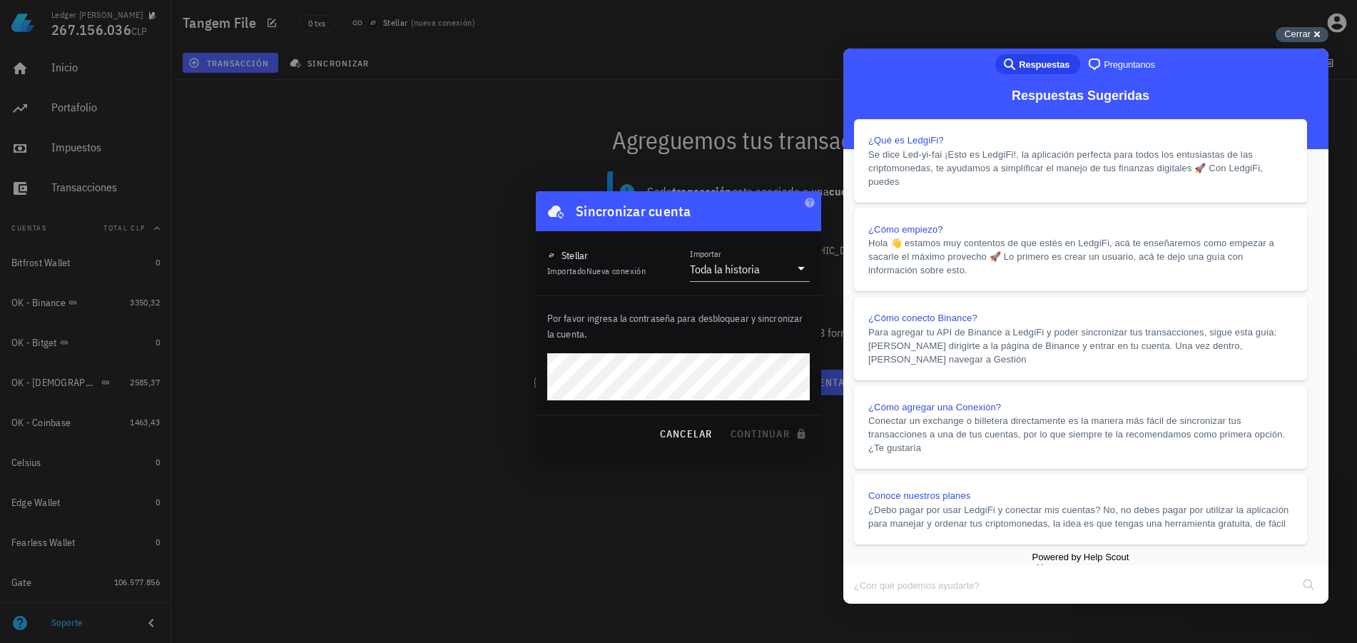
click at [1289, 36] on span "Cerrar" at bounding box center [1297, 34] width 26 height 11
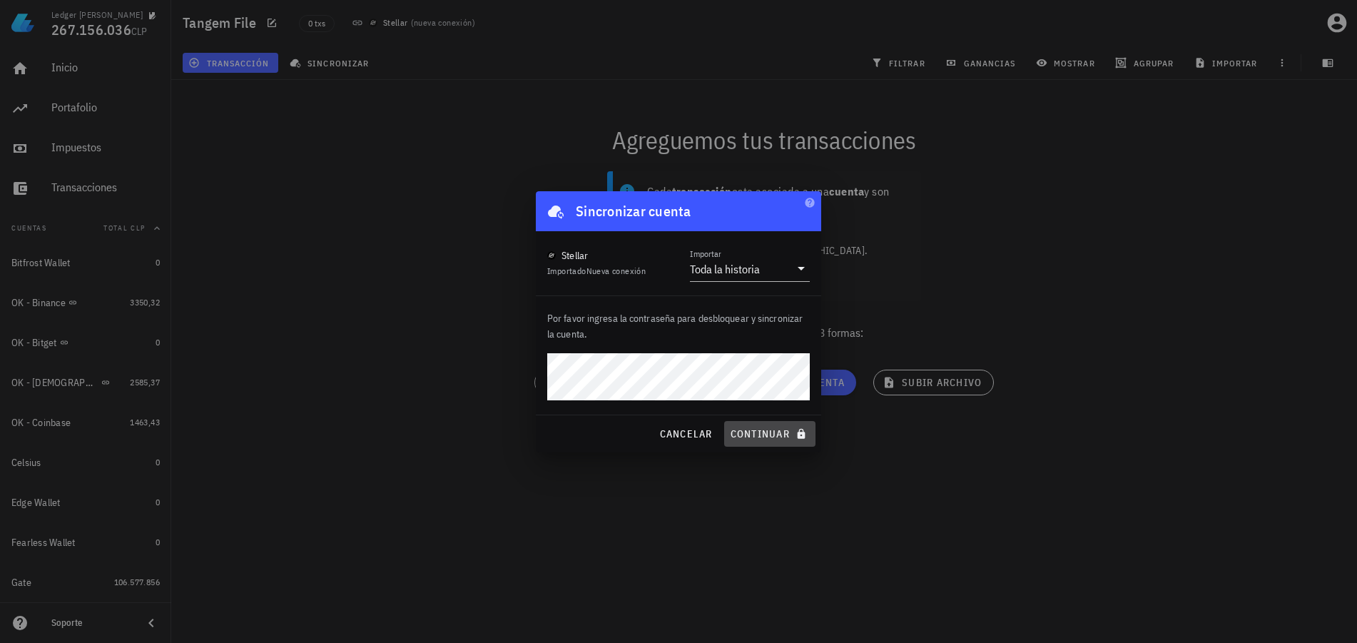
click at [775, 439] on span "continuar" at bounding box center [770, 433] width 80 height 13
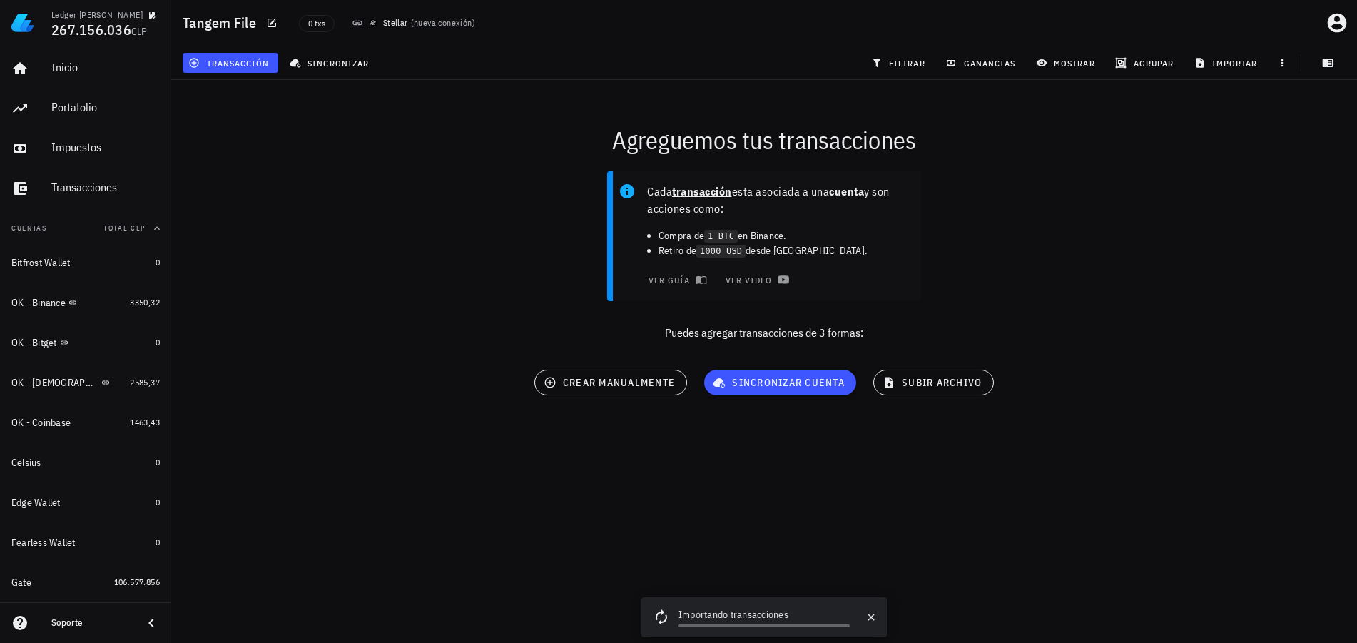
click at [628, 58] on div "transacción sincronizar filtrar ganancias mostrar [GEOGRAPHIC_DATA] importar" at bounding box center [764, 63] width 1168 height 34
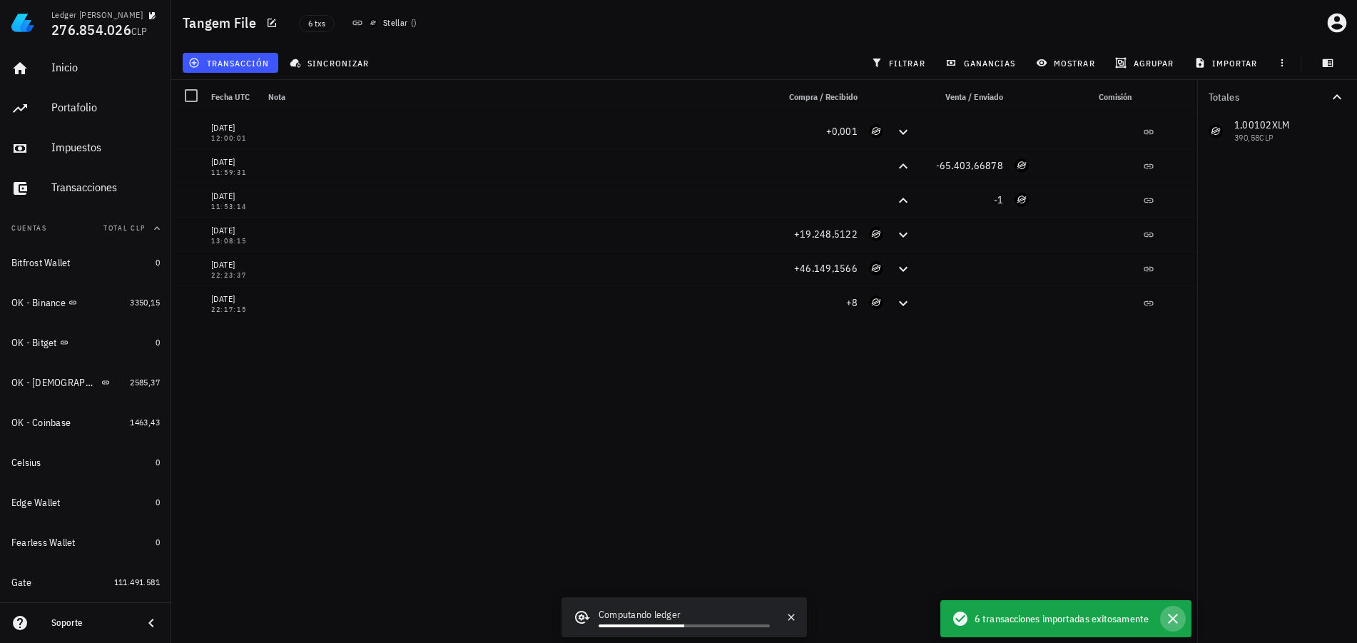
click at [1175, 616] on icon "button" at bounding box center [1173, 618] width 10 height 10
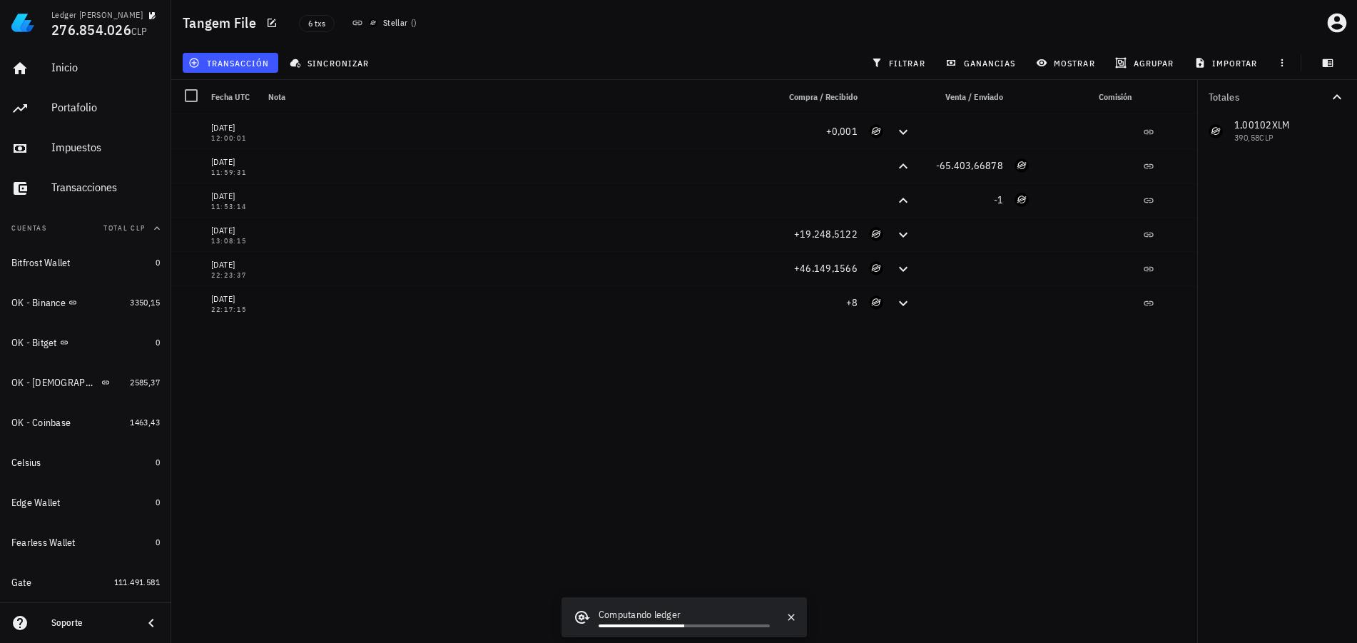
drag, startPoint x: 1260, startPoint y: 358, endPoint x: 1249, endPoint y: 361, distance: 11.1
click at [1259, 358] on div "Totales 1,00102 XLM 390,58 CLP" at bounding box center [1277, 361] width 160 height 563
click at [190, 100] on div at bounding box center [191, 95] width 24 height 24
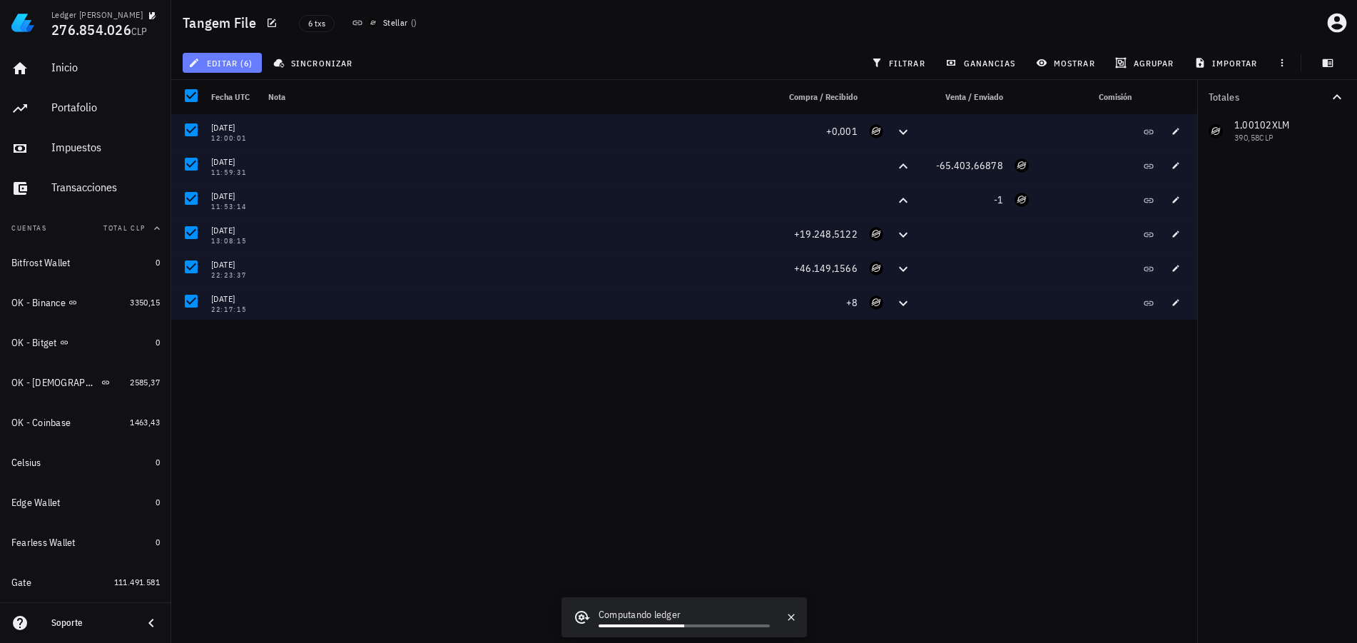
click at [240, 71] on button "editar (6)" at bounding box center [222, 63] width 79 height 20
click at [489, 83] on div "Nota" at bounding box center [517, 97] width 509 height 34
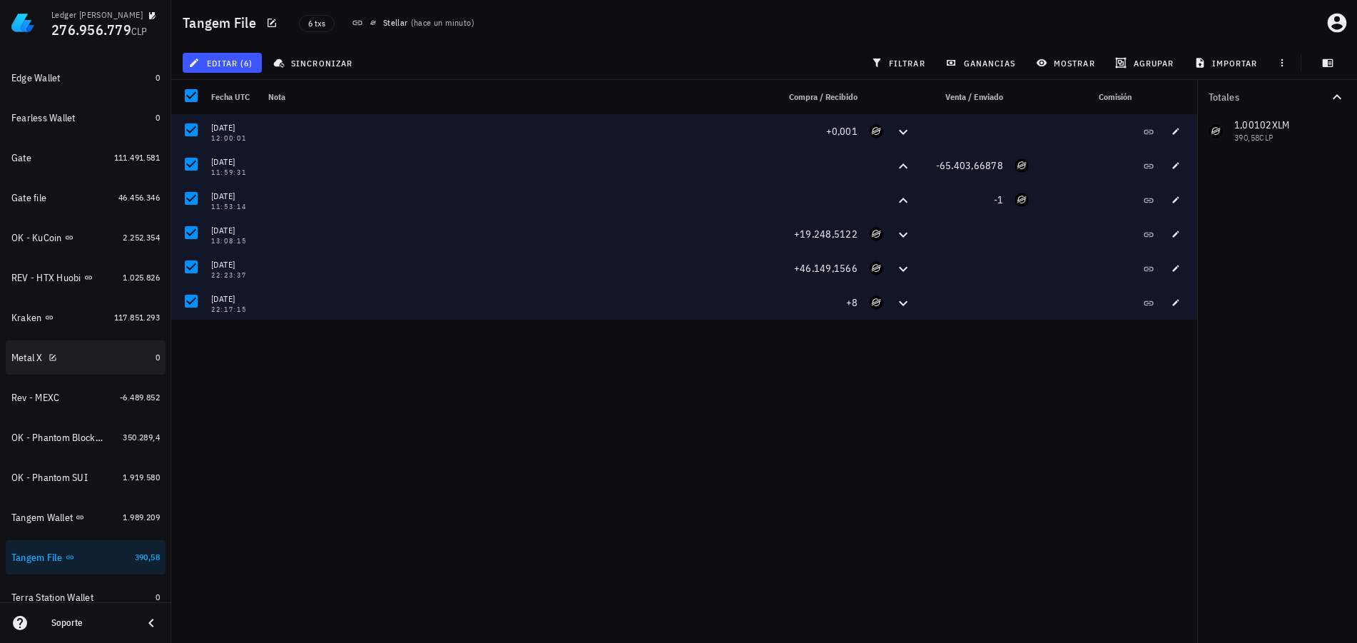
scroll to position [428, 0]
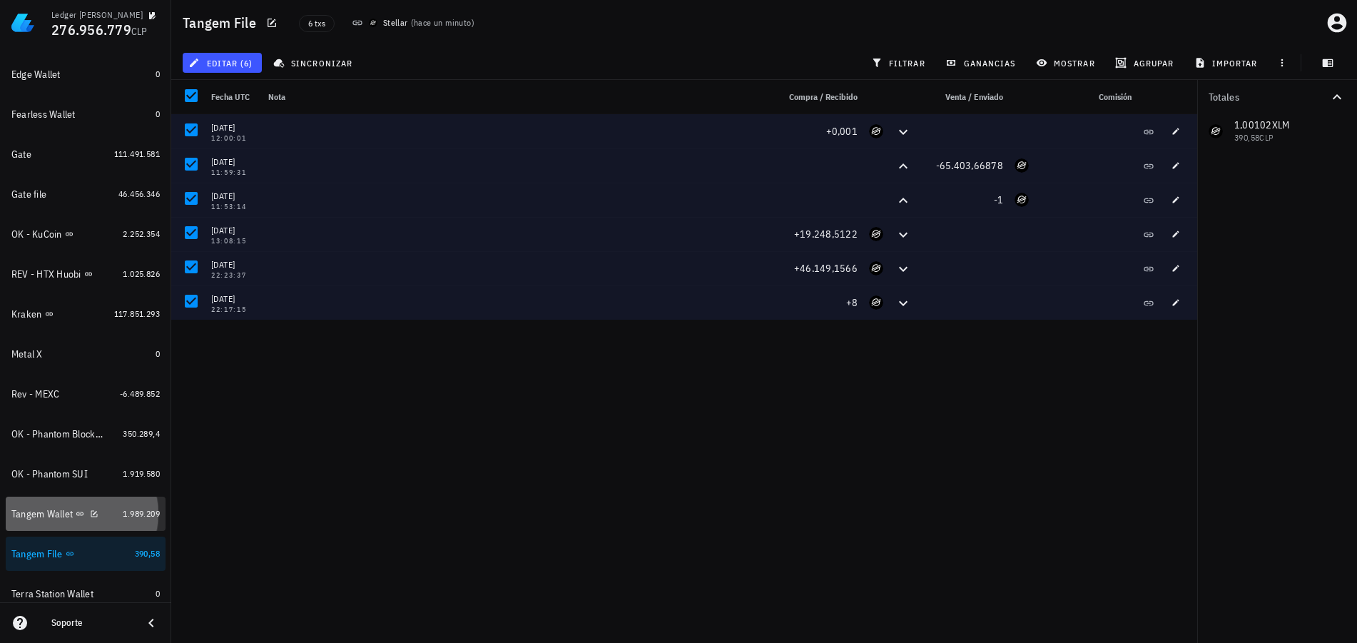
click at [44, 516] on div "Tangem Wallet" at bounding box center [41, 514] width 61 height 12
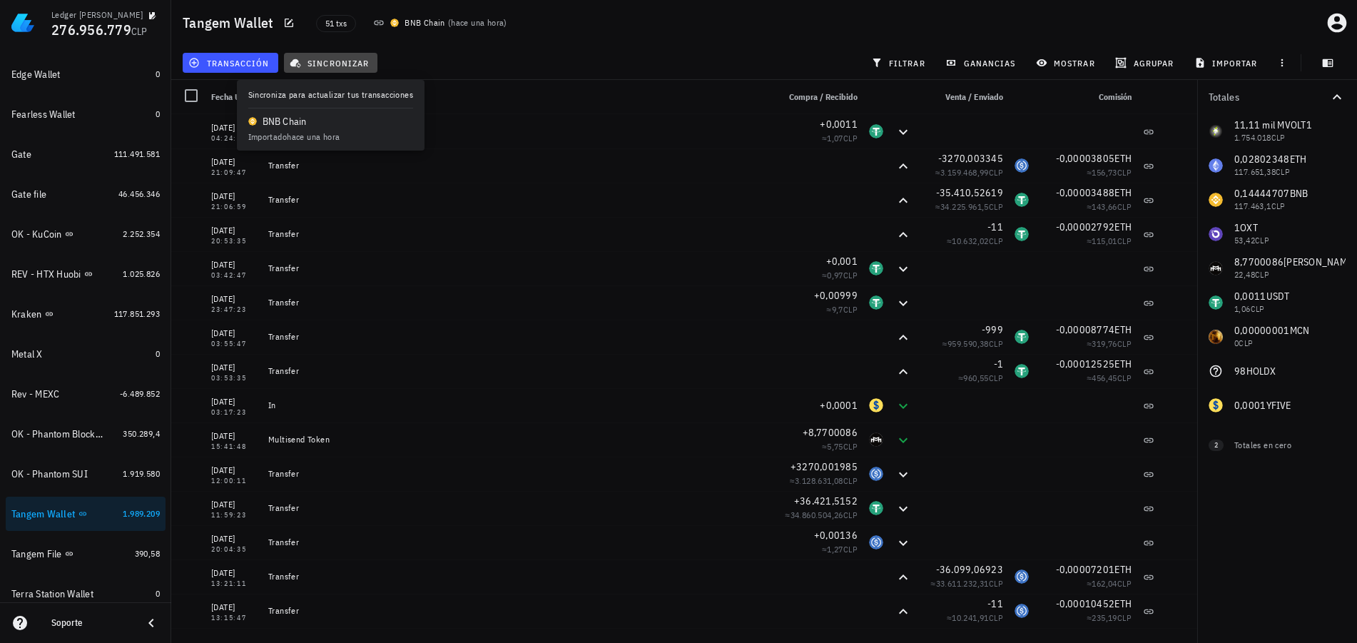
click at [341, 66] on span "sincronizar" at bounding box center [330, 62] width 76 height 11
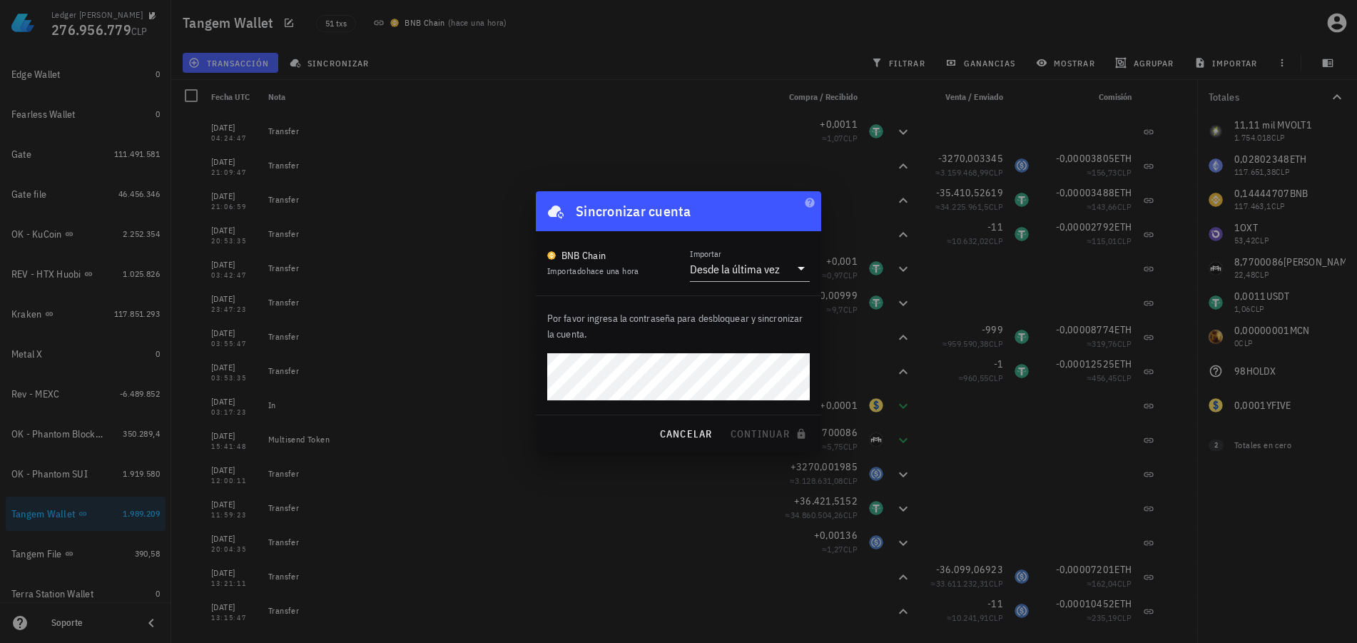
click at [699, 331] on p "Por favor ingresa la contraseña para desbloquear y sincronizar la cuenta." at bounding box center [678, 325] width 263 height 31
click at [700, 437] on span "cancelar" at bounding box center [684, 433] width 53 height 13
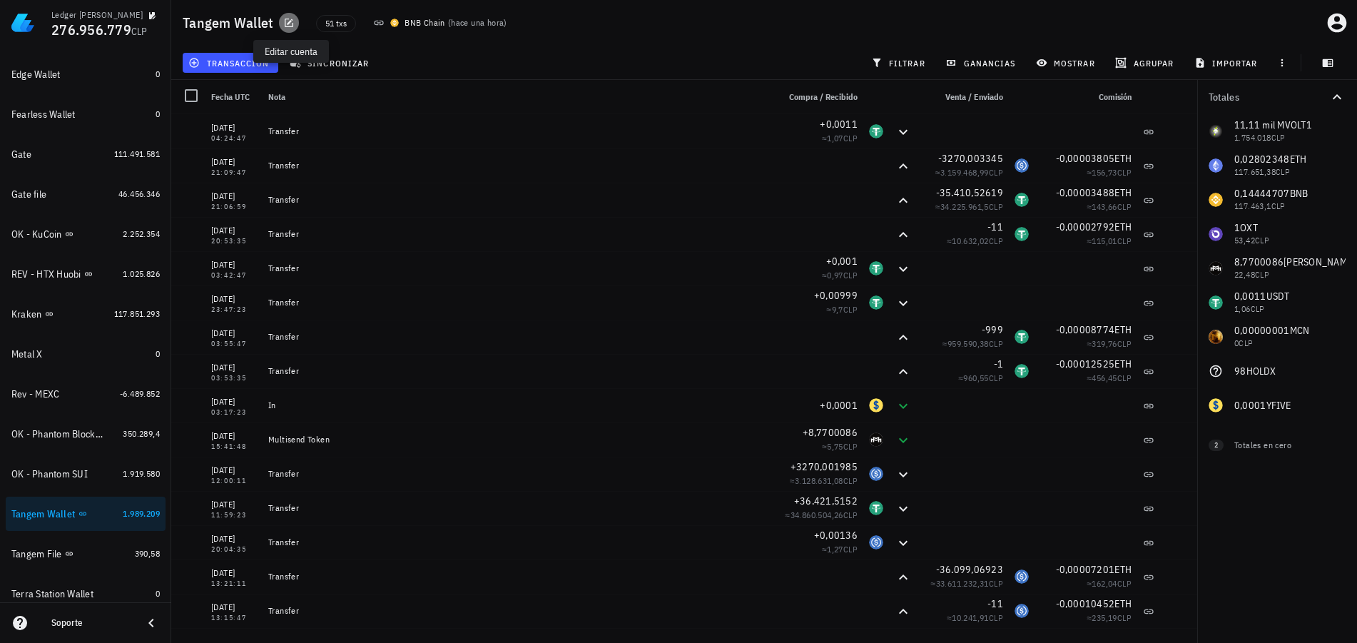
click at [291, 24] on icon "button" at bounding box center [288, 22] width 11 height 11
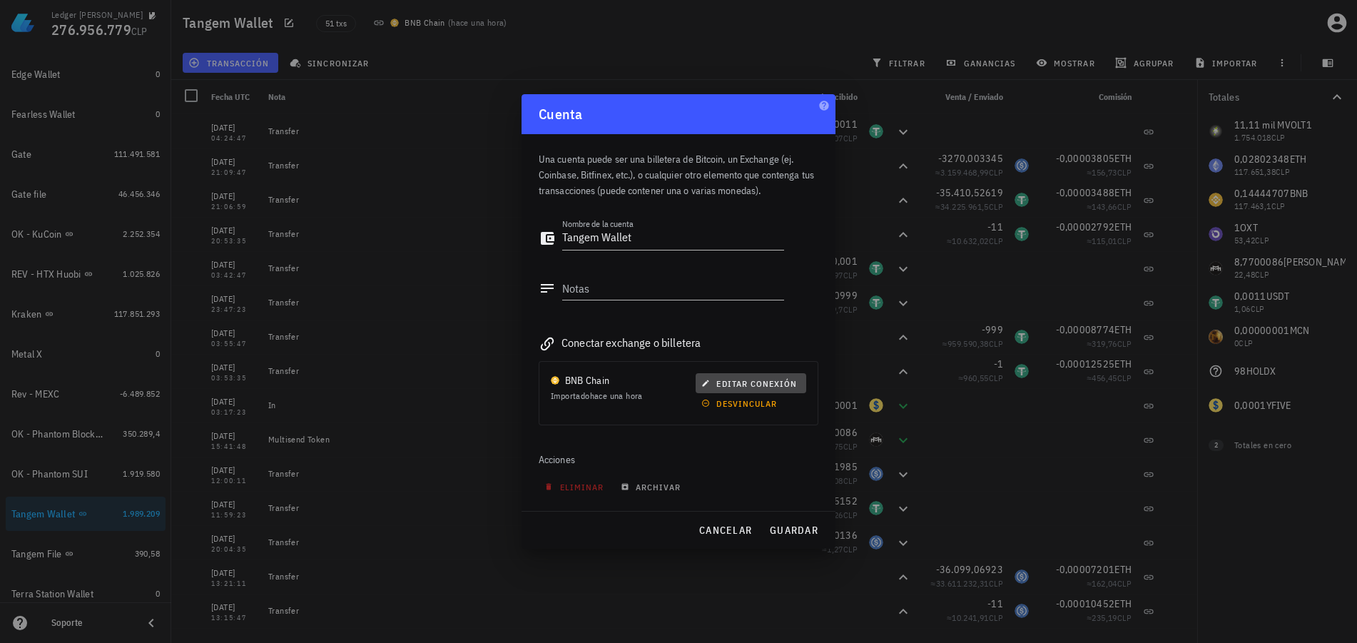
click at [740, 383] on span "editar conexión" at bounding box center [750, 383] width 93 height 11
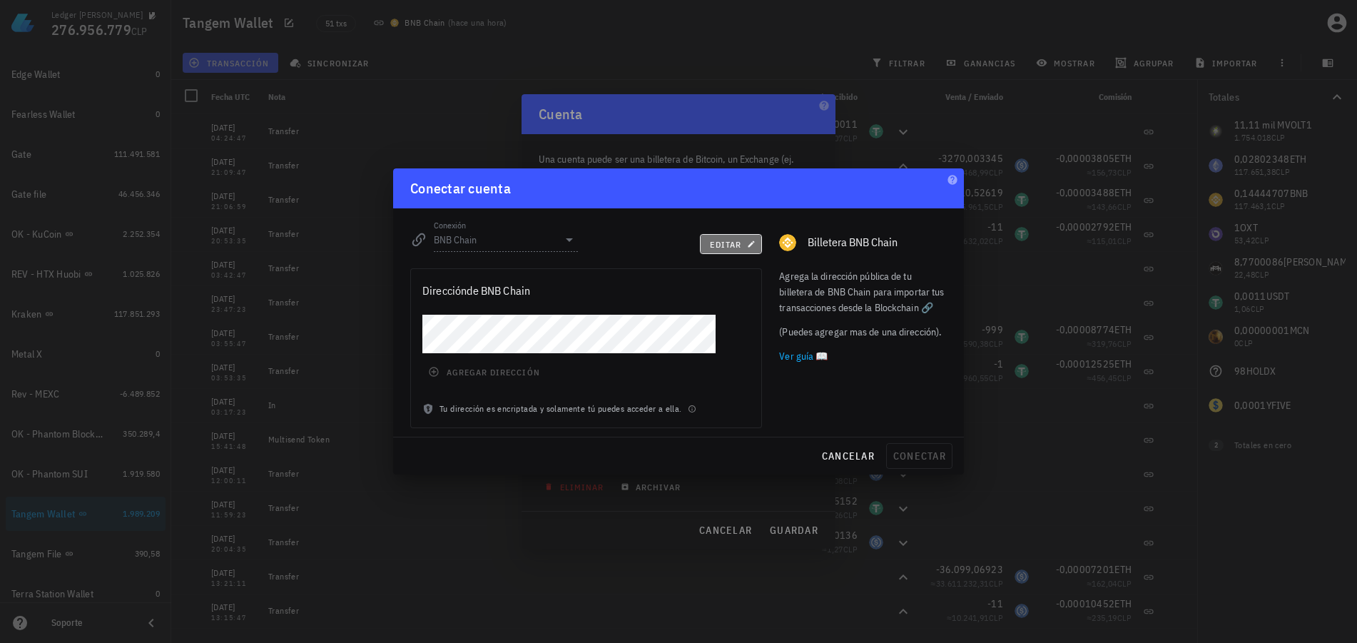
click at [708, 242] on button "editar" at bounding box center [731, 244] width 62 height 20
click at [542, 244] on input "BNB Chain" at bounding box center [496, 239] width 124 height 23
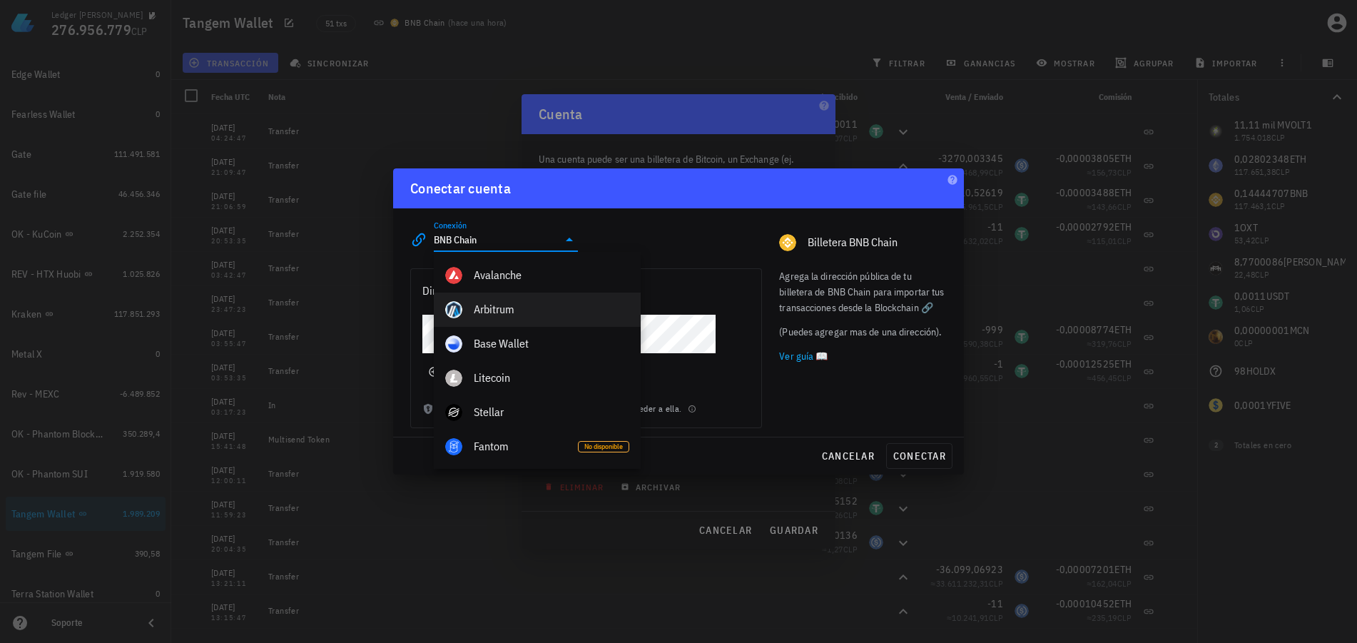
scroll to position [722, 0]
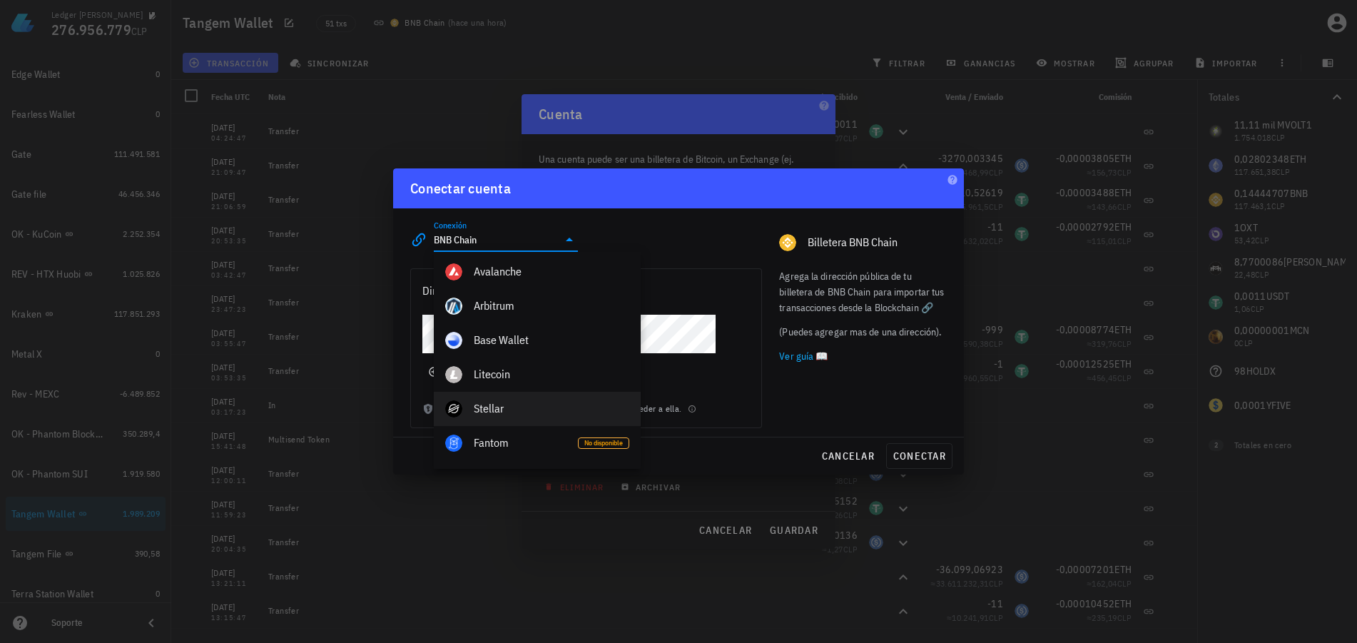
click at [509, 407] on div "Stellar" at bounding box center [552, 409] width 156 height 14
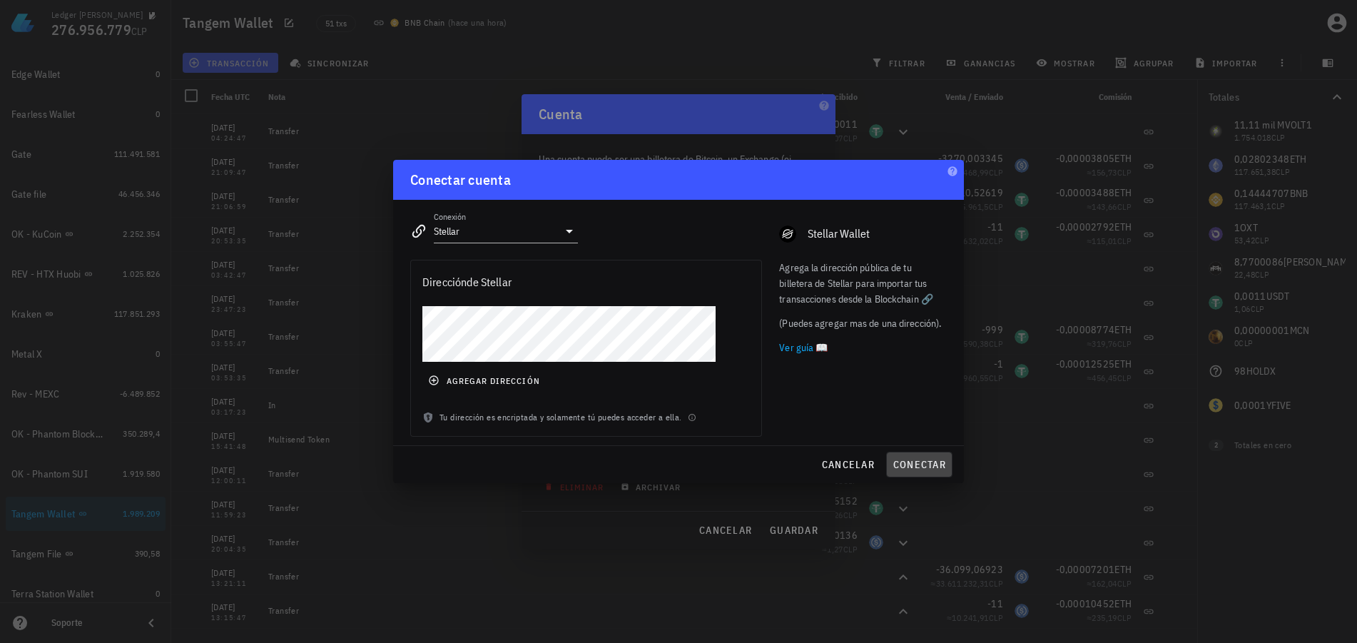
click at [936, 462] on span "conectar" at bounding box center [918, 464] width 53 height 13
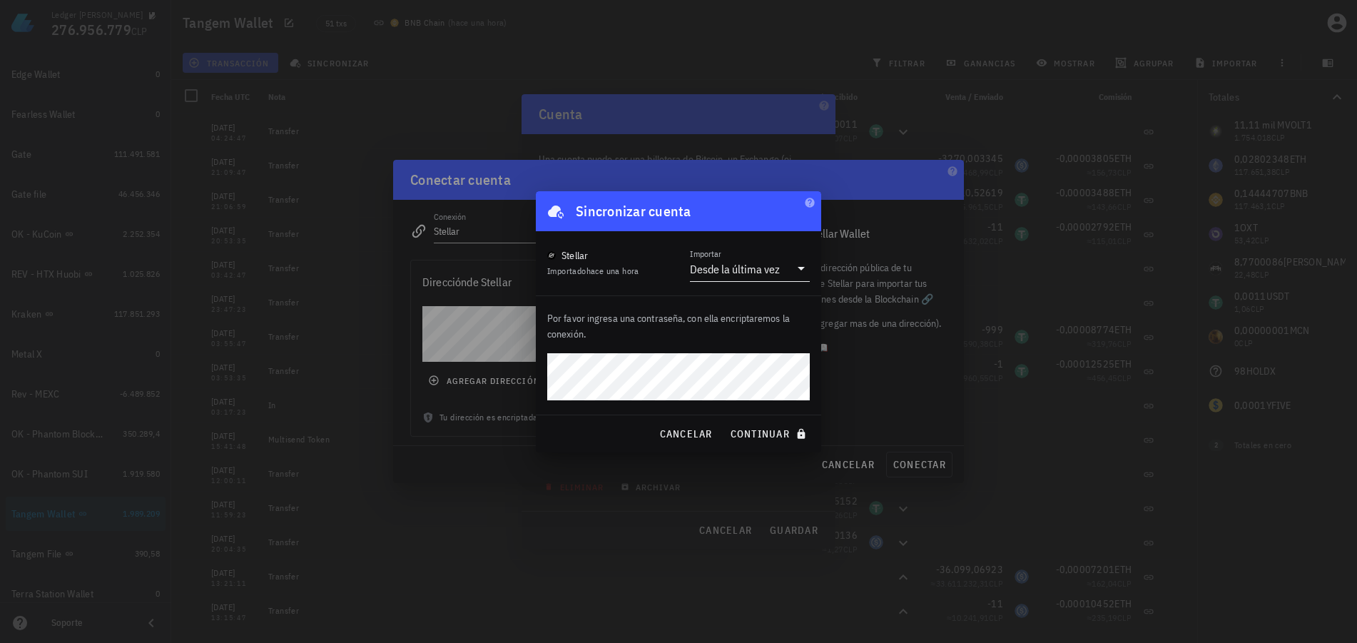
click at [793, 269] on icon at bounding box center [801, 268] width 17 height 17
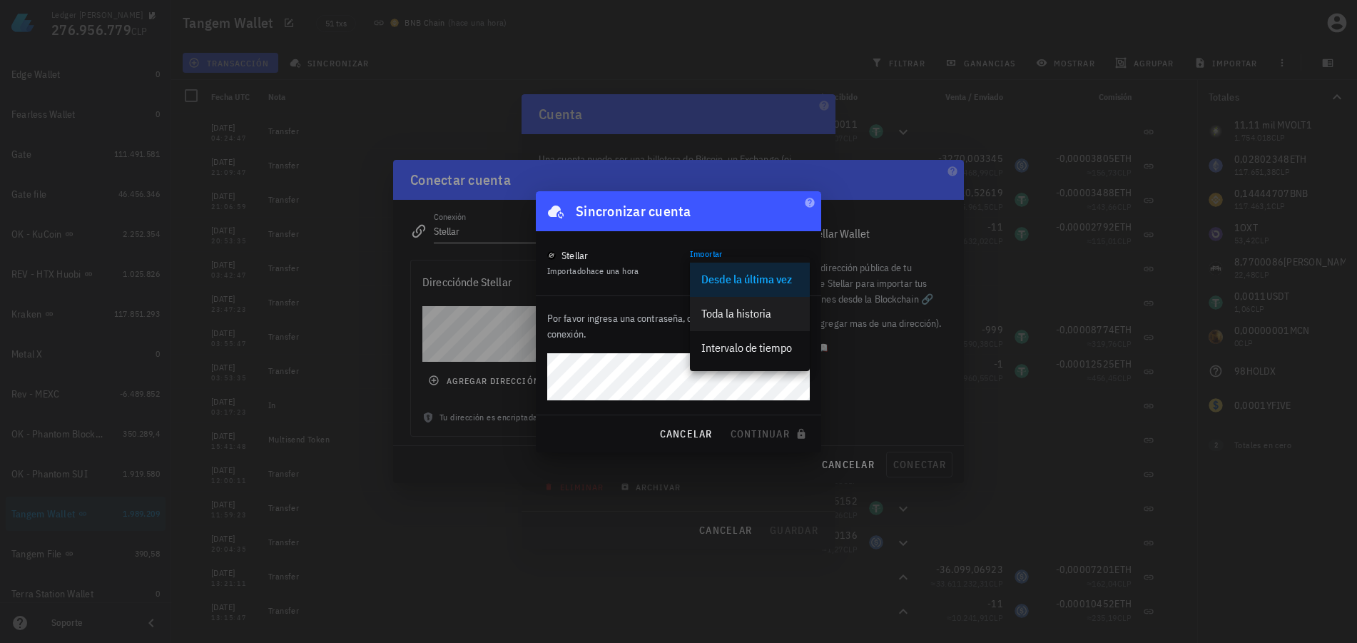
click at [758, 319] on div "Toda la historia" at bounding box center [749, 314] width 97 height 14
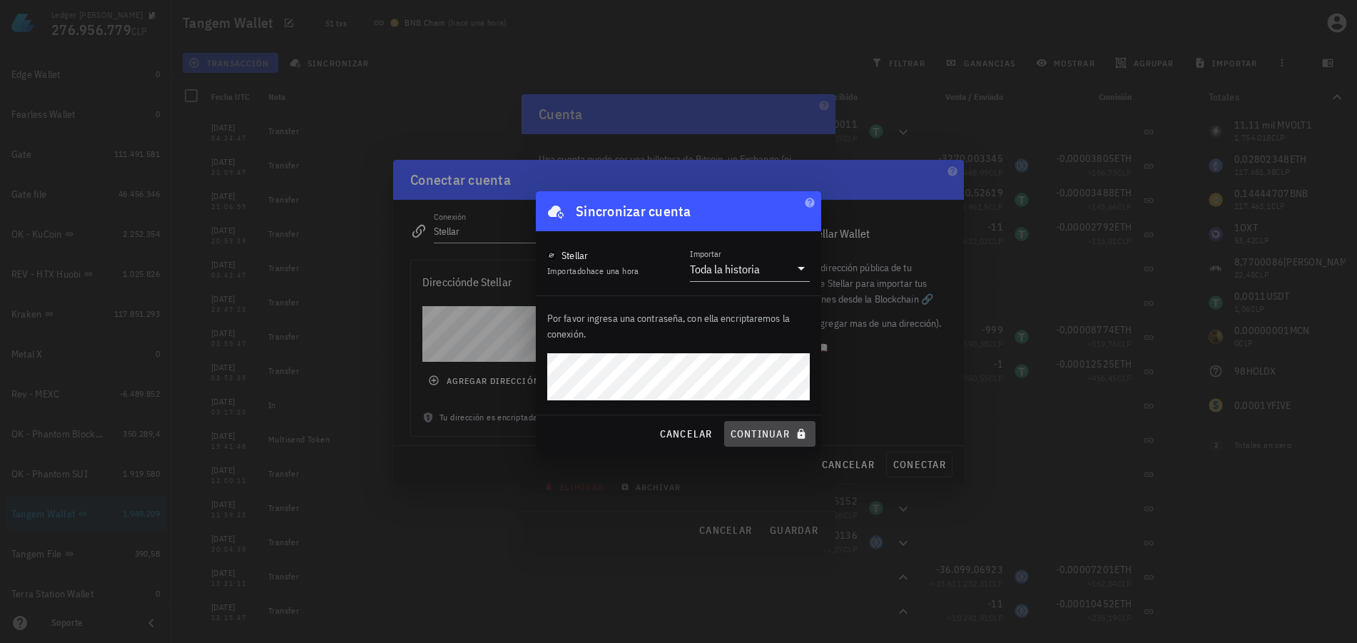
click at [759, 435] on span "continuar" at bounding box center [770, 433] width 80 height 13
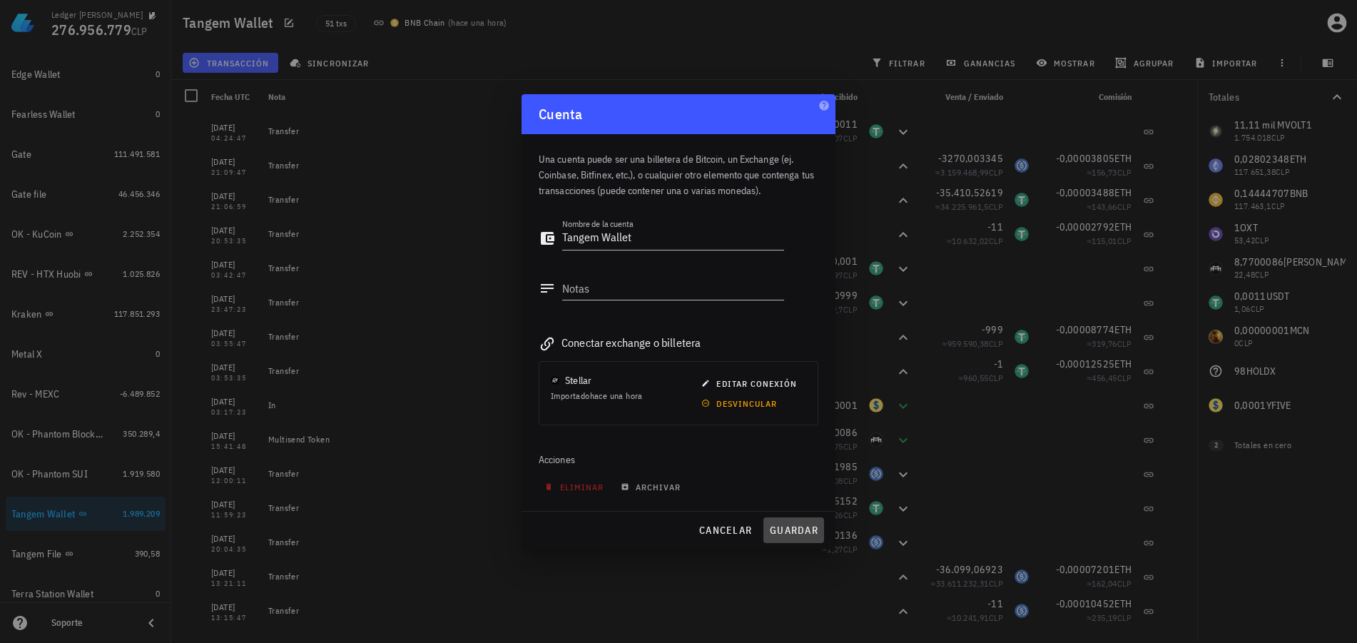
click at [788, 531] on span "guardar" at bounding box center [793, 530] width 49 height 13
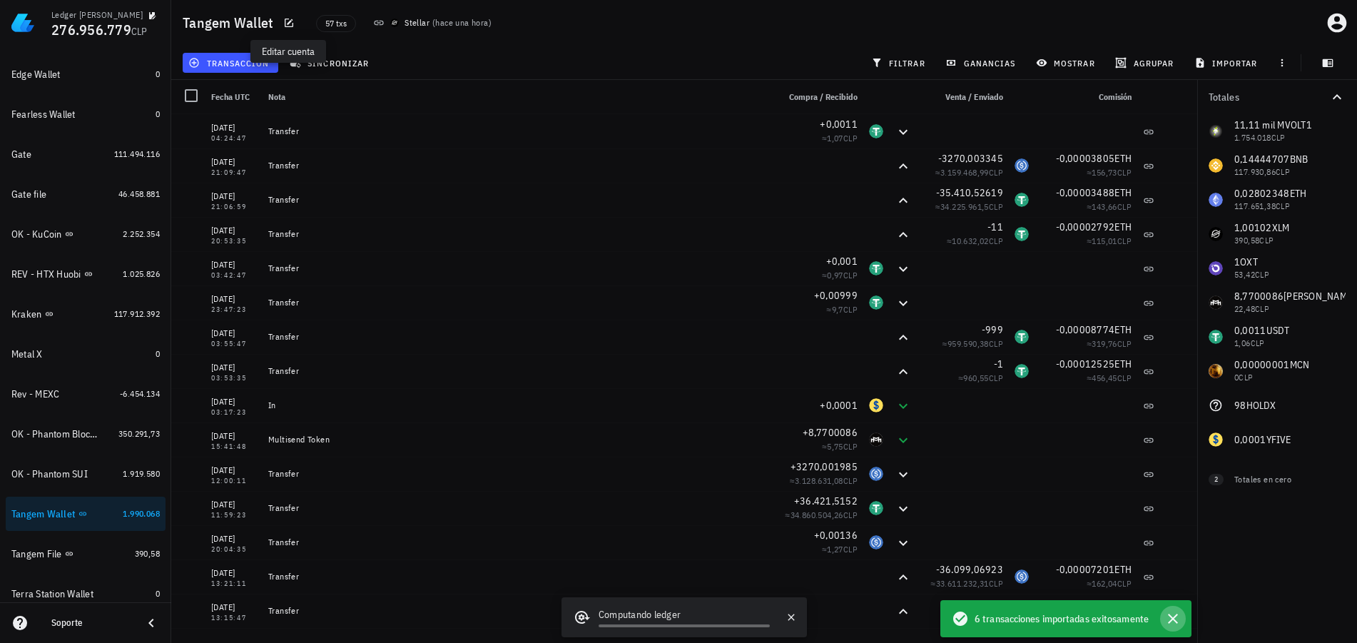
click at [1178, 618] on icon "button" at bounding box center [1172, 618] width 17 height 17
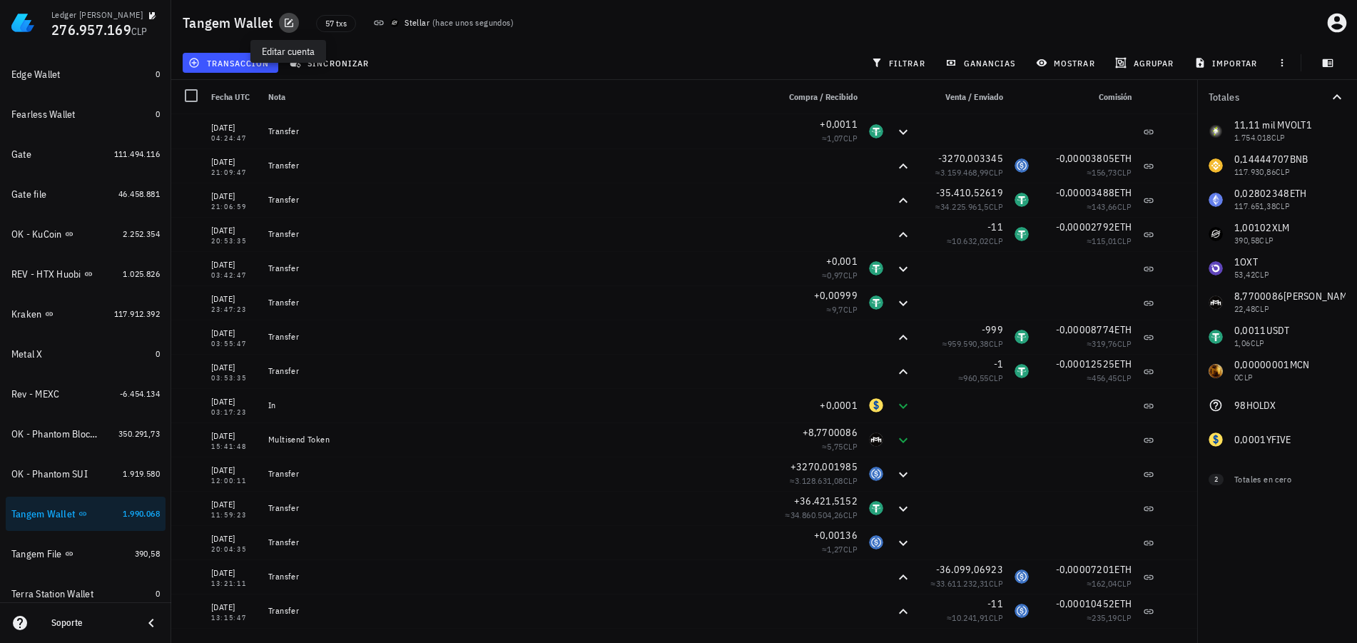
click at [285, 23] on icon "button" at bounding box center [289, 23] width 9 height 9
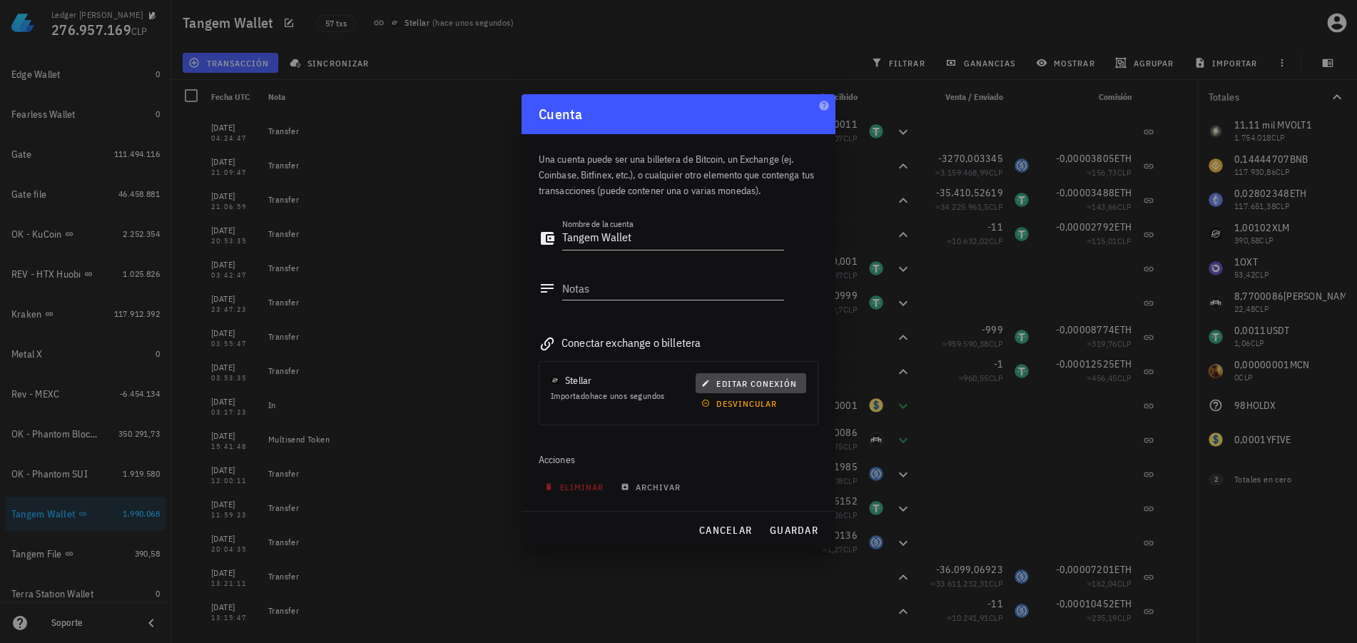
click at [730, 384] on span "editar conexión" at bounding box center [750, 383] width 93 height 11
type input "Stellar"
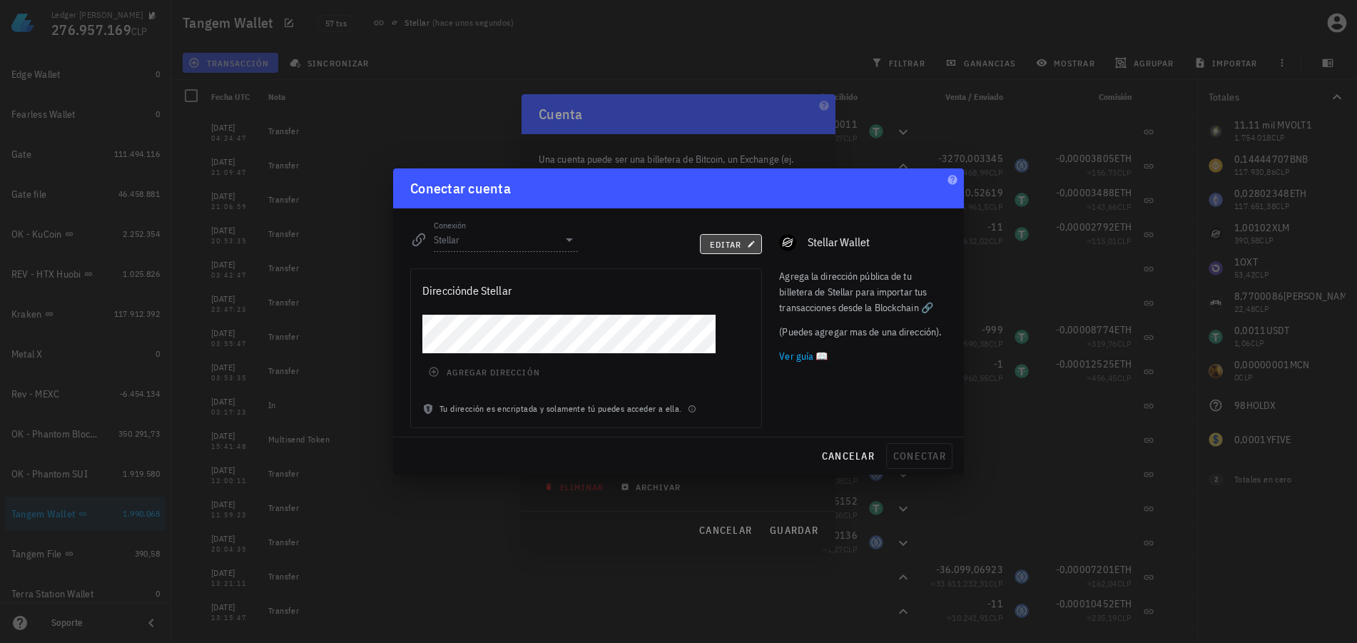
click at [731, 244] on span "editar" at bounding box center [731, 244] width 44 height 11
click at [572, 239] on icon at bounding box center [569, 239] width 17 height 17
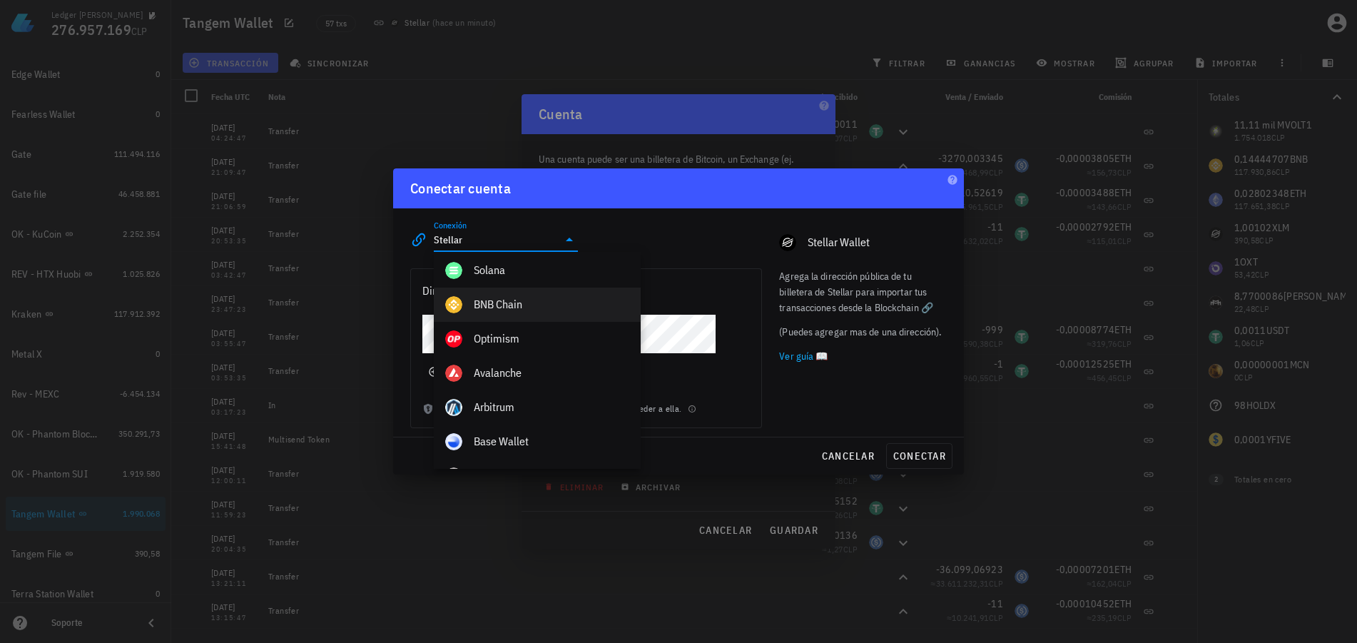
scroll to position [579, 0]
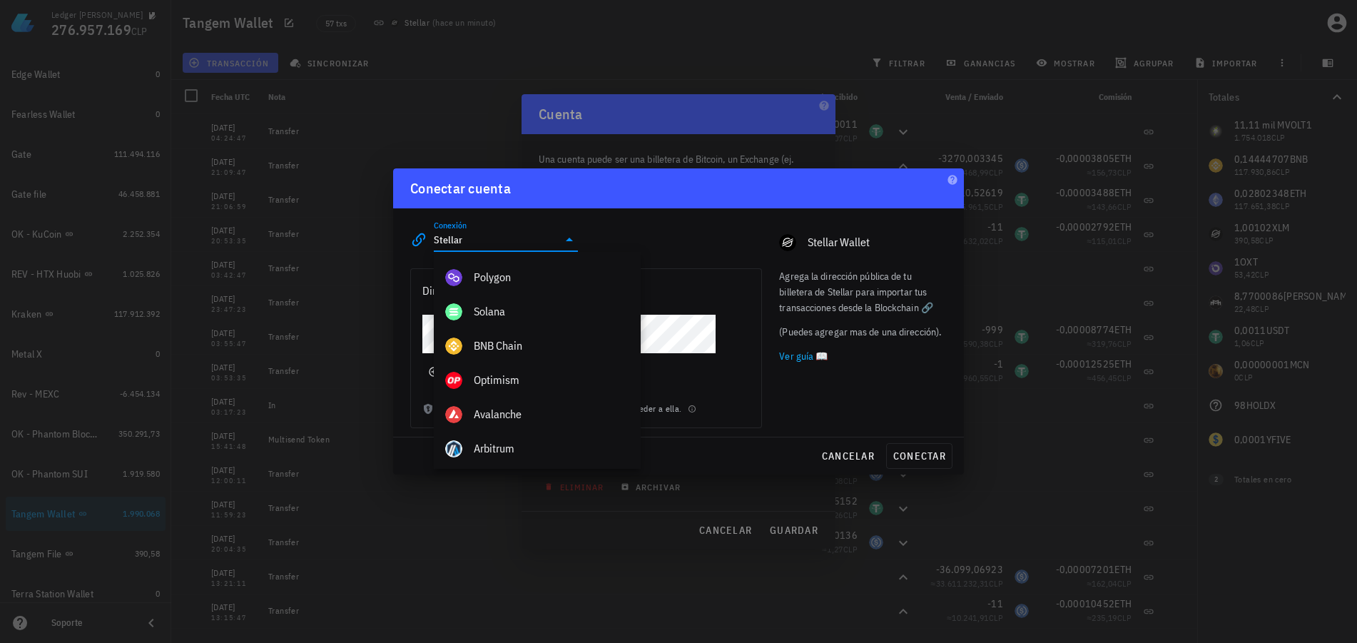
click at [865, 384] on div "Agrega la dirección pública de tu billetera de Stellar para importar tus transa…" at bounding box center [862, 348] width 185 height 177
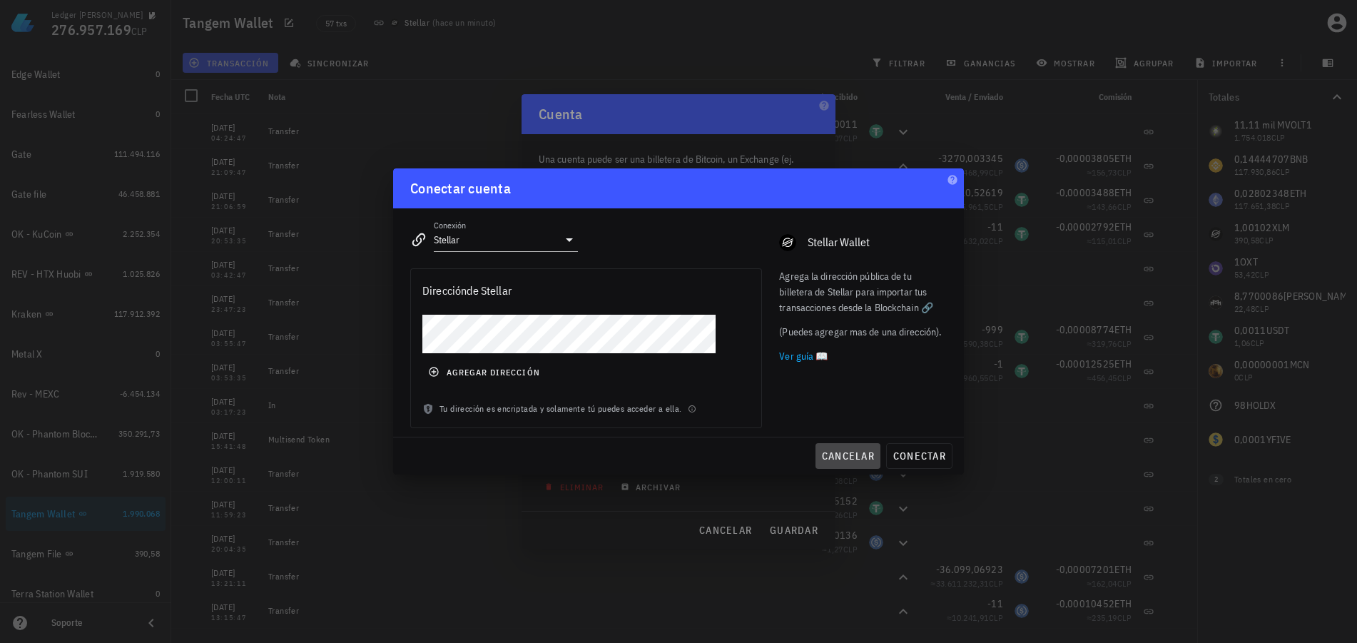
click at [847, 454] on span "cancelar" at bounding box center [847, 455] width 53 height 13
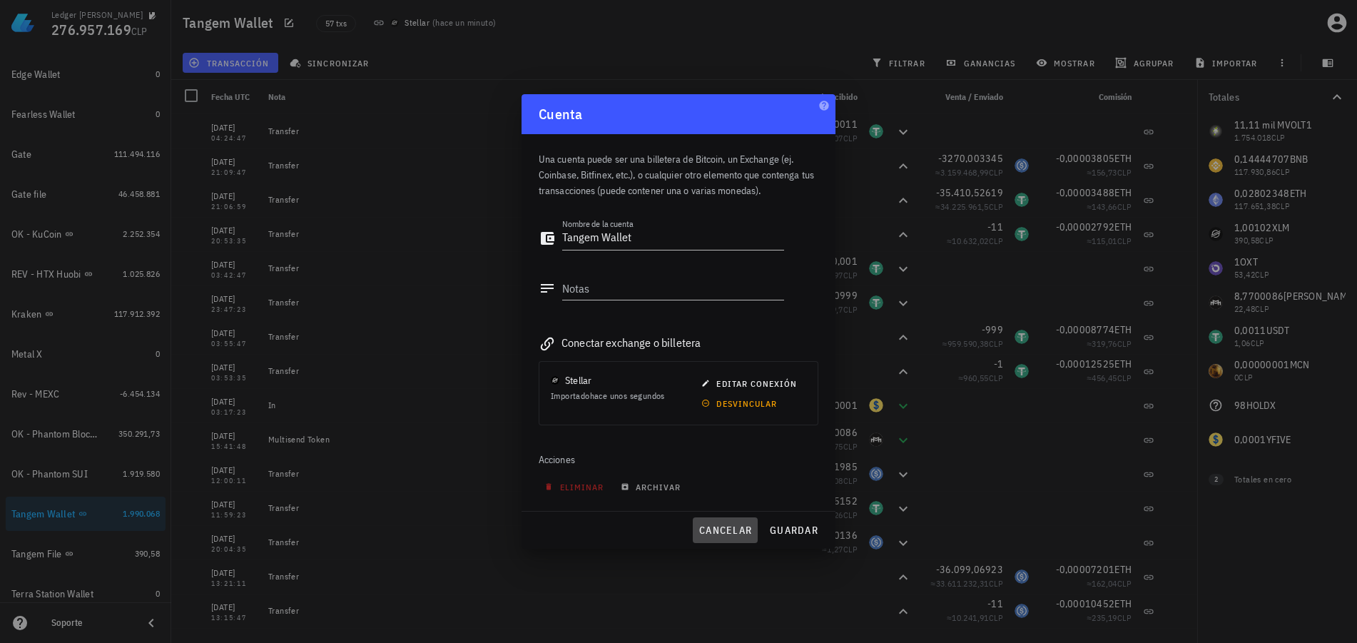
click at [729, 525] on span "cancelar" at bounding box center [724, 530] width 53 height 13
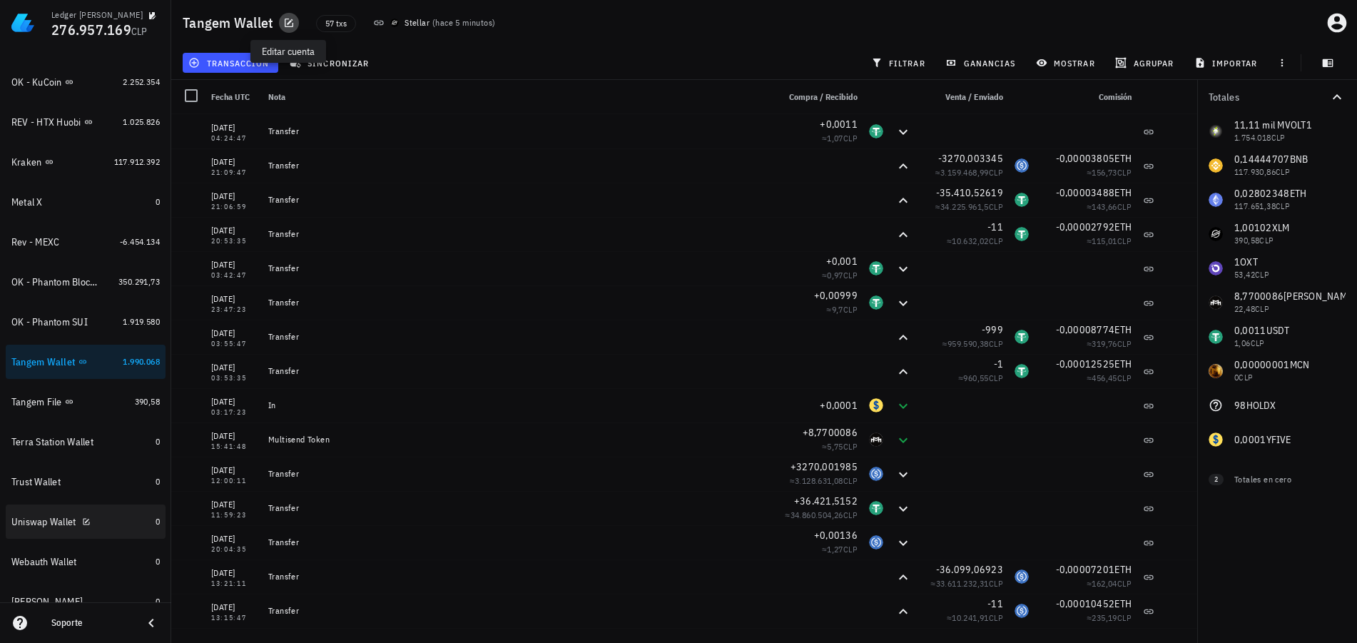
scroll to position [525, 0]
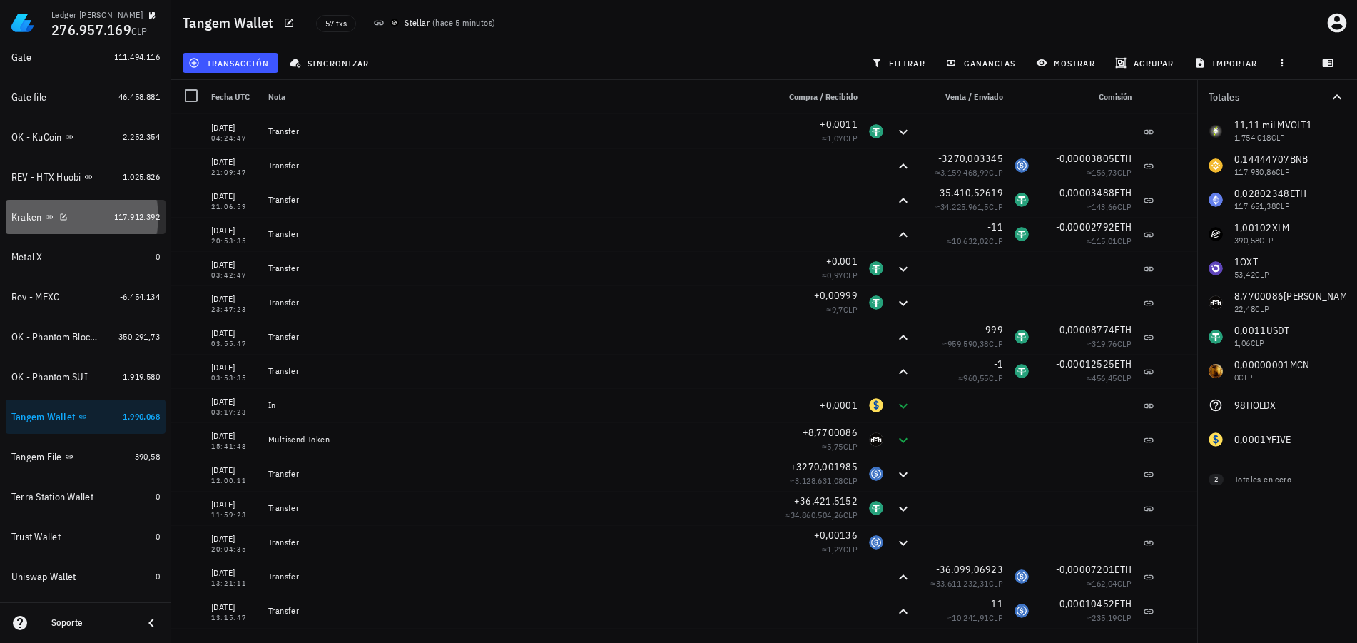
click at [69, 216] on div "Kraken" at bounding box center [59, 217] width 97 height 14
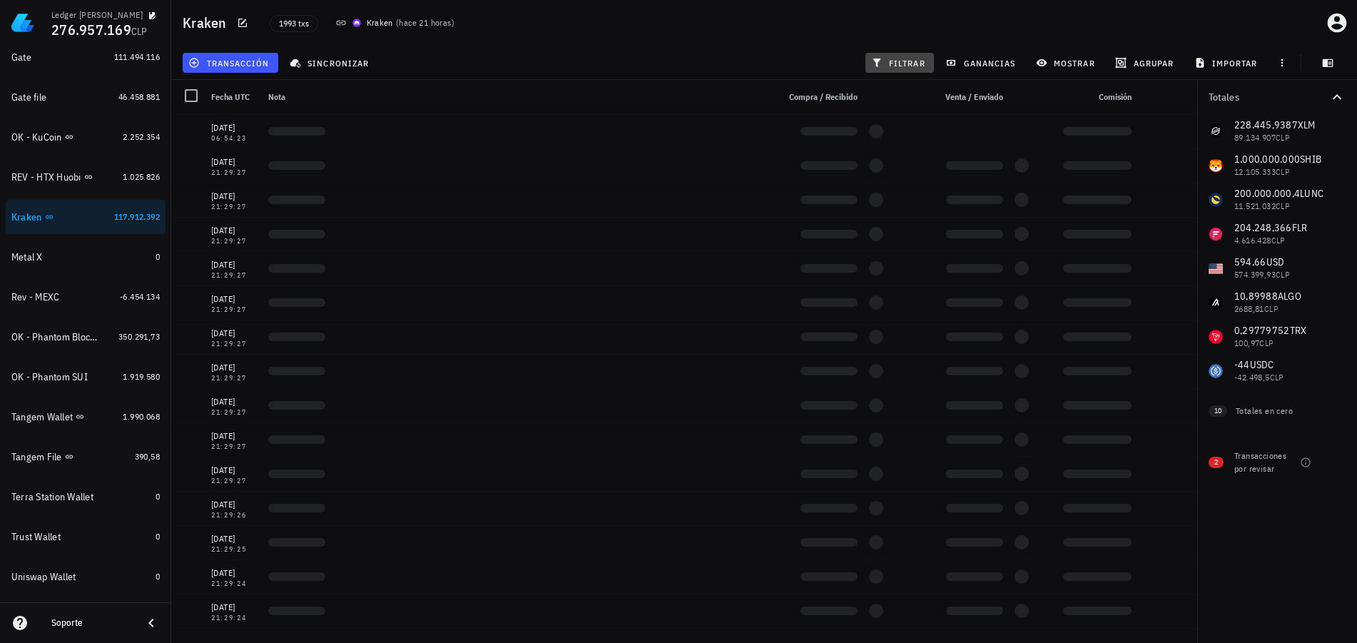
click at [896, 63] on span "filtrar" at bounding box center [899, 62] width 51 height 11
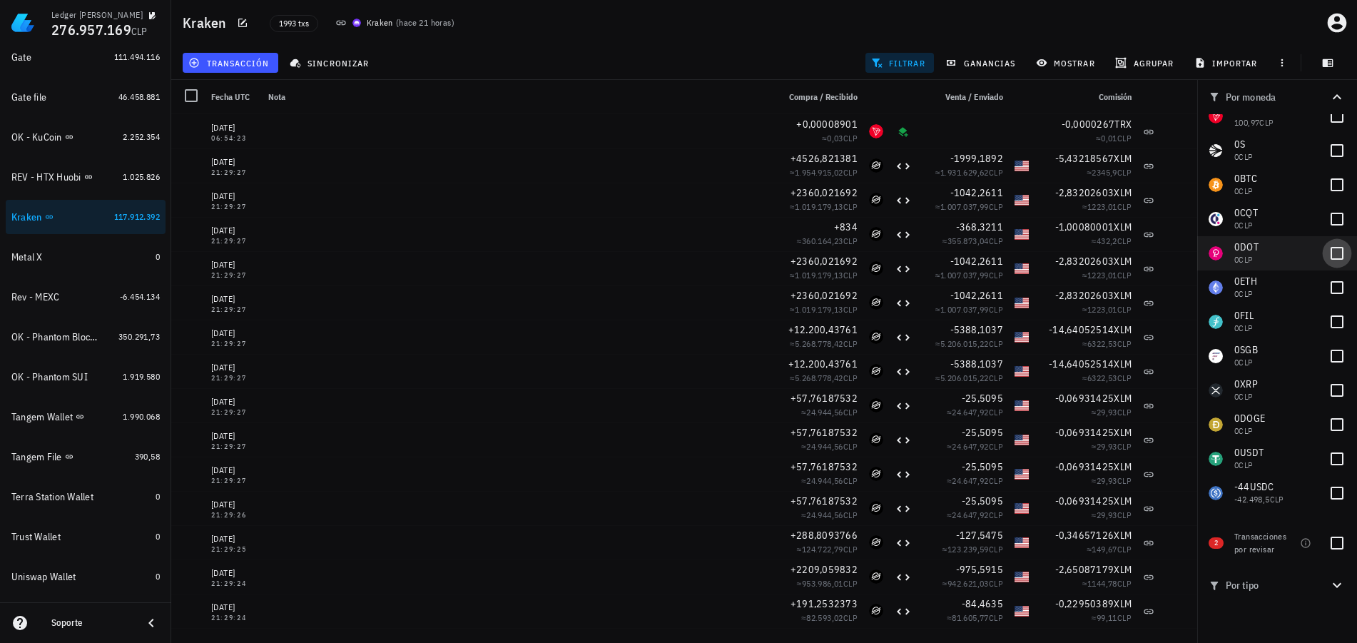
scroll to position [222, 0]
click at [1330, 489] on div at bounding box center [1337, 491] width 24 height 24
checkbox input "true"
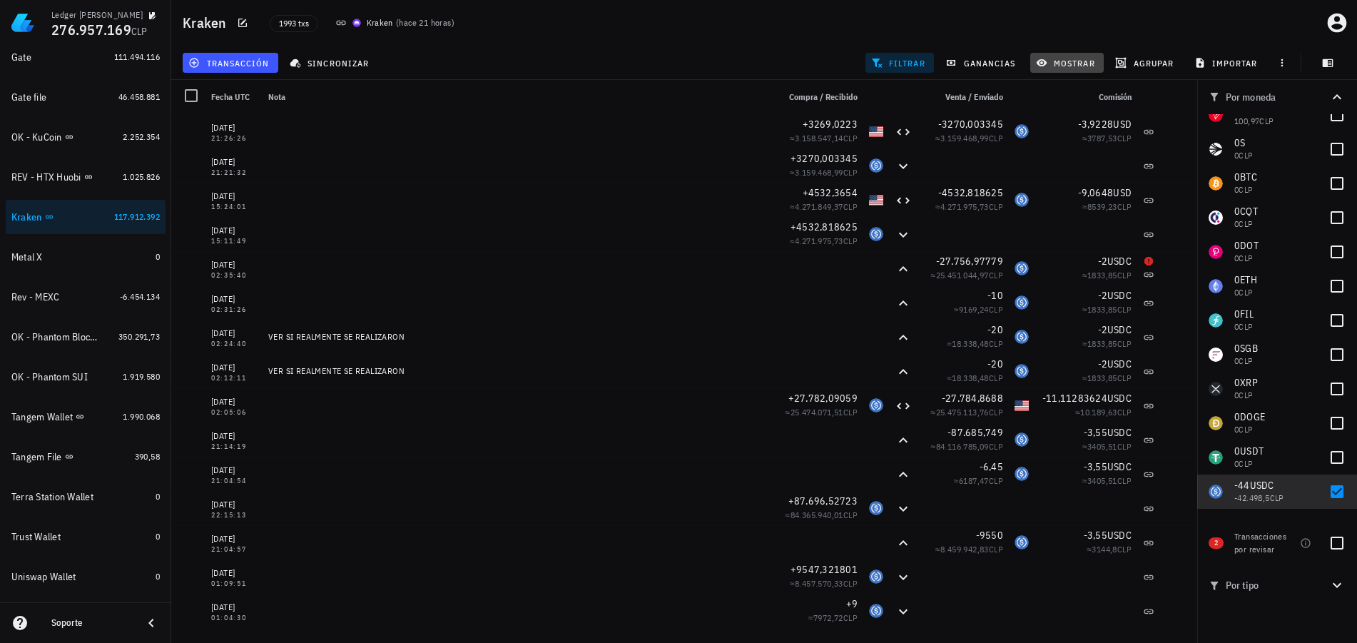
click at [1080, 63] on span "mostrar" at bounding box center [1067, 62] width 56 height 11
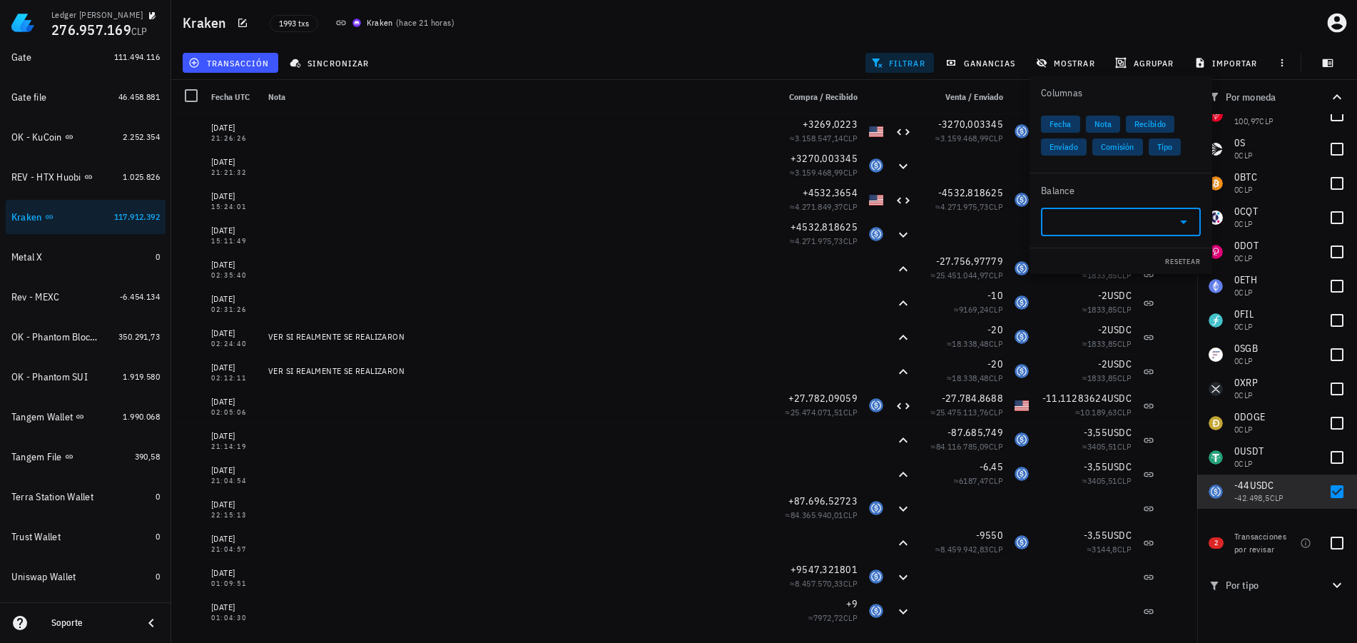
click at [1096, 218] on input "text" at bounding box center [1109, 221] width 120 height 23
click at [1082, 264] on div "USD Coin" at bounding box center [1092, 263] width 34 height 9
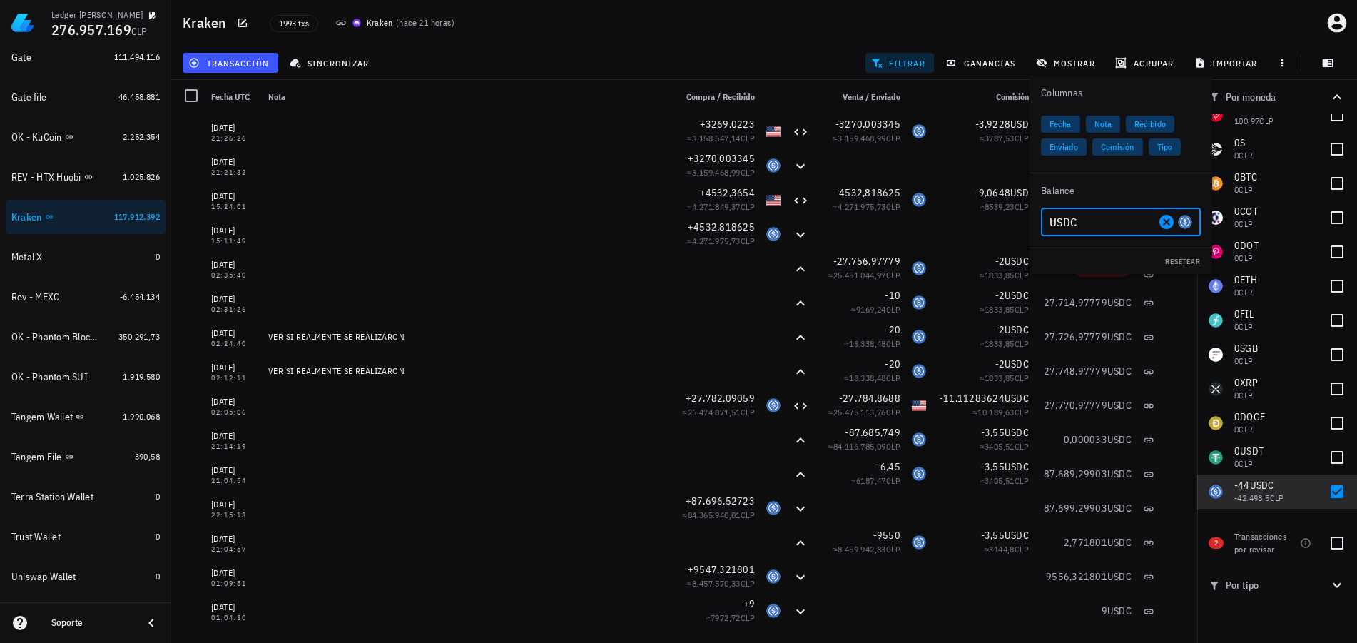
type input "USDC"
click at [781, 56] on div "transacción sincronizar filtrar ganancias mostrar agrupar importar" at bounding box center [764, 63] width 1168 height 34
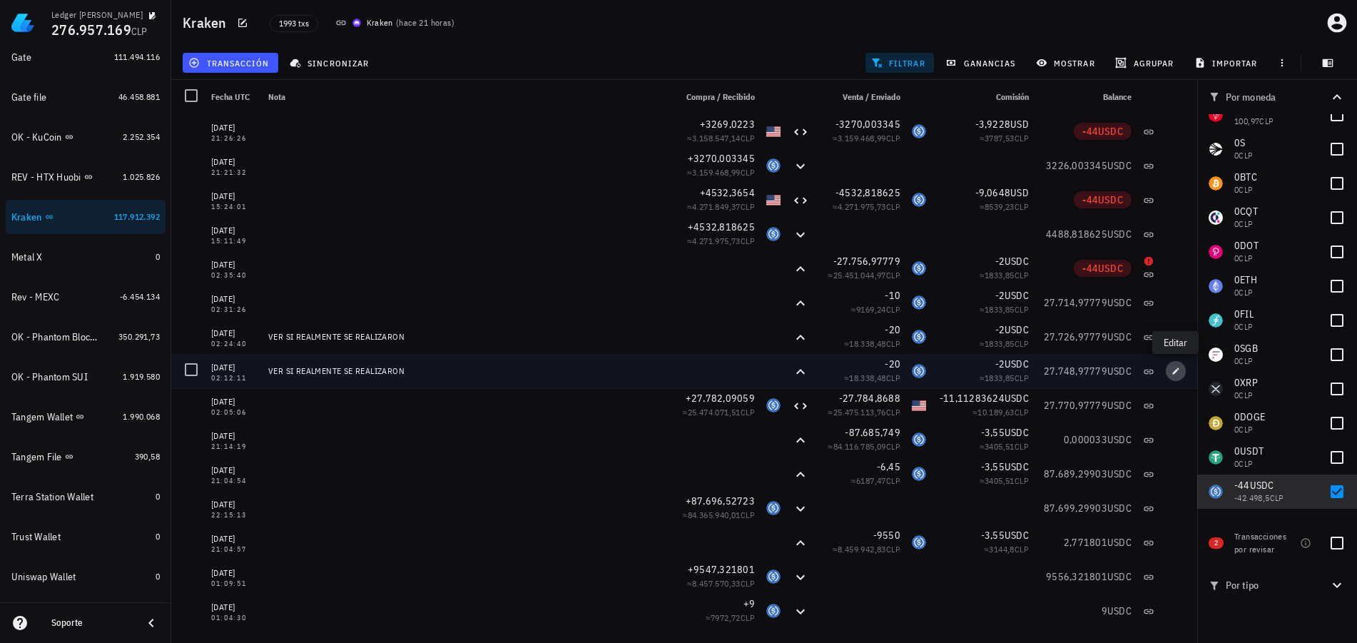
click at [1180, 375] on button "button" at bounding box center [1176, 371] width 20 height 20
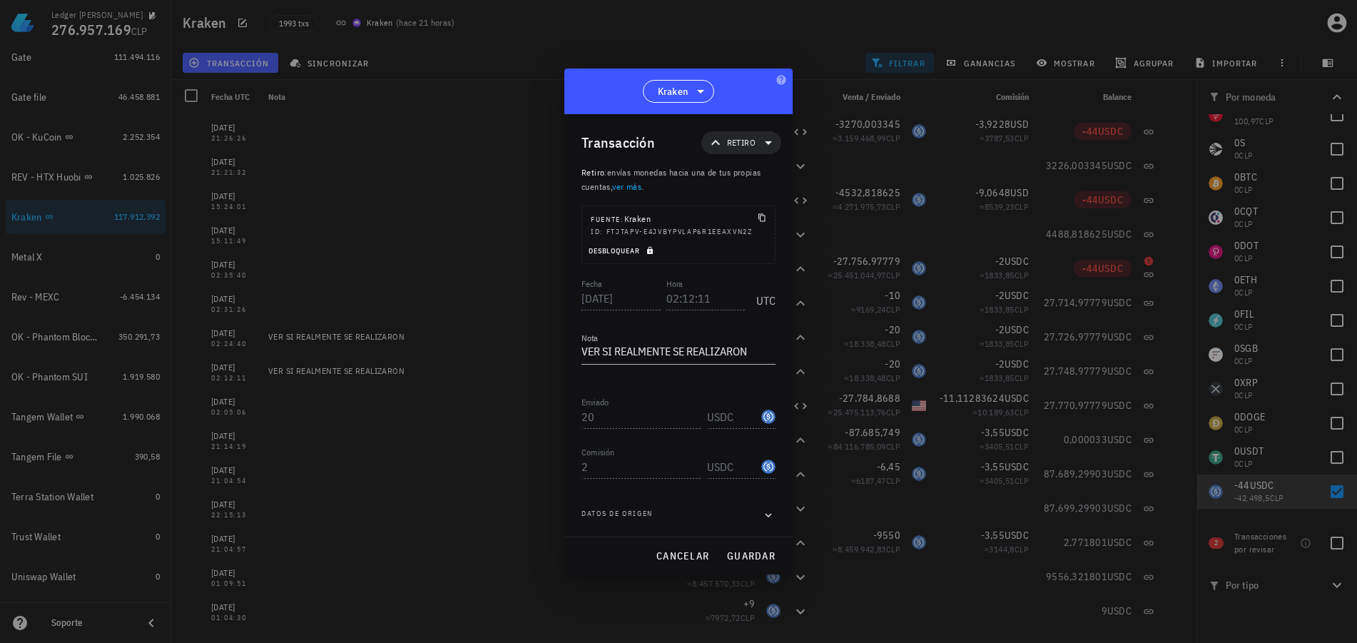
click at [651, 251] on icon "button" at bounding box center [650, 250] width 9 height 9
click at [588, 419] on input "20" at bounding box center [641, 416] width 120 height 23
type input "10"
click at [613, 467] on input "2" at bounding box center [641, 466] width 120 height 23
drag, startPoint x: 603, startPoint y: 470, endPoint x: 574, endPoint y: 471, distance: 30.0
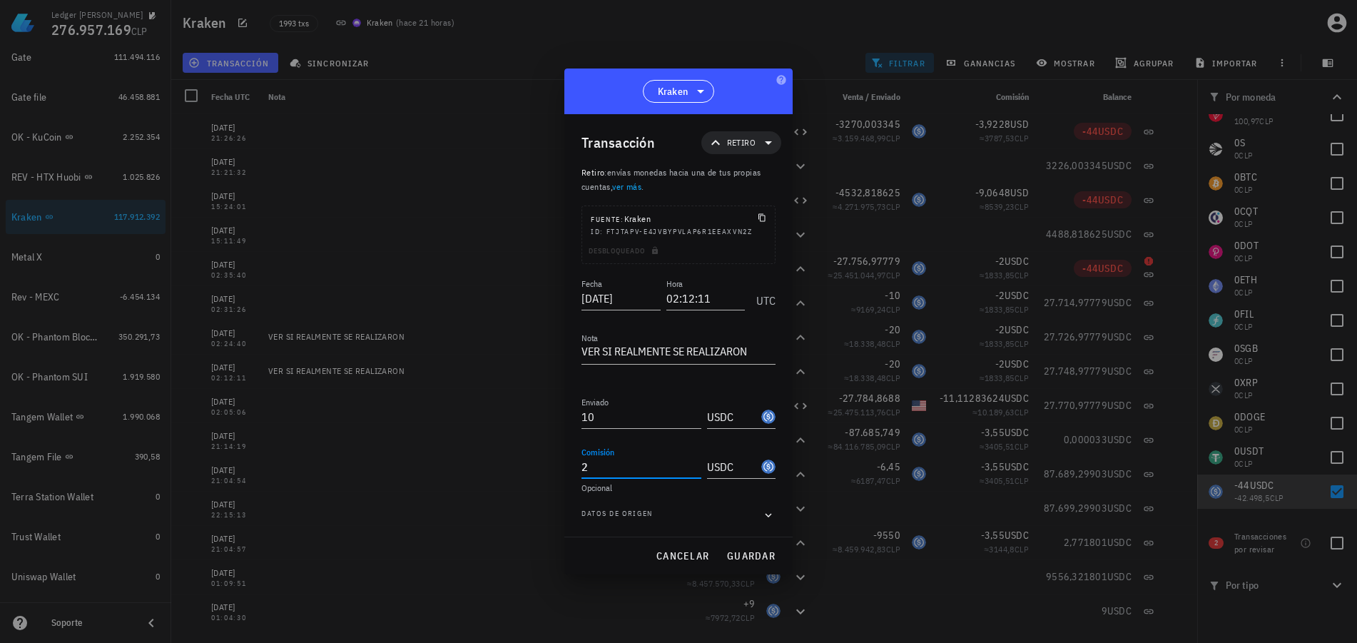
click at [576, 471] on div "Transacción Retiro Retiro : envías monedas hacia una de tus propias cuentas, ve…" at bounding box center [678, 325] width 228 height 422
type input "1"
click at [760, 560] on span "guardar" at bounding box center [750, 555] width 49 height 13
type input "20"
type input "2"
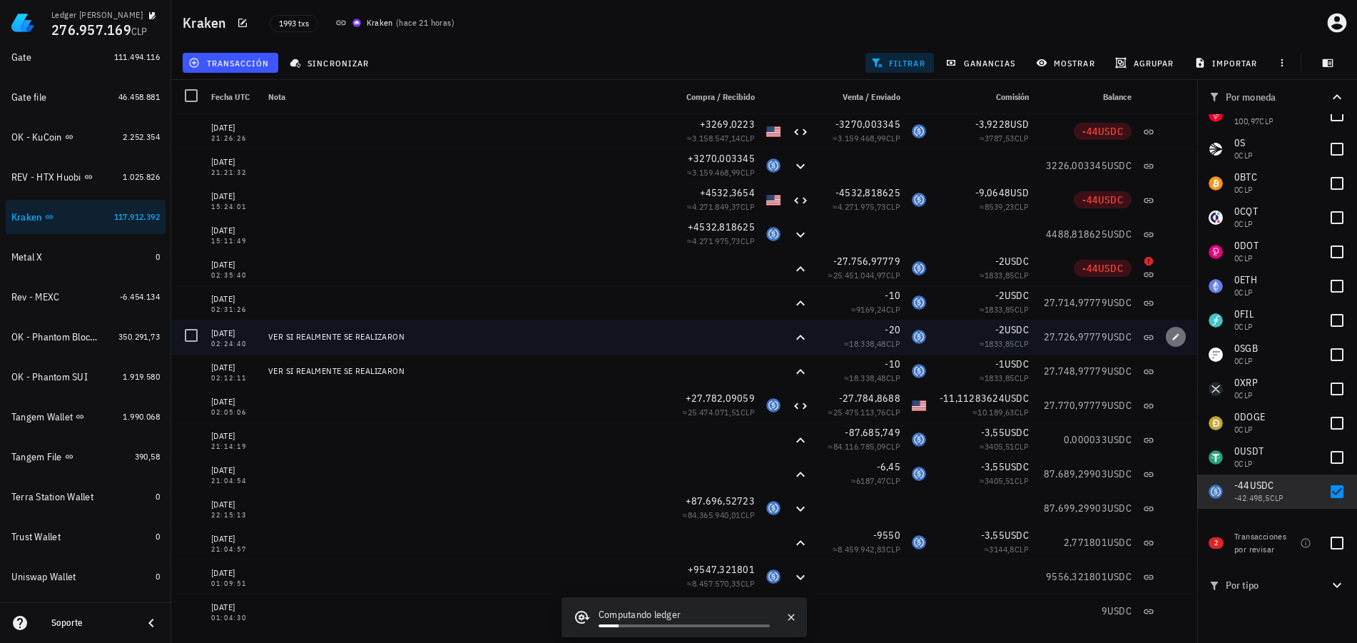
click at [1175, 339] on icon "button" at bounding box center [1175, 336] width 9 height 9
type input "02:24:40"
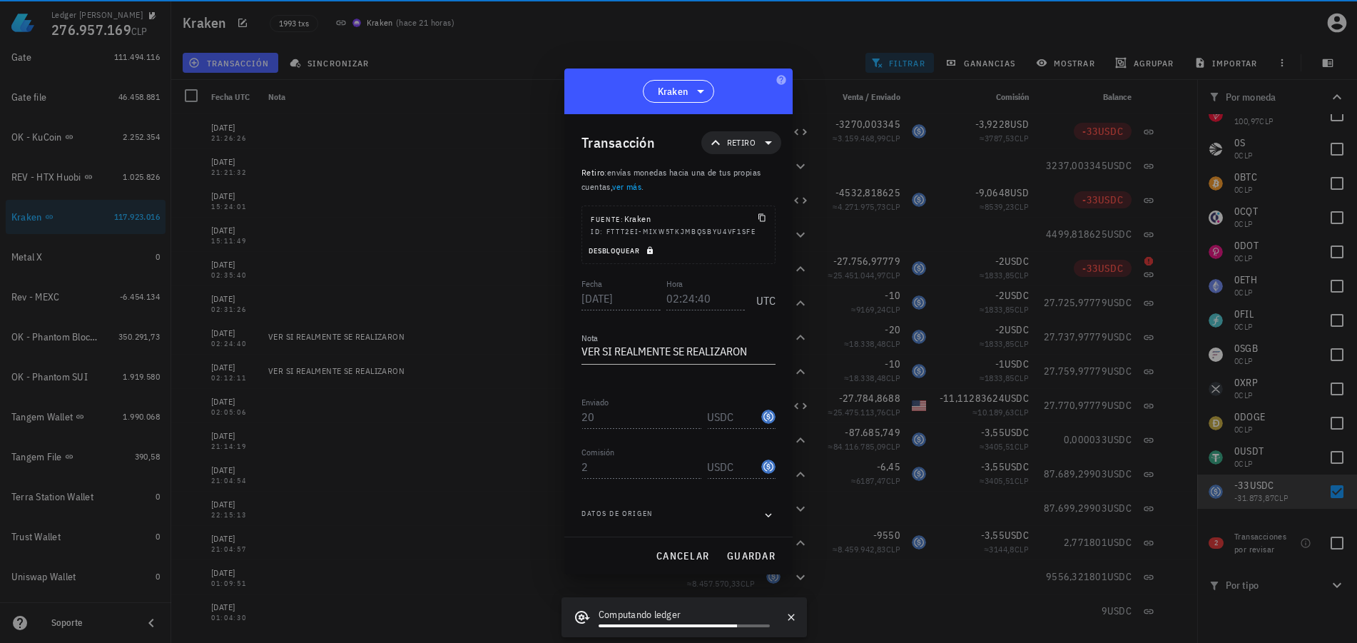
click at [653, 253] on icon "button" at bounding box center [650, 251] width 6 height 8
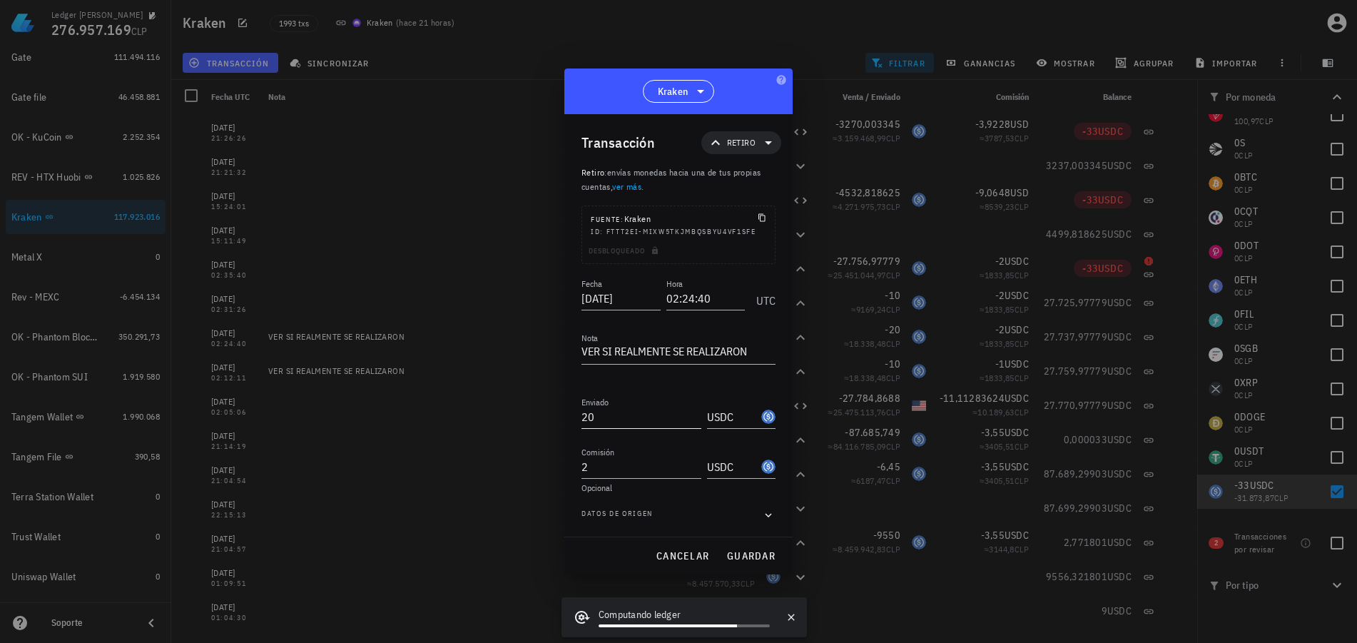
click at [583, 420] on input "20" at bounding box center [641, 416] width 120 height 23
type input "10"
type input "1"
click at [752, 553] on span "guardar" at bounding box center [750, 555] width 49 height 13
type input "20"
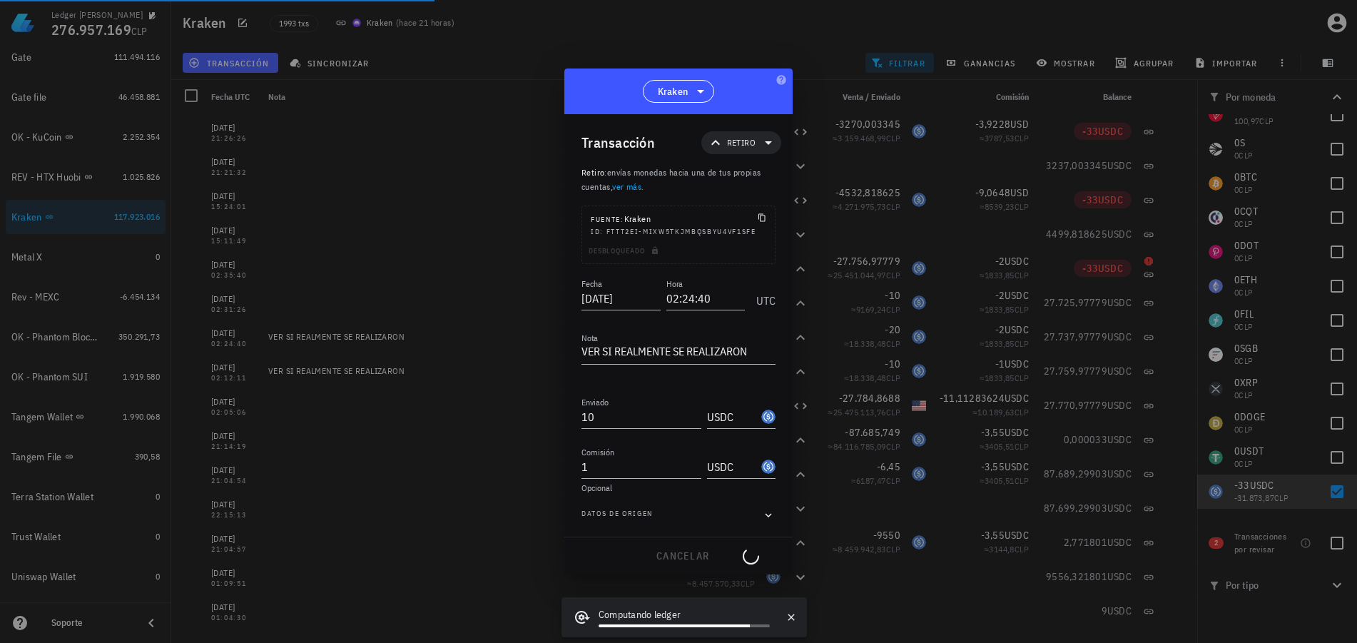
type input "2"
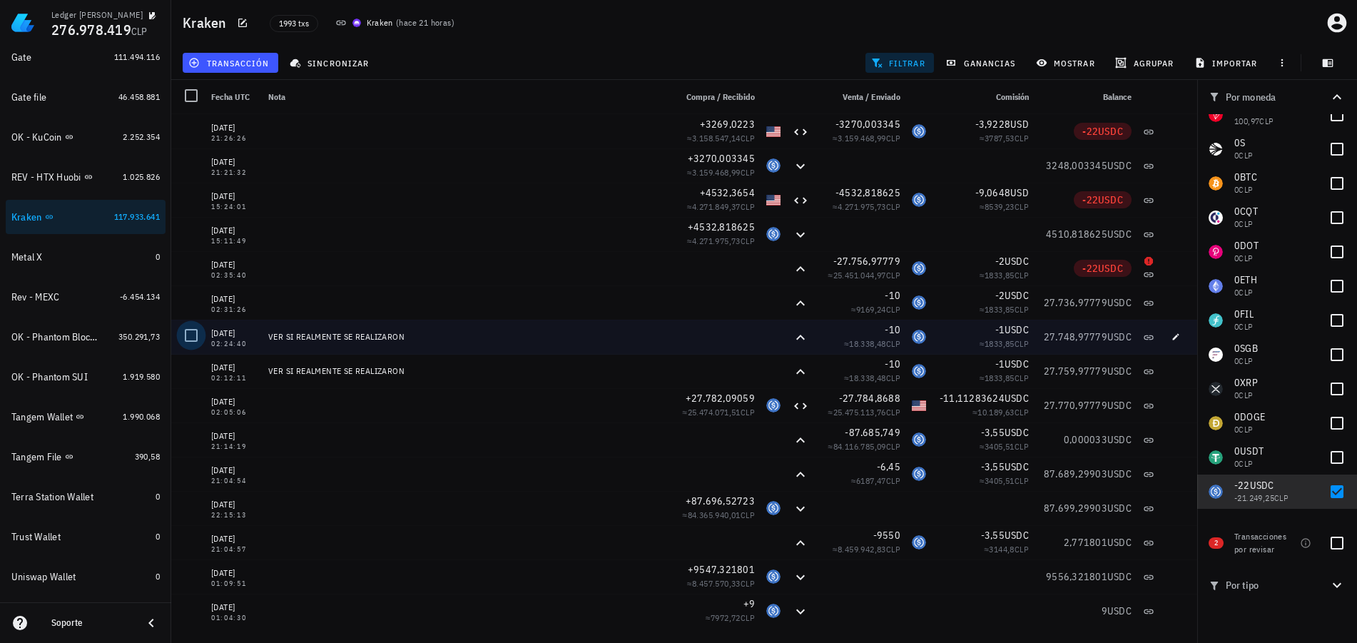
click at [193, 337] on div at bounding box center [191, 335] width 24 height 24
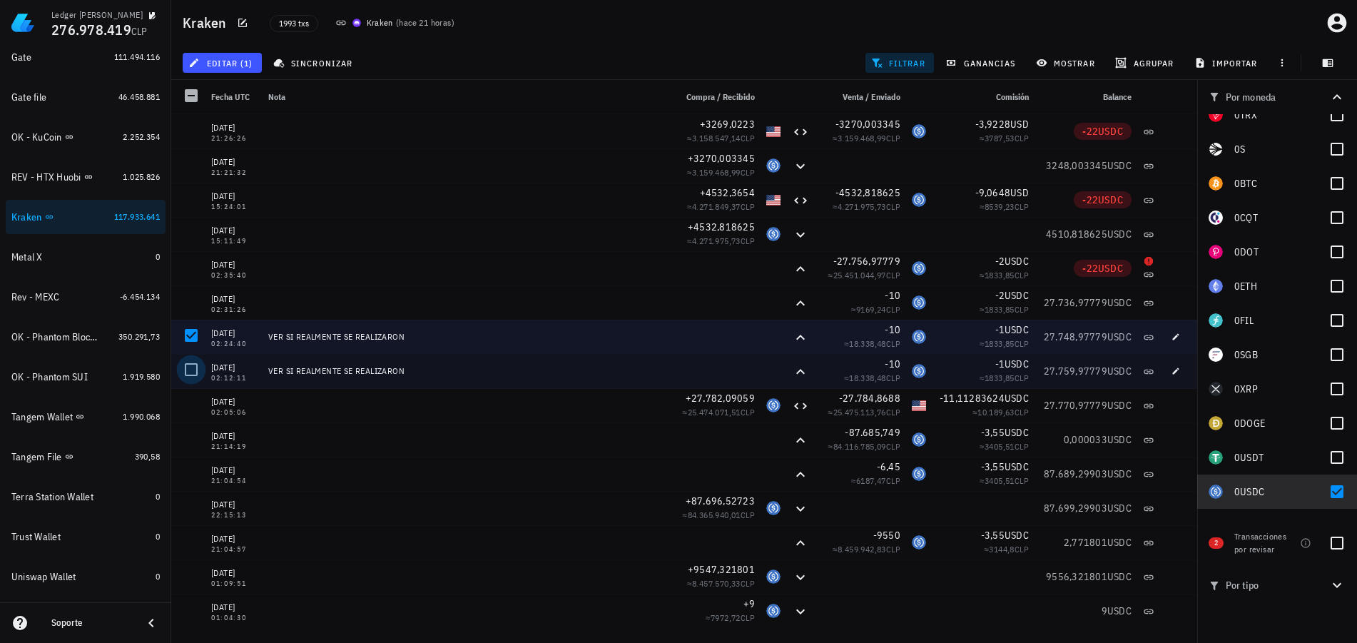
click at [188, 376] on div at bounding box center [191, 369] width 24 height 24
click at [222, 62] on span "editar (2)" at bounding box center [221, 62] width 61 height 11
click at [421, 72] on div "editar (2) sincronizar filtrar ganancias mostrar agrupar importar" at bounding box center [764, 63] width 1168 height 34
click at [195, 98] on div at bounding box center [191, 95] width 24 height 24
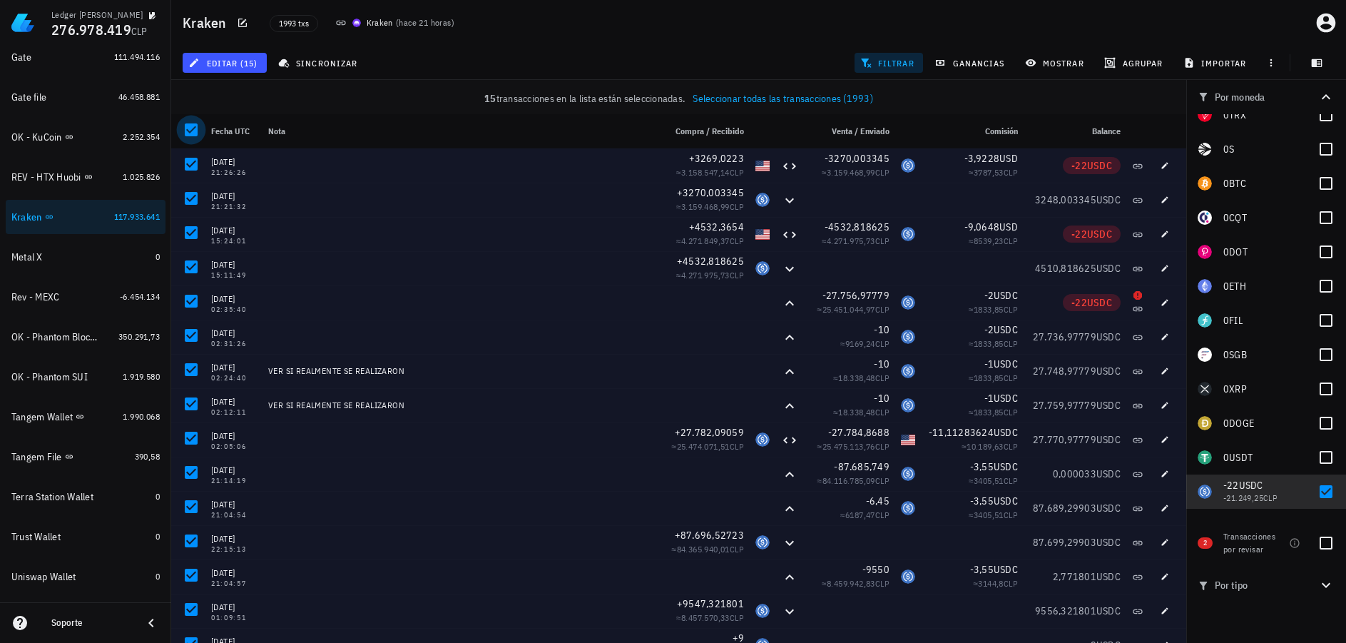
click at [190, 97] on div "15 transacciones en la lista están seleccionadas. Seleccionar todas las transac…" at bounding box center [679, 98] width 992 height 14
click at [190, 131] on div at bounding box center [191, 130] width 24 height 24
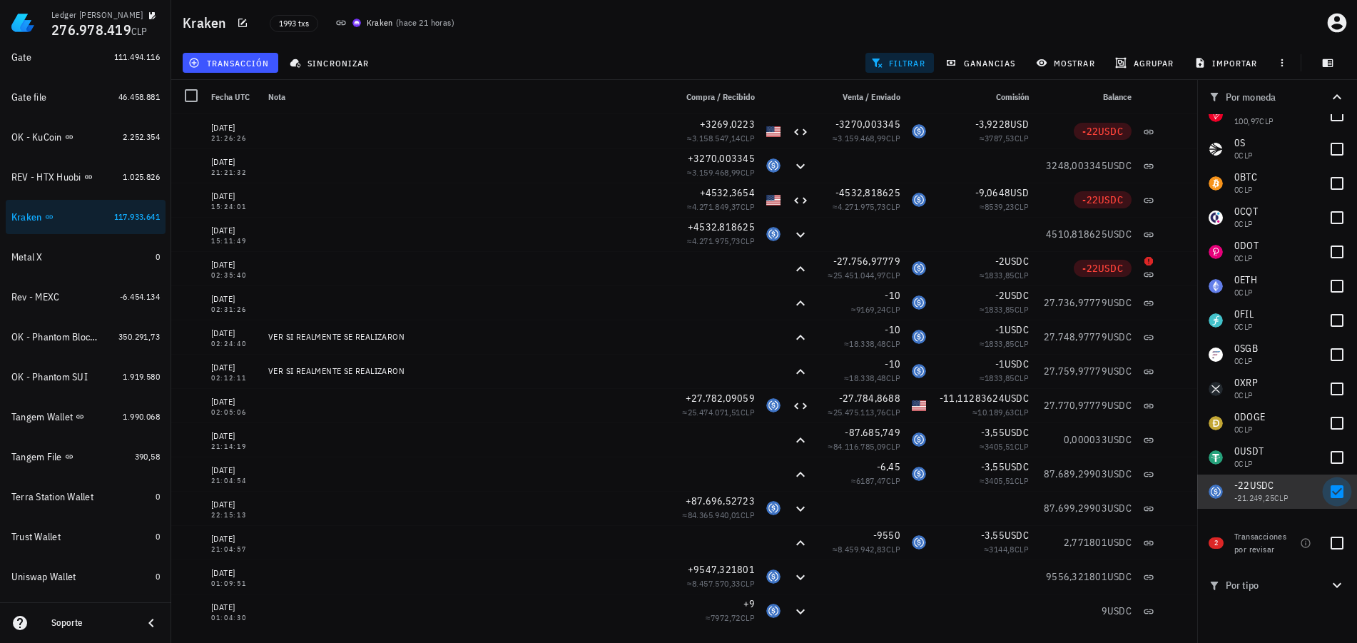
click at [1327, 489] on div at bounding box center [1337, 491] width 24 height 24
checkbox input "false"
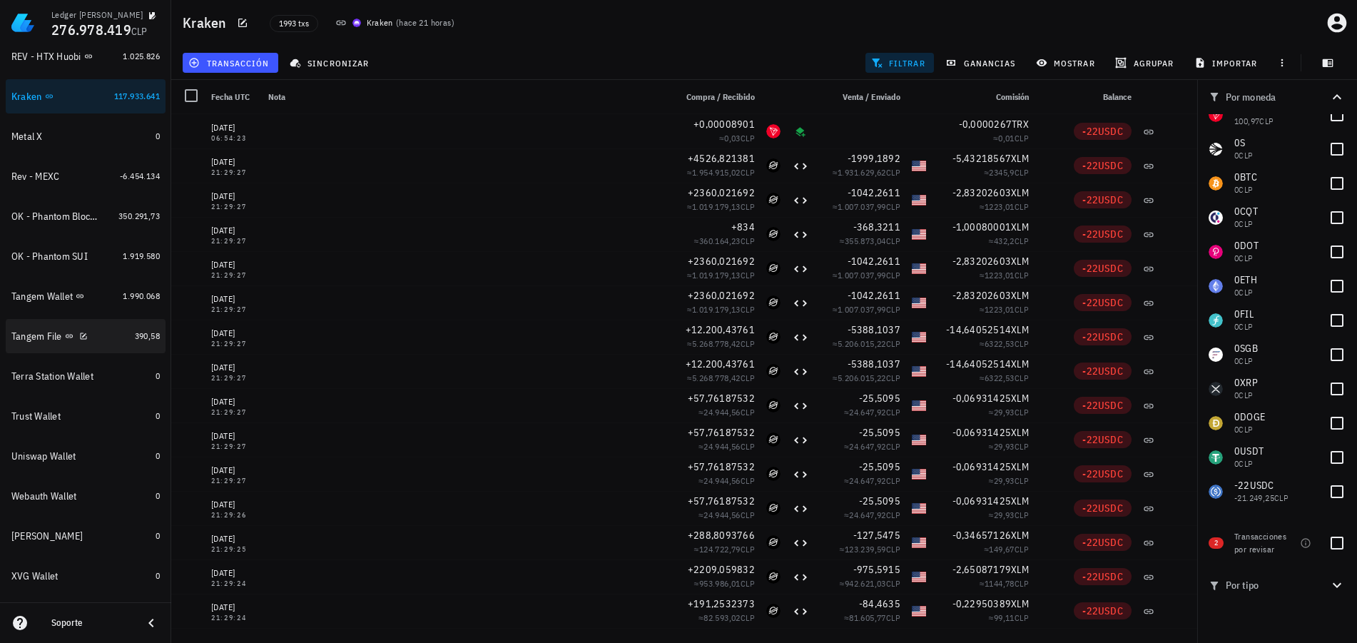
scroll to position [668, 0]
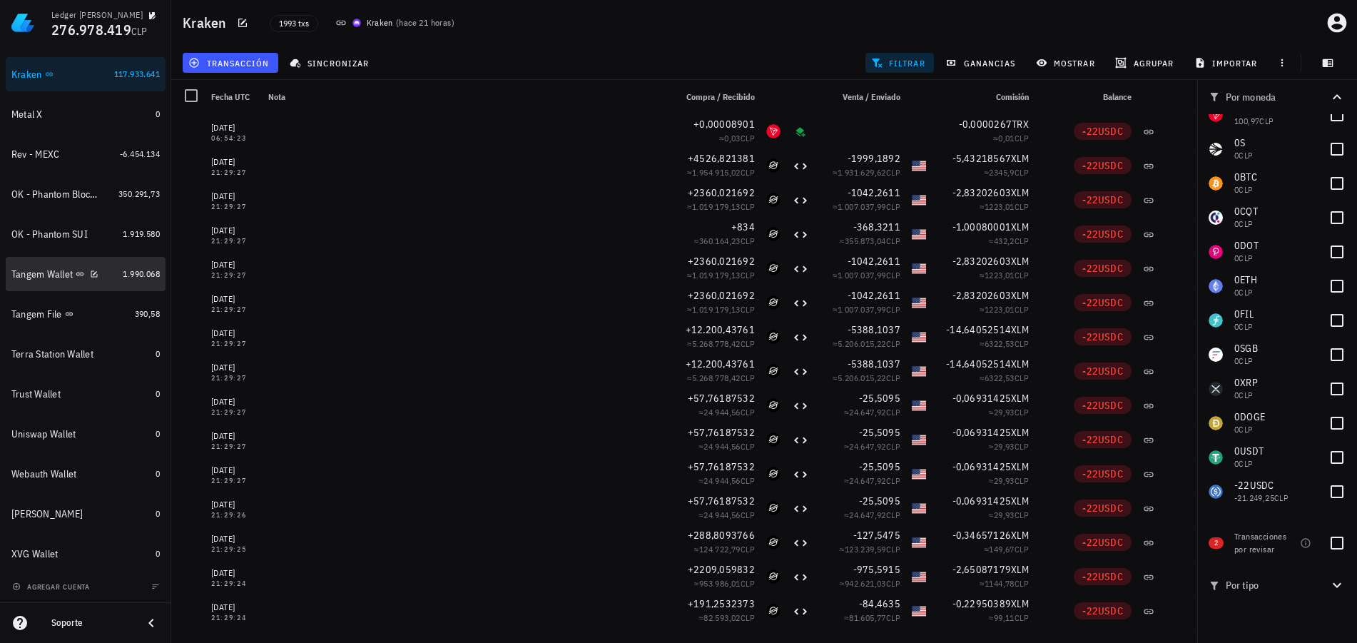
click at [36, 281] on div "Tangem Wallet" at bounding box center [64, 274] width 106 height 31
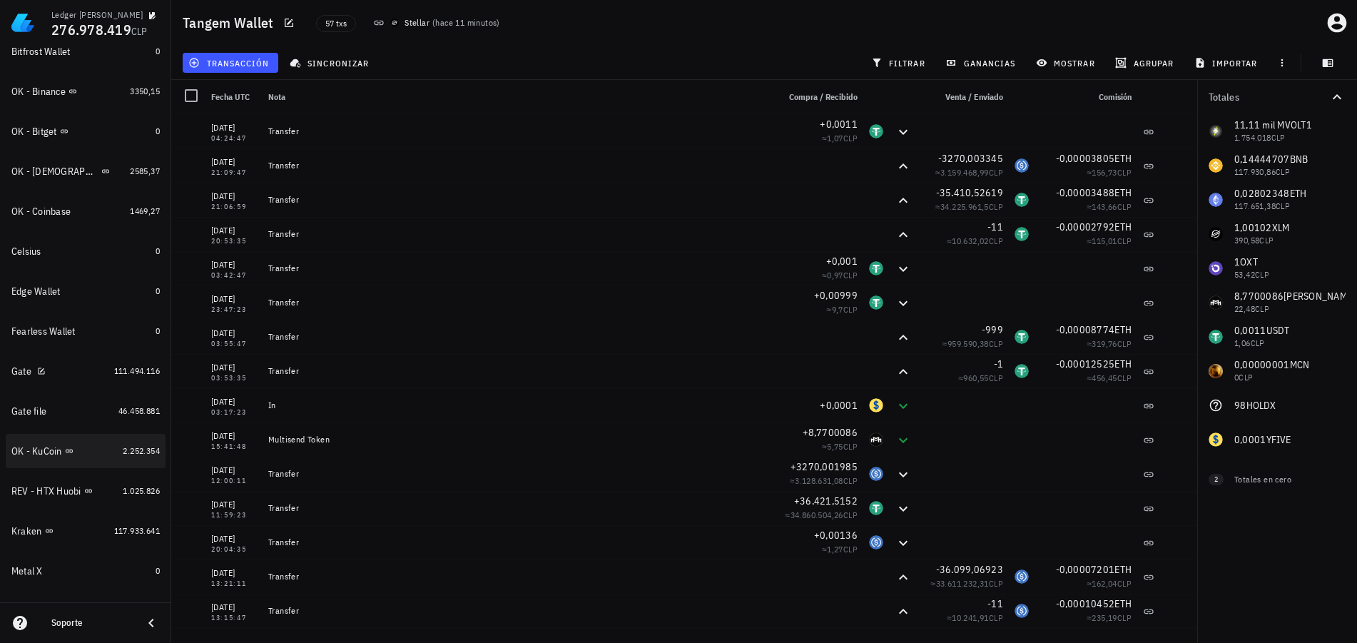
scroll to position [382, 0]
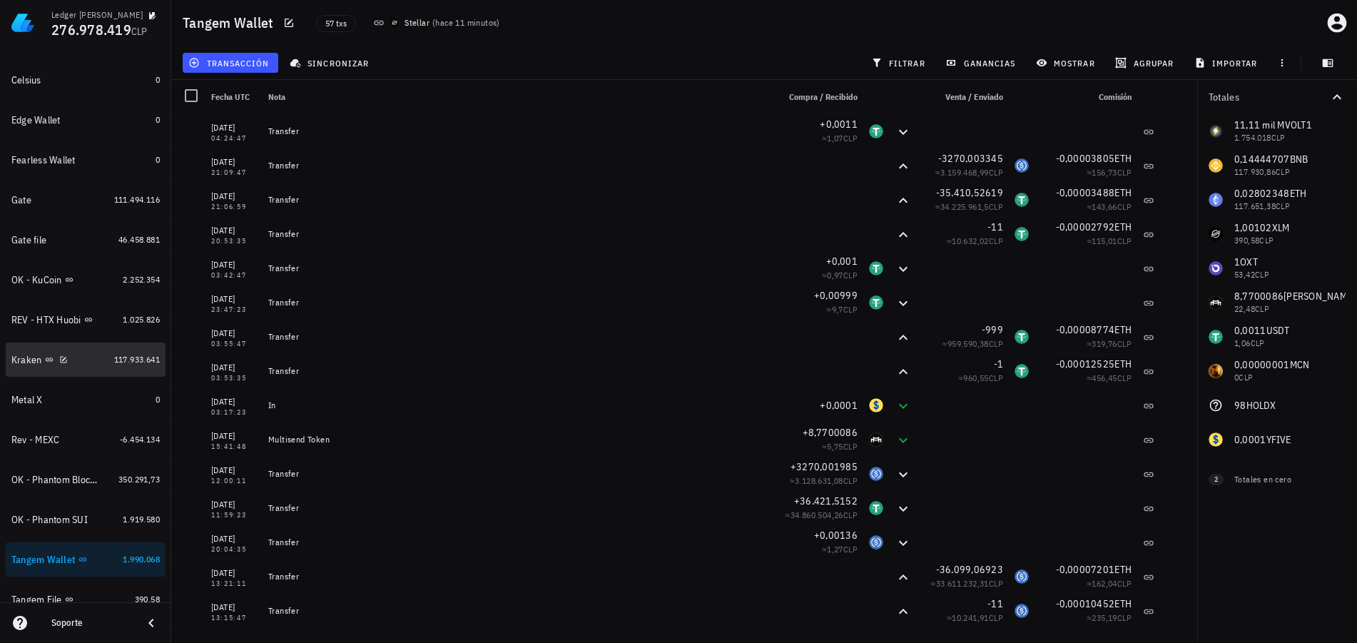
click at [82, 362] on div "Kraken" at bounding box center [59, 360] width 97 height 14
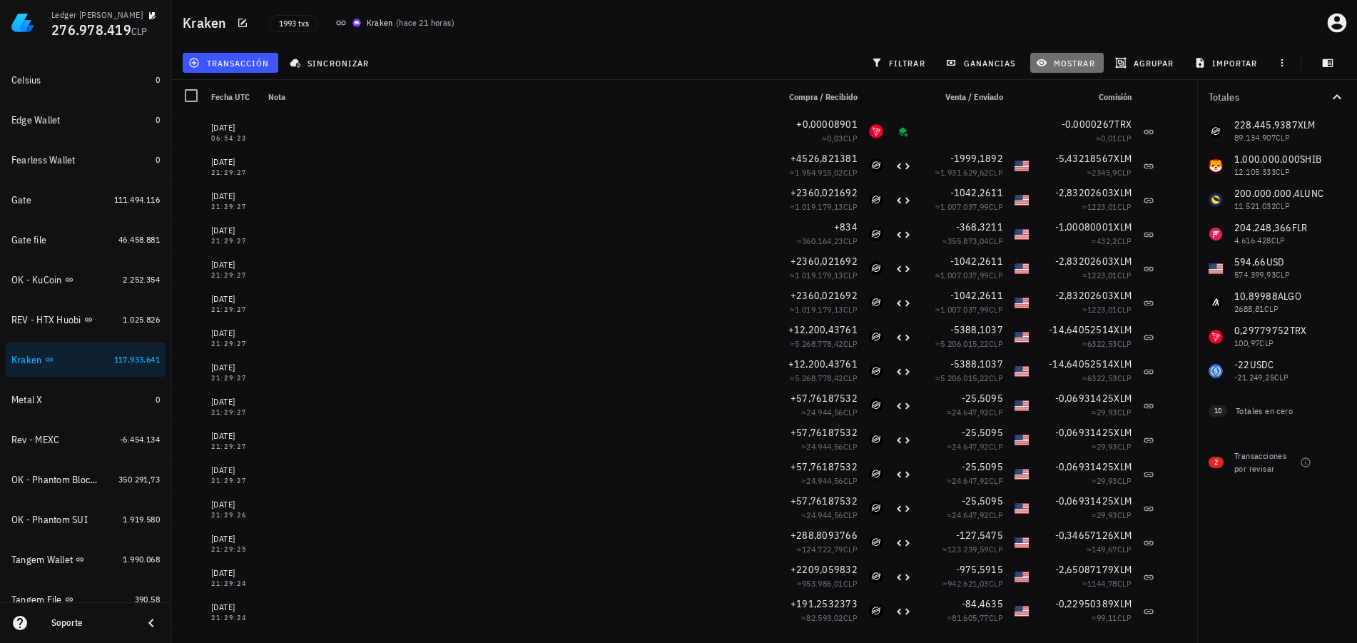
click at [1057, 62] on span "mostrar" at bounding box center [1067, 62] width 56 height 11
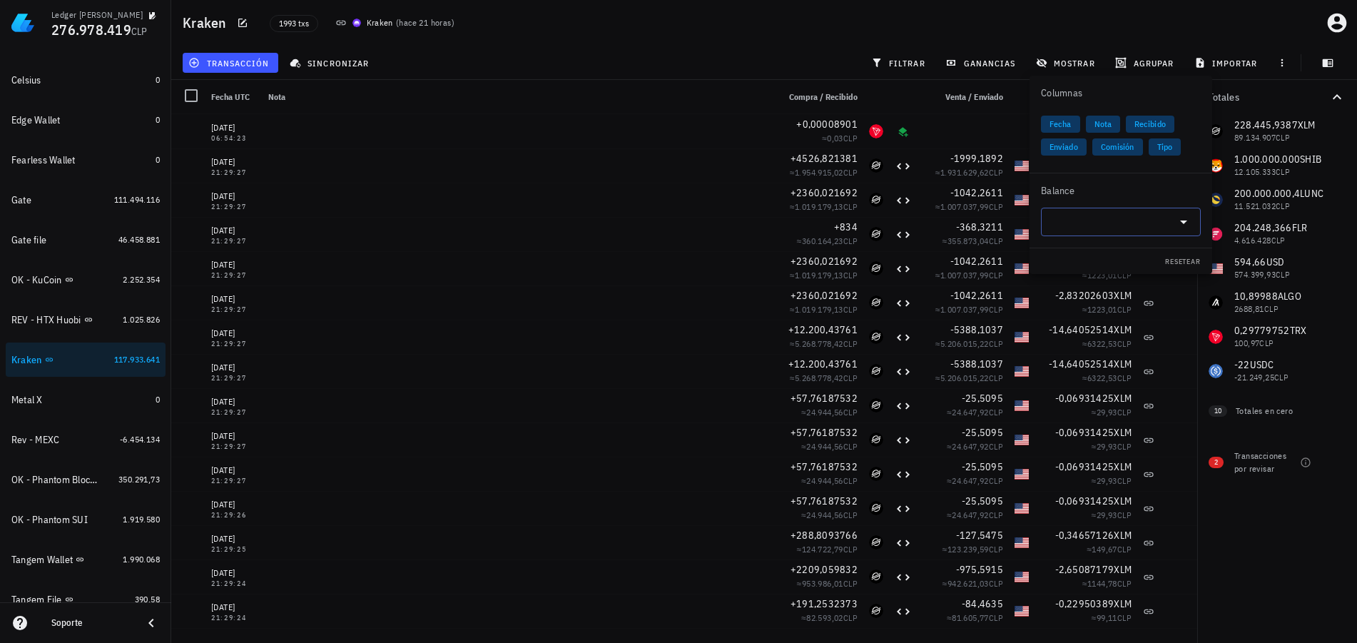
click at [1074, 218] on input "text" at bounding box center [1109, 221] width 120 height 23
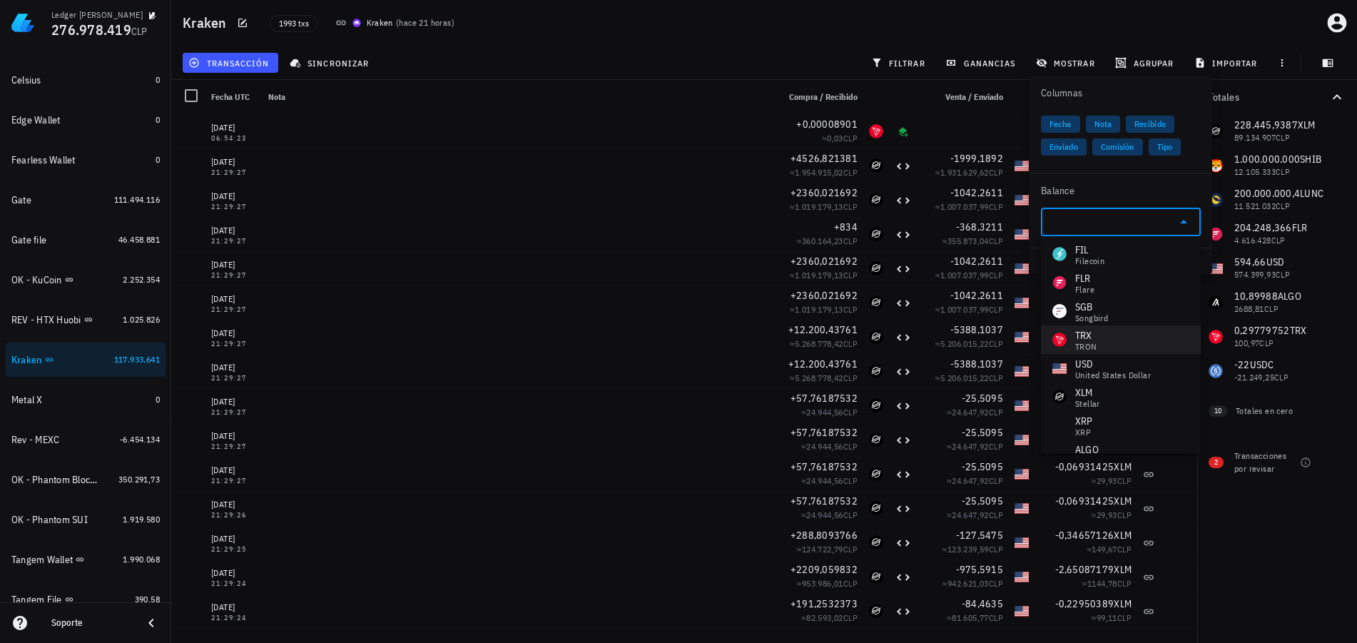
scroll to position [214, 0]
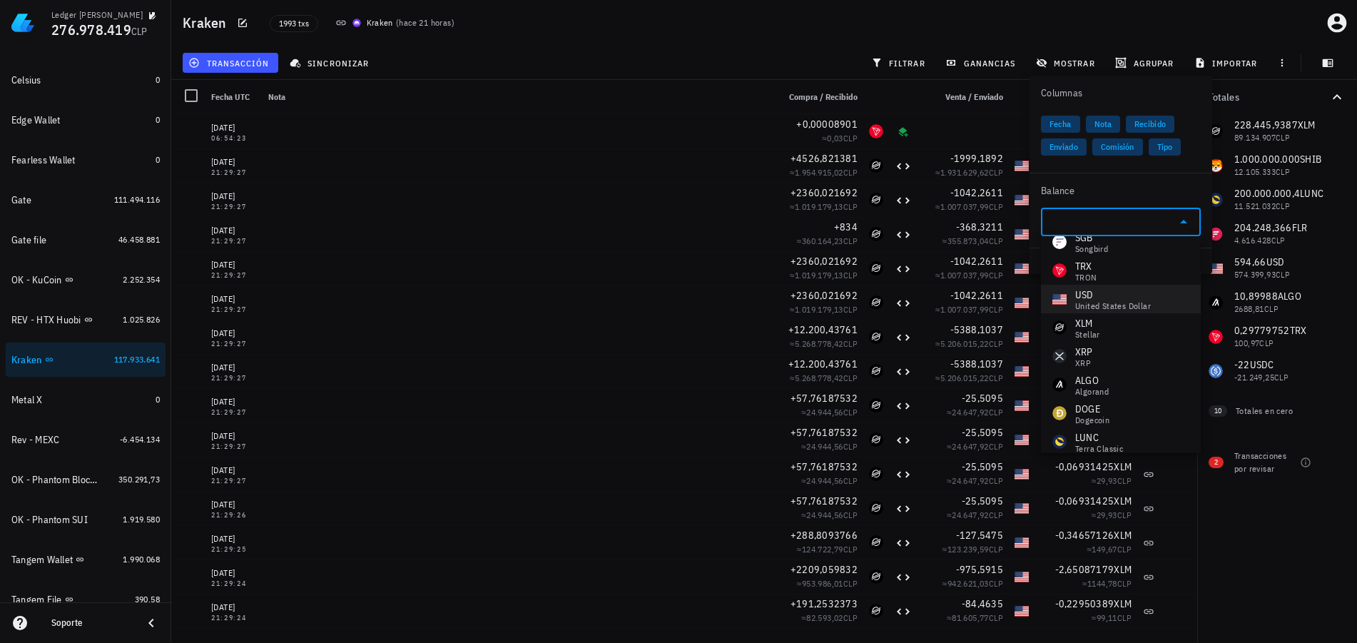
click at [1098, 310] on div "United States Dollar" at bounding box center [1113, 306] width 76 height 9
type input "USD"
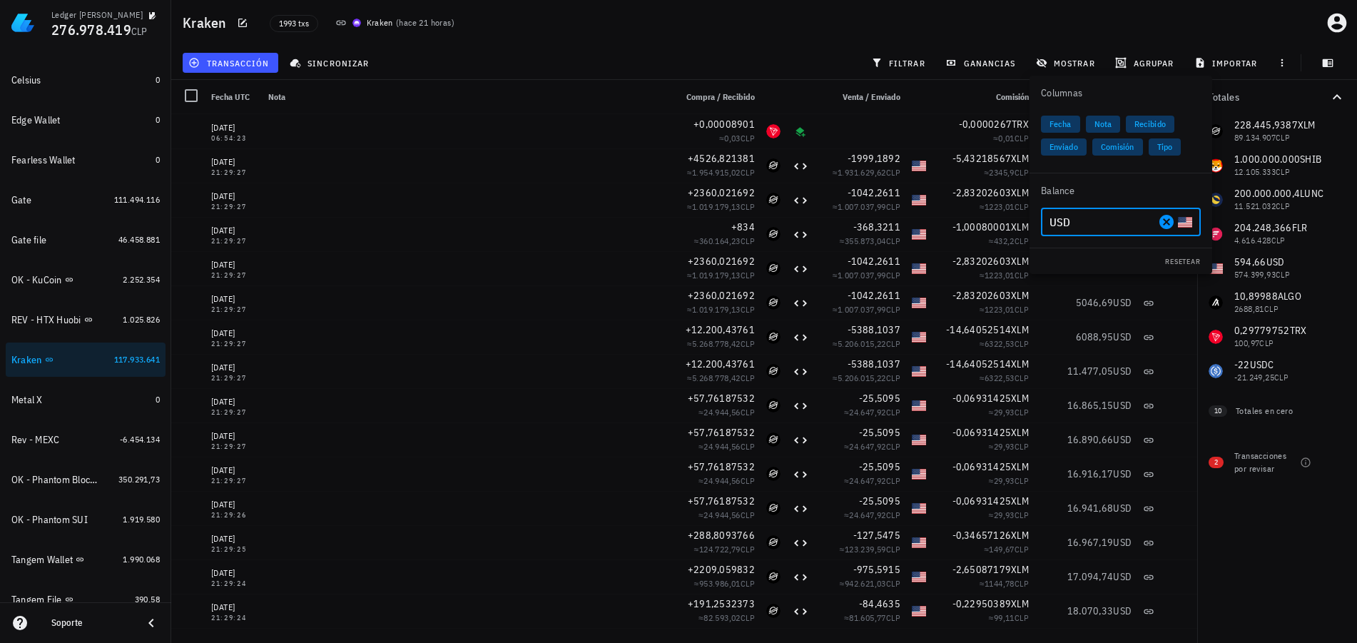
click at [1278, 546] on div "Totales 228.445,9387 XLM 89.134.907 CLP 1.000.000.000 SHIB 12.105.333 CLP 200.0…" at bounding box center [1277, 361] width 160 height 563
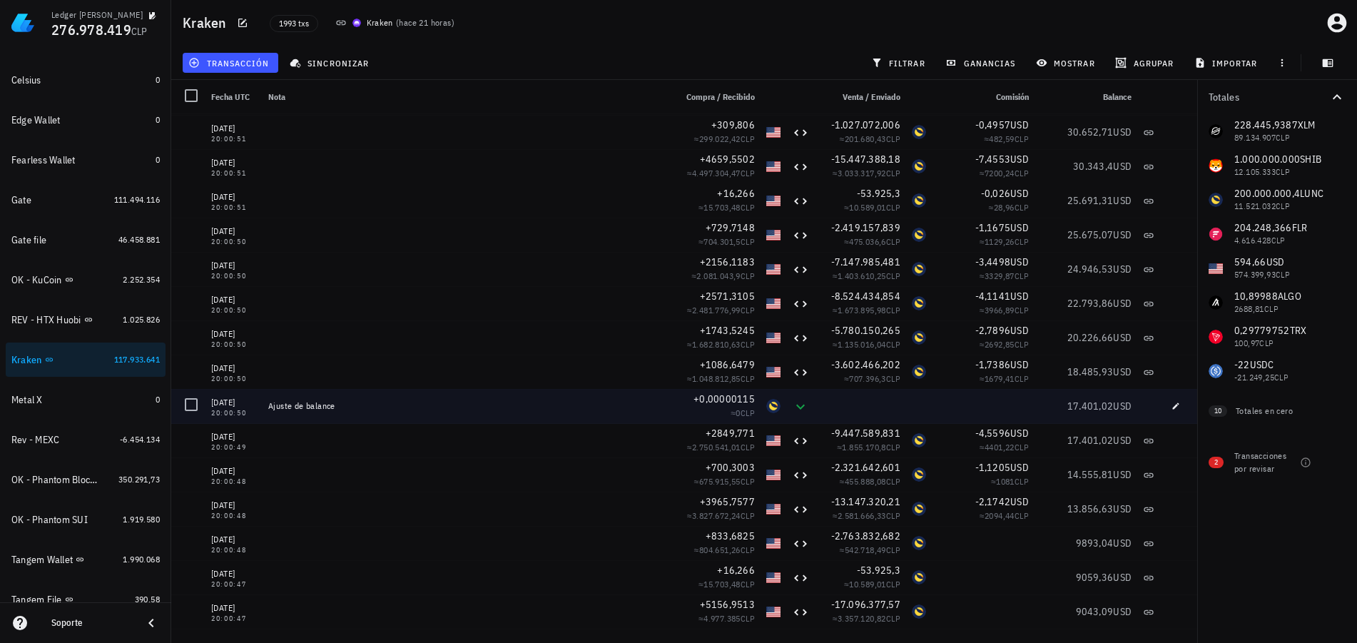
scroll to position [60805, 0]
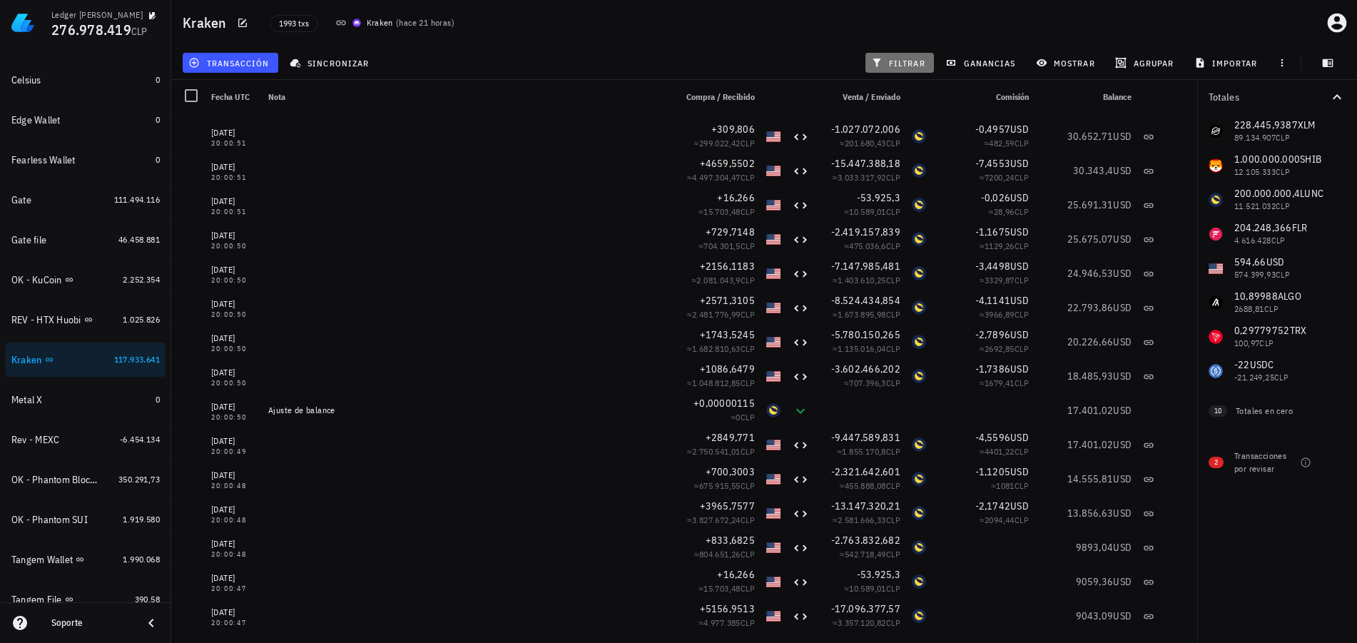
click at [904, 59] on span "filtrar" at bounding box center [899, 62] width 51 height 11
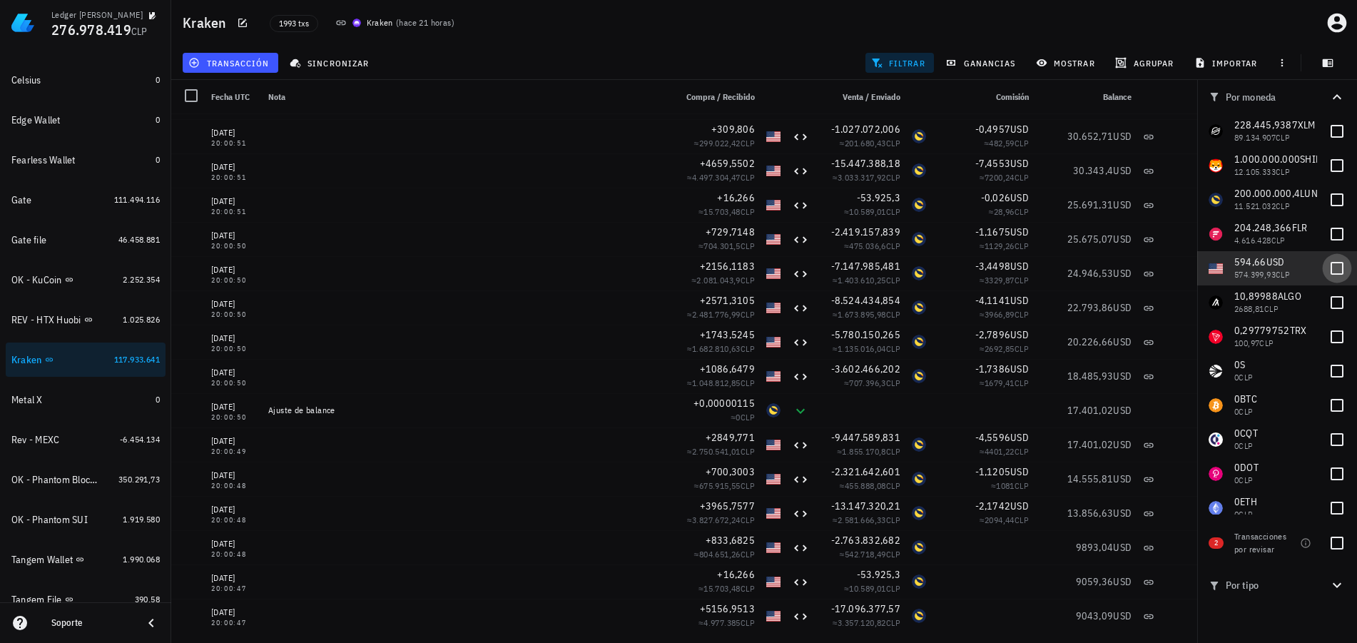
click at [1326, 263] on div at bounding box center [1337, 268] width 24 height 24
checkbox input "true"
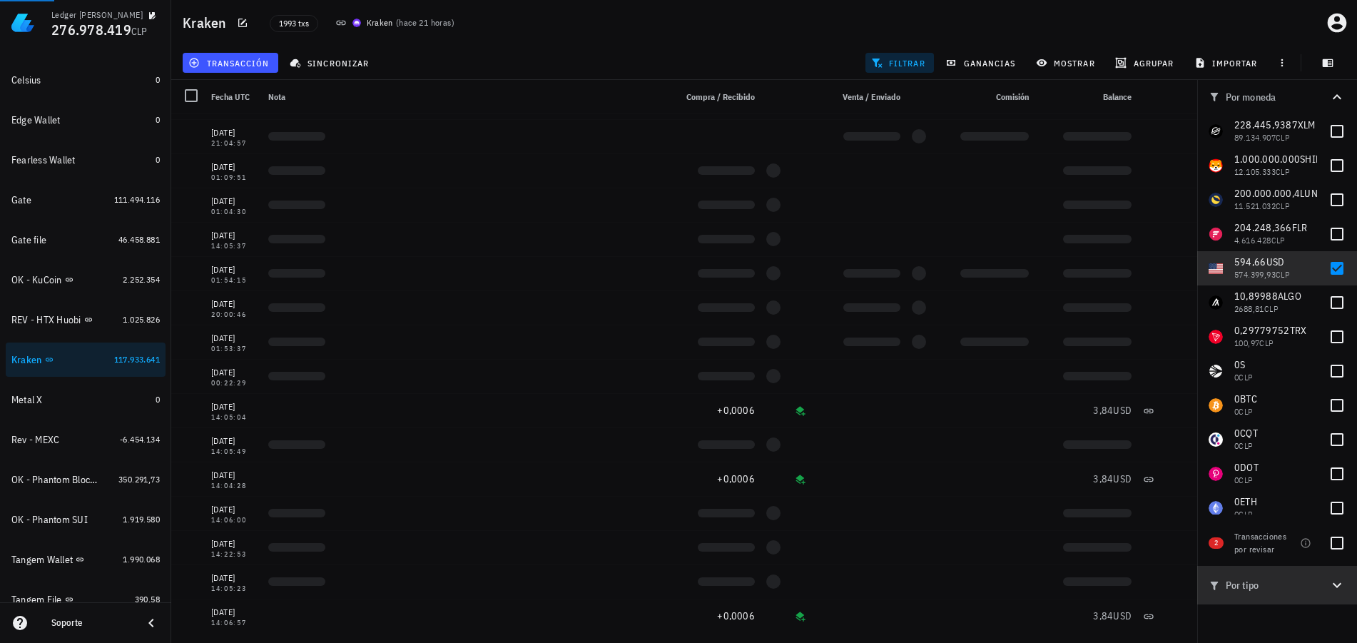
click at [1301, 582] on span "Por tipo" at bounding box center [1268, 585] width 120 height 16
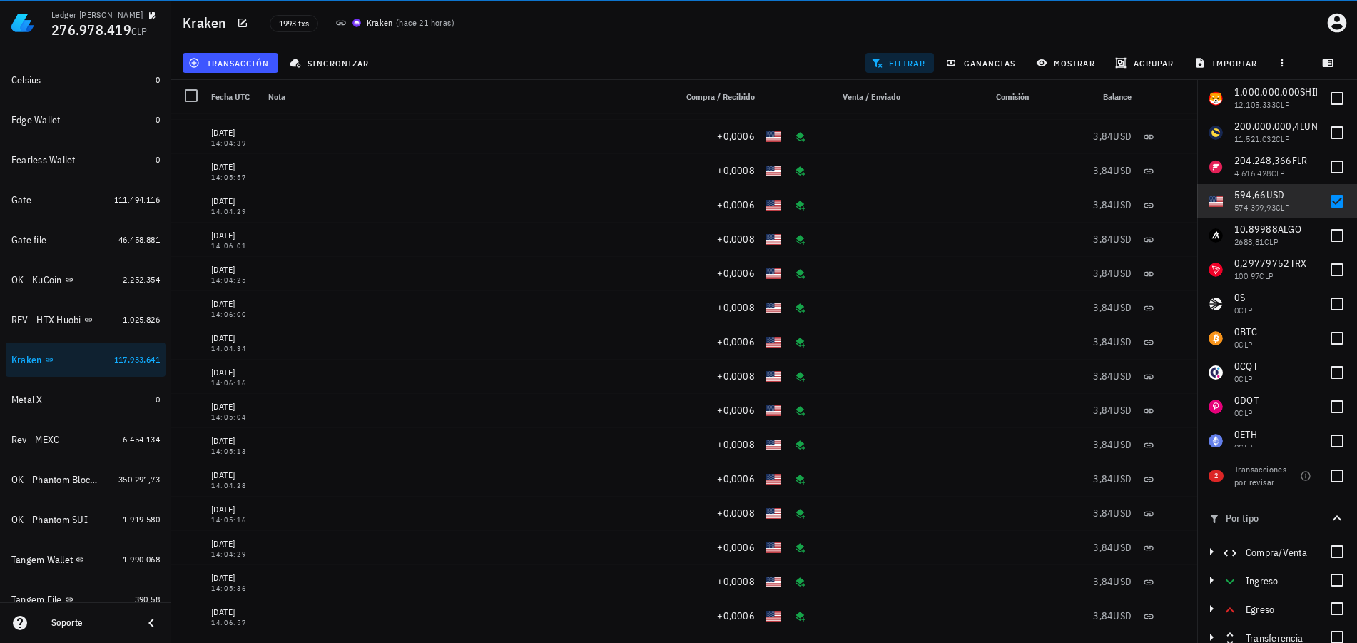
scroll to position [76, 0]
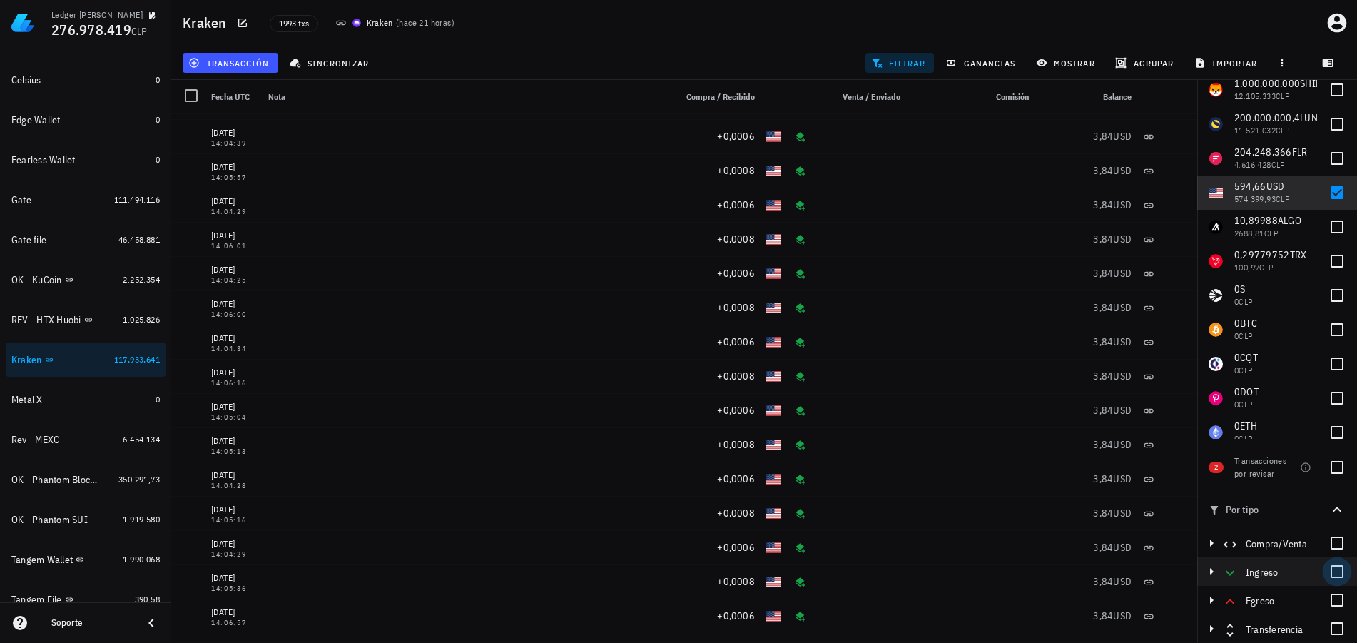
click at [1325, 571] on div at bounding box center [1337, 571] width 24 height 24
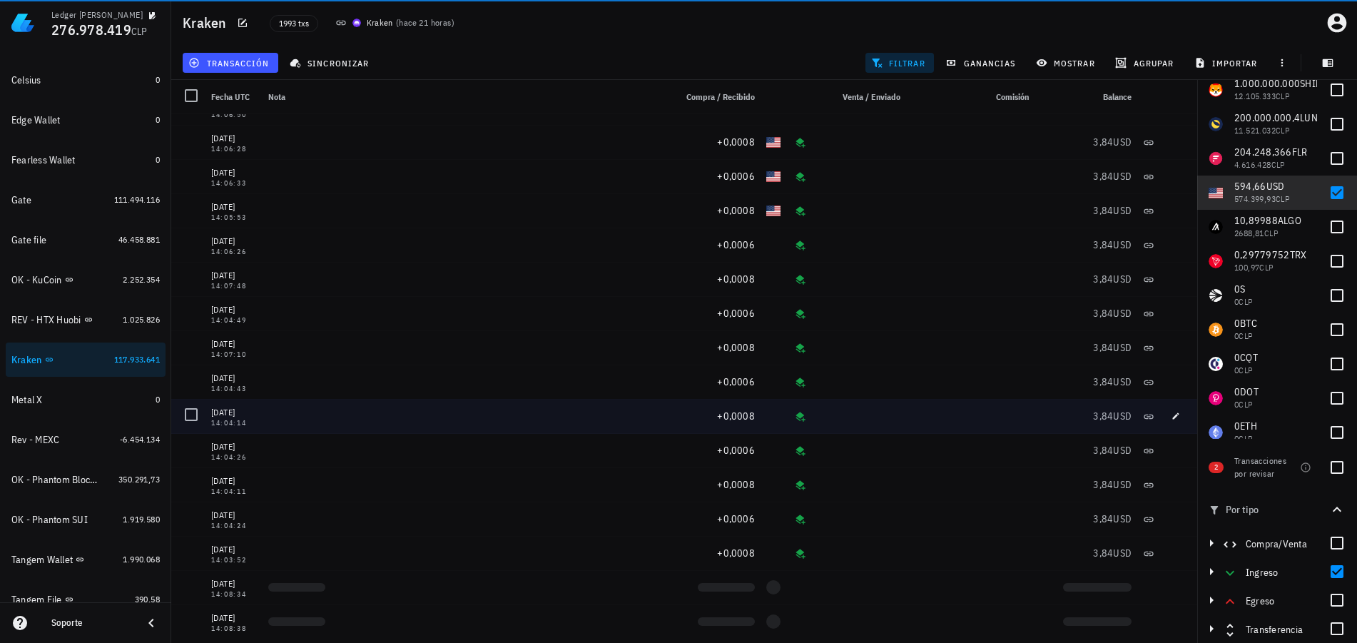
scroll to position [5680, 0]
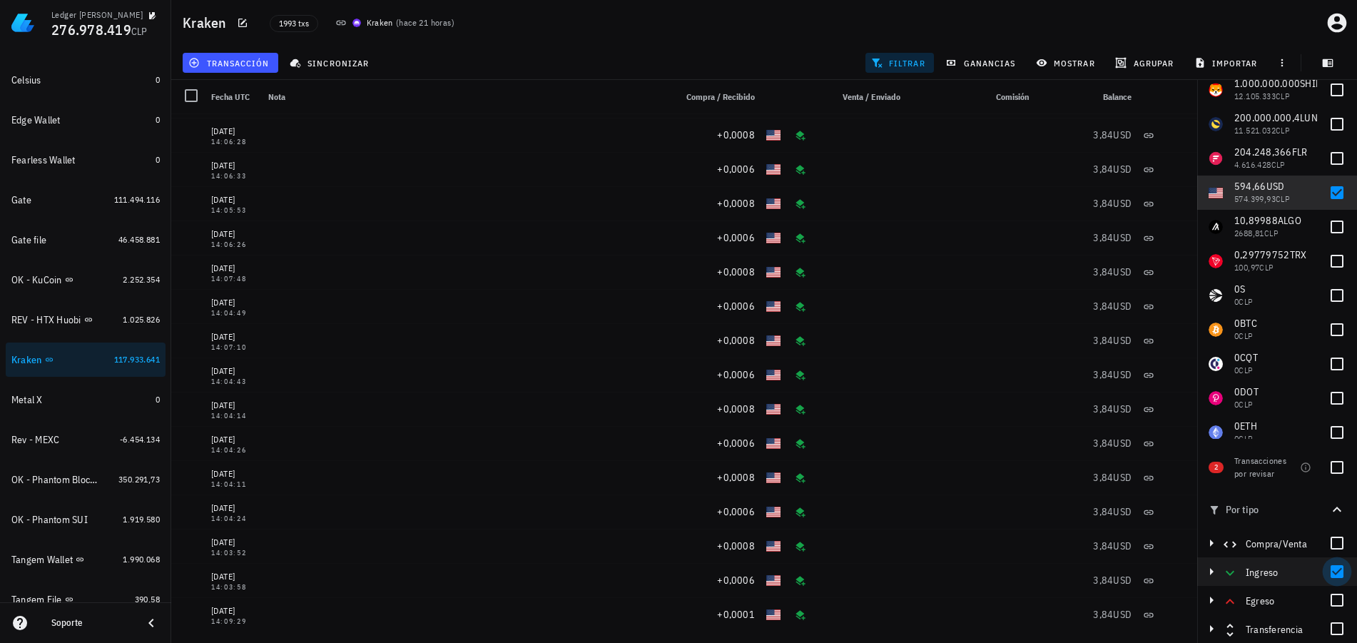
click at [1325, 570] on div at bounding box center [1337, 571] width 24 height 24
click at [1327, 547] on div at bounding box center [1337, 543] width 24 height 24
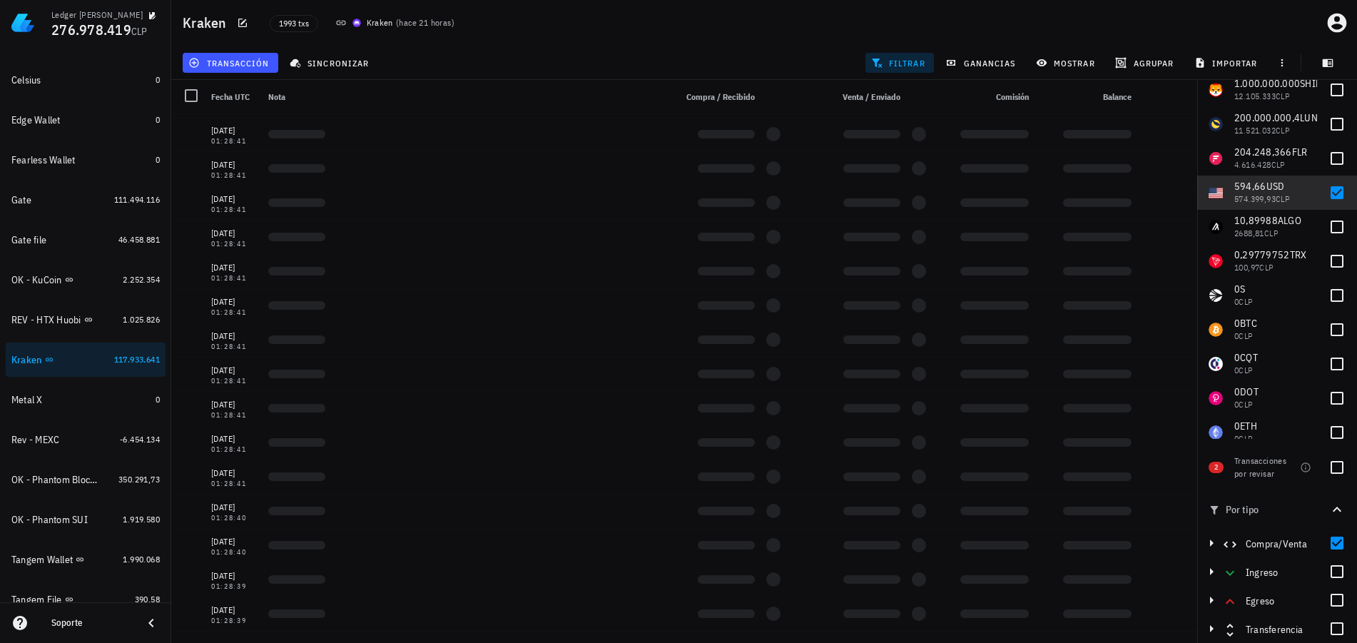
scroll to position [59368, 0]
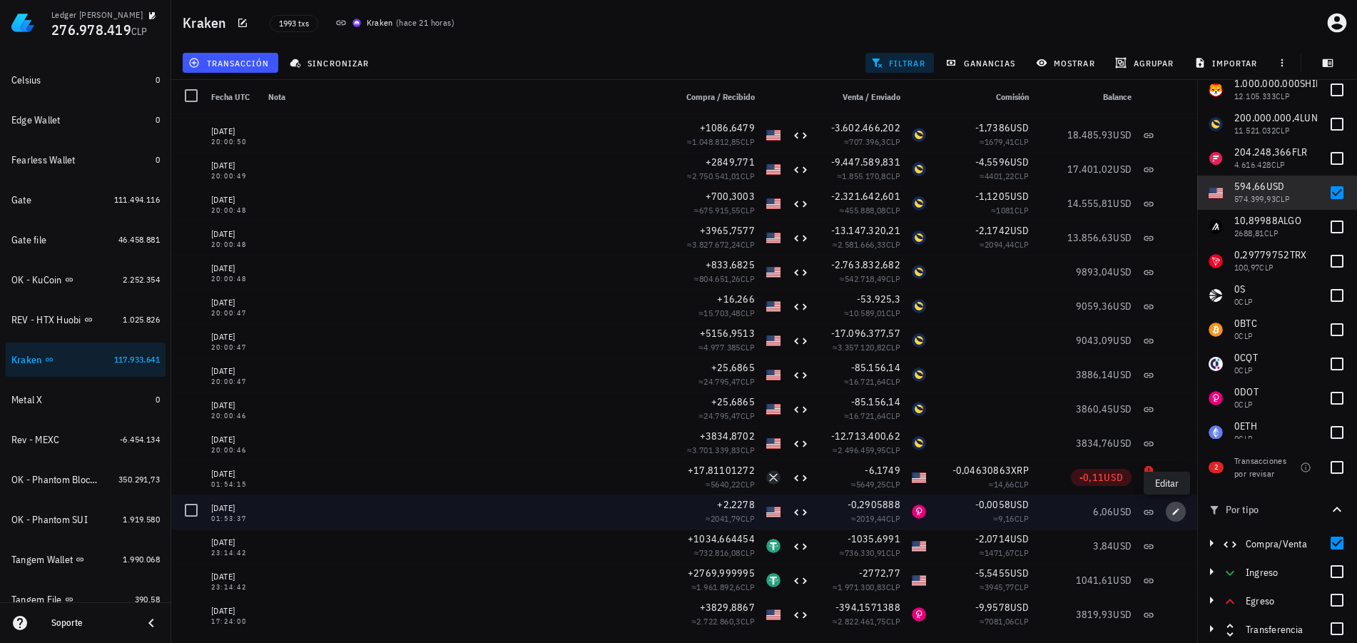
click at [1171, 510] on icon "button" at bounding box center [1175, 511] width 9 height 9
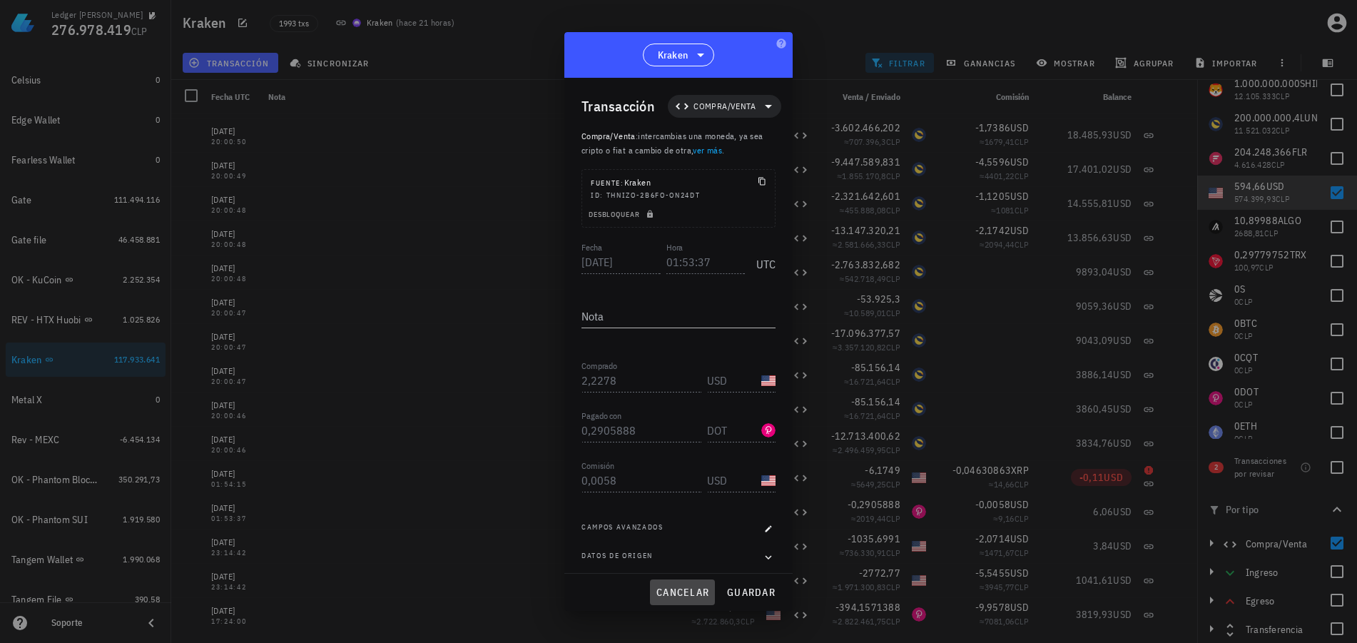
click at [691, 599] on button "cancelar" at bounding box center [682, 592] width 65 height 26
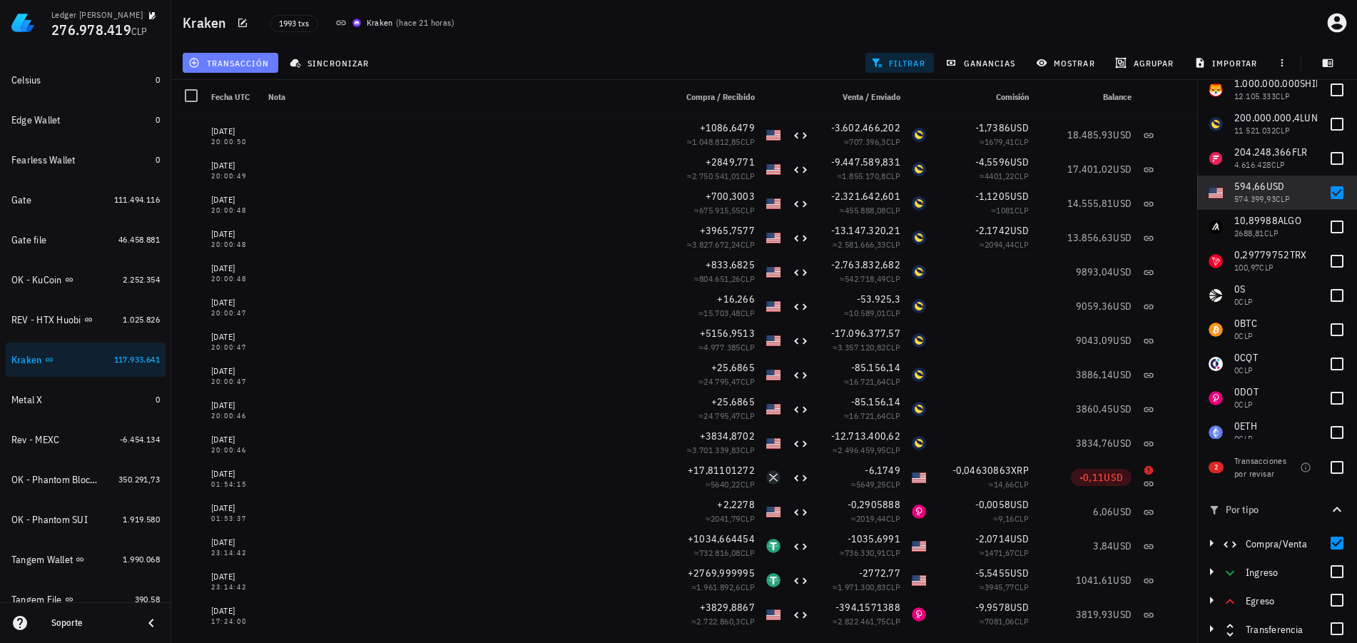
click at [252, 63] on span "transacción" at bounding box center [230, 62] width 78 height 11
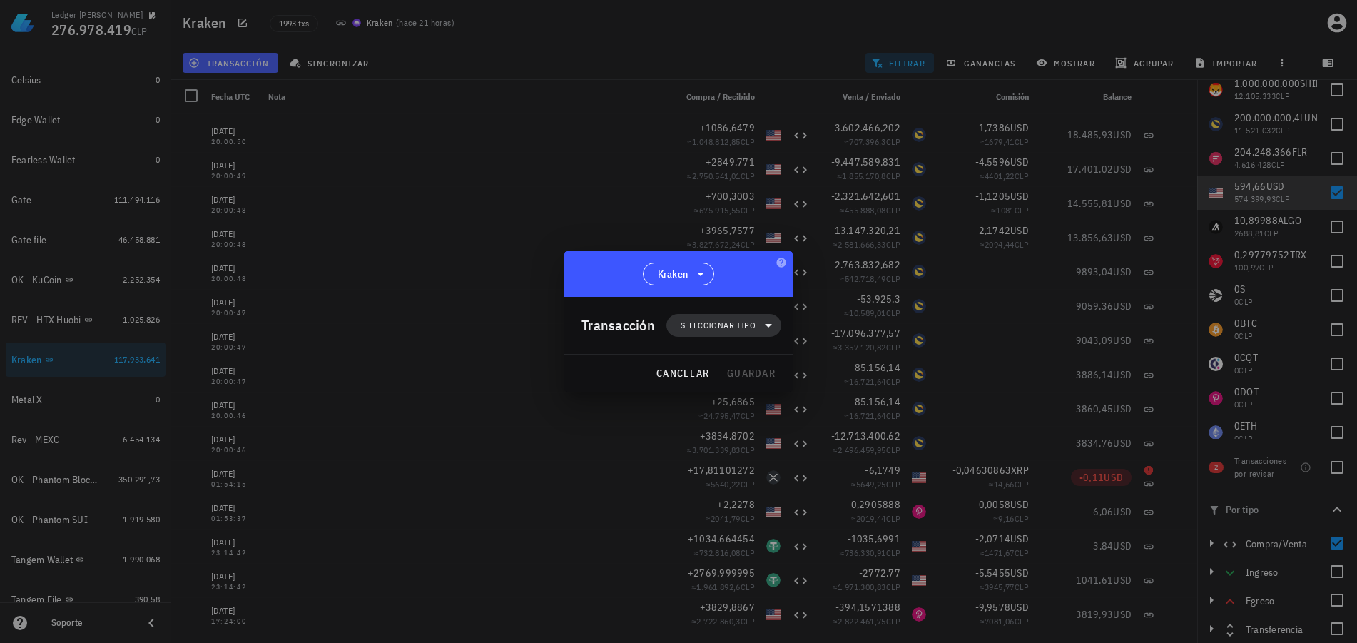
click at [760, 330] on icon at bounding box center [768, 325] width 17 height 17
click at [740, 374] on div "Ingreso" at bounding box center [732, 388] width 133 height 29
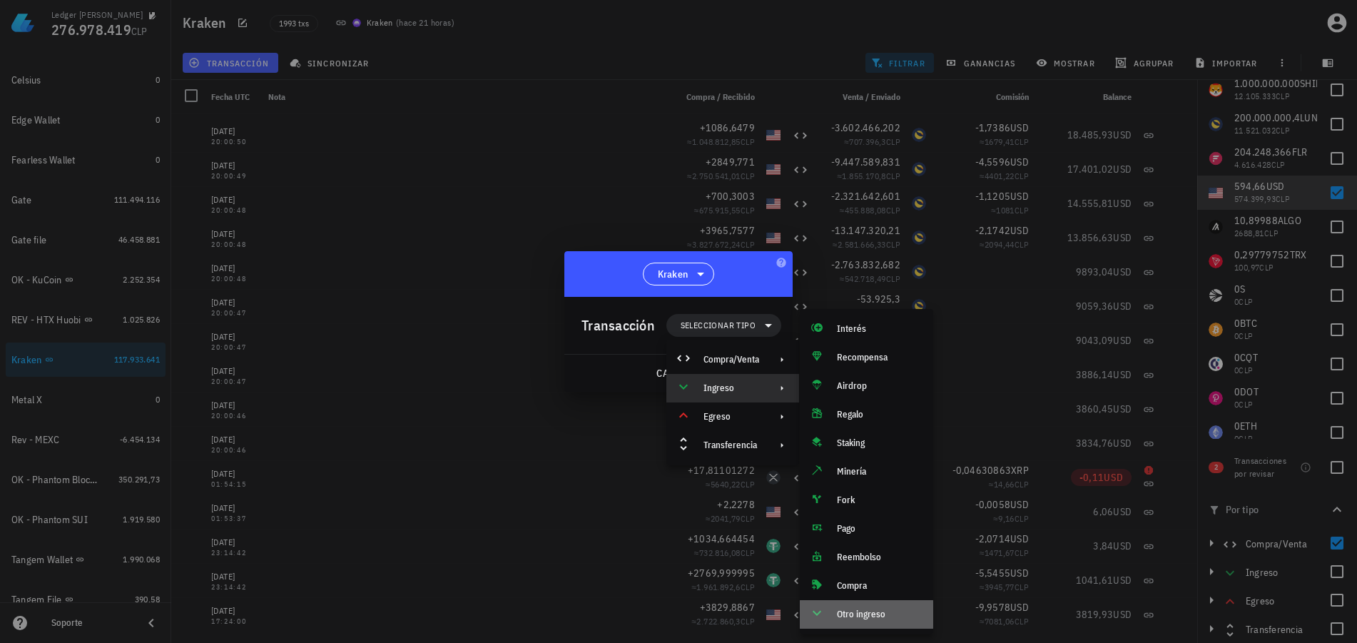
click at [872, 611] on div "Otro ingreso" at bounding box center [879, 613] width 85 height 11
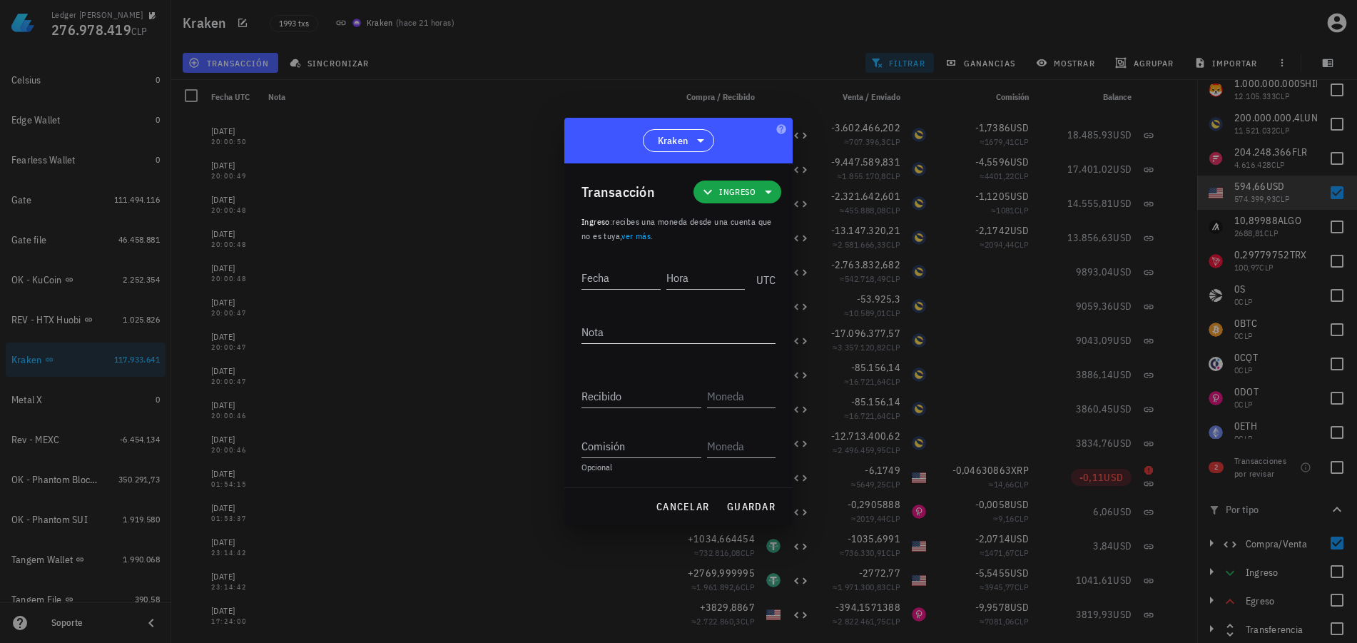
click at [636, 337] on textarea "Nota" at bounding box center [678, 331] width 194 height 23
type textarea "Ajuste de balance"
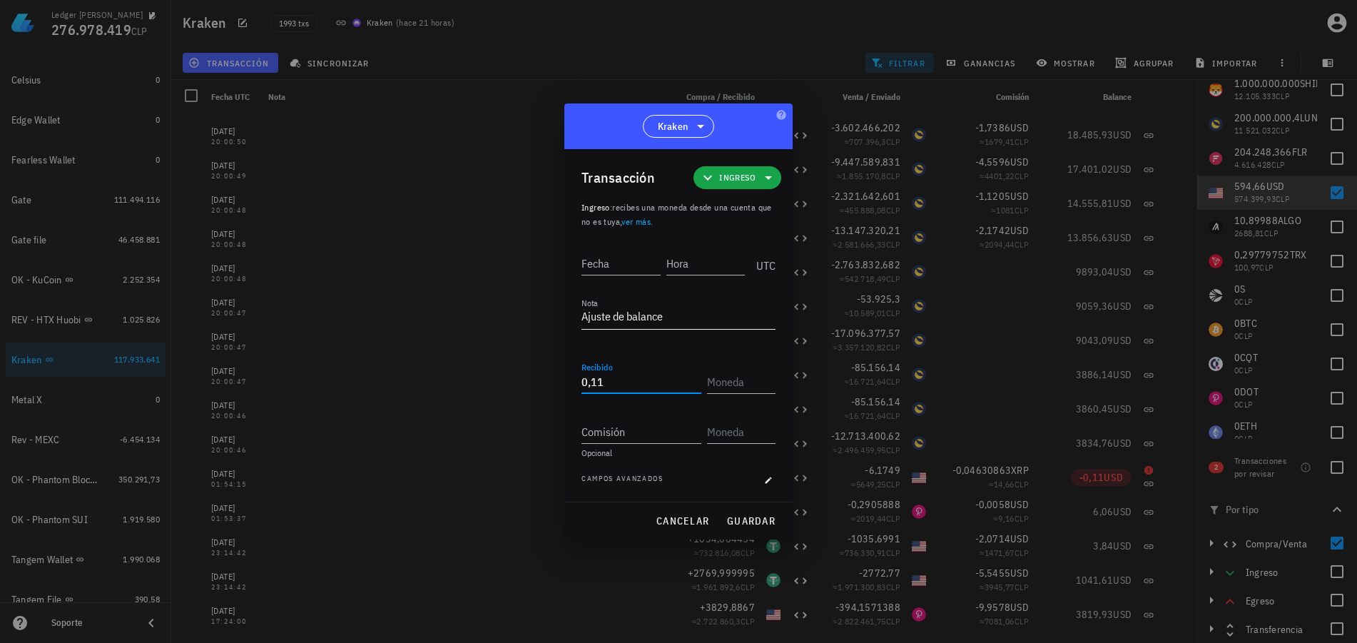
type input "0,11"
type input "USD"
click at [612, 262] on input "Fecha" at bounding box center [621, 263] width 81 height 23
type input "2022-08-25"
type input "01:54:14"
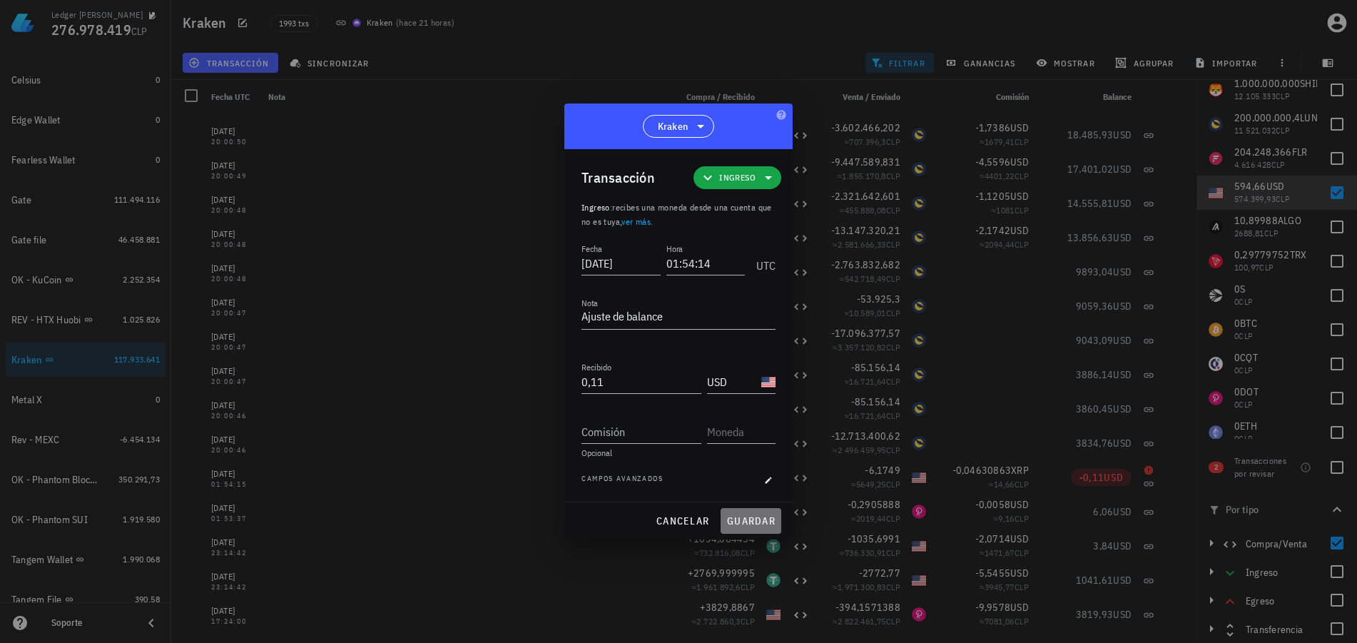
click at [772, 520] on span "guardar" at bounding box center [750, 520] width 49 height 13
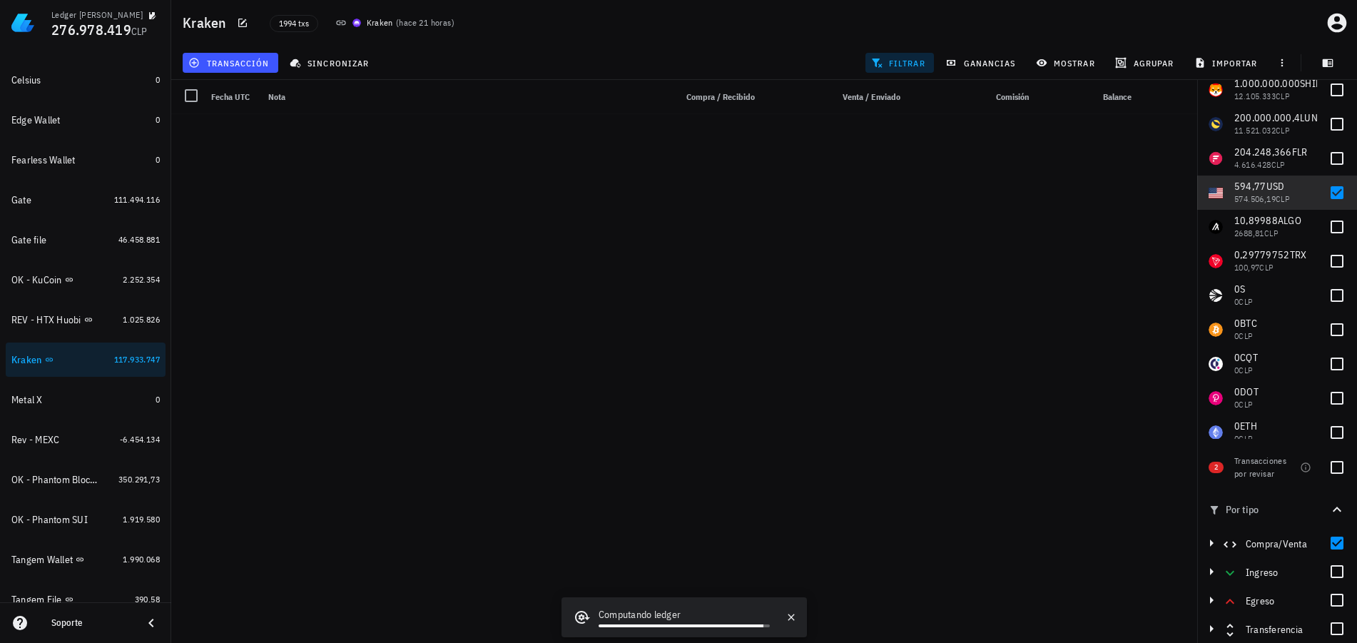
scroll to position [6390, 0]
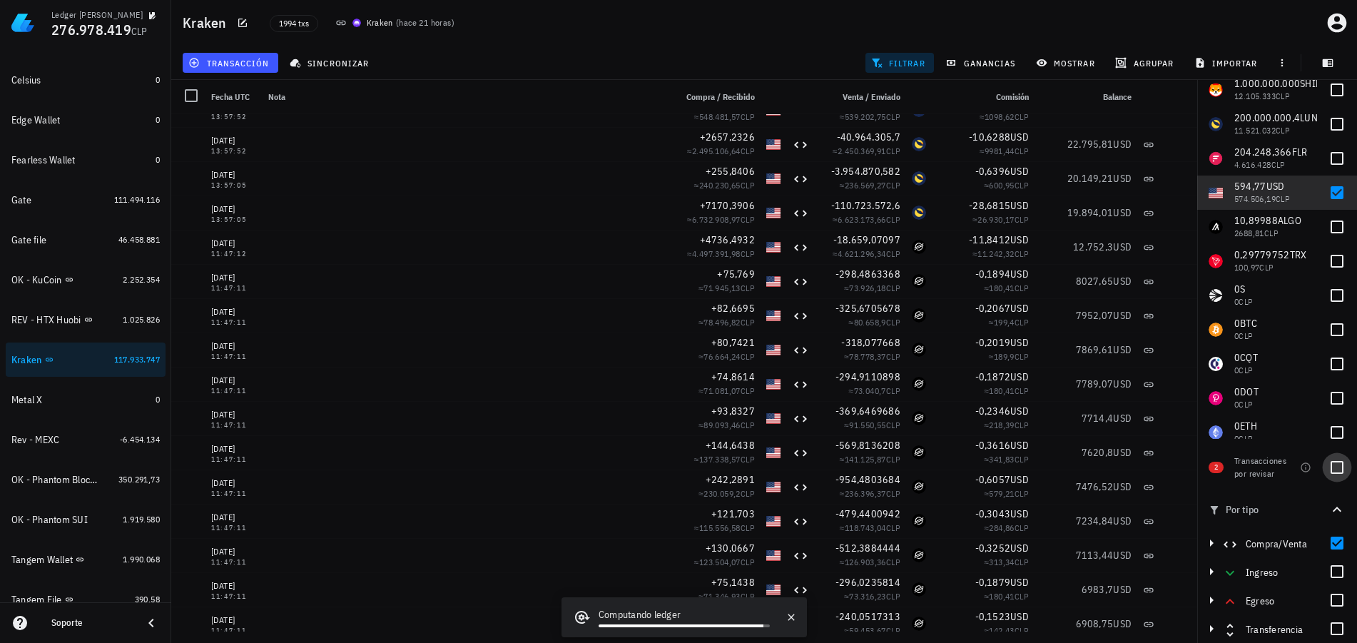
click at [1330, 464] on div at bounding box center [1337, 467] width 24 height 24
click at [1330, 540] on div at bounding box center [1337, 543] width 24 height 24
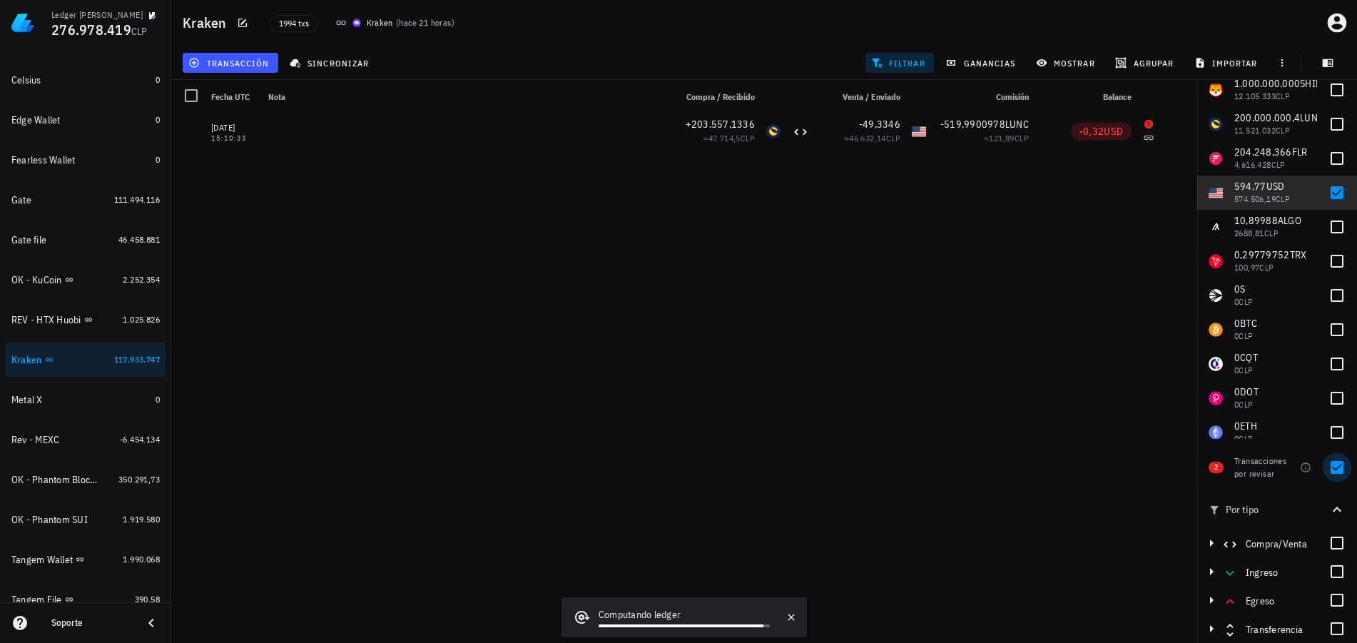
click at [1332, 470] on div at bounding box center [1337, 467] width 24 height 24
checkbox input "false"
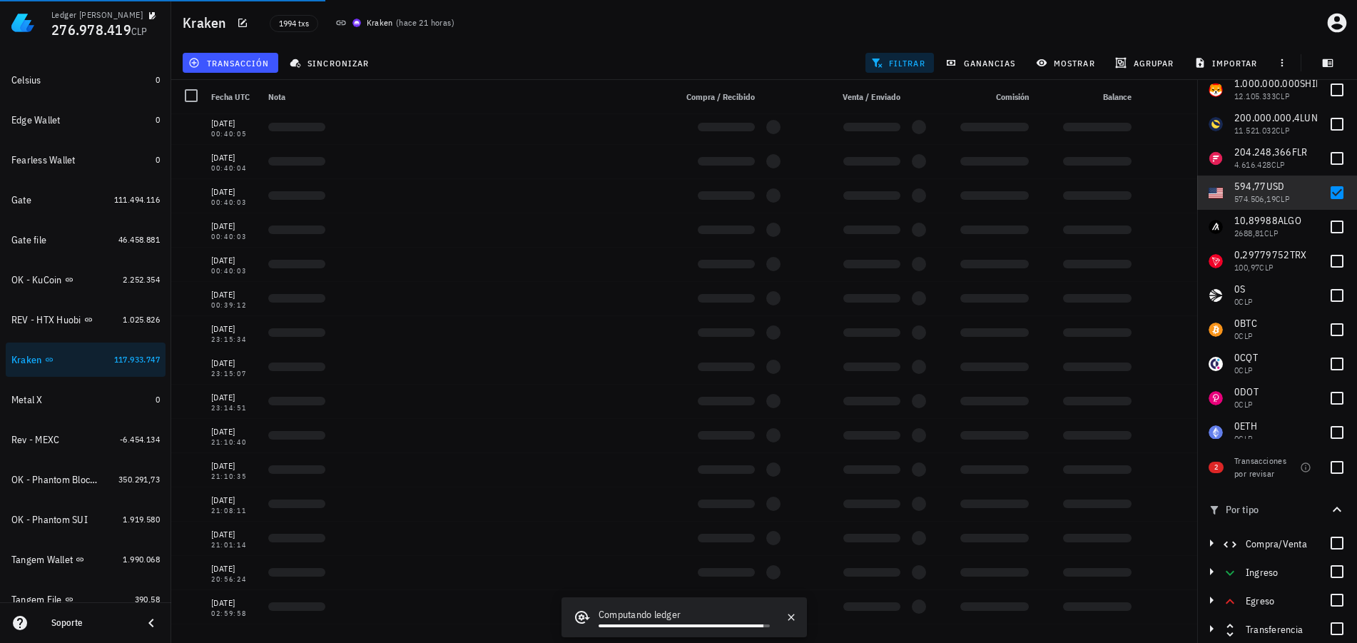
scroll to position [56096, 0]
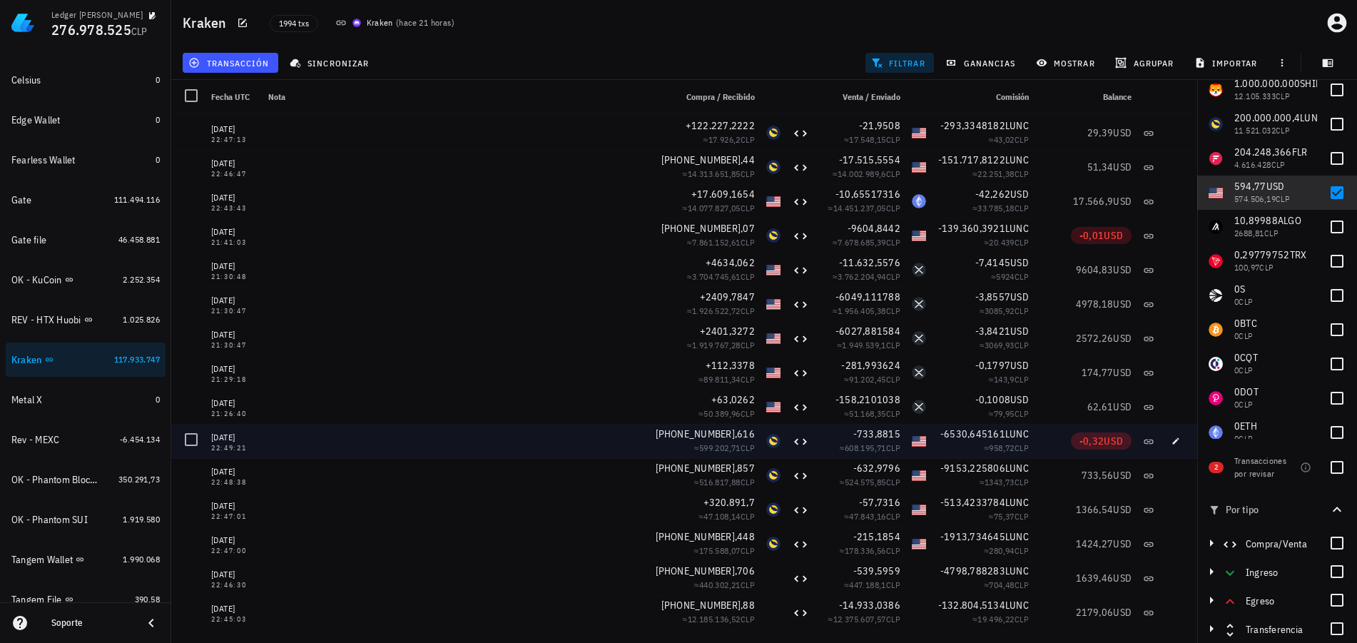
scroll to position [54003, 0]
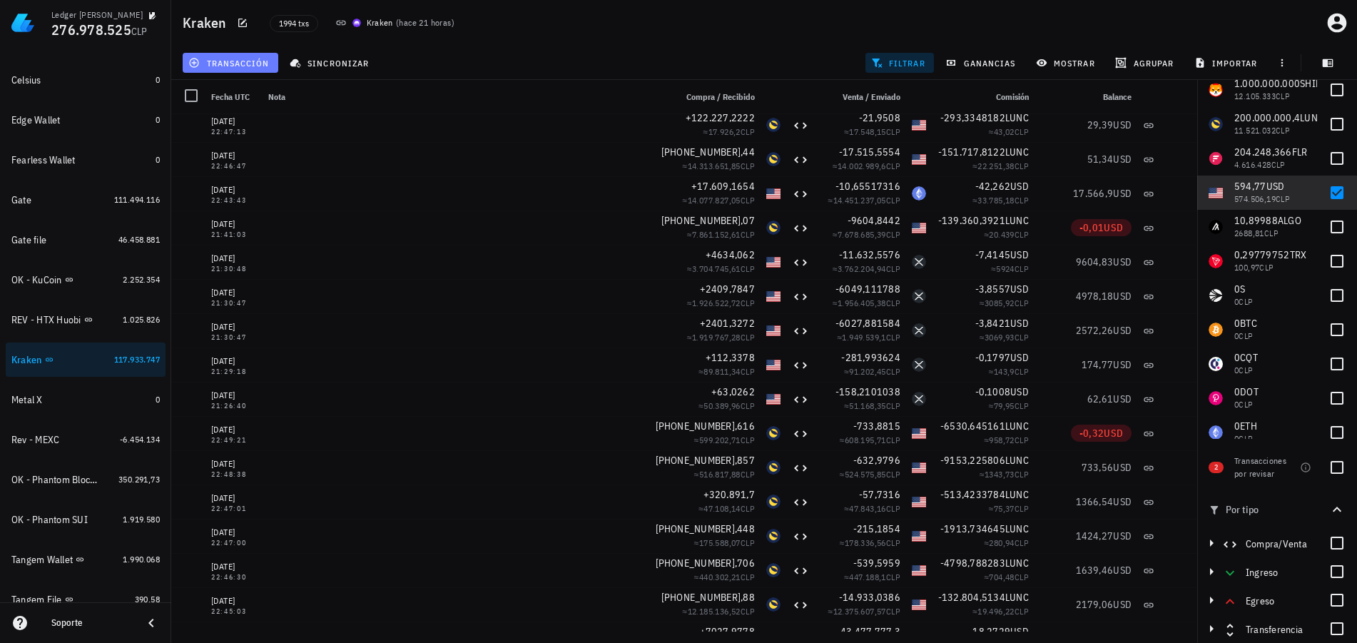
click at [253, 64] on span "transacción" at bounding box center [230, 62] width 78 height 11
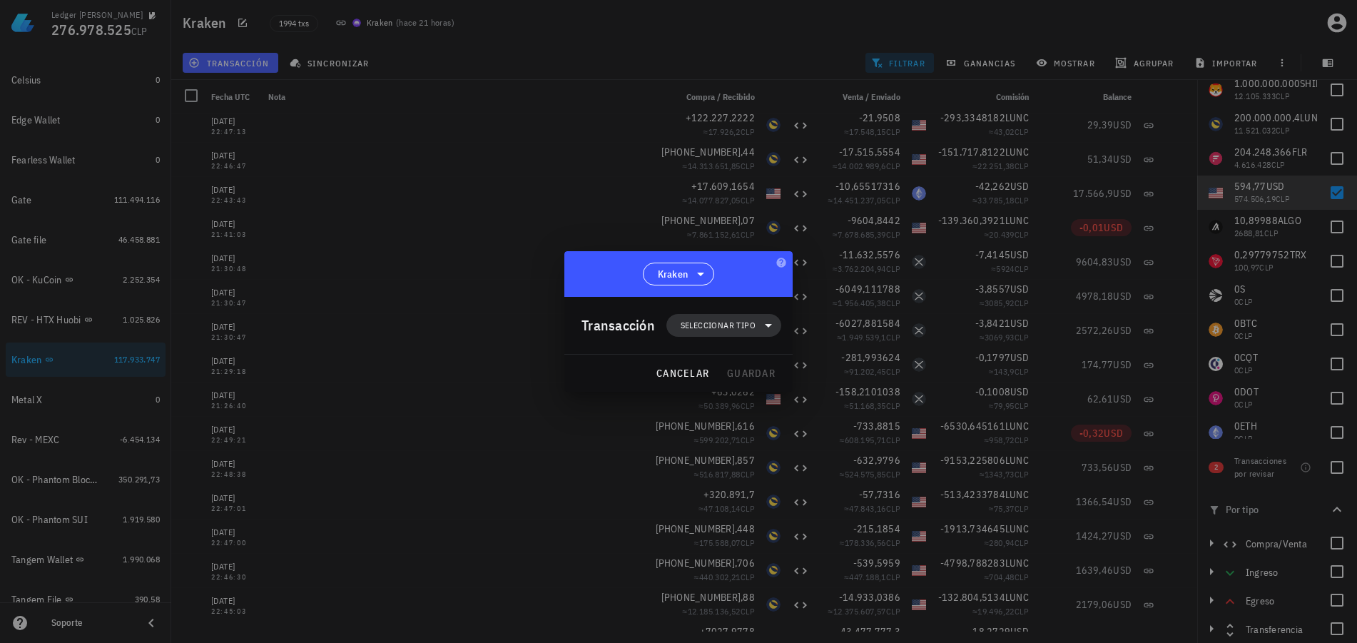
click at [737, 324] on span "Seleccionar tipo" at bounding box center [718, 325] width 75 height 14
click at [729, 388] on div "Ingreso" at bounding box center [731, 387] width 56 height 11
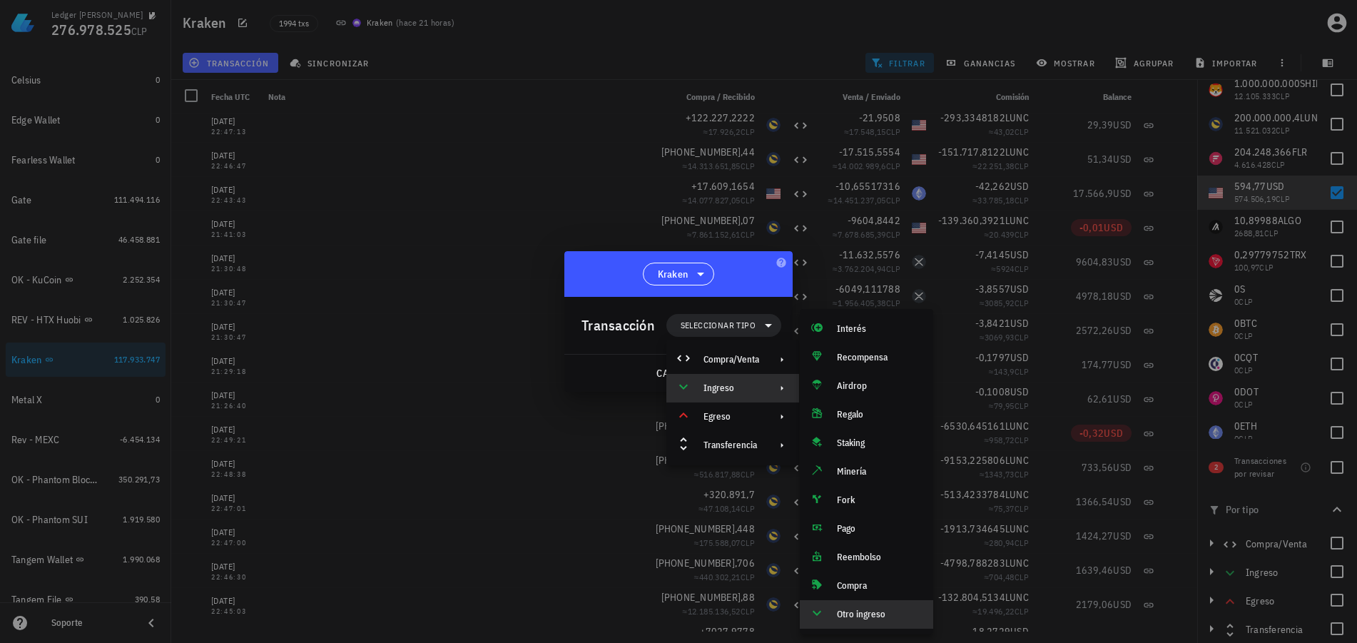
click at [831, 611] on div "Otro ingreso" at bounding box center [866, 614] width 133 height 29
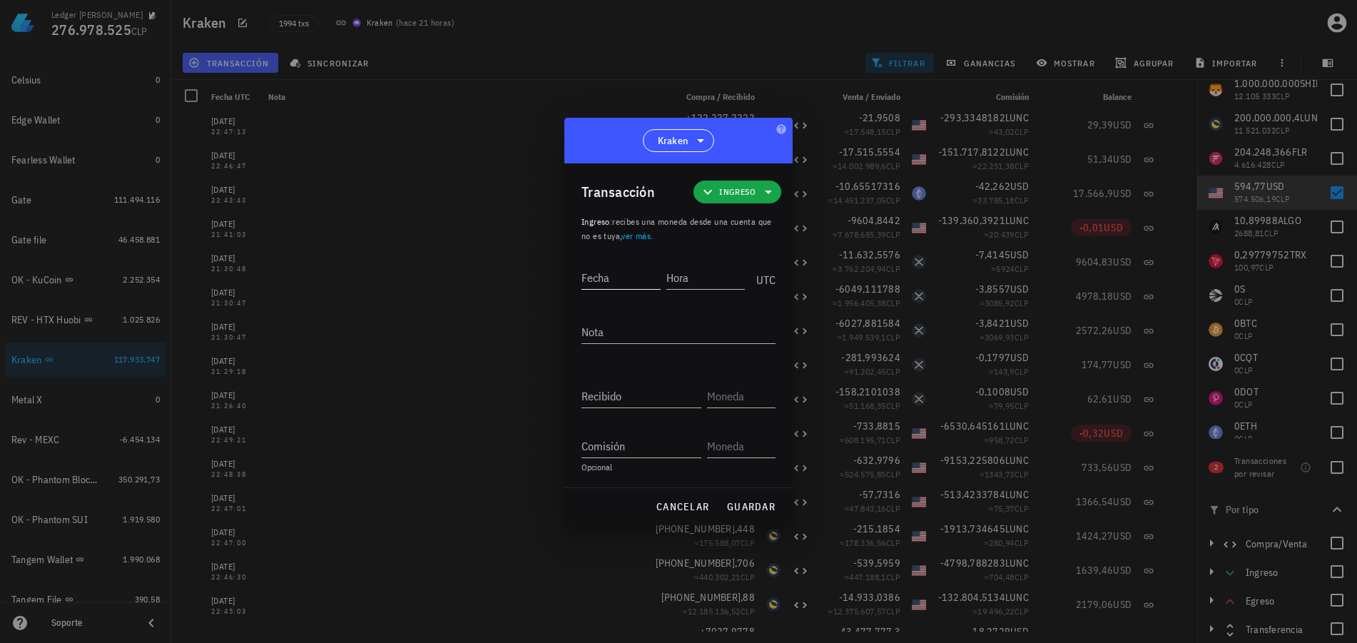
click at [631, 283] on input "Fecha" at bounding box center [620, 277] width 79 height 23
type input "2023-01-20"
type input "22:49:20"
type textarea "Ajuste de balance"
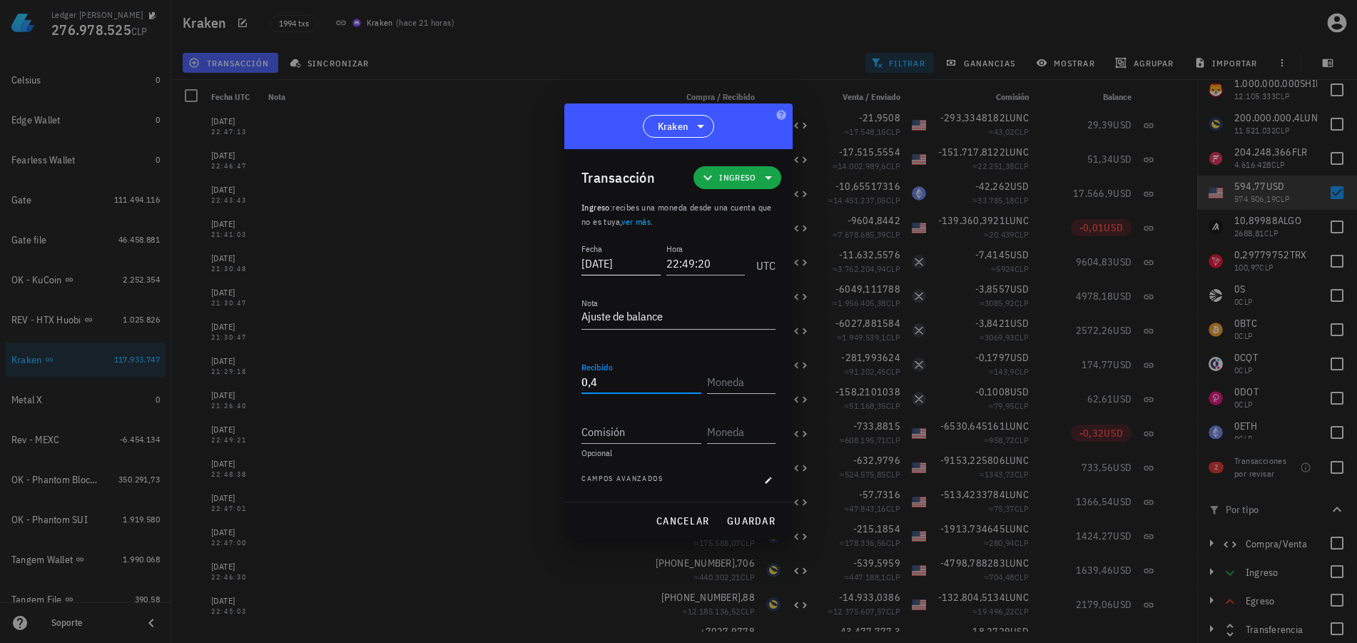
type input "0,4"
type input "USD"
click at [739, 522] on span "guardar" at bounding box center [750, 520] width 49 height 13
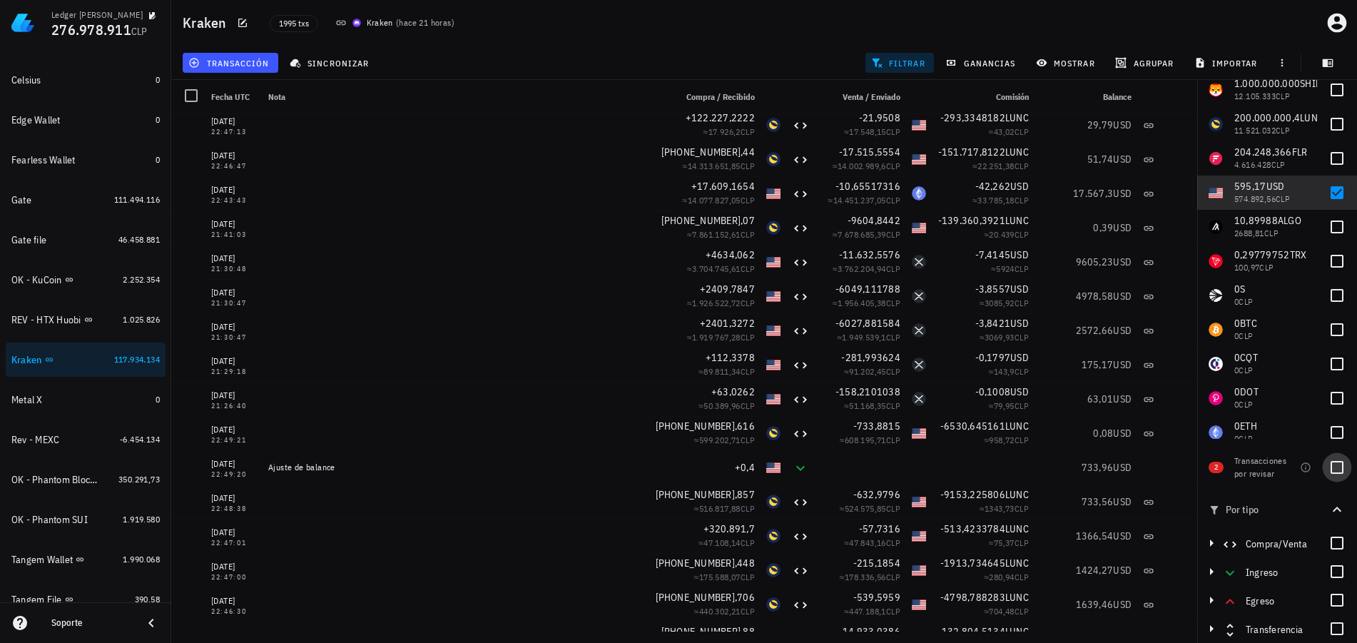
click at [1335, 476] on div at bounding box center [1337, 467] width 24 height 24
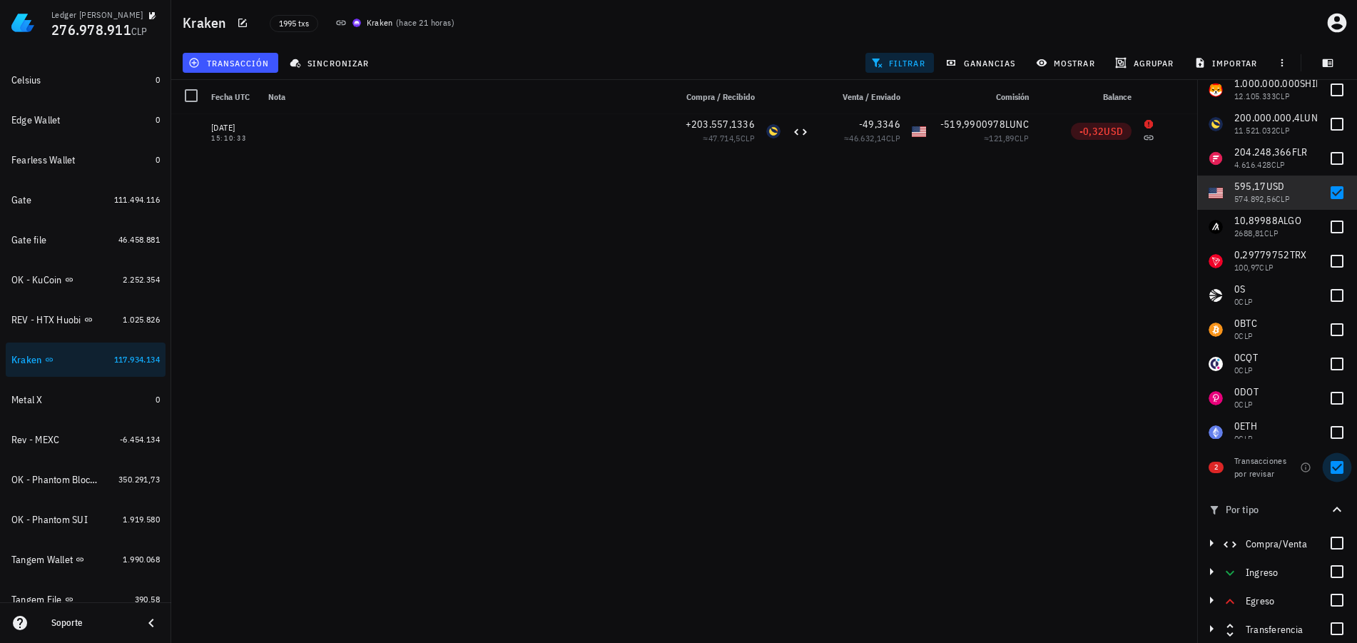
click at [1335, 470] on div at bounding box center [1337, 467] width 24 height 24
checkbox input "false"
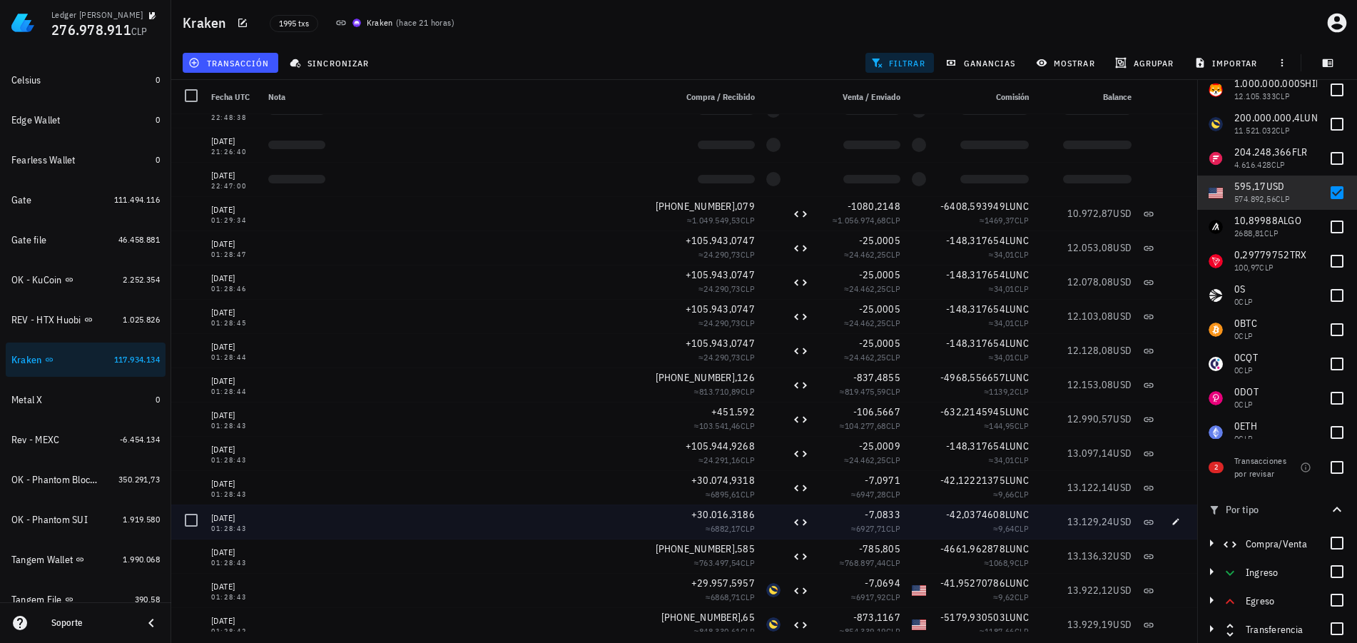
scroll to position [55103, 0]
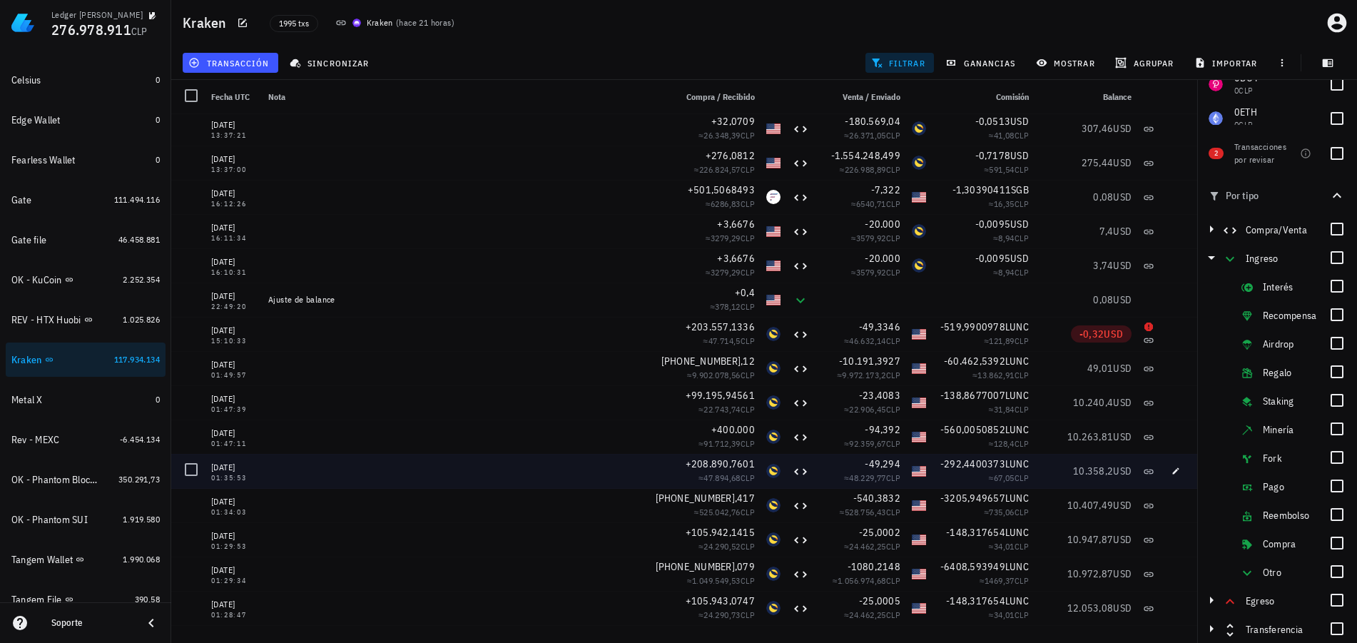
scroll to position [54702, 0]
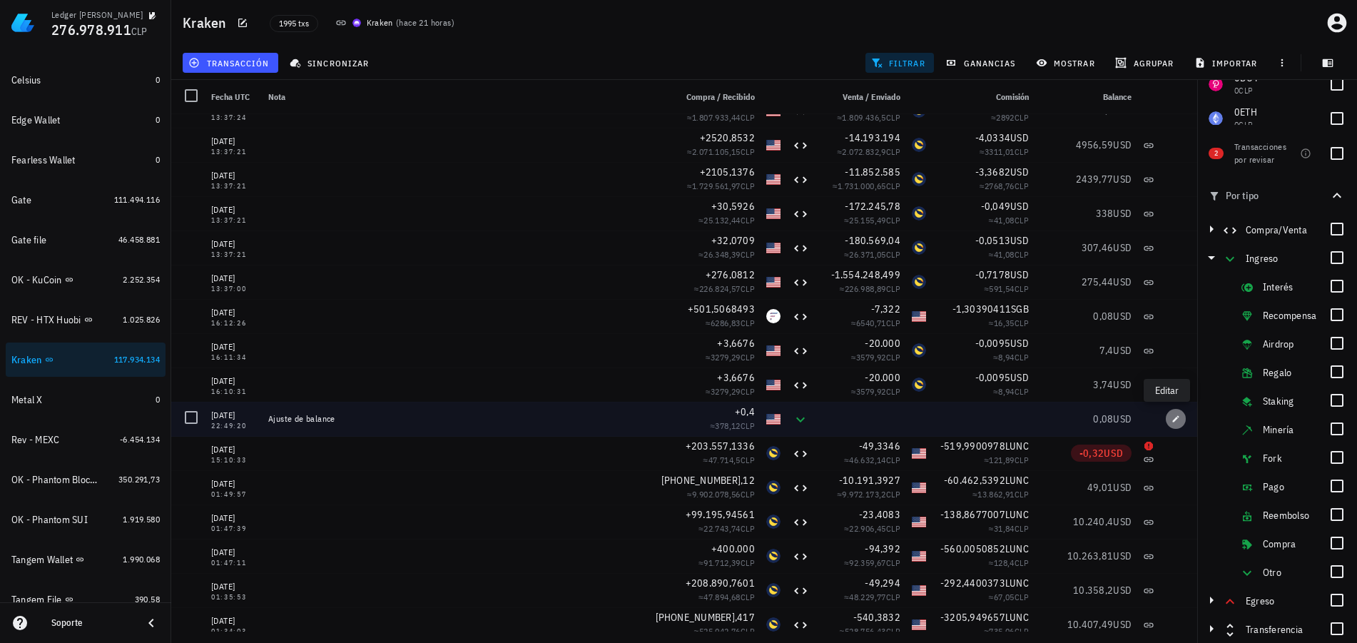
click at [1173, 422] on icon "button" at bounding box center [1176, 418] width 6 height 6
type input "[DATE]"
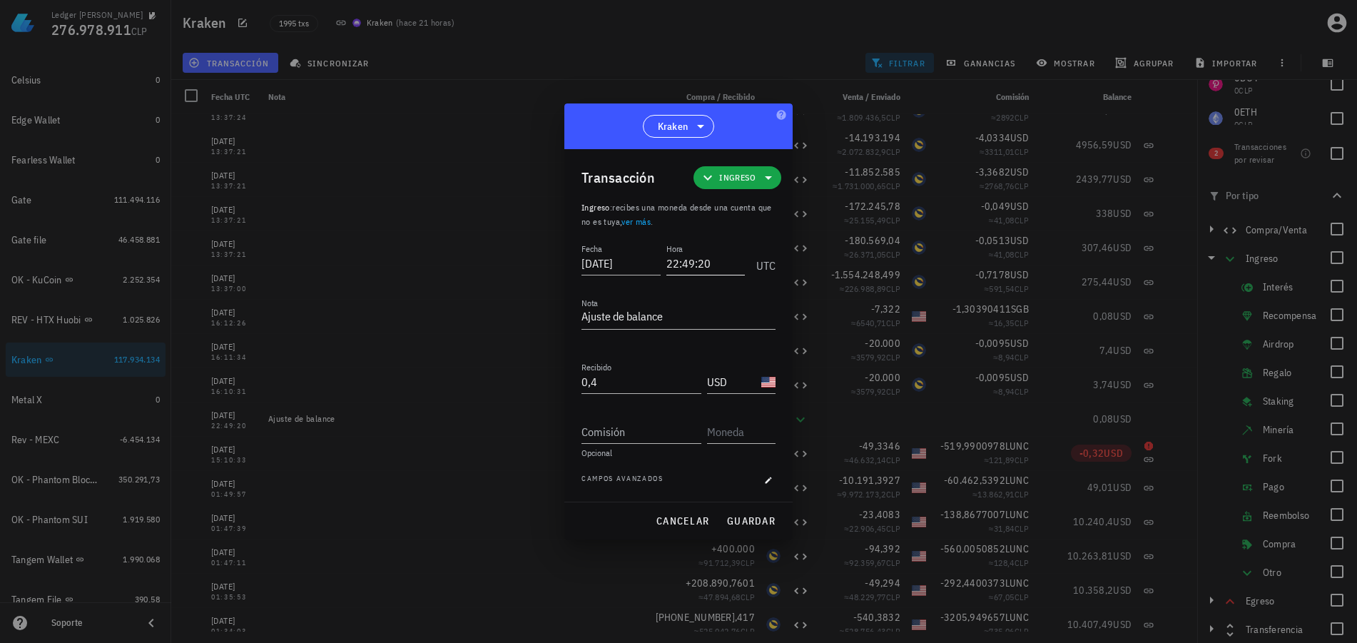
click at [673, 261] on input "22:49:20" at bounding box center [705, 263] width 79 height 23
click at [764, 515] on span "guardar" at bounding box center [750, 520] width 49 height 13
type input "22:49:20"
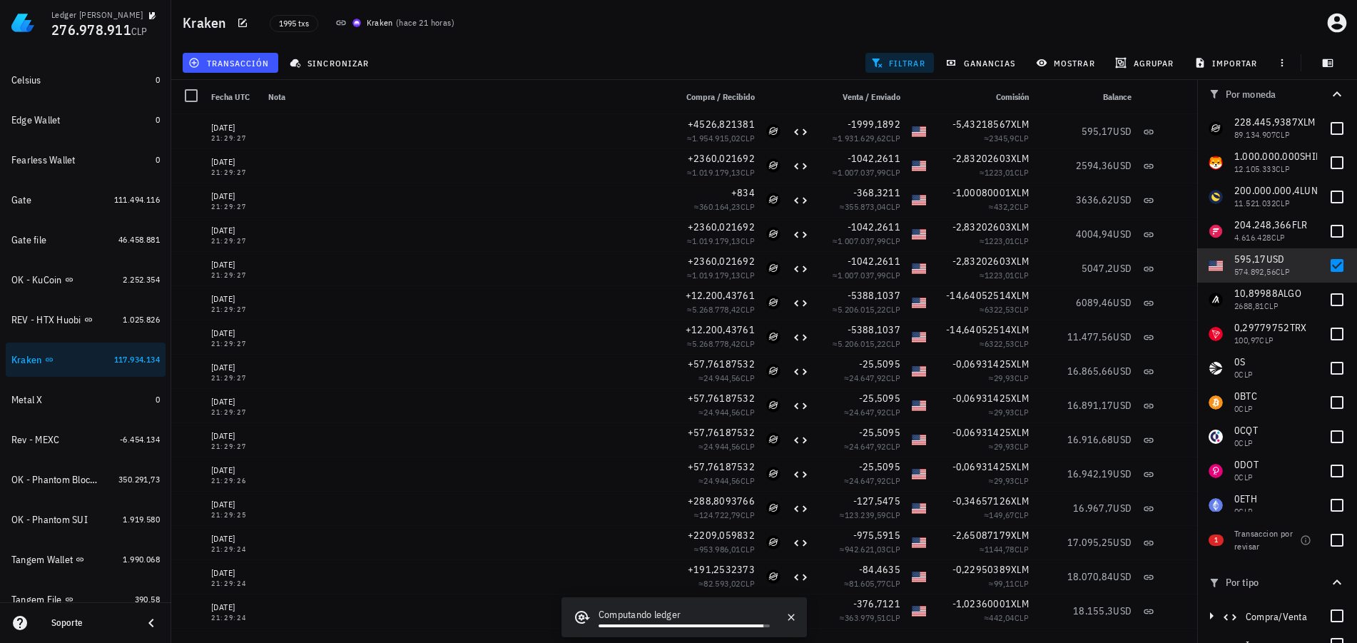
scroll to position [0, 0]
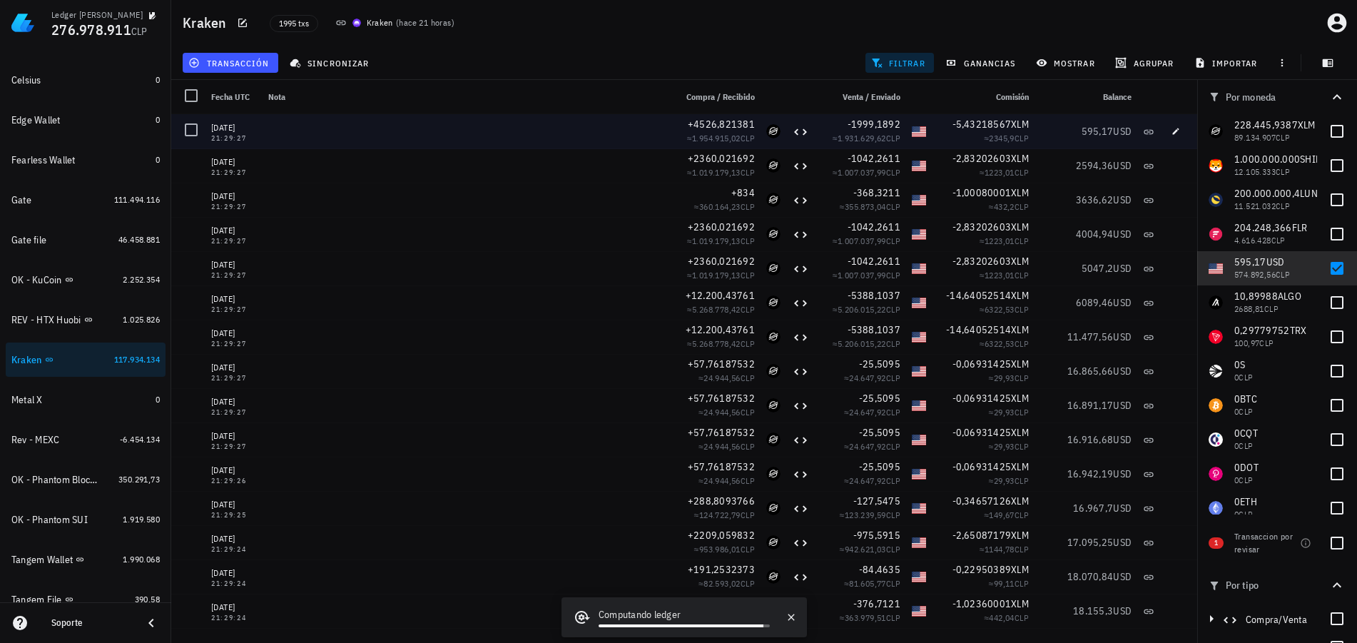
click at [452, 132] on div at bounding box center [466, 131] width 407 height 34
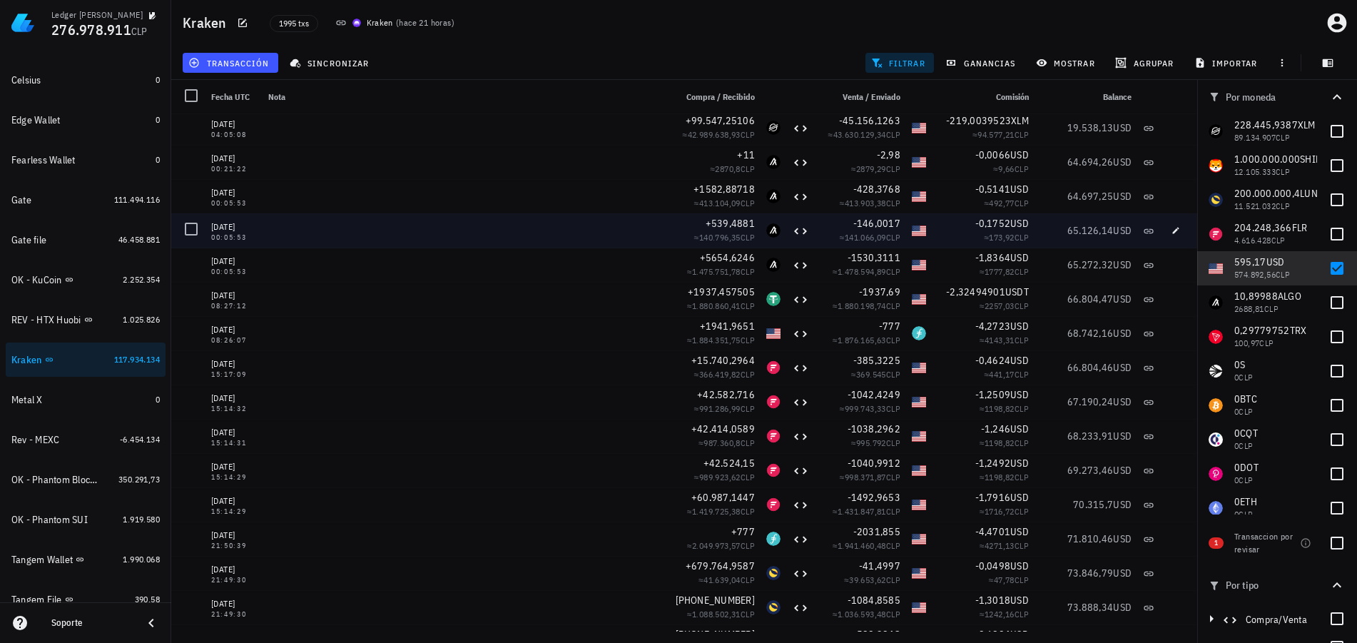
scroll to position [1427, 0]
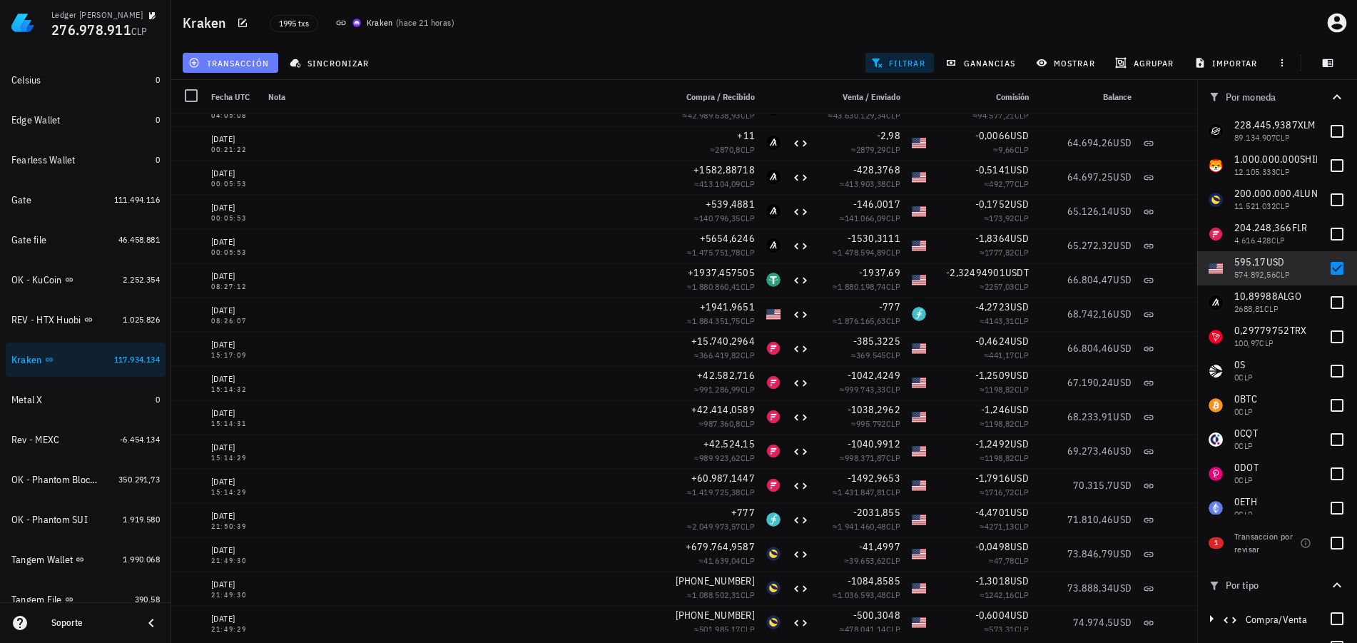
click at [248, 65] on span "transacción" at bounding box center [230, 62] width 78 height 11
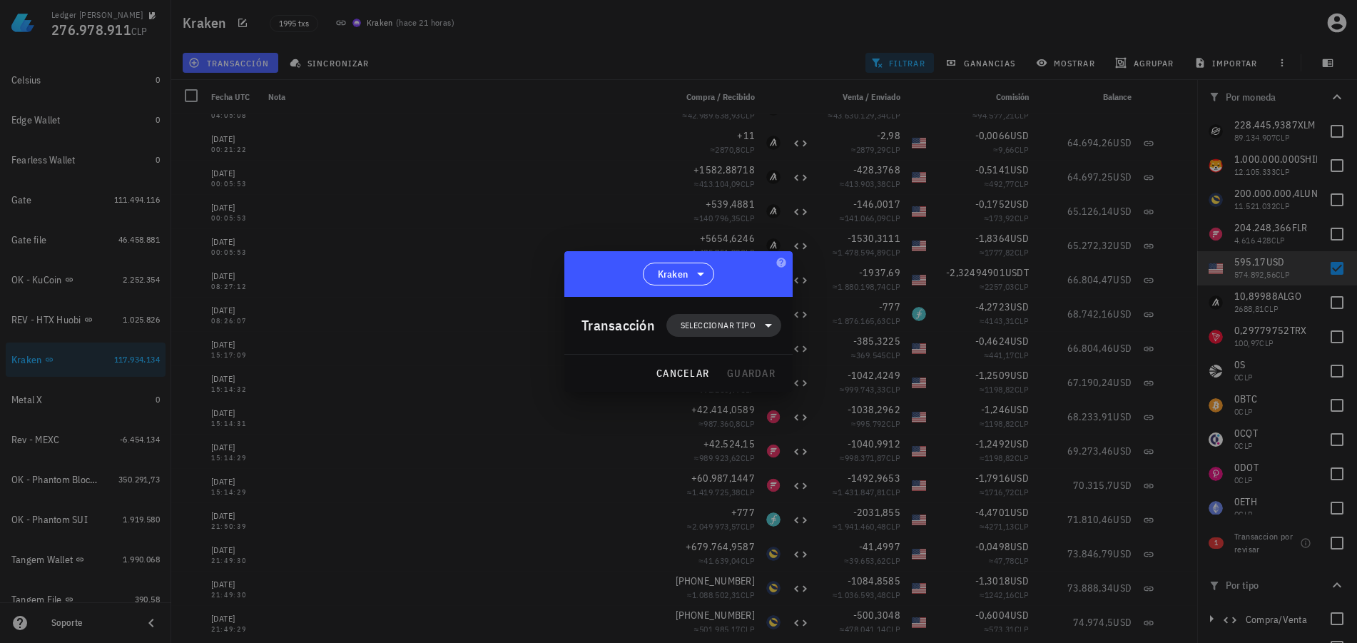
click at [721, 321] on span "Seleccionar tipo" at bounding box center [718, 325] width 75 height 14
click at [739, 413] on div "Egreso" at bounding box center [731, 416] width 56 height 11
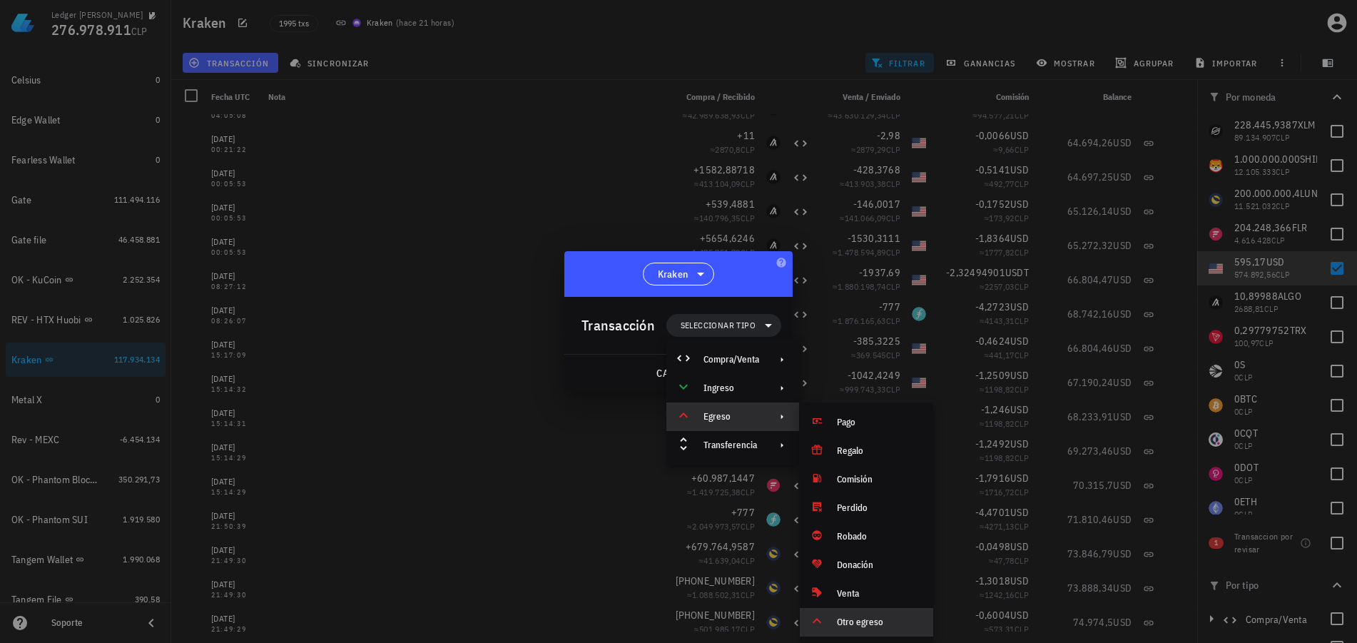
click at [849, 625] on div "Otro egreso" at bounding box center [879, 621] width 85 height 11
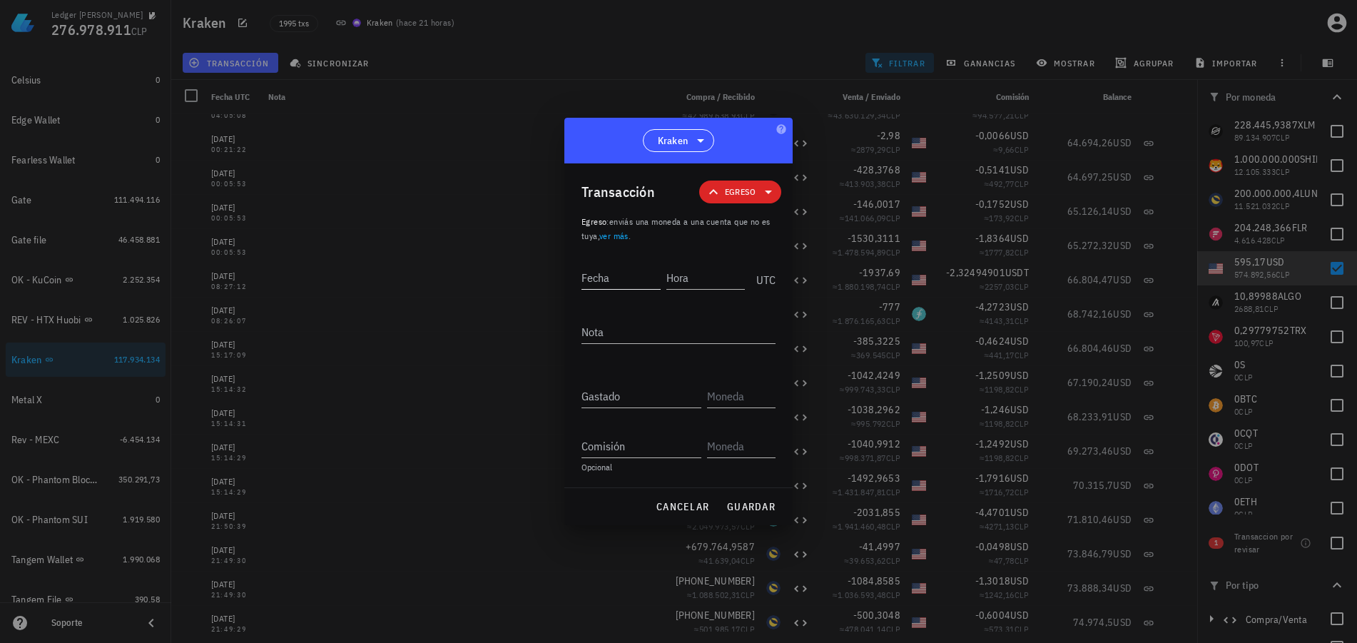
click at [626, 285] on input "Fecha" at bounding box center [620, 277] width 79 height 23
type input "[DATE]"
type input "11:07:59"
type textarea "Ajuste de balance"
paste input "45,2953"
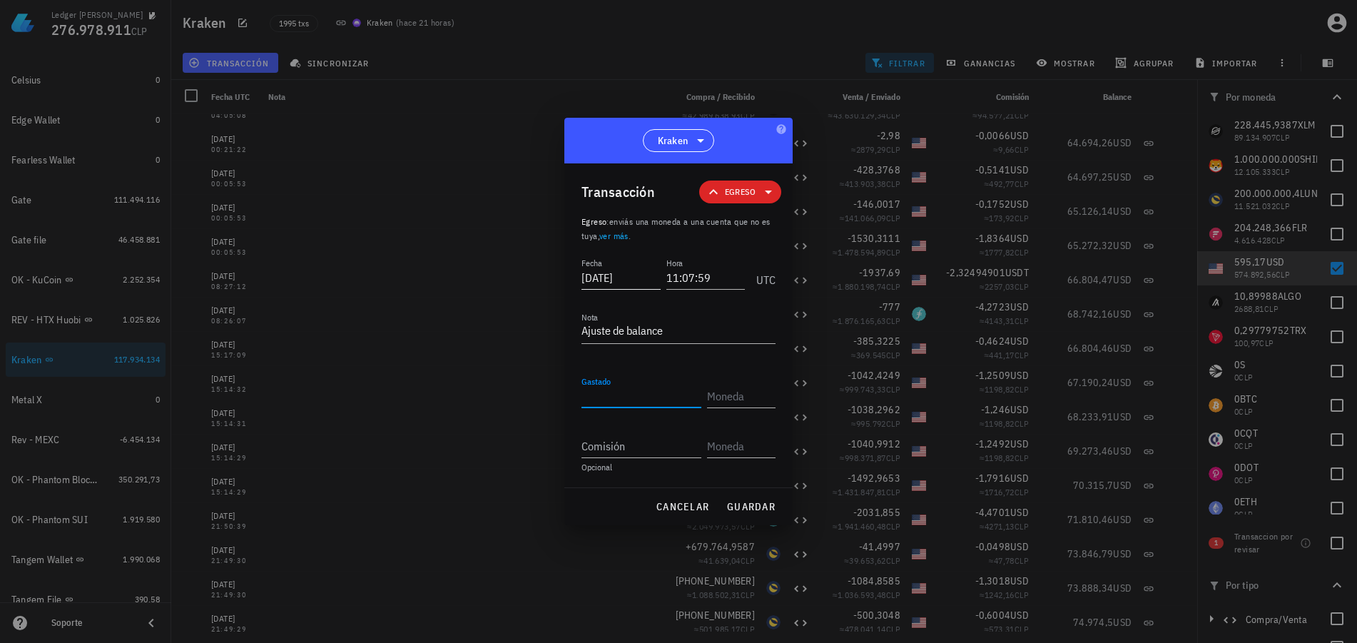
type input "45,2953"
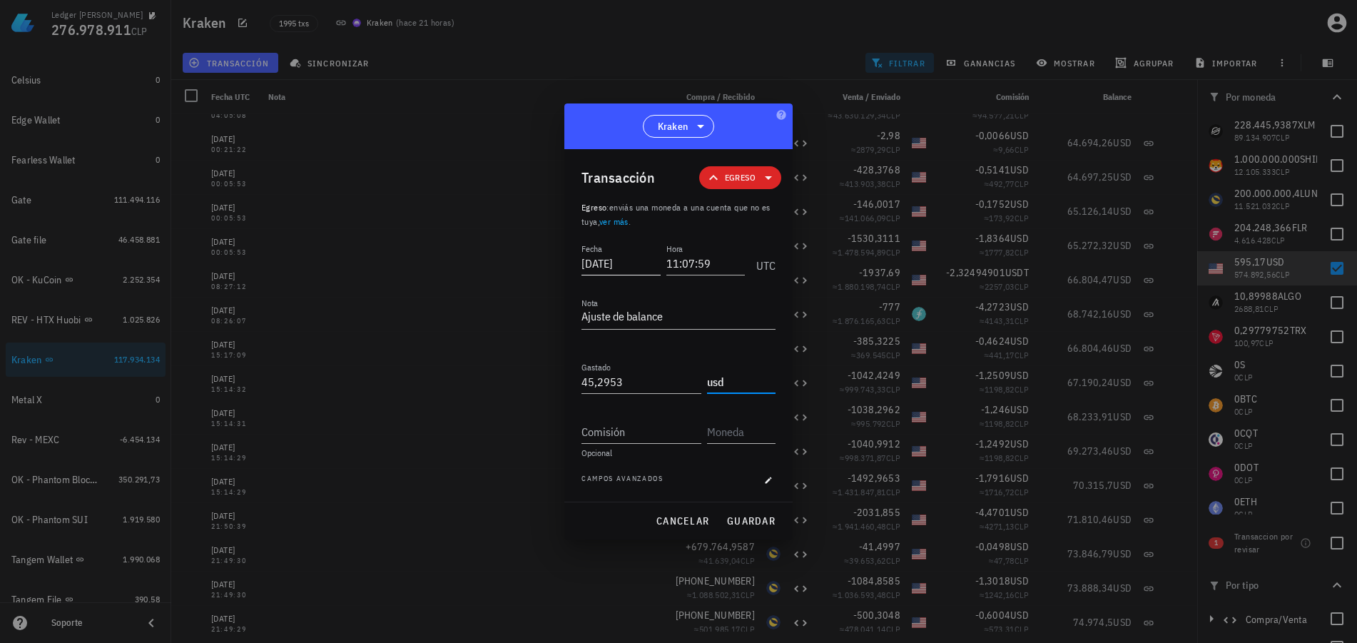
type input "USD"
click at [758, 524] on span "guardar" at bounding box center [750, 520] width 49 height 13
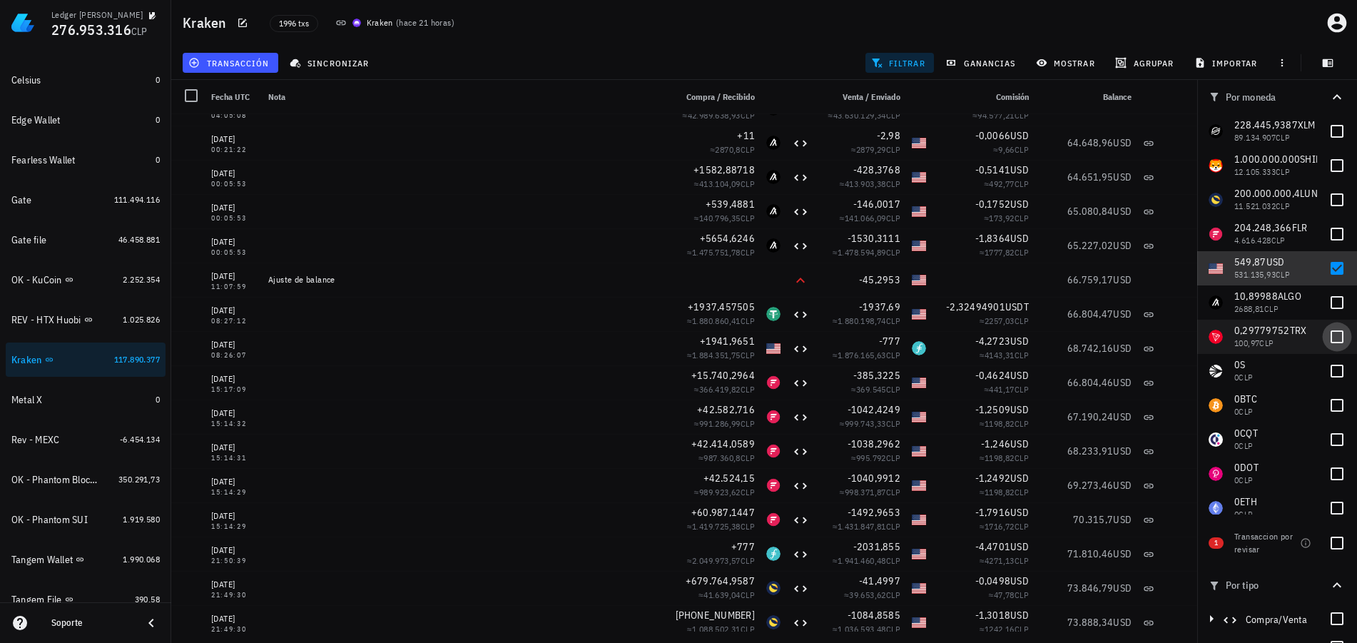
click at [1325, 271] on div at bounding box center [1337, 268] width 24 height 24
checkbox input "false"
click at [1326, 339] on div at bounding box center [1337, 337] width 24 height 24
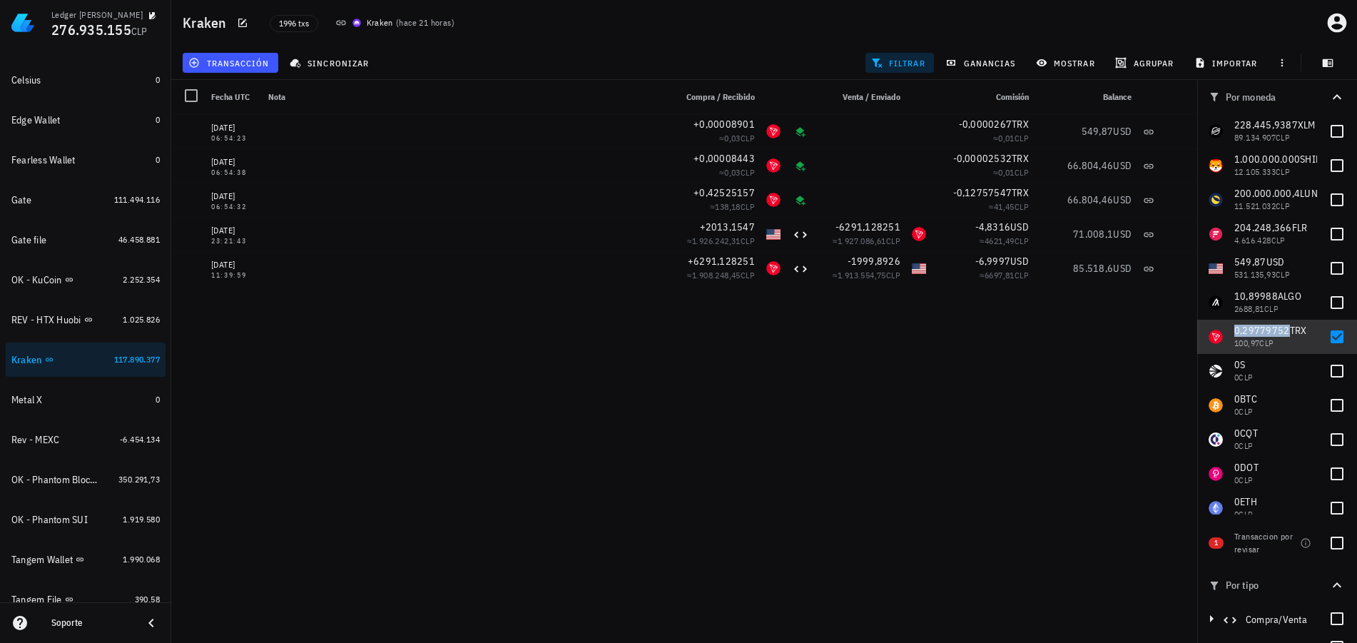
click at [1266, 328] on span "0,29779752" at bounding box center [1262, 330] width 56 height 13
copy span "0,29779752"
click at [1325, 335] on div at bounding box center [1337, 337] width 24 height 24
checkbox input "true"
click at [255, 68] on span "transacción" at bounding box center [230, 62] width 78 height 11
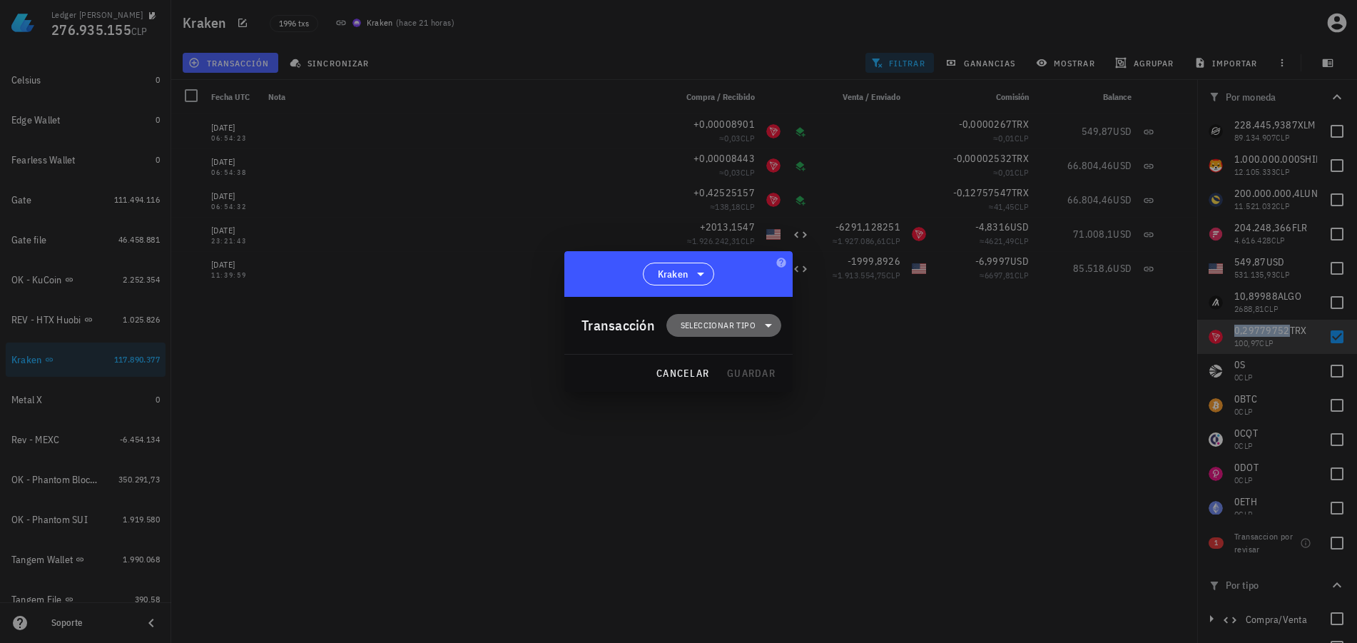
click at [732, 325] on span "Seleccionar tipo" at bounding box center [718, 325] width 75 height 14
click at [726, 420] on div "Egreso" at bounding box center [731, 416] width 56 height 11
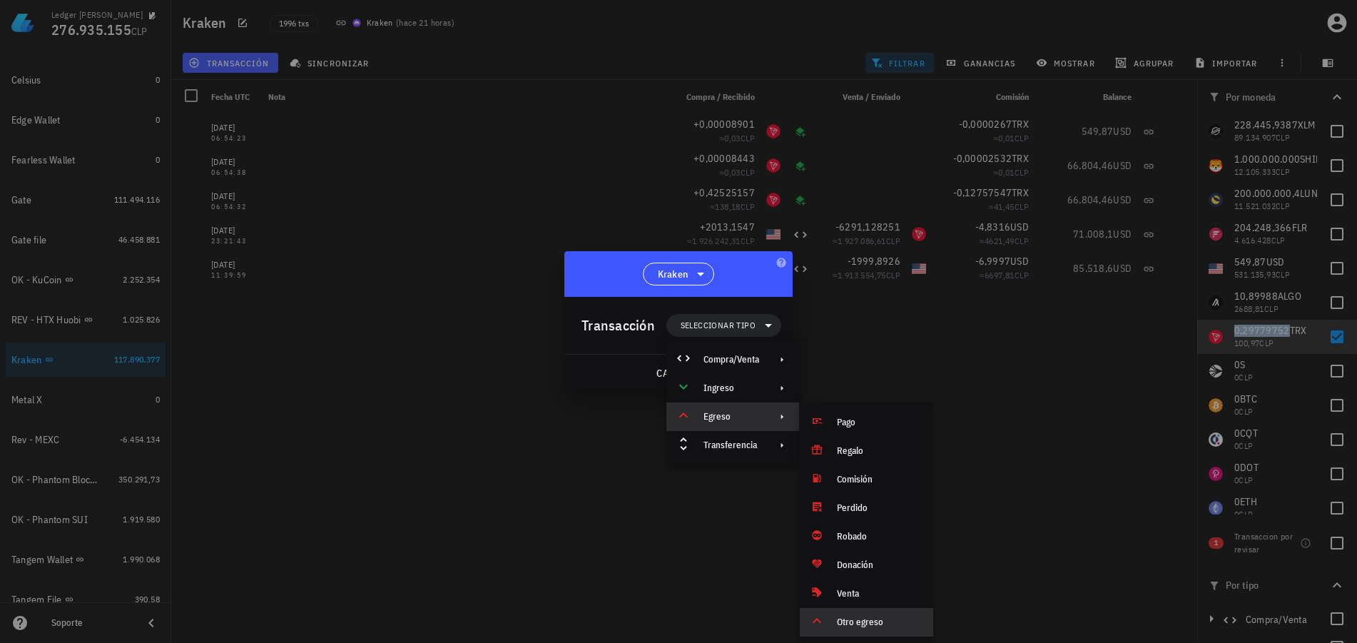
click at [842, 619] on div "Otro egreso" at bounding box center [879, 621] width 85 height 11
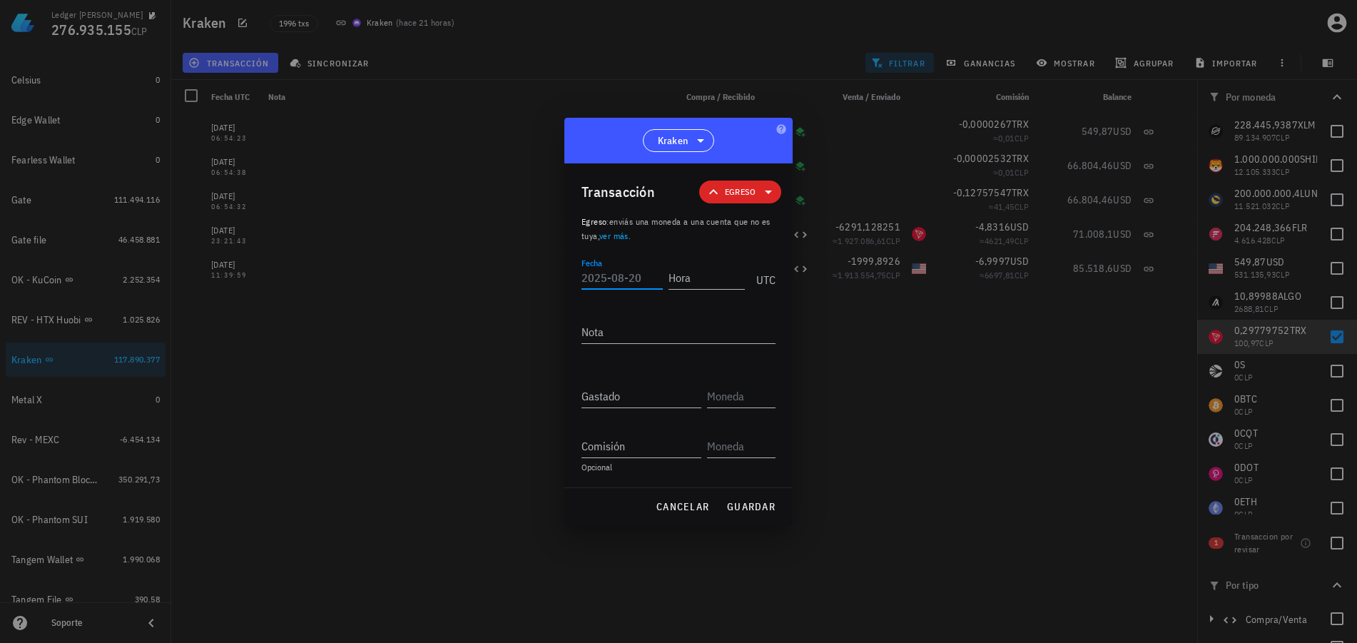
click at [621, 282] on input "Fecha" at bounding box center [621, 277] width 81 height 23
type input "[DATE]"
type input "11:07:59"
type textarea "Ajuste de balance"
paste input "0,29779752"
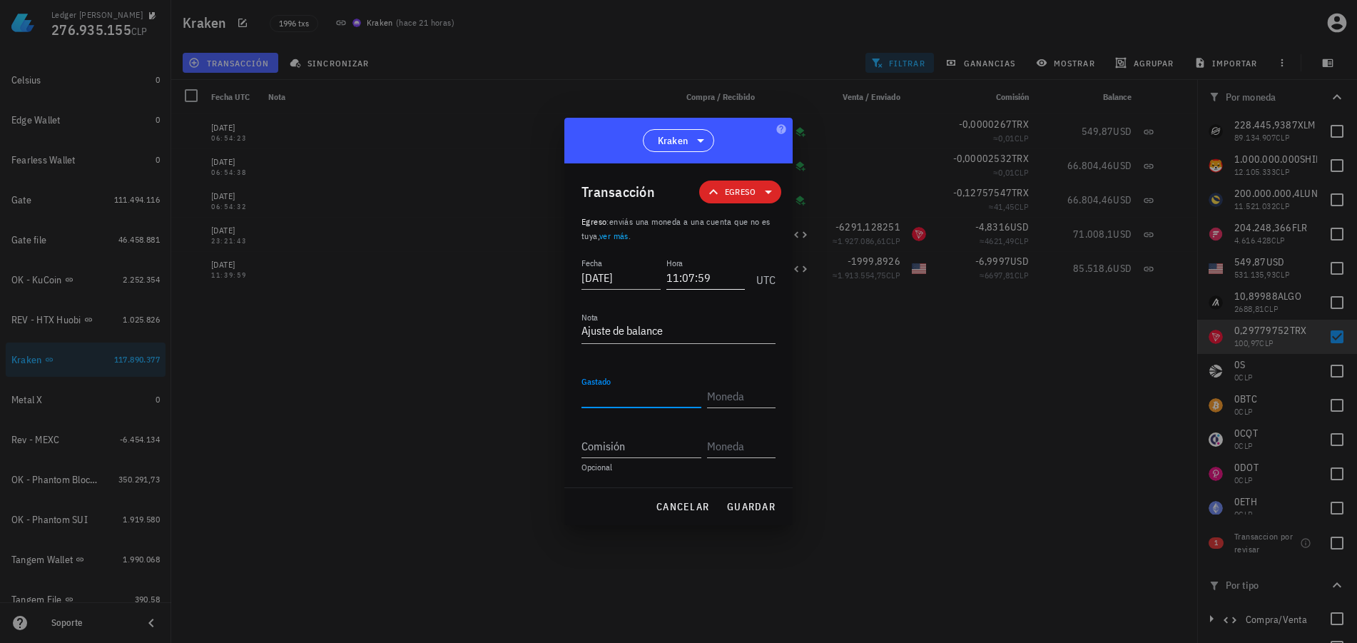
type input "0,29779752"
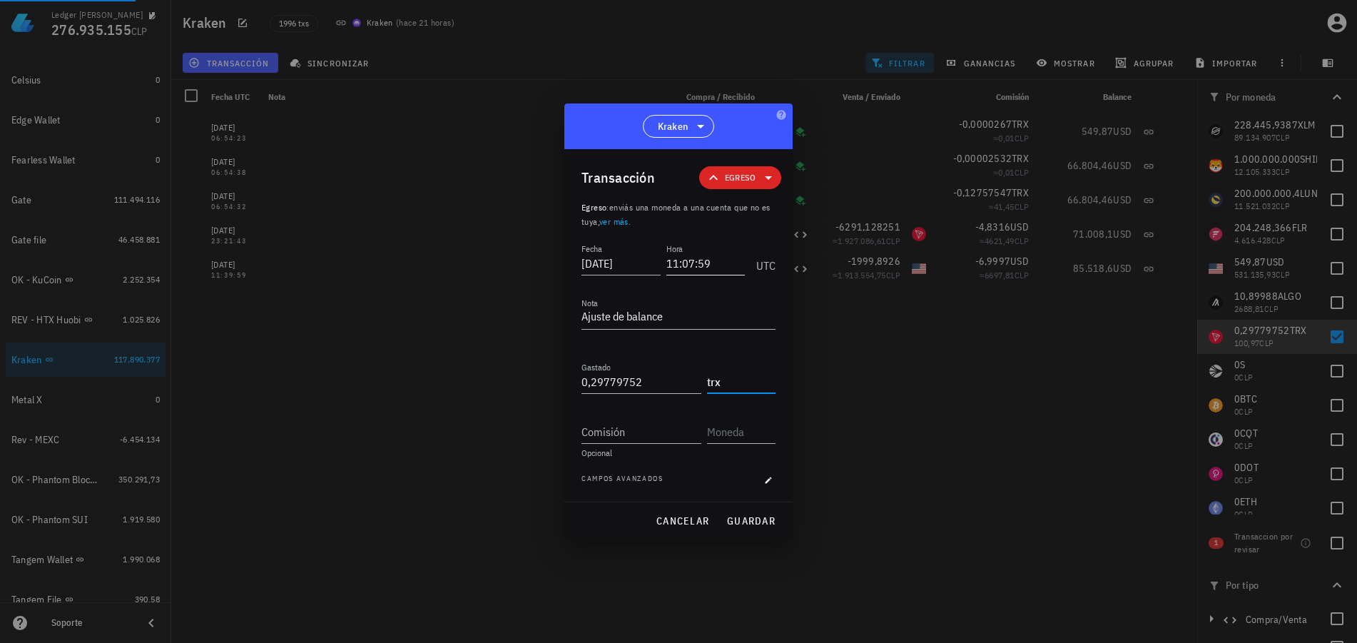
type input "TRX"
click at [748, 524] on span "guardar" at bounding box center [750, 520] width 49 height 13
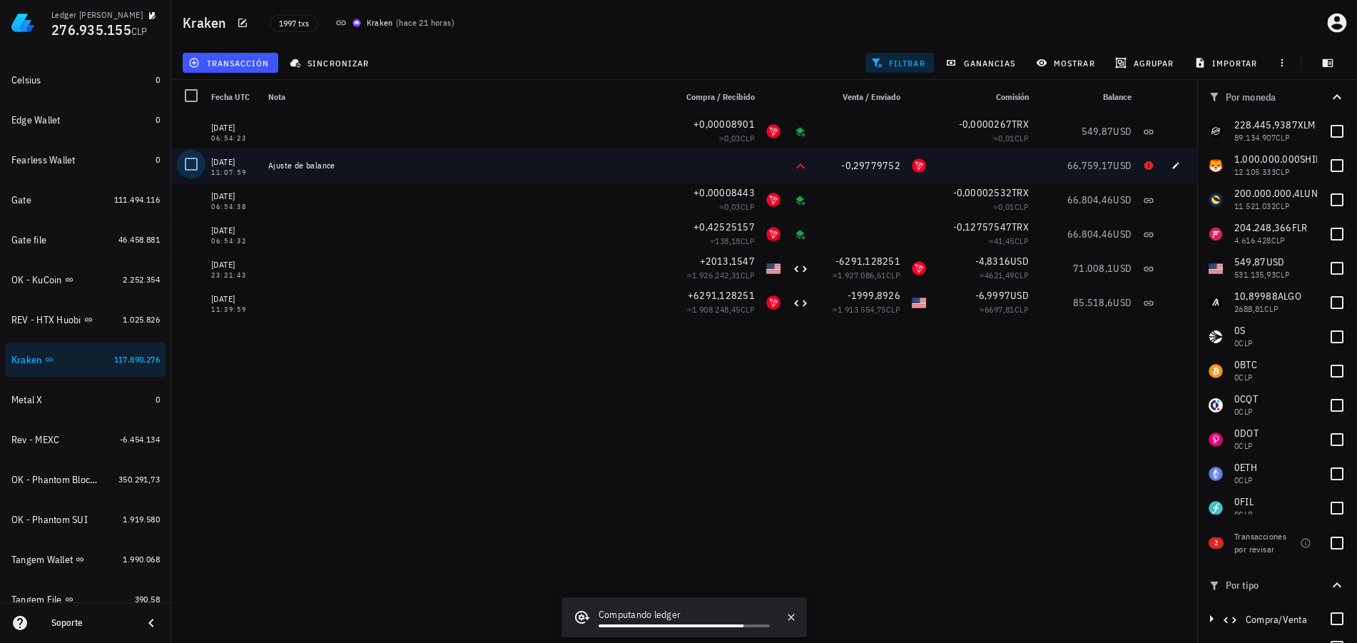
click at [193, 168] on div at bounding box center [191, 164] width 24 height 24
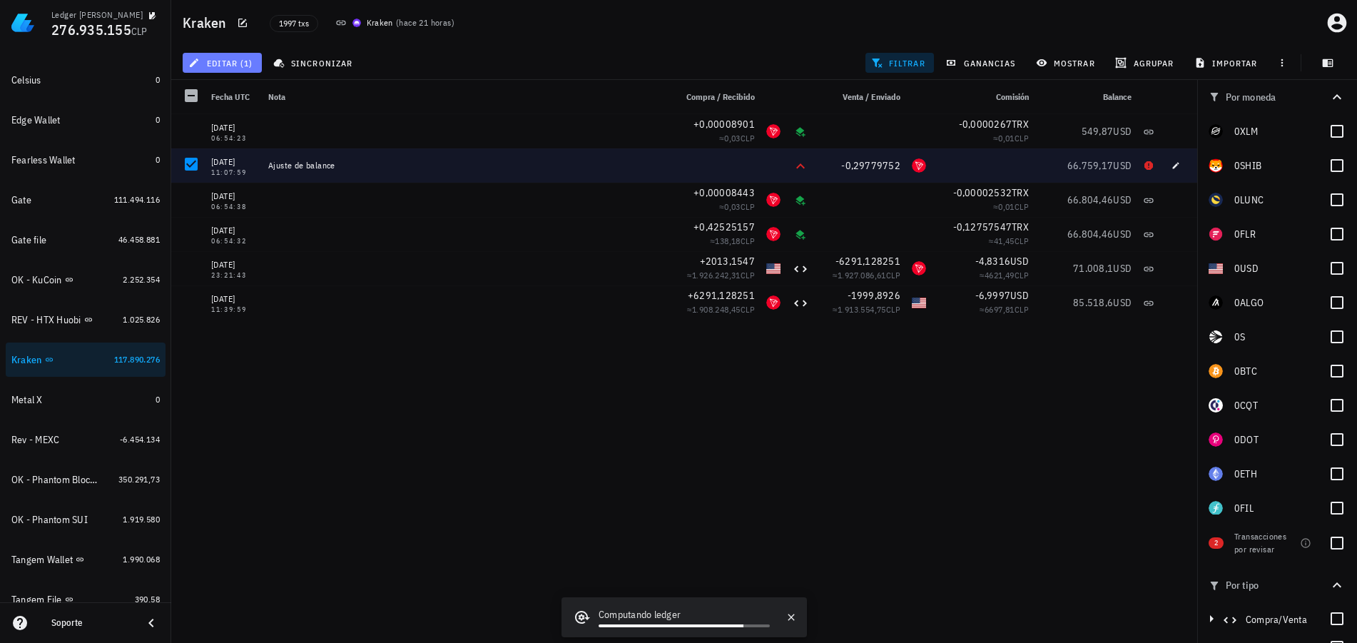
click at [235, 66] on span "editar (1)" at bounding box center [221, 62] width 61 height 11
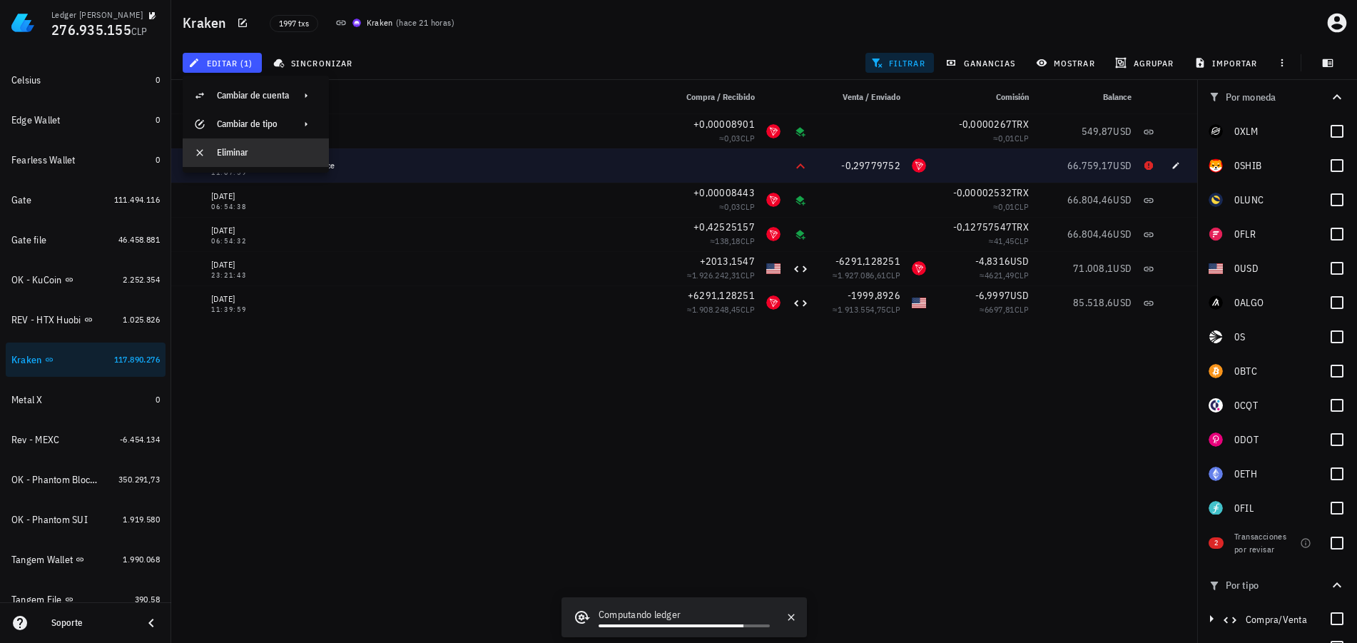
click at [265, 162] on div "Eliminar" at bounding box center [267, 152] width 101 height 23
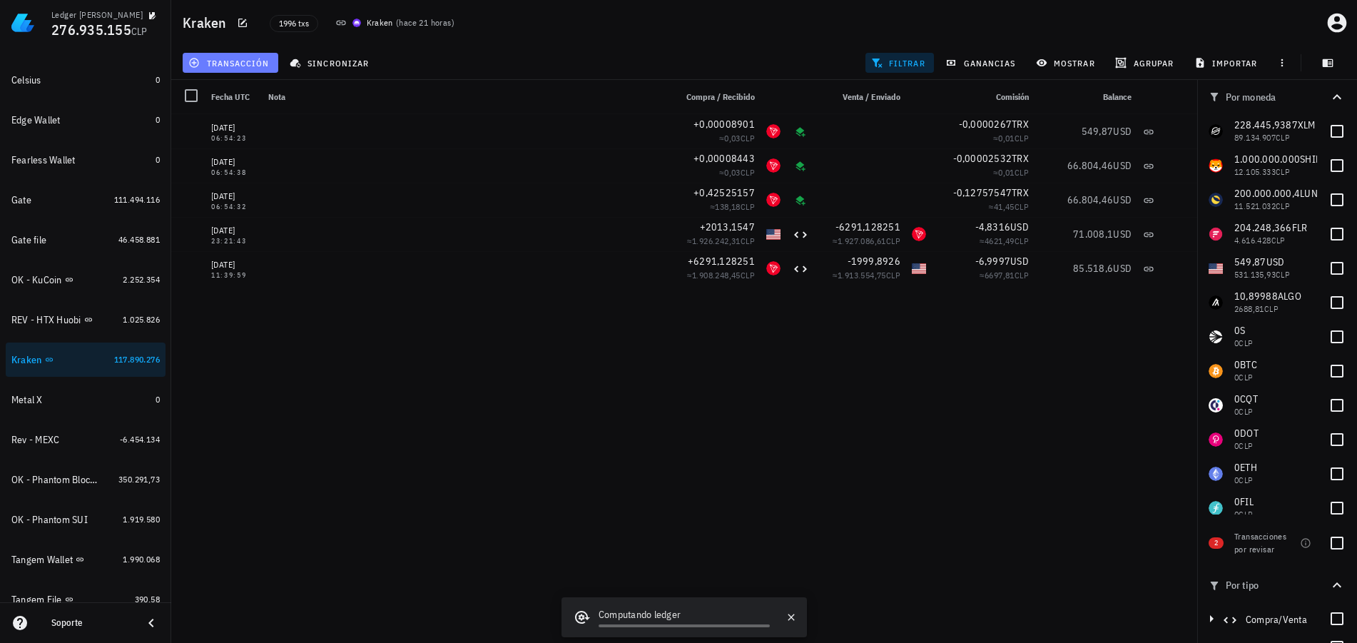
click at [233, 62] on span "transacción" at bounding box center [230, 62] width 78 height 11
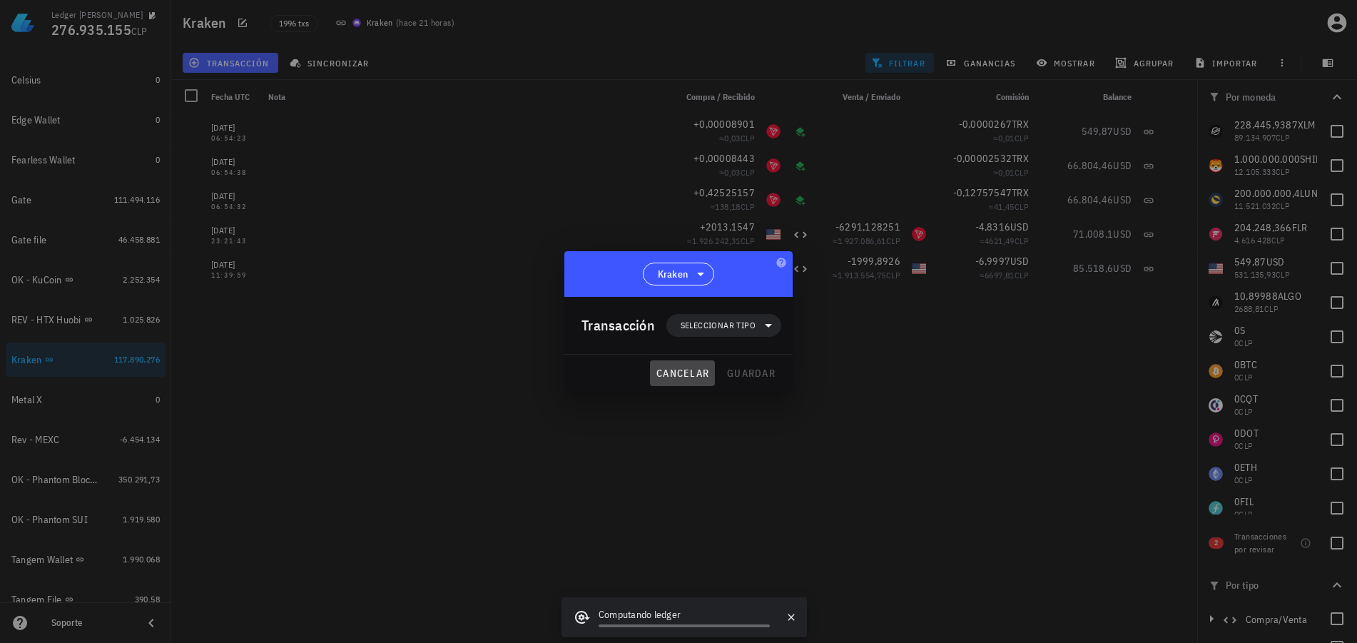
click at [687, 369] on span "cancelar" at bounding box center [682, 373] width 53 height 13
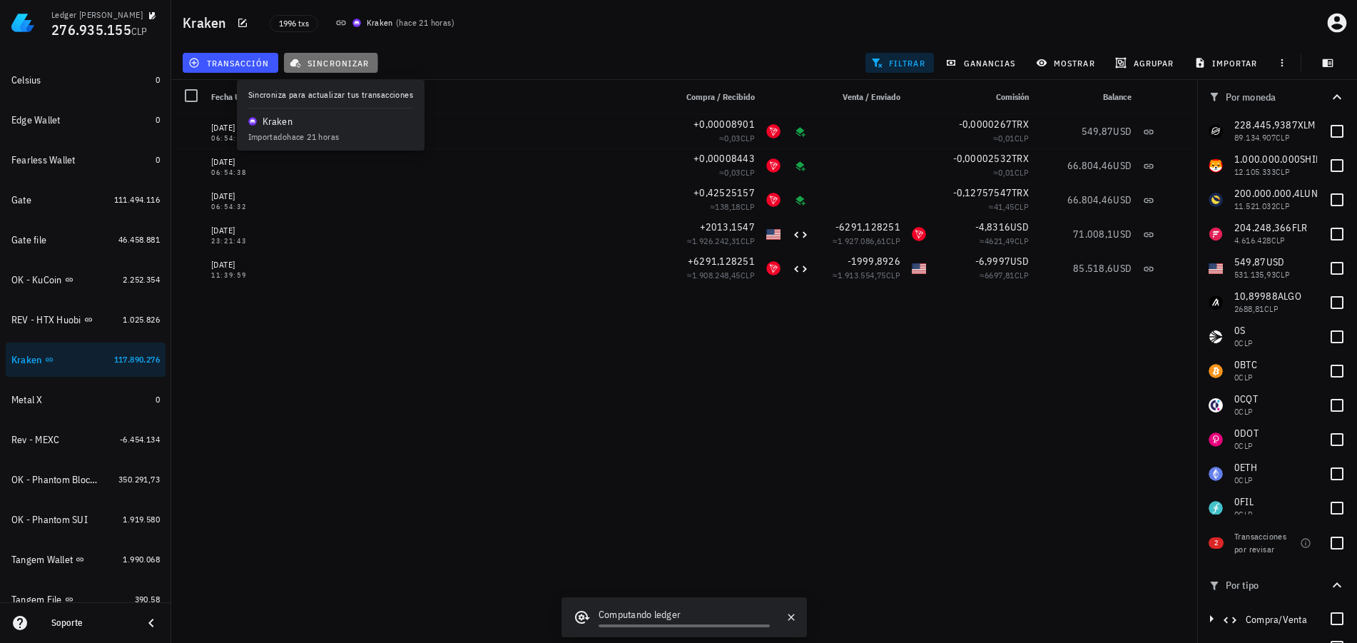
click at [351, 71] on button "sincronizar" at bounding box center [331, 63] width 94 height 20
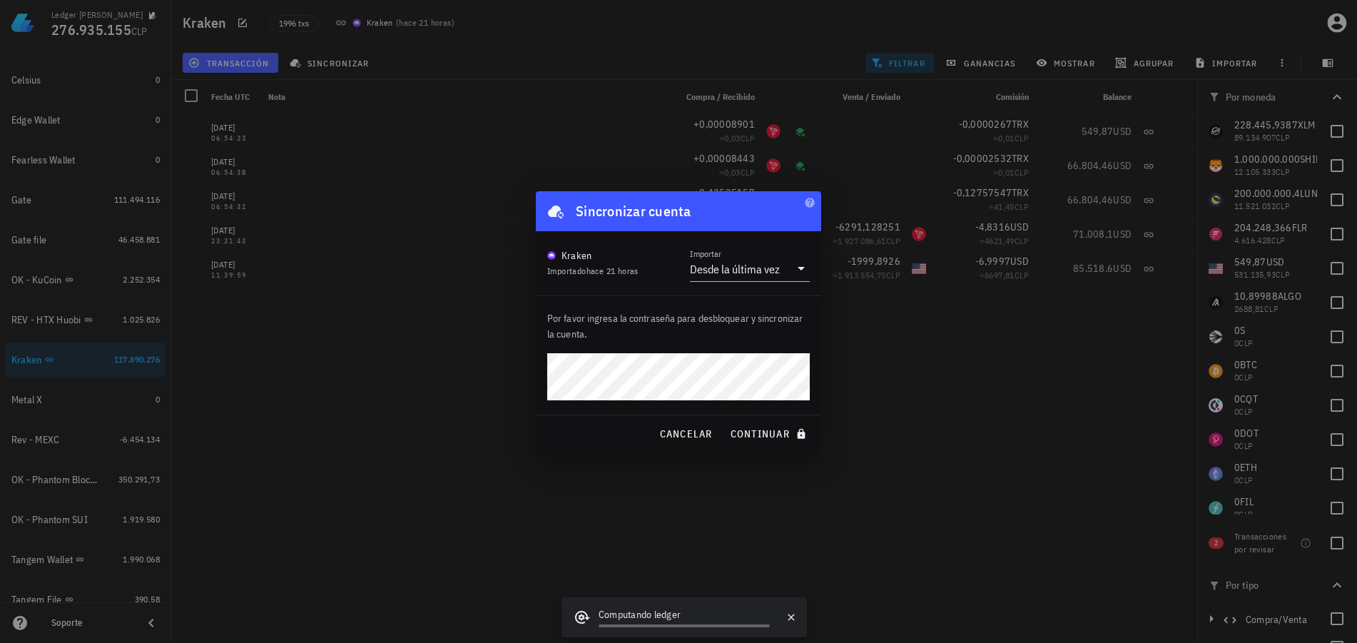
click at [805, 401] on div "Por favor ingresa la contraseña para desbloquear y sincronizar la cuenta." at bounding box center [678, 355] width 285 height 118
click at [701, 437] on span "cancelar" at bounding box center [684, 433] width 53 height 13
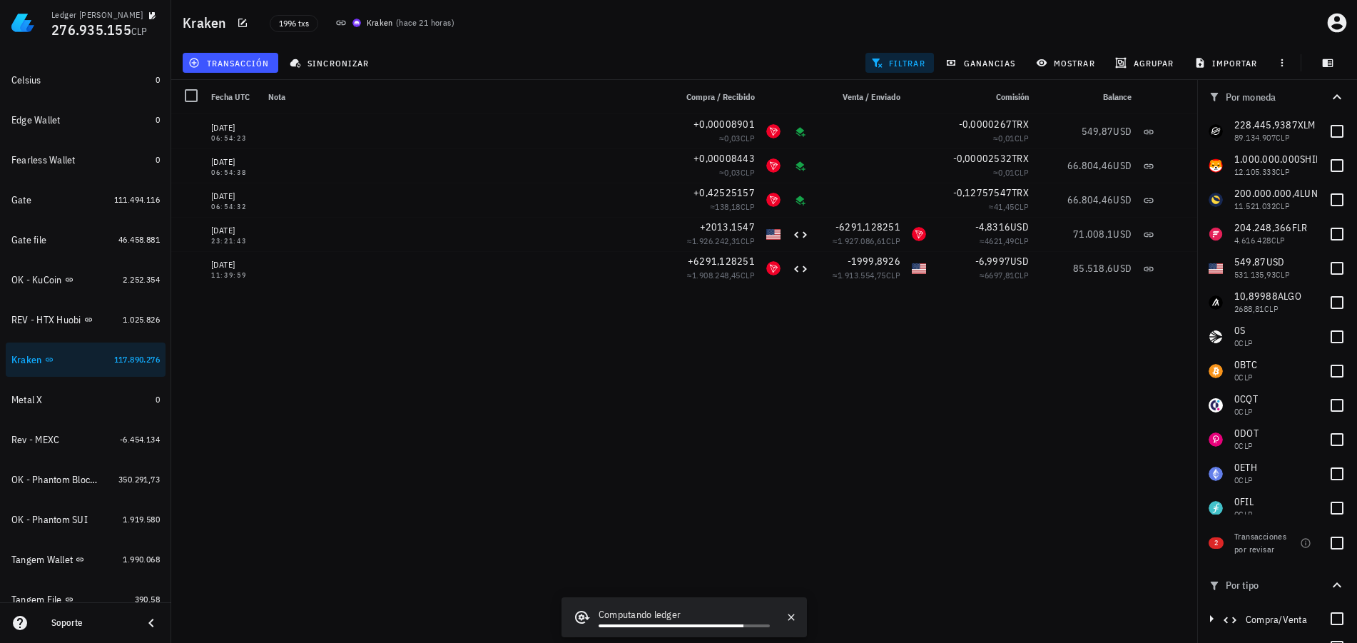
click at [710, 434] on div "[DATE] 11:07:59 Ajuste de balance -0,29779752 66.759,17 USD [DATE] 06:54:23 +0,…" at bounding box center [684, 372] width 1026 height 517
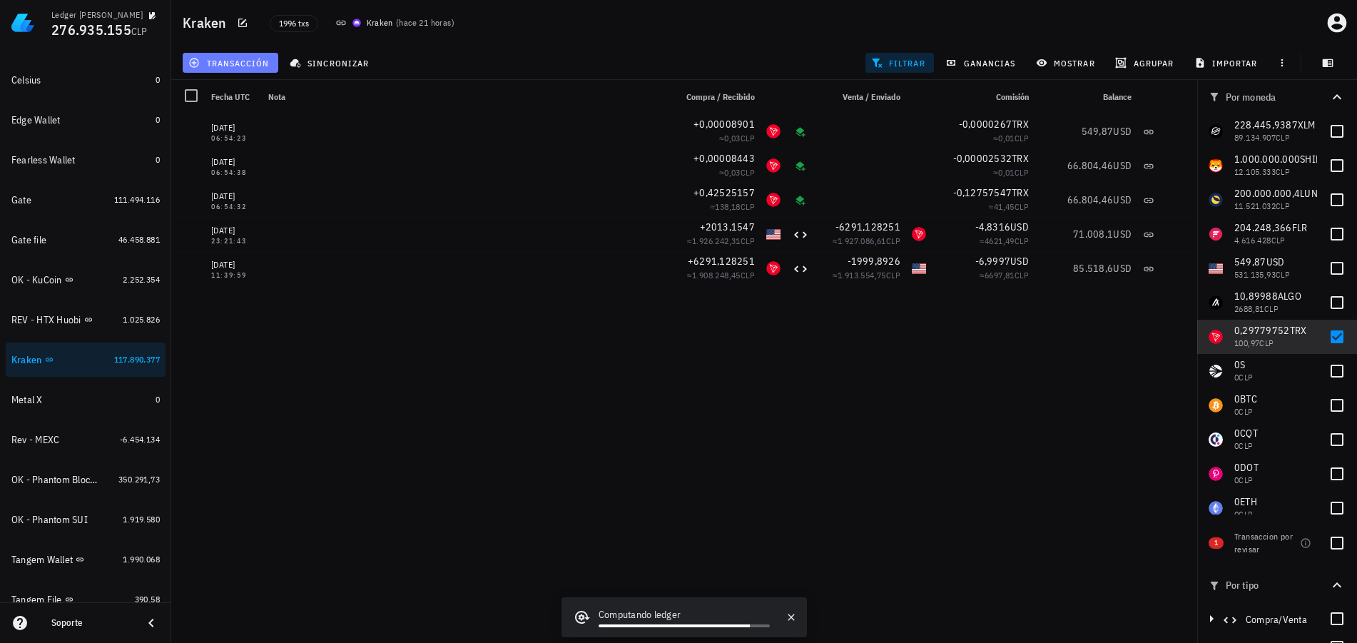
click at [240, 65] on span "transacción" at bounding box center [230, 62] width 78 height 11
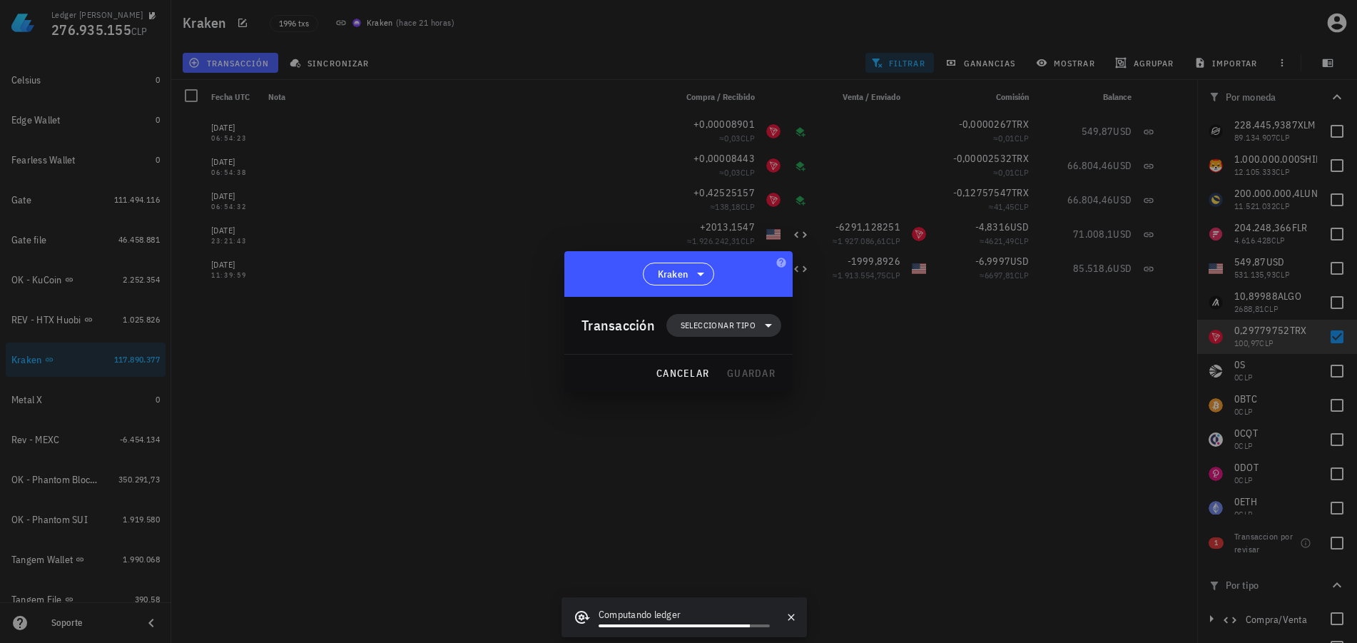
click at [710, 330] on span "Seleccionar tipo" at bounding box center [718, 325] width 75 height 14
click at [731, 416] on div "Egreso" at bounding box center [731, 416] width 56 height 11
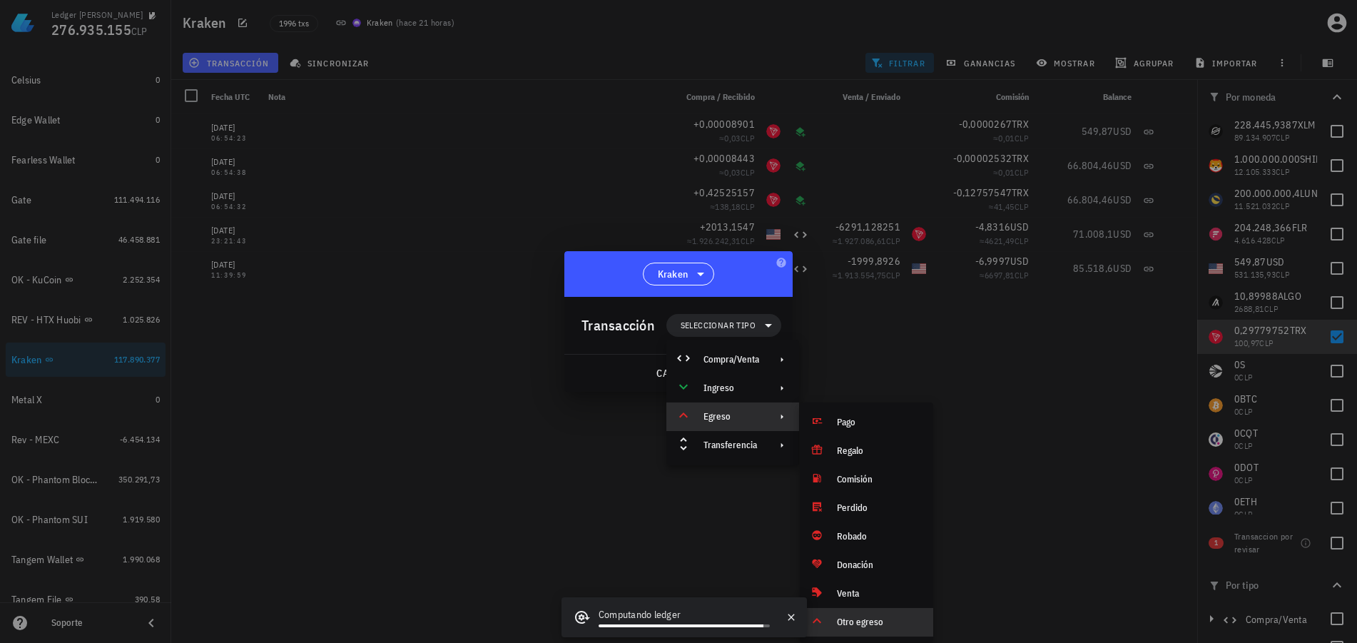
click at [856, 619] on div "Otro egreso" at bounding box center [879, 621] width 85 height 11
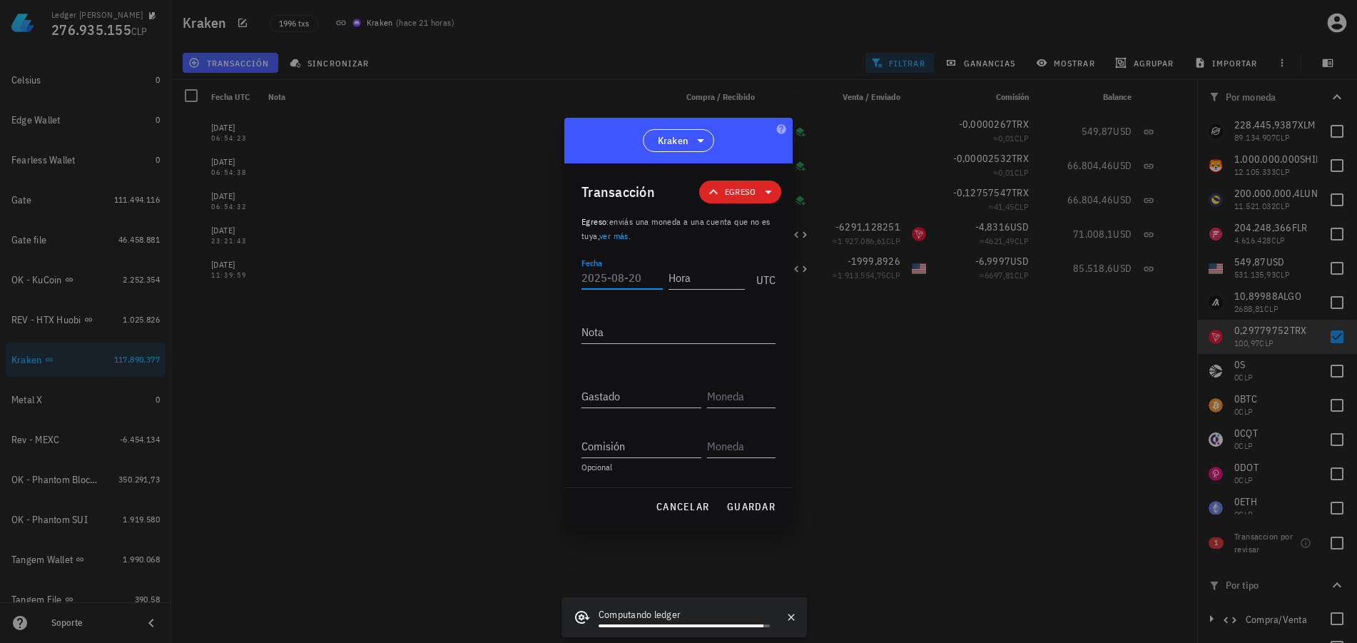
click at [639, 282] on input "Fecha" at bounding box center [621, 277] width 81 height 23
type input "[DATE]"
type input "06:54:24"
type textarea "Ajuste de balance"
paste input "0,29779752"
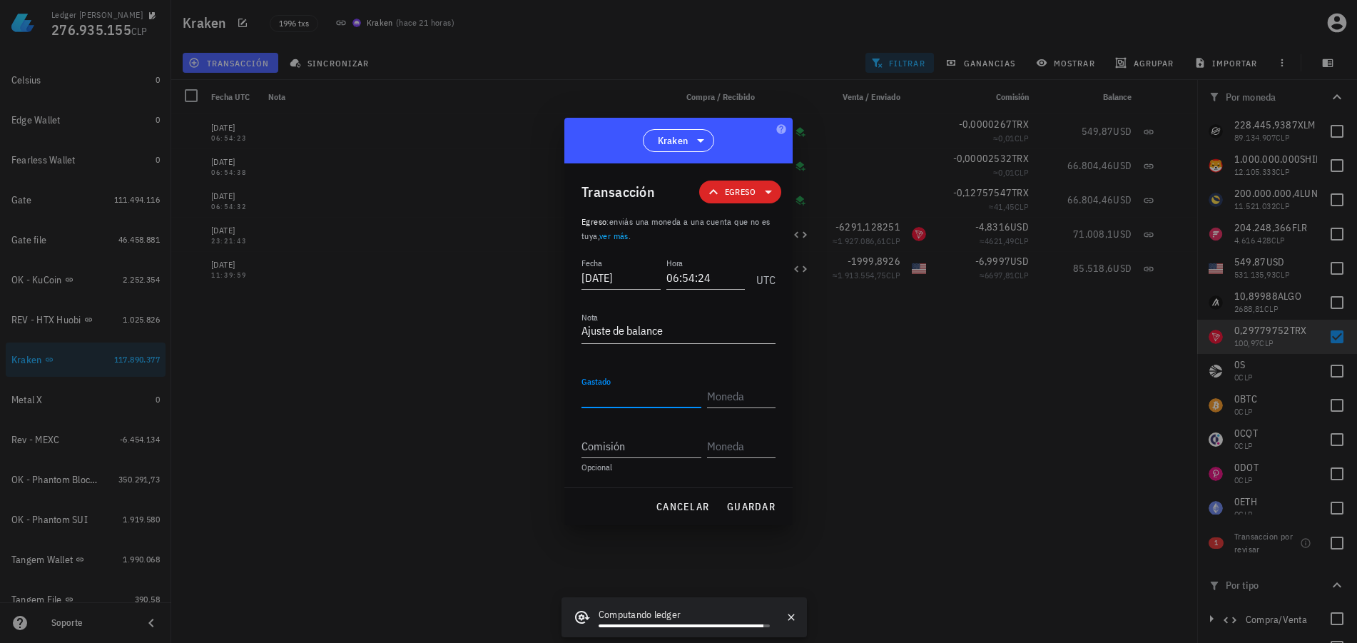
type input "0,29779752"
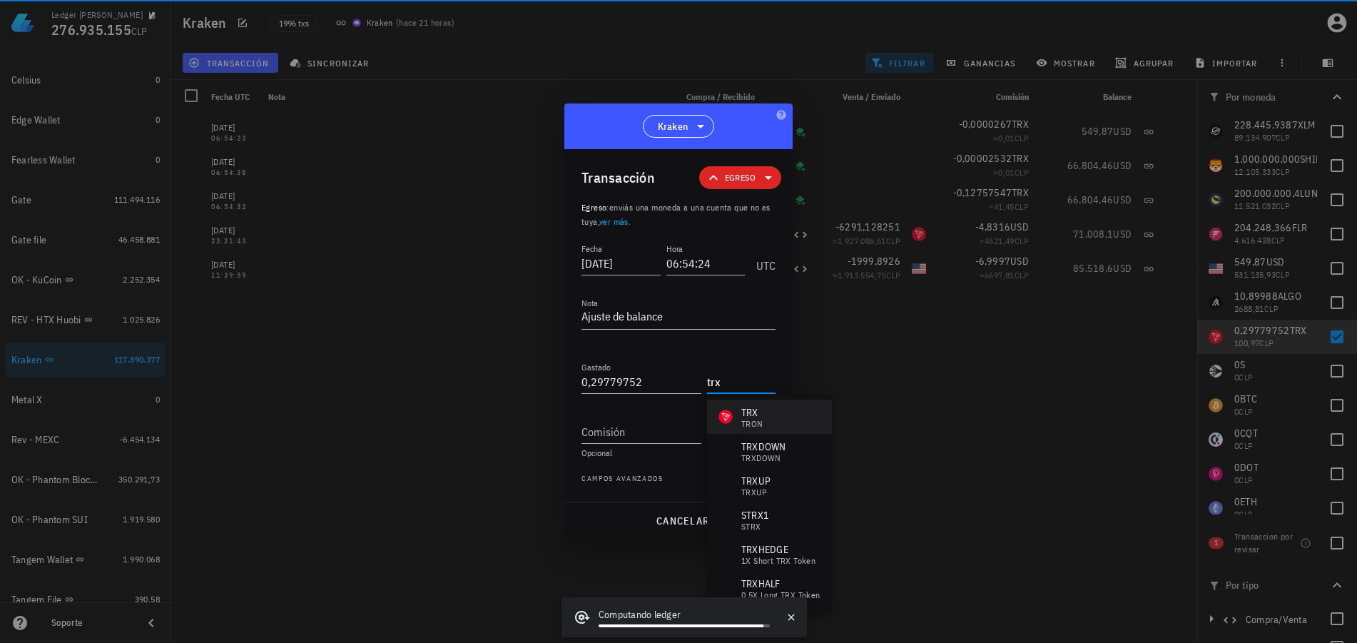
click at [772, 411] on div "TRX TRON" at bounding box center [769, 416] width 125 height 34
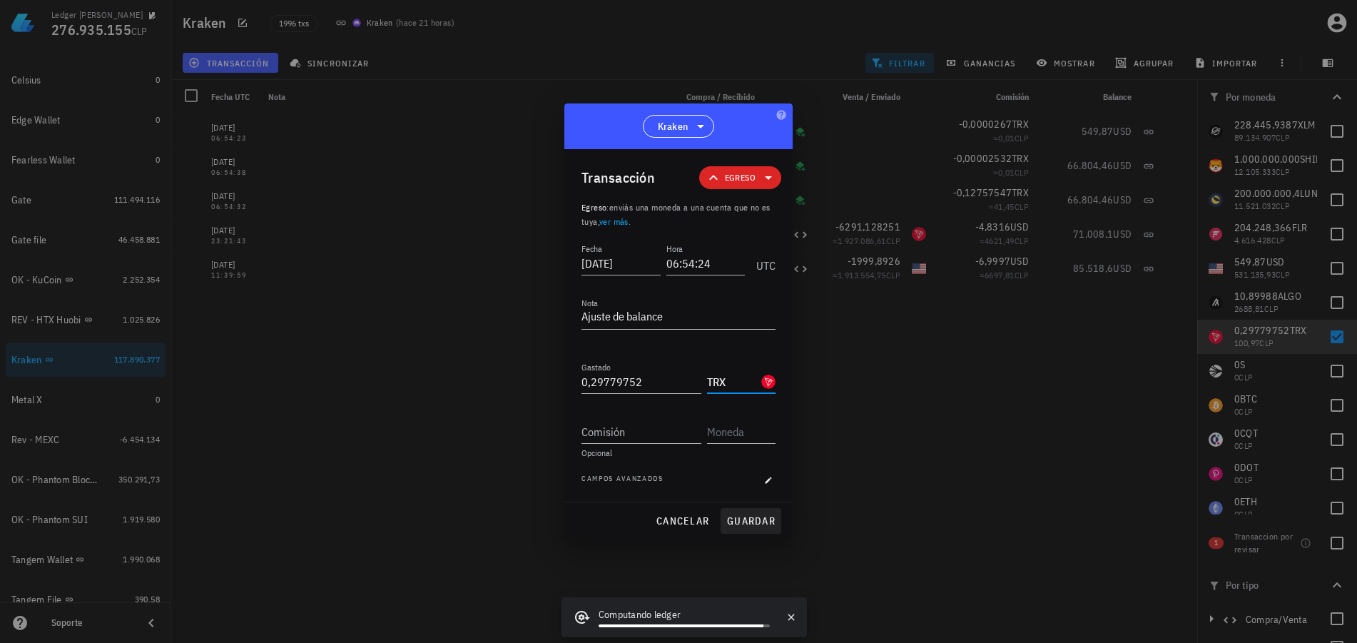
type input "TRX"
click at [753, 525] on span "guardar" at bounding box center [750, 520] width 49 height 13
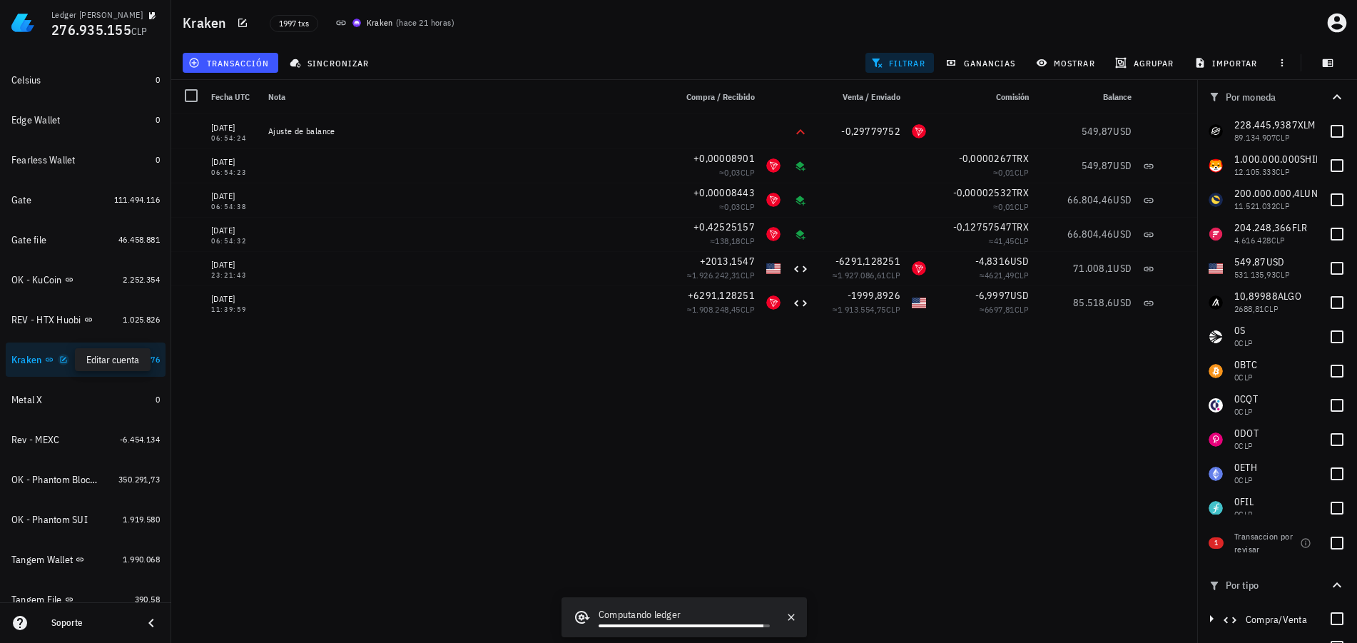
click at [64, 362] on icon "button" at bounding box center [63, 359] width 6 height 6
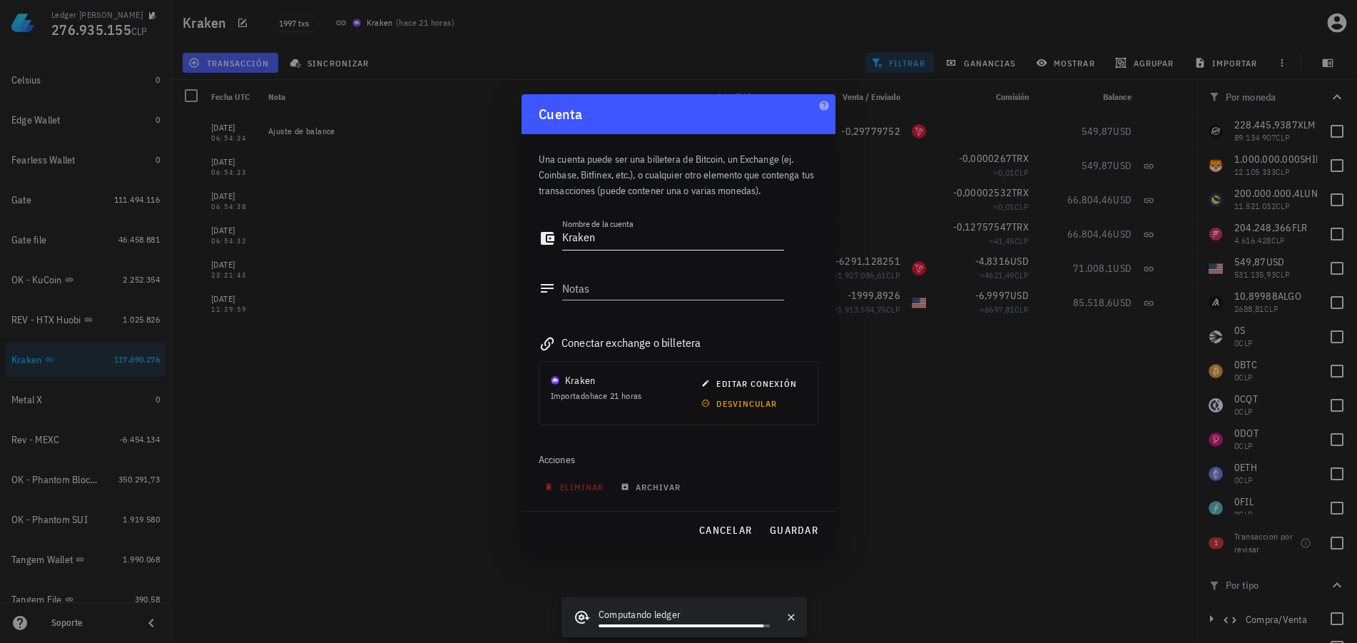
click at [564, 239] on textarea "Kraken" at bounding box center [673, 238] width 222 height 23
click at [806, 534] on span "guardar" at bounding box center [793, 530] width 49 height 13
click at [967, 471] on div at bounding box center [678, 321] width 1357 height 643
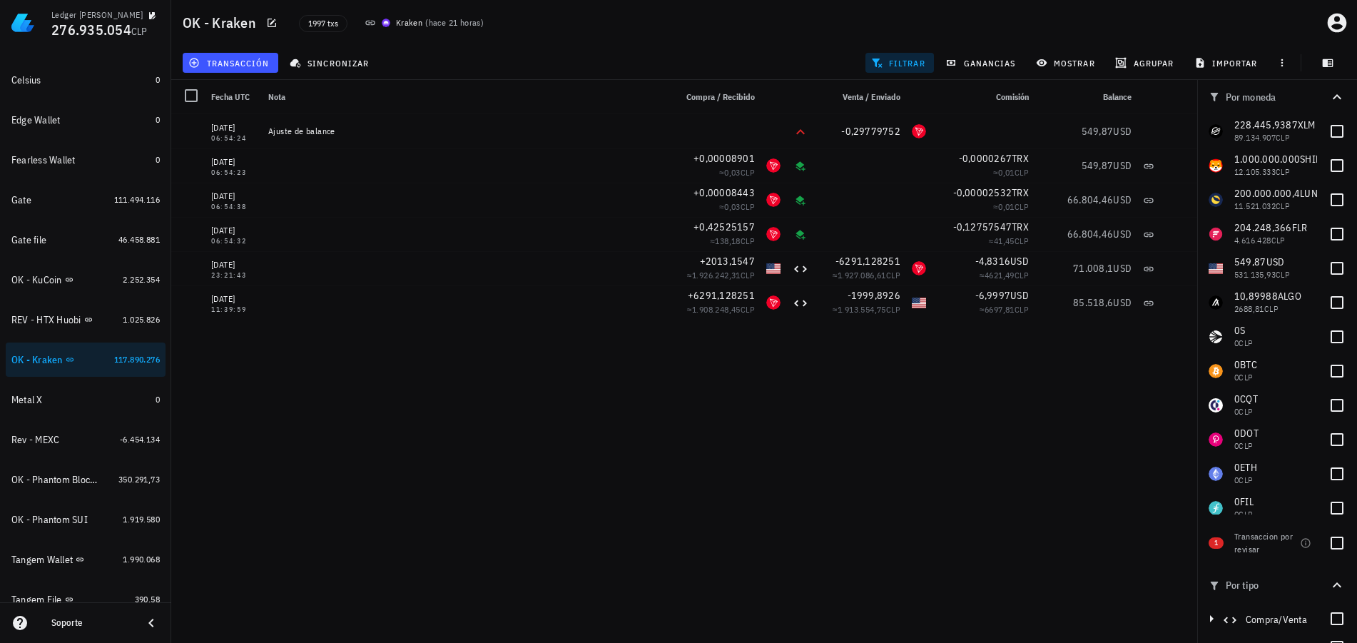
click at [319, 565] on div "[DATE] 06:54:24 Ajuste de balance -0,29779752 549,87 USD [DATE] 06:54:23 +0,000…" at bounding box center [684, 372] width 1026 height 517
click at [1074, 633] on div "Ledger [PERSON_NAME] 276.935.054 CLP Inicio [GEOGRAPHIC_DATA] Impuestos [GEOGRA…" at bounding box center [678, 321] width 1357 height 643
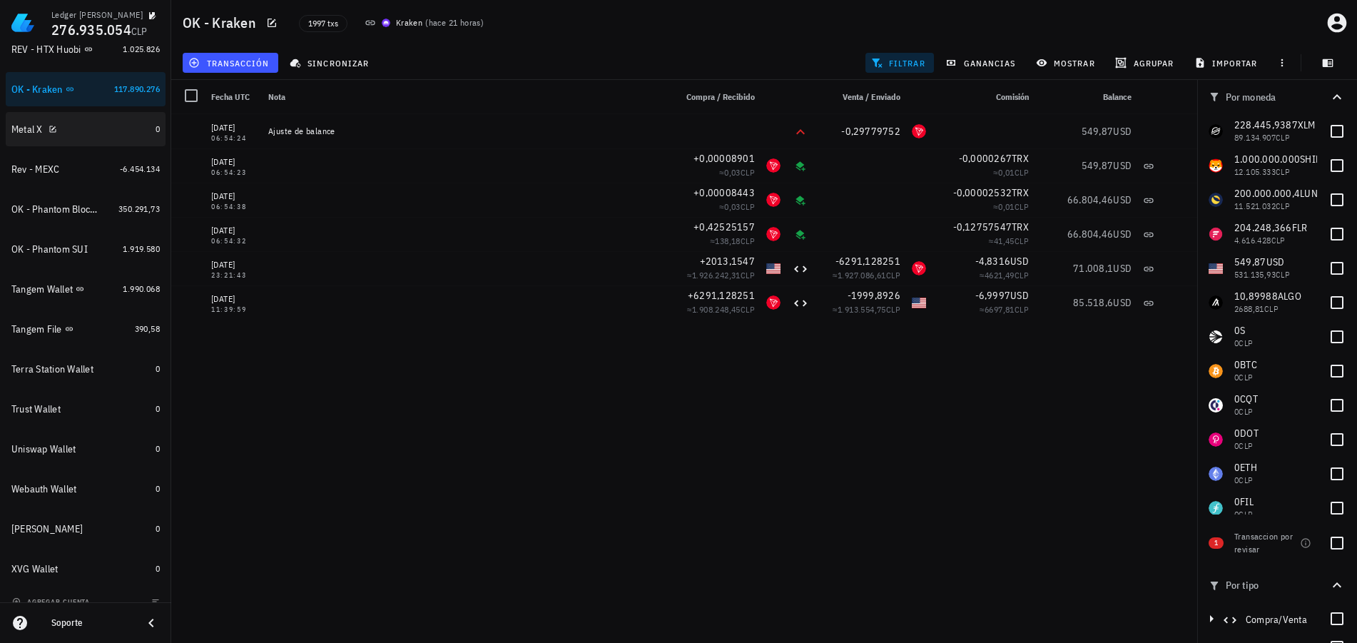
scroll to position [668, 0]
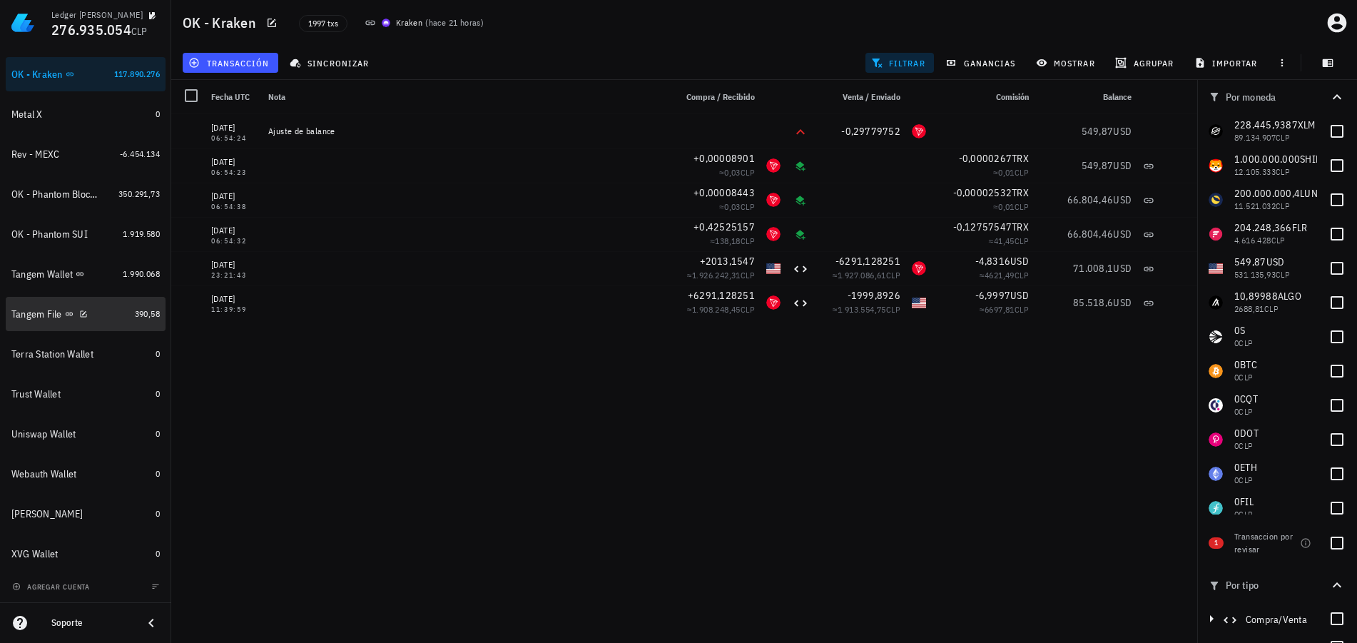
click at [41, 311] on div "Tangem File" at bounding box center [36, 314] width 51 height 12
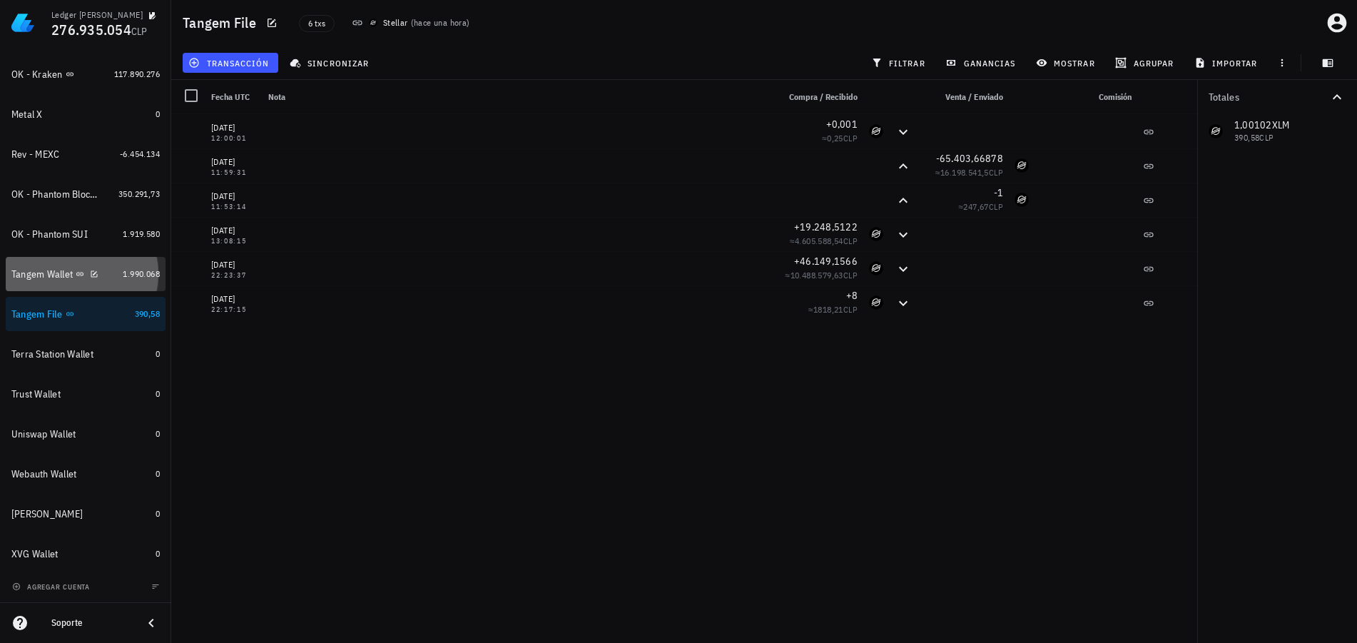
click at [49, 276] on div "Tangem Wallet" at bounding box center [41, 274] width 61 height 12
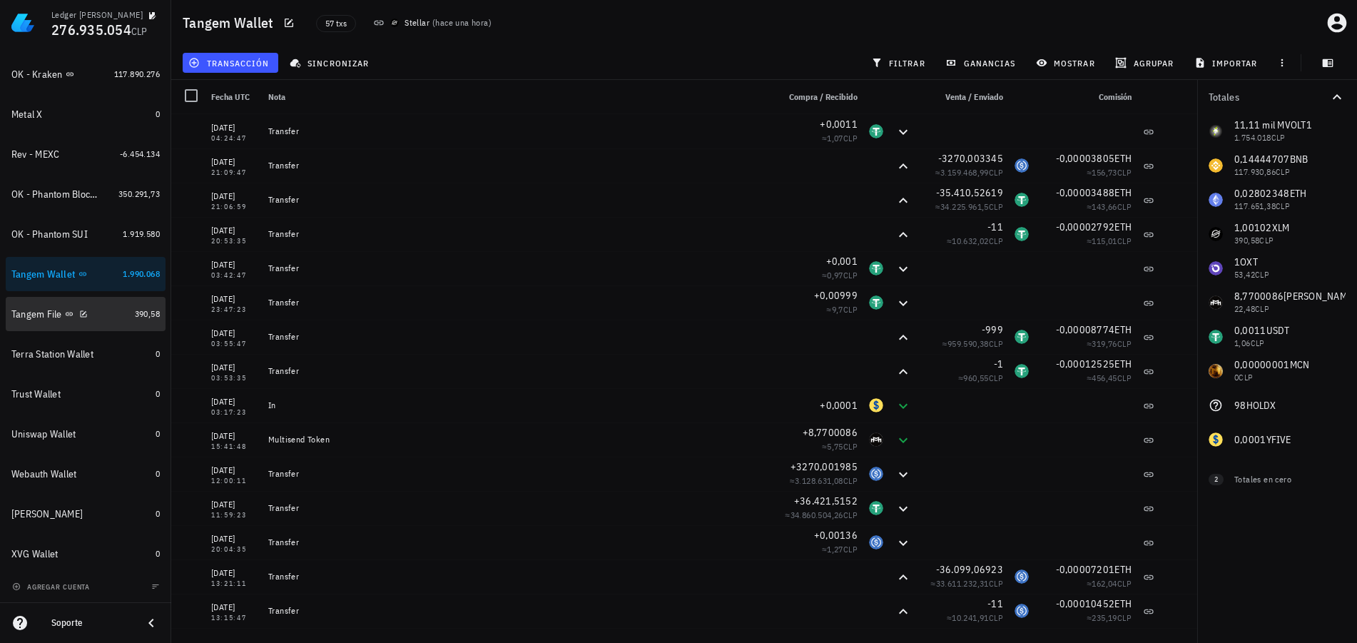
click at [44, 320] on div "Tangem File" at bounding box center [36, 314] width 51 height 12
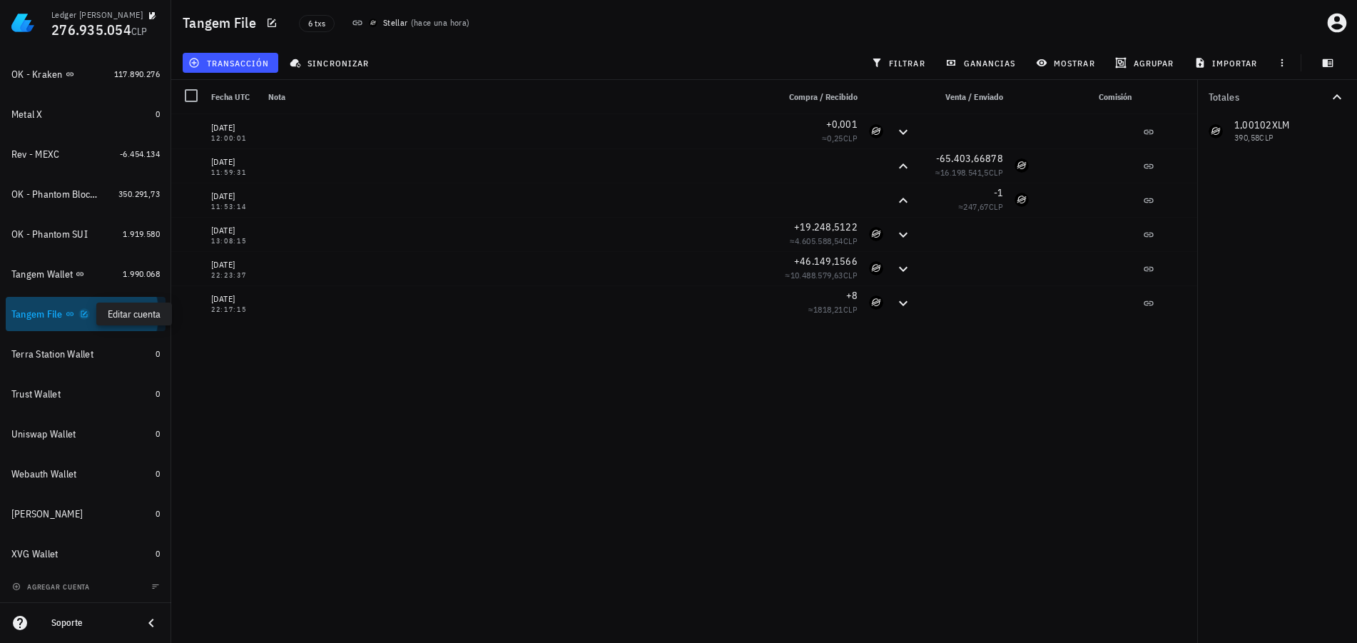
click at [86, 315] on icon "button" at bounding box center [84, 314] width 9 height 9
type textarea "Tangem File"
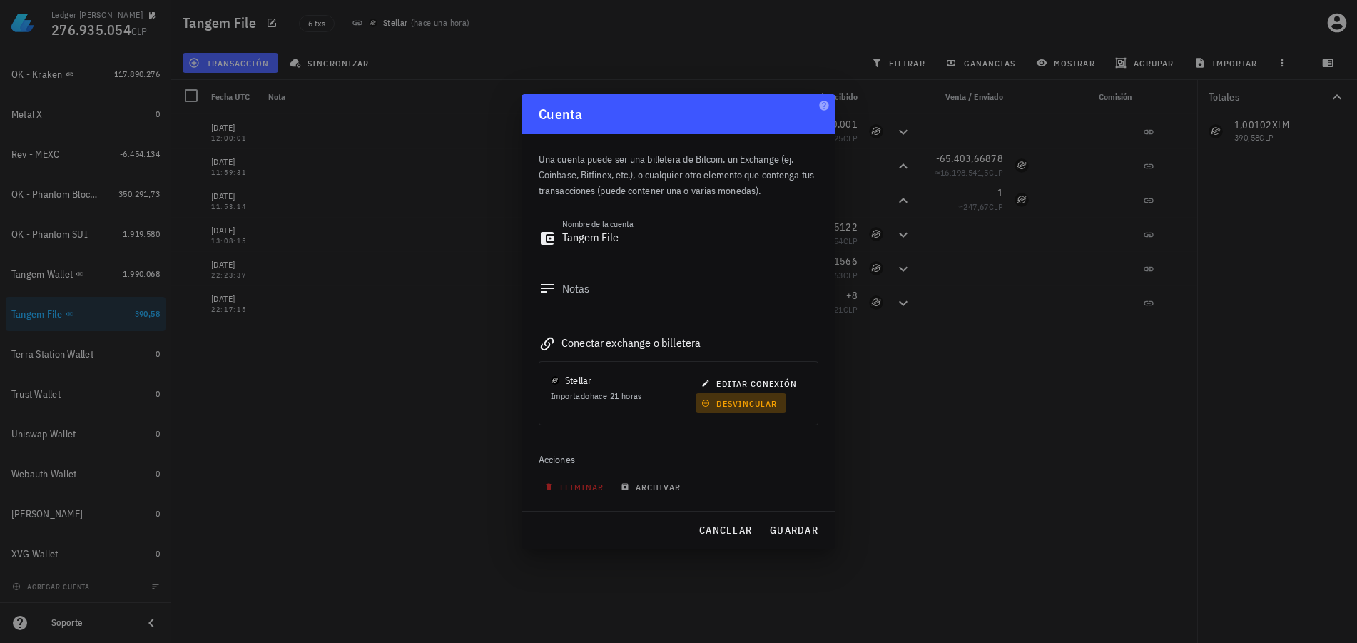
click at [761, 412] on button "desvincular" at bounding box center [740, 403] width 91 height 20
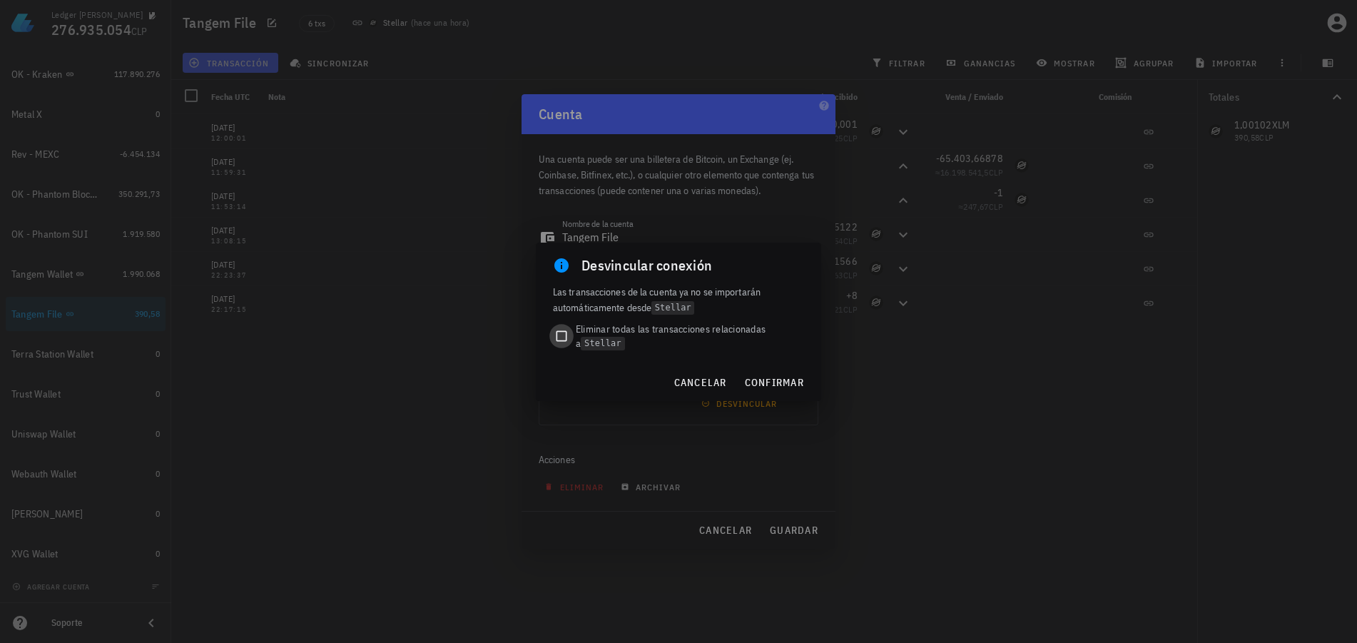
click at [556, 334] on div at bounding box center [561, 336] width 20 height 20
checkbox input "true"
click at [776, 382] on span "confirmar" at bounding box center [774, 382] width 60 height 13
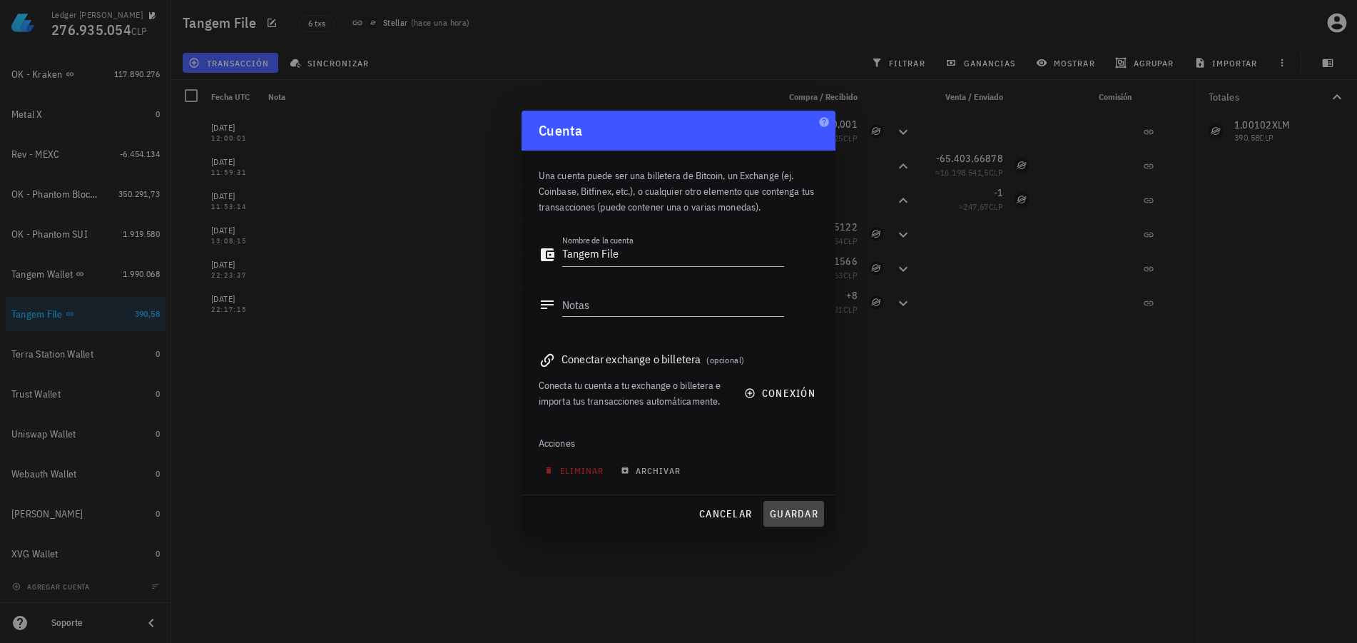
click at [805, 515] on span "guardar" at bounding box center [793, 513] width 49 height 13
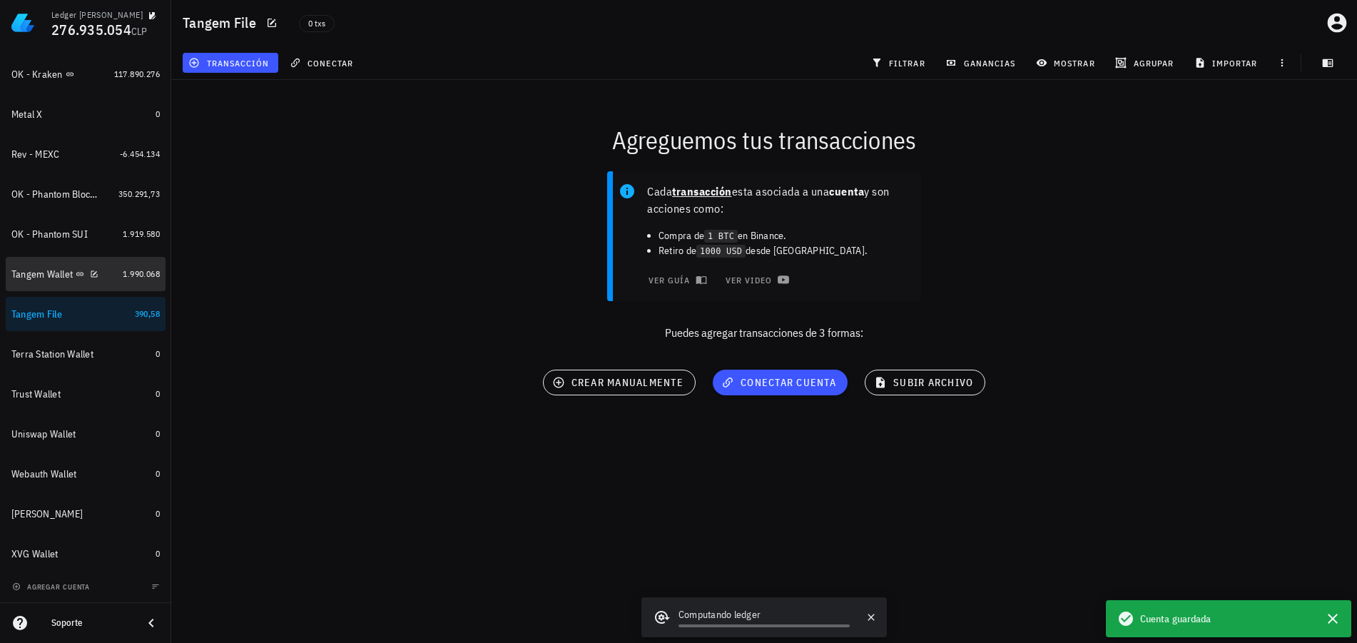
click at [52, 277] on div "Tangem Wallet" at bounding box center [41, 274] width 61 height 12
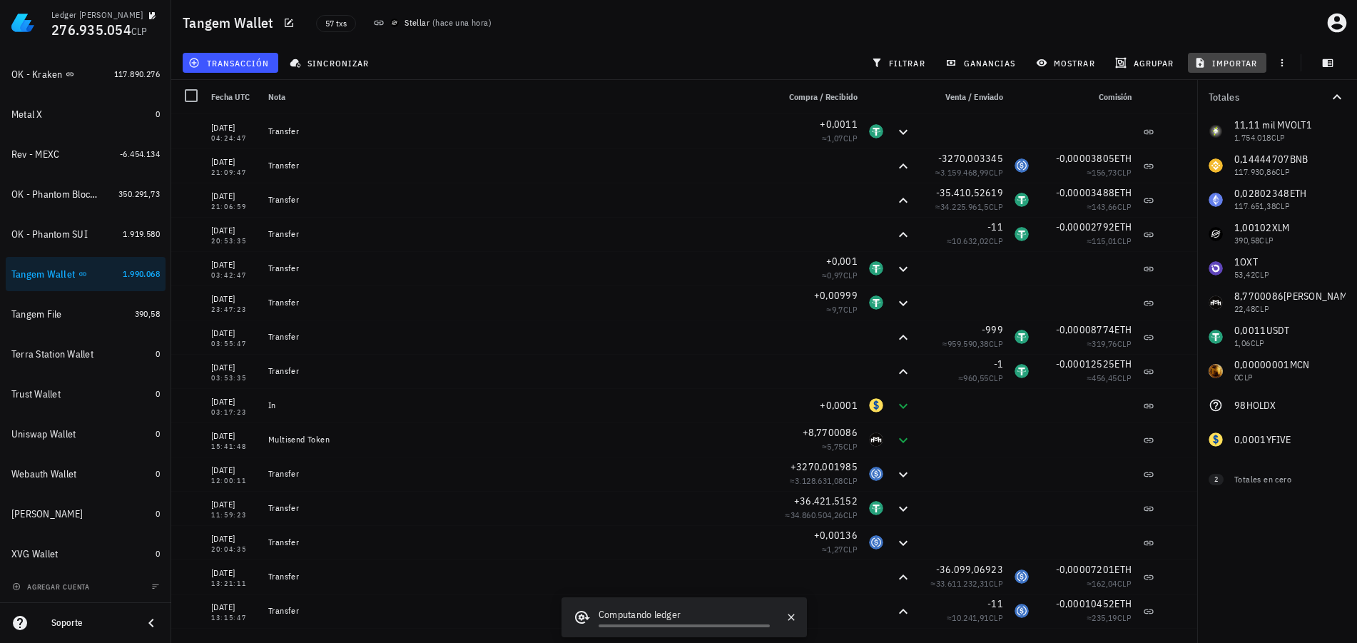
click at [1220, 60] on span "importar" at bounding box center [1227, 62] width 61 height 11
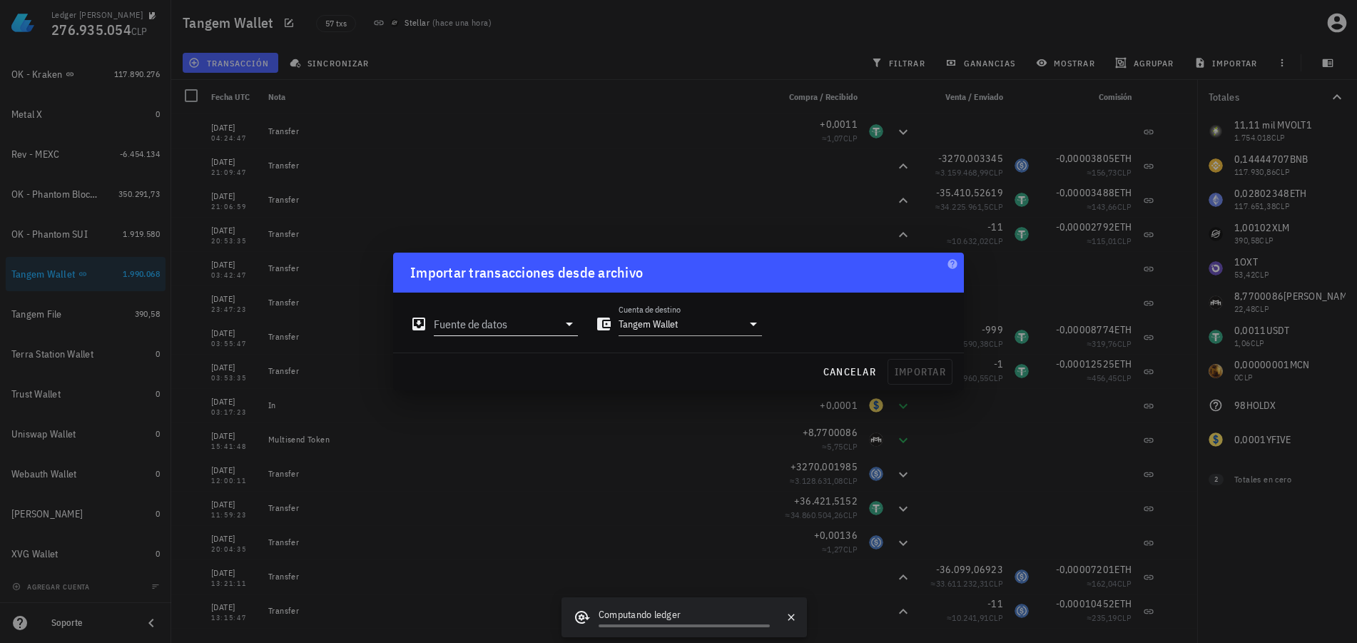
click at [529, 327] on input "Fuente de datos" at bounding box center [496, 323] width 124 height 23
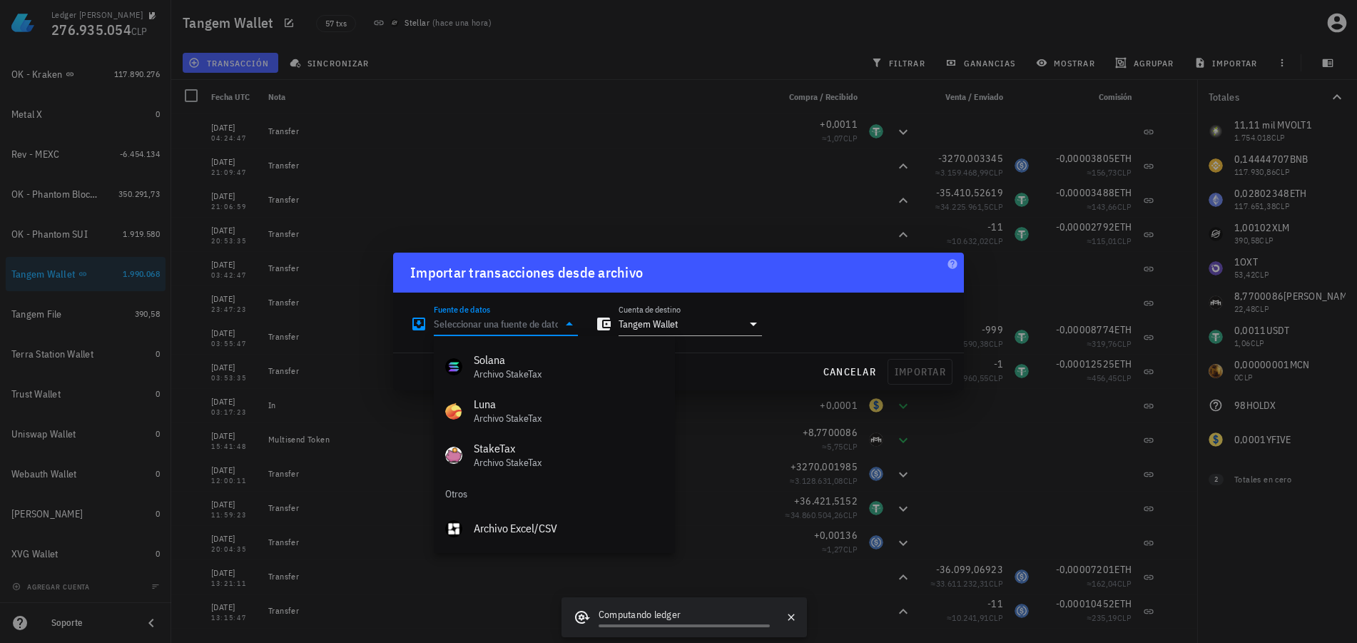
scroll to position [639, 0]
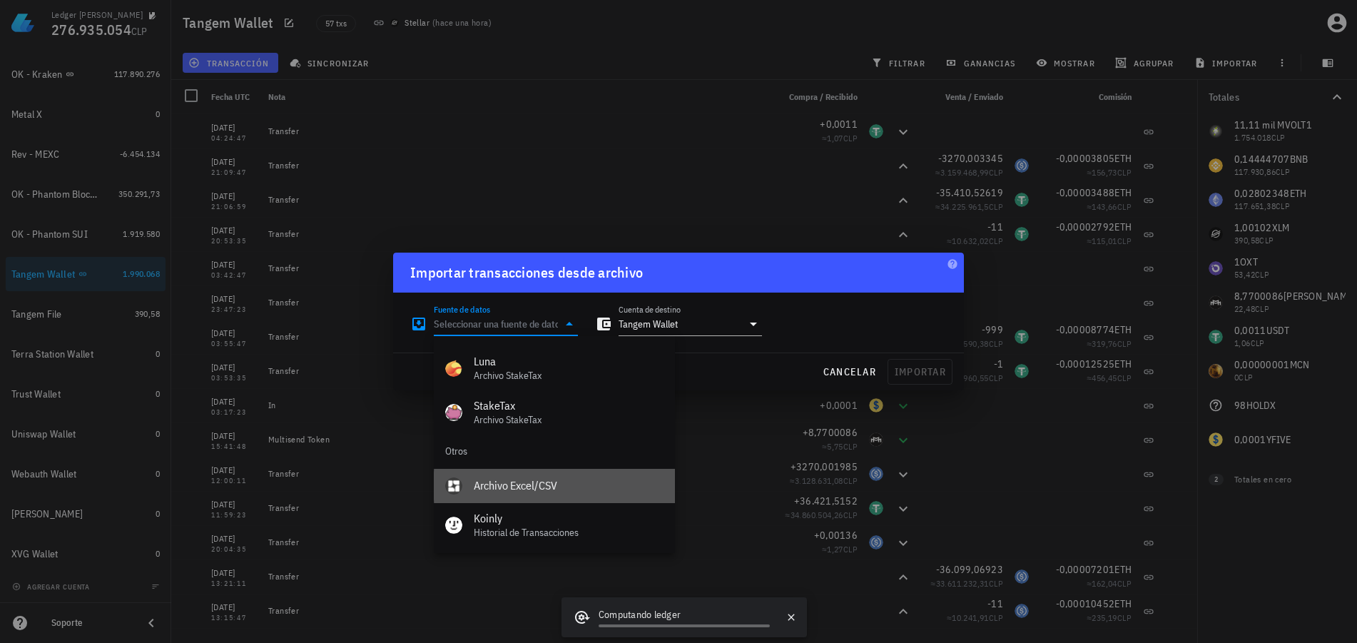
click at [499, 479] on div "Archivo Excel/CSV" at bounding box center [569, 486] width 190 height 14
type input "Archivo Excel/CSV"
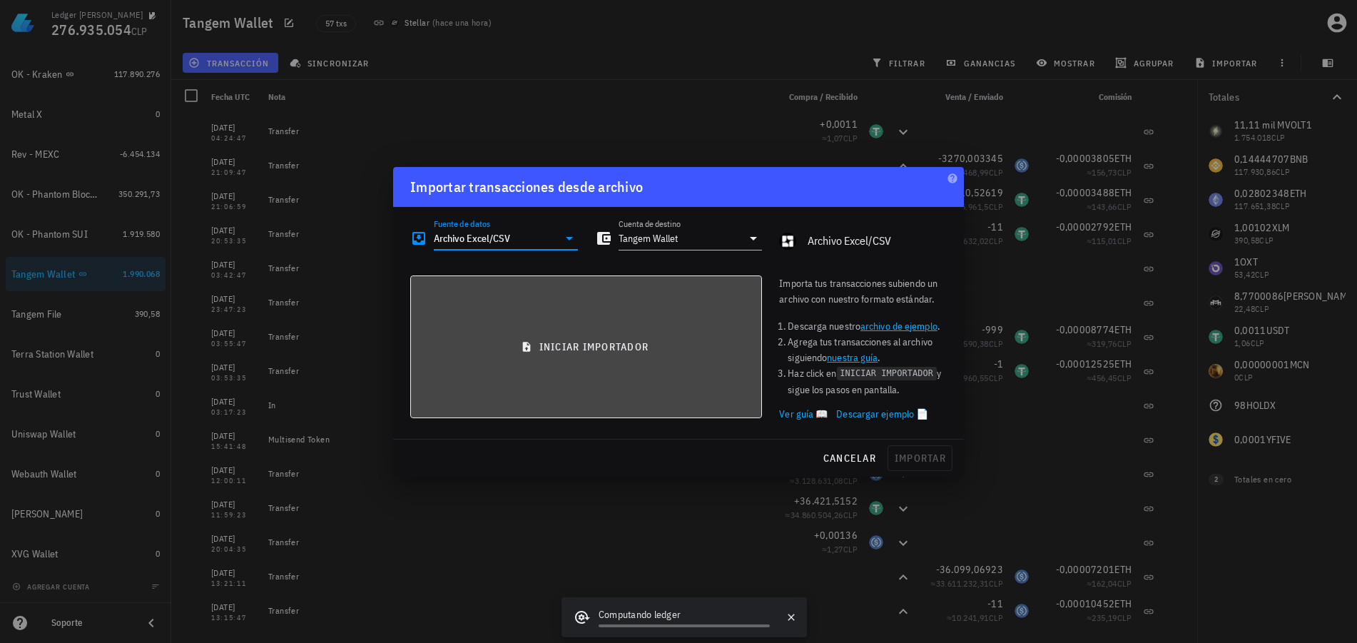
click at [548, 349] on span "iniciar importador" at bounding box center [585, 346] width 327 height 13
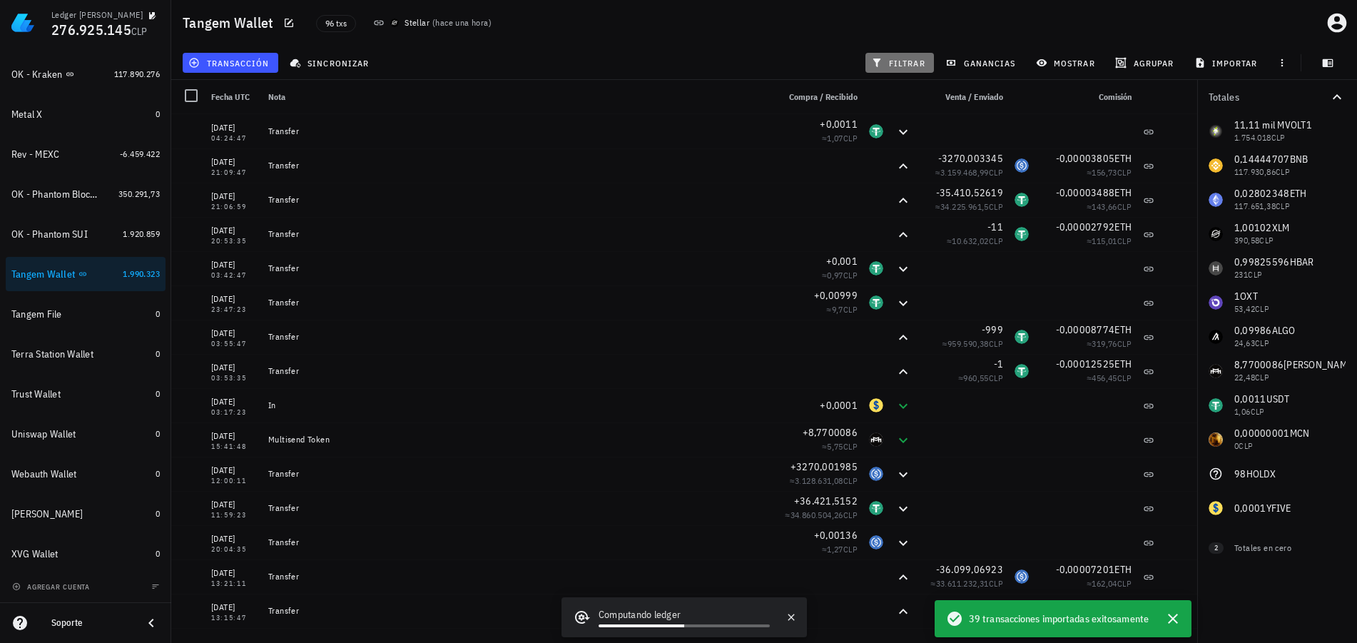
click at [915, 62] on span "filtrar" at bounding box center [899, 62] width 51 height 11
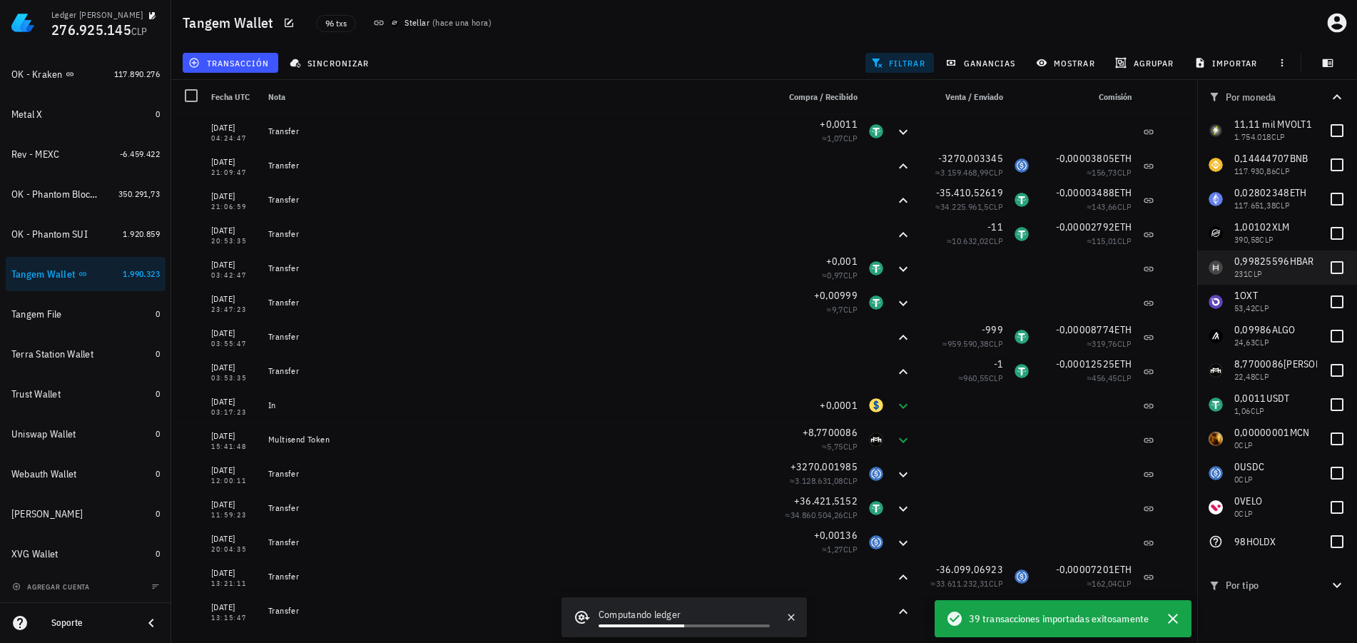
scroll to position [0, 0]
click at [895, 56] on button "filtrar" at bounding box center [899, 63] width 68 height 20
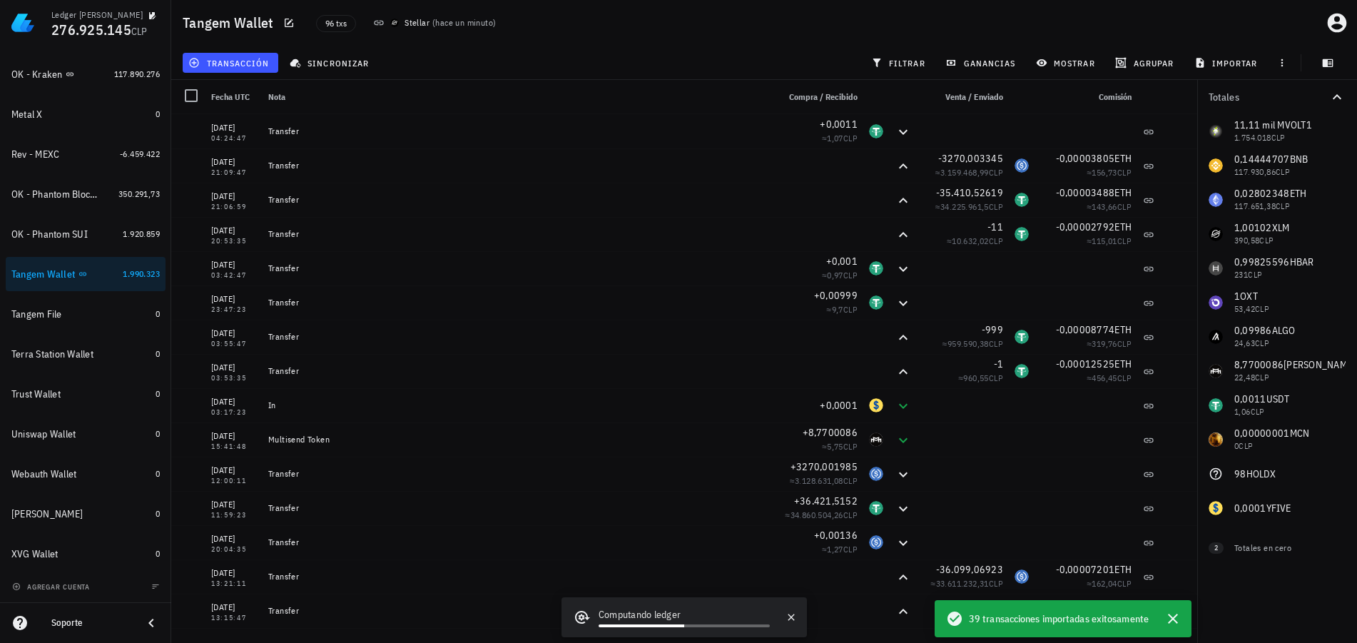
click at [1252, 601] on div "Totales 11,11 mil M VOLT1 1.754.018 CLP 0,14444707 BNB 117.930,86 CLP 0,0280234…" at bounding box center [1277, 361] width 160 height 563
click at [1081, 60] on span "mostrar" at bounding box center [1067, 62] width 56 height 11
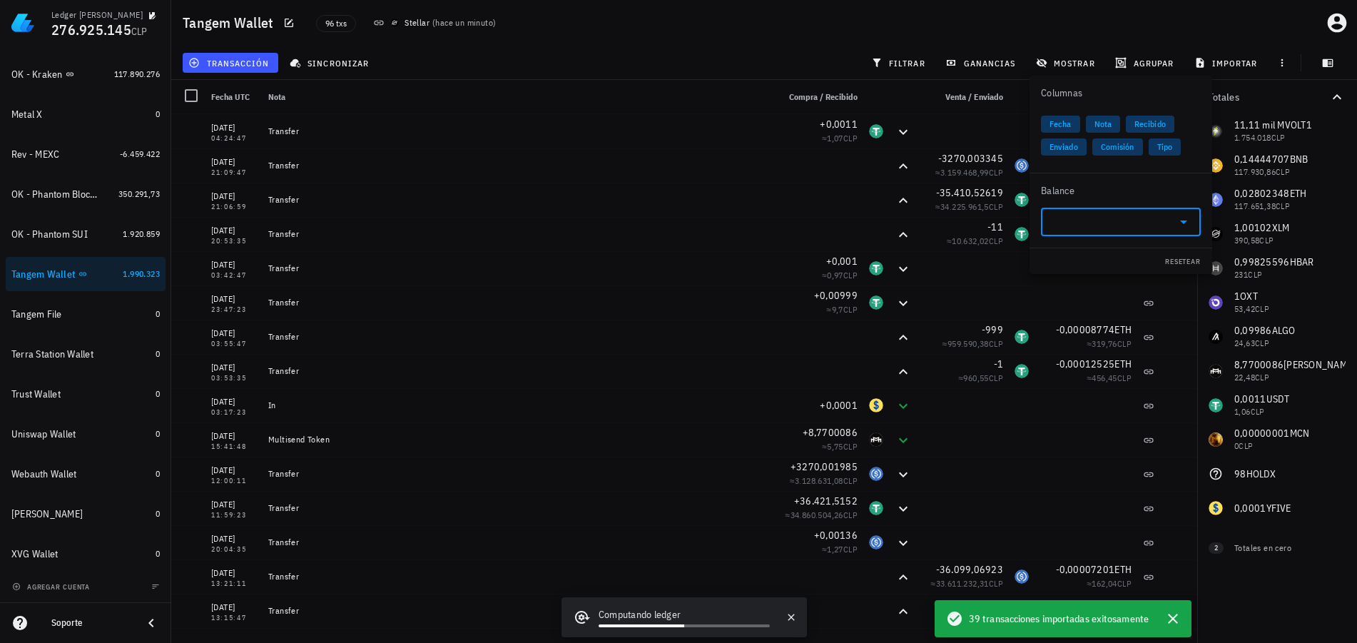
click at [1098, 214] on input "text" at bounding box center [1109, 221] width 120 height 23
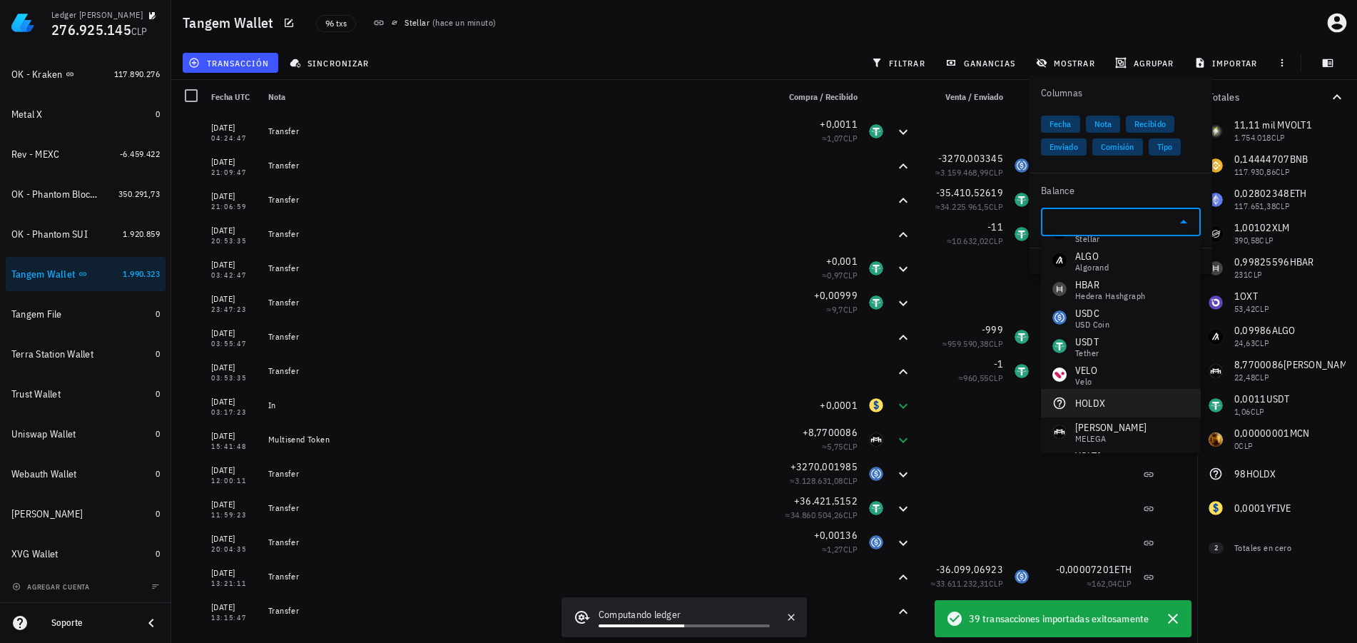
scroll to position [143, 0]
click at [1116, 338] on div "USDT Tether" at bounding box center [1121, 341] width 160 height 29
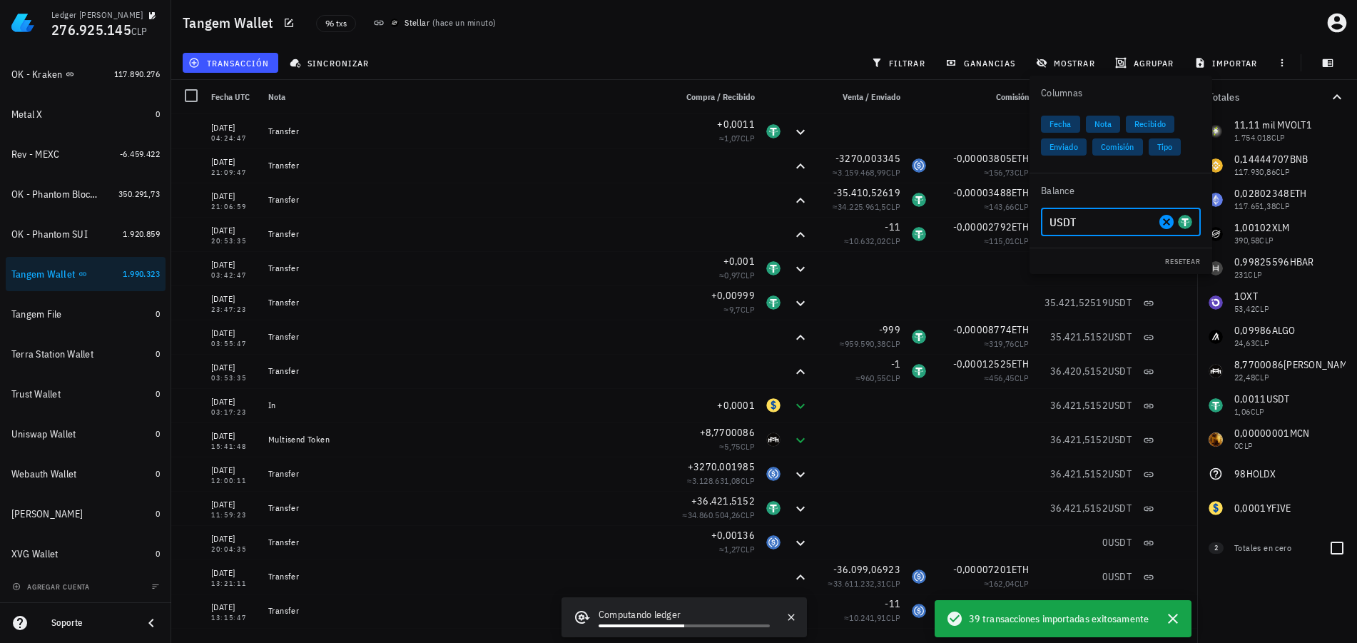
click at [1258, 546] on div "Totales en cero" at bounding box center [1275, 547] width 83 height 13
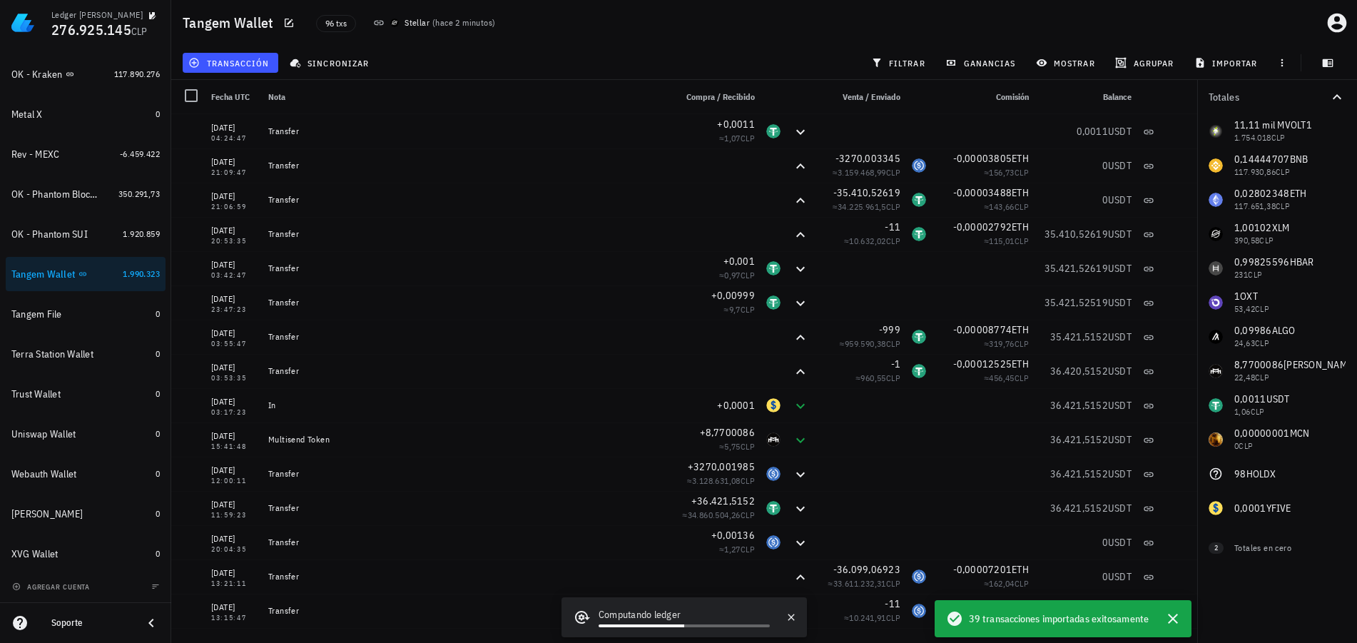
click at [1187, 16] on div "Tangem Wallet 96 txs Stellar ( hace 2 minutos )" at bounding box center [764, 23] width 1186 height 46
click at [911, 53] on button "filtrar" at bounding box center [899, 63] width 68 height 20
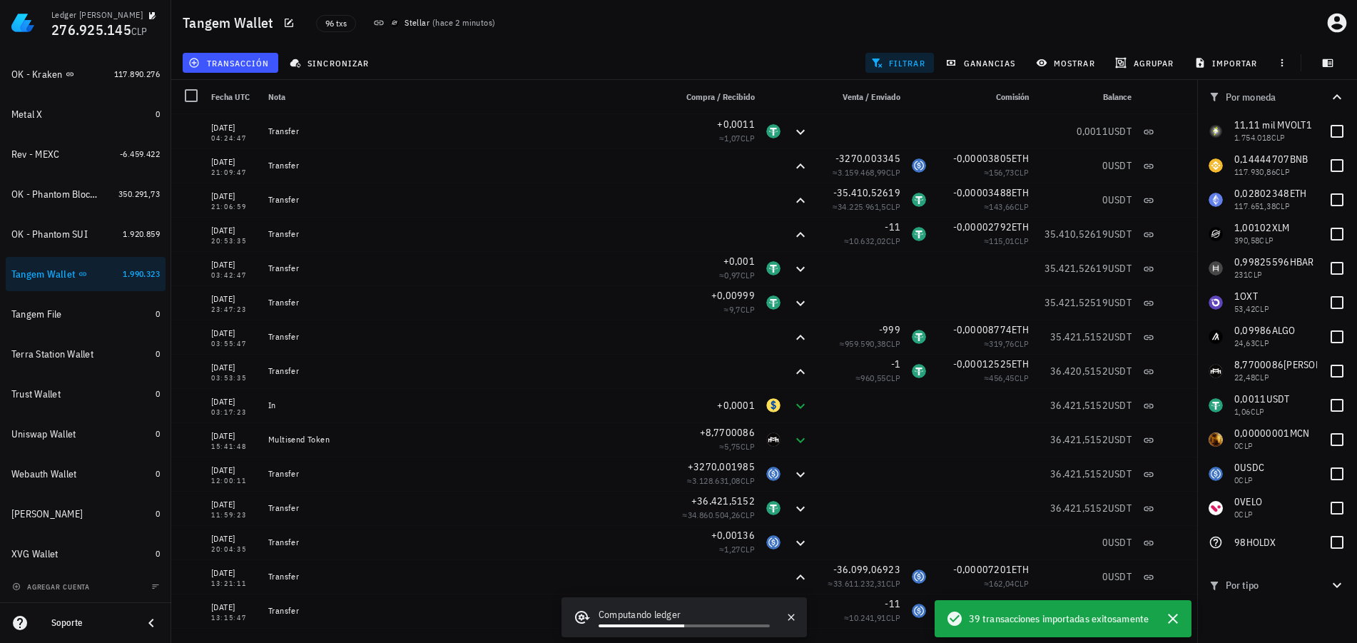
click at [908, 54] on button "filtrar" at bounding box center [899, 63] width 68 height 20
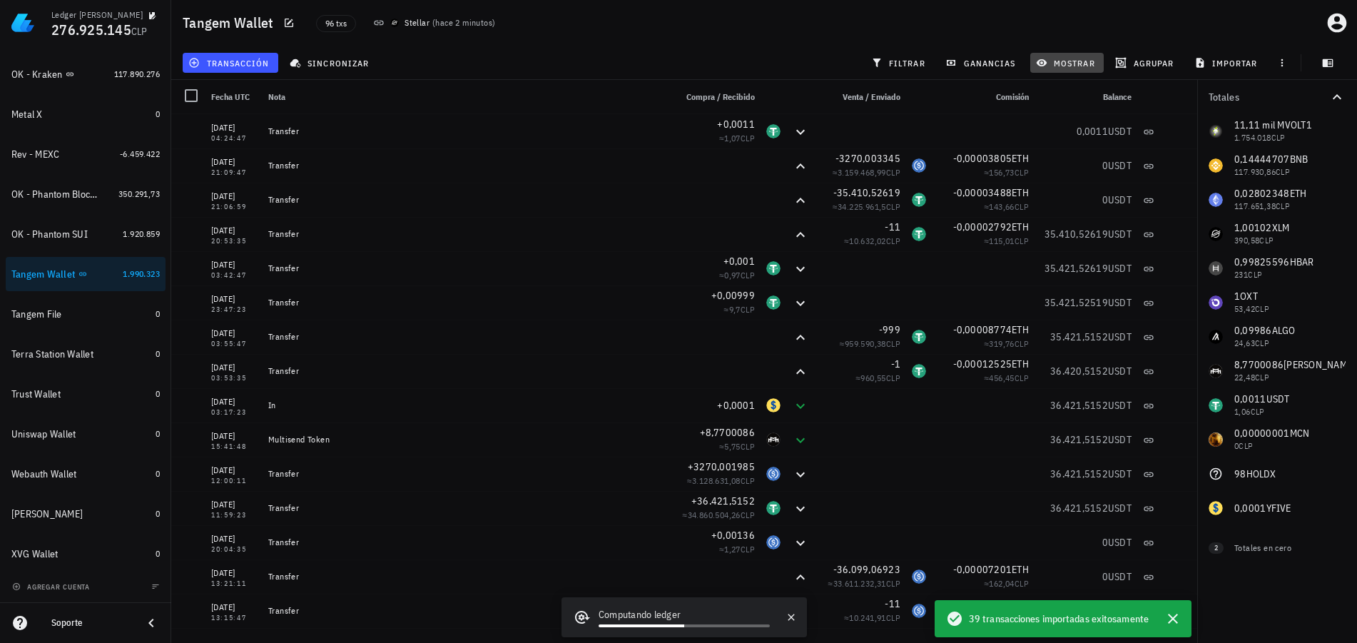
click at [1076, 63] on span "mostrar" at bounding box center [1067, 62] width 56 height 11
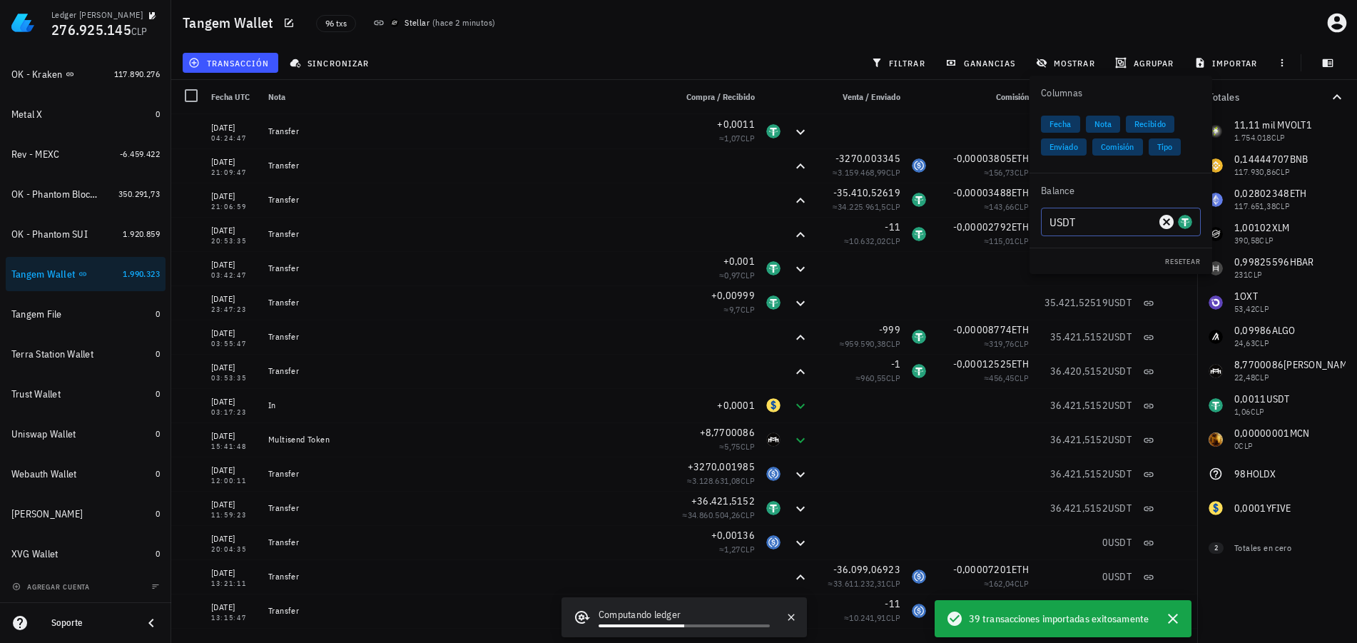
click at [1102, 226] on input "USDT" at bounding box center [1102, 221] width 106 height 23
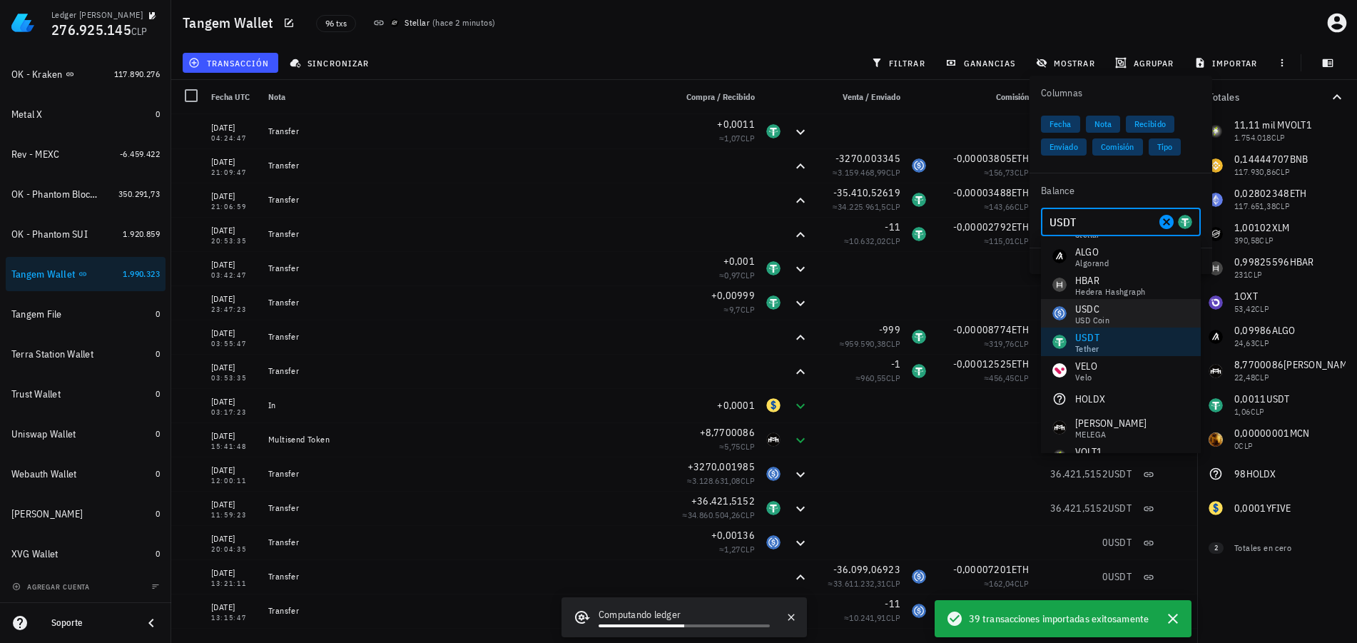
click at [1104, 311] on div "USDC" at bounding box center [1092, 309] width 34 height 14
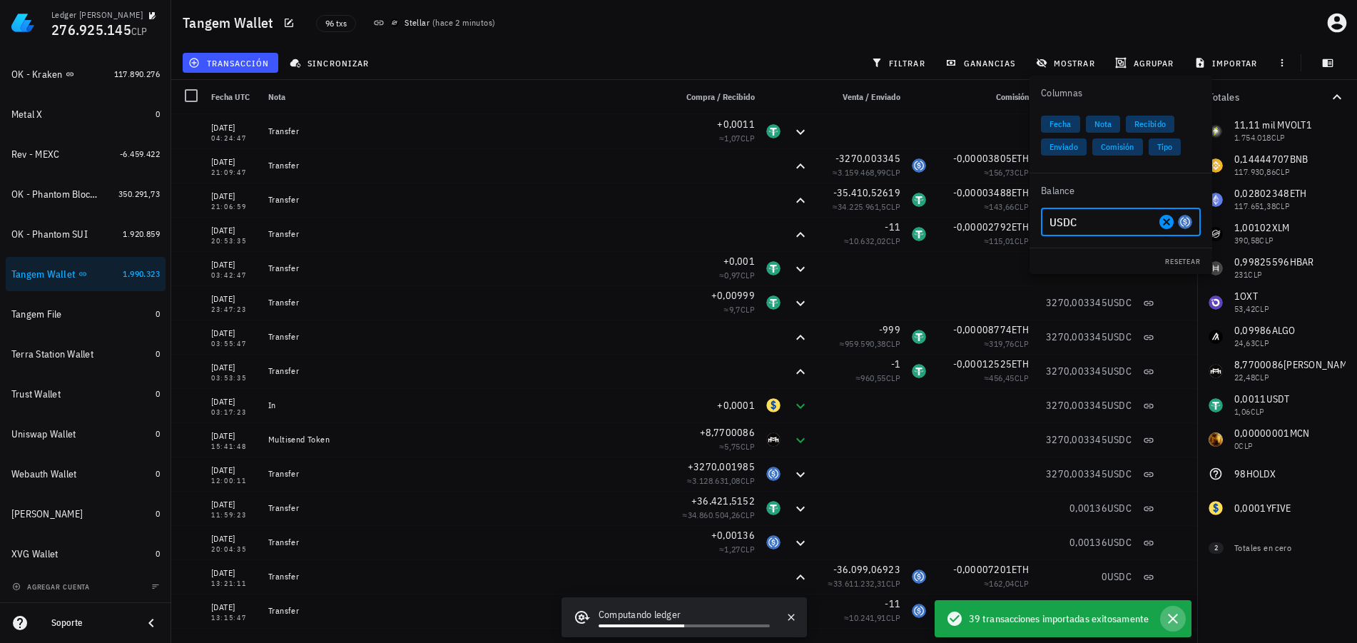
click at [1173, 622] on icon "button" at bounding box center [1172, 618] width 17 height 17
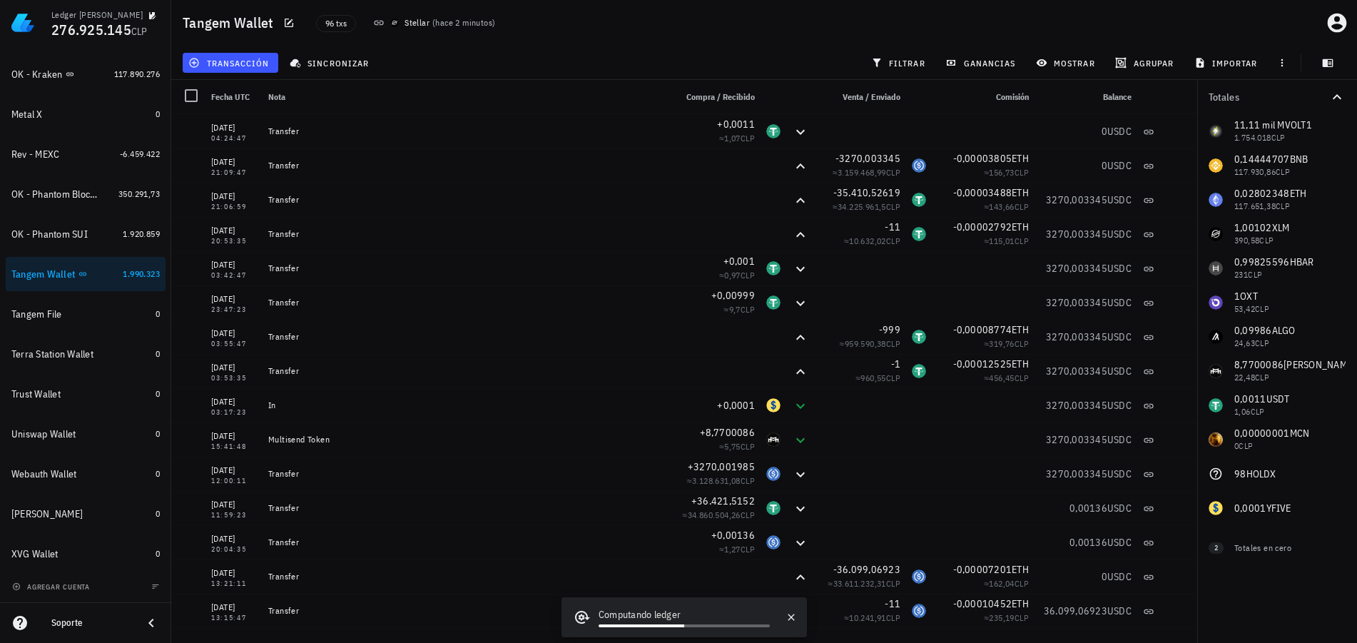
drag, startPoint x: 1216, startPoint y: 21, endPoint x: 1167, endPoint y: 44, distance: 54.6
click at [1216, 21] on div "Tangem Wallet 96 txs Stellar ( hace 2 minutos )" at bounding box center [764, 23] width 1186 height 46
click at [1062, 68] on span "mostrar" at bounding box center [1067, 62] width 56 height 11
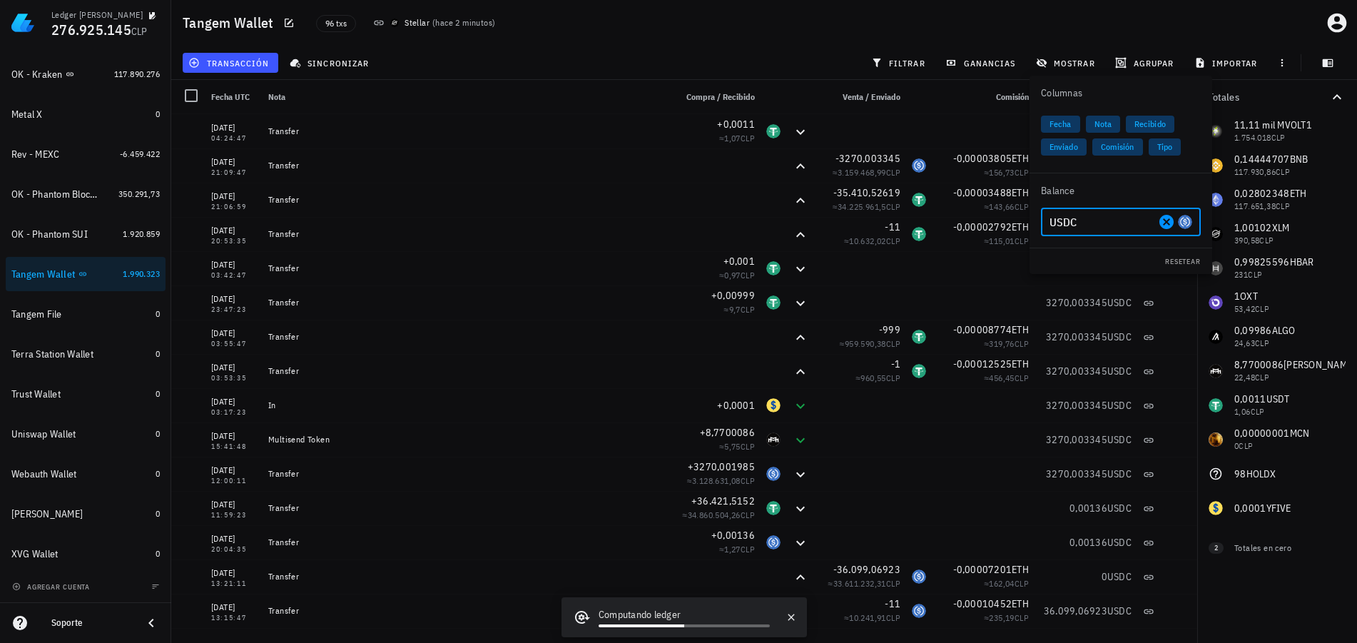
click at [1092, 215] on input "USDC" at bounding box center [1102, 221] width 106 height 23
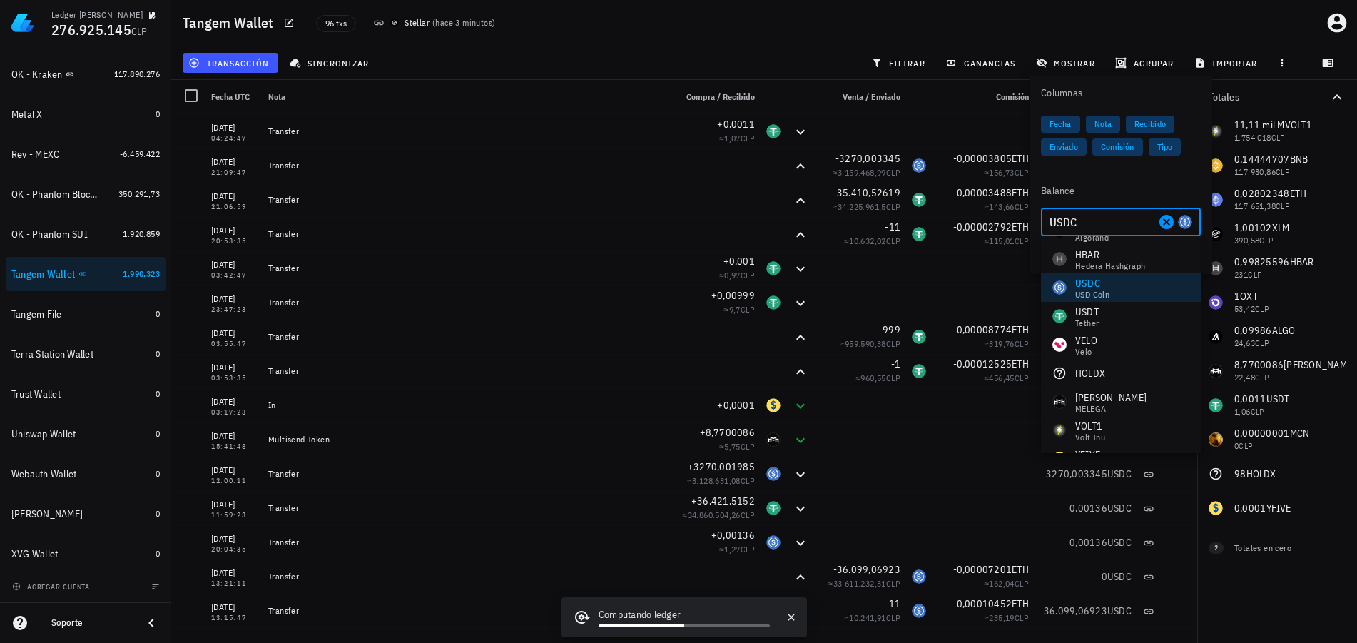
scroll to position [194, 0]
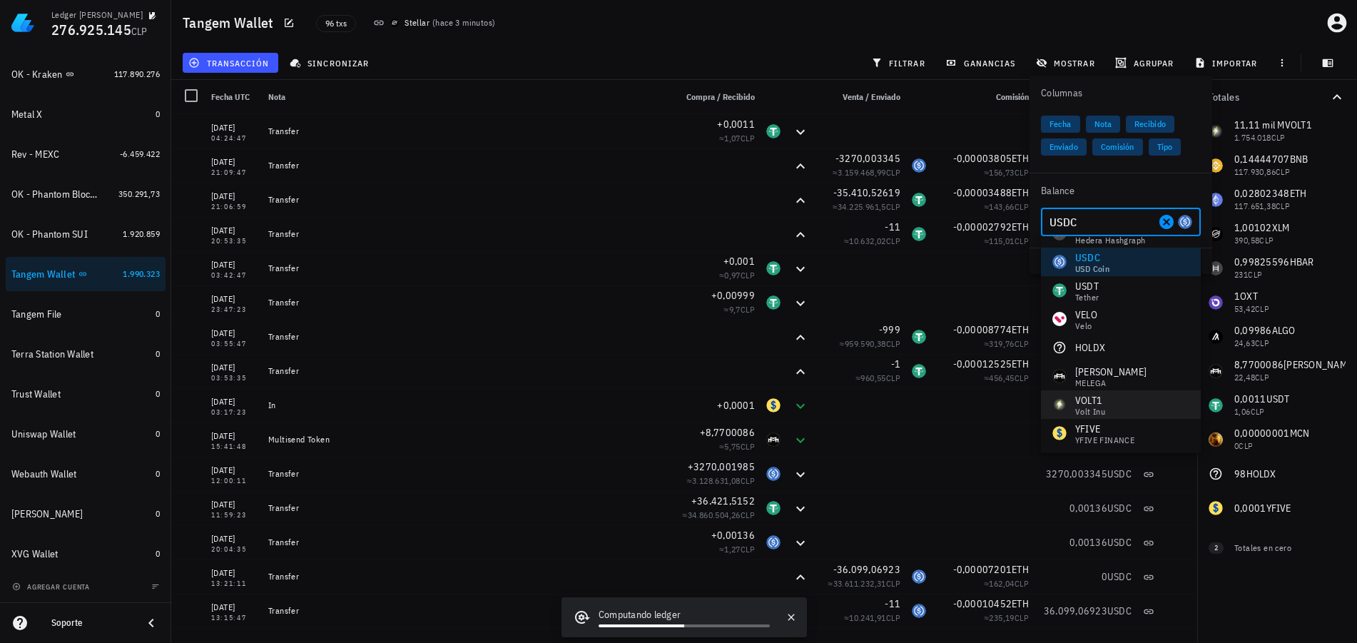
click at [1123, 402] on div "VOLT1 Volt Inu" at bounding box center [1121, 404] width 160 height 29
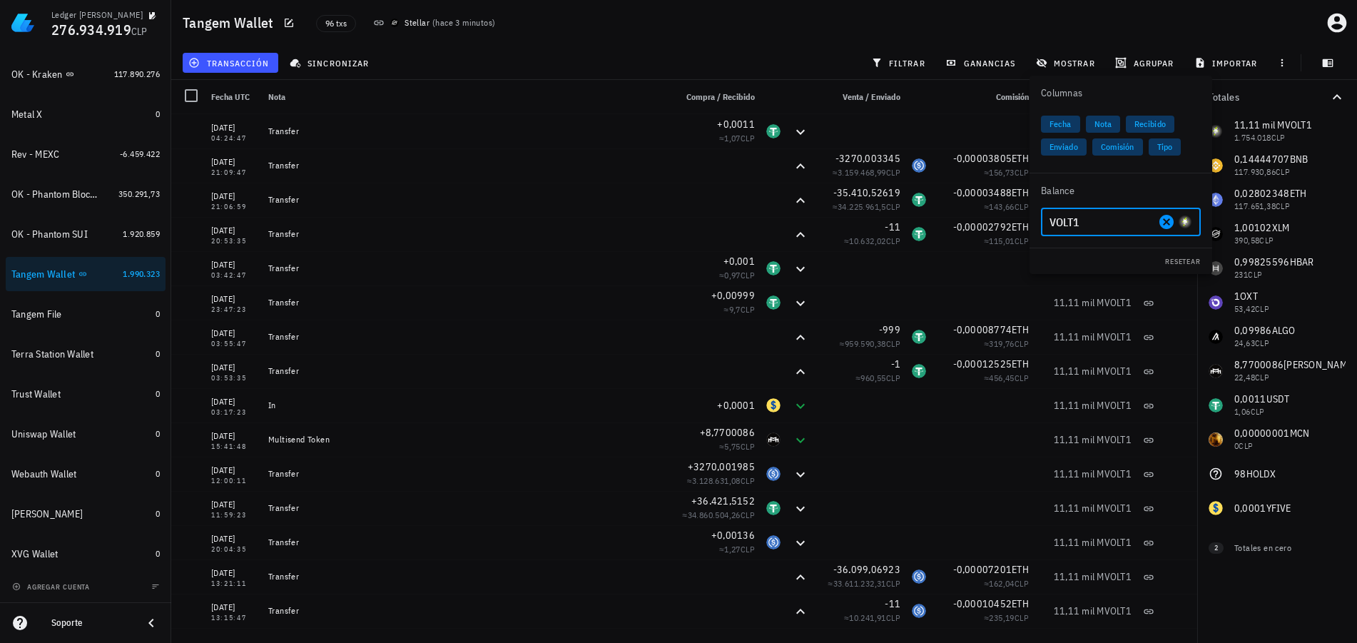
click at [1128, 228] on input "VOLT1" at bounding box center [1102, 221] width 106 height 23
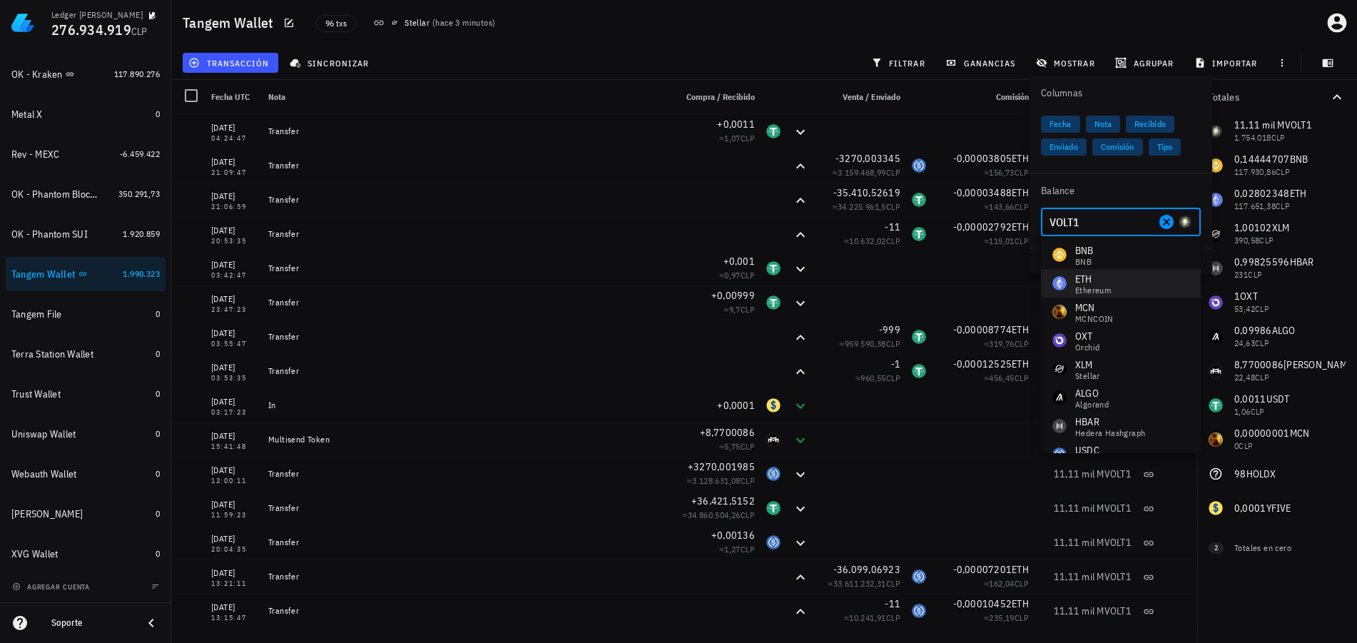
scroll to position [0, 0]
click at [1108, 287] on div "Ethereum" at bounding box center [1093, 291] width 36 height 9
type input "ETH"
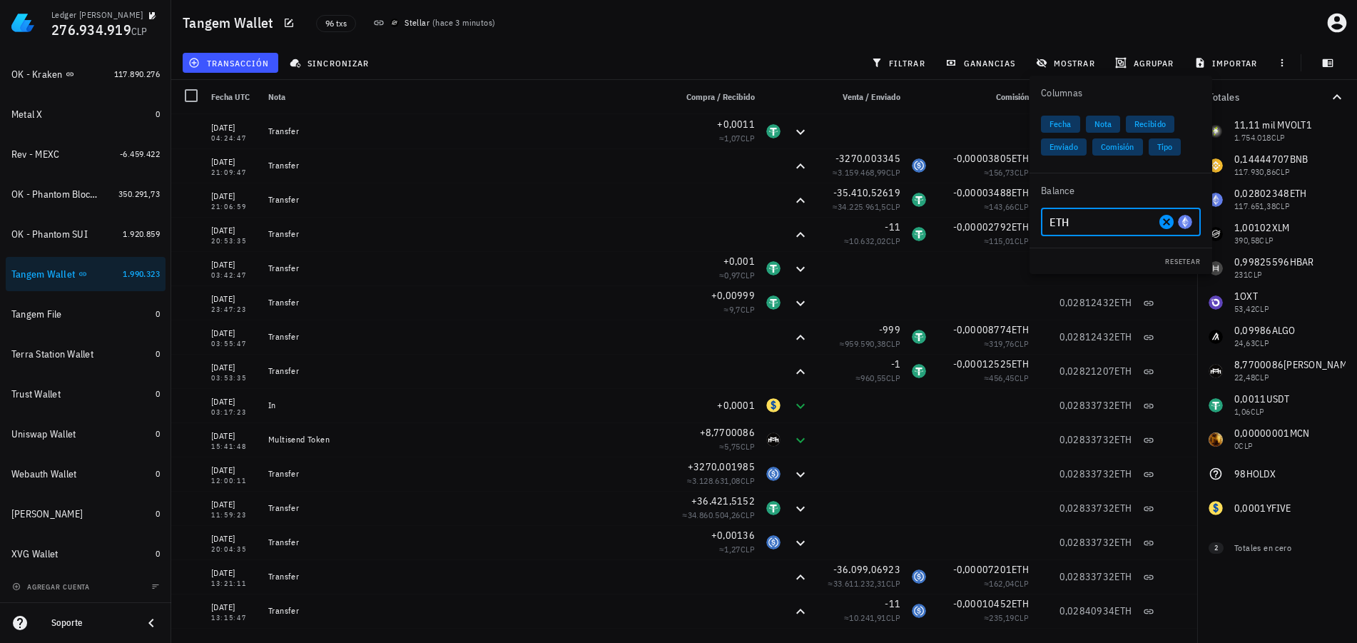
click at [845, 39] on div "96 txs Stellar ( hace 3 minutos )" at bounding box center [611, 23] width 608 height 36
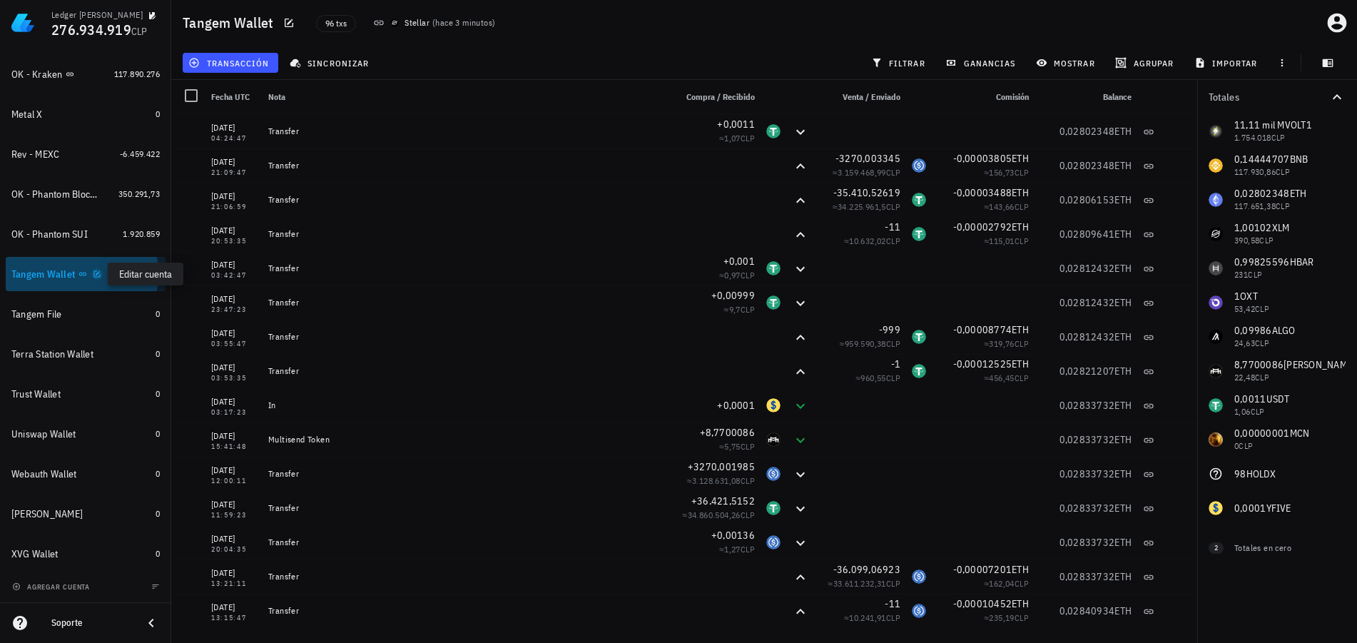
click at [98, 272] on icon "button" at bounding box center [97, 273] width 6 height 6
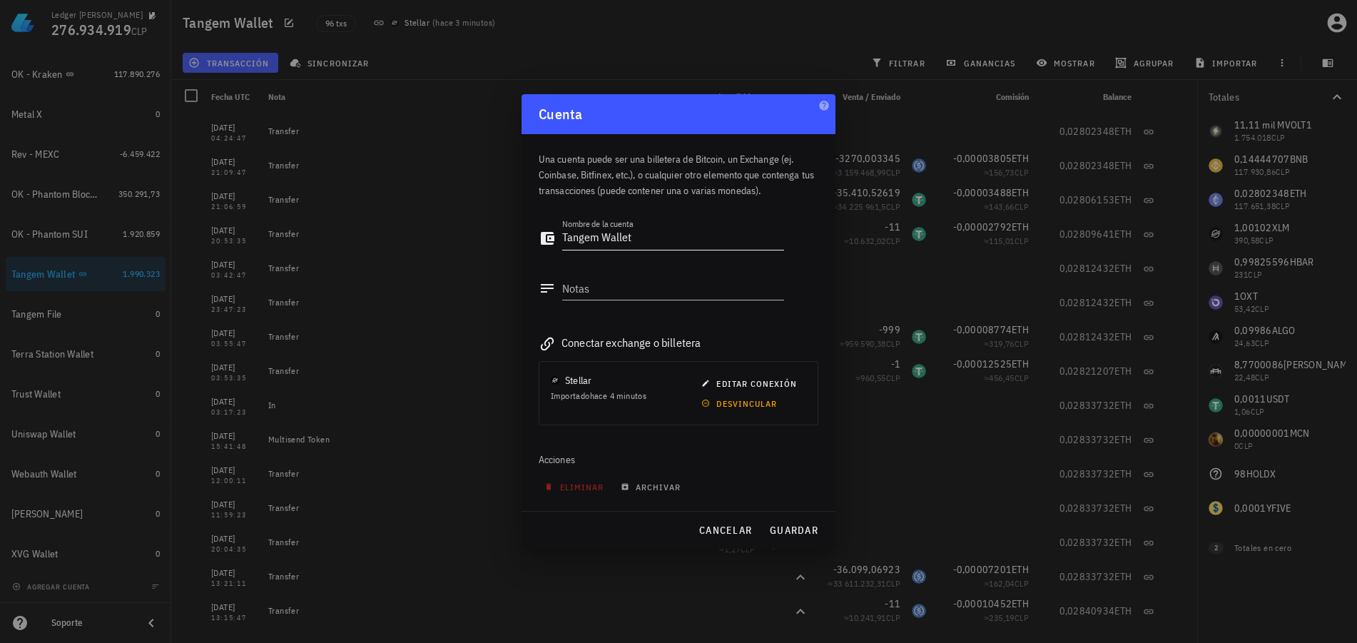
click at [564, 243] on textarea "Tangem Wallet" at bounding box center [673, 238] width 222 height 23
click at [799, 531] on span "guardar" at bounding box center [793, 530] width 49 height 13
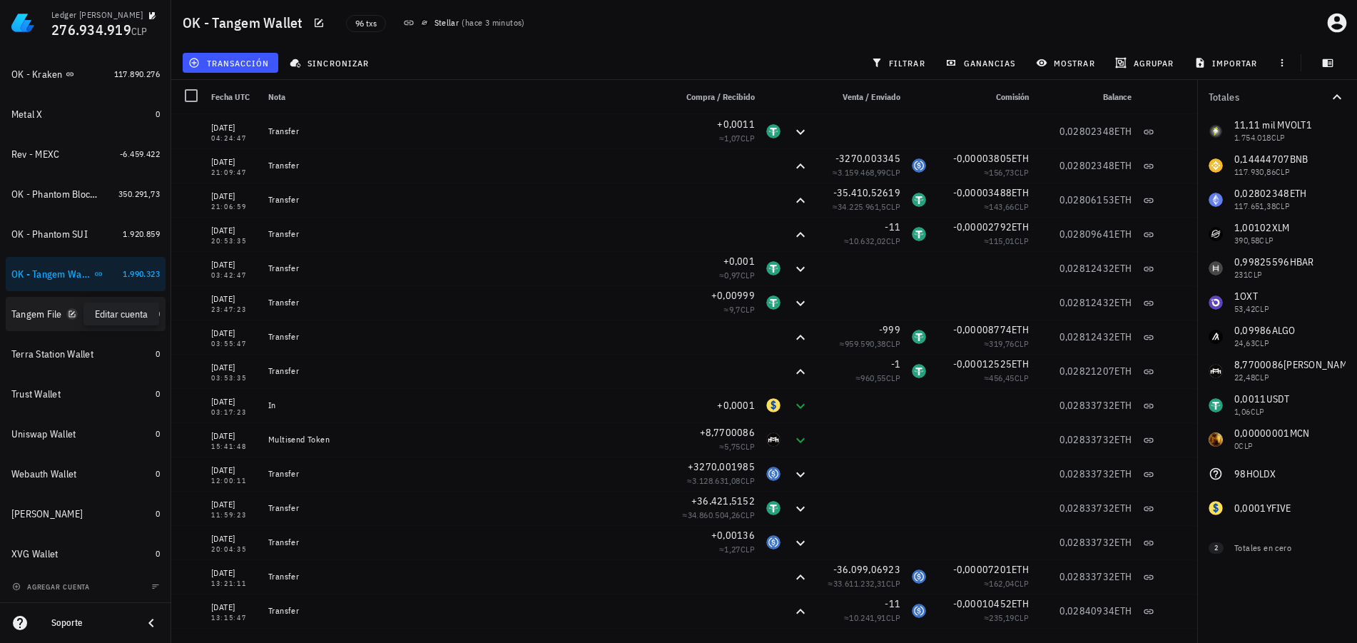
click at [73, 316] on icon "button" at bounding box center [72, 314] width 9 height 9
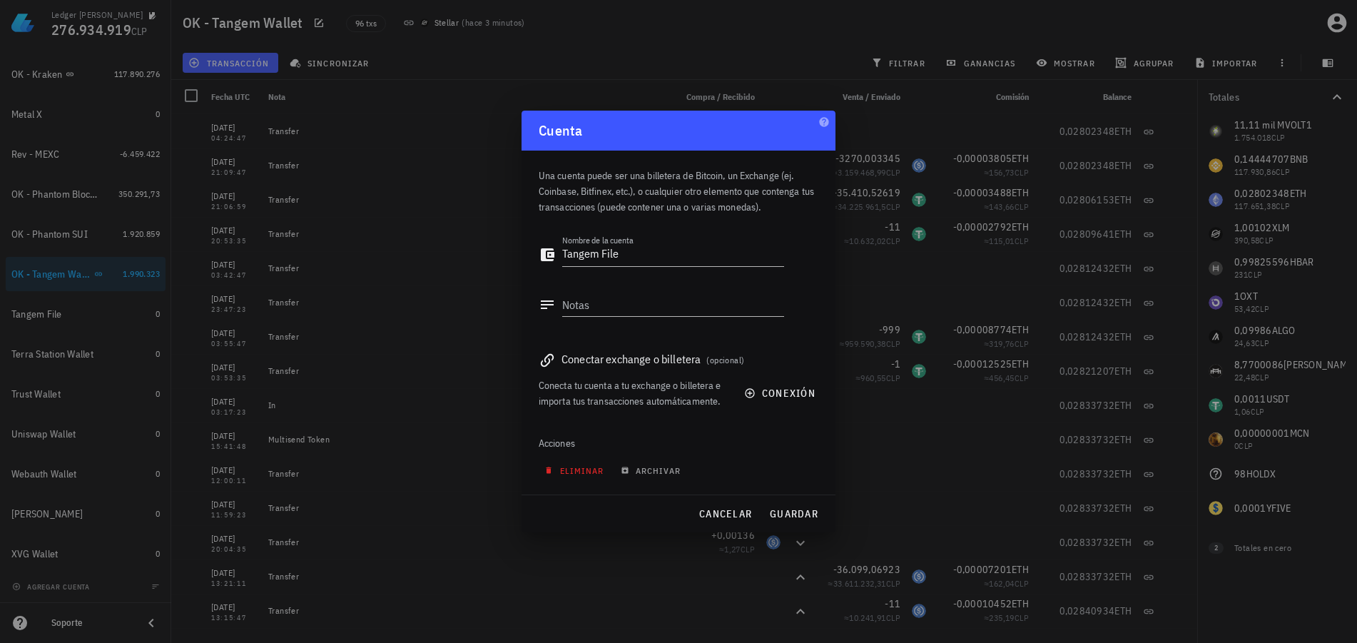
click at [564, 477] on button "eliminar" at bounding box center [576, 470] width 74 height 20
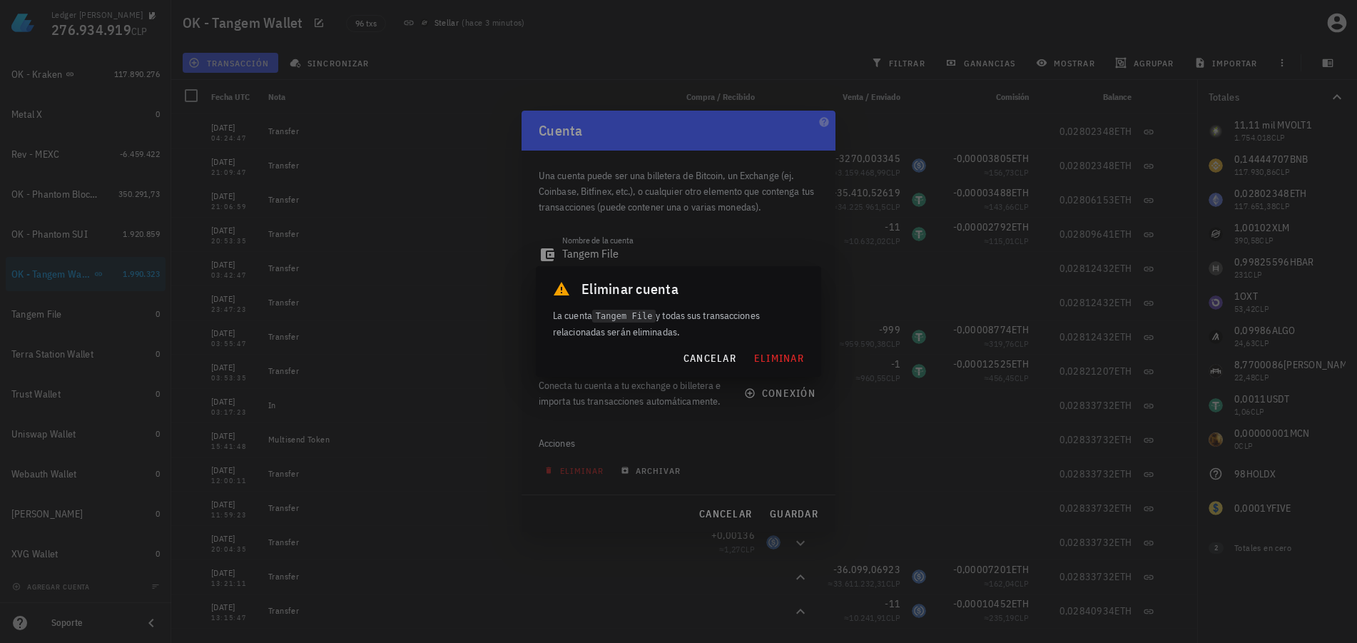
click at [791, 343] on div "cancelar eliminar" at bounding box center [678, 358] width 285 height 37
click at [790, 353] on span "eliminar" at bounding box center [778, 358] width 51 height 13
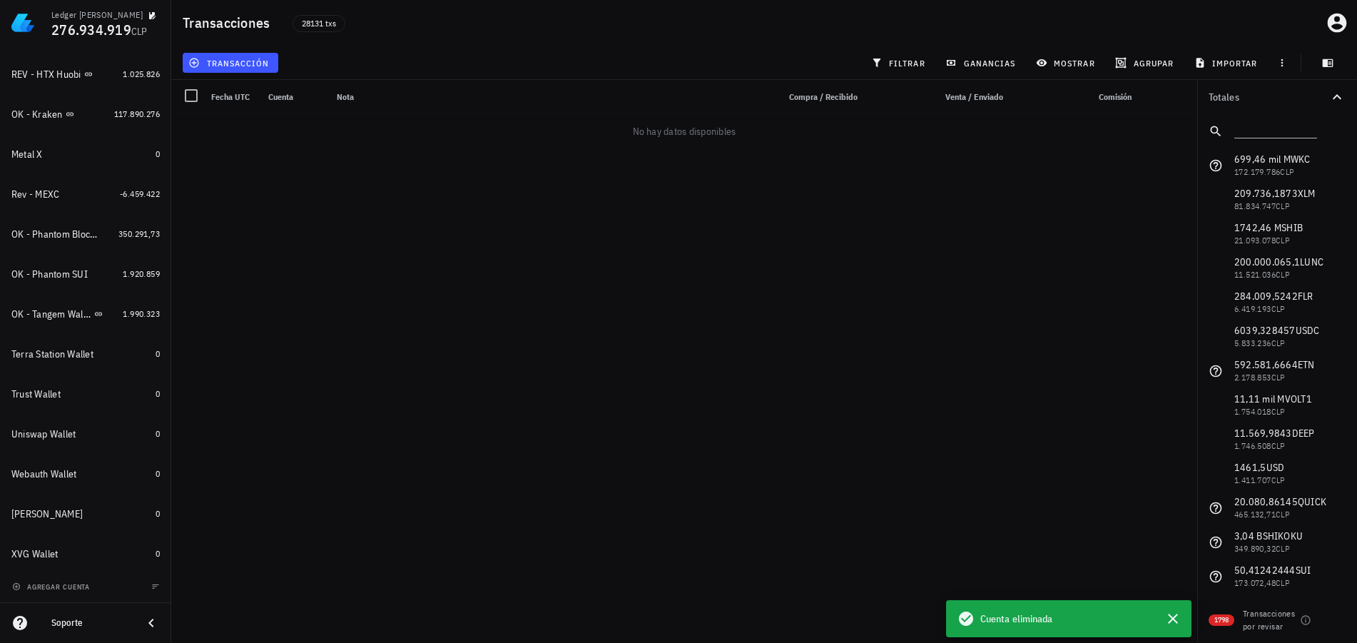
scroll to position [628, 0]
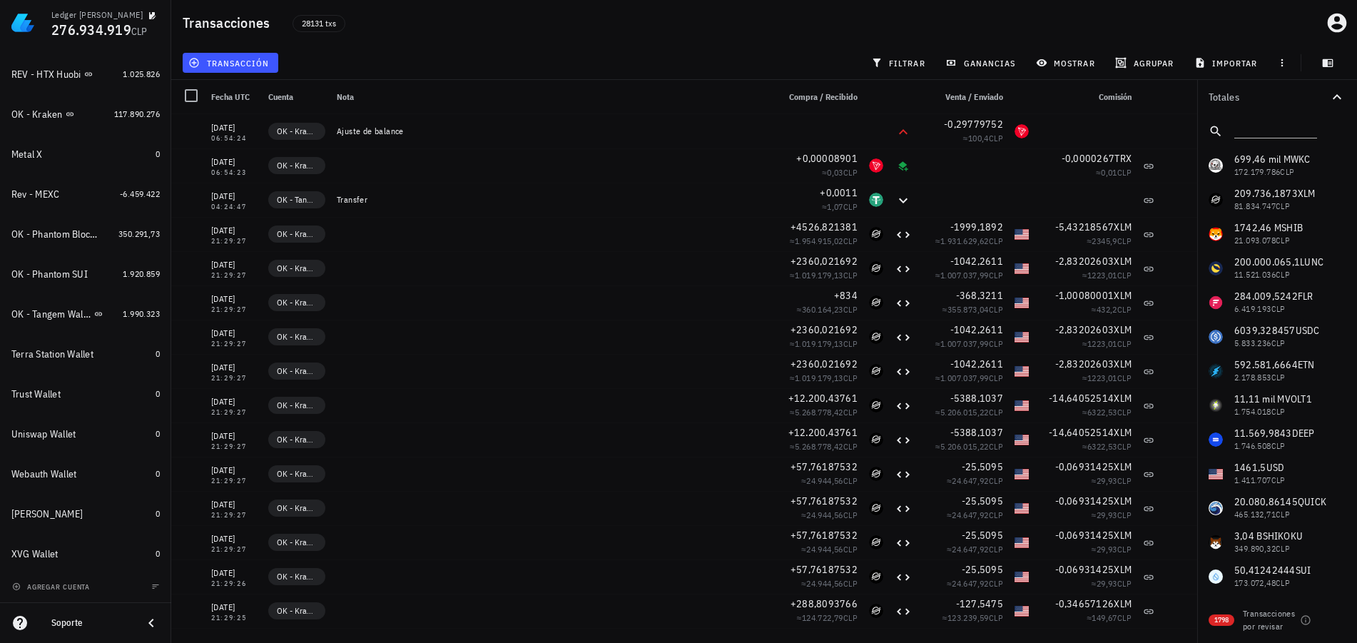
drag, startPoint x: 1091, startPoint y: 21, endPoint x: 1009, endPoint y: 36, distance: 84.1
click at [1091, 21] on div "Transacciones 28131 txs" at bounding box center [764, 23] width 1186 height 46
click at [43, 312] on div "OK - Tangem Wallet" at bounding box center [51, 314] width 80 height 12
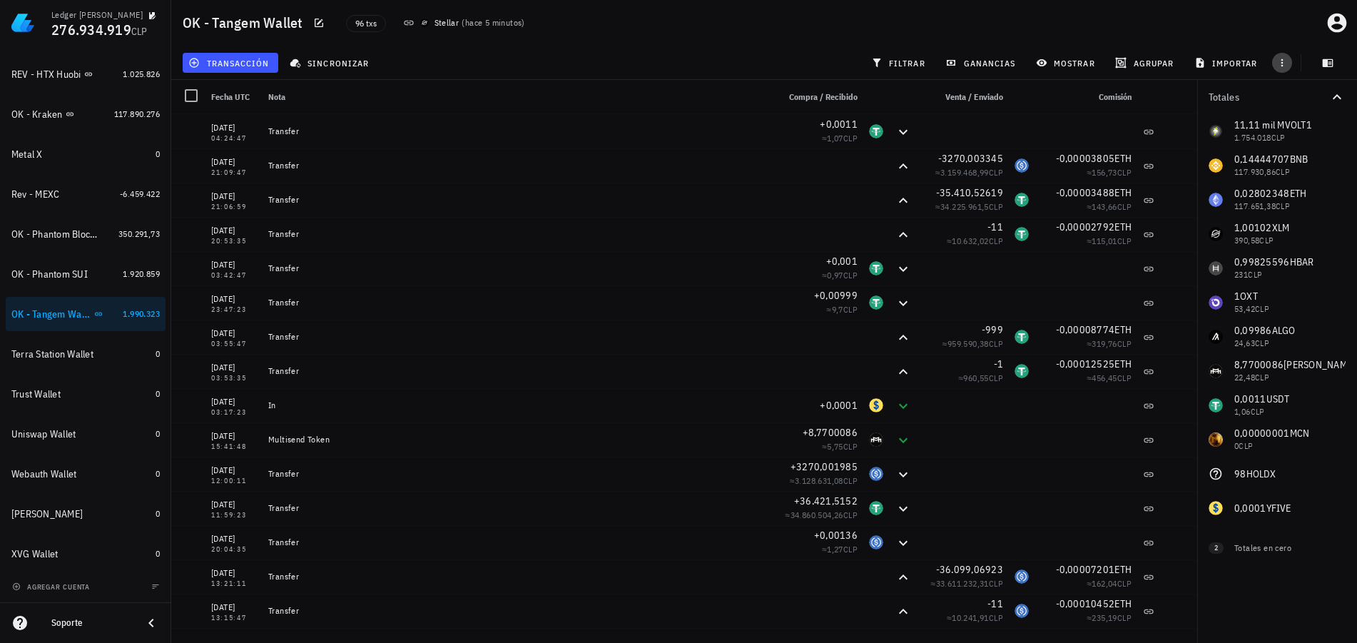
click at [1283, 59] on icon "button" at bounding box center [1281, 62] width 11 height 11
click at [1291, 98] on span "exportar" at bounding box center [1298, 98] width 60 height 11
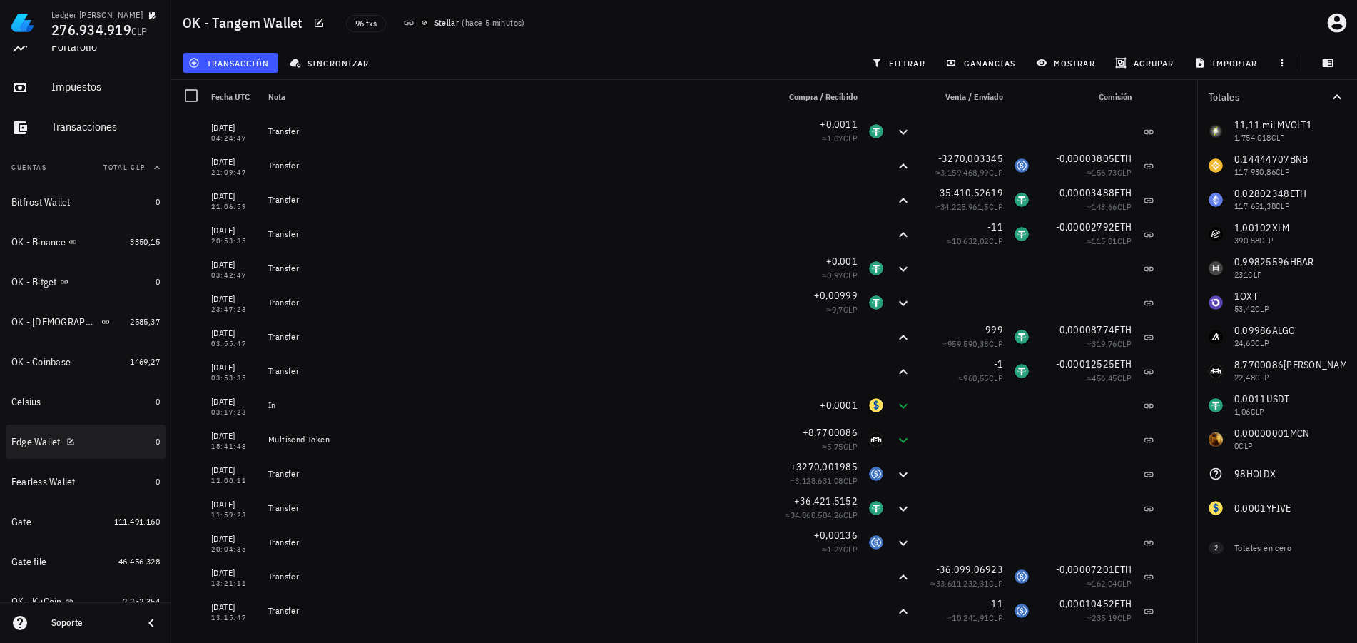
scroll to position [57, 0]
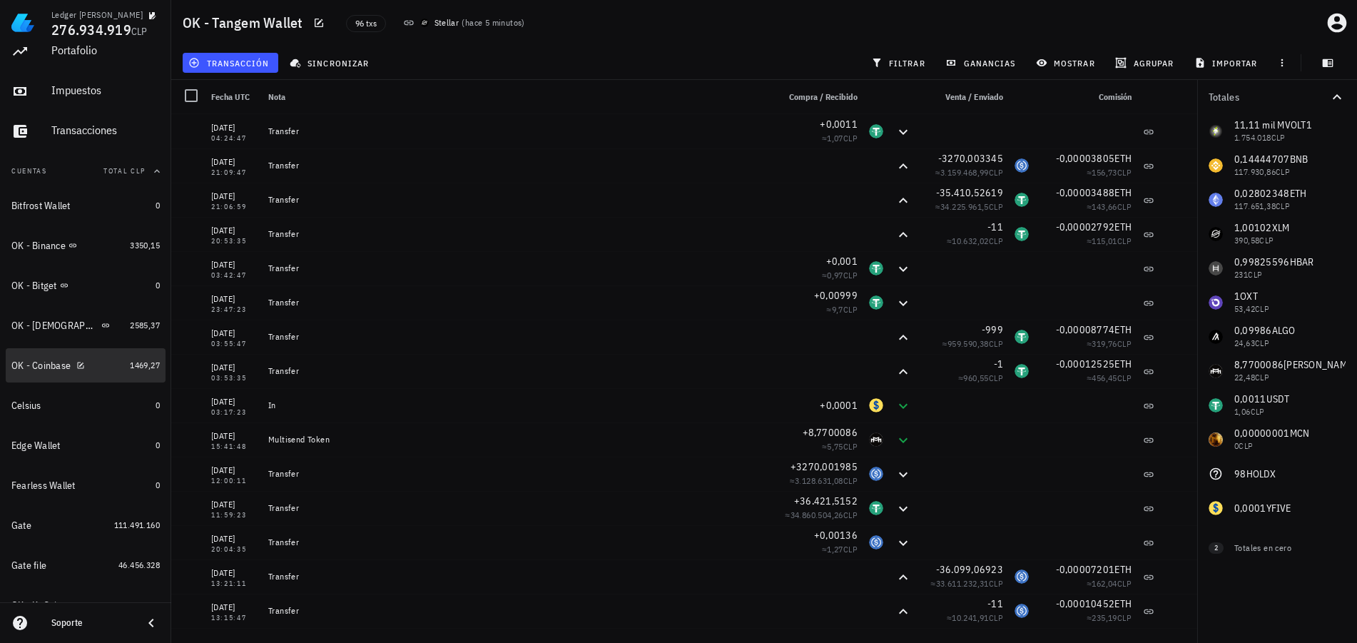
click at [37, 370] on div "OK - Coinbase" at bounding box center [40, 366] width 59 height 12
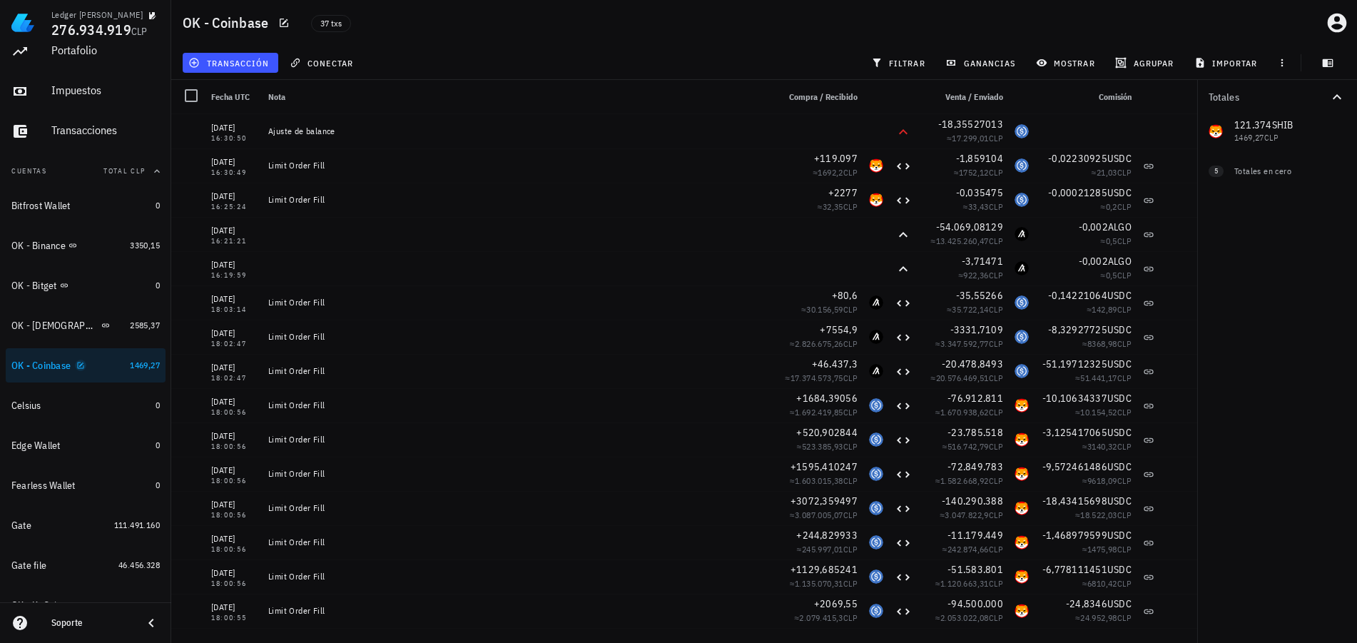
click at [84, 367] on icon "button" at bounding box center [80, 365] width 9 height 9
type textarea "OK - Coinbase"
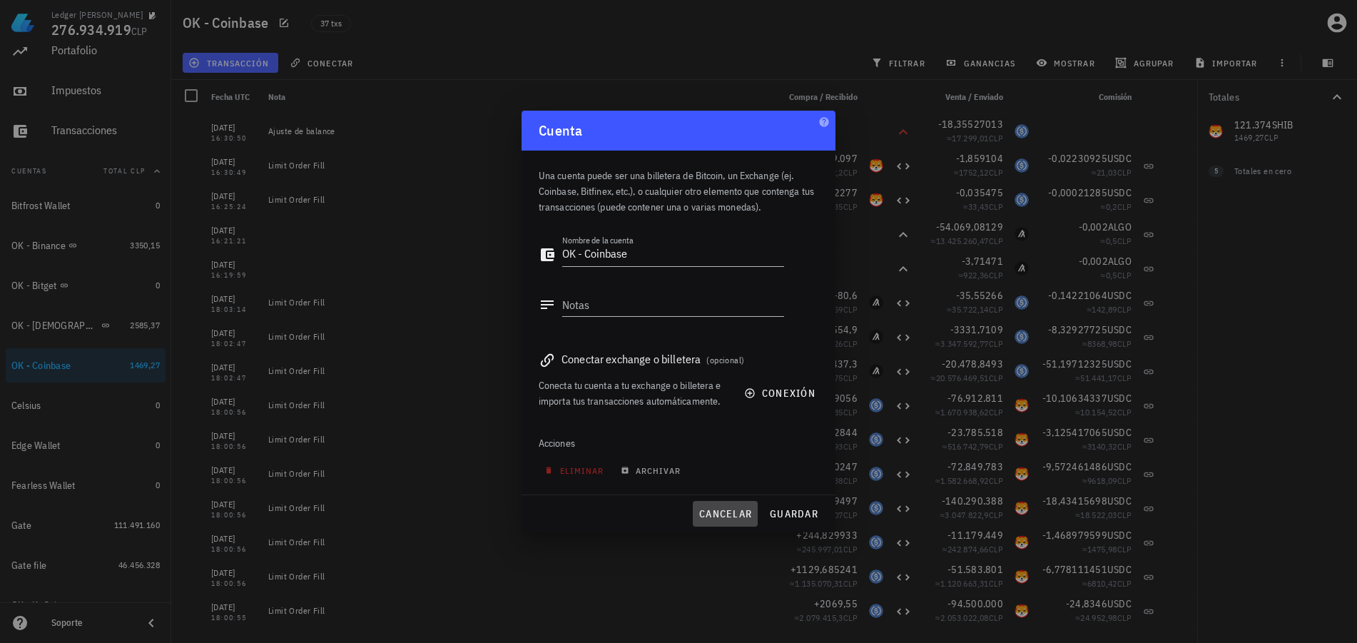
click at [727, 514] on span "cancelar" at bounding box center [724, 513] width 53 height 13
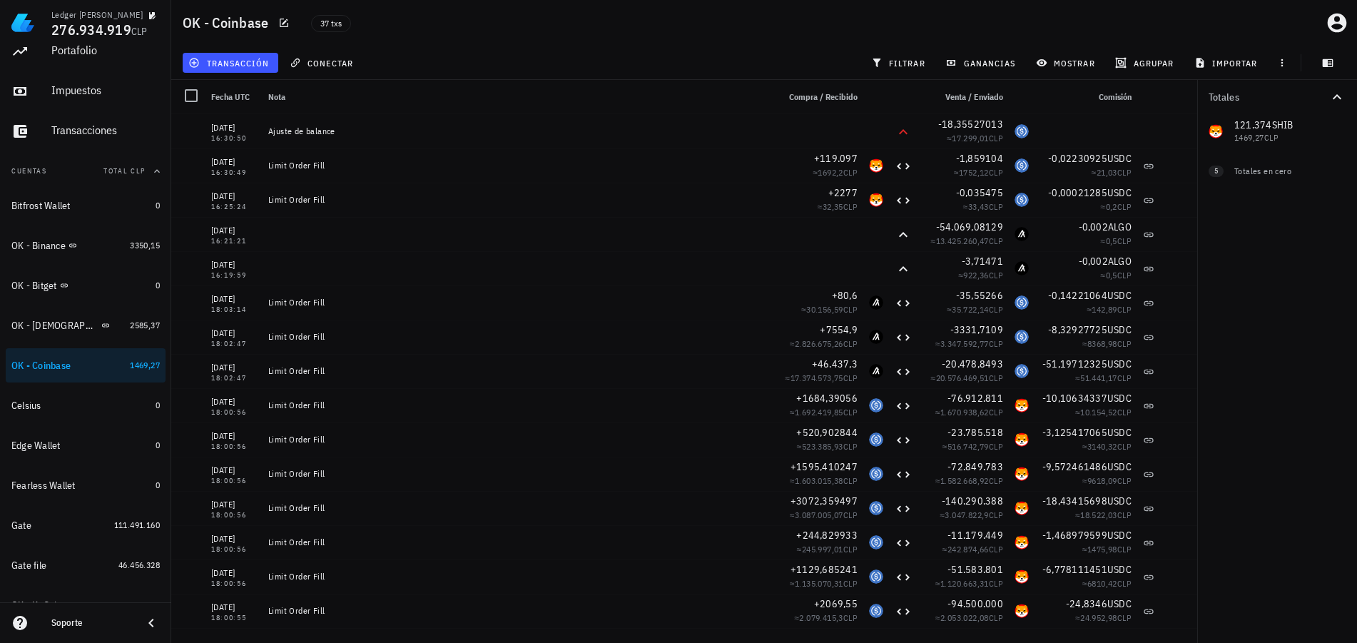
click at [490, 53] on div "transacción conectar filtrar ganancias mostrar agrupar importar" at bounding box center [764, 63] width 1168 height 34
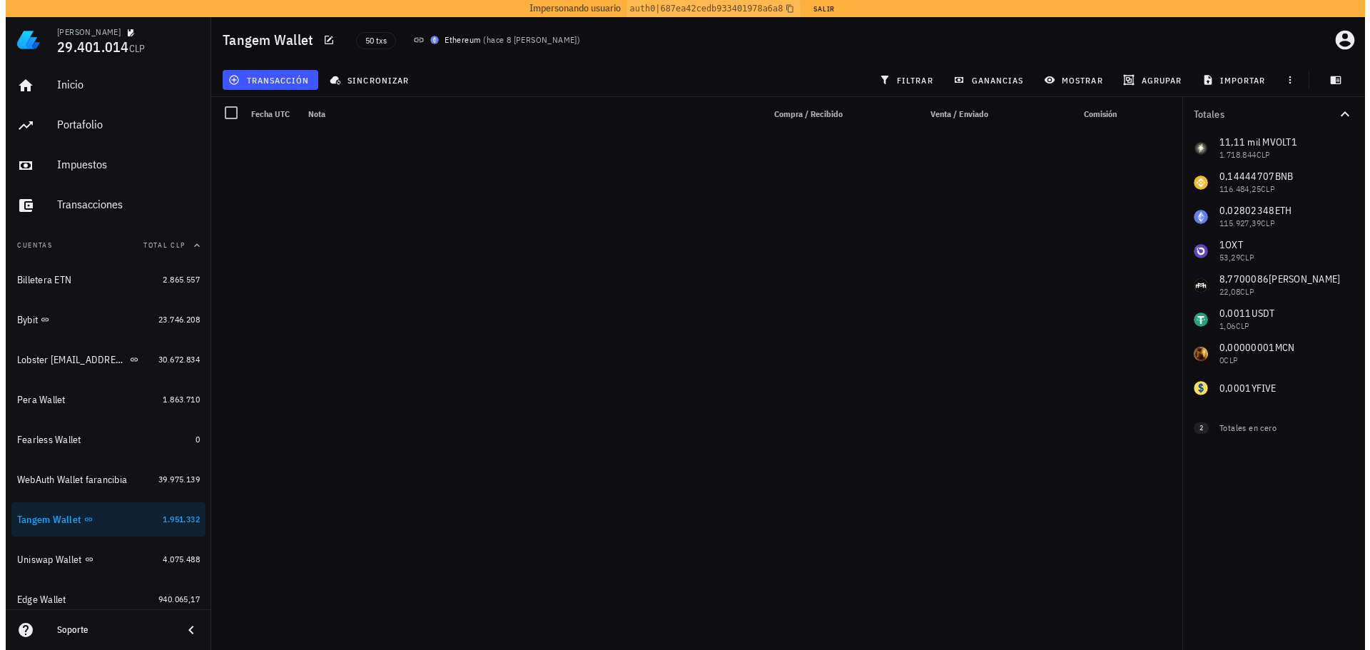
scroll to position [856, 0]
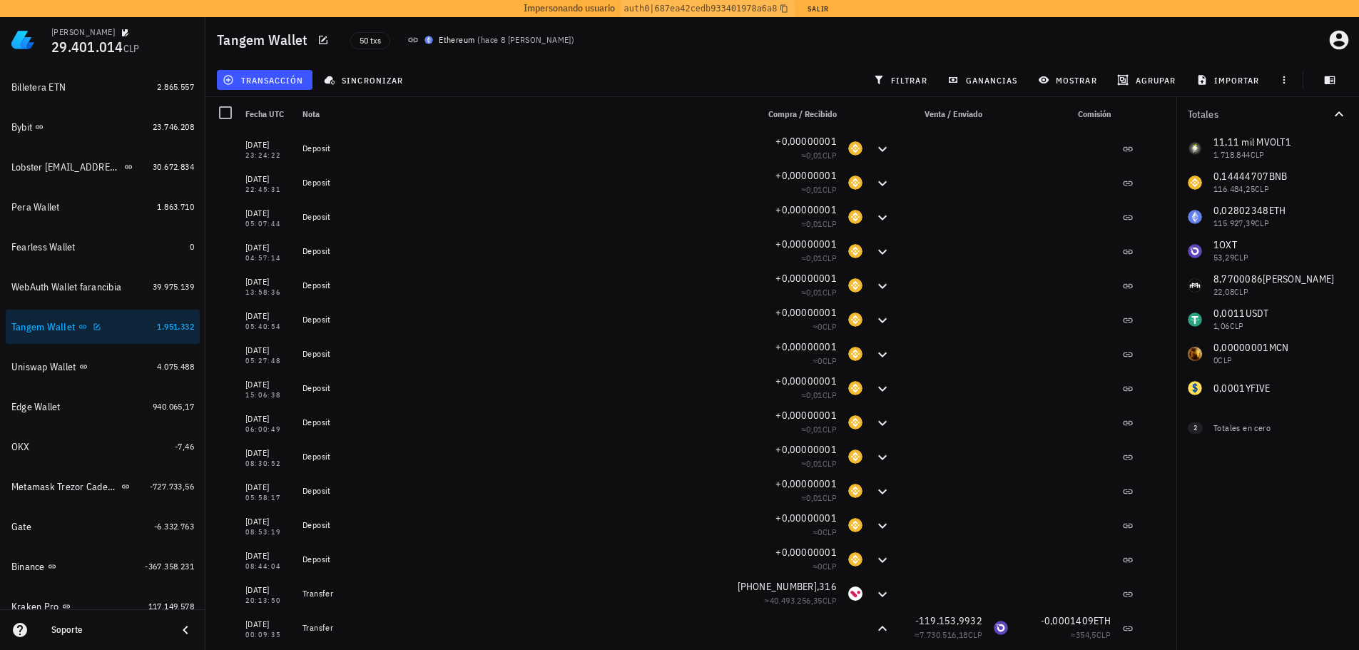
click at [128, 332] on div "Tangem Wallet" at bounding box center [81, 327] width 140 height 14
click at [824, 2] on button "Salir" at bounding box center [817, 8] width 35 height 14
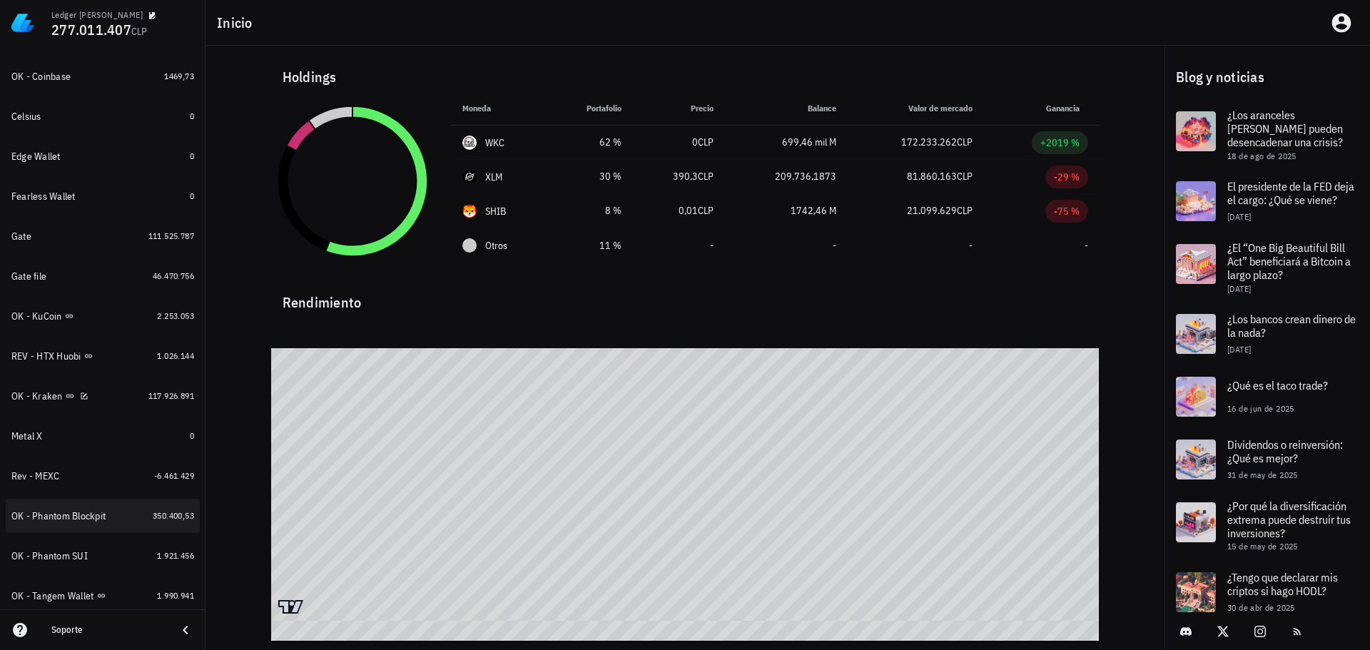
scroll to position [621, 0]
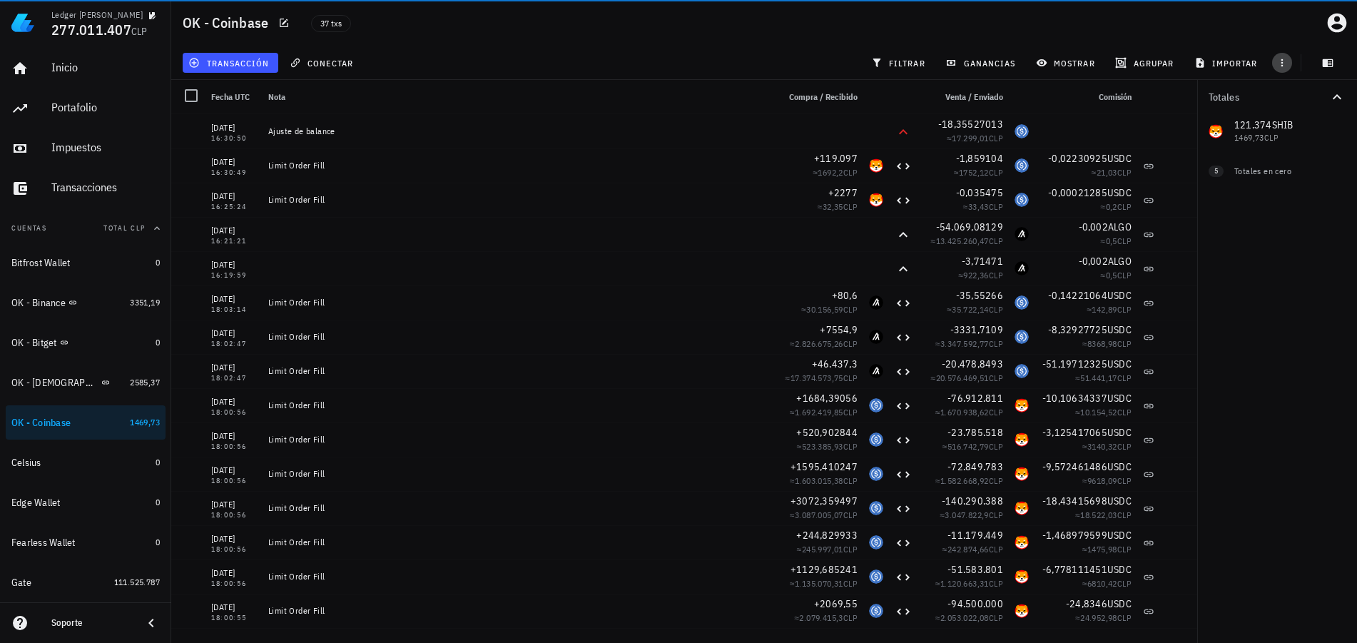
click at [1287, 65] on icon "button" at bounding box center [1281, 62] width 11 height 11
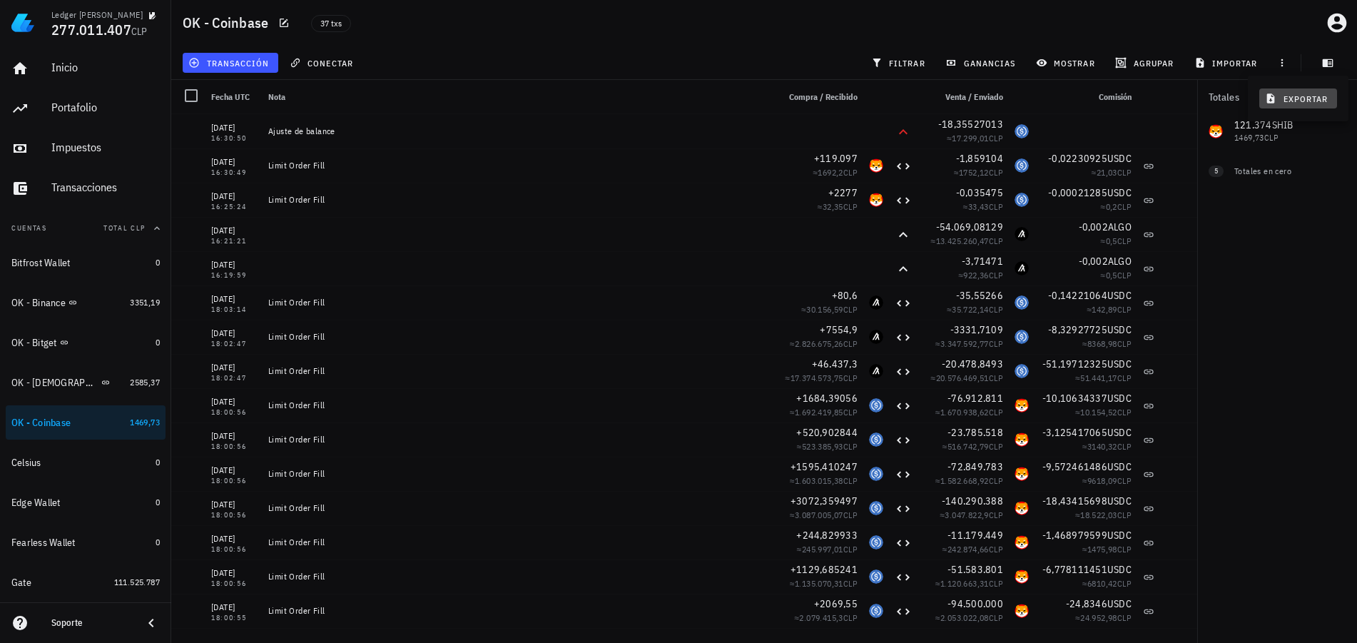
click at [1292, 100] on span "exportar" at bounding box center [1298, 98] width 60 height 11
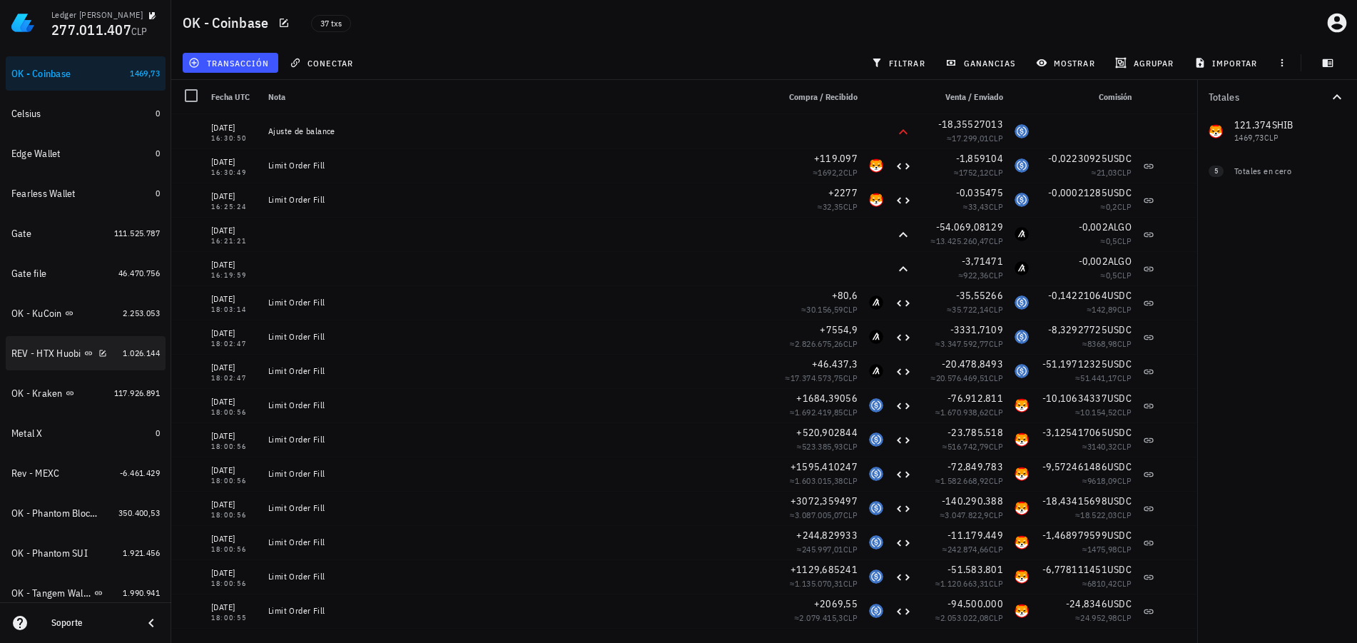
scroll to position [357, 0]
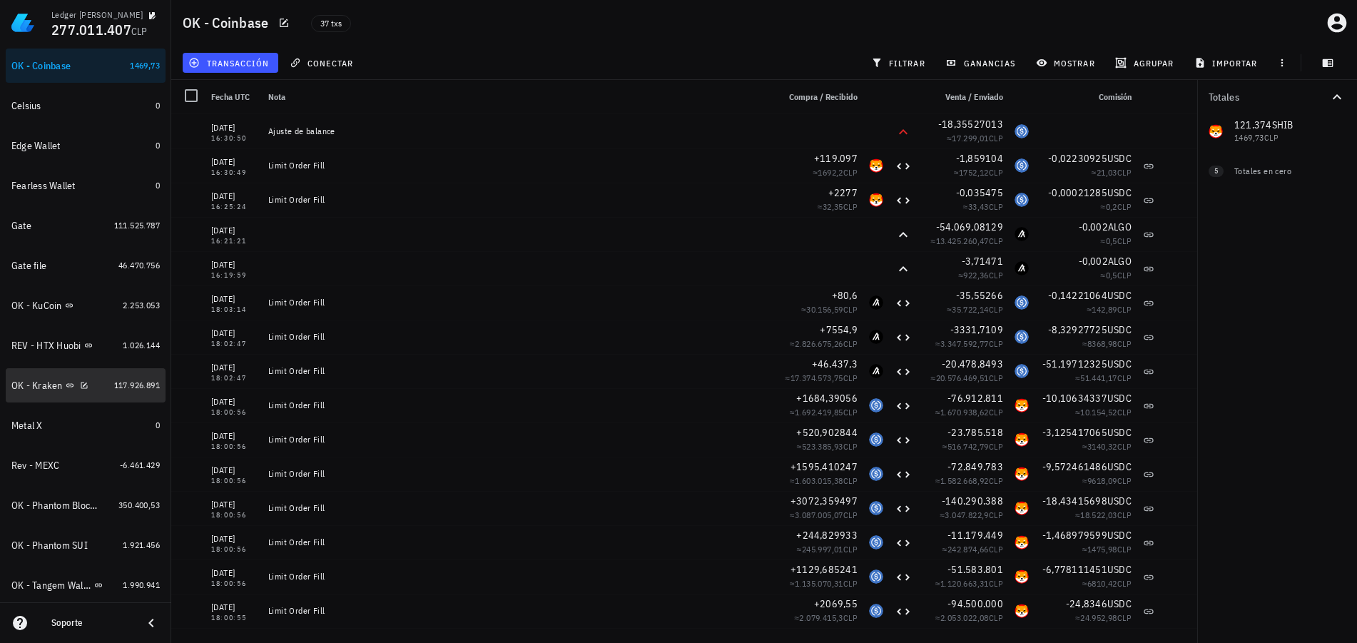
click at [31, 385] on div "OK - Kraken" at bounding box center [36, 385] width 51 height 12
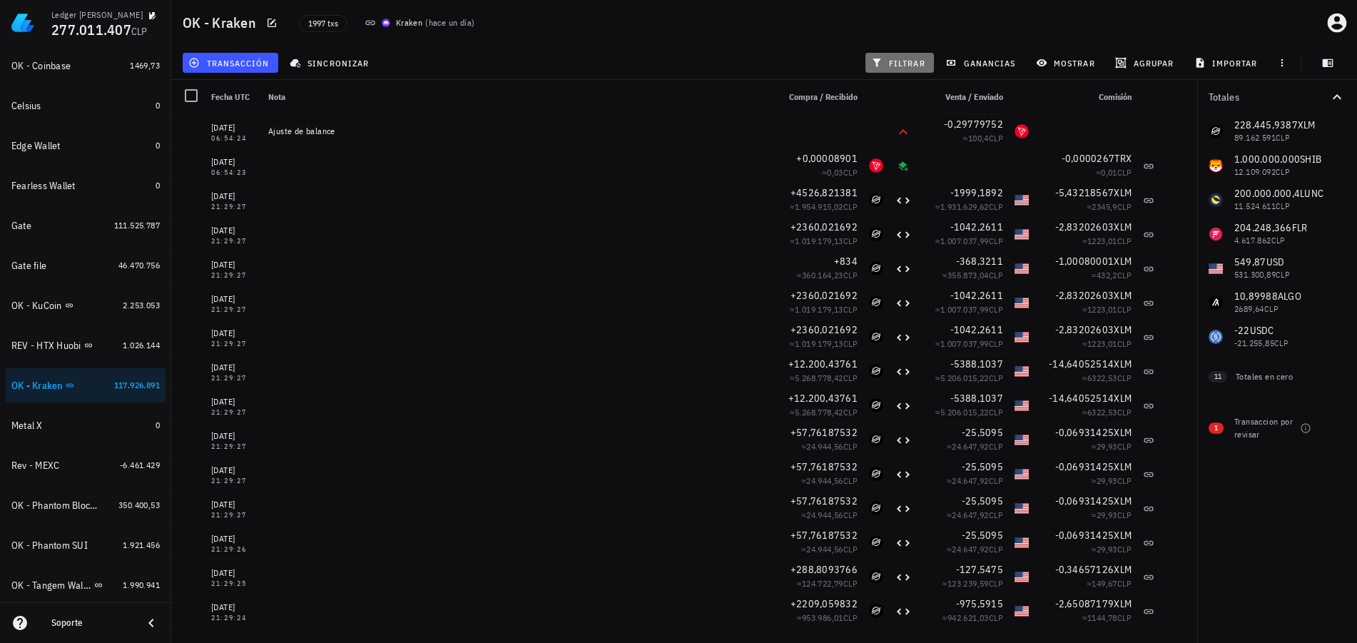
click at [917, 66] on span "filtrar" at bounding box center [899, 62] width 51 height 11
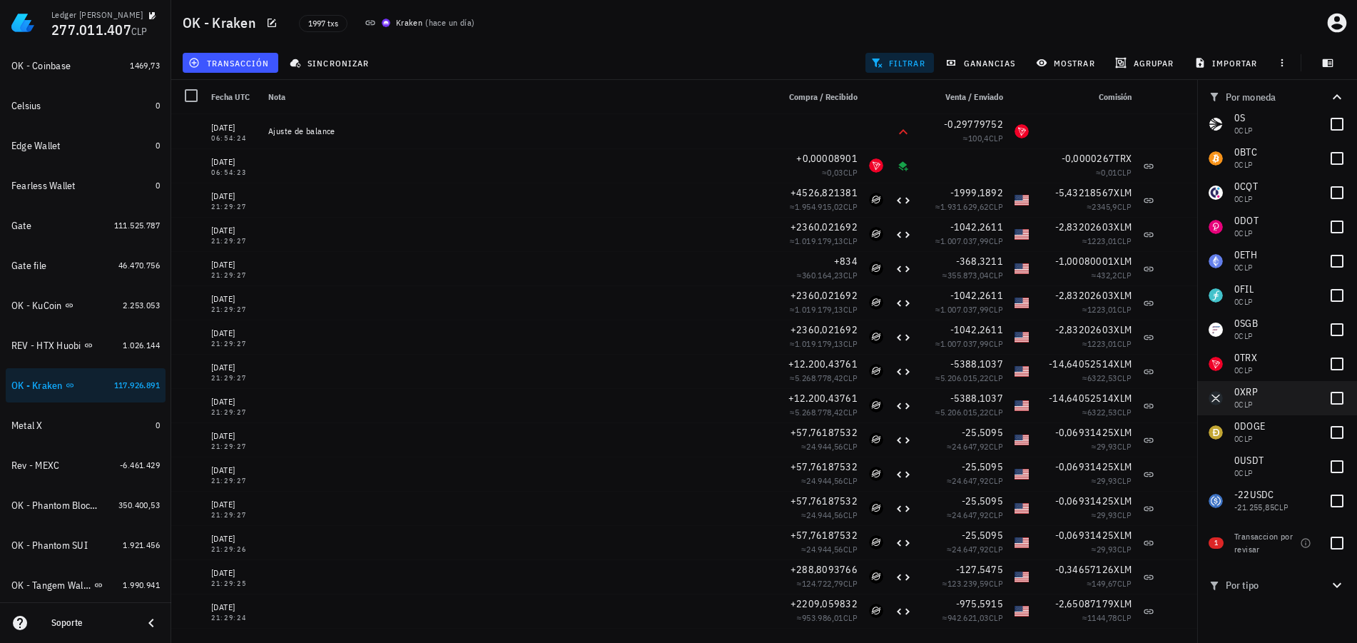
scroll to position [222, 0]
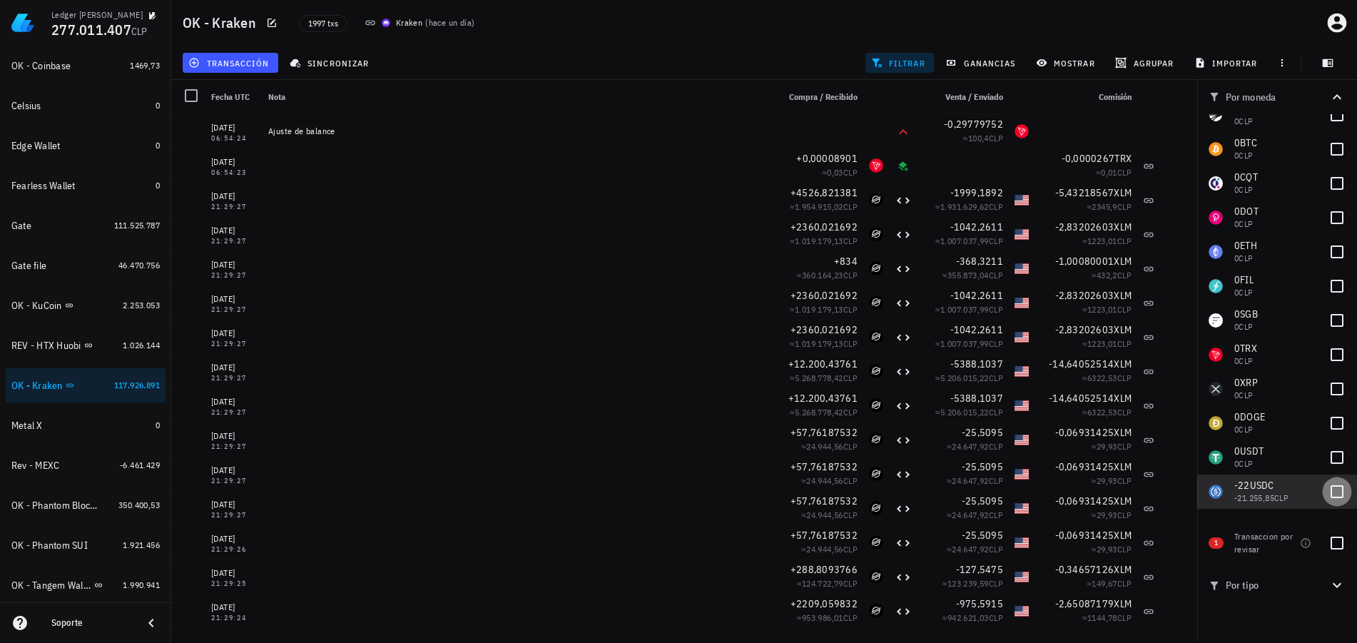
click at [1331, 491] on div at bounding box center [1337, 491] width 24 height 24
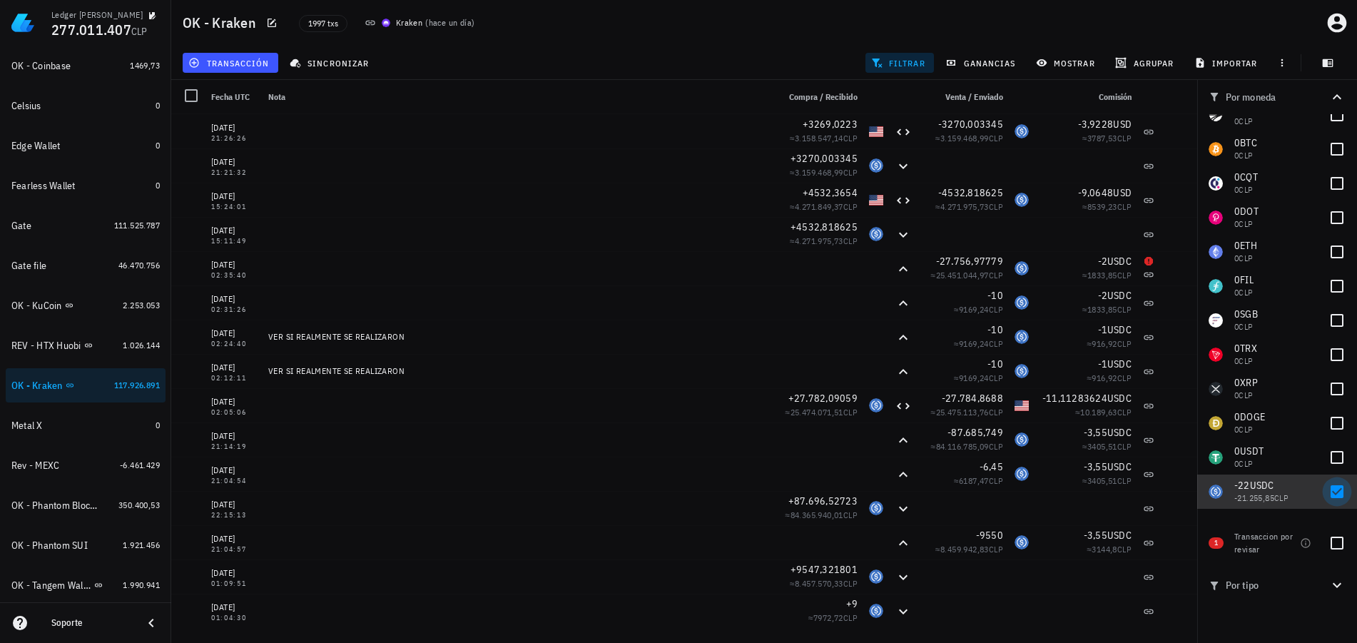
click at [1331, 492] on div at bounding box center [1337, 491] width 24 height 24
checkbox input "false"
click at [267, 24] on icon "button" at bounding box center [271, 23] width 9 height 9
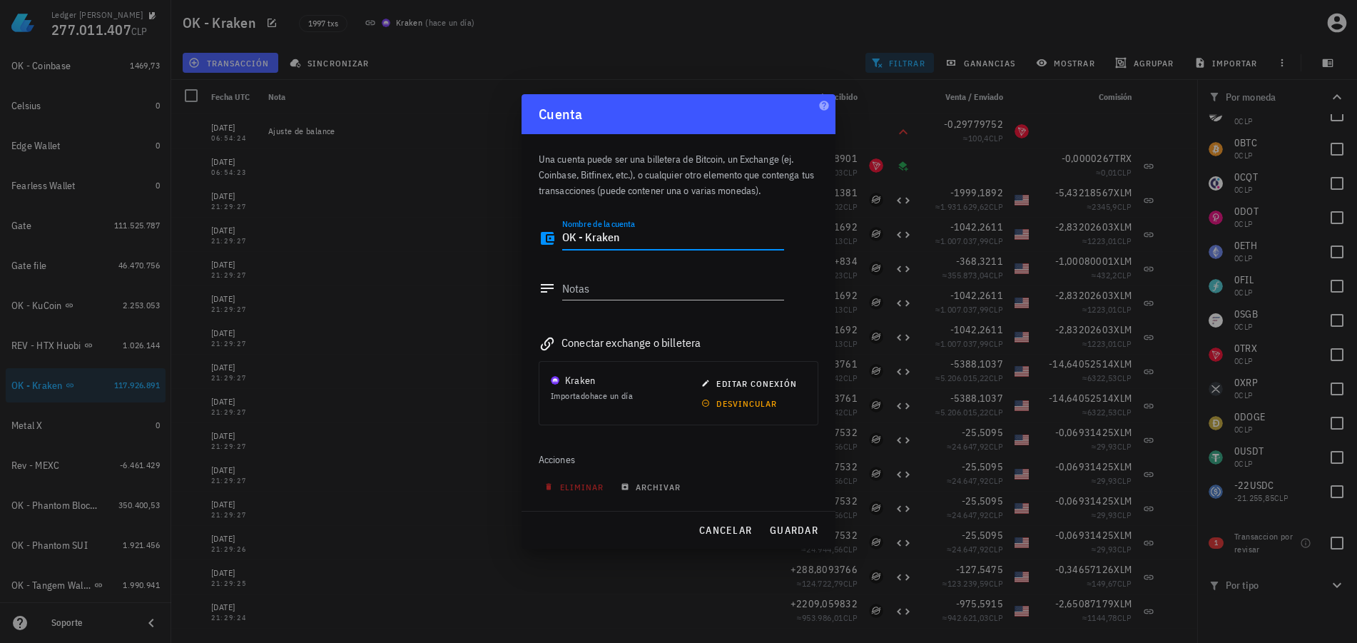
drag, startPoint x: 576, startPoint y: 240, endPoint x: 552, endPoint y: 240, distance: 24.3
click at [555, 238] on div "Nombre de la cuenta OK - Kraken" at bounding box center [661, 241] width 245 height 47
type textarea "REV - Kraken"
click at [585, 290] on div "Notas" at bounding box center [673, 288] width 222 height 23
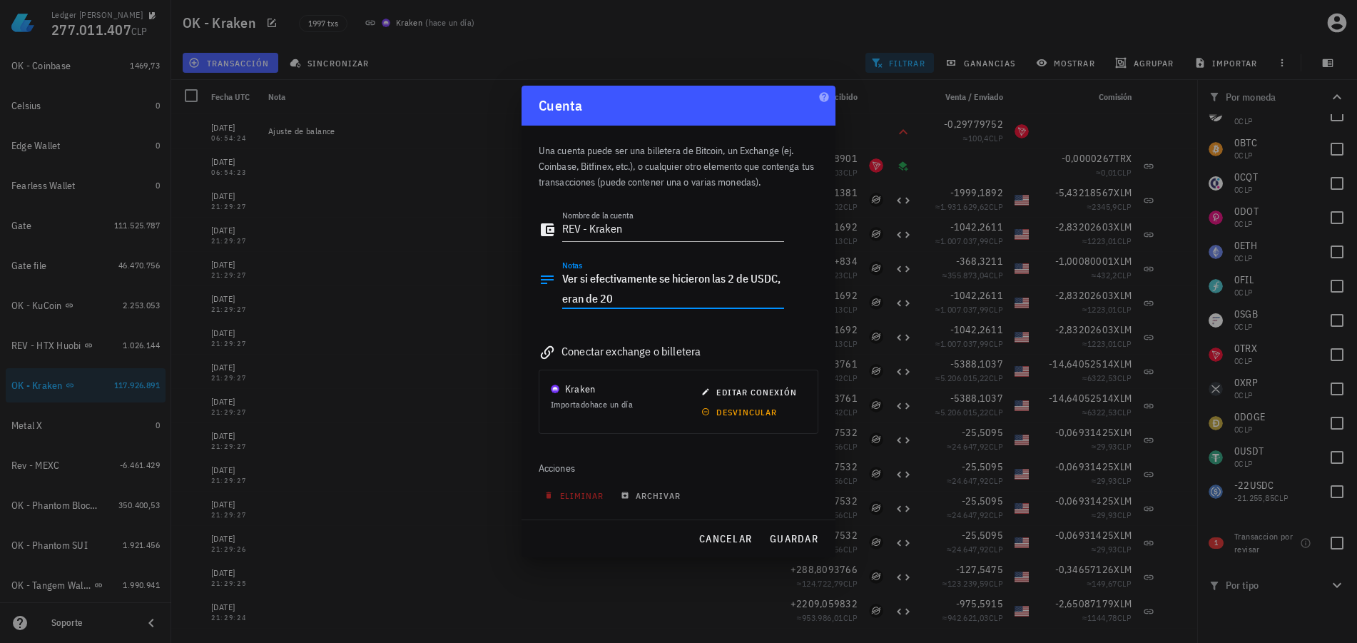
type textarea "Ver si efectivamente se hicieron las 2 de USDC, eran de 20"
click at [795, 531] on button "guardar" at bounding box center [793, 539] width 61 height 26
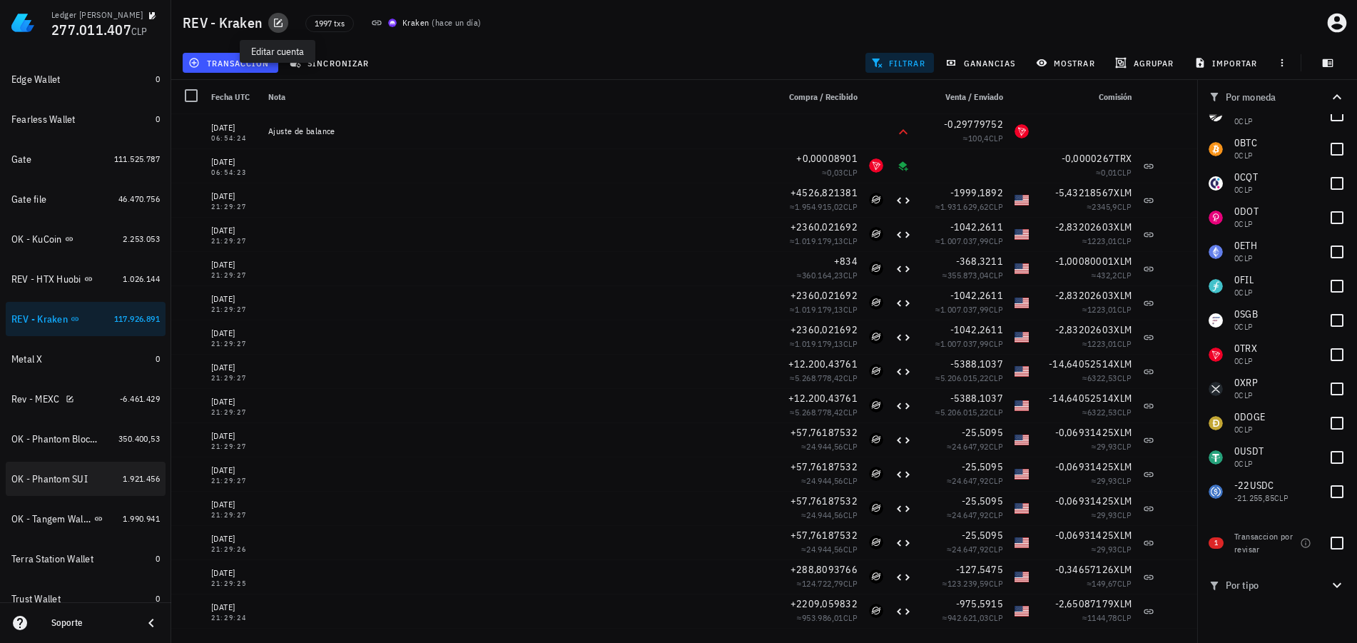
scroll to position [428, 0]
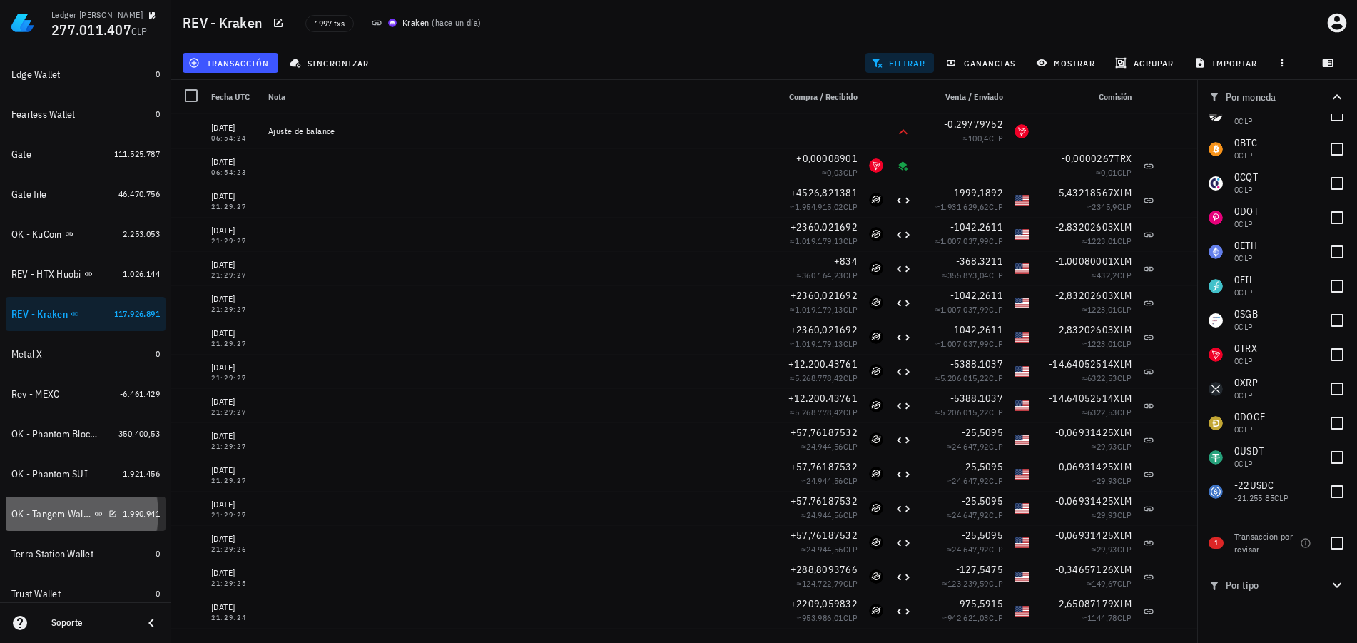
click at [60, 514] on div "OK - Tangem Wallet" at bounding box center [51, 514] width 80 height 12
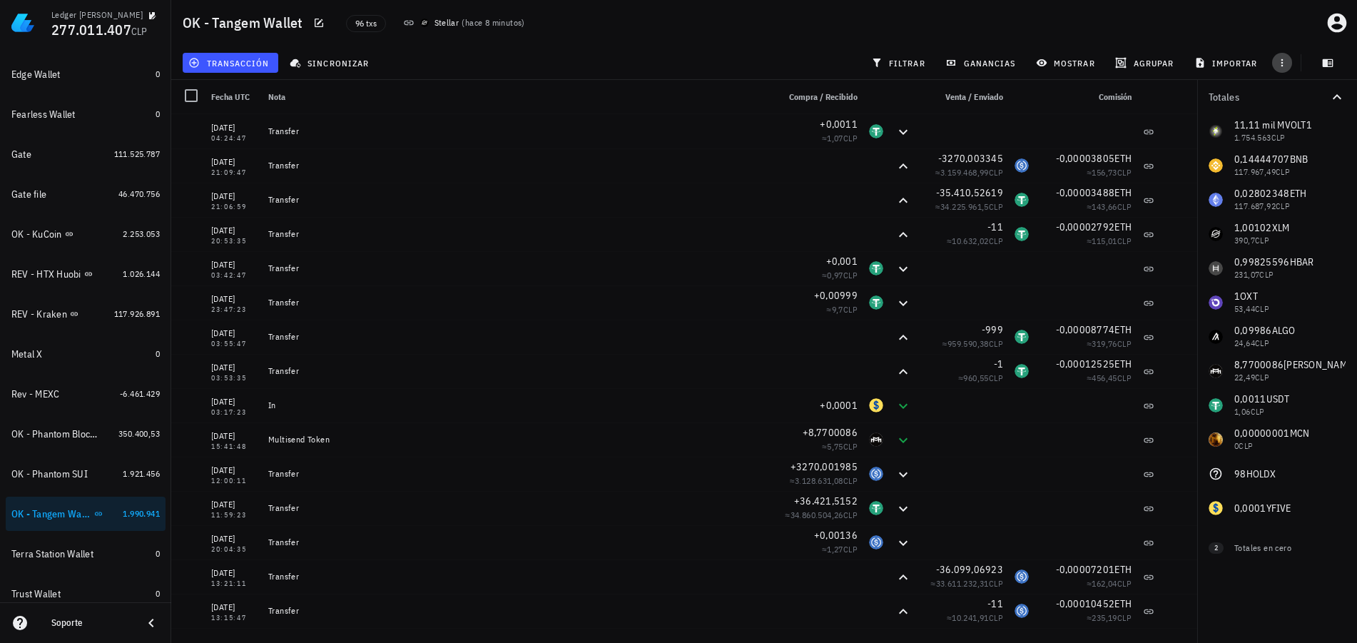
click at [1284, 66] on icon "button" at bounding box center [1281, 62] width 11 height 11
click at [1285, 95] on span "exportar" at bounding box center [1298, 98] width 60 height 11
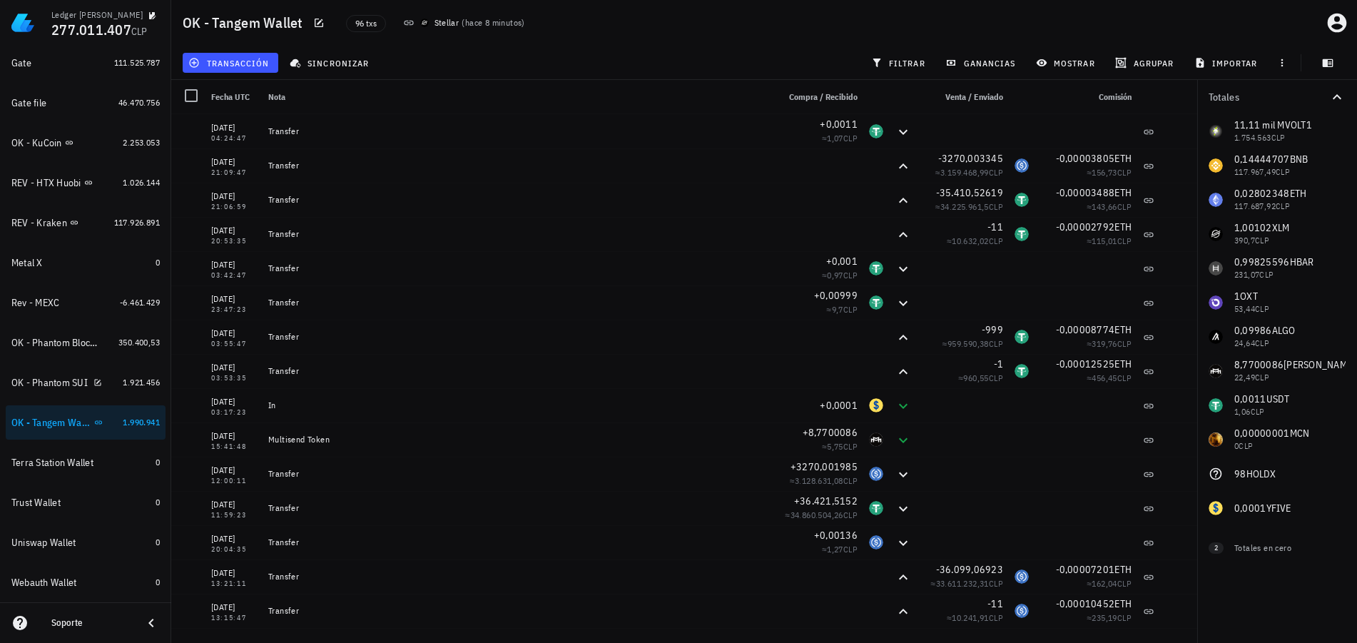
scroll to position [628, 0]
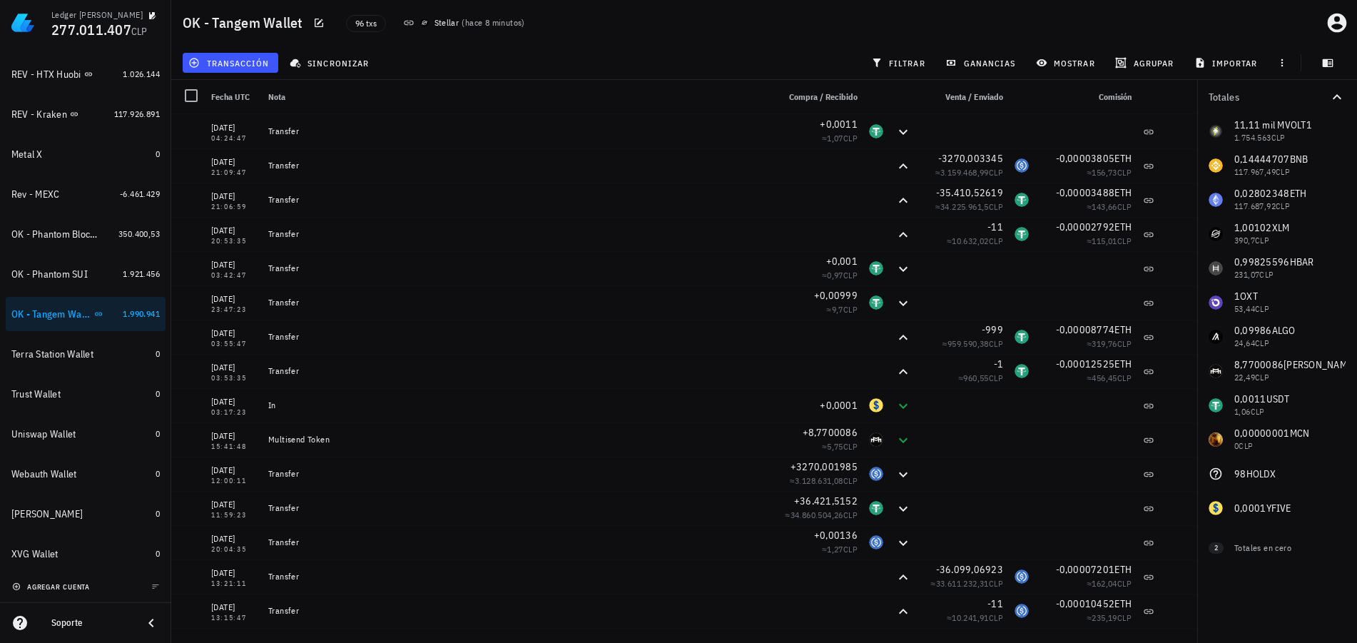
click at [72, 590] on span "agregar cuenta" at bounding box center [52, 586] width 75 height 9
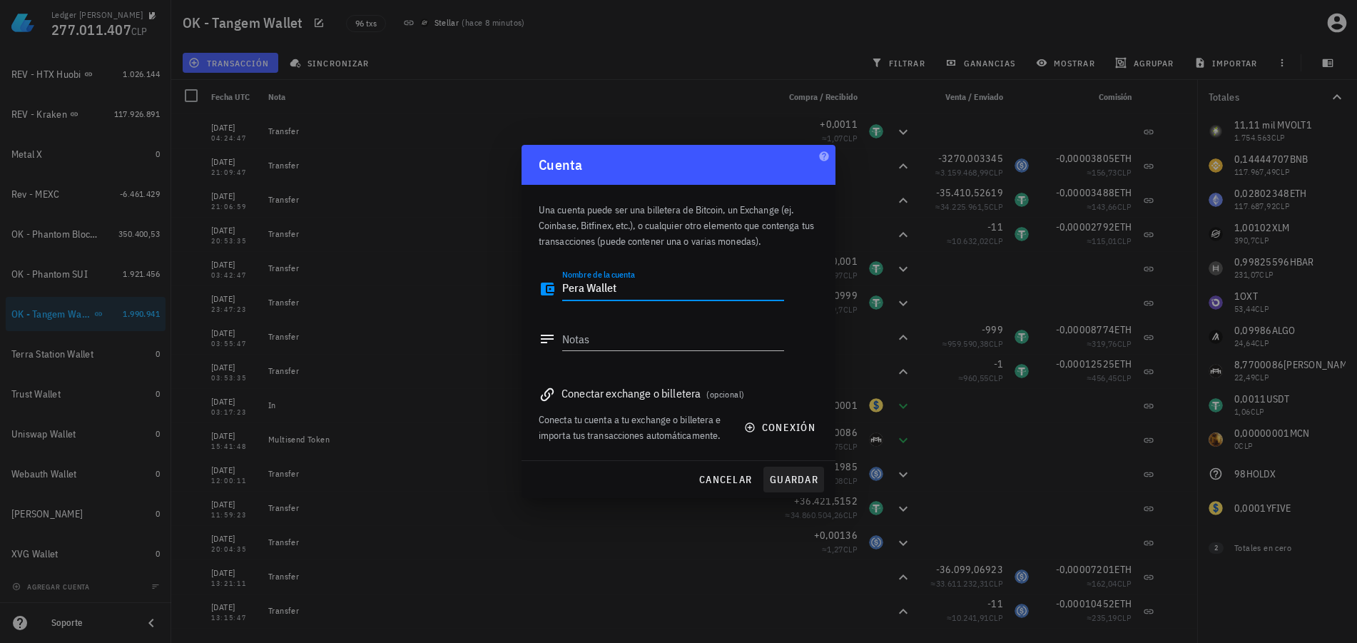
type textarea "Pera Wallet"
click at [803, 484] on span "guardar" at bounding box center [793, 479] width 49 height 13
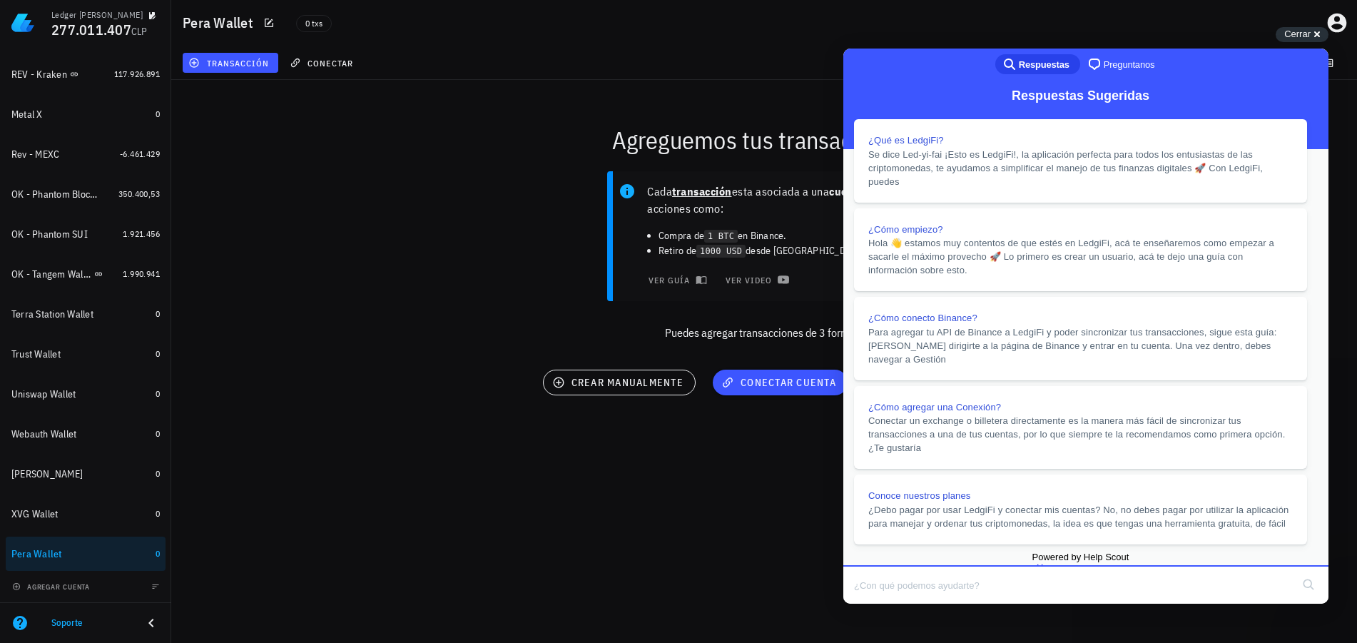
click at [464, 588] on div "Ledger [PERSON_NAME] 277.011.407 CLP Inicio [GEOGRAPHIC_DATA] Impuestos [GEOGRA…" at bounding box center [678, 321] width 1357 height 643
click at [696, 612] on div "Ledger [PERSON_NAME] 277.011.407 CLP Inicio [GEOGRAPHIC_DATA] Impuestos [GEOGRA…" at bounding box center [678, 321] width 1357 height 643
click at [1308, 36] on span "Cerrar" at bounding box center [1297, 34] width 26 height 11
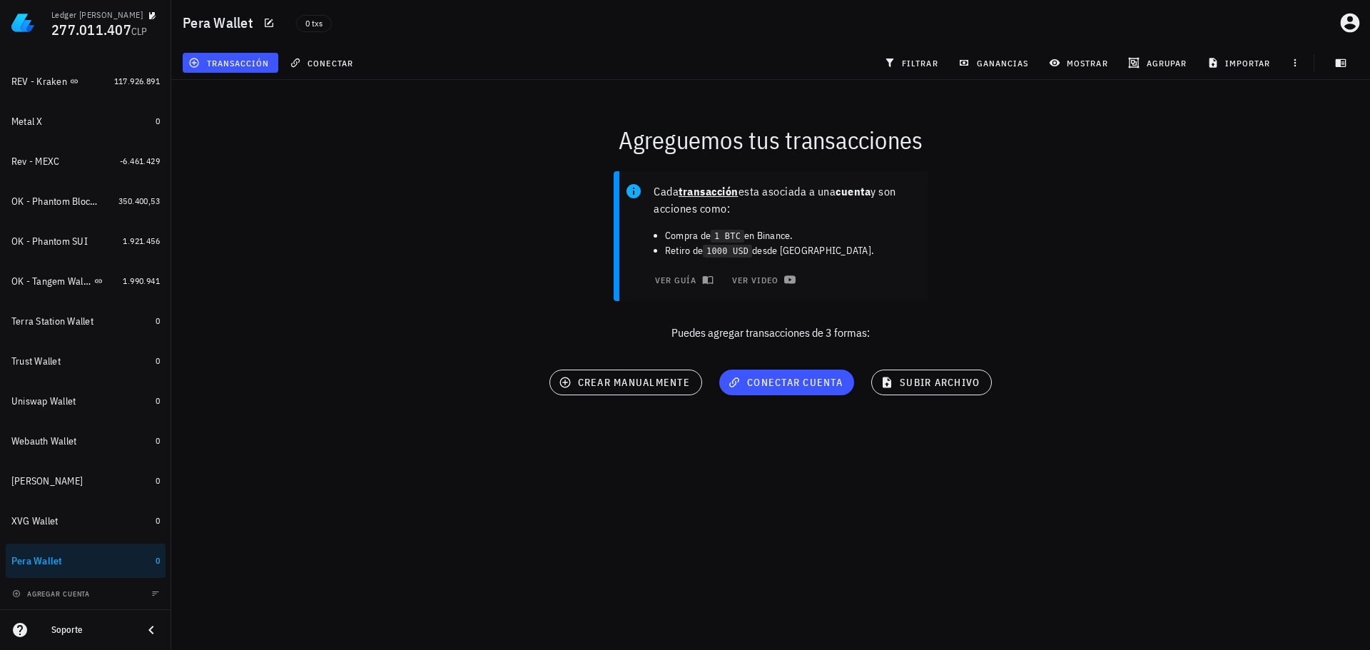
scroll to position [661, 0]
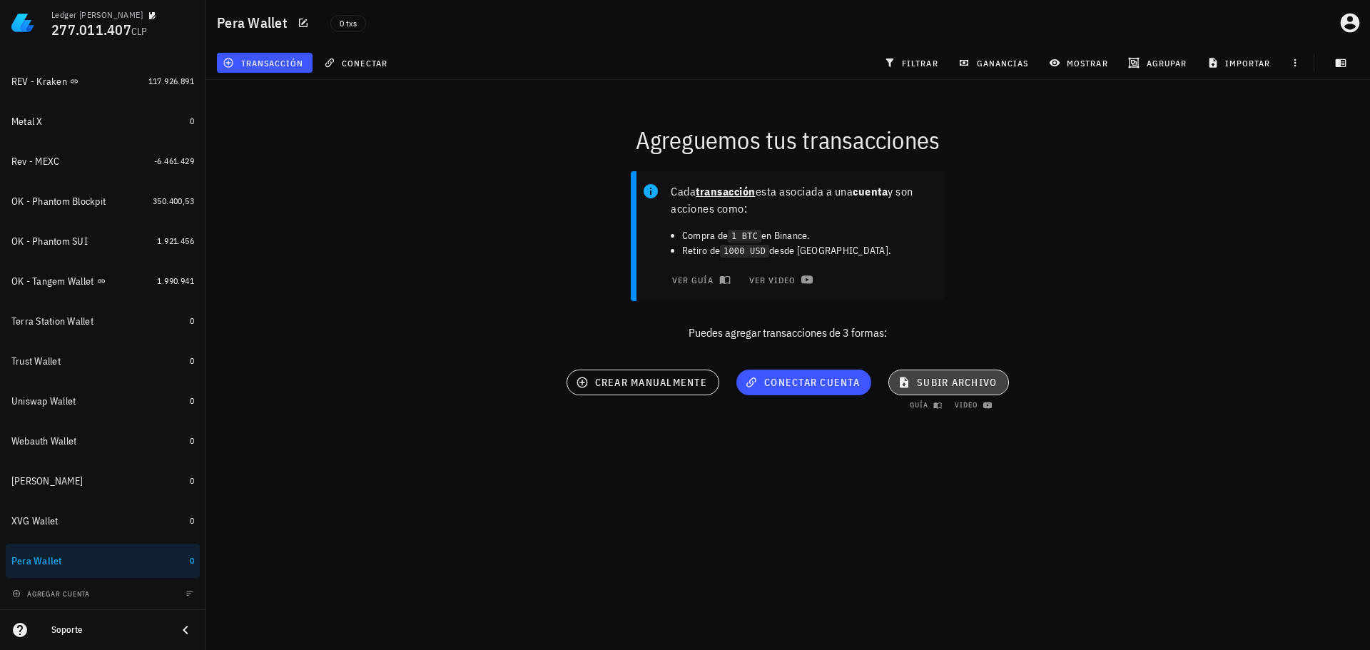
click at [946, 379] on span "subir archivo" at bounding box center [948, 382] width 96 height 13
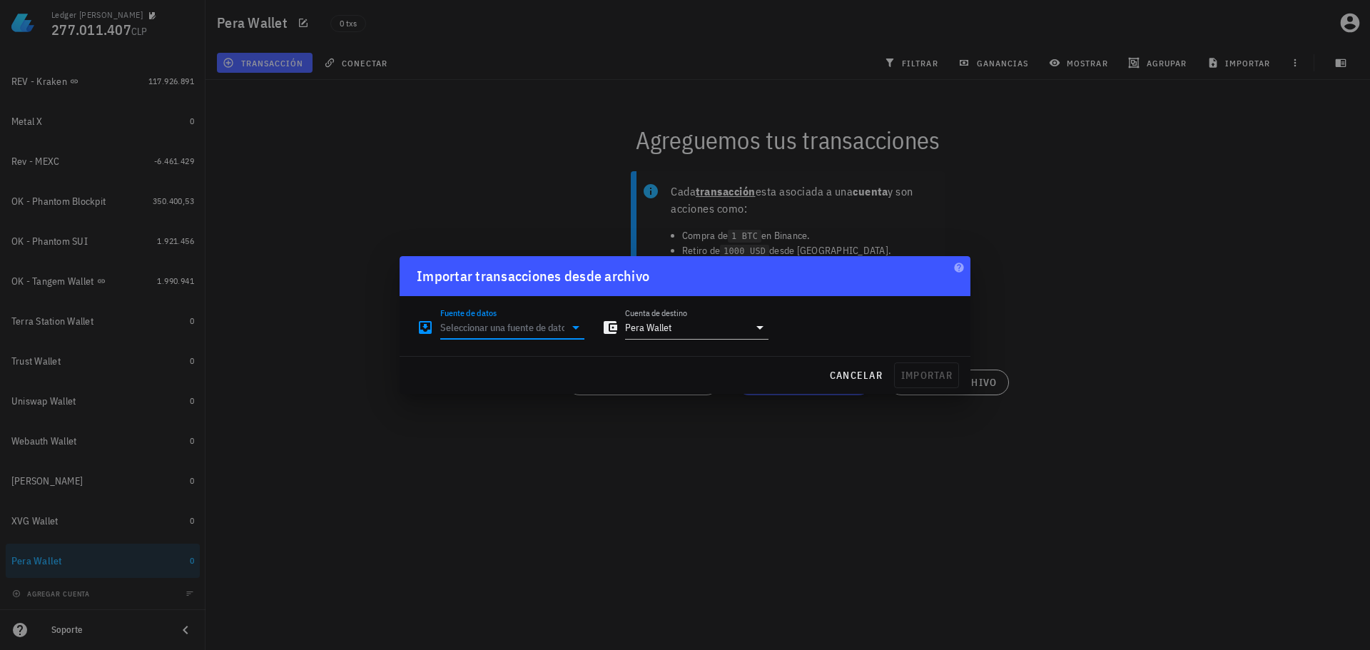
click at [514, 321] on input "Fuente de datos" at bounding box center [502, 327] width 124 height 23
click at [541, 493] on div "Archivo Excel/CSV" at bounding box center [575, 489] width 190 height 14
type input "Archivo Excel/CSV"
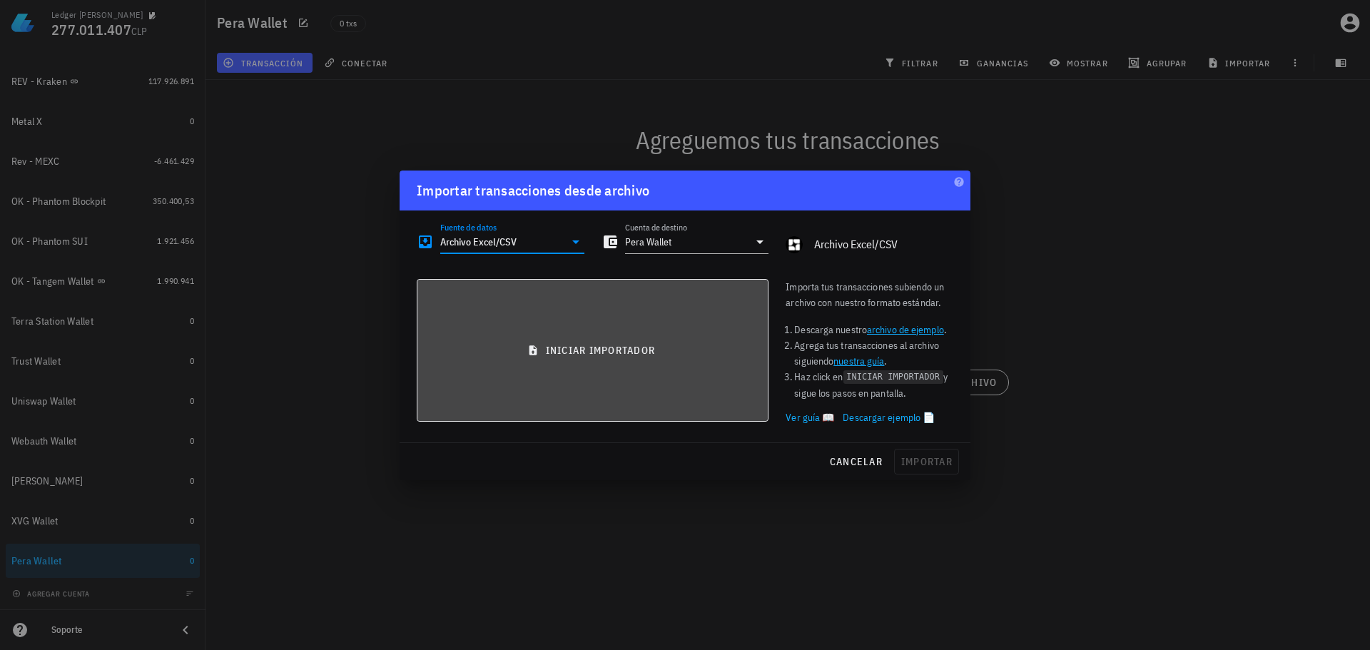
click at [533, 350] on icon "button" at bounding box center [532, 350] width 11 height 11
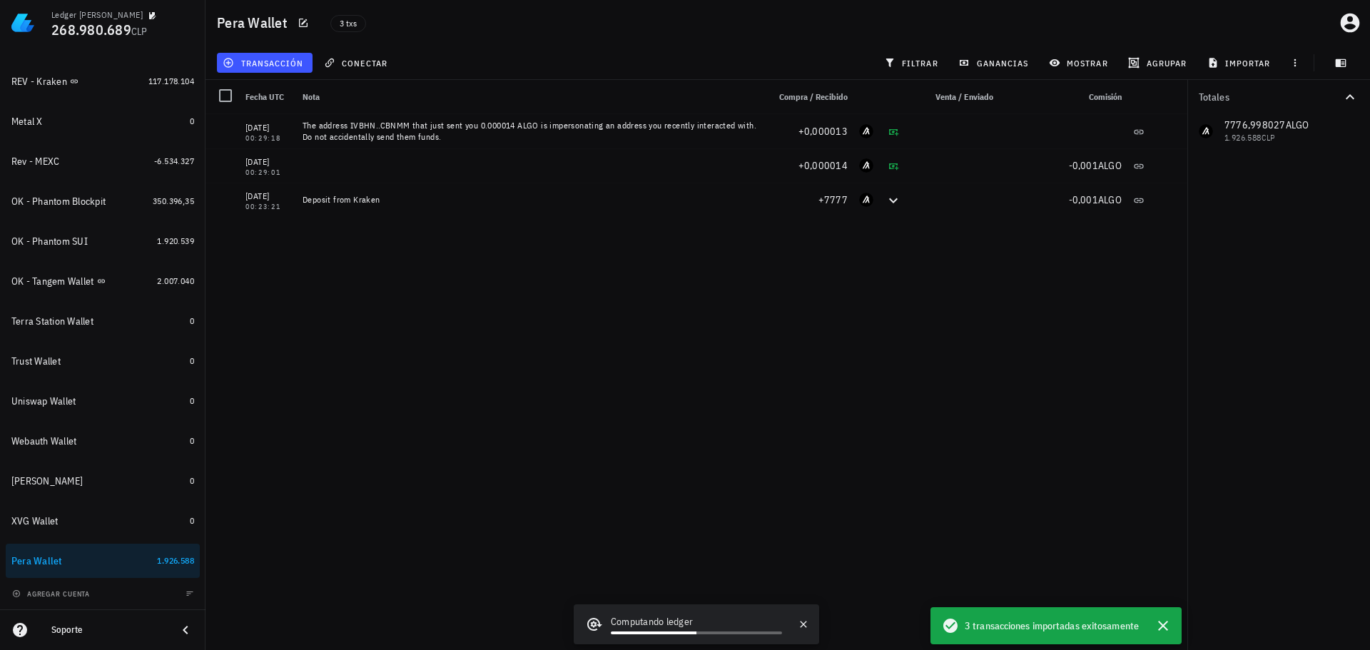
drag, startPoint x: 956, startPoint y: 341, endPoint x: 965, endPoint y: 318, distance: 24.6
click at [958, 338] on div "[DATE] 00:29:18 The address IVBHN..CBNMM that just sent you 0.000014 ALGO is im…" at bounding box center [696, 376] width 982 height 524
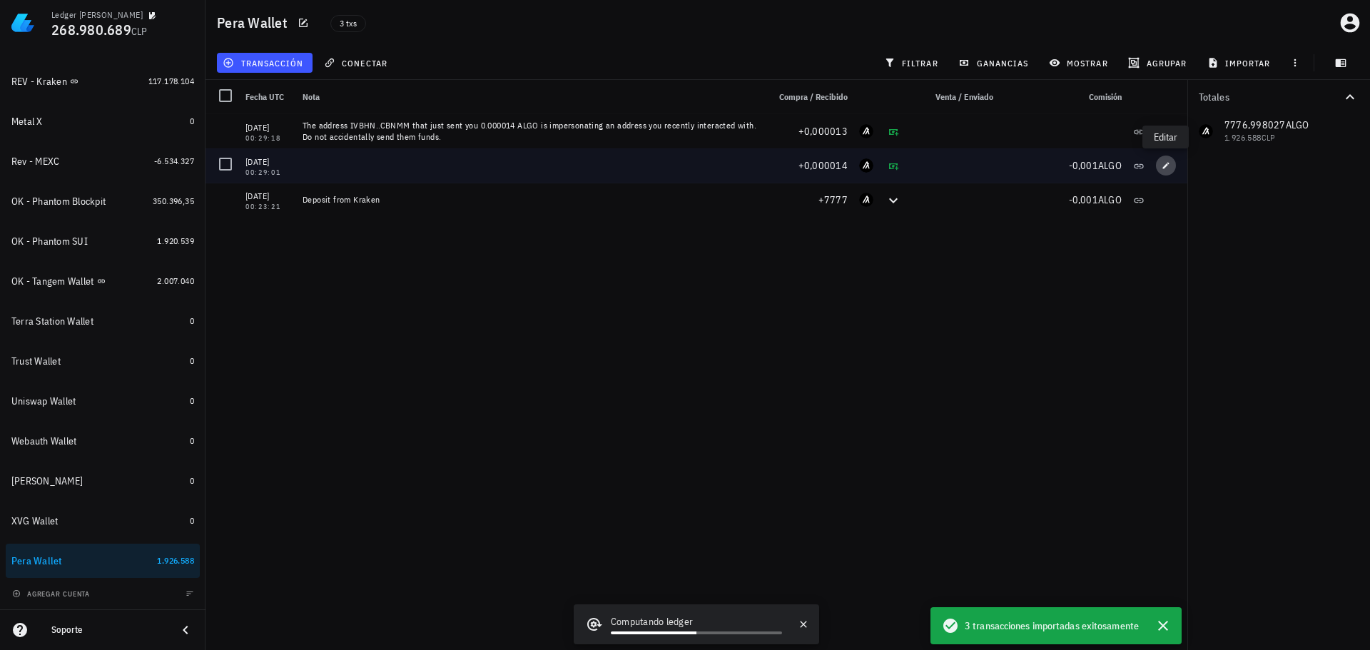
click at [1163, 164] on icon "button" at bounding box center [1165, 165] width 9 height 9
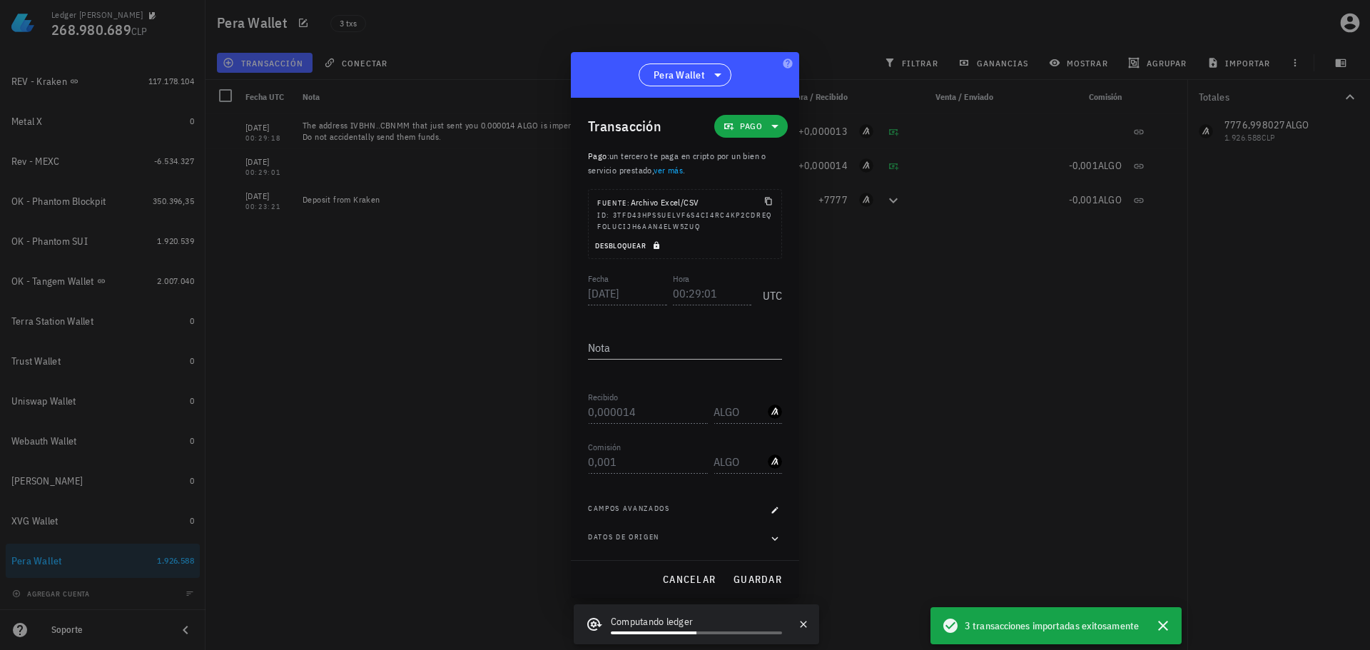
click at [659, 243] on icon "button" at bounding box center [656, 245] width 9 height 9
drag, startPoint x: 631, startPoint y: 469, endPoint x: 531, endPoint y: 459, distance: 100.4
click at [531, 459] on div "Ledger [PERSON_NAME] 268.980.689 CLP Inicio [GEOGRAPHIC_DATA] Impuestos [GEOGRA…" at bounding box center [685, 325] width 1370 height 650
click at [739, 467] on input "ALGO" at bounding box center [738, 461] width 51 height 23
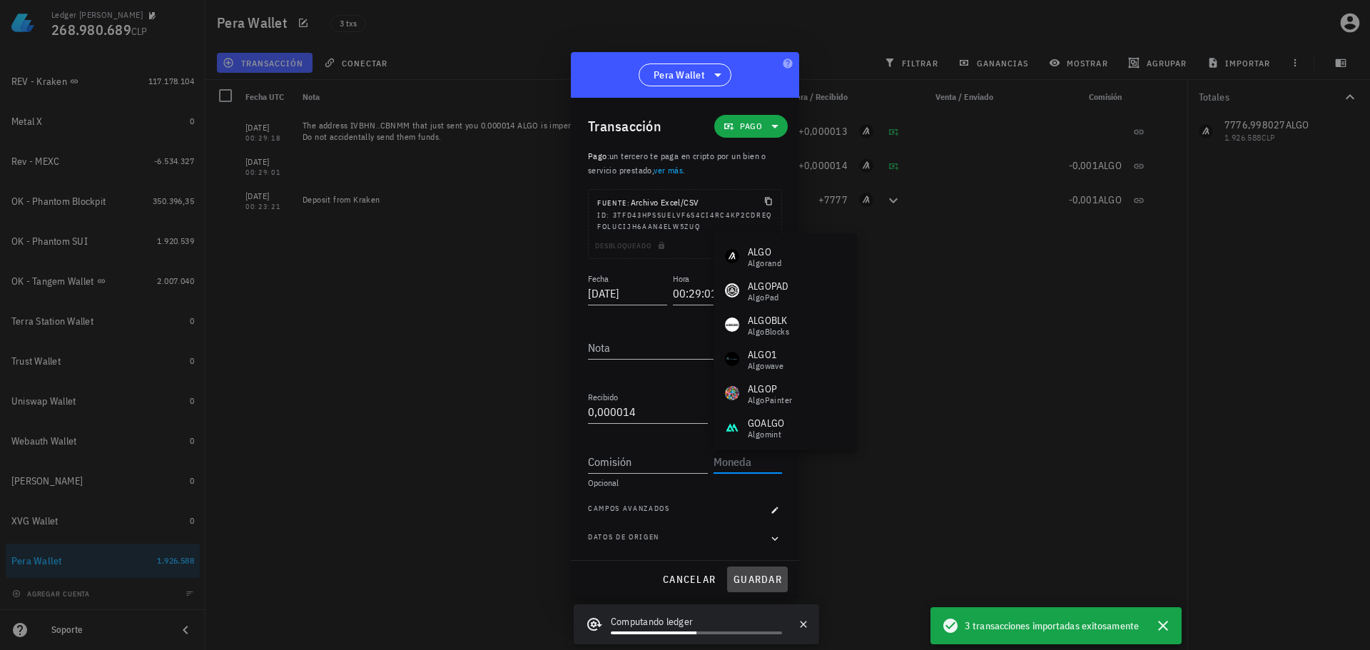
click at [741, 570] on button "guardar" at bounding box center [757, 579] width 61 height 26
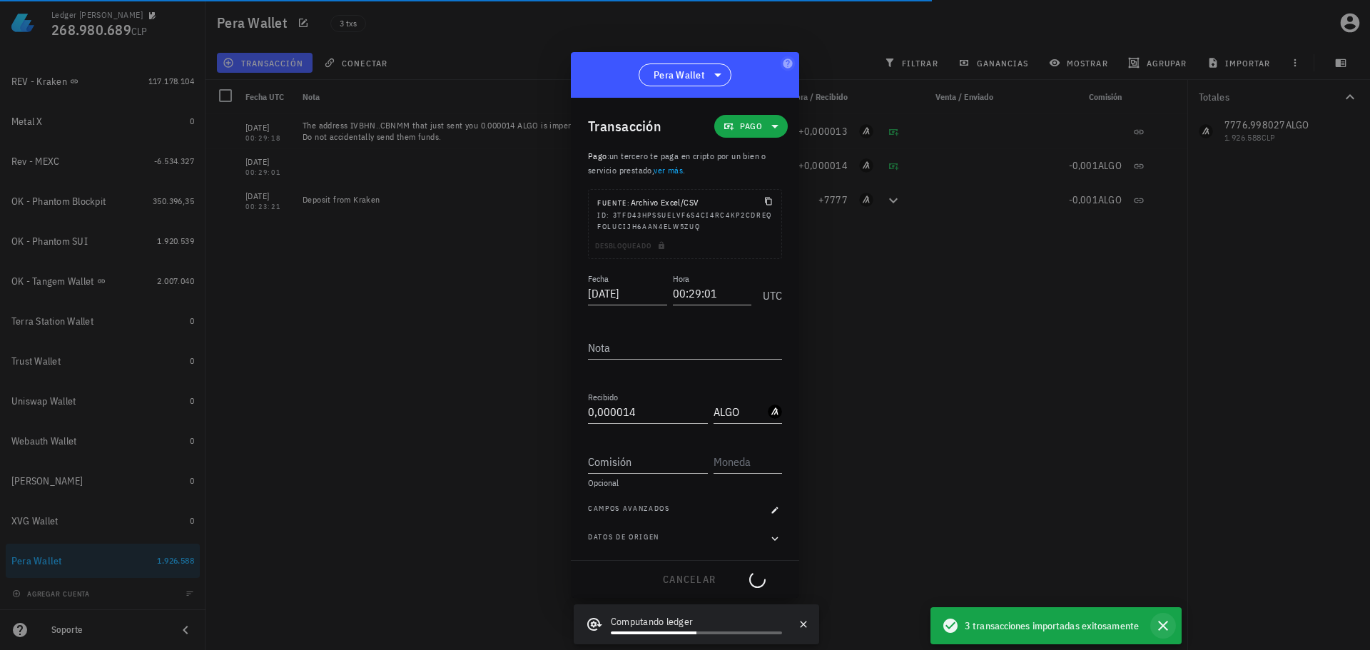
click at [1163, 627] on icon "button" at bounding box center [1163, 626] width 10 height 10
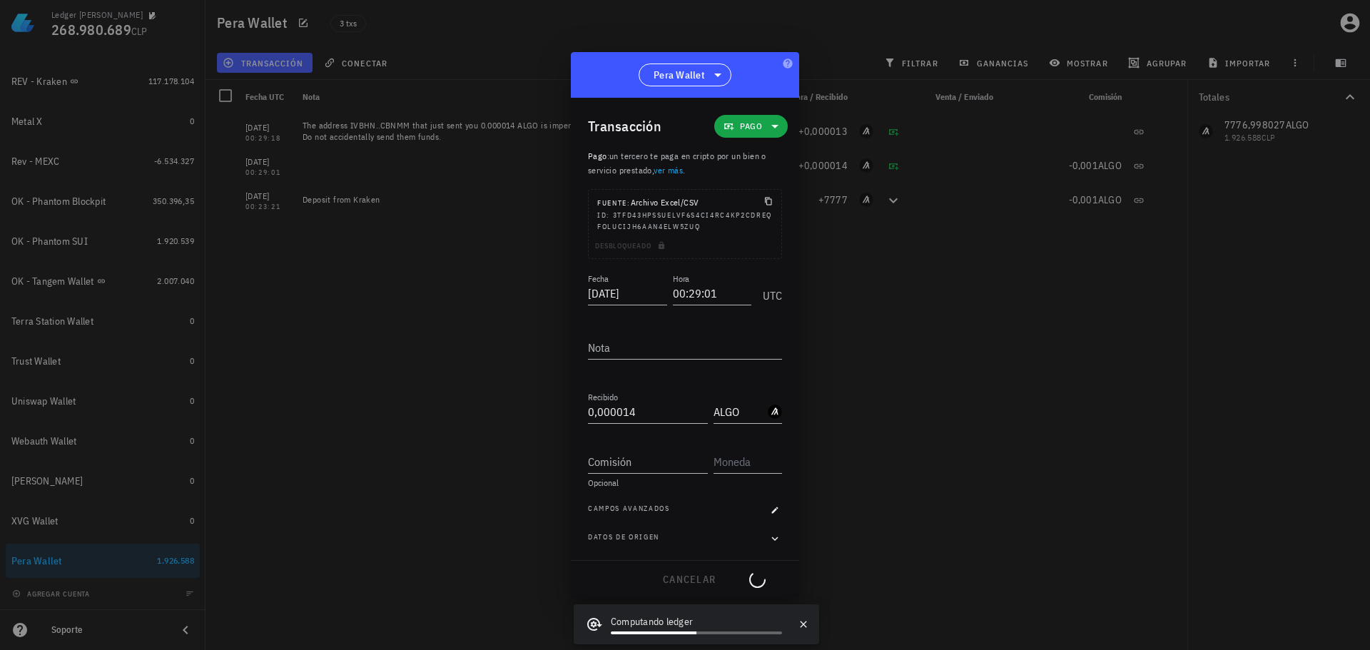
type input "0,001"
type input "ALGO"
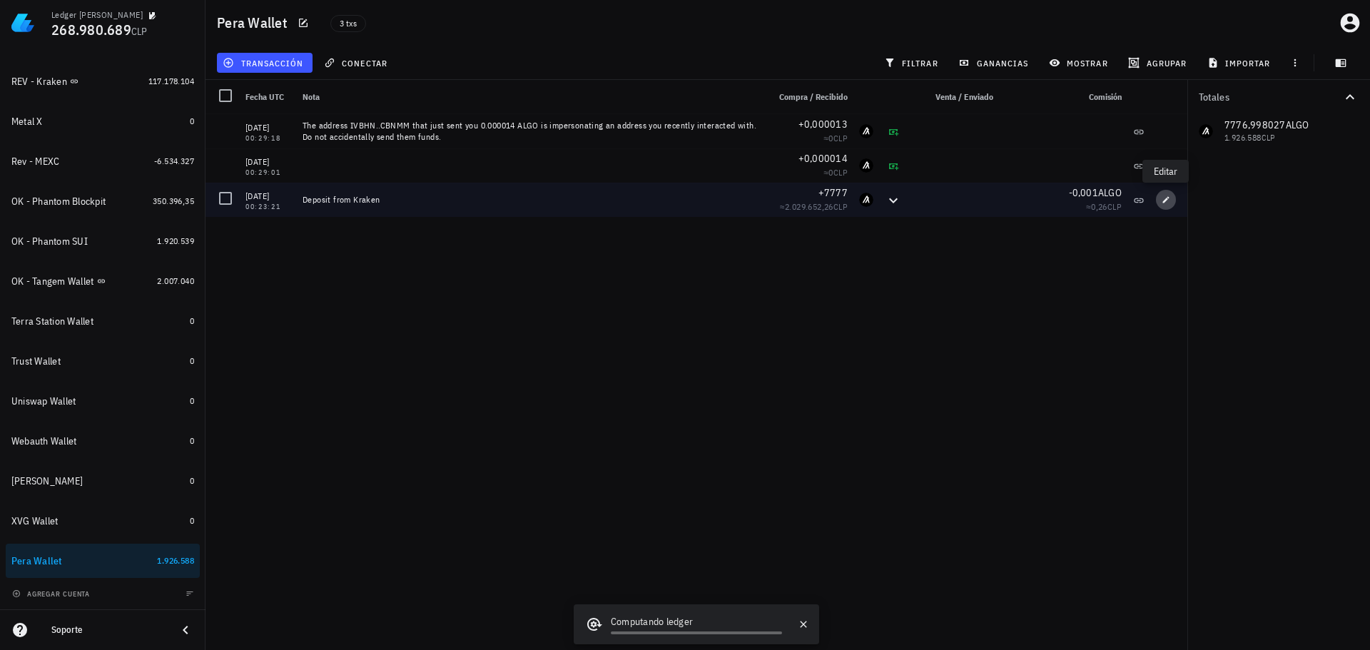
click at [1168, 202] on icon "button" at bounding box center [1165, 199] width 9 height 9
type input "00:23:21"
type textarea "Deposit from Kraken"
type input "7.777"
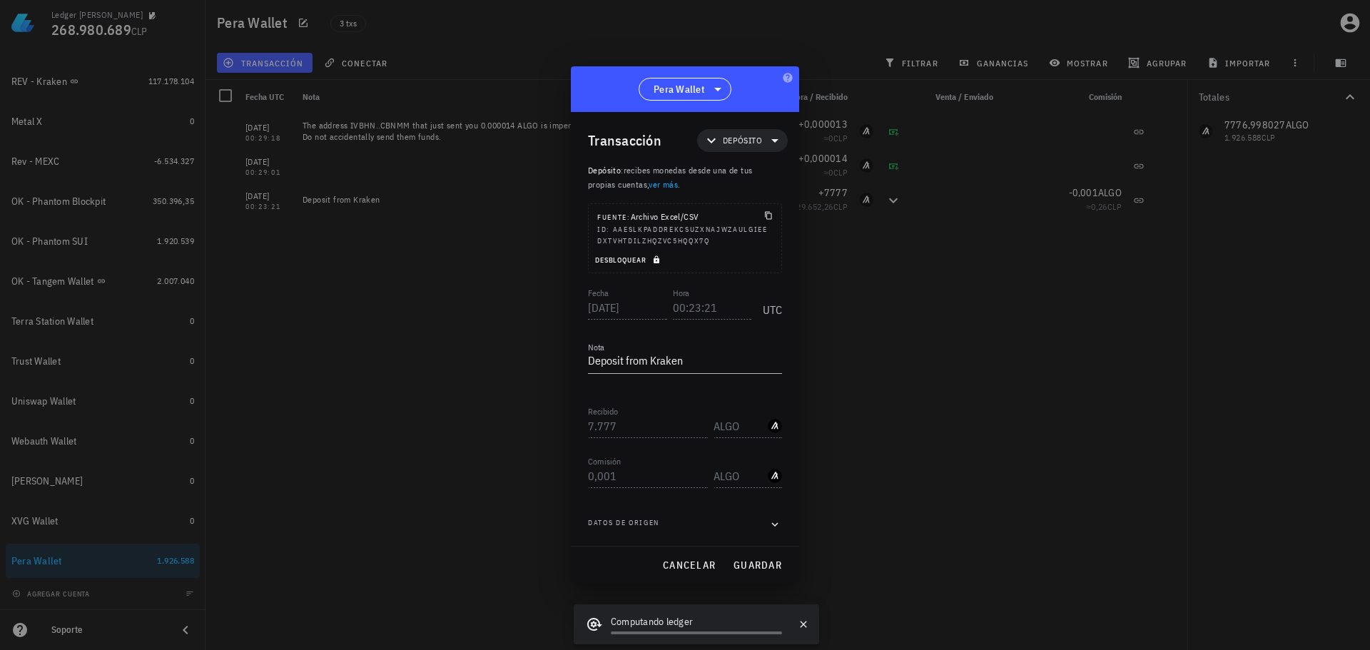
click at [658, 261] on icon "button" at bounding box center [656, 260] width 6 height 8
drag, startPoint x: 629, startPoint y: 483, endPoint x: 550, endPoint y: 474, distance: 79.6
click at [531, 472] on div "Ledger [PERSON_NAME] 268.980.689 CLP Inicio [GEOGRAPHIC_DATA] Impuestos [GEOGRA…" at bounding box center [685, 325] width 1370 height 650
click at [754, 566] on span "guardar" at bounding box center [757, 565] width 49 height 13
click at [972, 380] on div at bounding box center [685, 325] width 1370 height 650
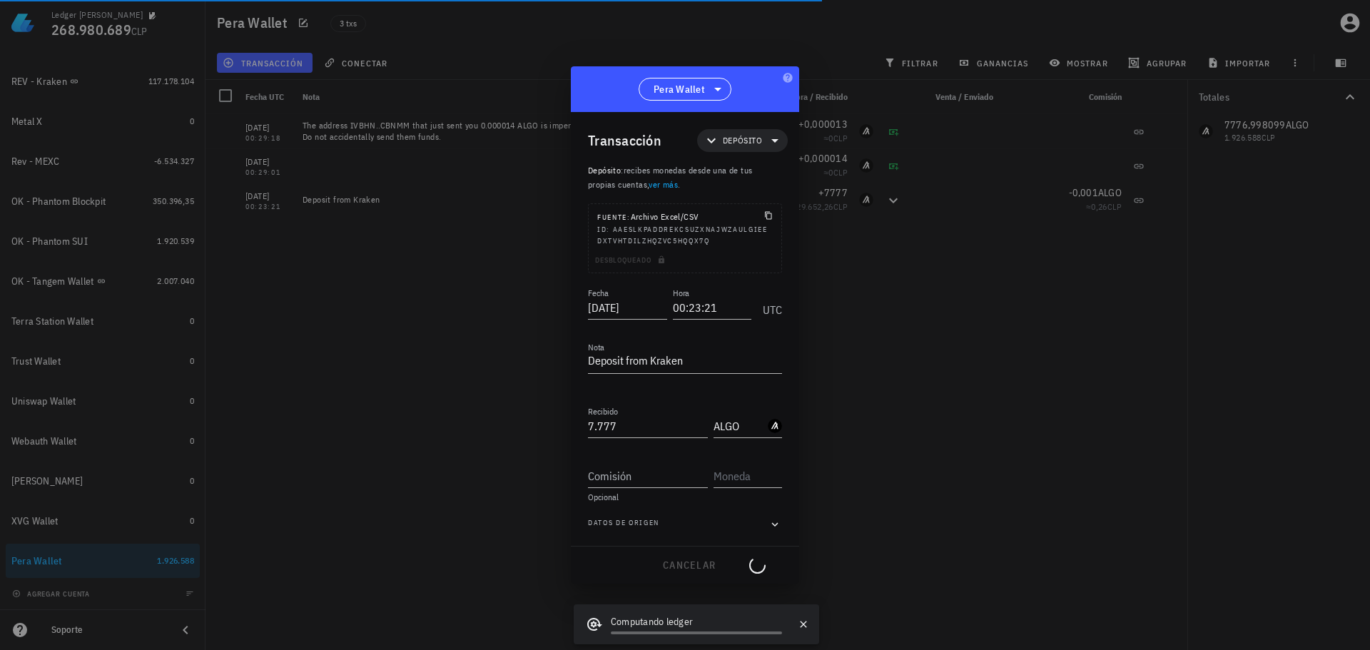
type input "0,001"
type input "ALGO"
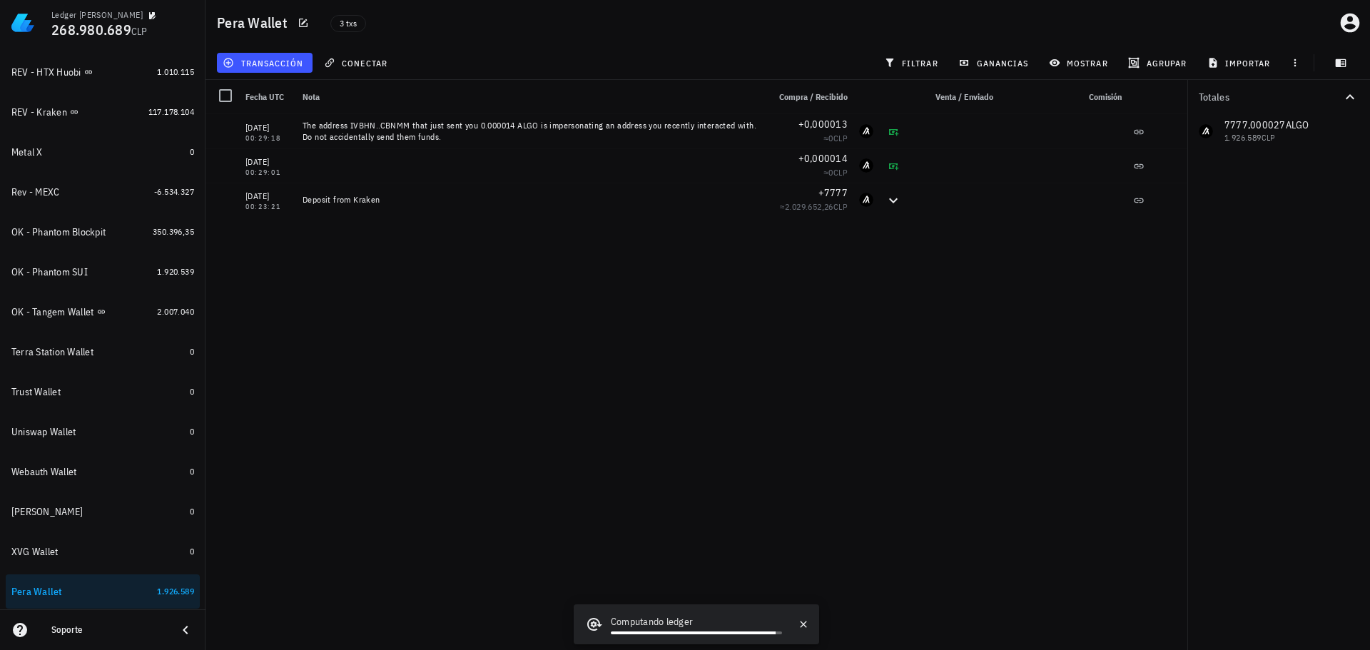
scroll to position [589, 0]
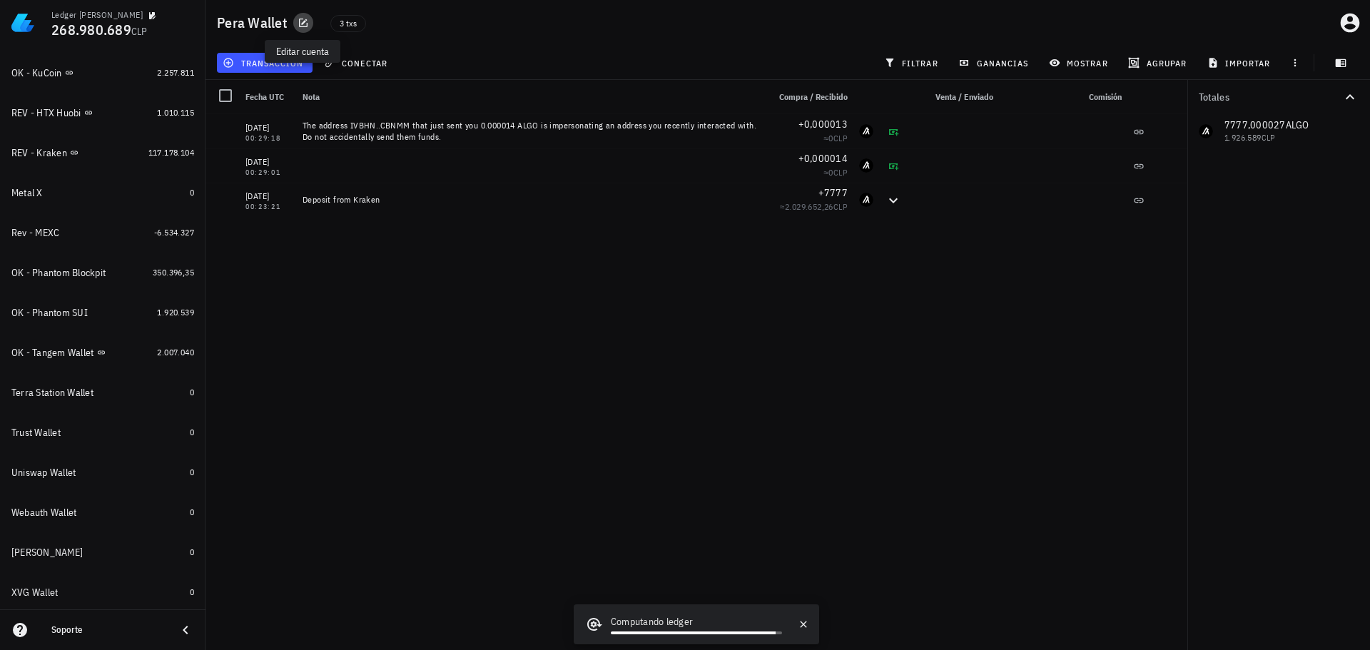
click at [302, 23] on icon "button" at bounding box center [303, 23] width 9 height 9
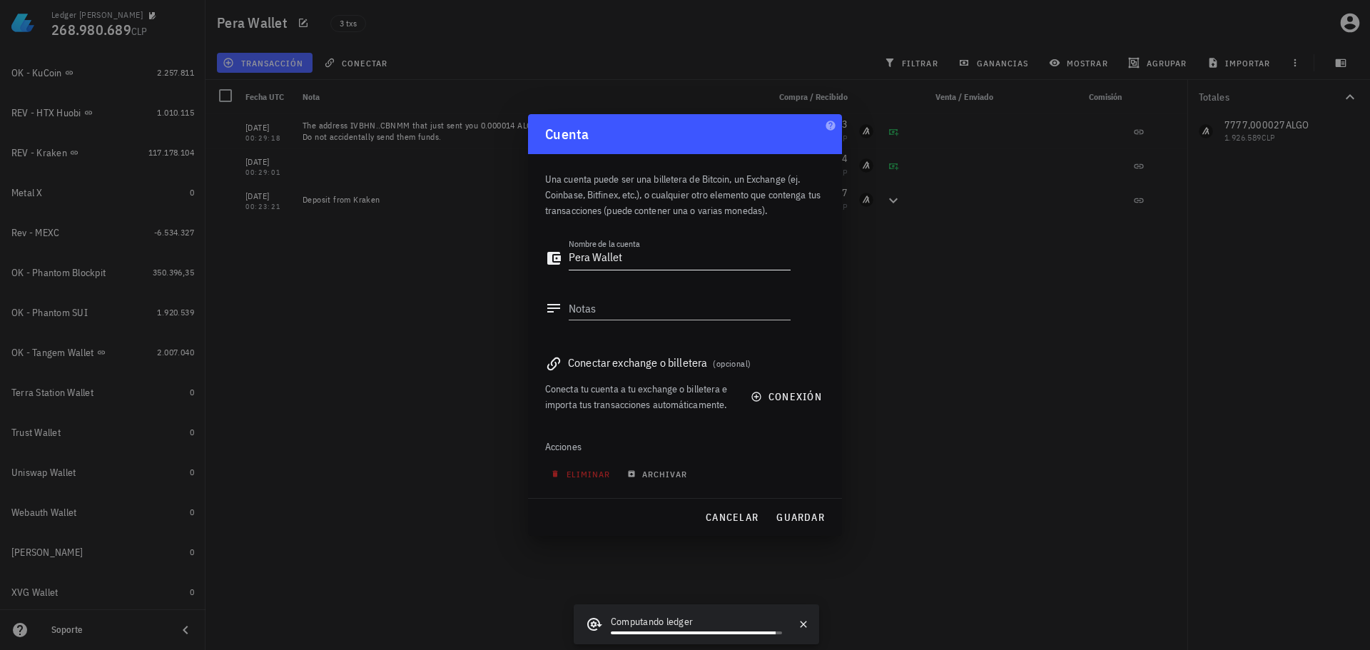
click at [571, 259] on textarea "Pera Wallet" at bounding box center [680, 258] width 222 height 23
type textarea "OK - Pera Wallet"
click at [797, 514] on span "guardar" at bounding box center [799, 517] width 49 height 13
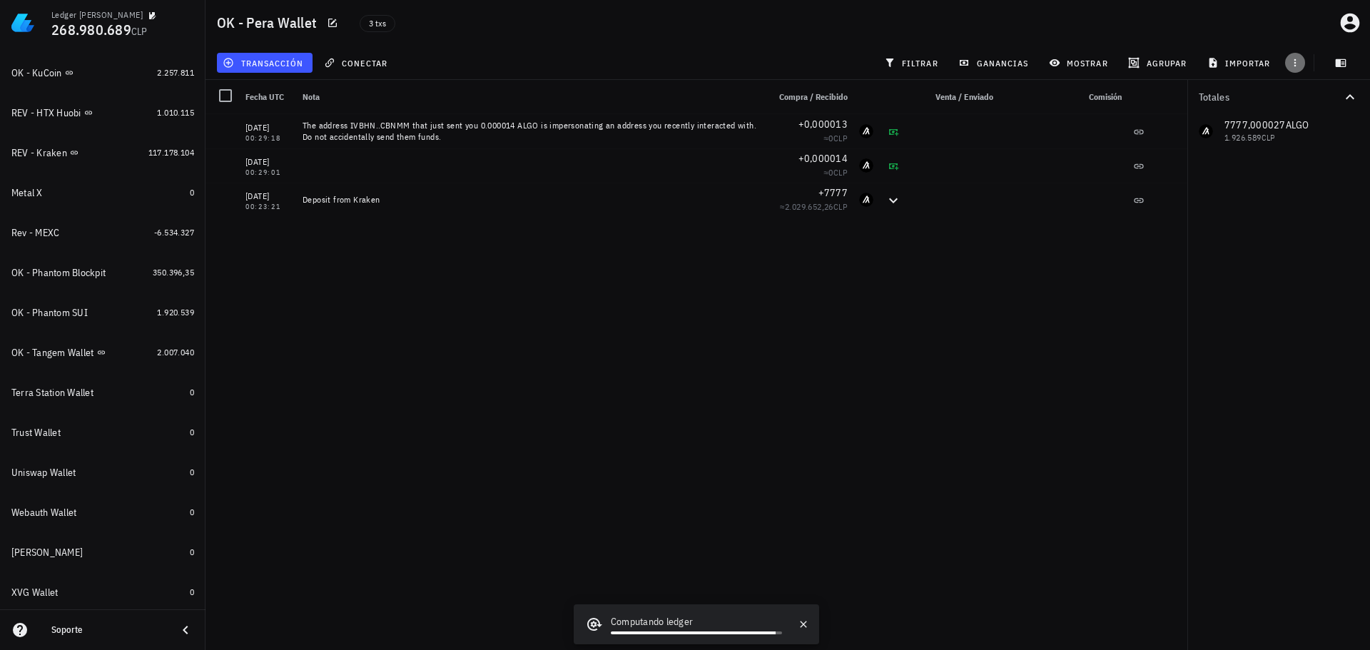
click at [1295, 63] on icon "button" at bounding box center [1295, 63] width 2 height 8
click at [1321, 98] on span "exportar" at bounding box center [1310, 98] width 60 height 11
